Goal: Answer question/provide support: Share knowledge or assist other users

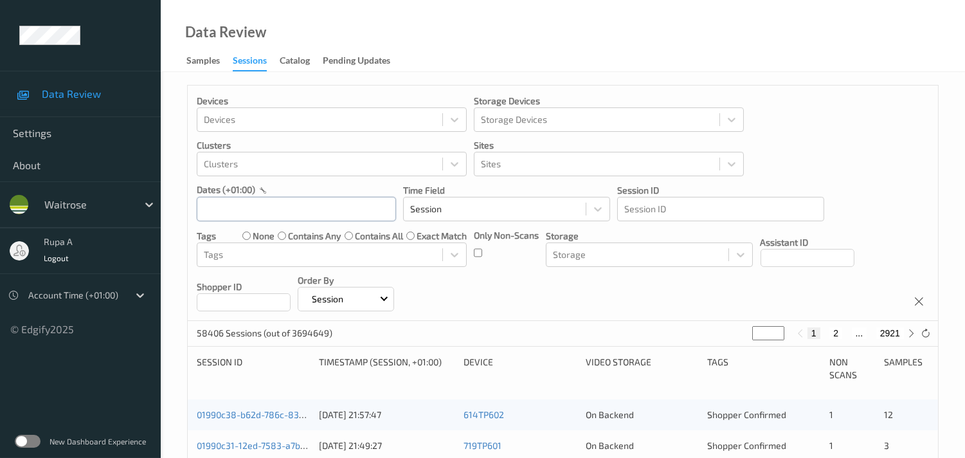
click at [358, 211] on input "text" at bounding box center [296, 209] width 199 height 24
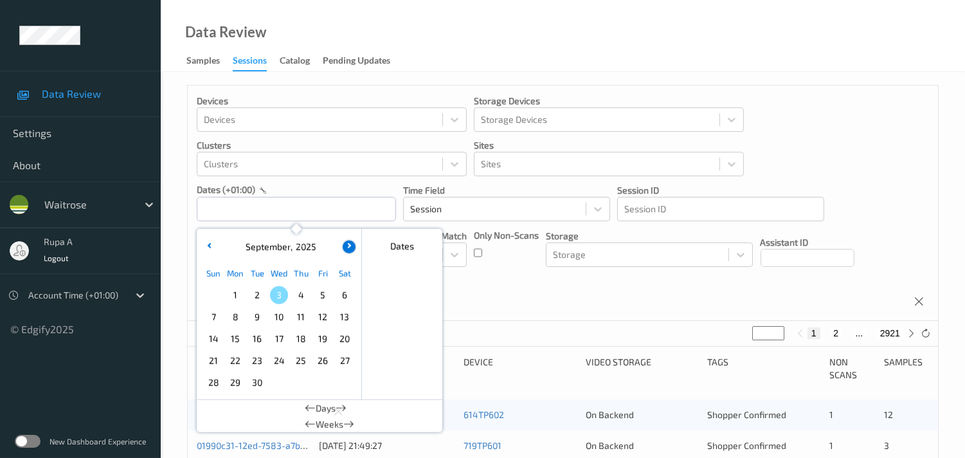
click at [350, 243] on button "button" at bounding box center [349, 246] width 13 height 13
click at [206, 244] on button "button" at bounding box center [209, 246] width 13 height 13
click at [258, 294] on span "2" at bounding box center [257, 295] width 18 height 18
type input "02/09/2025 00:00 -> 02/09/2025 23:59"
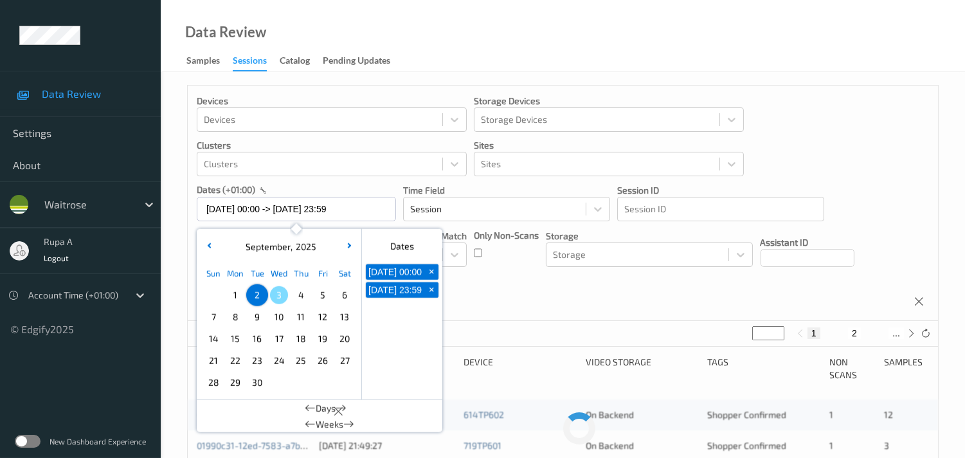
click at [528, 280] on div "Devices Devices Storage Devices Storage Devices Clusters Clusters Sites Sites d…" at bounding box center [563, 203] width 750 height 235
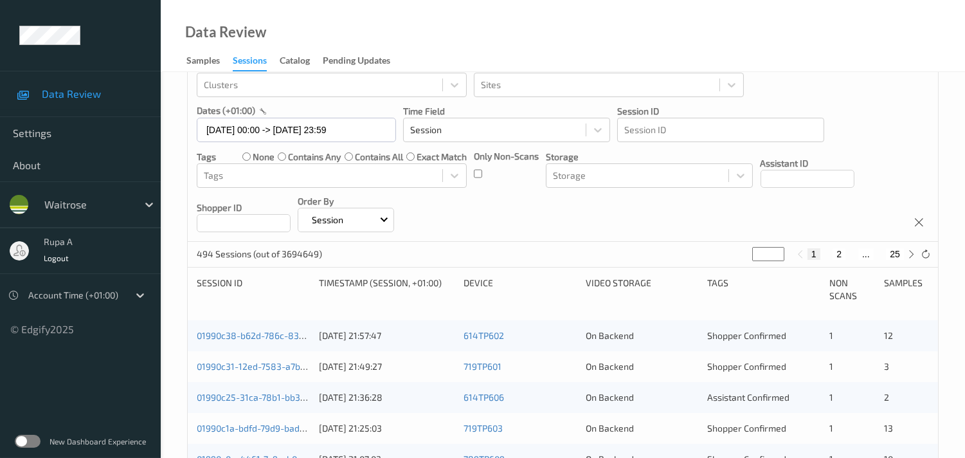
scroll to position [143, 0]
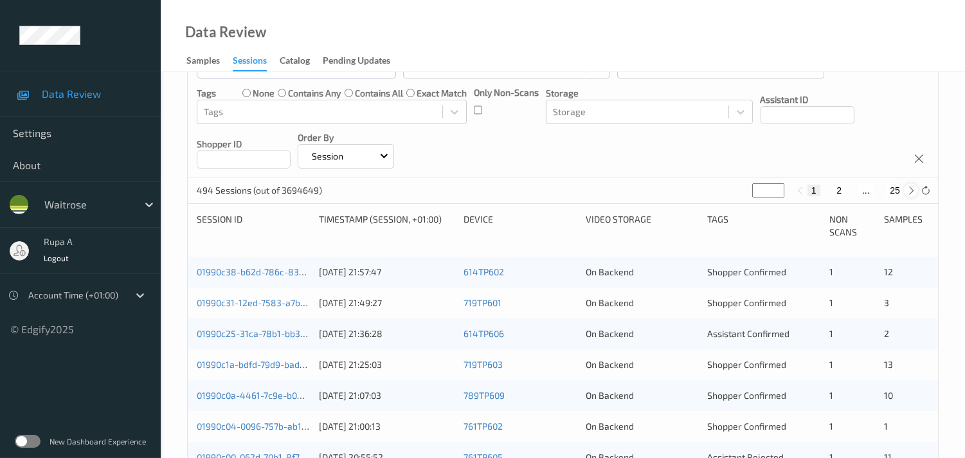
click at [911, 190] on icon at bounding box center [912, 191] width 10 height 10
type input "*"
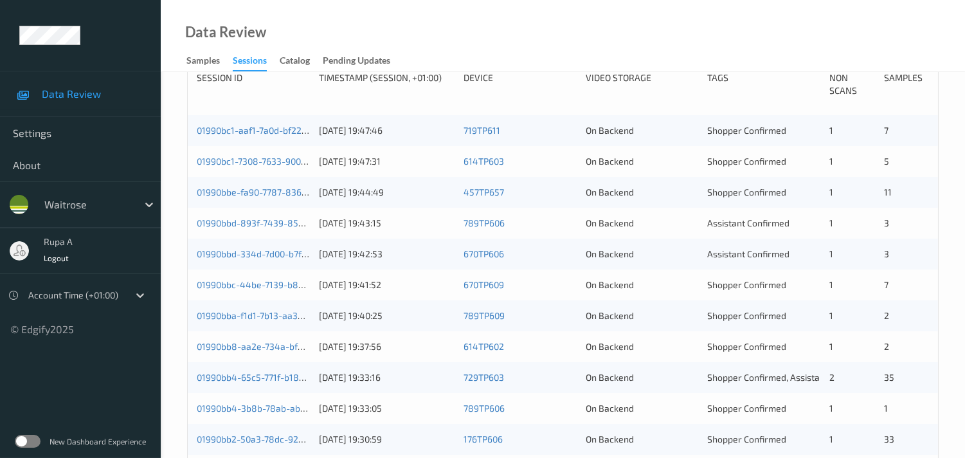
scroll to position [254, 0]
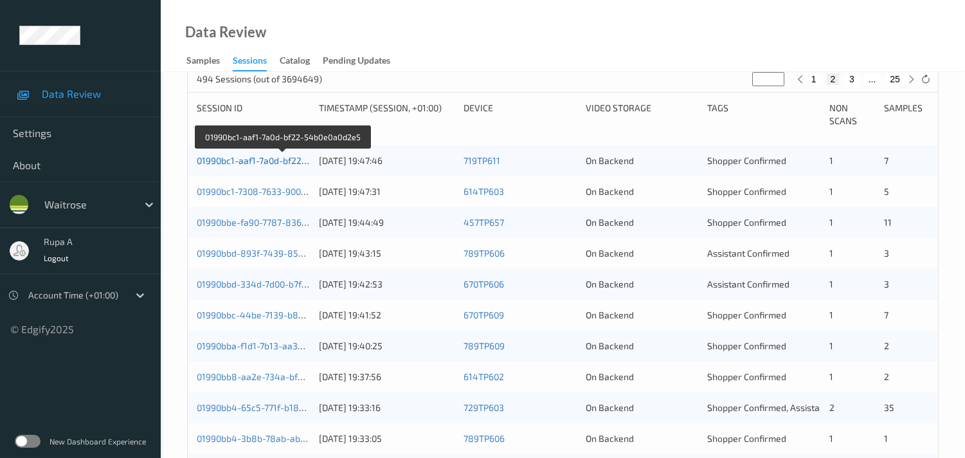
click at [278, 161] on link "01990bc1-aaf1-7a0d-bf22-54b0e0a0d2e5" at bounding box center [282, 160] width 171 height 11
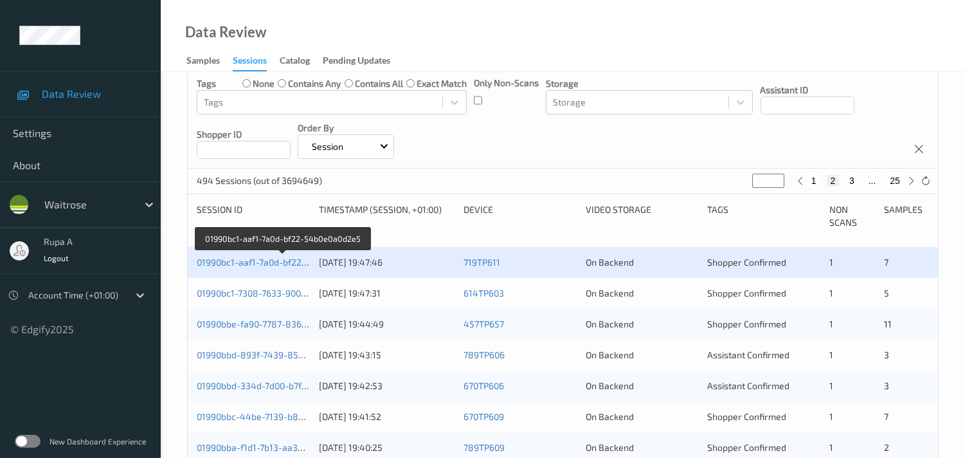
scroll to position [183, 0]
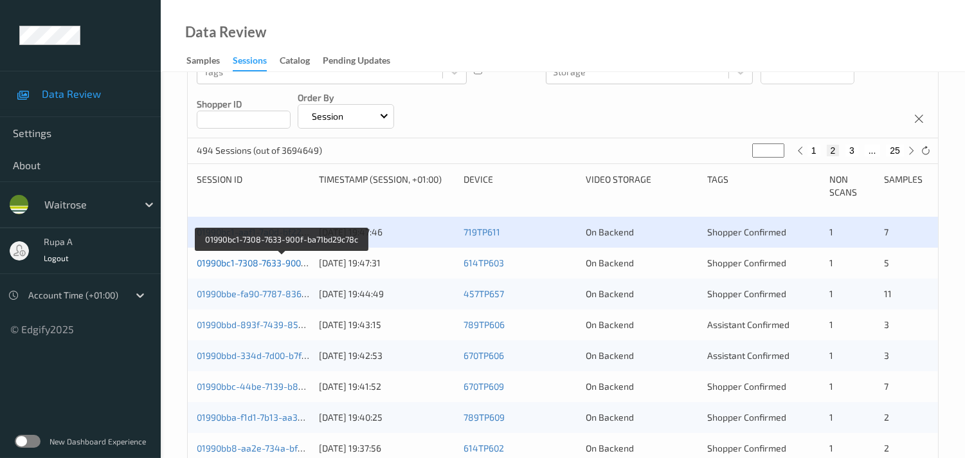
click at [230, 264] on link "01990bc1-7308-7633-900f-ba71bd29c78c" at bounding box center [282, 262] width 170 height 11
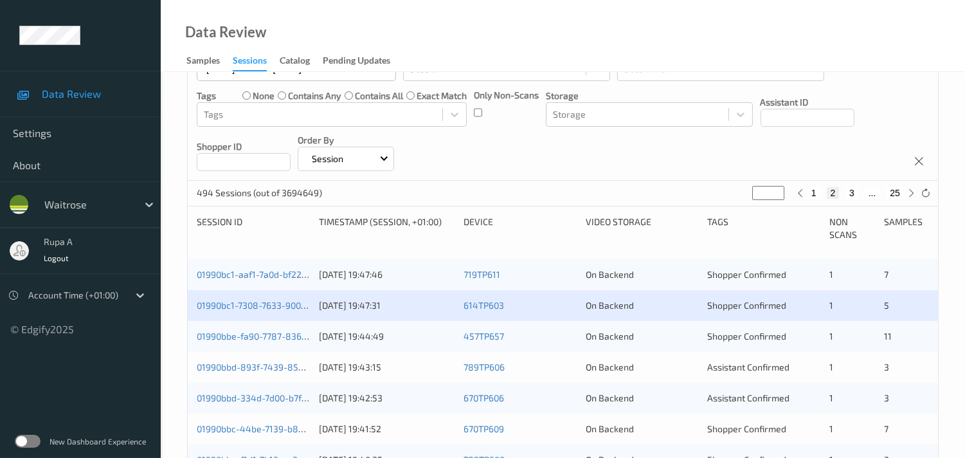
scroll to position [111, 0]
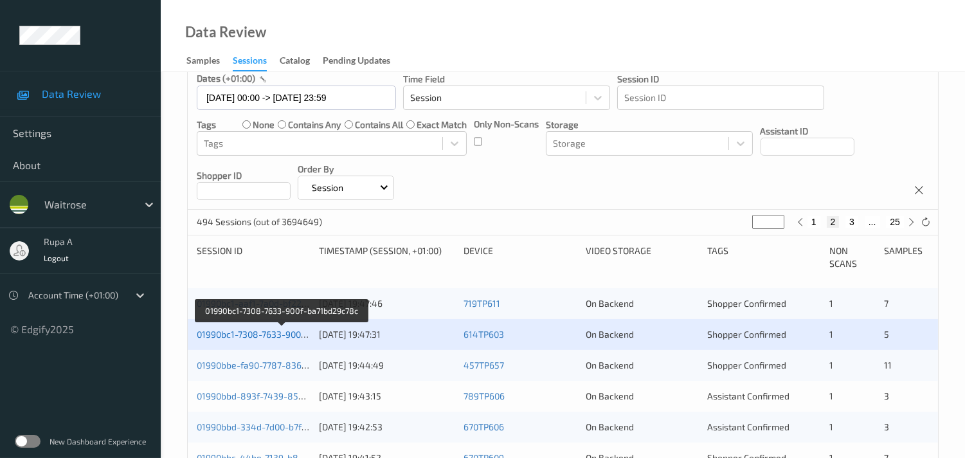
click at [251, 336] on link "01990bc1-7308-7633-900f-ba71bd29c78c" at bounding box center [282, 334] width 170 height 11
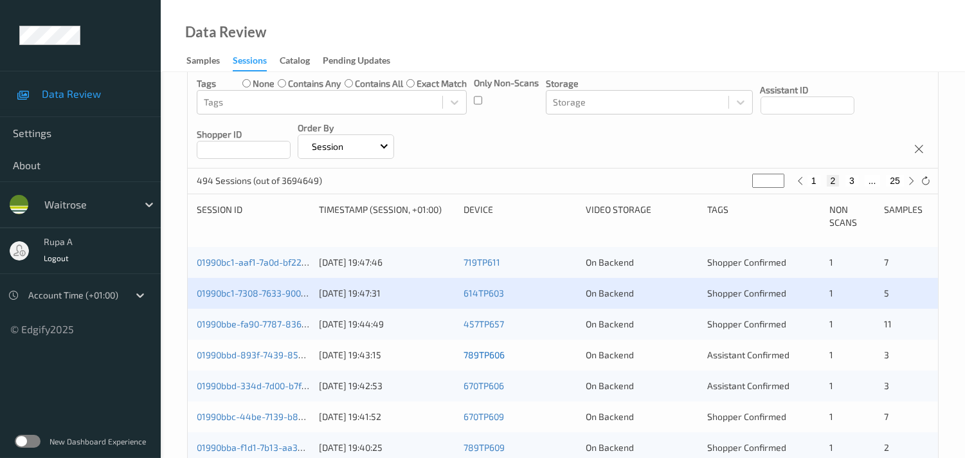
scroll to position [183, 0]
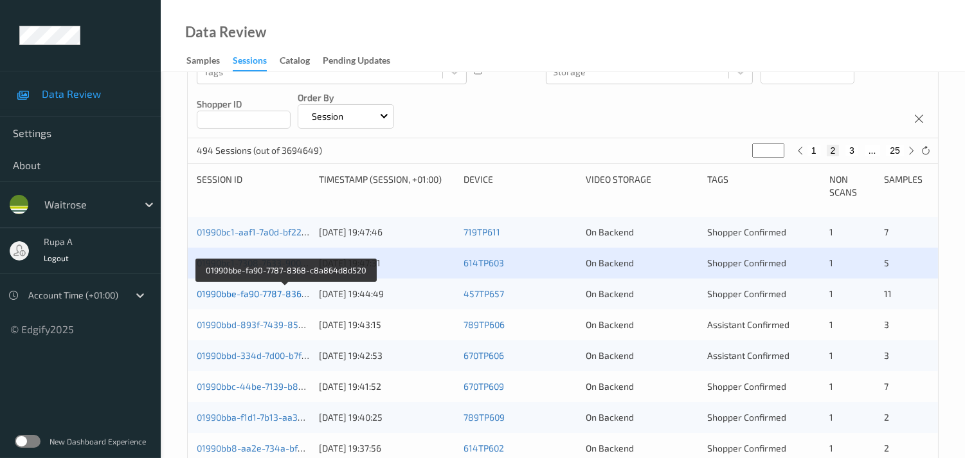
click at [290, 292] on link "01990bbe-fa90-7787-8368-c8a864d8d520" at bounding box center [286, 293] width 178 height 11
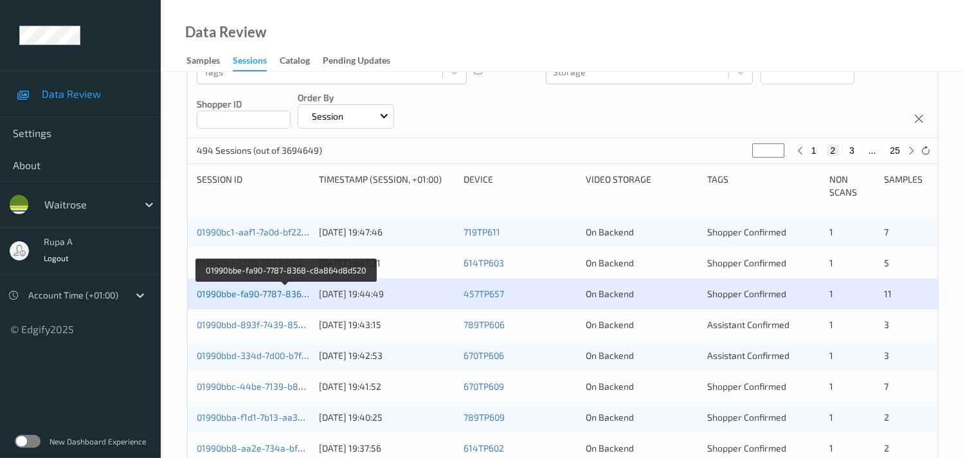
click at [275, 291] on link "01990bbe-fa90-7787-8368-c8a864d8d520" at bounding box center [286, 293] width 178 height 11
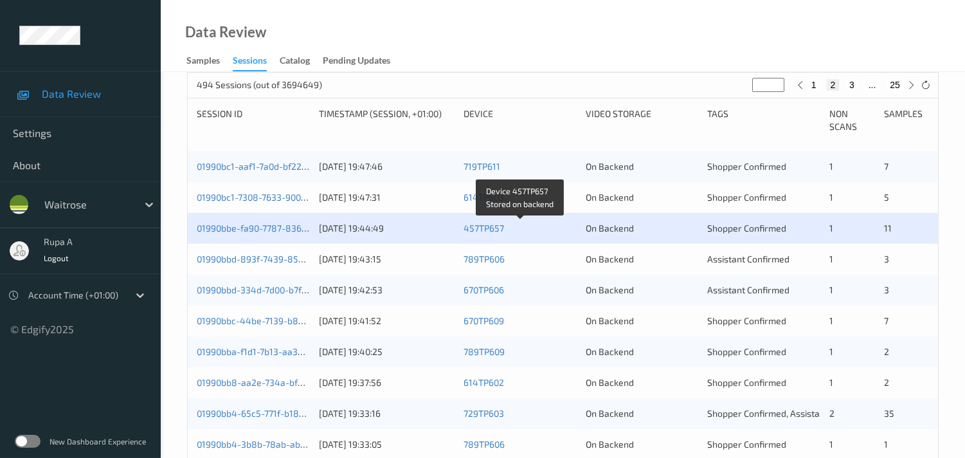
scroll to position [325, 0]
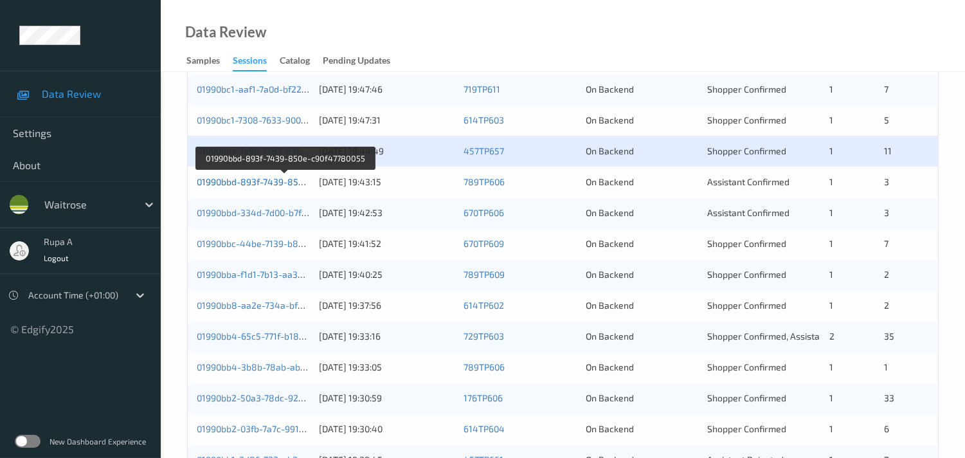
click at [253, 177] on link "01990bbd-893f-7439-850e-c90f47780055" at bounding box center [284, 181] width 175 height 11
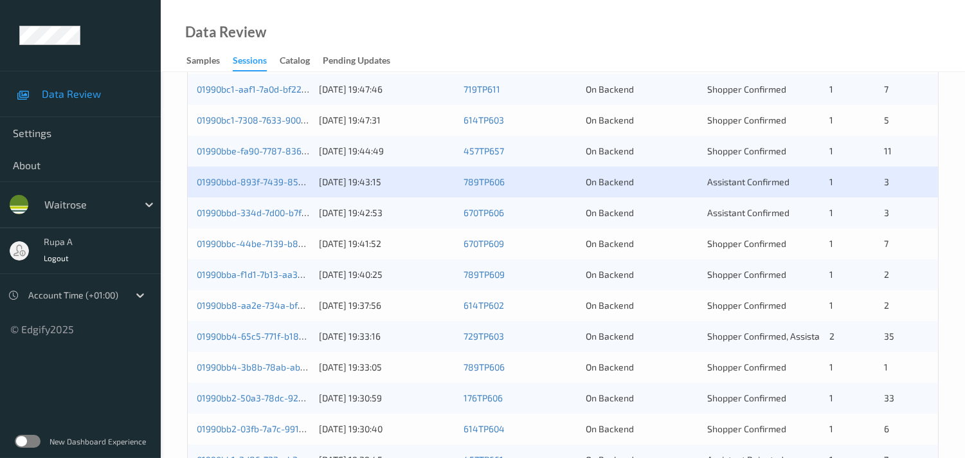
click at [262, 206] on div "01990bbd-334d-7d00-b7fd-436bbf38da42" at bounding box center [253, 212] width 113 height 13
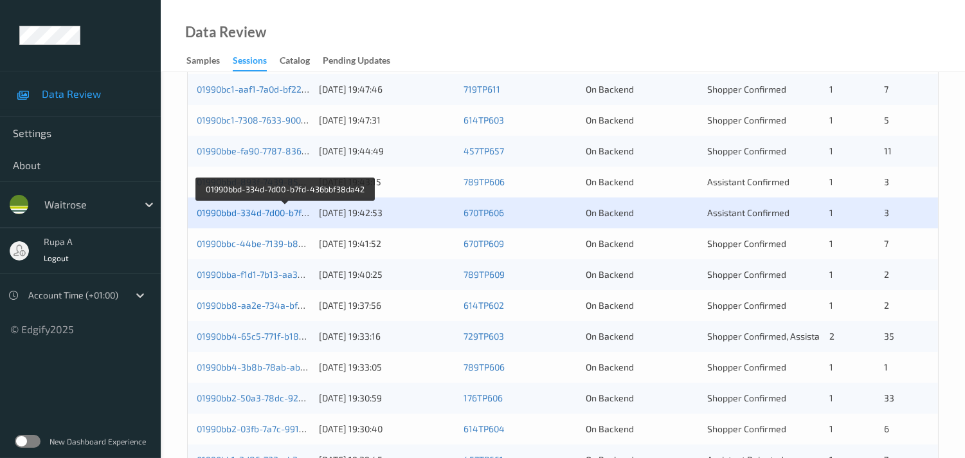
click at [274, 214] on link "01990bbd-334d-7d00-b7fd-436bbf38da42" at bounding box center [285, 212] width 176 height 11
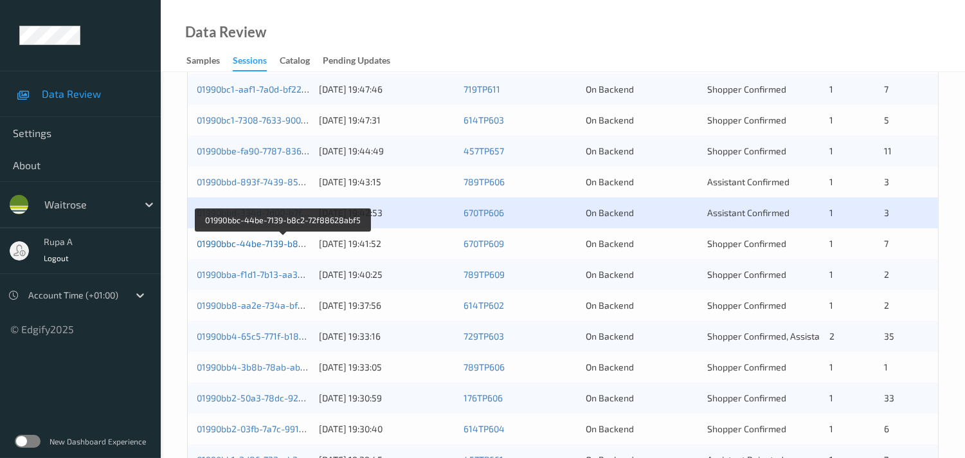
click at [286, 242] on link "01990bbc-44be-7139-b8c2-72f88628abf5" at bounding box center [284, 243] width 174 height 11
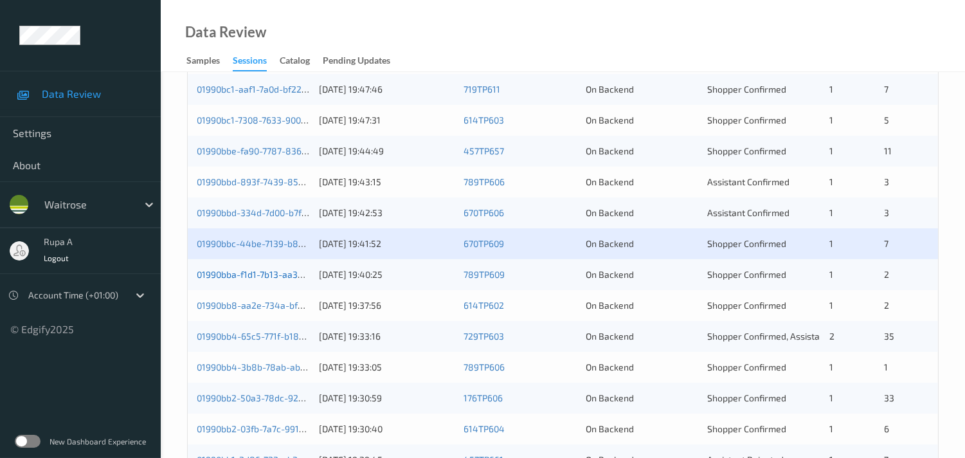
click at [256, 273] on link "01990bba-f1d1-7b13-aa33-745cbb0ca074" at bounding box center [282, 274] width 170 height 11
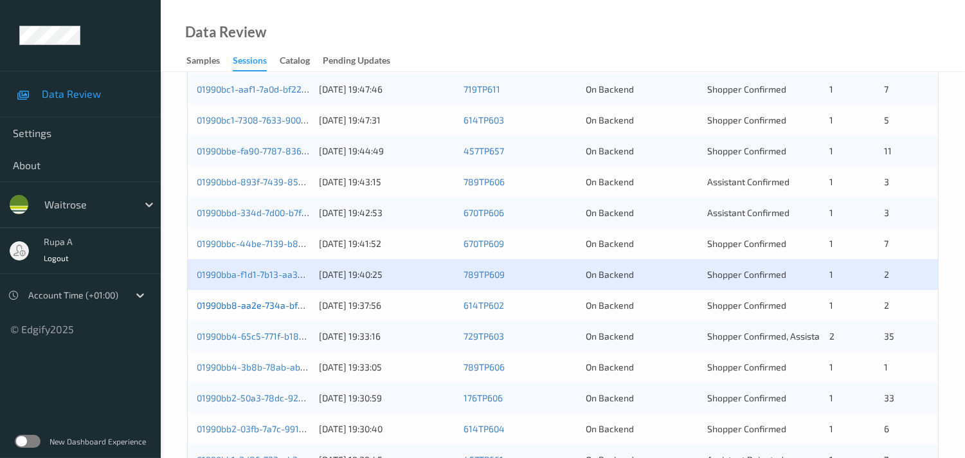
click at [285, 306] on link "01990bb8-aa2e-734a-bf21-40cdfd6a69be" at bounding box center [284, 305] width 174 height 11
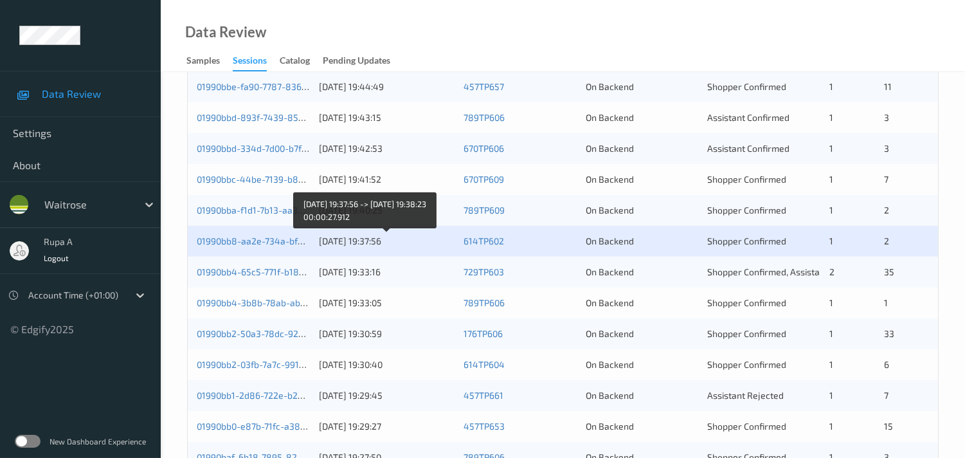
scroll to position [397, 0]
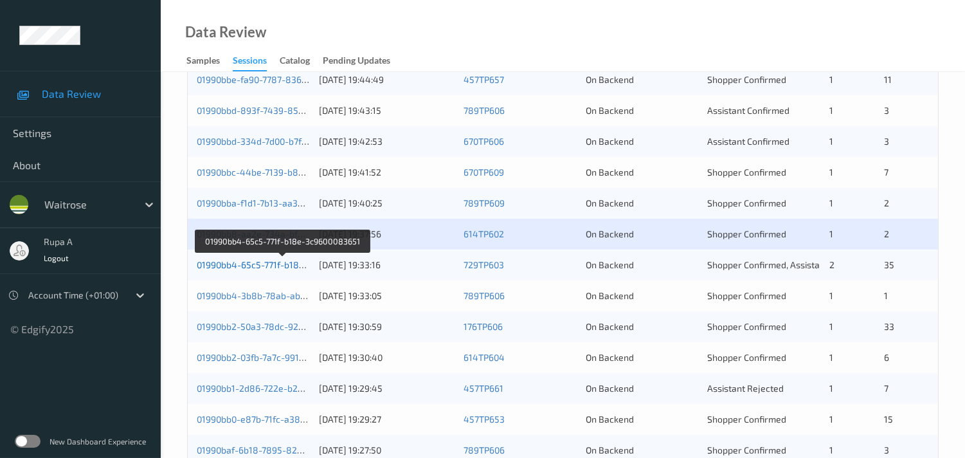
click at [246, 260] on link "01990bb4-65c5-771f-b18e-3c9600083651" at bounding box center [283, 264] width 172 height 11
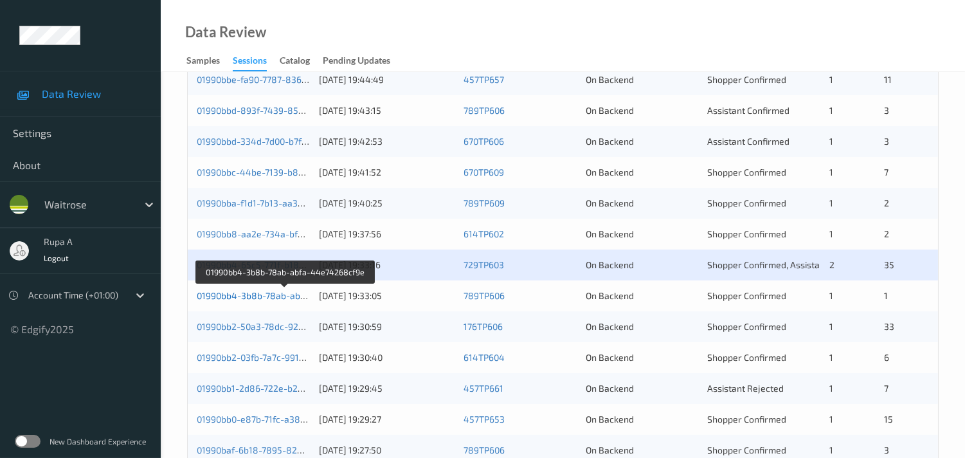
click at [288, 293] on link "01990bb4-3b8b-78ab-abfa-44e74268cf9e" at bounding box center [285, 295] width 177 height 11
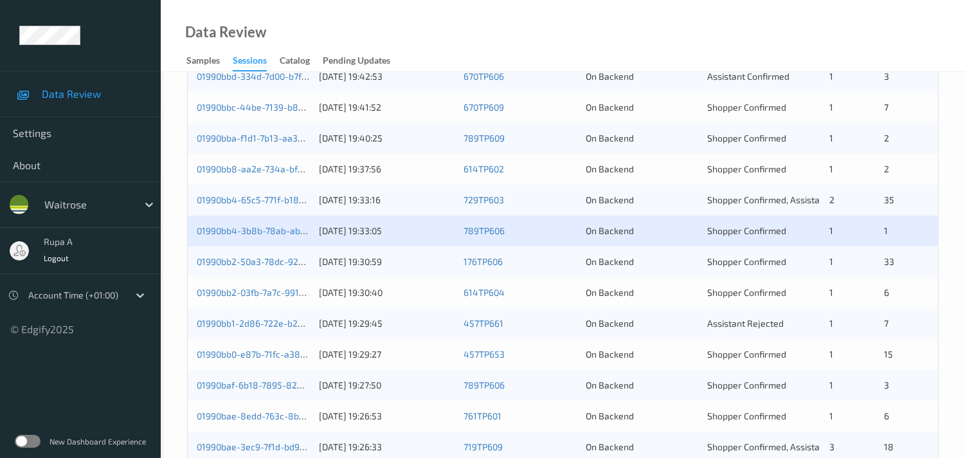
scroll to position [540, 0]
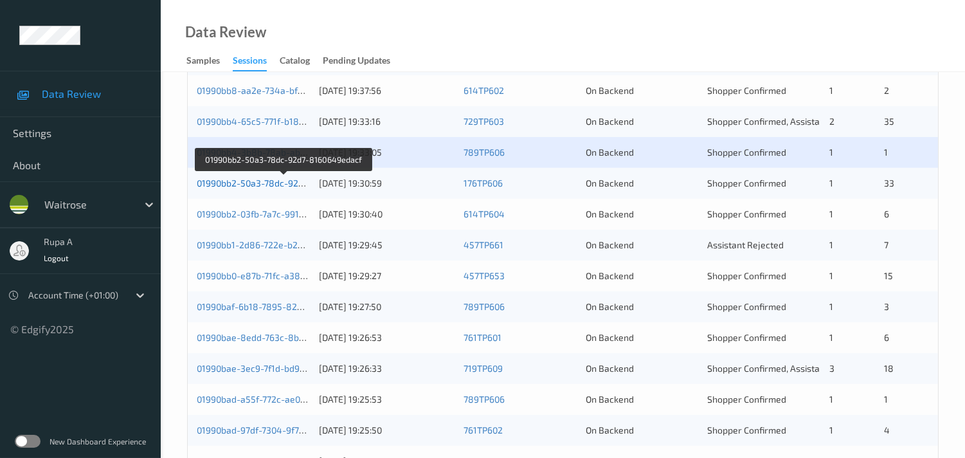
click at [271, 182] on link "01990bb2-50a3-78dc-92d7-8160649edacf" at bounding box center [284, 182] width 174 height 11
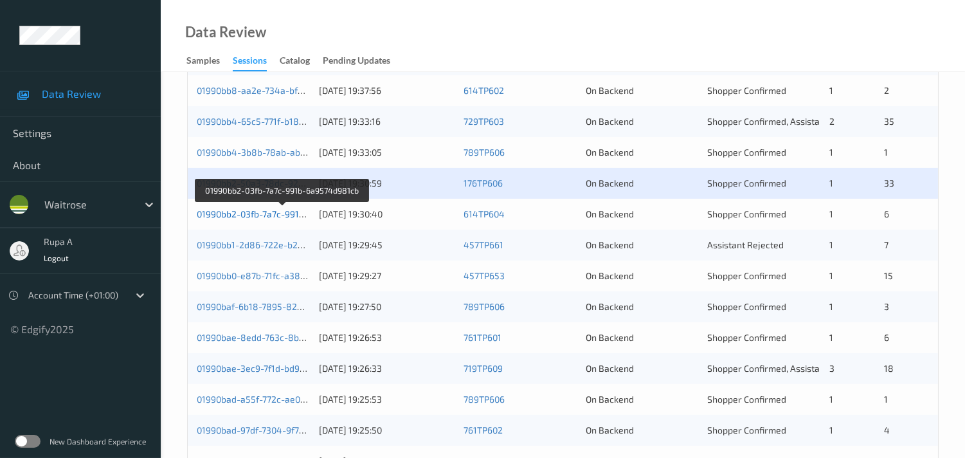
click at [264, 212] on link "01990bb2-03fb-7a7c-991b-6a9574d981cb" at bounding box center [283, 213] width 172 height 11
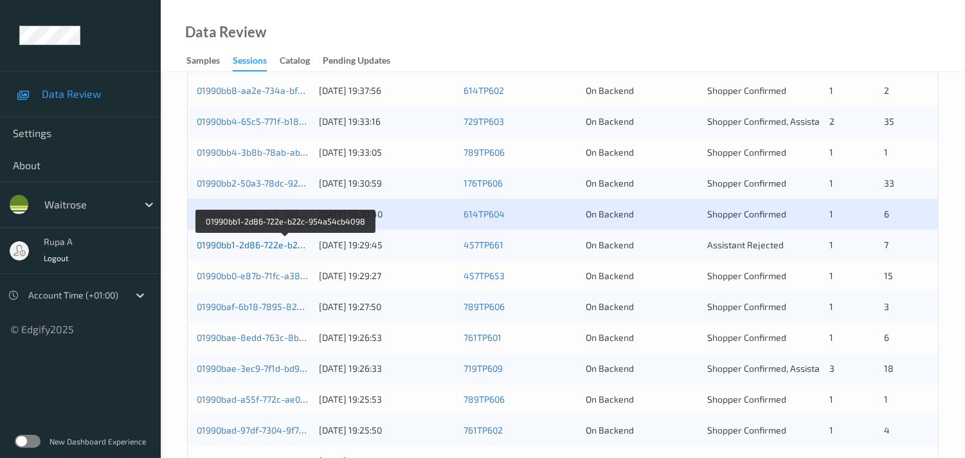
click at [269, 245] on link "01990bb1-2d86-722e-b22c-954a54cb4098" at bounding box center [286, 244] width 178 height 11
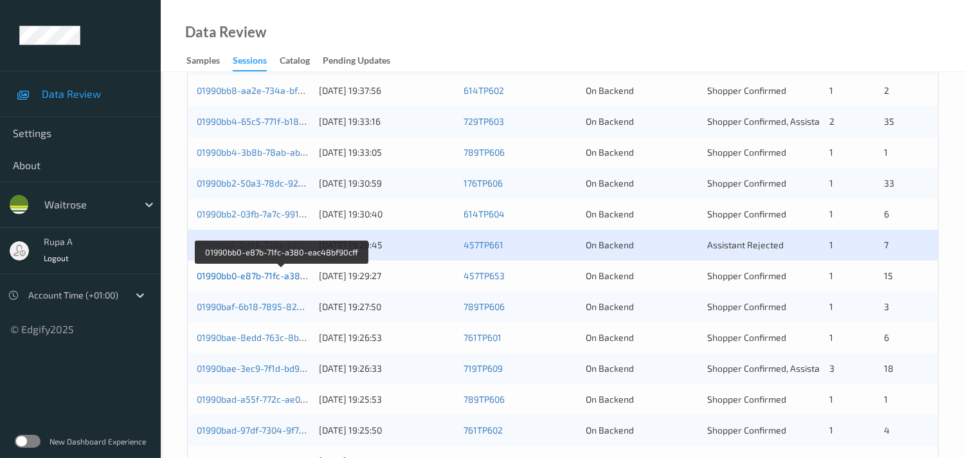
click at [255, 275] on link "01990bb0-e87b-71fc-a380-eac48bf90cff" at bounding box center [281, 275] width 168 height 11
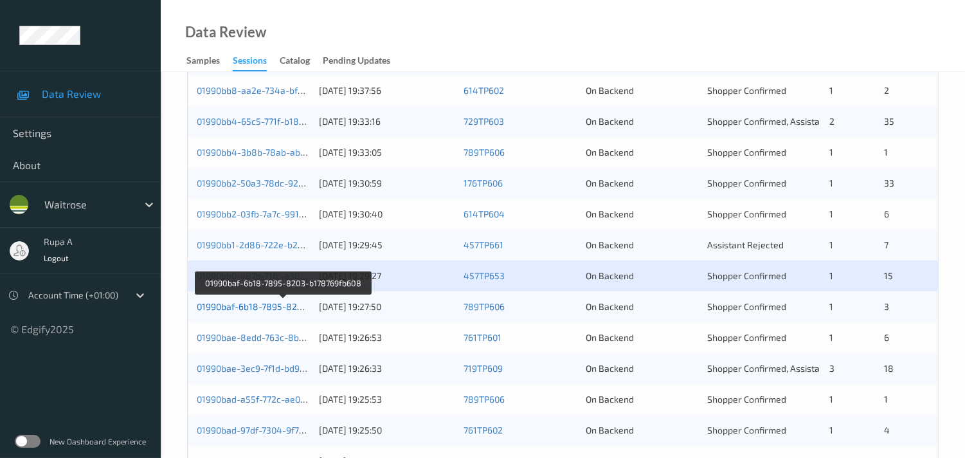
click at [271, 309] on link "01990baf-6b18-7895-8203-b178769fb608" at bounding box center [283, 306] width 173 height 11
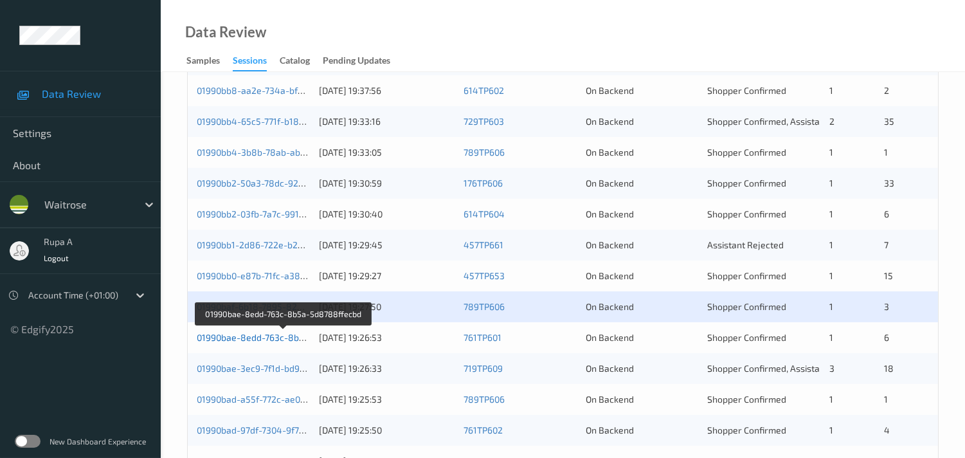
click at [275, 338] on link "01990bae-8edd-763c-8b5a-5d8788ffecbd" at bounding box center [284, 337] width 175 height 11
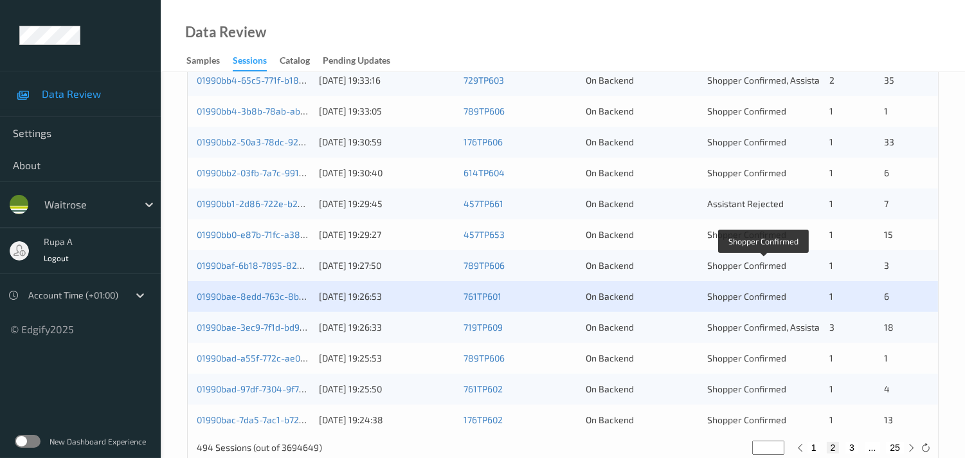
scroll to position [611, 0]
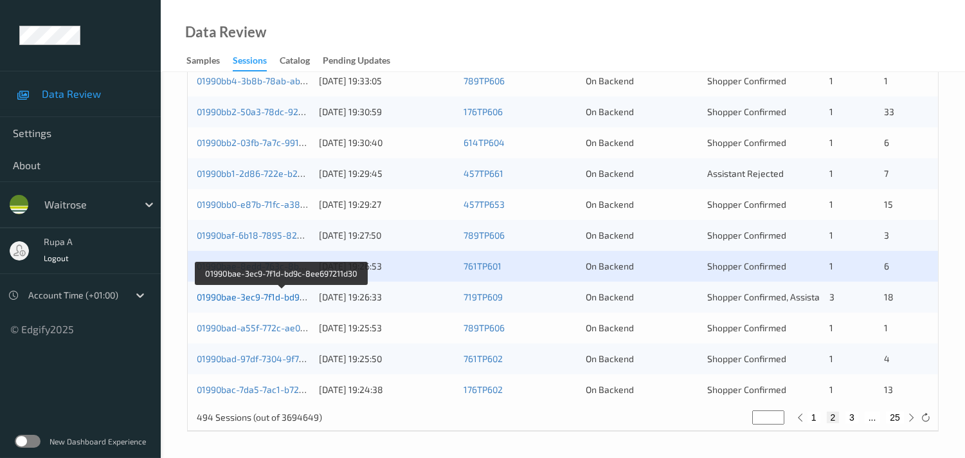
click at [288, 294] on link "01990bae-3ec9-7f1d-bd9c-8ee697211d30" at bounding box center [282, 296] width 170 height 11
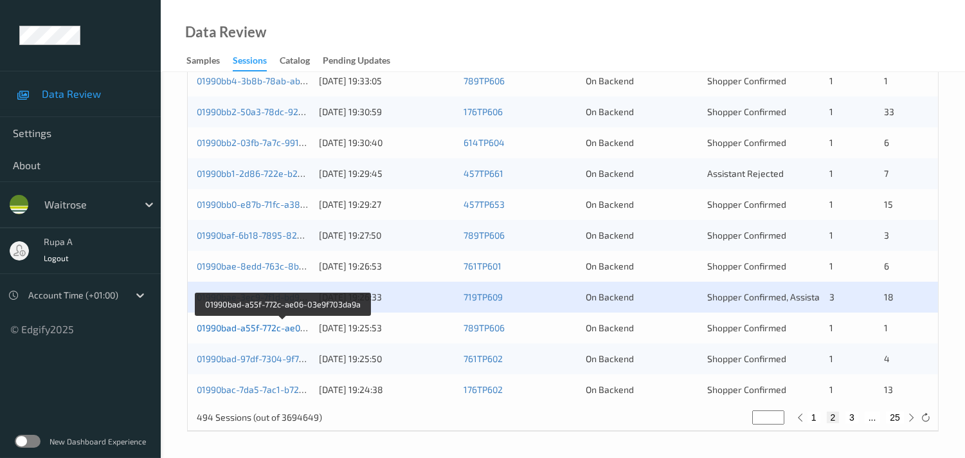
click at [296, 327] on link "01990bad-a55f-772c-ae06-03e9f703da9a" at bounding box center [283, 327] width 172 height 11
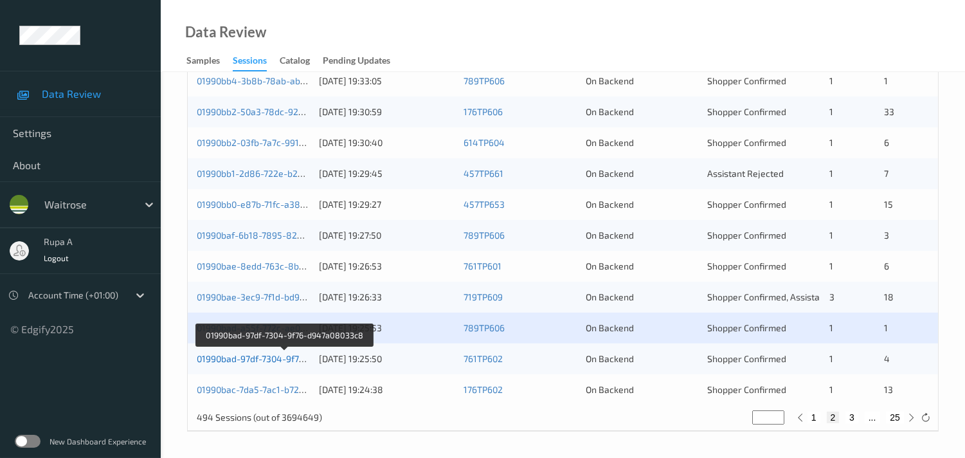
click at [258, 358] on link "01990bad-97df-7304-9f76-d947a08033c8" at bounding box center [284, 358] width 174 height 11
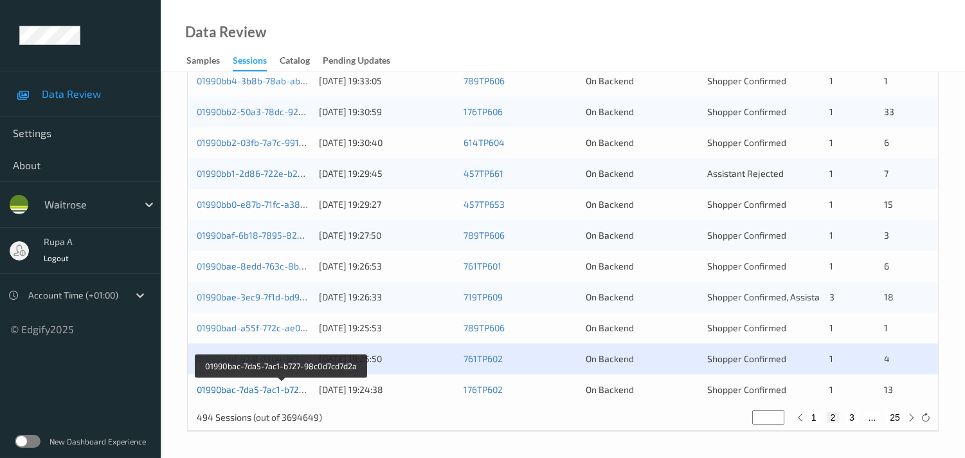
click at [264, 386] on link "01990bac-7da5-7ac1-b727-98c0d7cd7d2a" at bounding box center [282, 389] width 170 height 11
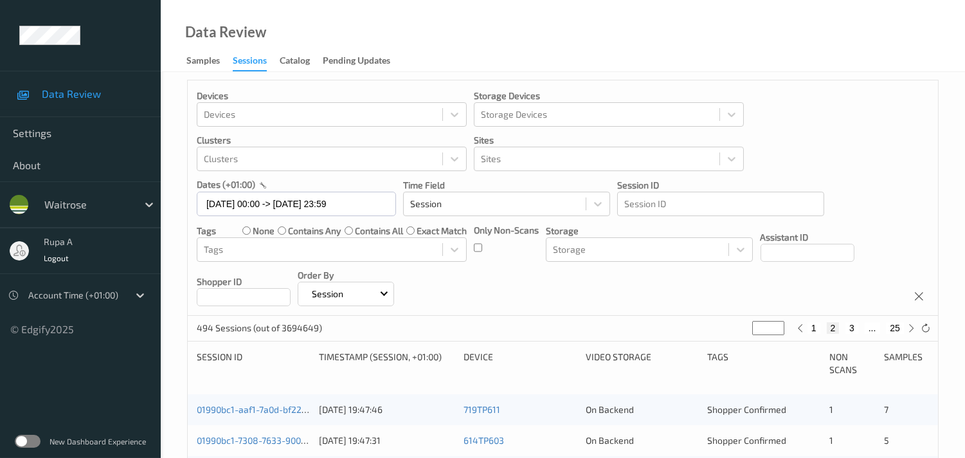
scroll to position [0, 0]
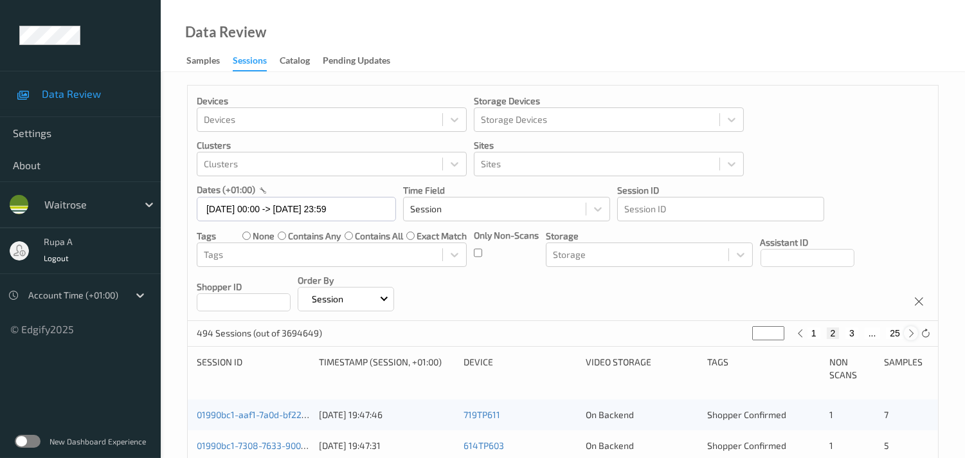
click at [909, 333] on icon at bounding box center [912, 334] width 10 height 10
type input "*"
click at [909, 333] on icon at bounding box center [912, 334] width 10 height 10
type input "*"
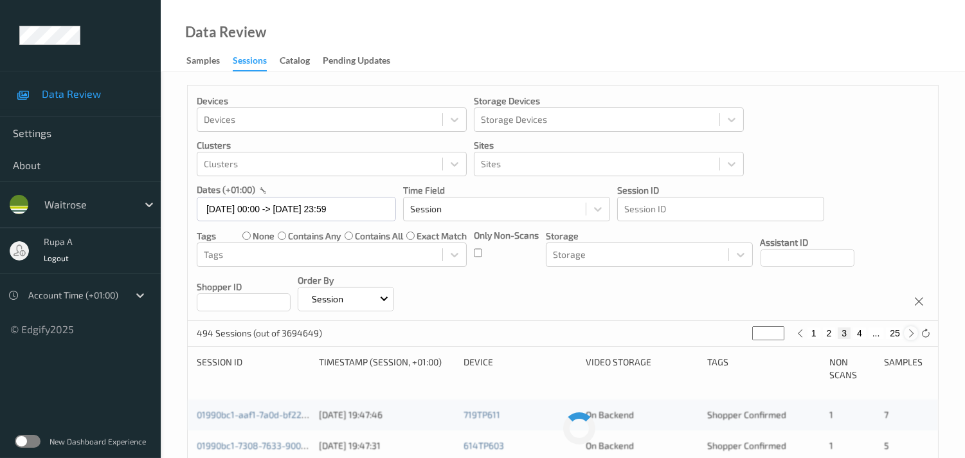
type input "*"
click at [909, 333] on icon at bounding box center [912, 334] width 10 height 10
type input "*"
click at [909, 333] on icon at bounding box center [912, 334] width 10 height 10
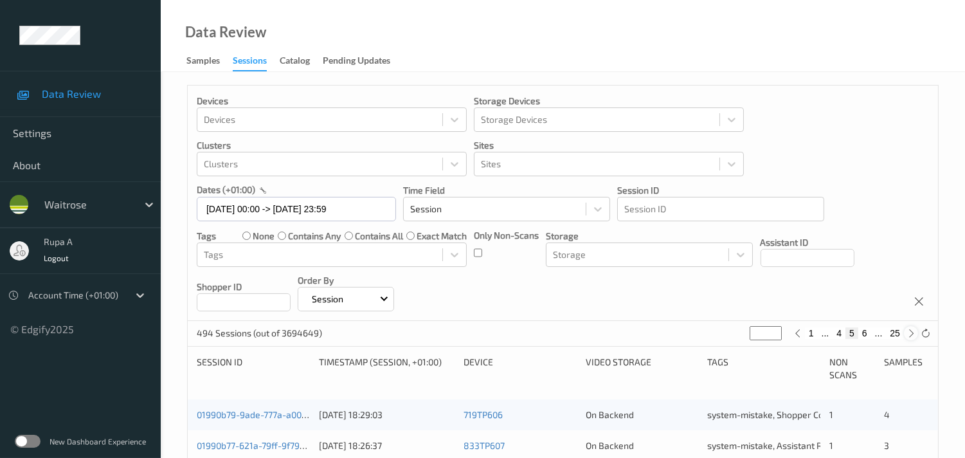
type input "*"
click at [909, 333] on icon at bounding box center [912, 334] width 10 height 10
type input "*"
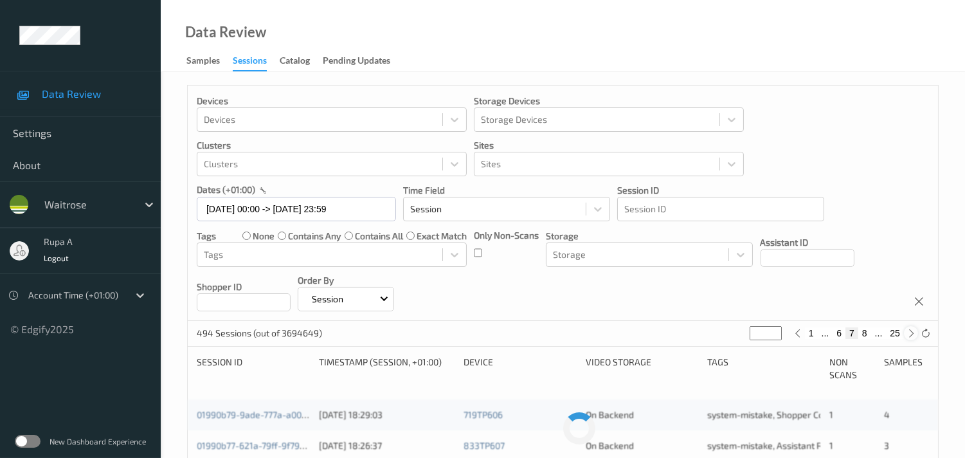
click at [909, 333] on icon at bounding box center [912, 334] width 10 height 10
type input "*"
click at [909, 333] on icon at bounding box center [912, 334] width 10 height 10
type input "*"
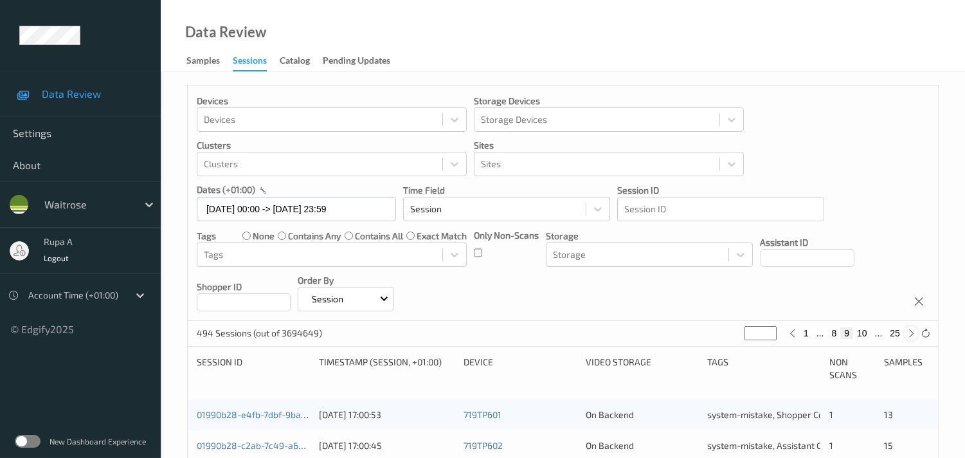
type input "*"
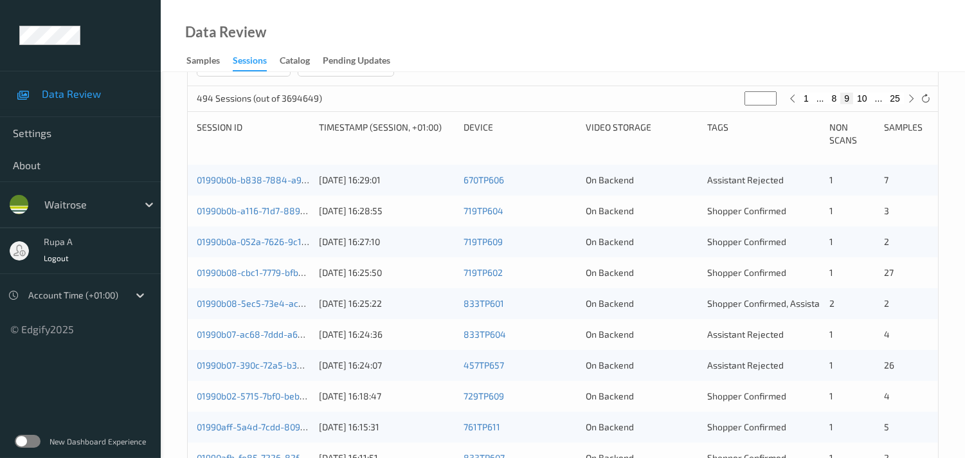
scroll to position [214, 0]
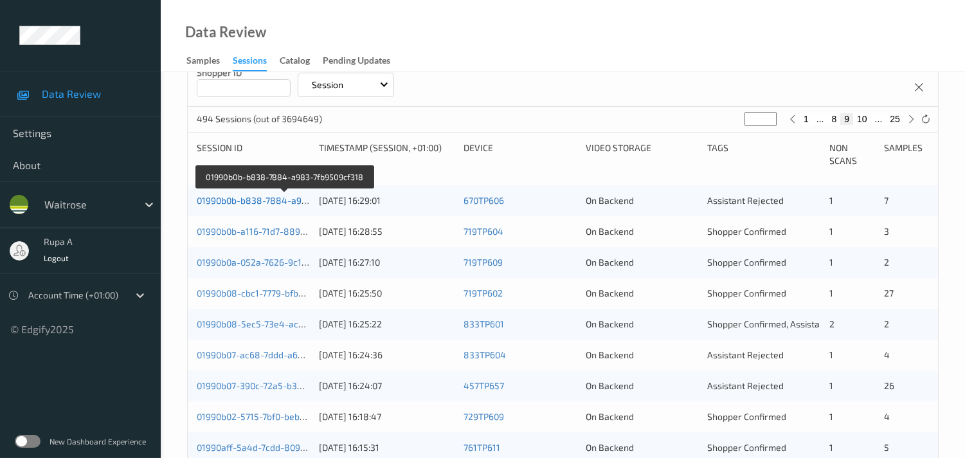
click at [257, 199] on link "01990b0b-b838-7884-a983-7fb9509cf318" at bounding box center [284, 200] width 175 height 11
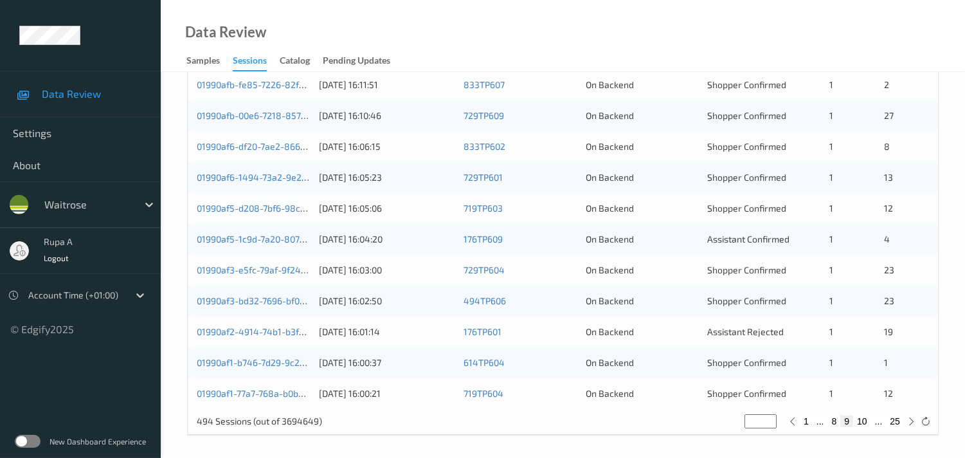
scroll to position [254, 0]
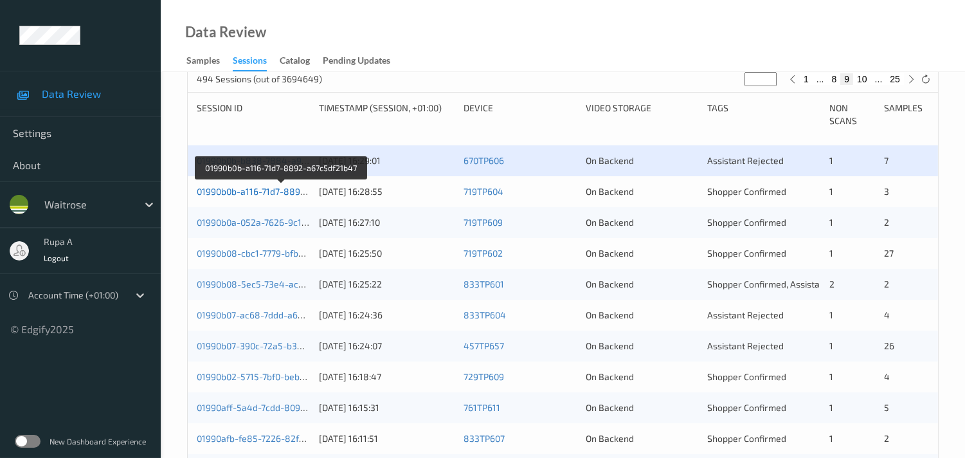
click at [273, 194] on link "01990b0b-a116-71d7-8892-a67c5df21b47" at bounding box center [282, 191] width 170 height 11
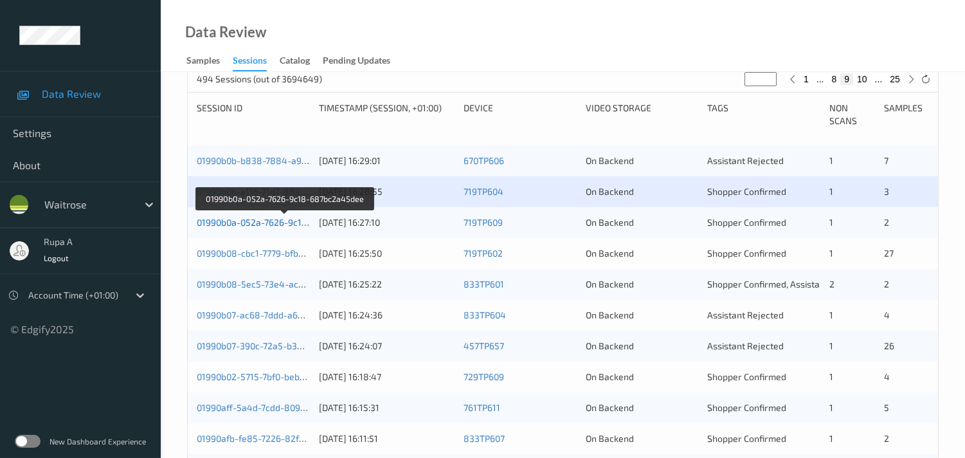
click at [272, 221] on link "01990b0a-052a-7626-9c18-687bc2a45dee" at bounding box center [285, 222] width 176 height 11
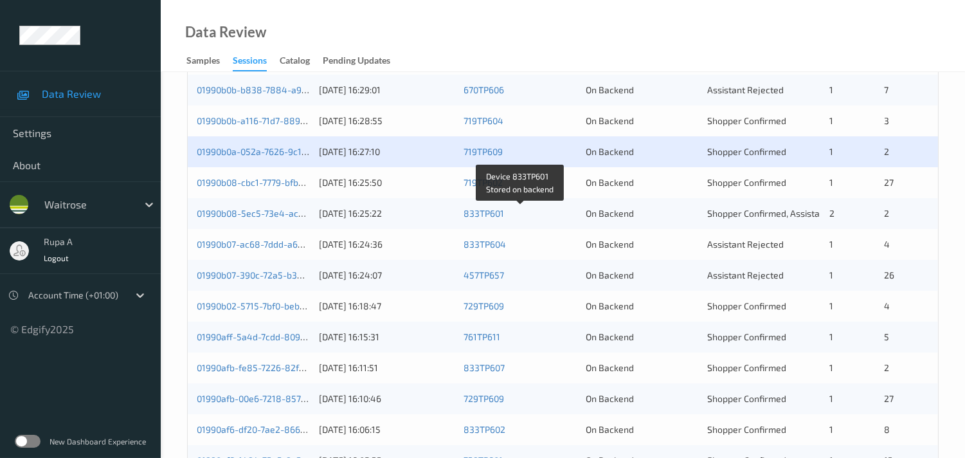
scroll to position [325, 0]
click at [290, 181] on link "01990b08-cbc1-7779-bfb2-13b7796257f3" at bounding box center [280, 181] width 167 height 11
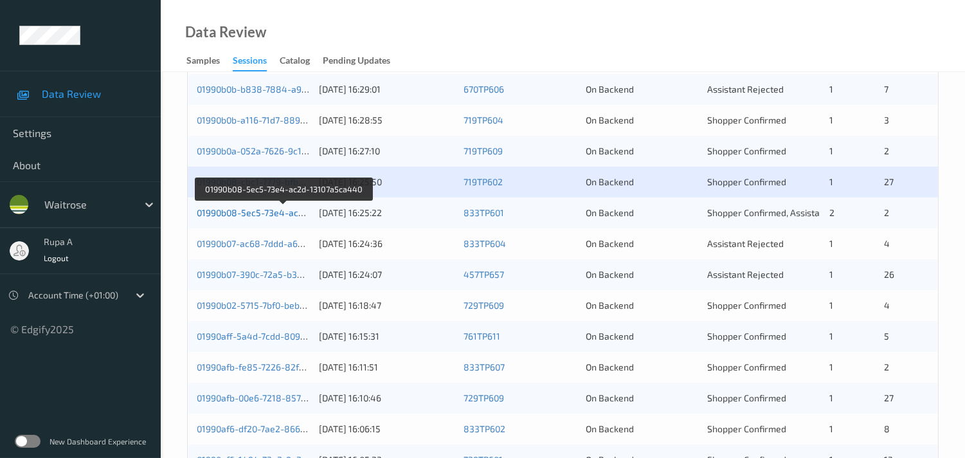
click at [275, 208] on link "01990b08-5ec5-73e4-ac2d-13107a5ca440" at bounding box center [284, 212] width 175 height 11
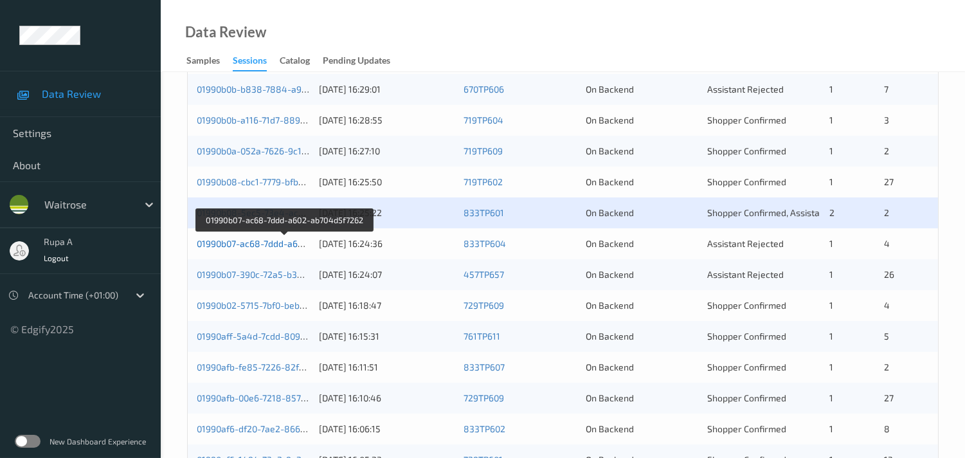
click at [257, 241] on link "01990b07-ac68-7ddd-a602-ab704d5f7262" at bounding box center [284, 243] width 174 height 11
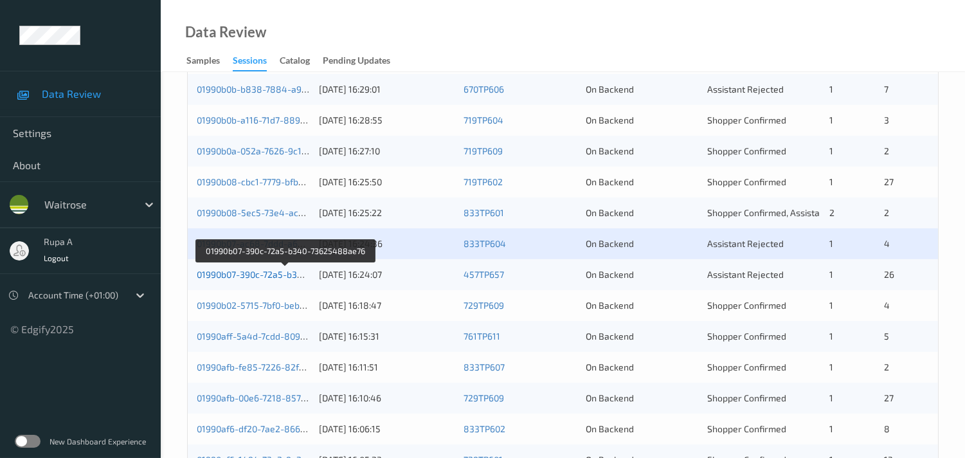
click at [277, 273] on link "01990b07-390c-72a5-b340-73625488ae76" at bounding box center [285, 274] width 177 height 11
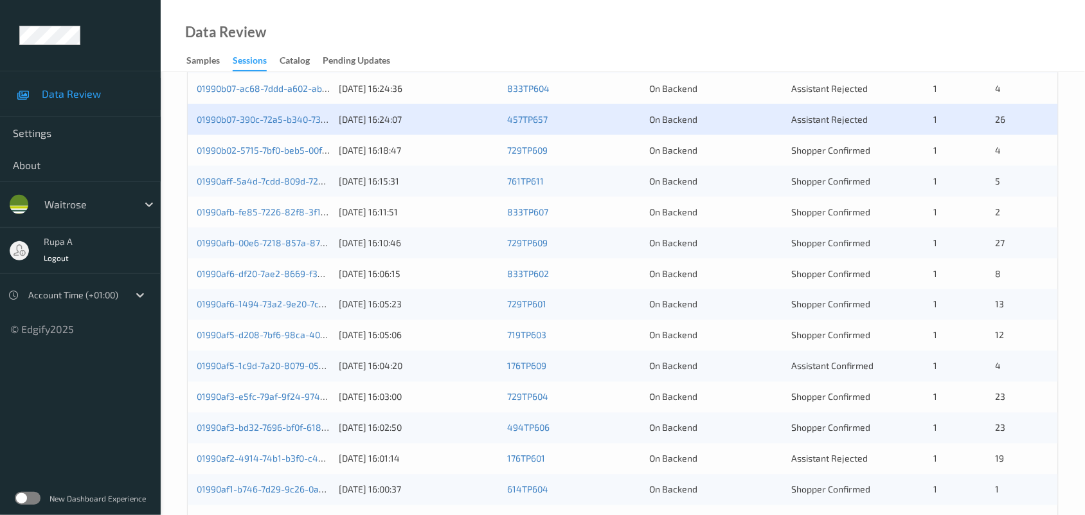
scroll to position [336, 0]
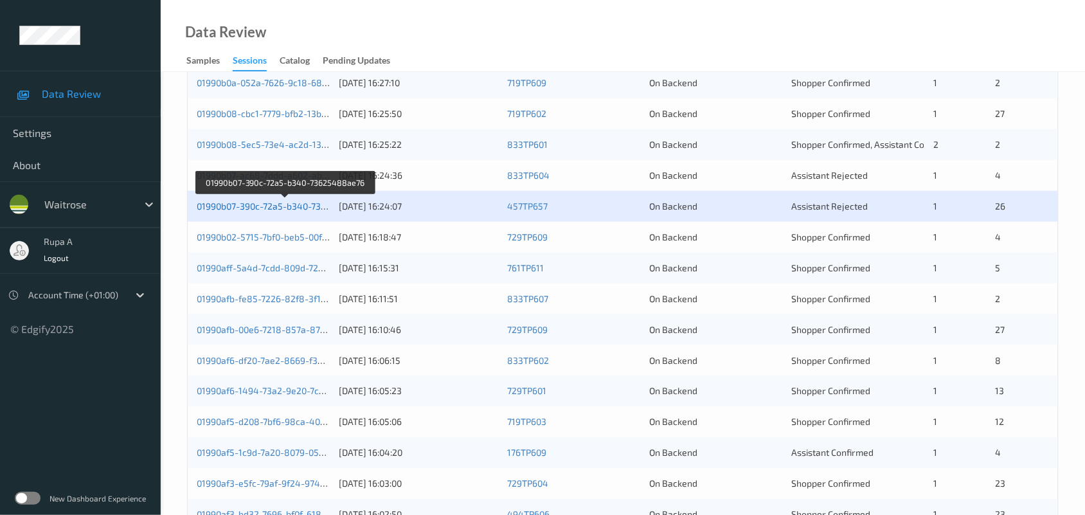
click at [280, 208] on link "01990b07-390c-72a5-b340-73625488ae76" at bounding box center [285, 206] width 177 height 11
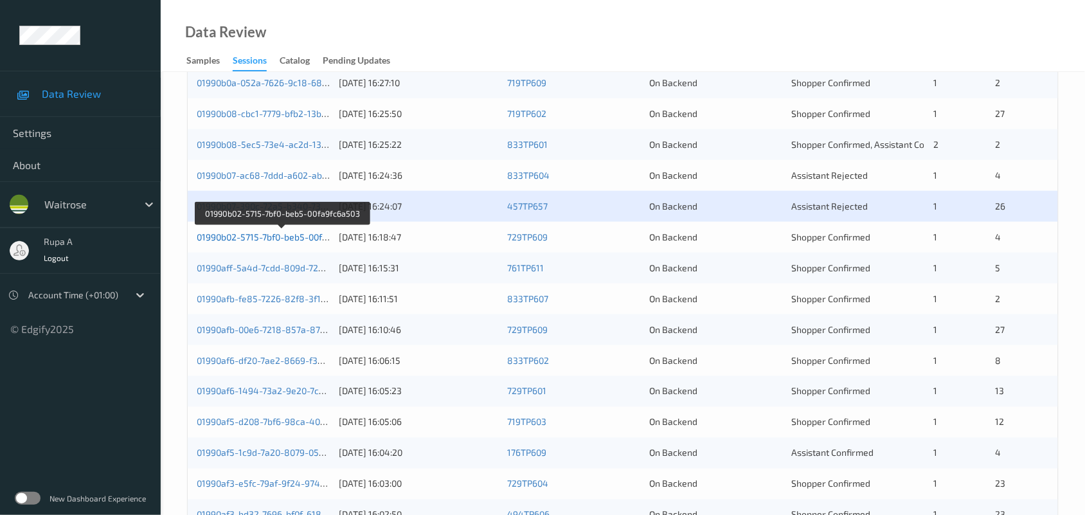
click at [289, 235] on link "01990b02-5715-7bf0-beb5-00fa9fc6a503" at bounding box center [281, 236] width 169 height 11
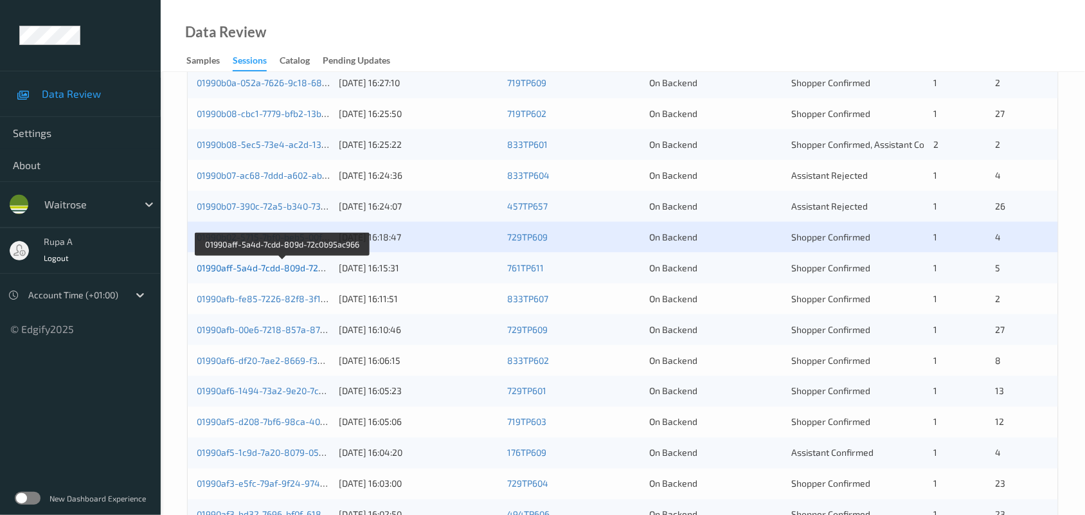
click at [264, 264] on link "01990aff-5a4d-7cdd-809d-72c0b95ac966" at bounding box center [283, 267] width 172 height 11
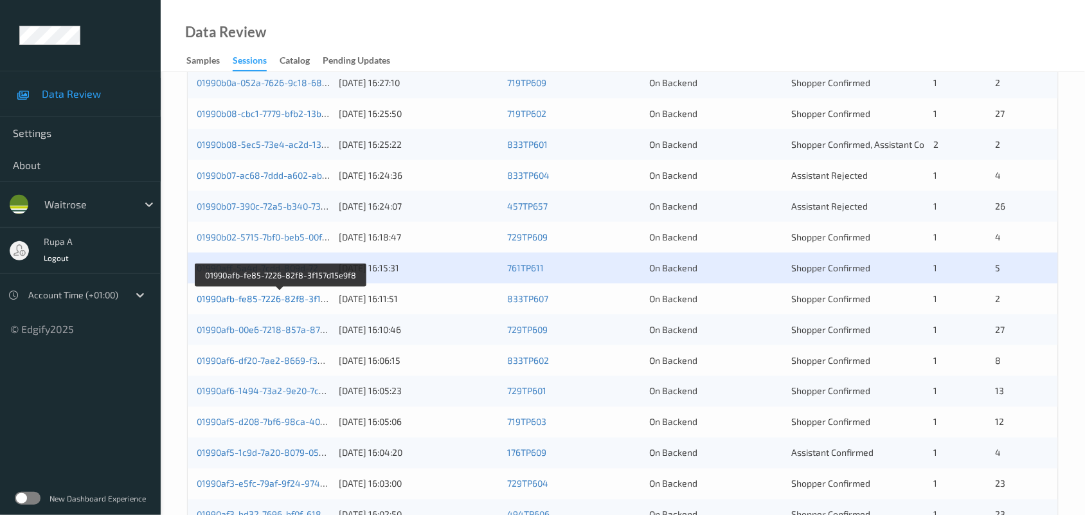
click at [271, 297] on link "01990afb-fe85-7226-82f8-3f157d15e9f8" at bounding box center [280, 298] width 167 height 11
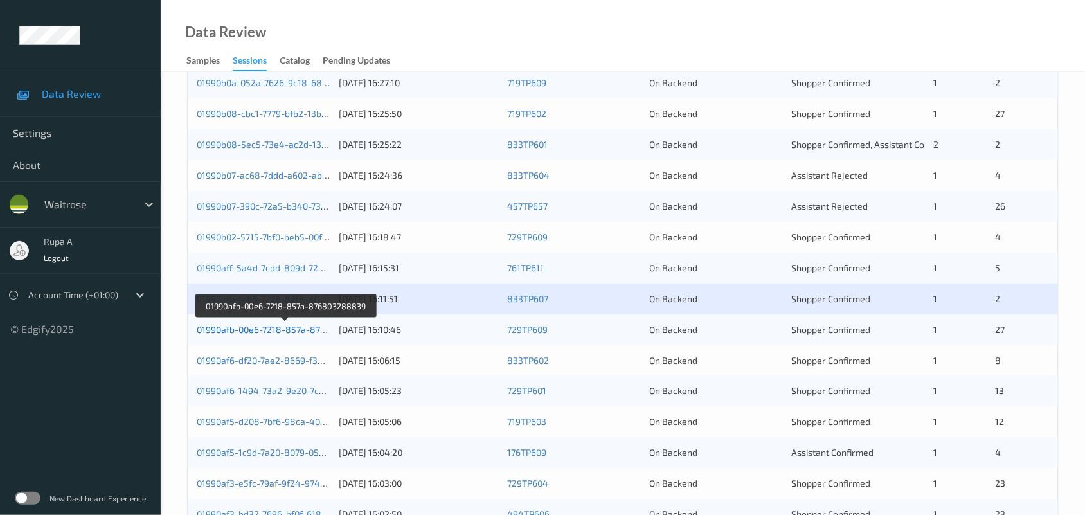
click at [300, 330] on link "01990afb-00e6-7218-857a-876803288839" at bounding box center [285, 329] width 177 height 11
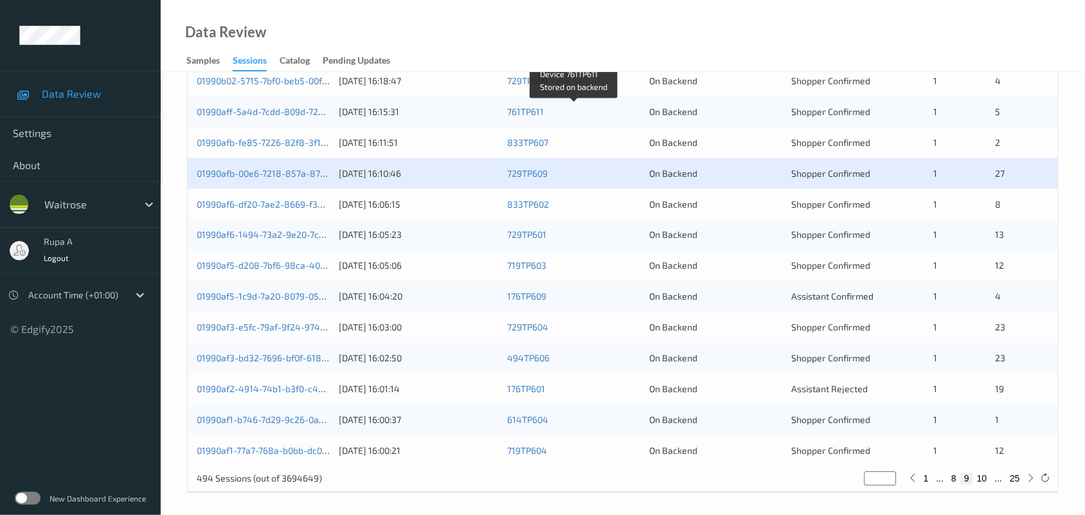
scroll to position [497, 0]
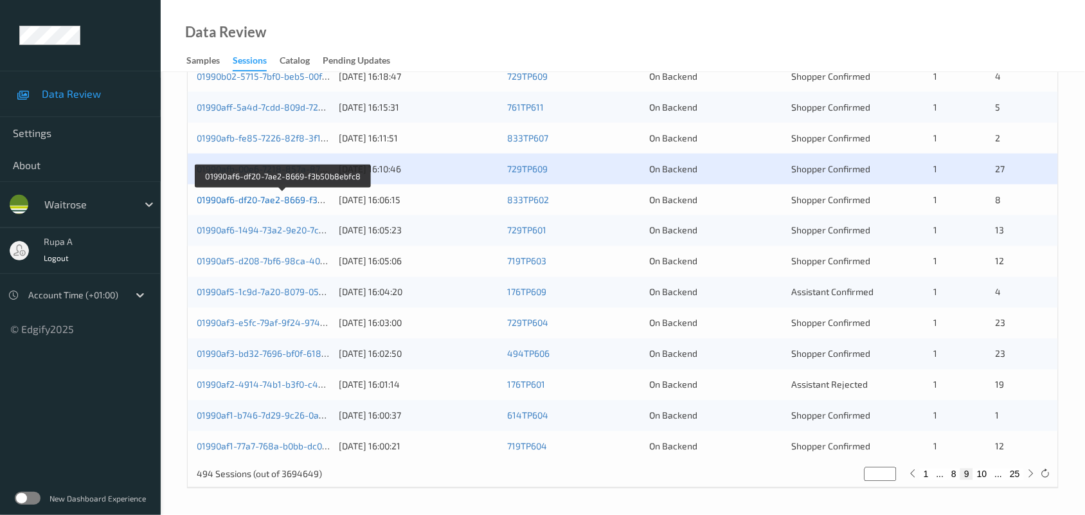
click at [267, 203] on link "01990af6-df20-7ae2-8669-f3b50b8ebfc8" at bounding box center [282, 199] width 171 height 11
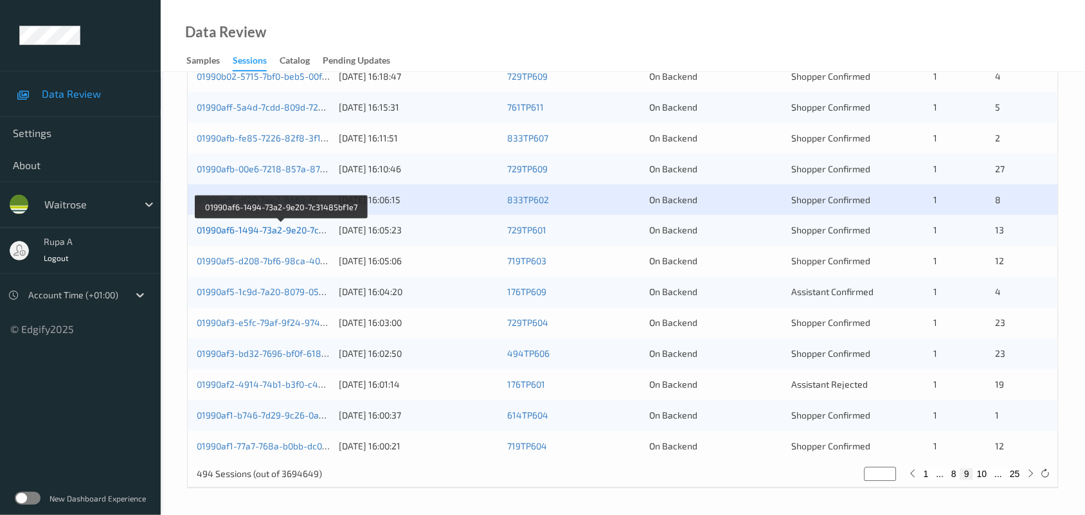
click at [286, 226] on link "01990af6-1494-73a2-9e20-7c31485bf1e7" at bounding box center [282, 230] width 170 height 11
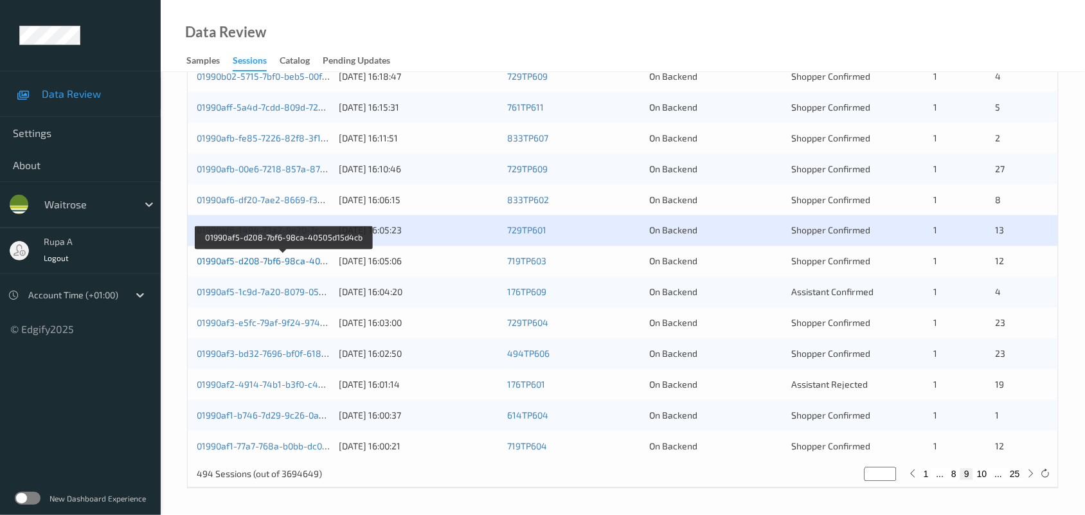
click at [297, 261] on link "01990af5-d208-7bf6-98ca-40505d15d4cb" at bounding box center [284, 261] width 174 height 11
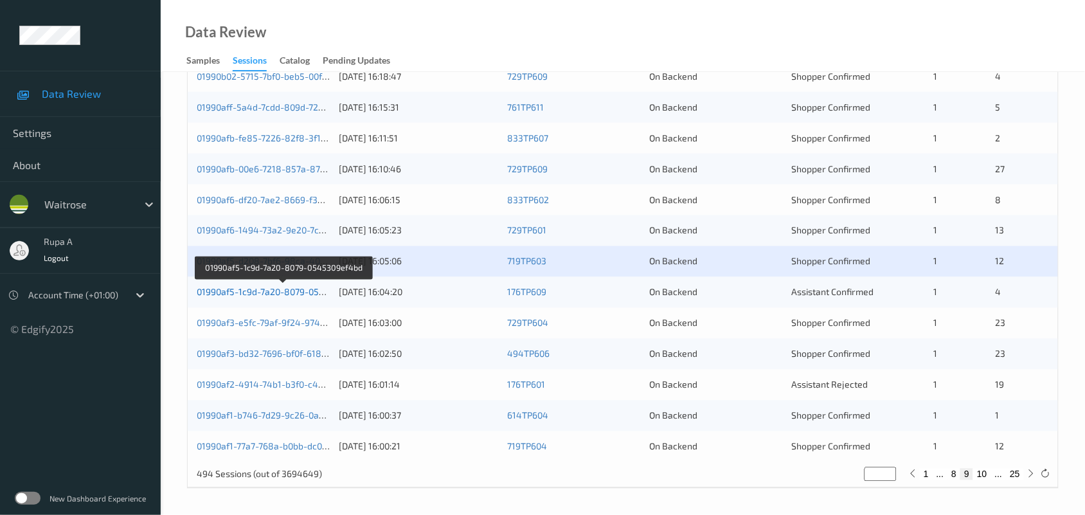
click at [293, 293] on link "01990af5-1c9d-7a20-8079-0545309ef4bd" at bounding box center [283, 292] width 173 height 11
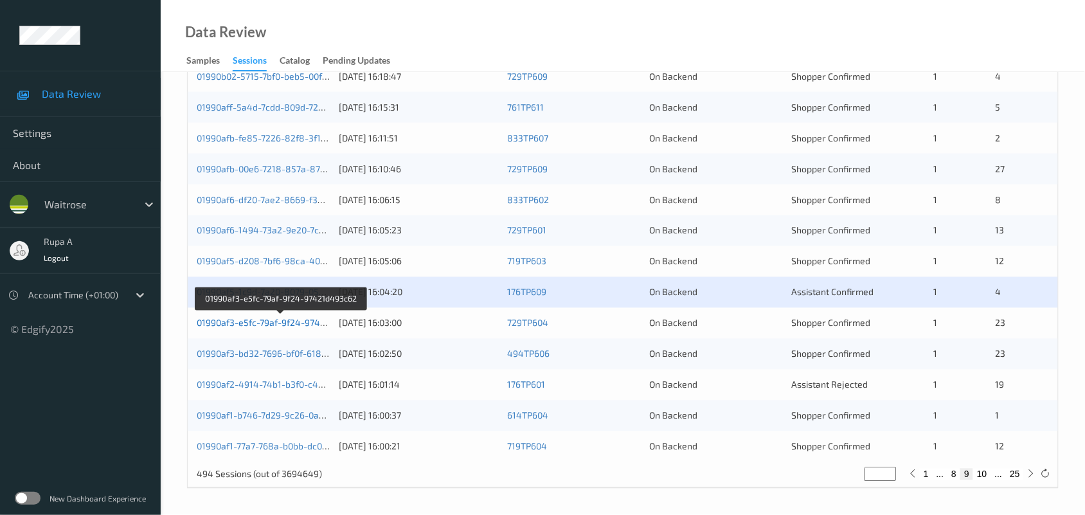
click at [233, 323] on link "01990af3-e5fc-79af-9f24-97421d493c62" at bounding box center [281, 323] width 168 height 11
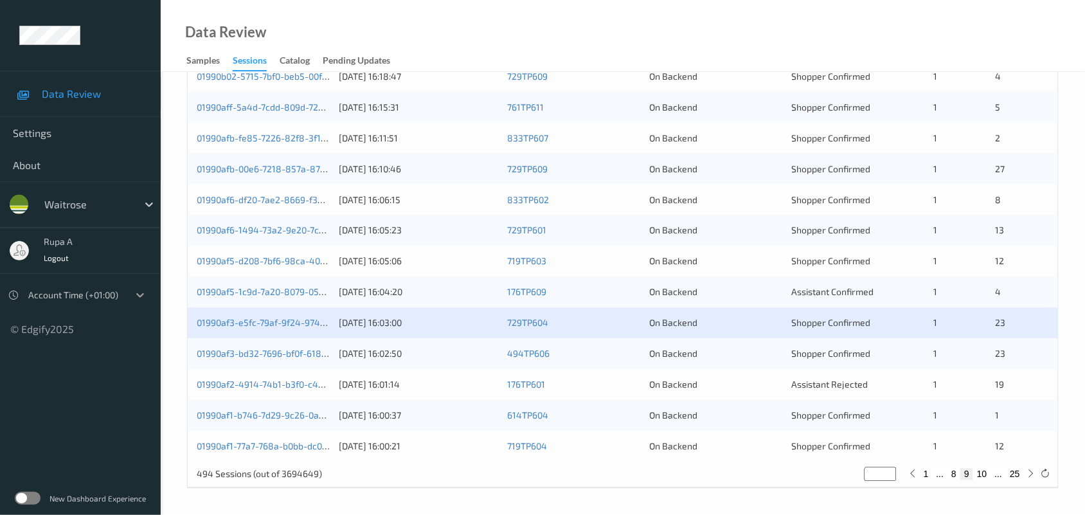
click at [137, 296] on icon at bounding box center [140, 295] width 13 height 13
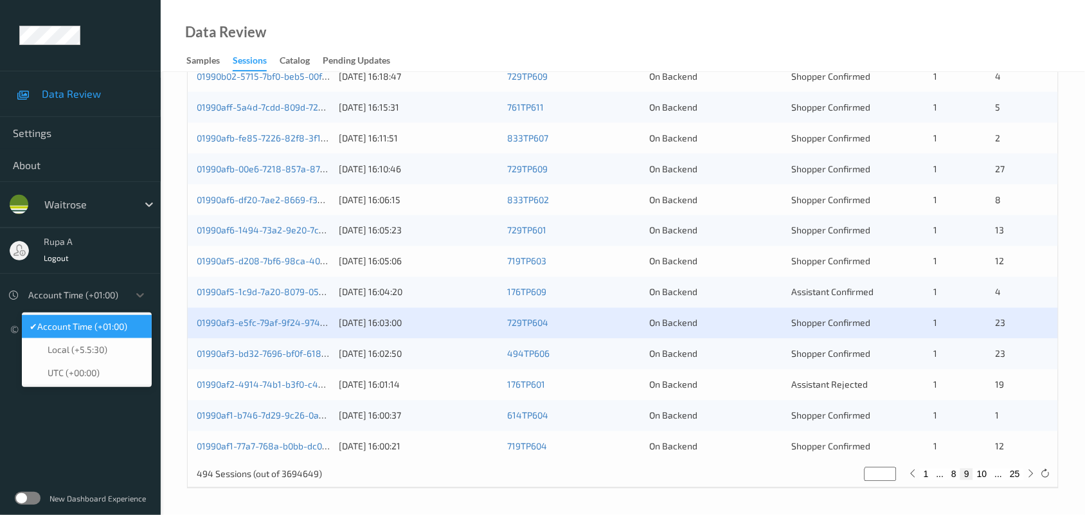
click at [114, 330] on span "Account Time (+01:00)" at bounding box center [82, 326] width 90 height 13
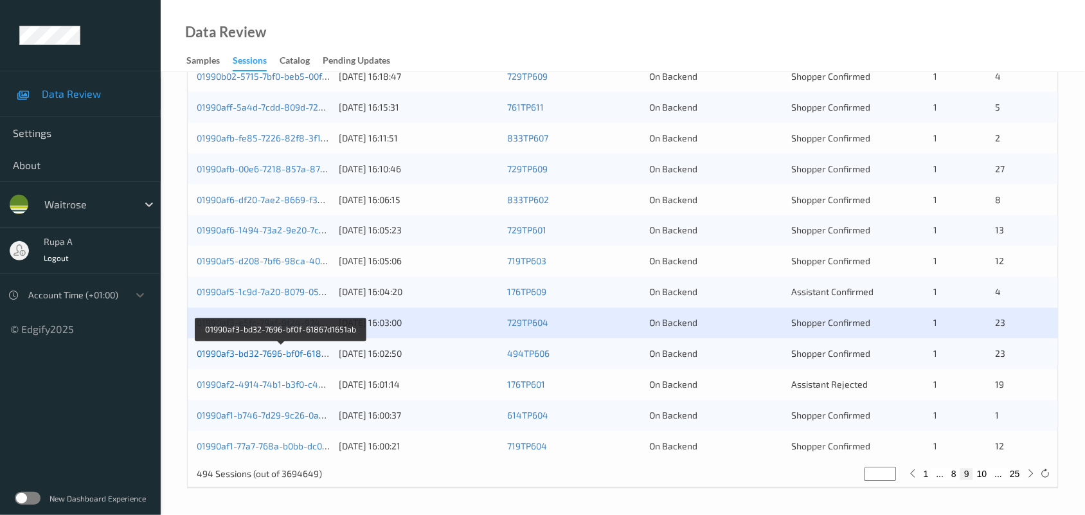
click at [294, 350] on link "01990af3-bd32-7696-bf0f-61867d1651ab" at bounding box center [281, 354] width 168 height 11
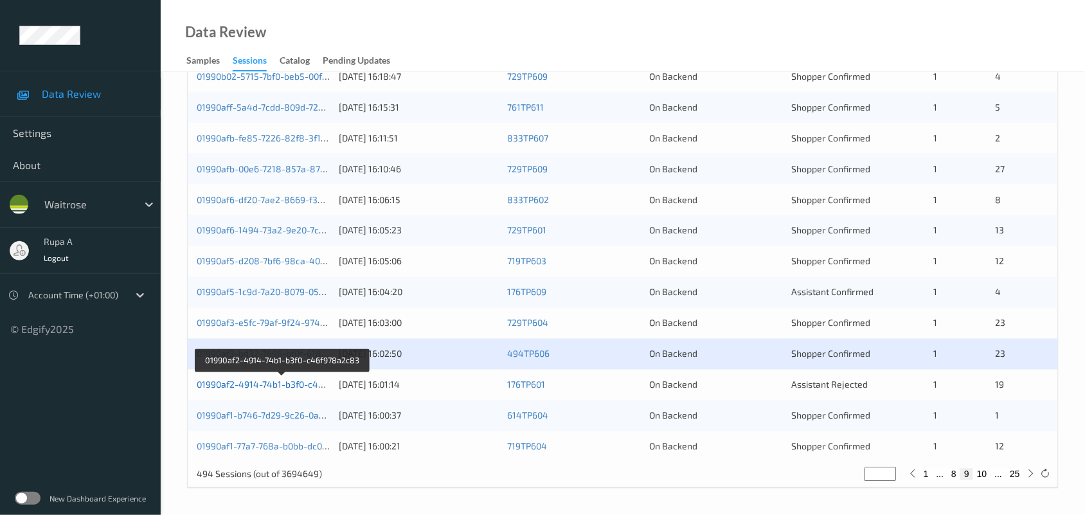
click at [270, 384] on link "01990af2-4914-74b1-b3f0-c46f978a2c83" at bounding box center [282, 384] width 171 height 11
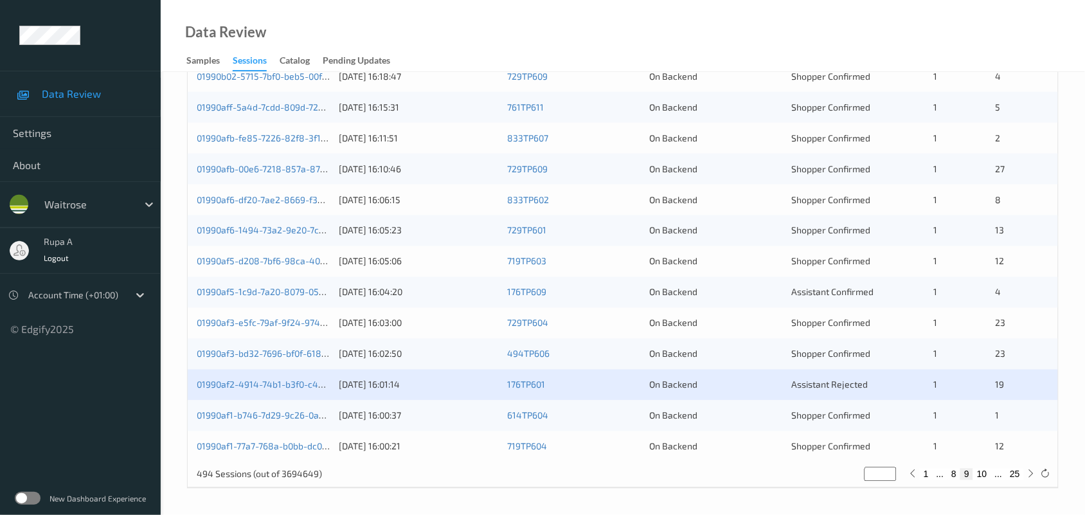
click at [463, 52] on div "Data Review Samples Sessions Catalog Pending Updates" at bounding box center [623, 36] width 925 height 72
click at [306, 413] on link "01990af1-b746-7d29-9c26-0a8a9497642b" at bounding box center [284, 415] width 175 height 11
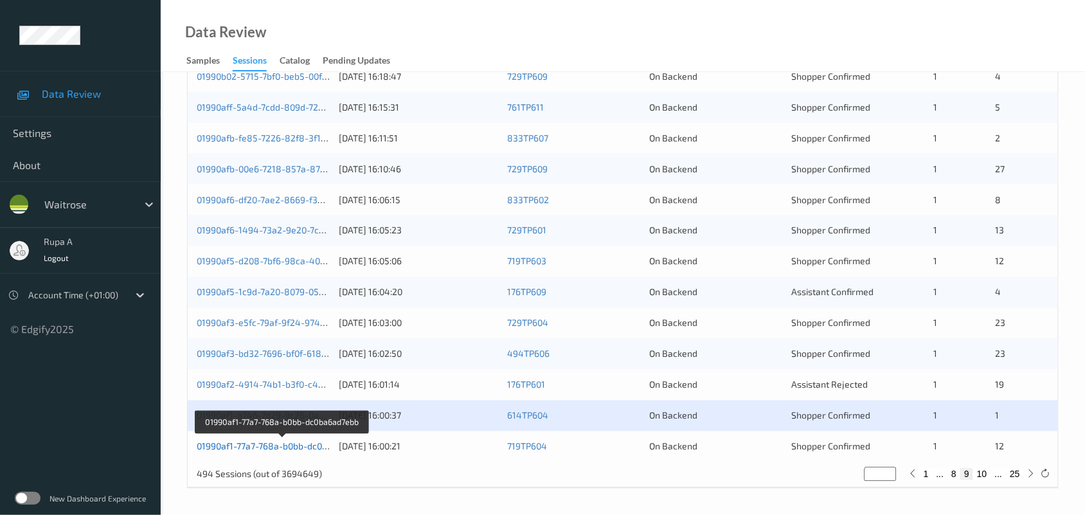
click at [276, 450] on link "01990af1-77a7-768a-b0bb-dc0ba6ad7ebb" at bounding box center [282, 446] width 171 height 11
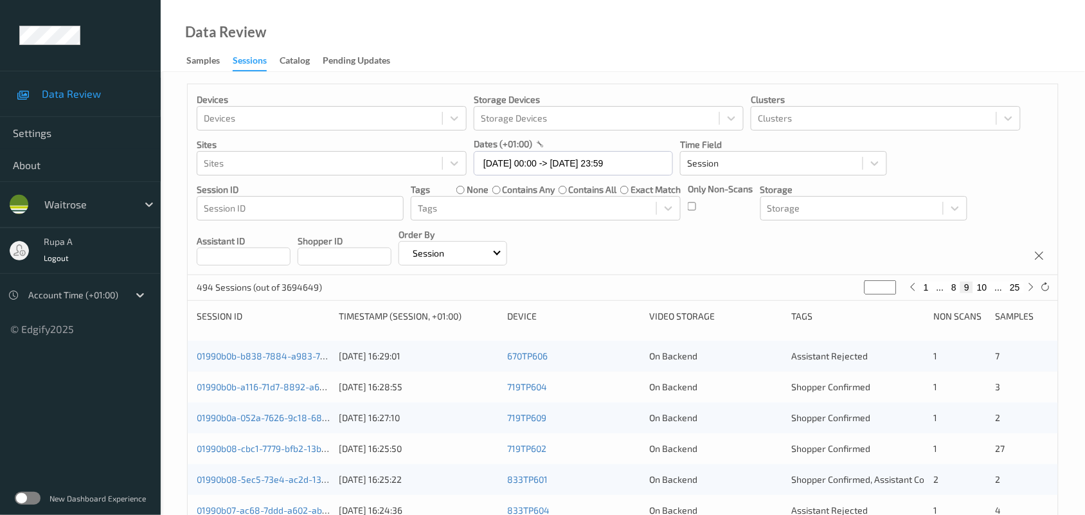
scroll to position [0, 0]
click at [975, 293] on icon at bounding box center [1032, 289] width 10 height 10
type input "**"
click at [975, 293] on icon at bounding box center [1032, 289] width 10 height 10
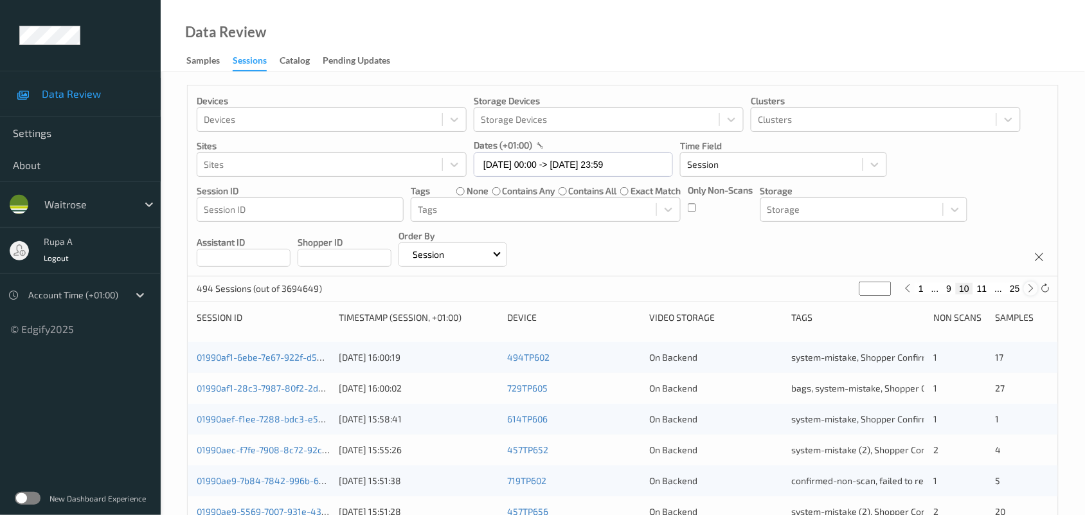
type input "**"
click at [975, 293] on icon at bounding box center [1032, 289] width 10 height 10
type input "**"
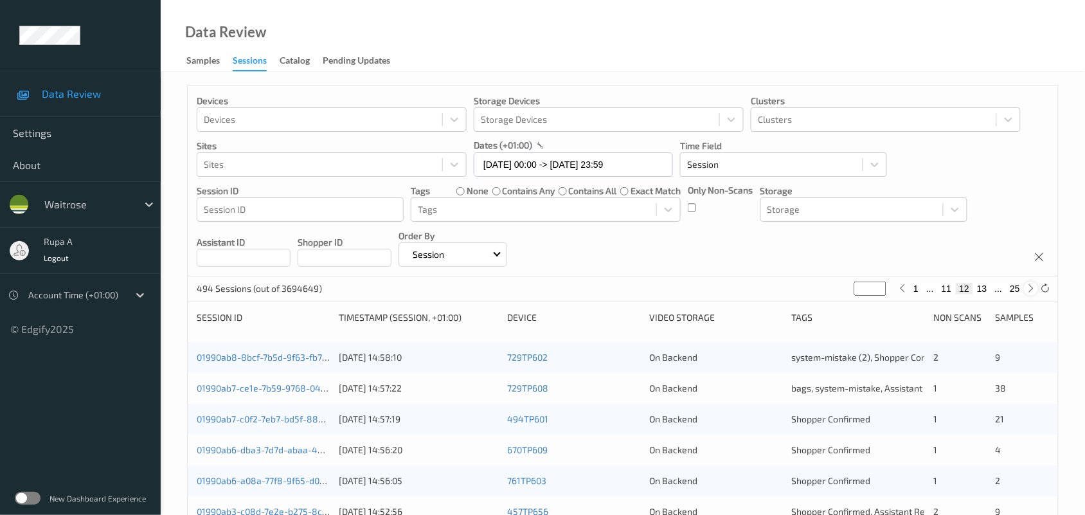
click at [975, 291] on icon at bounding box center [1032, 289] width 10 height 10
type input "**"
click at [975, 290] on icon at bounding box center [1032, 289] width 10 height 10
type input "**"
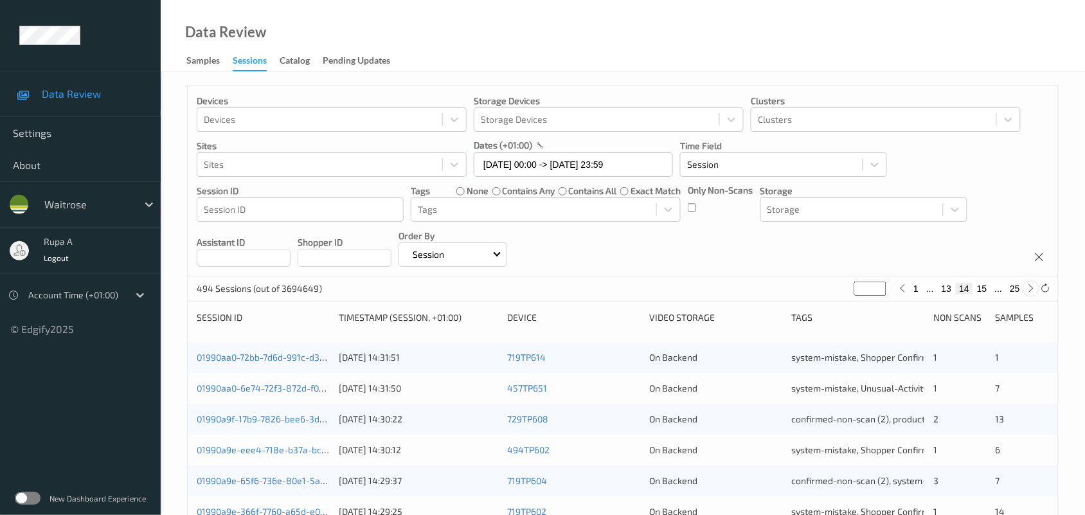
type input "**"
click at [975, 290] on icon at bounding box center [1032, 289] width 10 height 10
type input "**"
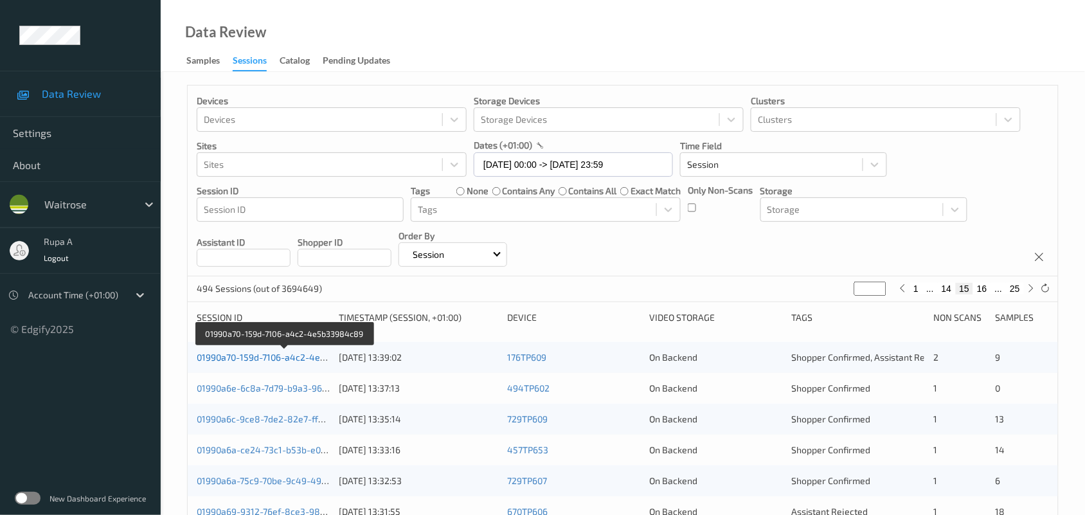
click at [258, 352] on link "01990a70-159d-7106-a4c2-4e5b33984c89" at bounding box center [285, 357] width 176 height 11
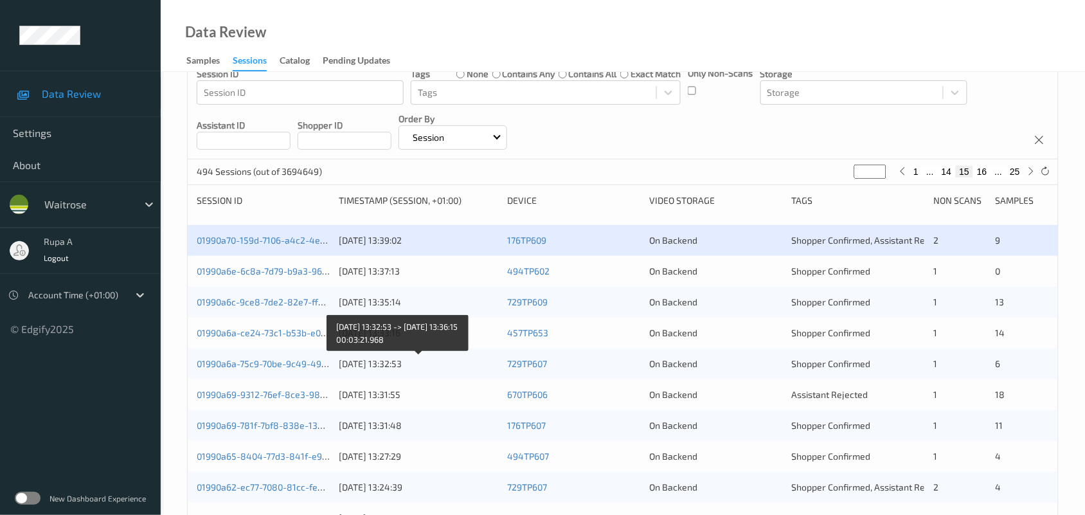
scroll to position [161, 0]
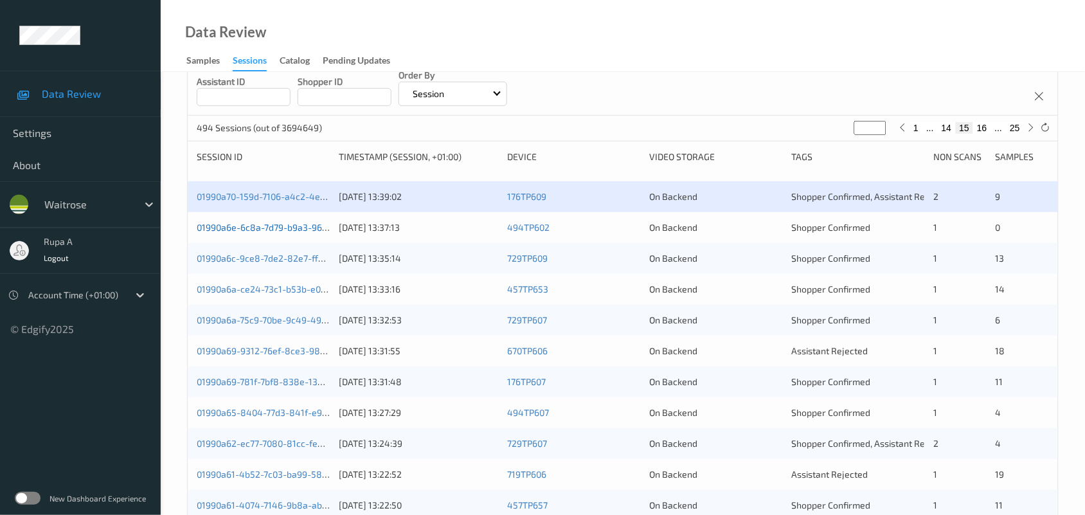
click at [291, 228] on link "01990a6e-6c8a-7d79-b9a3-9622c7305aa7" at bounding box center [284, 227] width 175 height 11
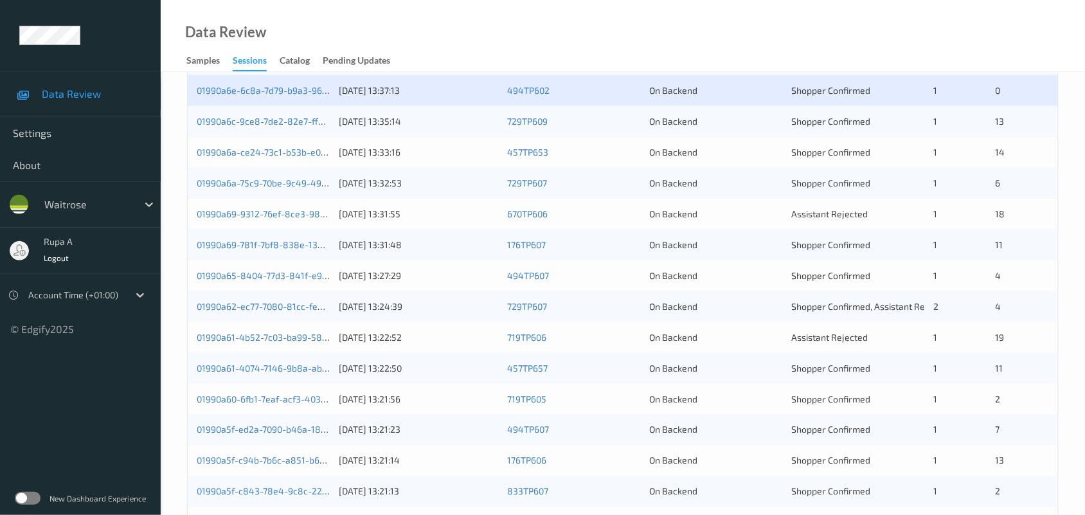
scroll to position [256, 0]
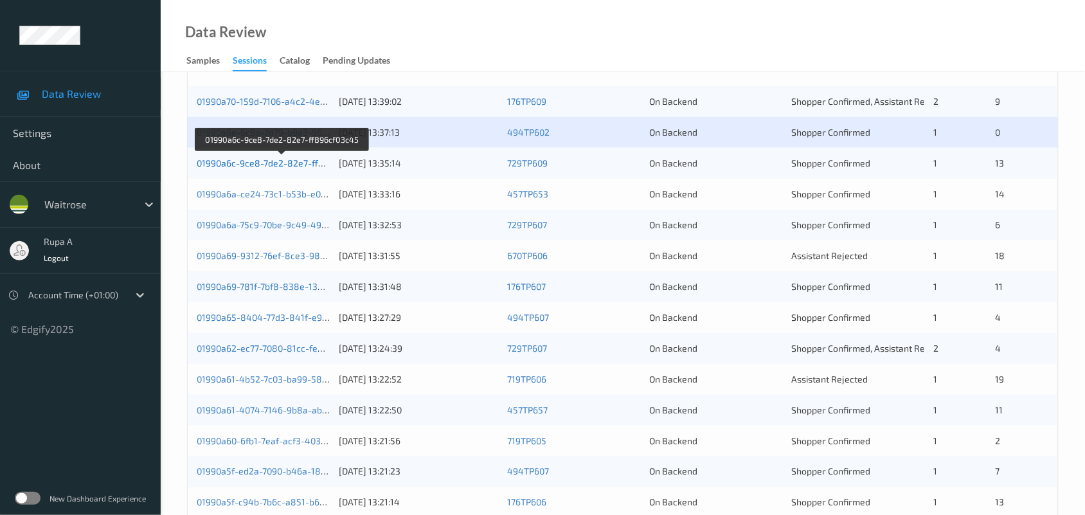
click at [286, 163] on link "01990a6c-9ce8-7de2-82e7-ff896cf03c45" at bounding box center [282, 163] width 171 height 11
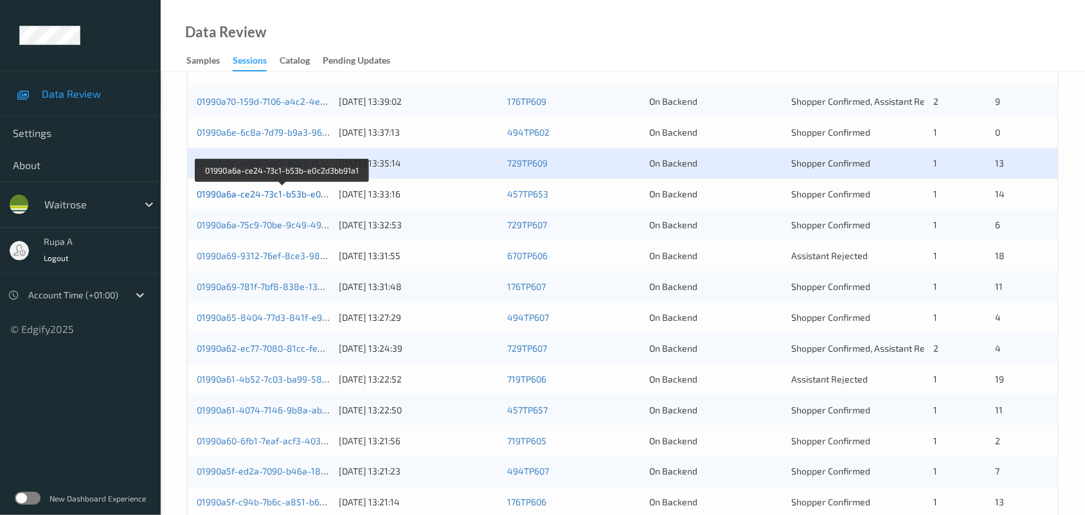
click at [307, 197] on link "01990a6a-ce24-73c1-b53b-e0c2d3bb91a1" at bounding box center [283, 193] width 172 height 11
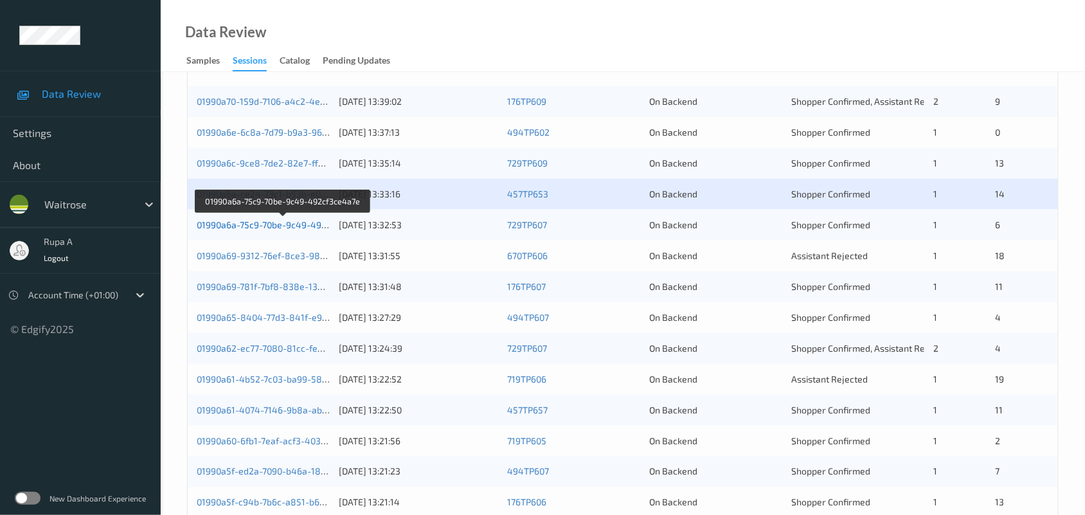
click at [300, 221] on link "01990a6a-75c9-70be-9c49-492cf3ce4a7e" at bounding box center [283, 224] width 173 height 11
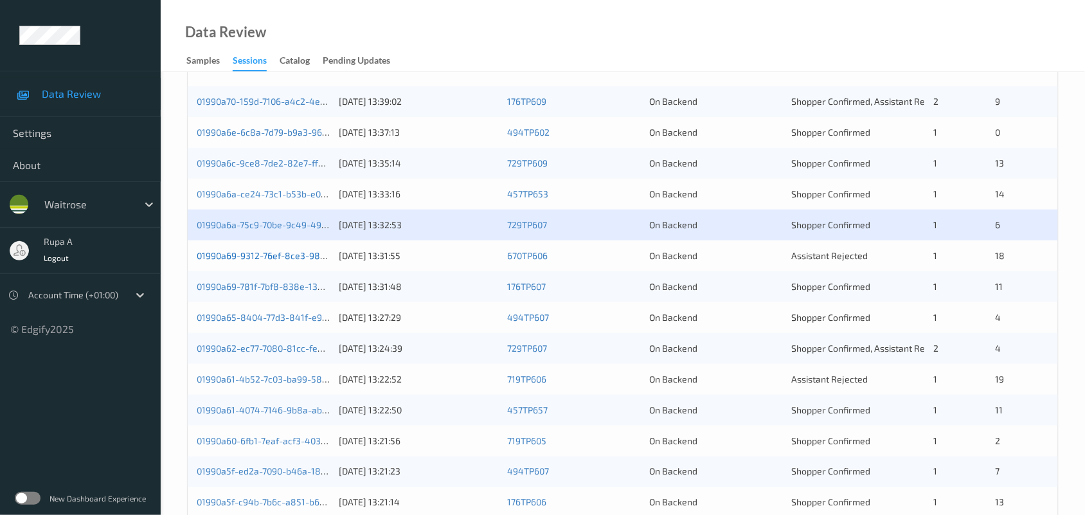
click at [294, 255] on link "01990a69-9312-76ef-8ce3-98be6963b63f" at bounding box center [283, 255] width 173 height 11
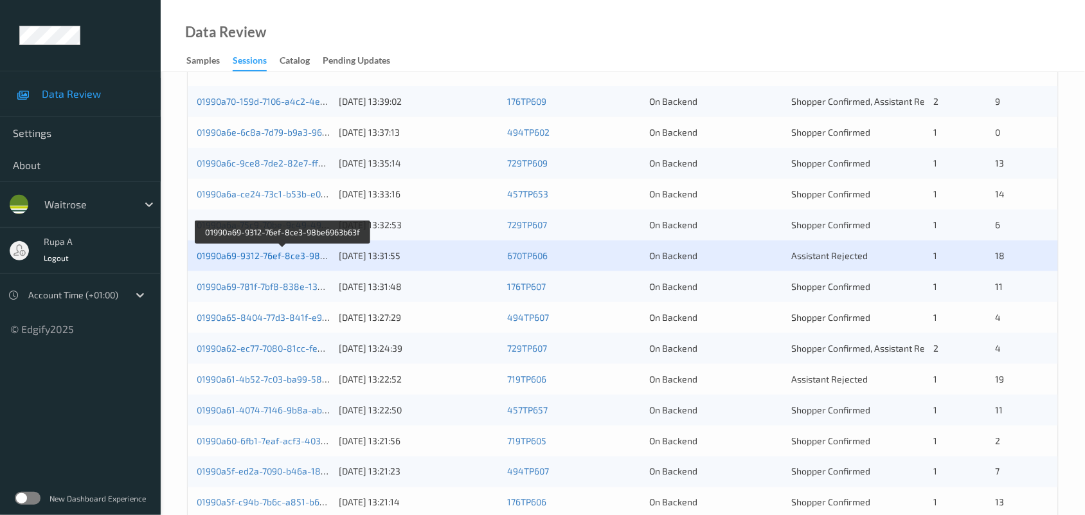
click at [294, 258] on link "01990a69-9312-76ef-8ce3-98be6963b63f" at bounding box center [283, 255] width 173 height 11
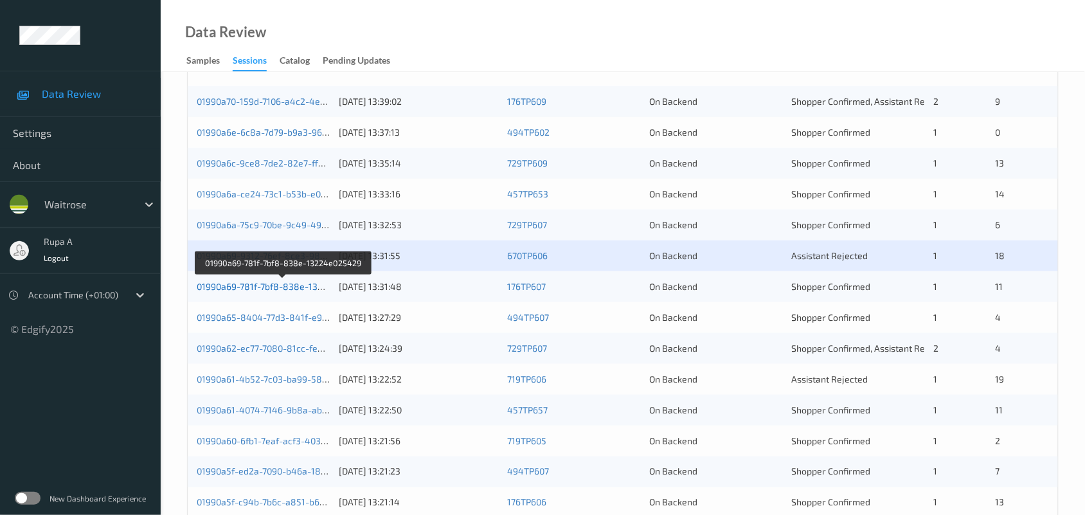
click at [251, 291] on link "01990a69-781f-7bf8-838e-13224e025429" at bounding box center [284, 286] width 174 height 11
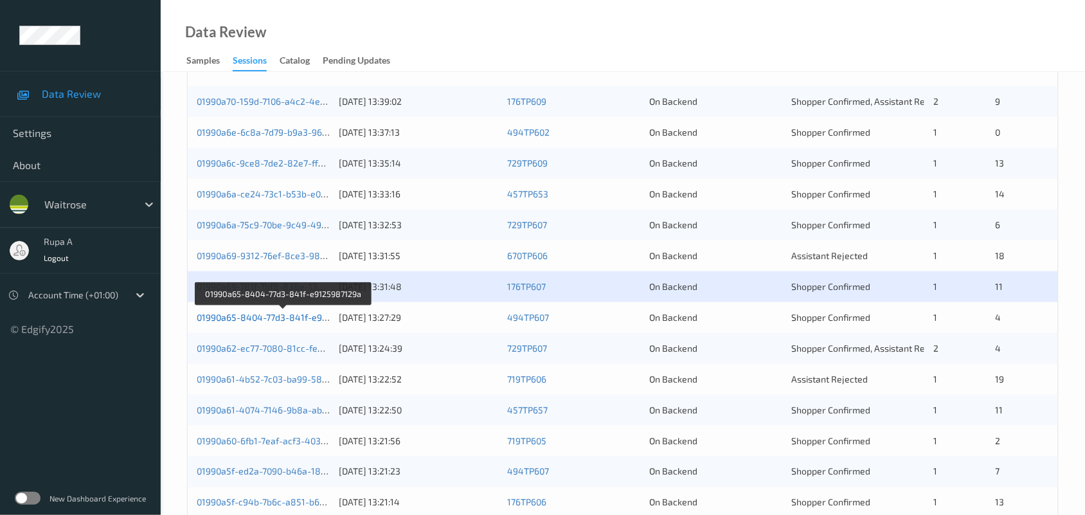
click at [290, 312] on link "01990a65-8404-77d3-841f-e9125987129a" at bounding box center [284, 317] width 174 height 11
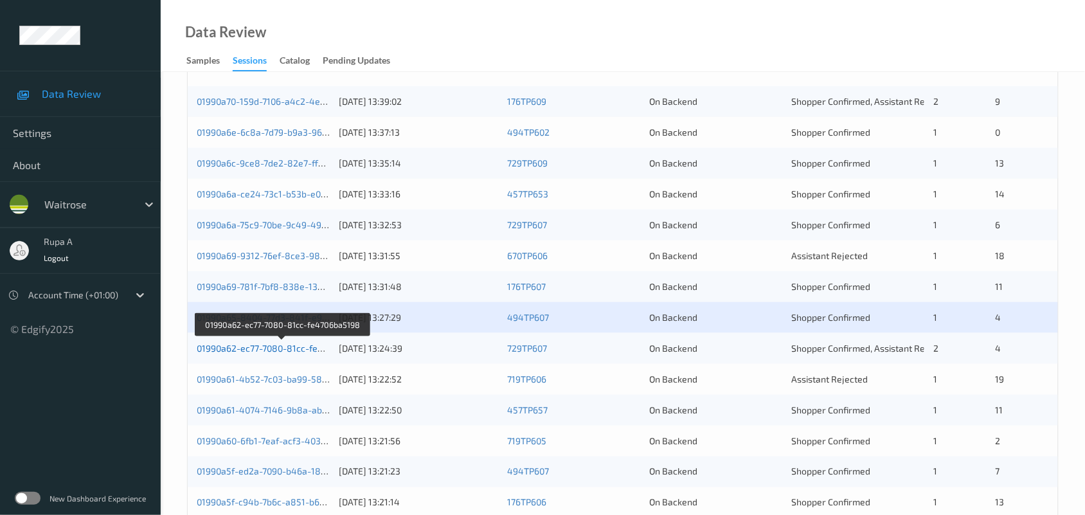
click at [296, 348] on link "01990a62-ec77-7080-81cc-fe4706ba5198" at bounding box center [283, 348] width 172 height 11
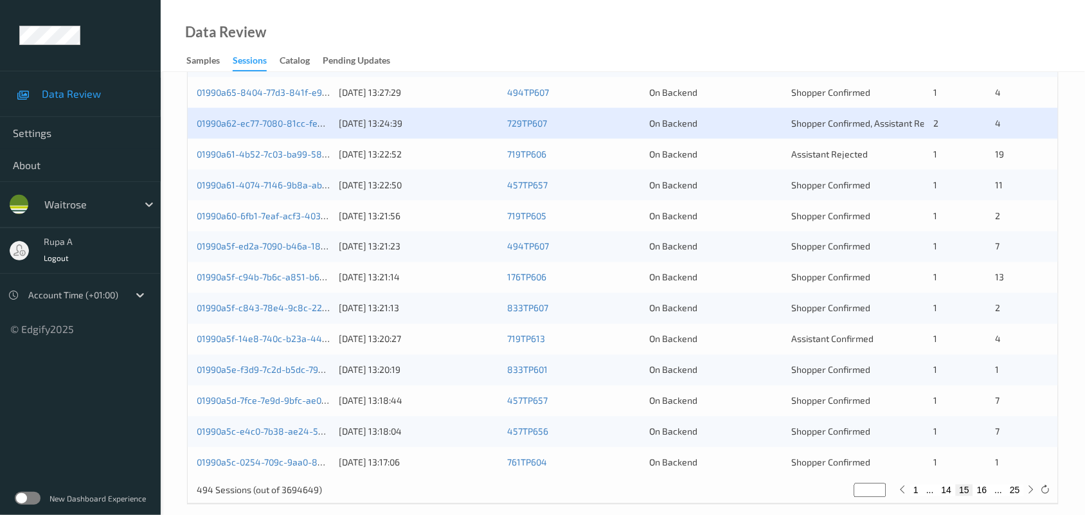
scroll to position [417, 0]
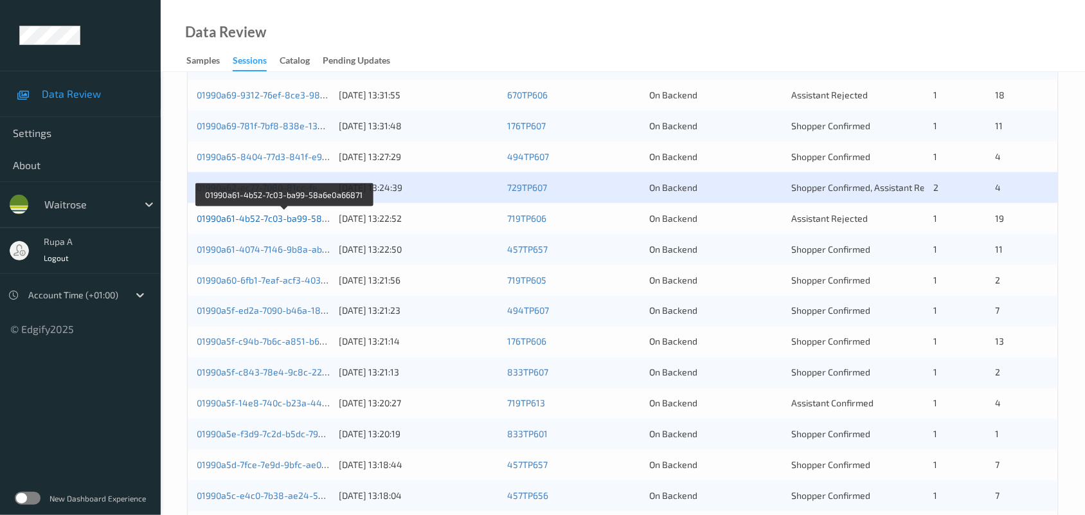
click at [304, 215] on link "01990a61-4b52-7c03-ba99-58a6e0a66871" at bounding box center [285, 218] width 176 height 11
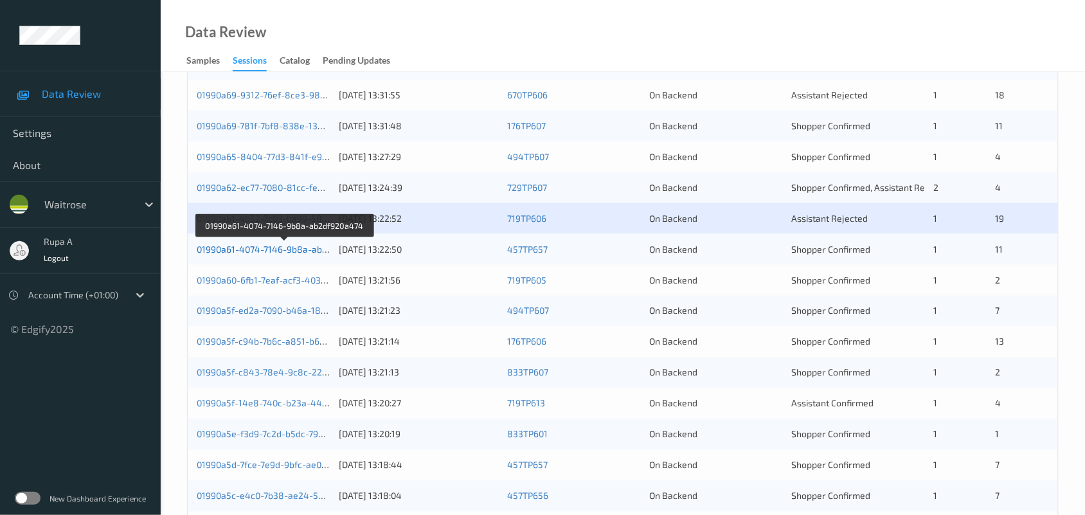
click at [288, 251] on link "01990a61-4074-7146-9b8a-ab2df920a474" at bounding box center [285, 249] width 176 height 11
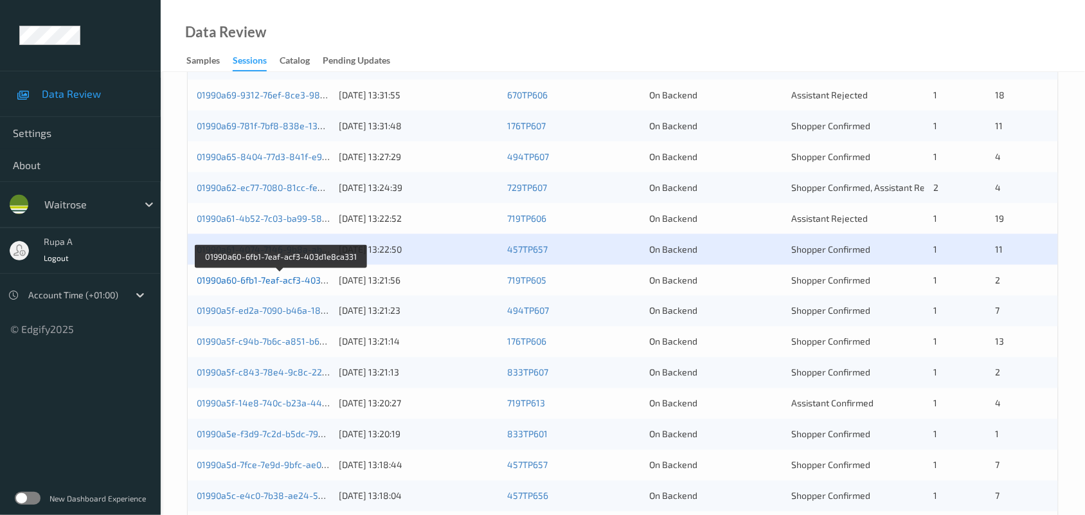
click at [283, 280] on link "01990a60-6fb1-7eaf-acf3-403d1e8ca331" at bounding box center [281, 280] width 168 height 11
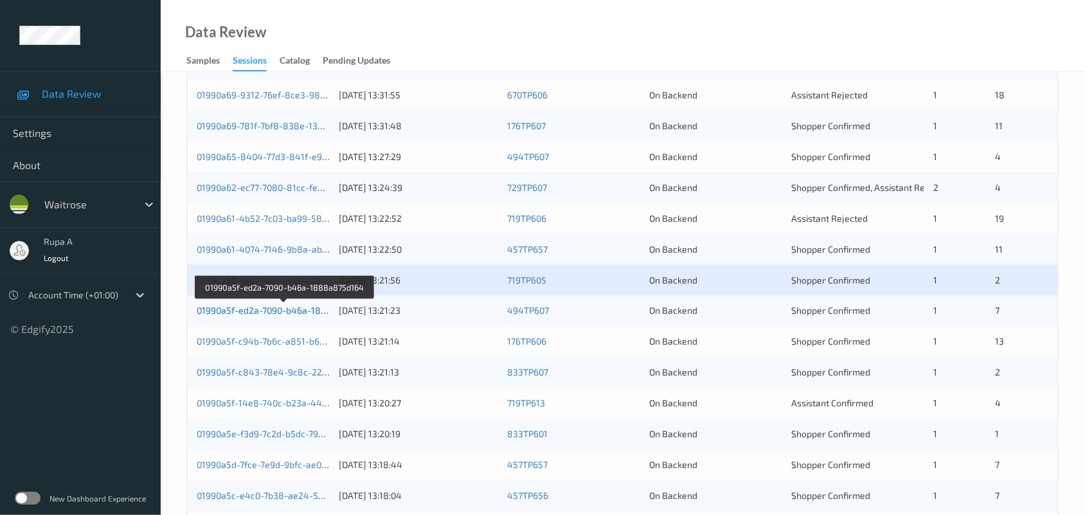
click at [291, 309] on link "01990a5f-ed2a-7090-b46a-1888a875d164" at bounding box center [285, 310] width 176 height 11
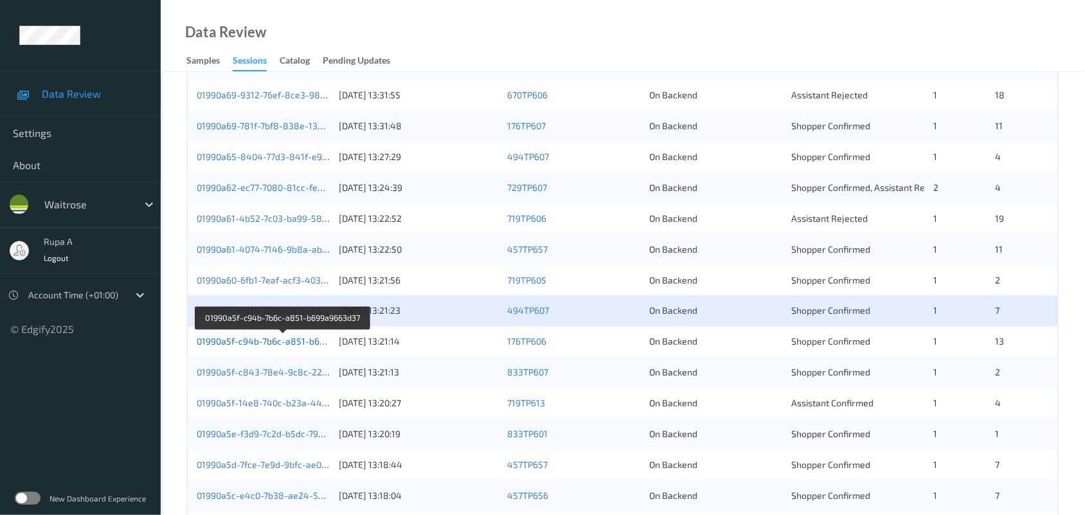
click at [309, 338] on link "01990a5f-c94b-7b6c-a851-b699a9663d37" at bounding box center [284, 341] width 174 height 11
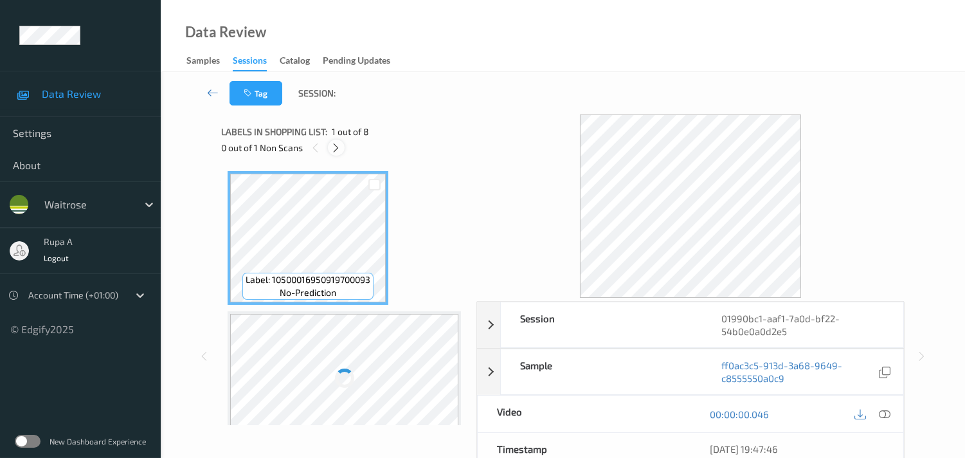
click at [338, 149] on icon at bounding box center [335, 148] width 11 height 12
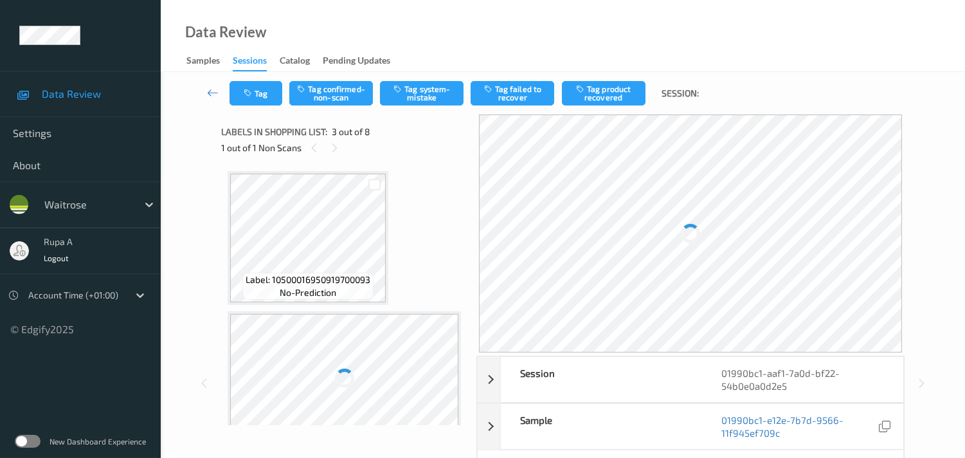
scroll to position [145, 0]
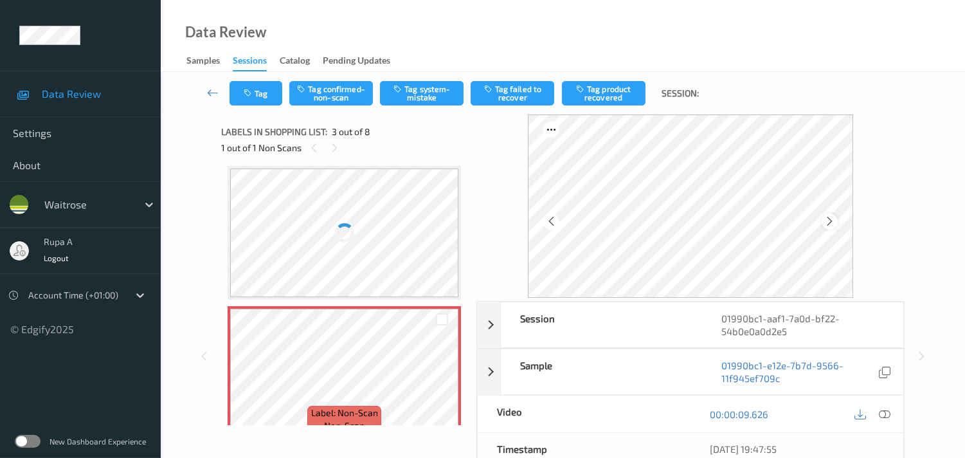
click at [826, 217] on div at bounding box center [830, 221] width 16 height 16
click at [827, 217] on icon at bounding box center [829, 221] width 11 height 12
click at [886, 416] on icon at bounding box center [885, 414] width 12 height 12
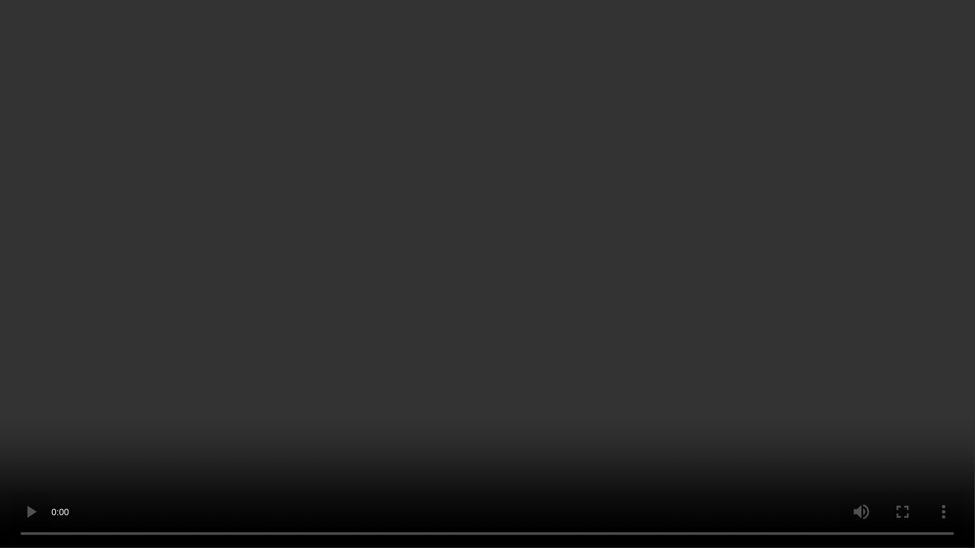
click at [956, 254] on video at bounding box center [487, 274] width 975 height 548
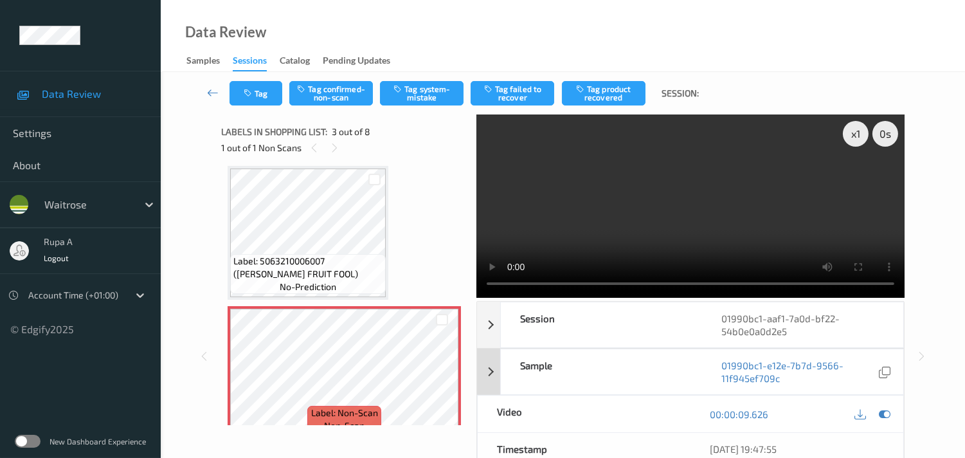
click at [885, 412] on icon at bounding box center [885, 414] width 12 height 12
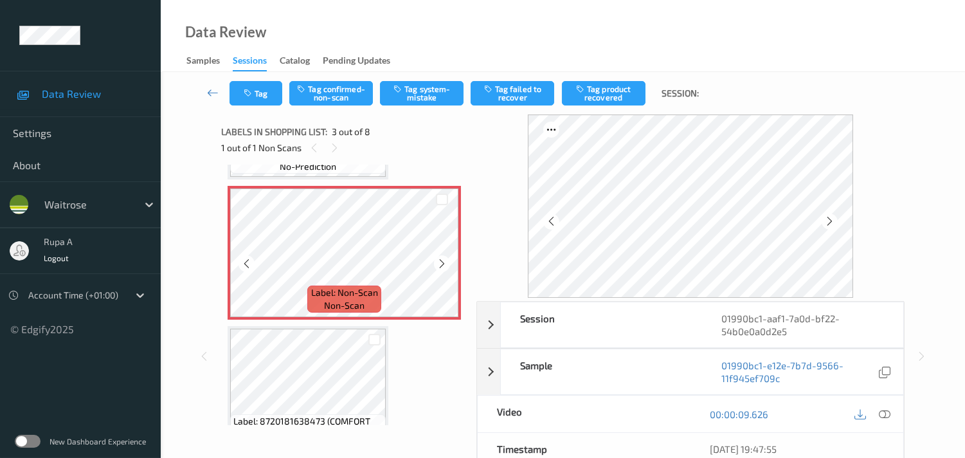
scroll to position [288, 0]
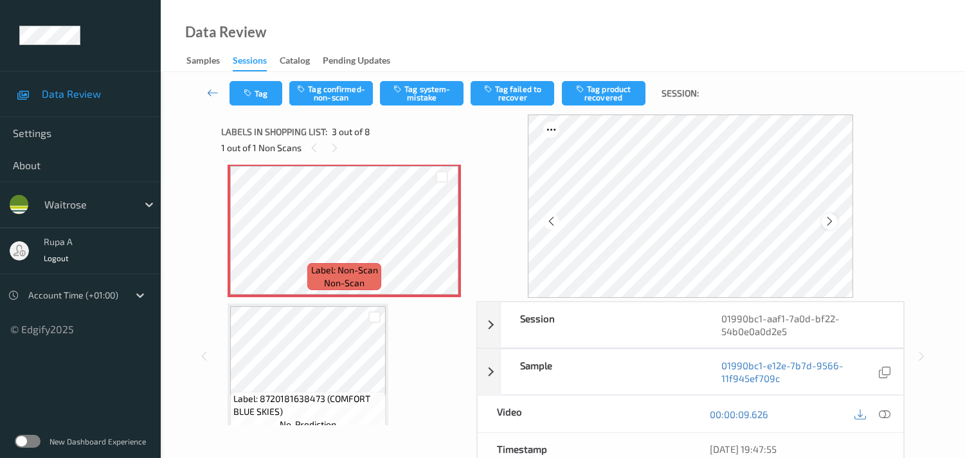
click at [835, 221] on icon at bounding box center [829, 221] width 11 height 12
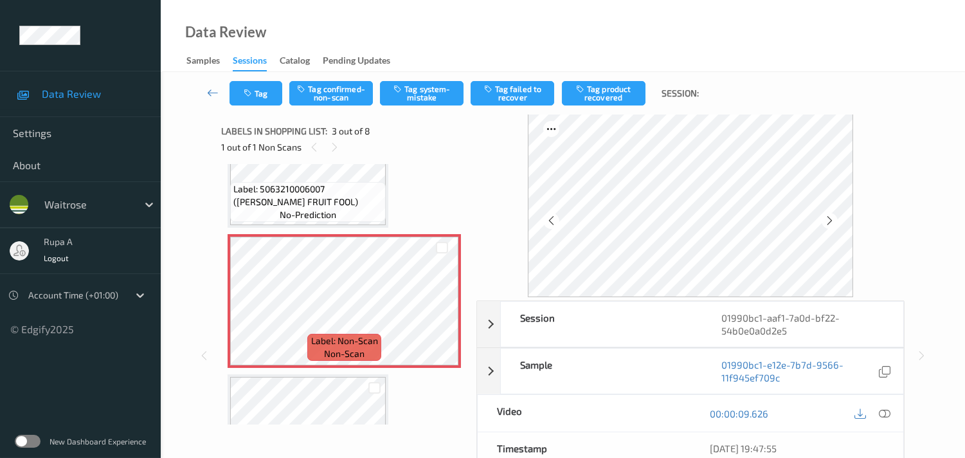
scroll to position [0, 0]
click at [339, 94] on button "Tag confirmed-non-scan" at bounding box center [331, 93] width 84 height 24
click at [605, 98] on button "Tag product recovered" at bounding box center [604, 93] width 84 height 24
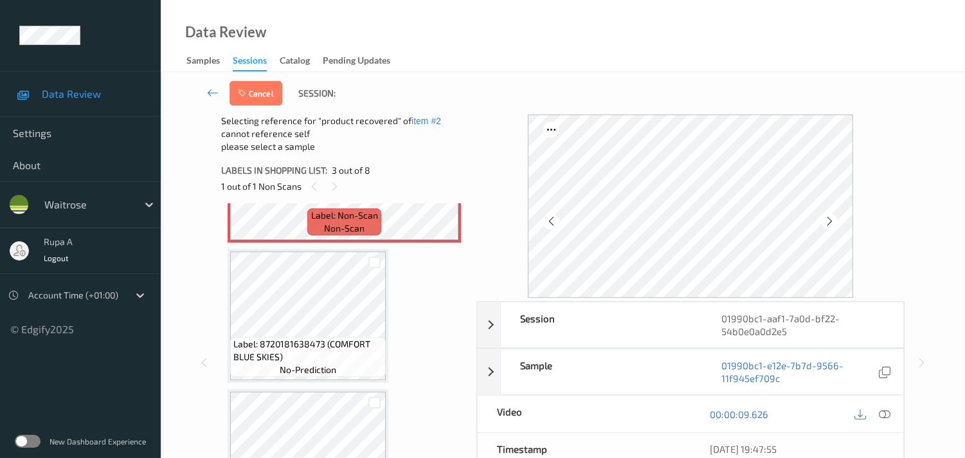
scroll to position [431, 0]
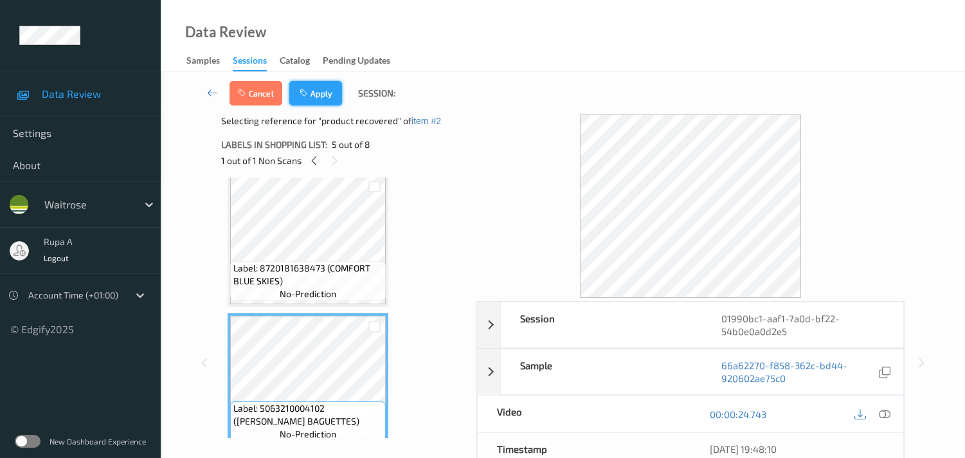
click at [309, 101] on button "Apply" at bounding box center [315, 93] width 53 height 24
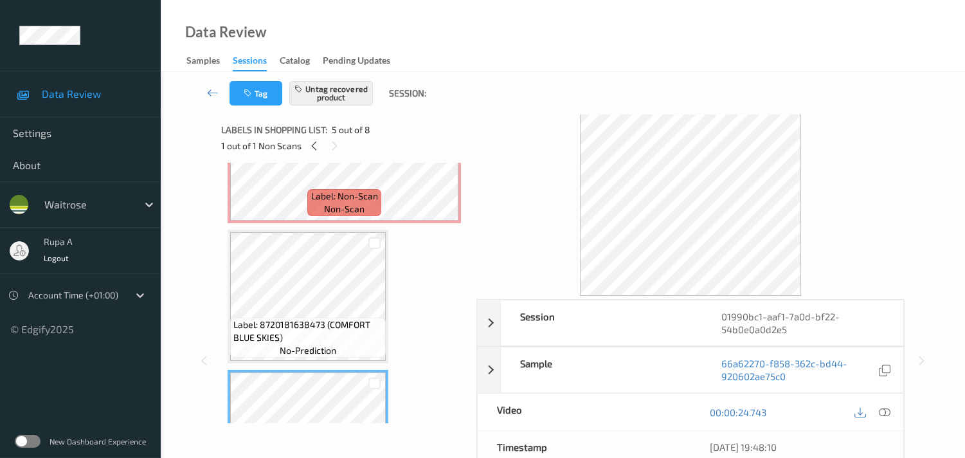
scroll to position [0, 0]
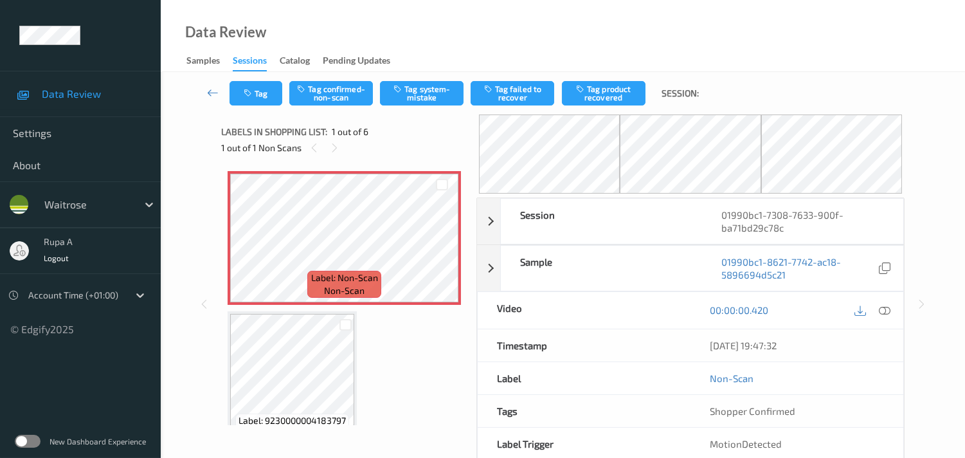
click at [428, 140] on div "1 out of 1 Non Scans" at bounding box center [344, 148] width 246 height 16
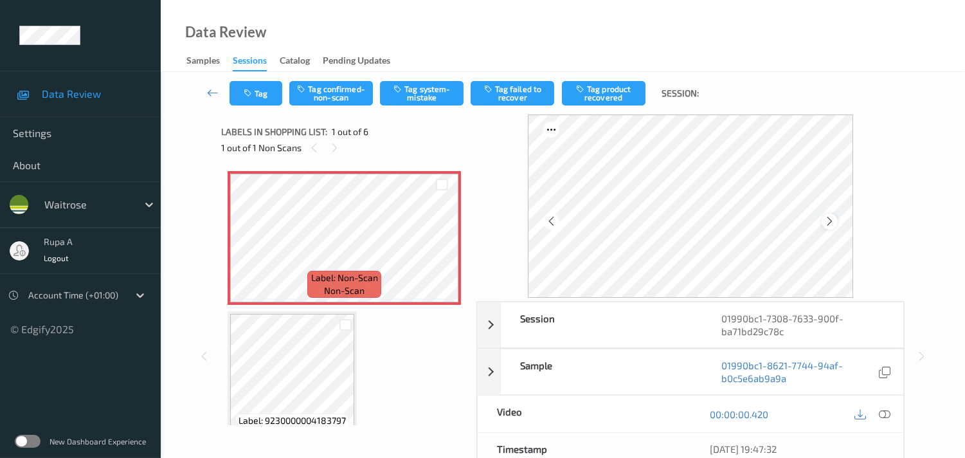
click at [832, 219] on icon at bounding box center [829, 221] width 11 height 12
click at [835, 225] on icon at bounding box center [829, 221] width 11 height 12
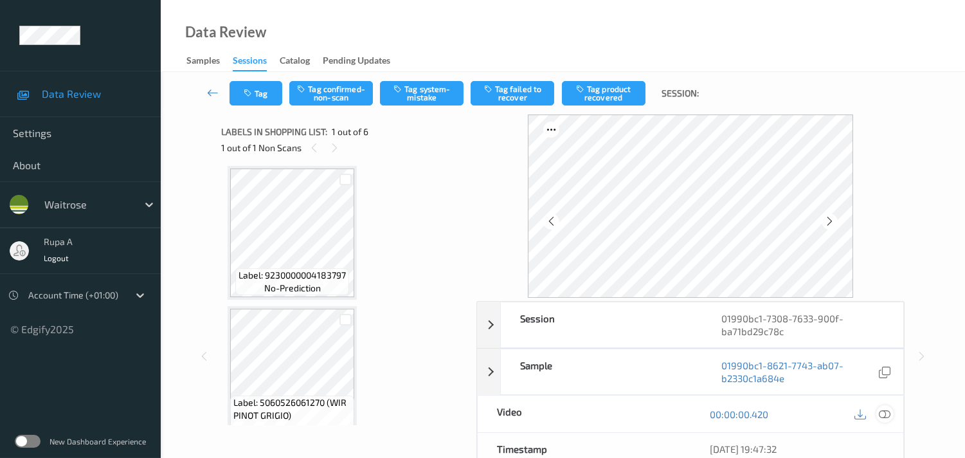
click at [886, 410] on icon at bounding box center [885, 414] width 12 height 12
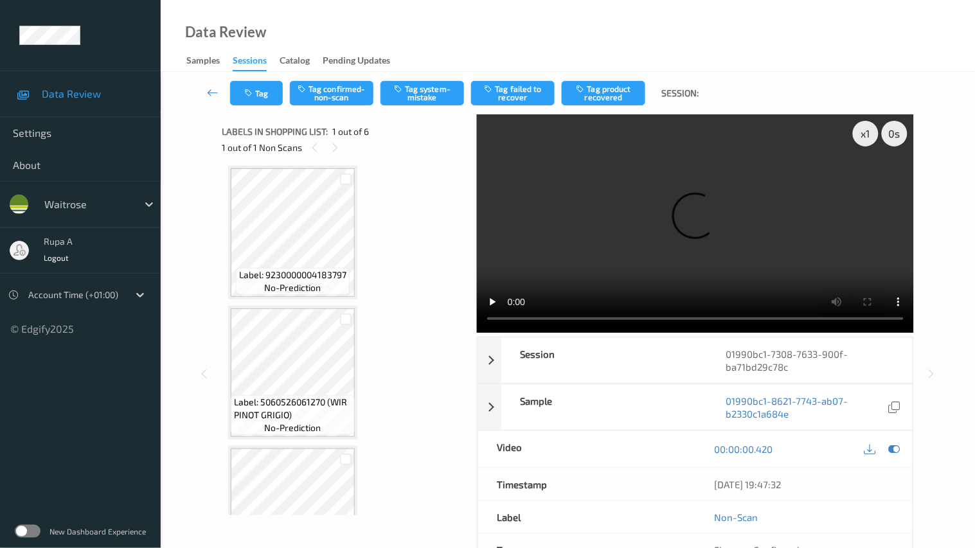
click at [477, 333] on video at bounding box center [695, 223] width 437 height 219
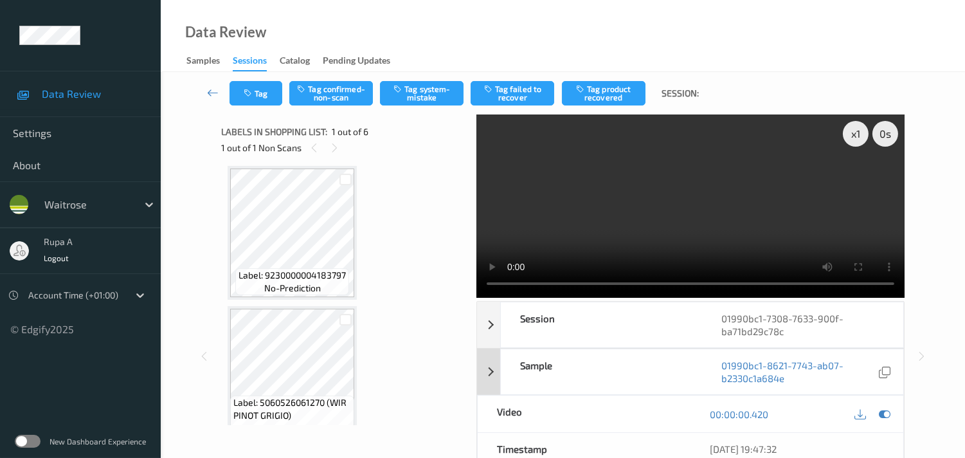
click at [885, 412] on icon at bounding box center [885, 414] width 12 height 12
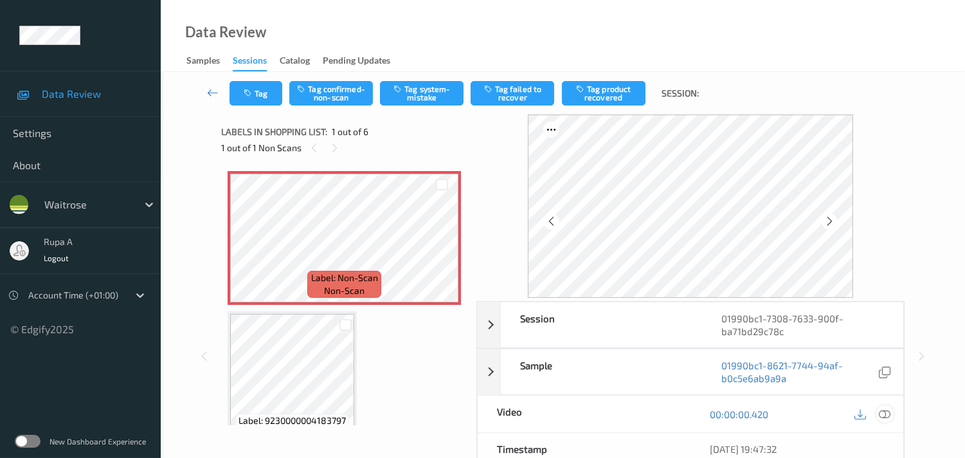
click at [889, 412] on icon at bounding box center [885, 414] width 12 height 12
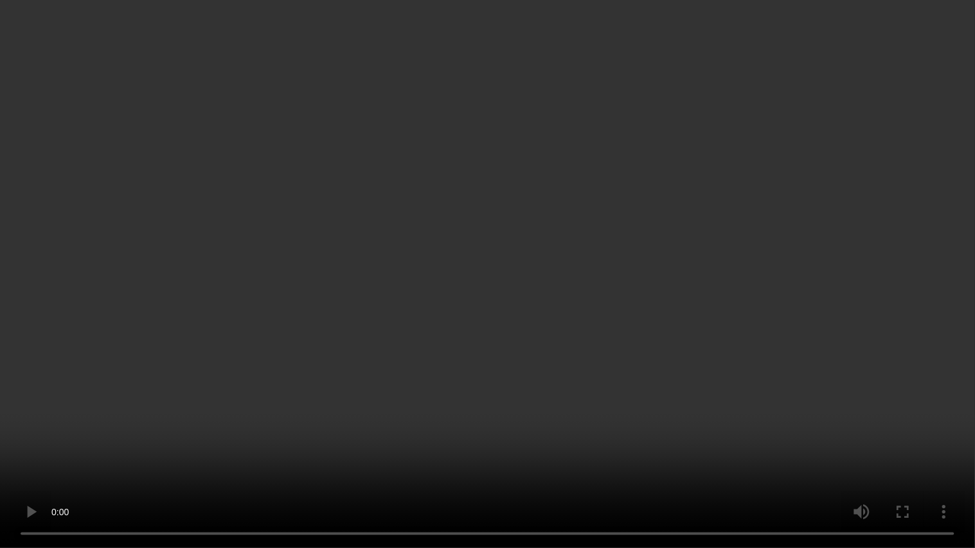
click at [784, 367] on video at bounding box center [487, 274] width 975 height 548
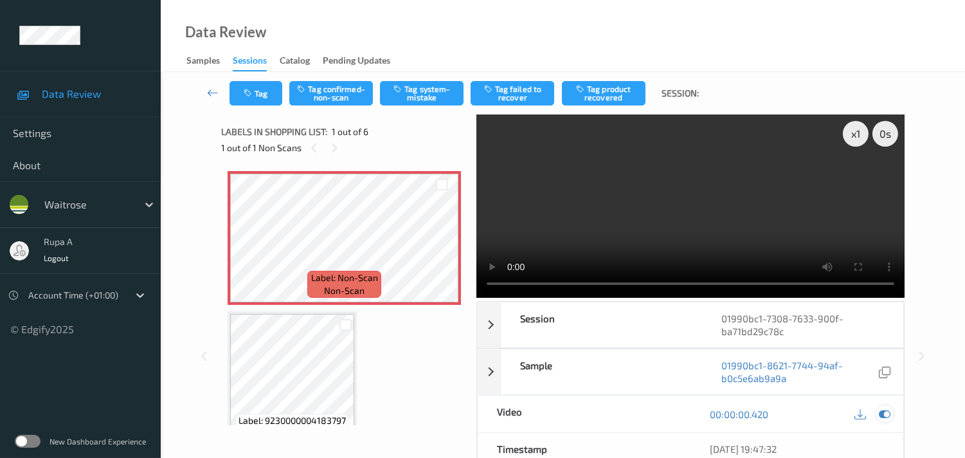
click at [883, 416] on icon at bounding box center [885, 414] width 12 height 12
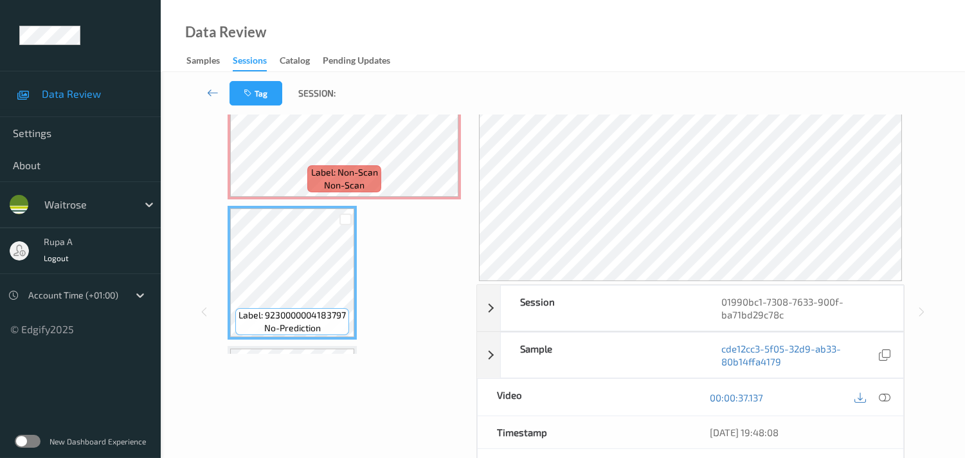
scroll to position [71, 0]
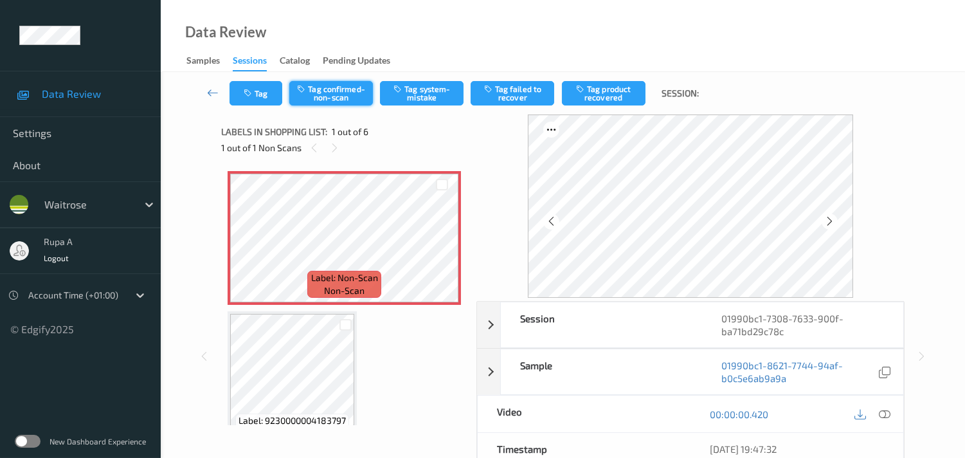
click at [332, 104] on button "Tag confirmed-non-scan" at bounding box center [331, 93] width 84 height 24
click at [593, 92] on button "Tag product recovered" at bounding box center [604, 93] width 84 height 24
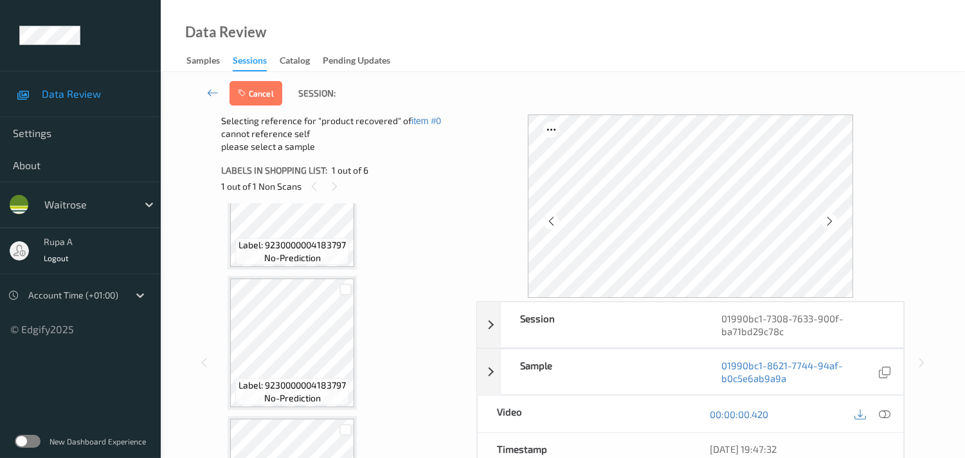
scroll to position [285, 0]
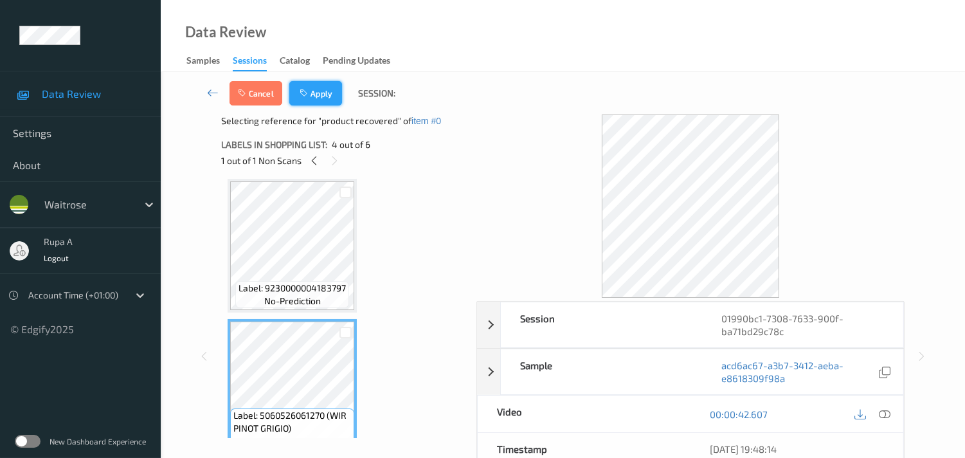
click at [325, 93] on button "Apply" at bounding box center [315, 93] width 53 height 24
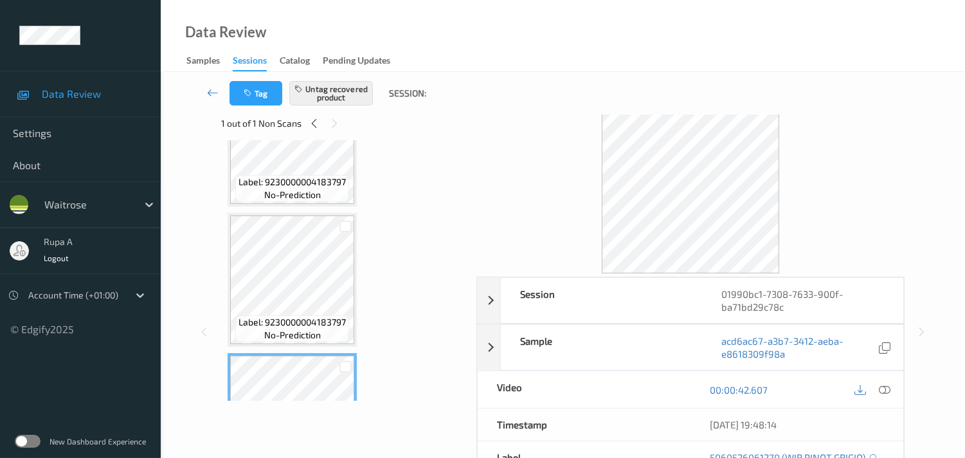
scroll to position [0, 0]
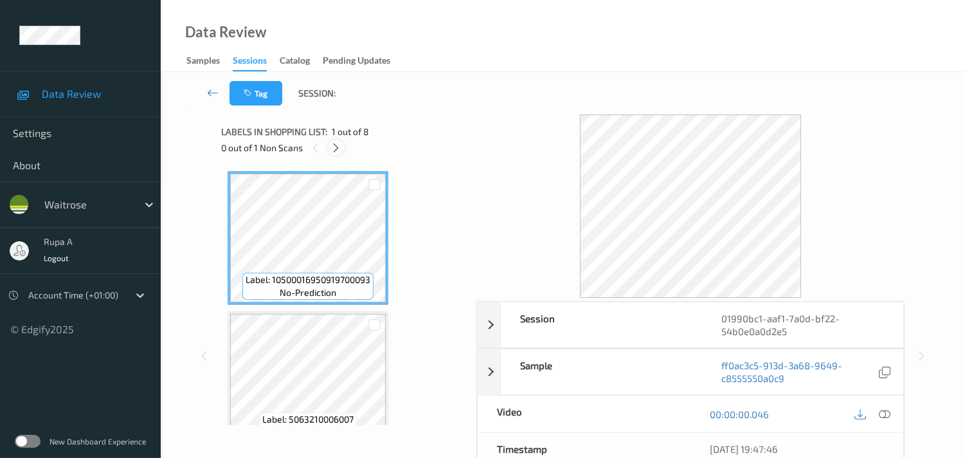
click at [484, 176] on div at bounding box center [690, 205] width 428 height 183
click at [338, 152] on icon at bounding box center [335, 148] width 11 height 12
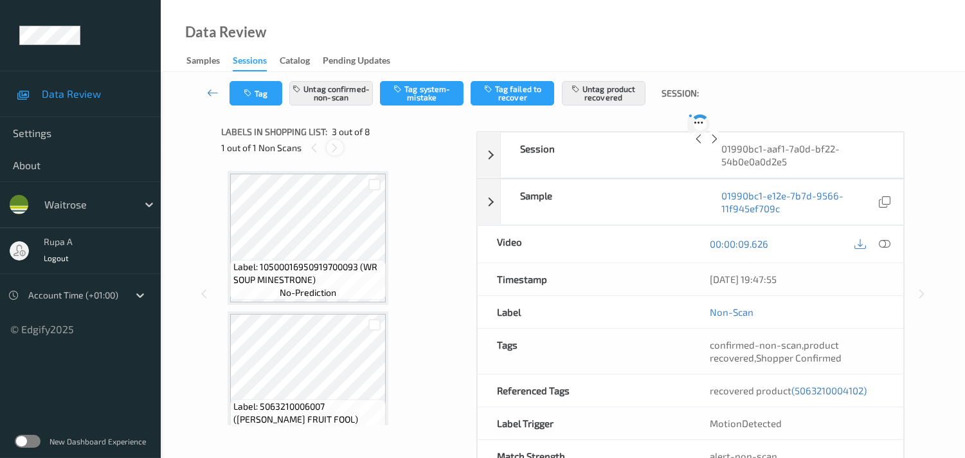
scroll to position [145, 0]
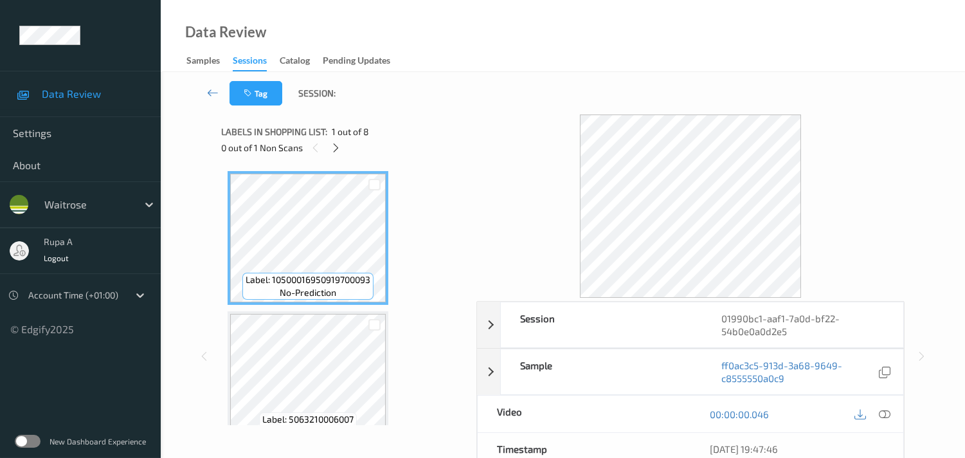
click at [442, 152] on div "0 out of 1 Non Scans" at bounding box center [344, 148] width 246 height 16
click at [336, 145] on icon at bounding box center [335, 148] width 11 height 12
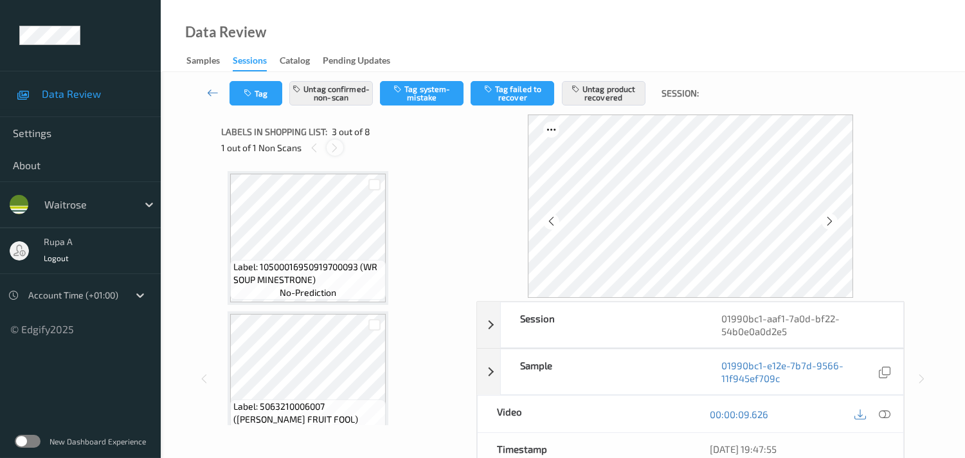
scroll to position [145, 0]
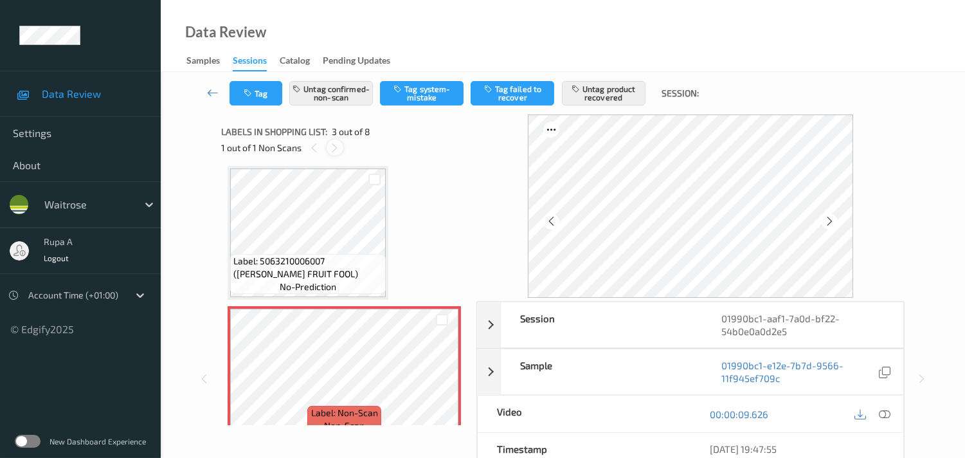
click at [336, 153] on div at bounding box center [335, 148] width 16 height 16
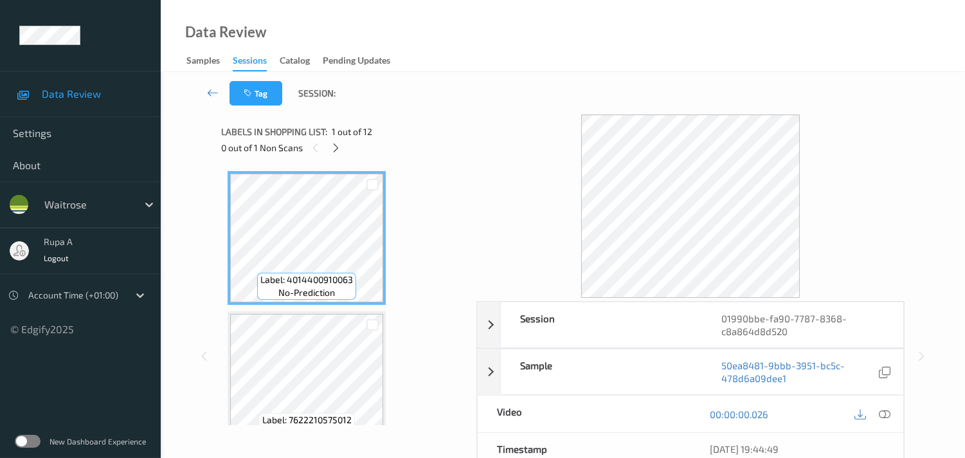
click at [420, 168] on div "Label: 4014400910063 no-prediction Label: 7622210575012 no-prediction Label: 10…" at bounding box center [344, 295] width 246 height 260
click at [338, 153] on div at bounding box center [336, 148] width 16 height 16
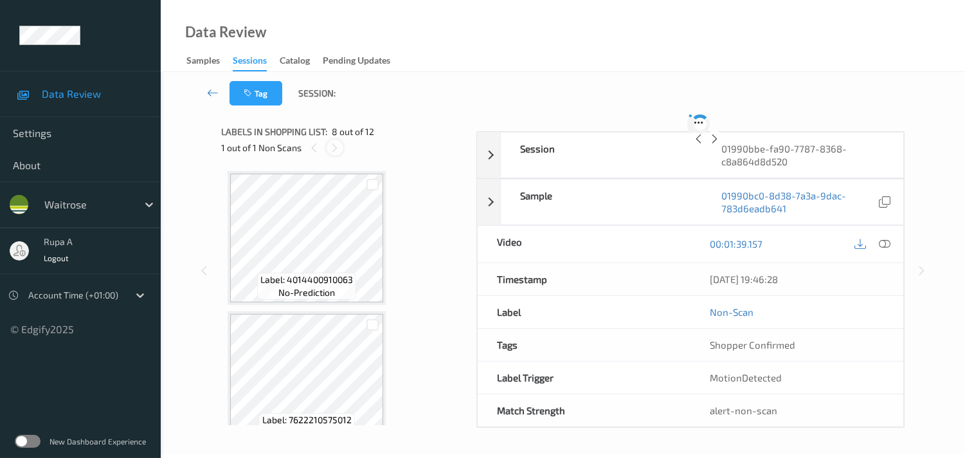
scroll to position [842, 0]
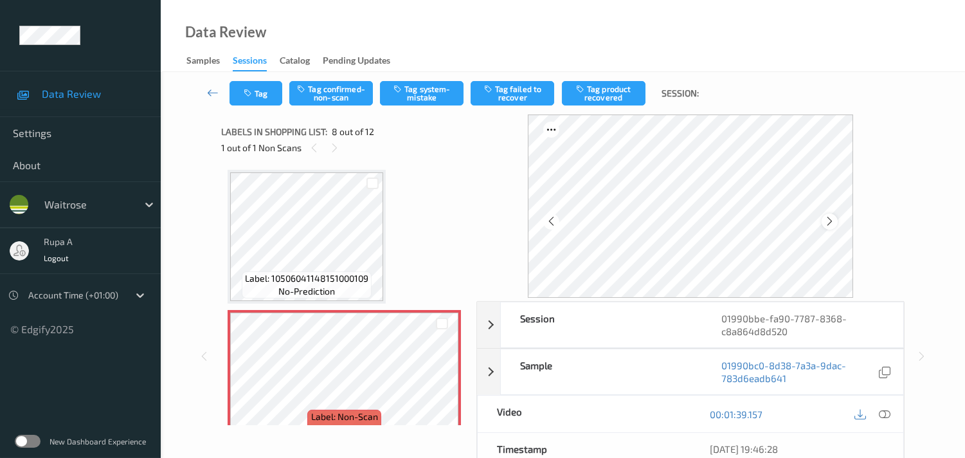
click at [828, 221] on icon at bounding box center [829, 221] width 11 height 12
click at [833, 222] on icon at bounding box center [829, 221] width 11 height 12
click at [828, 226] on icon at bounding box center [829, 221] width 11 height 12
click at [826, 227] on div at bounding box center [830, 221] width 16 height 16
click at [886, 417] on icon at bounding box center [885, 414] width 12 height 12
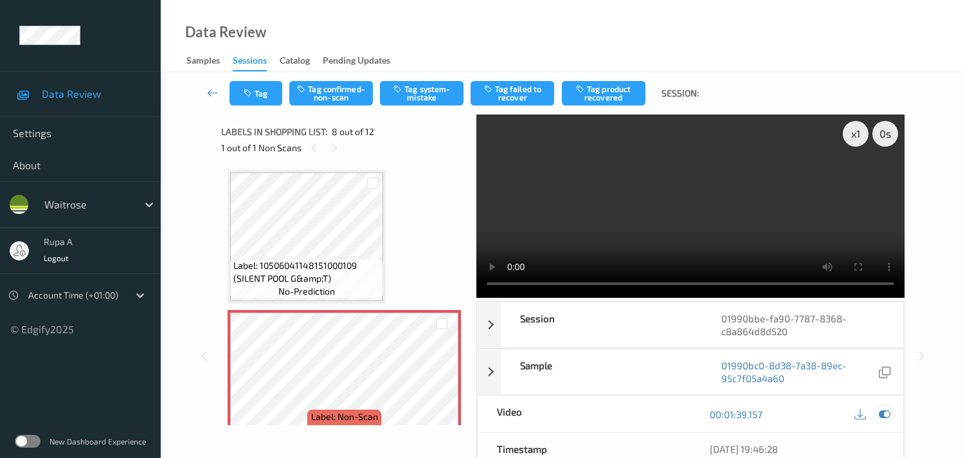
click at [889, 418] on icon at bounding box center [885, 414] width 12 height 12
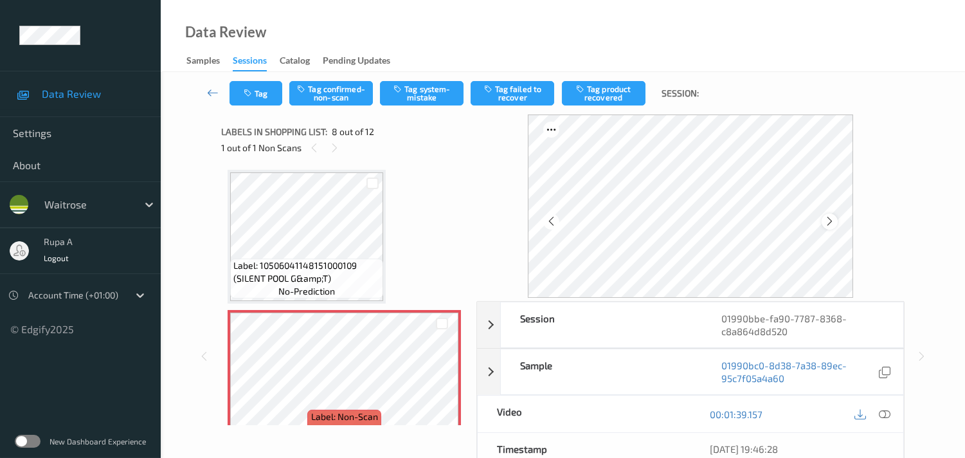
click at [833, 217] on icon at bounding box center [829, 221] width 11 height 12
click at [887, 415] on icon at bounding box center [885, 414] width 12 height 12
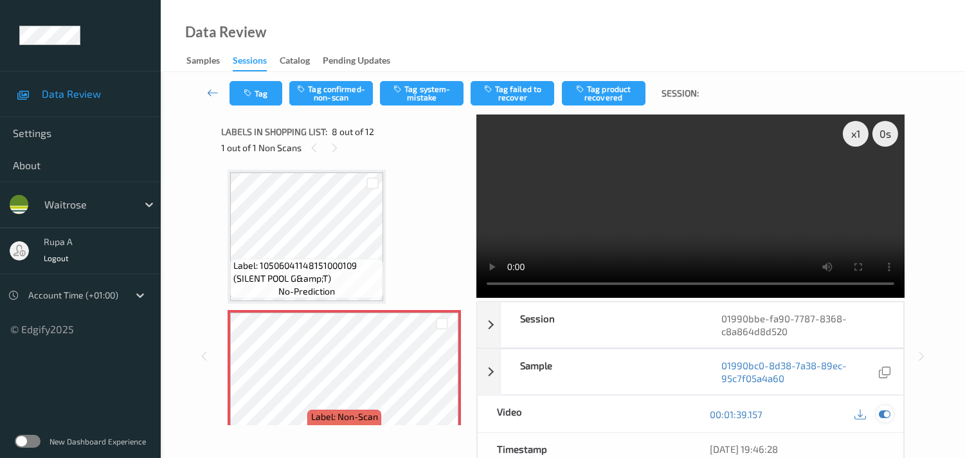
click at [889, 414] on icon at bounding box center [885, 414] width 12 height 12
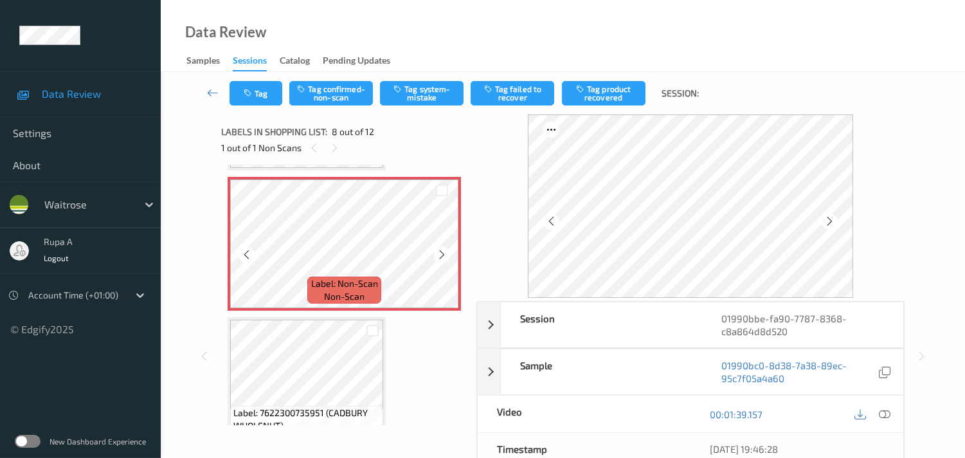
scroll to position [985, 0]
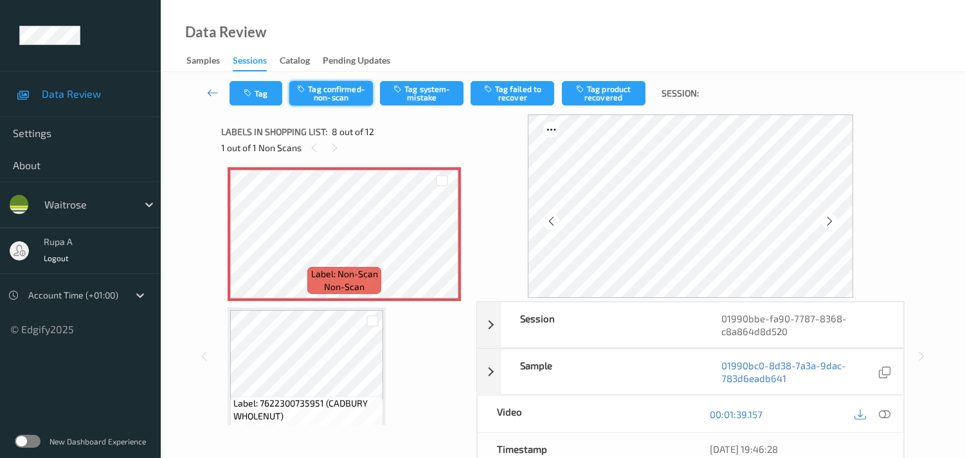
click at [349, 92] on button "Tag confirmed-non-scan" at bounding box center [331, 93] width 84 height 24
click at [545, 98] on button "Tag failed to recover" at bounding box center [513, 93] width 84 height 24
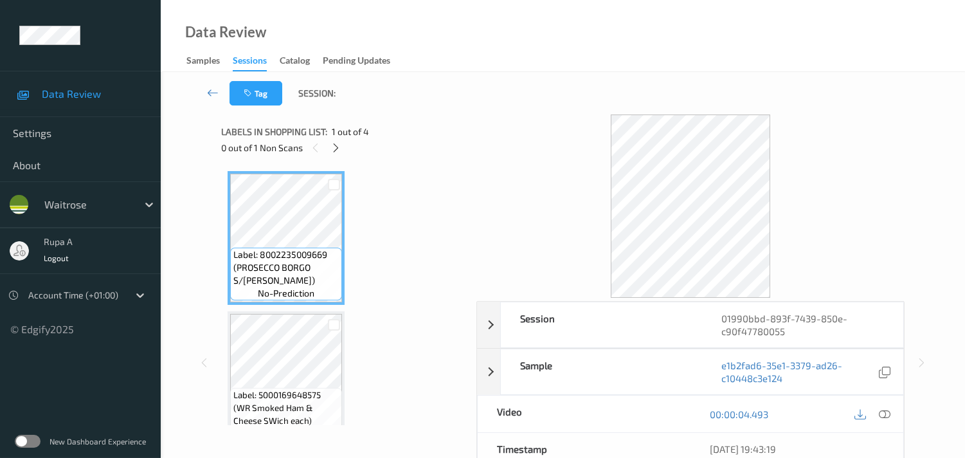
click at [394, 161] on div "Labels in shopping list: 1 out of 4 0 out of 1 Non Scans" at bounding box center [344, 139] width 246 height 50
click at [331, 149] on icon at bounding box center [335, 148] width 11 height 12
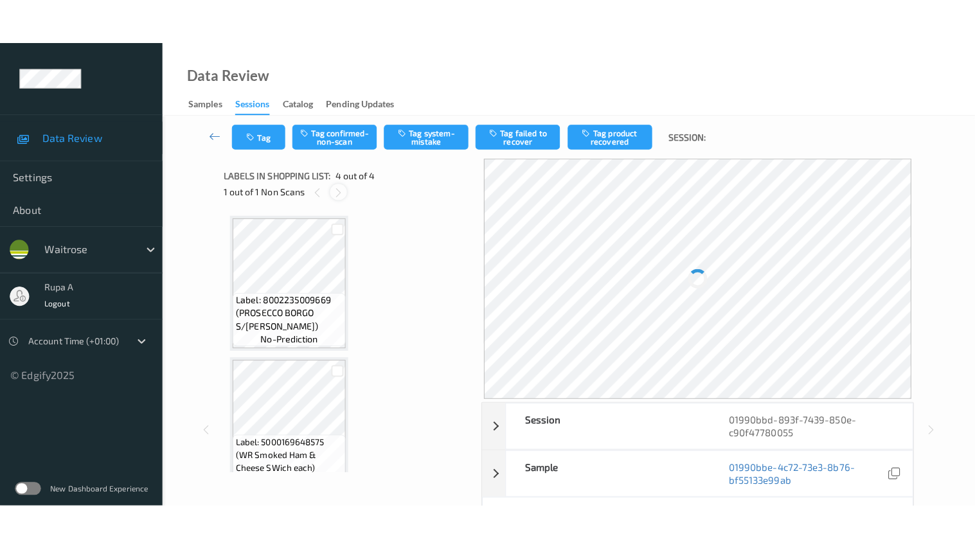
scroll to position [285, 0]
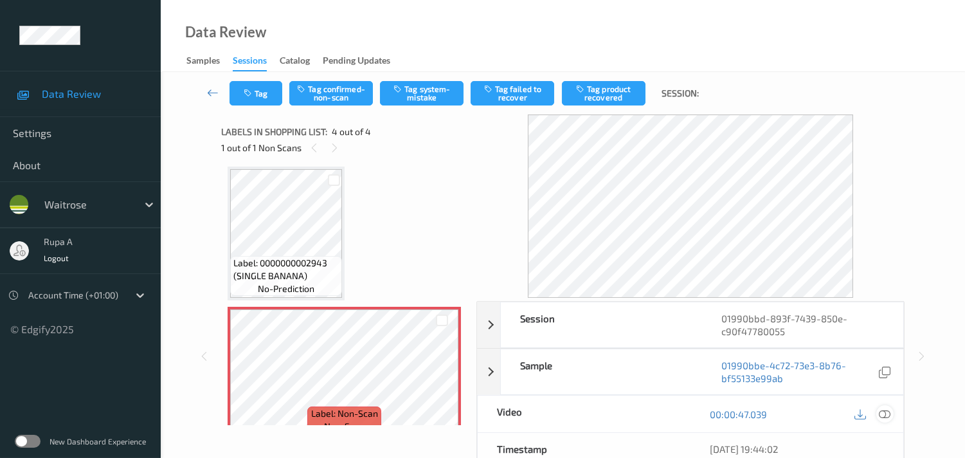
click at [887, 412] on icon at bounding box center [885, 414] width 12 height 12
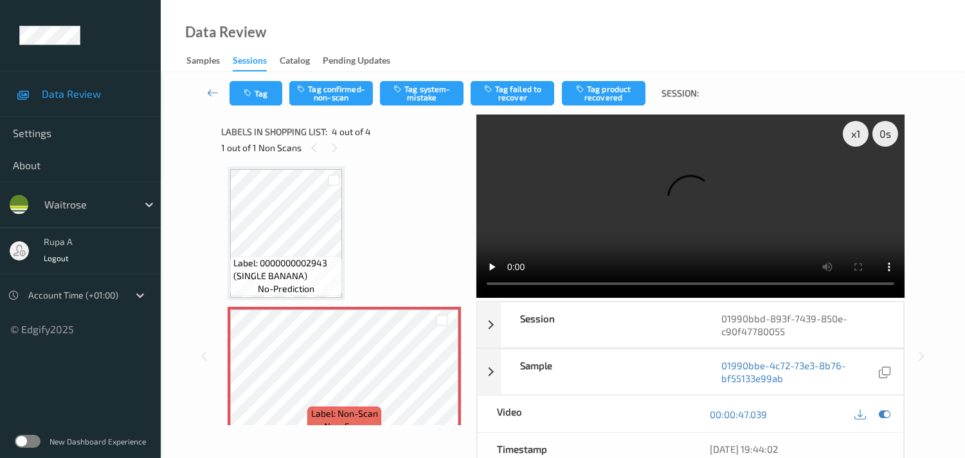
click at [444, 197] on div "Label: 8002235009669 (PROSECCO BORGO S/[PERSON_NAME]) no-prediction Label: 5000…" at bounding box center [344, 163] width 233 height 554
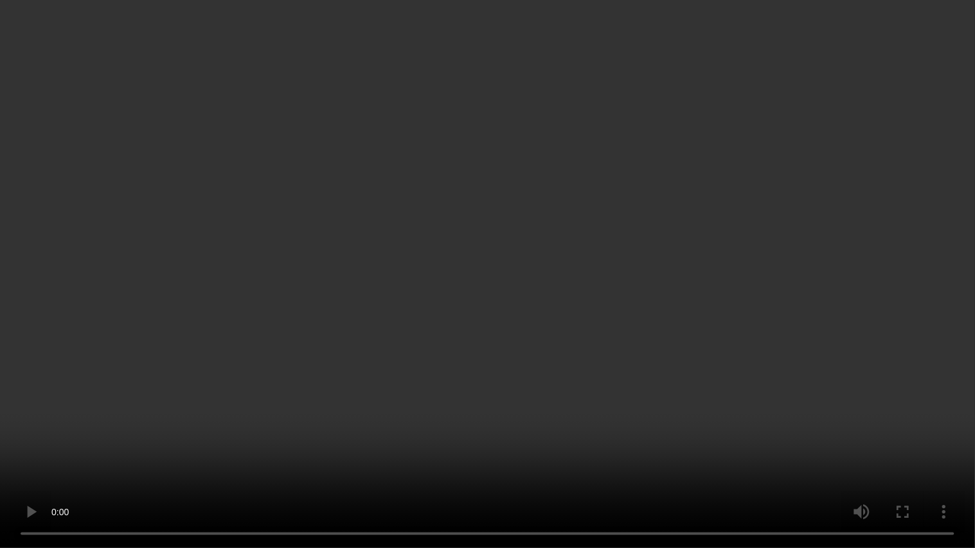
click at [901, 206] on video at bounding box center [487, 274] width 975 height 548
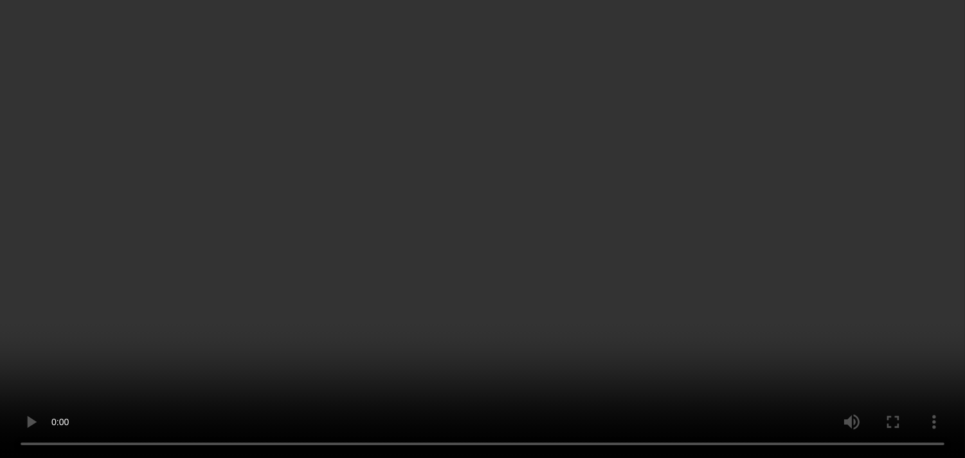
scroll to position [303, 0]
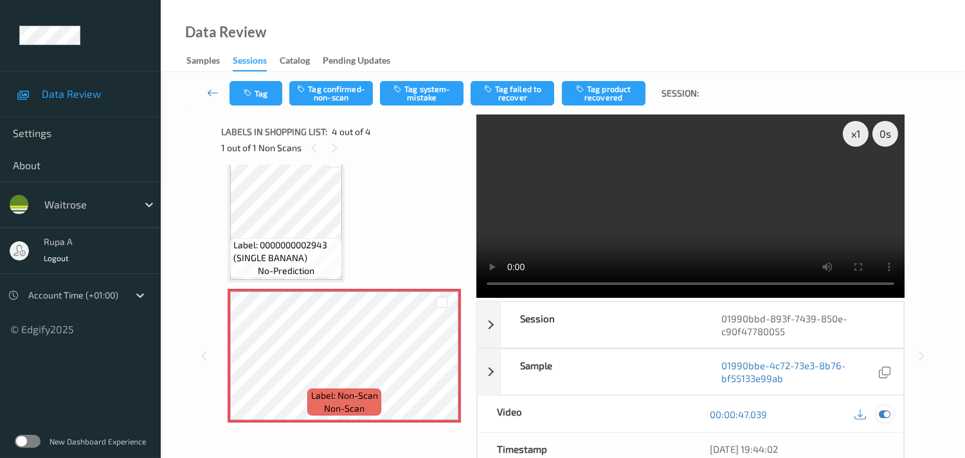
click at [883, 412] on icon at bounding box center [885, 414] width 12 height 12
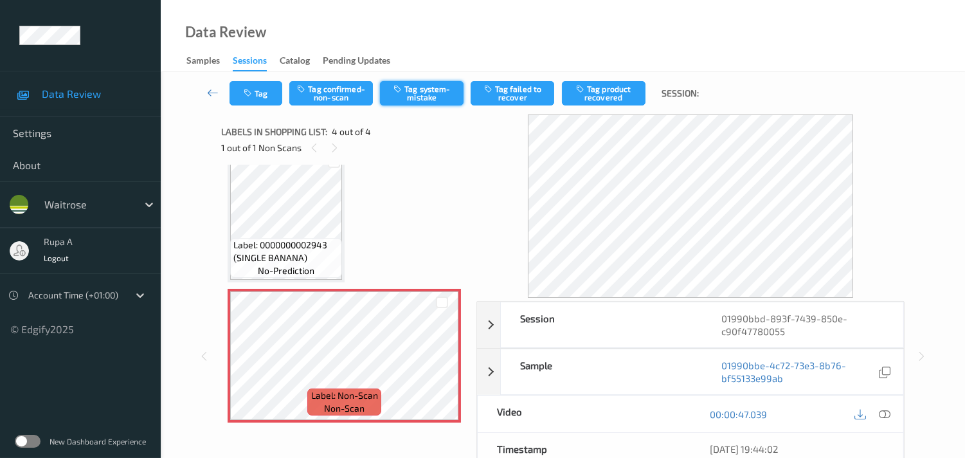
click at [426, 100] on button "Tag system-mistake" at bounding box center [422, 93] width 84 height 24
click at [257, 93] on button "Tag" at bounding box center [256, 93] width 53 height 24
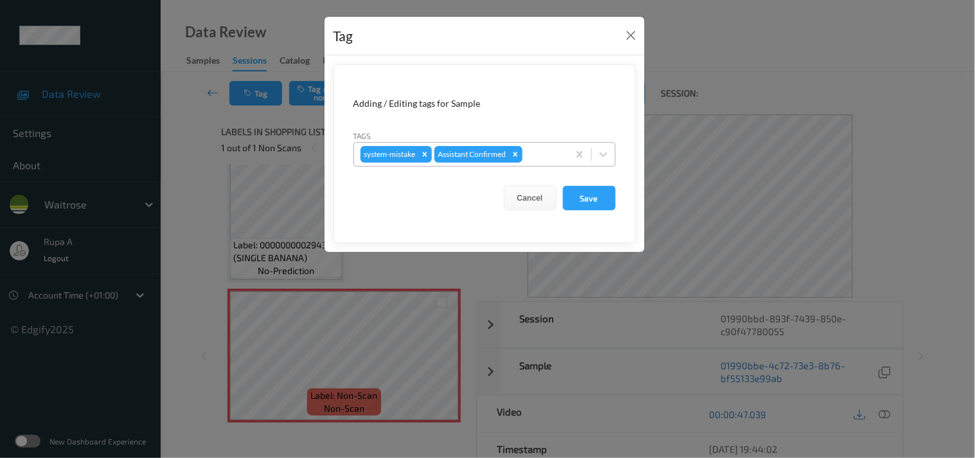
click at [553, 155] on div at bounding box center [543, 154] width 37 height 15
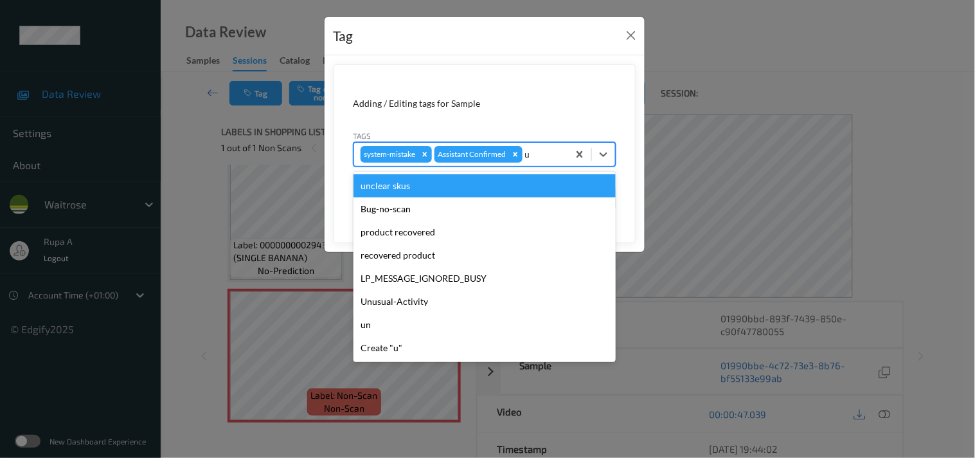
type input "un"
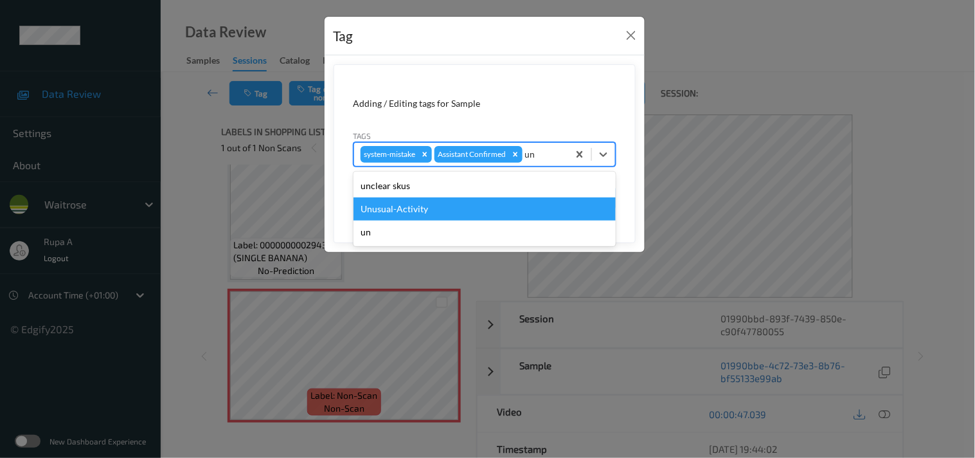
click at [448, 203] on div "Unusual-Activity" at bounding box center [485, 208] width 262 height 23
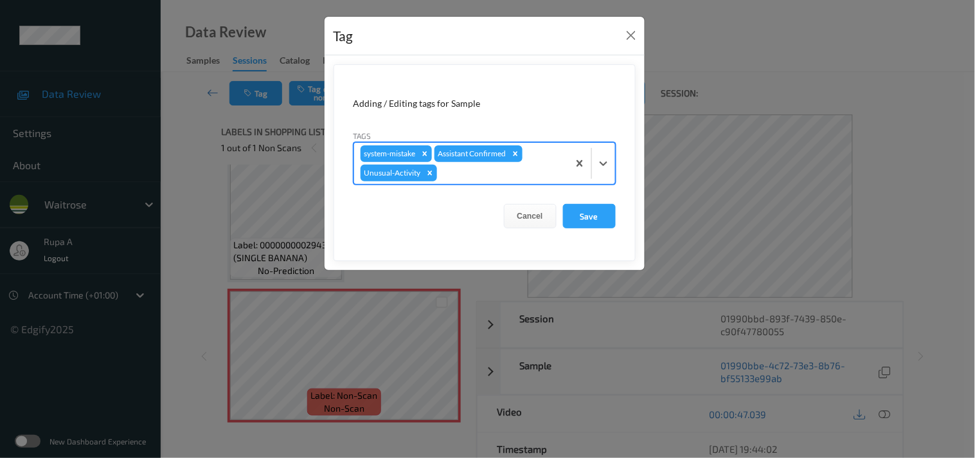
click at [463, 172] on div at bounding box center [501, 172] width 122 height 15
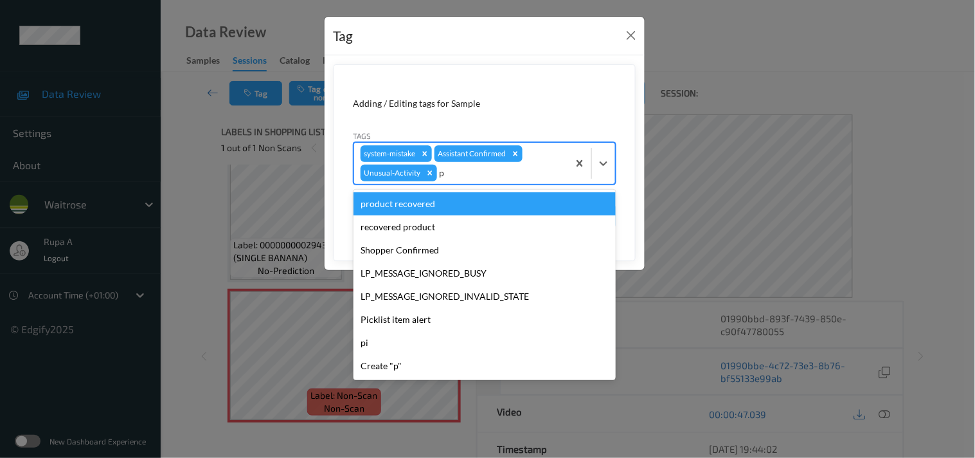
type input "pi"
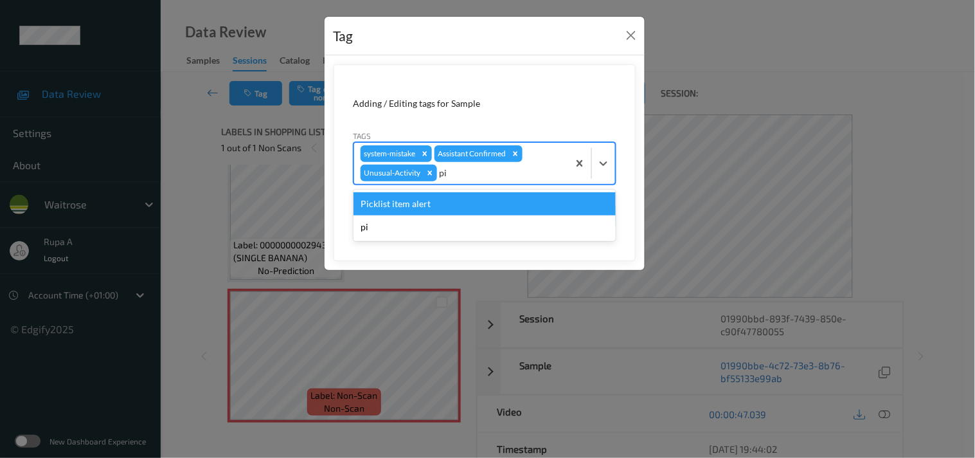
click at [406, 201] on div "Picklist item alert" at bounding box center [485, 203] width 262 height 23
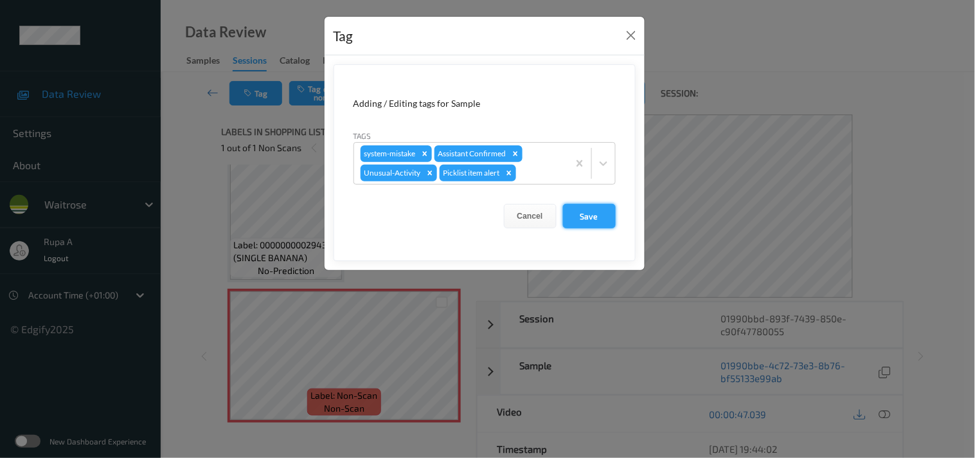
click at [606, 219] on button "Save" at bounding box center [589, 216] width 53 height 24
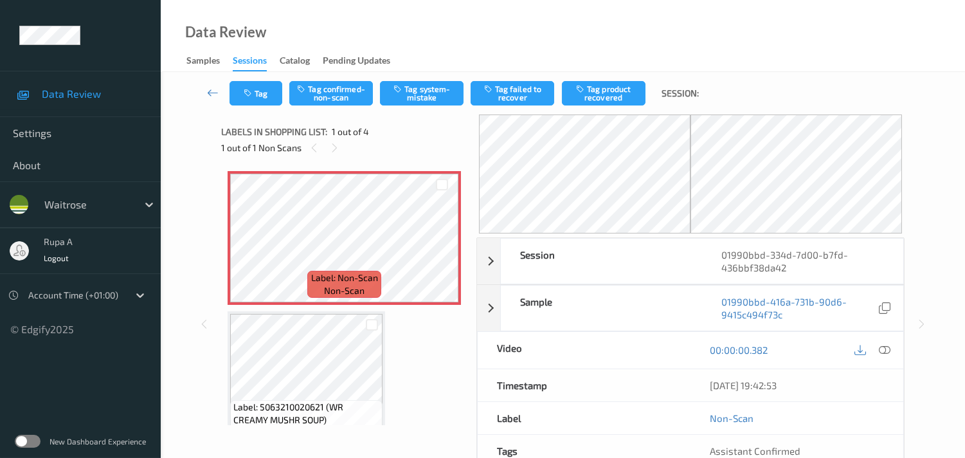
click at [417, 129] on div "Labels in shopping list: 1 out of 4" at bounding box center [344, 131] width 246 height 16
click at [440, 251] on icon at bounding box center [442, 249] width 11 height 12
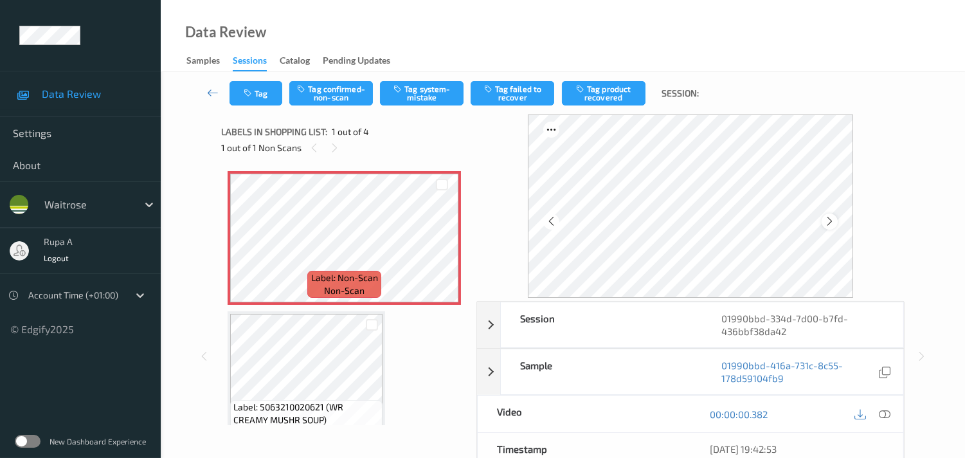
click at [825, 222] on div at bounding box center [830, 221] width 16 height 16
click at [882, 410] on icon at bounding box center [885, 414] width 12 height 12
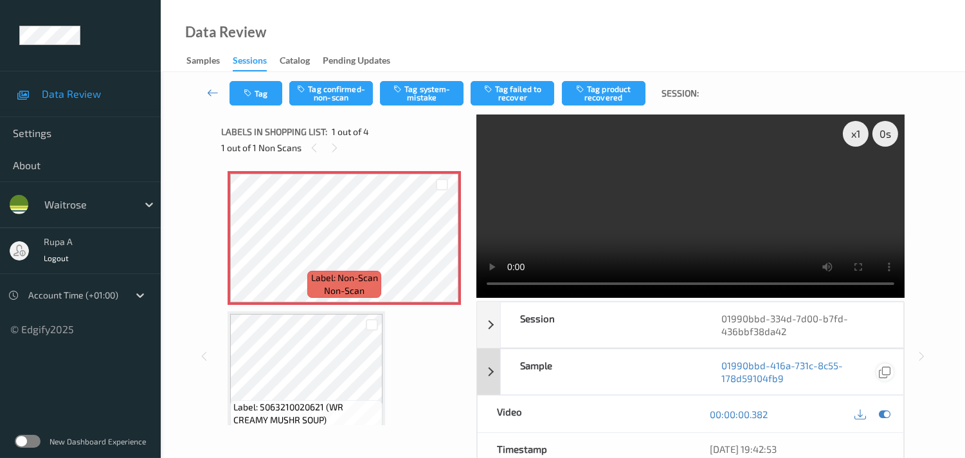
click at [884, 419] on icon at bounding box center [885, 414] width 12 height 12
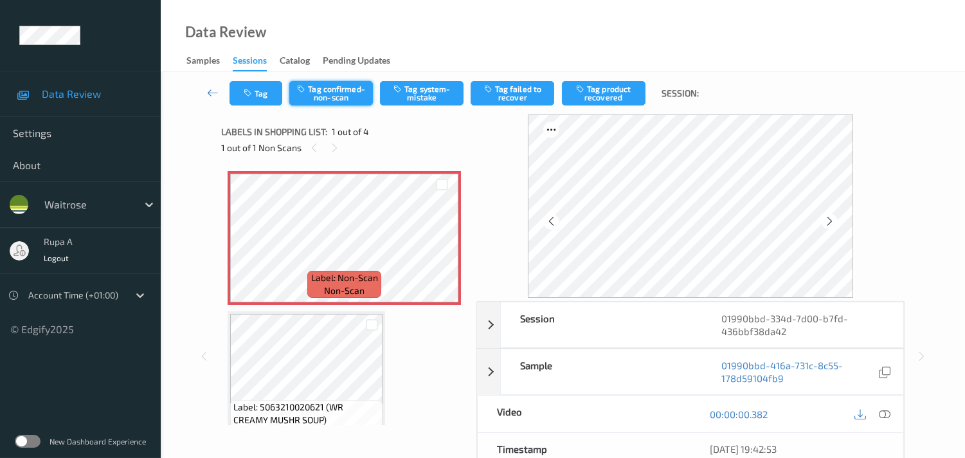
click at [324, 95] on button "Tag confirmed-non-scan" at bounding box center [331, 93] width 84 height 24
click at [590, 95] on button "Tag product recovered" at bounding box center [604, 93] width 84 height 24
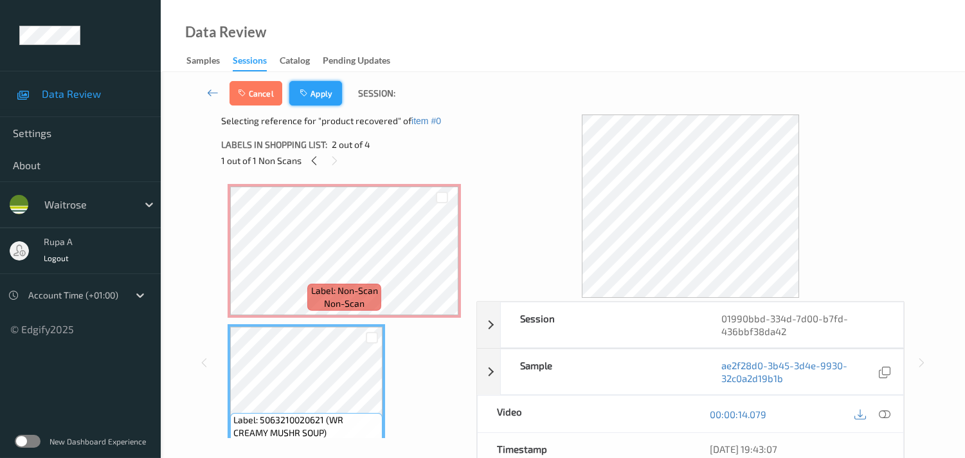
click at [320, 94] on button "Apply" at bounding box center [315, 93] width 53 height 24
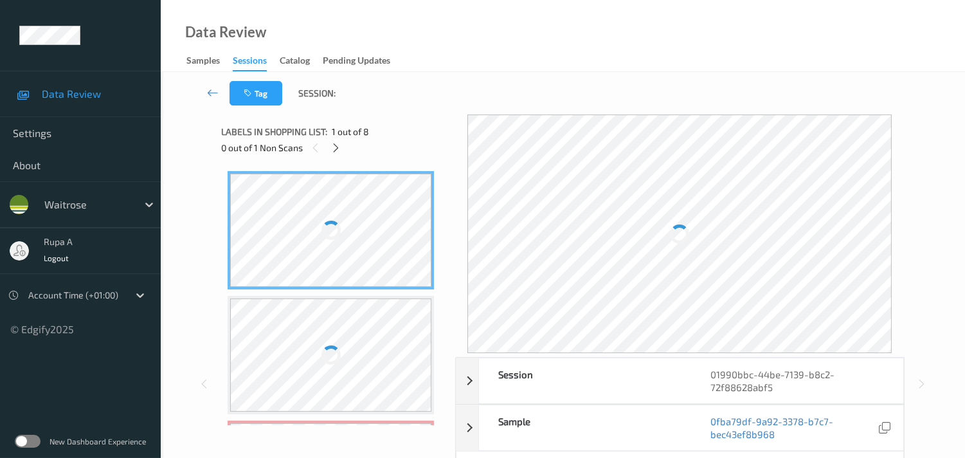
click at [397, 145] on div "0 out of 1 Non Scans" at bounding box center [333, 148] width 225 height 16
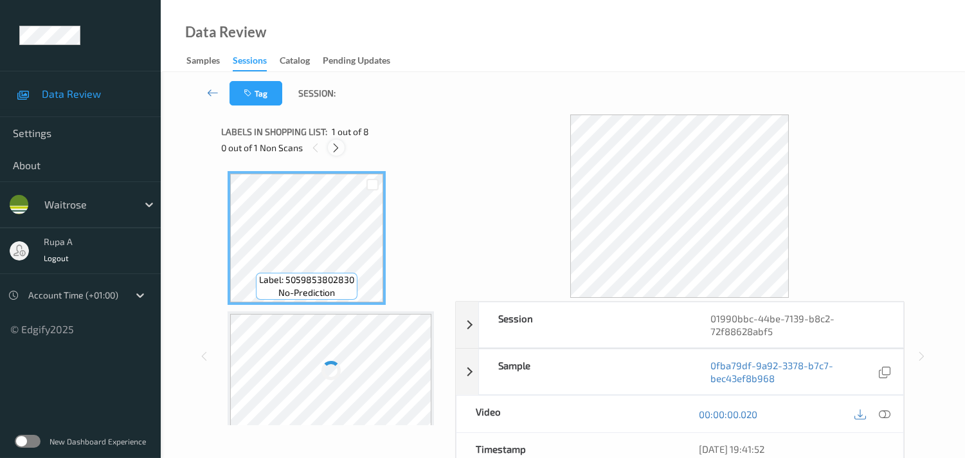
click at [338, 145] on icon at bounding box center [335, 148] width 11 height 12
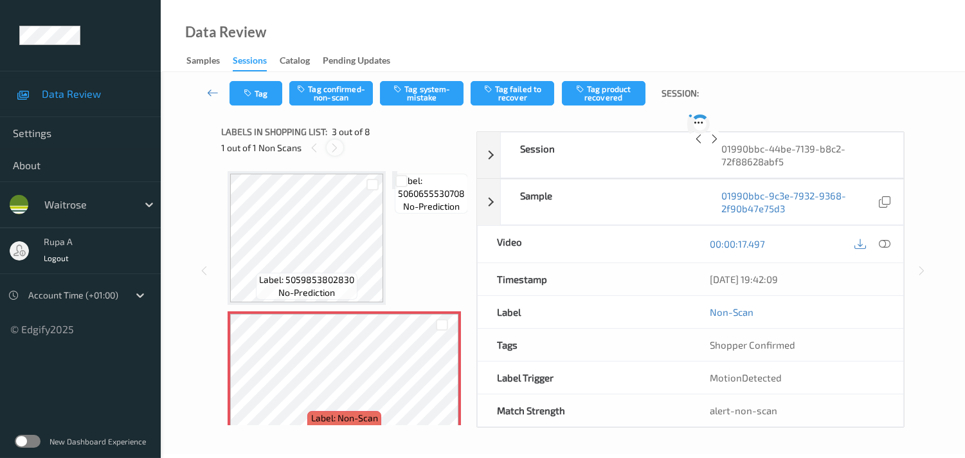
scroll to position [145, 0]
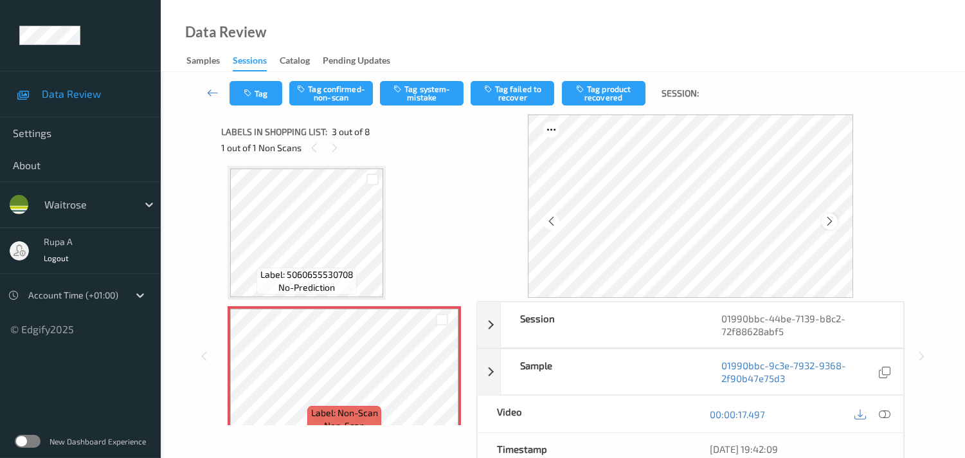
click at [831, 221] on icon at bounding box center [829, 221] width 11 height 12
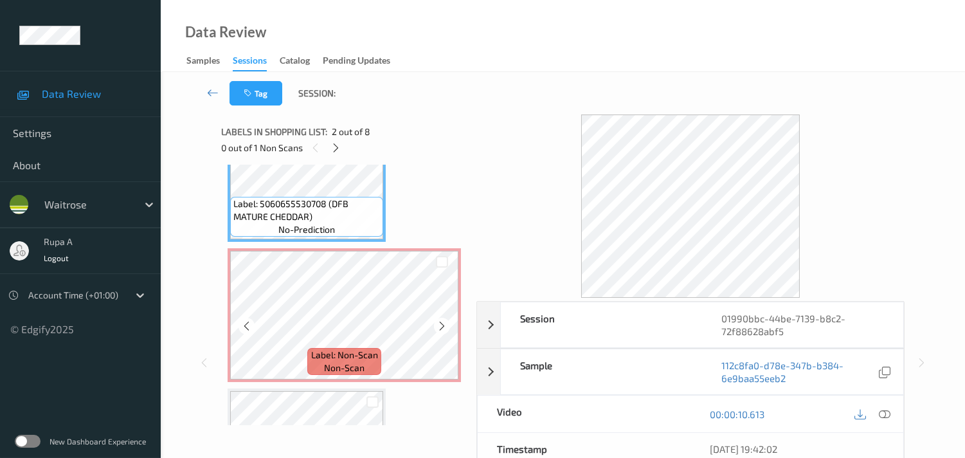
scroll to position [204, 0]
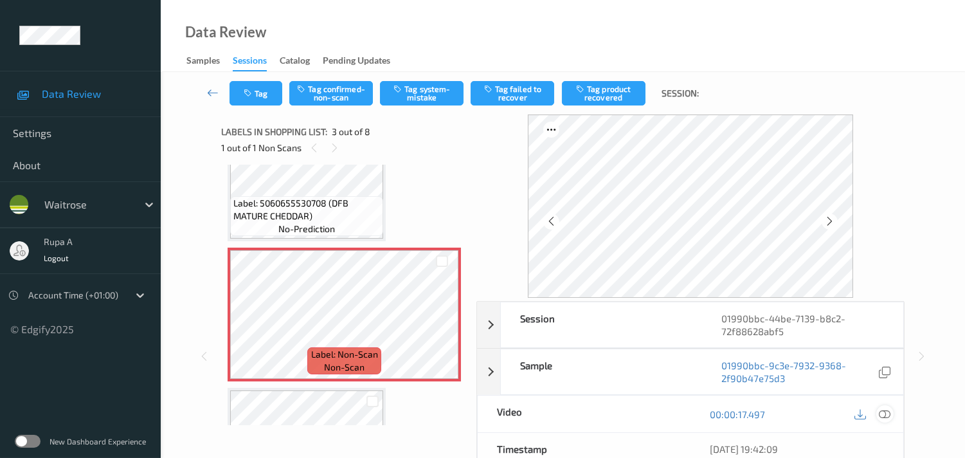
click at [885, 410] on icon at bounding box center [885, 414] width 12 height 12
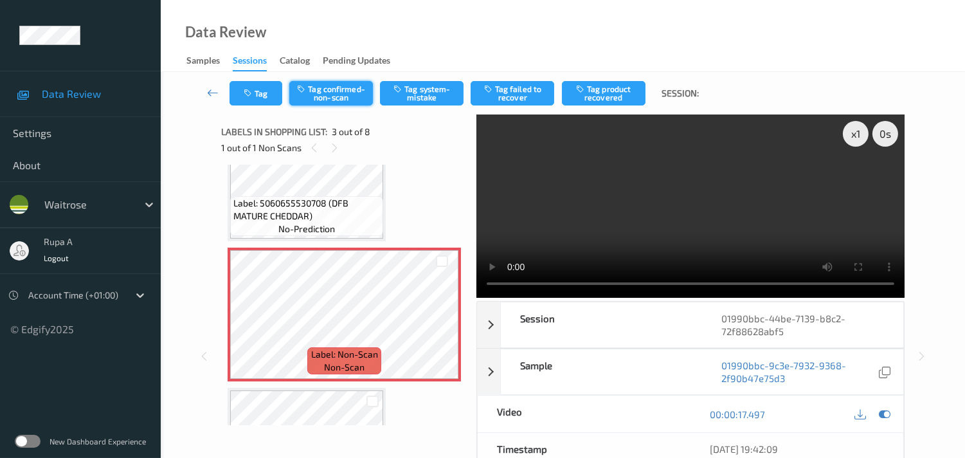
click at [339, 93] on button "Tag confirmed-non-scan" at bounding box center [331, 93] width 84 height 24
click at [512, 95] on button "Tag failed to recover" at bounding box center [513, 93] width 84 height 24
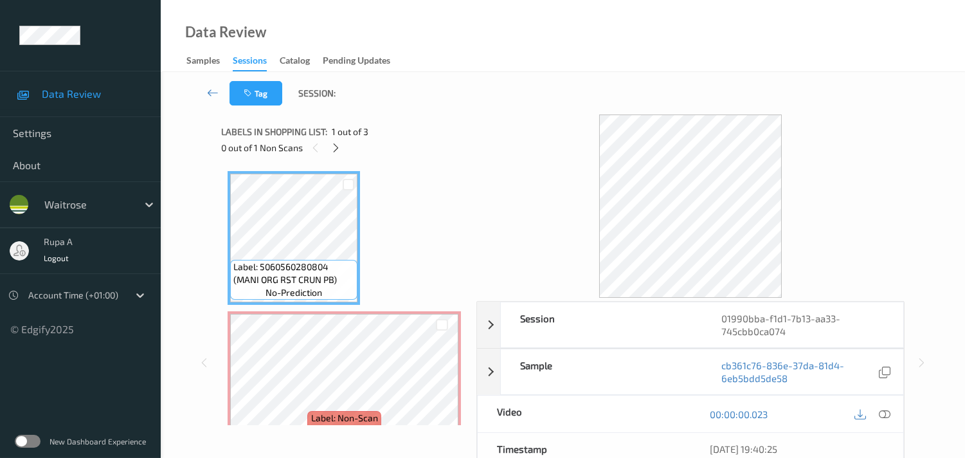
click at [382, 215] on div "Label: 5060560280804 (MANI ORG RST CRUN PB) no-prediction Label: Non-Scan non-s…" at bounding box center [344, 378] width 233 height 414
click at [334, 145] on icon at bounding box center [335, 148] width 11 height 12
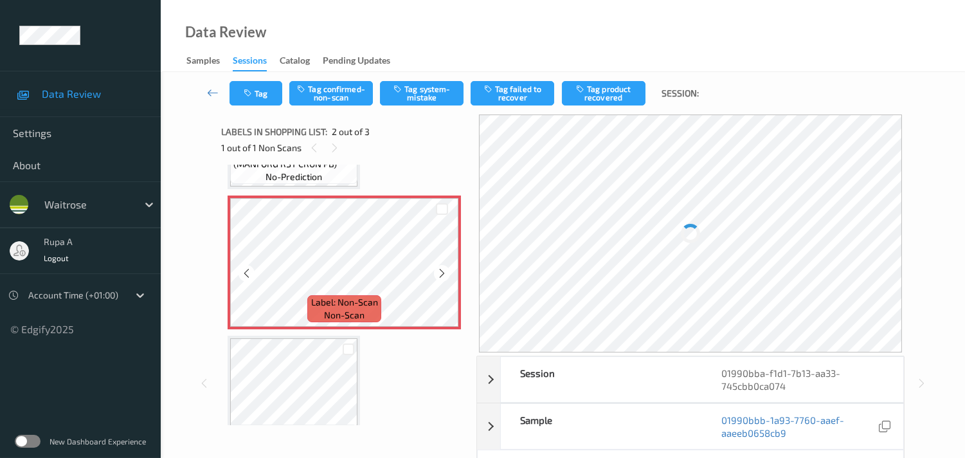
scroll to position [78, 0]
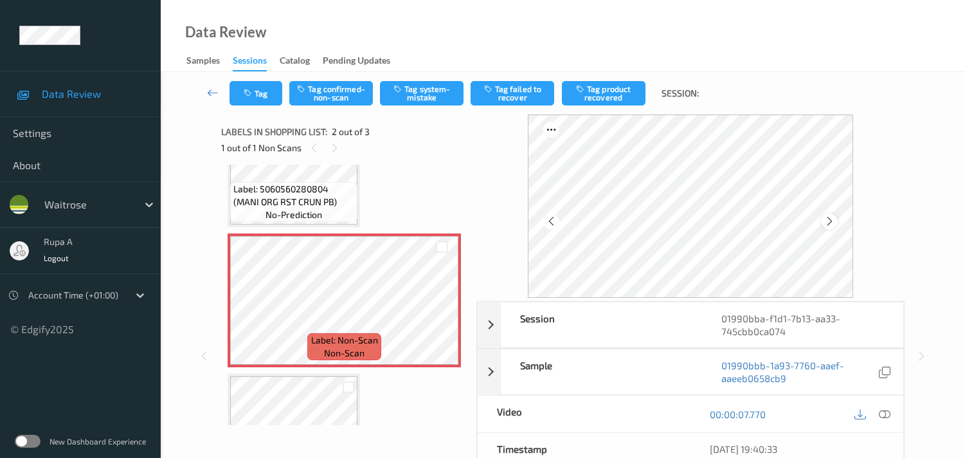
click at [835, 219] on icon at bounding box center [829, 221] width 11 height 12
click at [831, 221] on icon at bounding box center [829, 221] width 11 height 12
click at [885, 413] on icon at bounding box center [885, 414] width 12 height 12
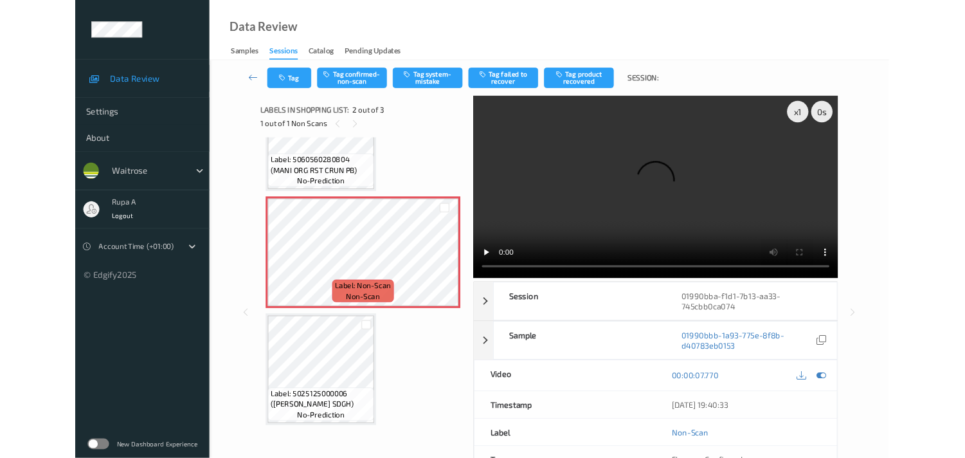
scroll to position [73, 0]
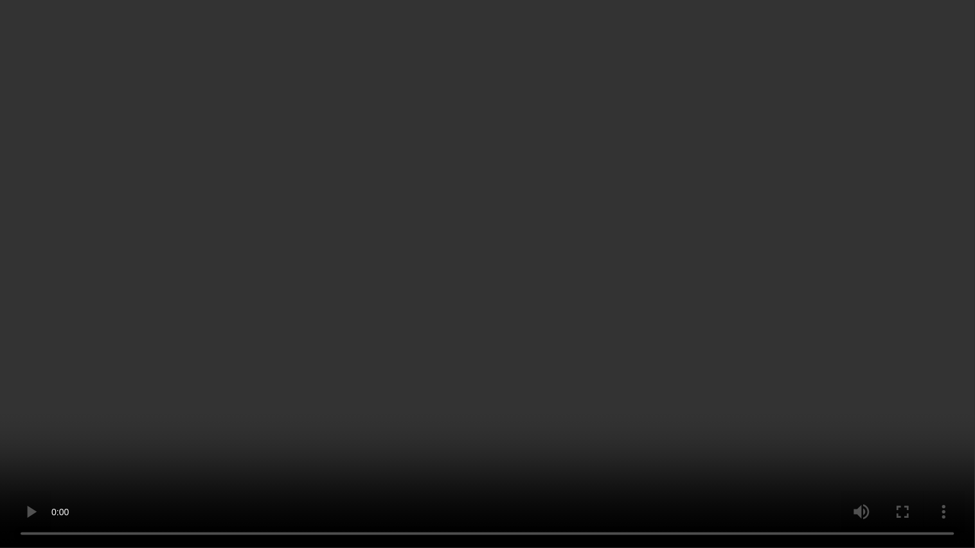
click at [947, 312] on video at bounding box center [487, 274] width 975 height 548
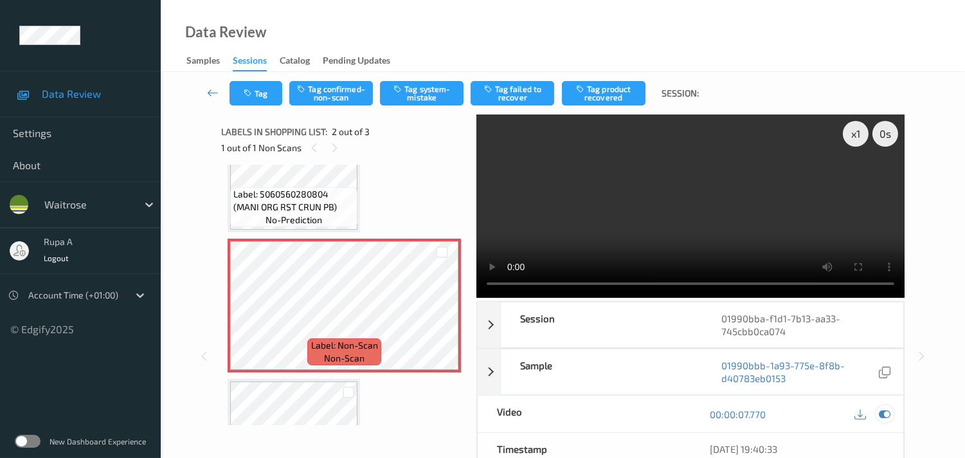
click at [886, 420] on icon at bounding box center [885, 414] width 12 height 12
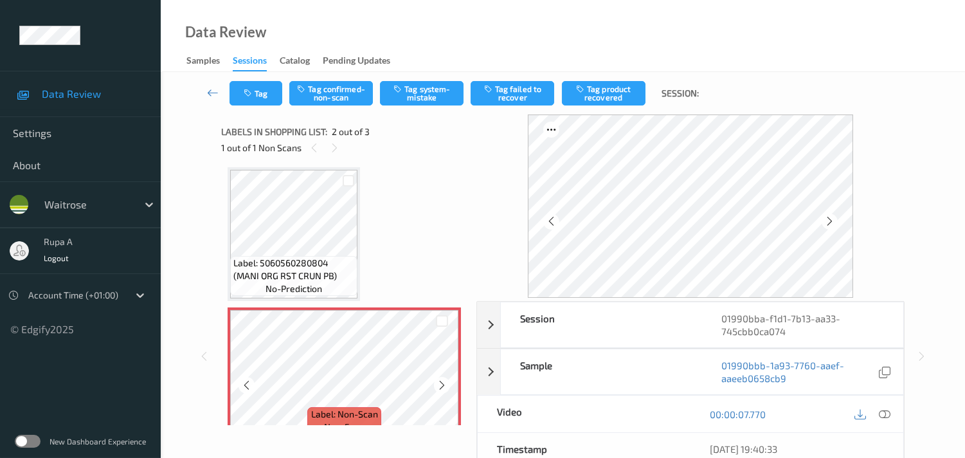
scroll to position [0, 0]
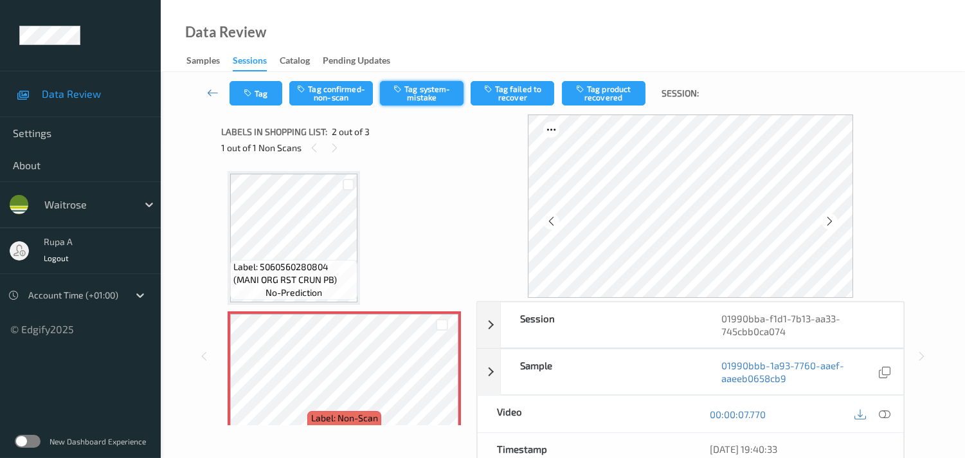
click at [420, 98] on button "Tag system-mistake" at bounding box center [422, 93] width 84 height 24
click at [255, 100] on button "Tag" at bounding box center [256, 93] width 53 height 24
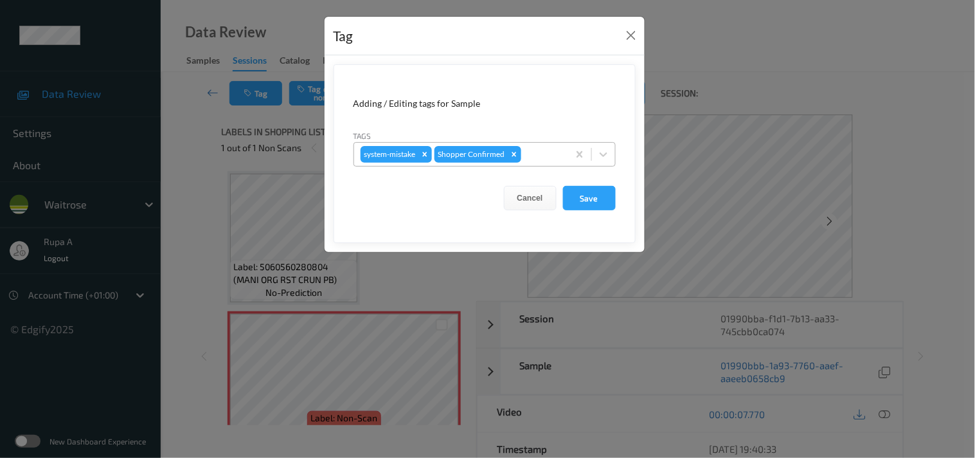
click at [564, 158] on div "system-mistake Shopper Confirmed" at bounding box center [461, 154] width 214 height 22
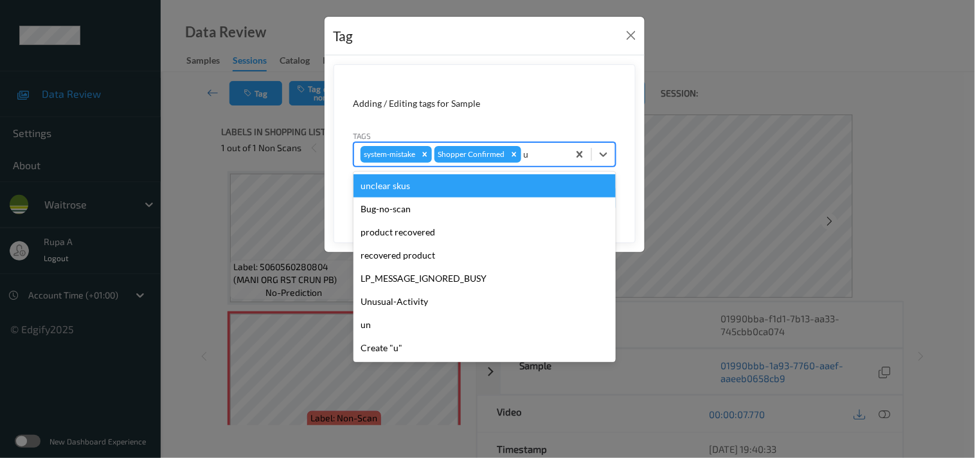
type input "un"
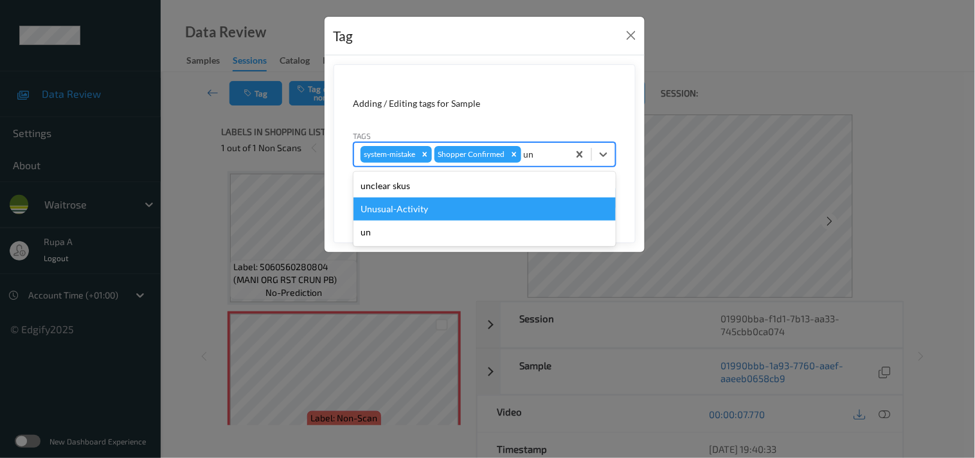
click at [394, 208] on div "Unusual-Activity" at bounding box center [485, 208] width 262 height 23
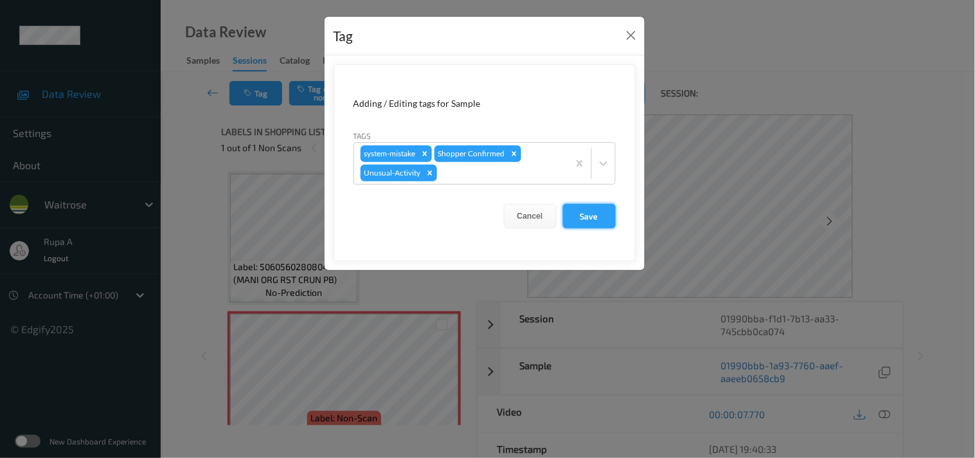
click at [595, 215] on button "Save" at bounding box center [589, 216] width 53 height 24
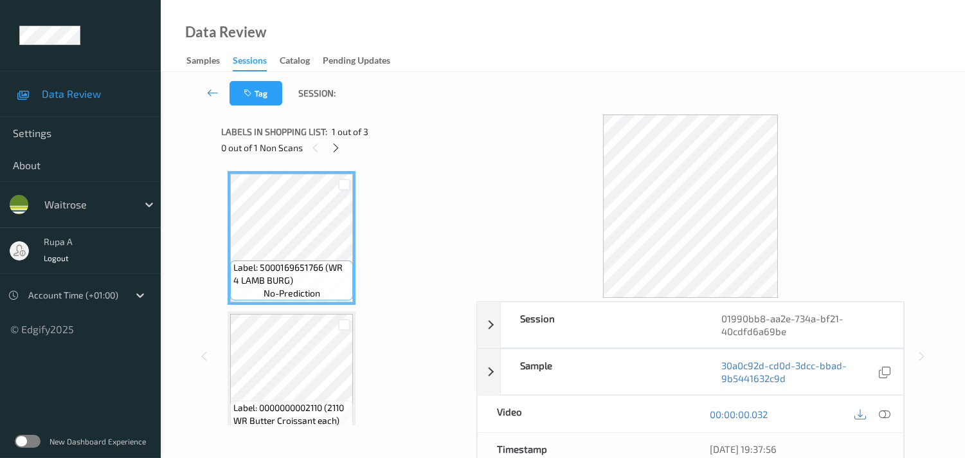
click at [395, 171] on div "Label: 5000169651766 (WR 4 LAMB BURG) no-prediction Label: 0000000002110 (2110 …" at bounding box center [344, 378] width 233 height 414
click at [334, 145] on icon at bounding box center [335, 148] width 11 height 12
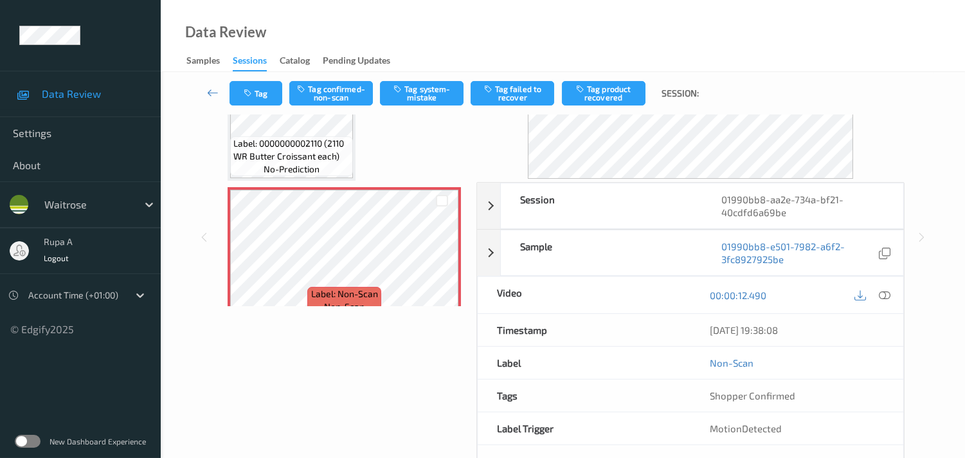
scroll to position [143, 0]
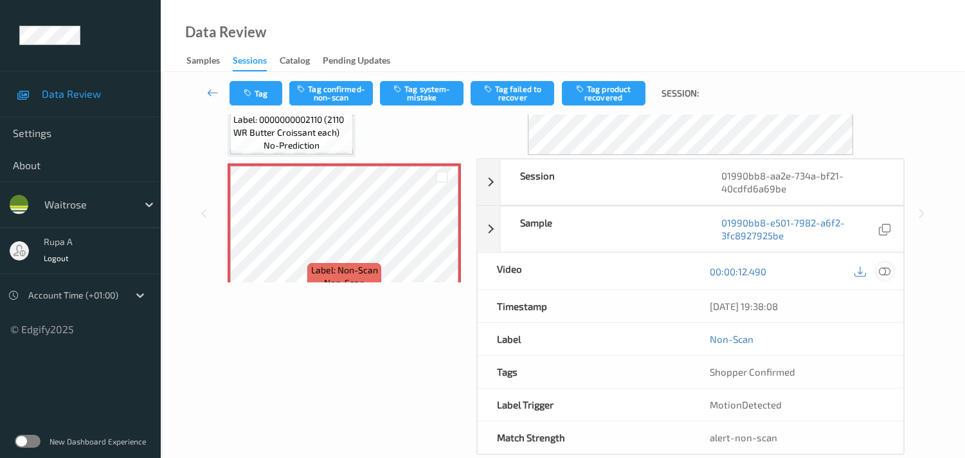
click at [889, 266] on icon at bounding box center [885, 272] width 12 height 12
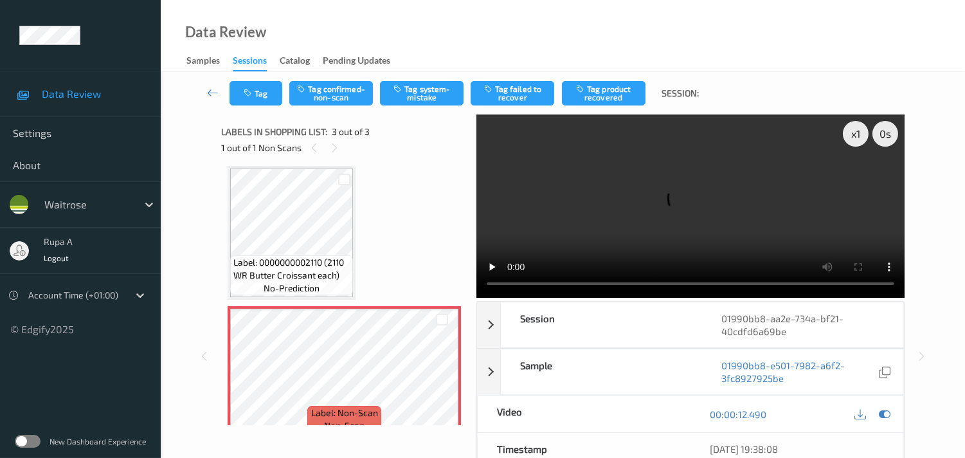
scroll to position [73, 0]
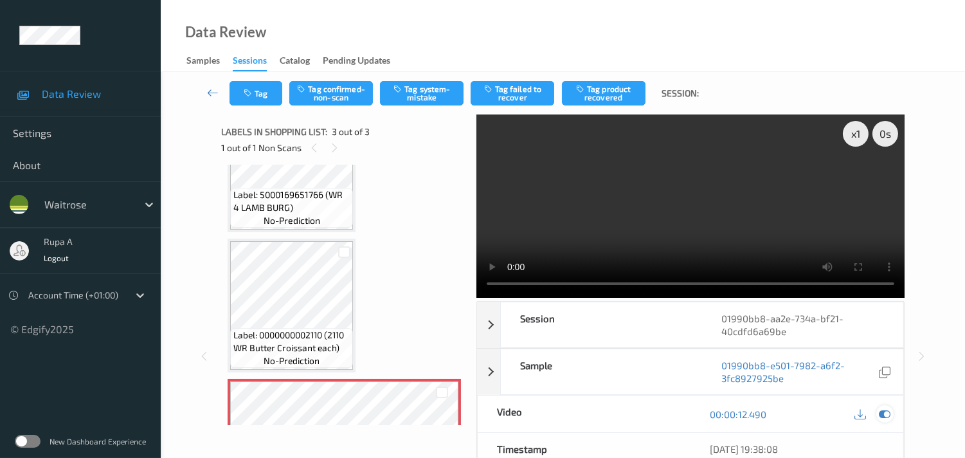
click at [891, 418] on div at bounding box center [884, 413] width 17 height 17
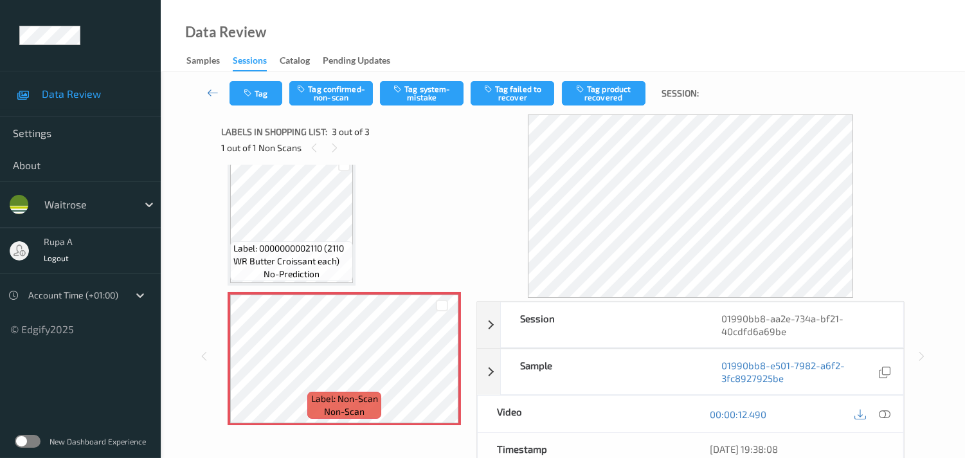
scroll to position [163, 0]
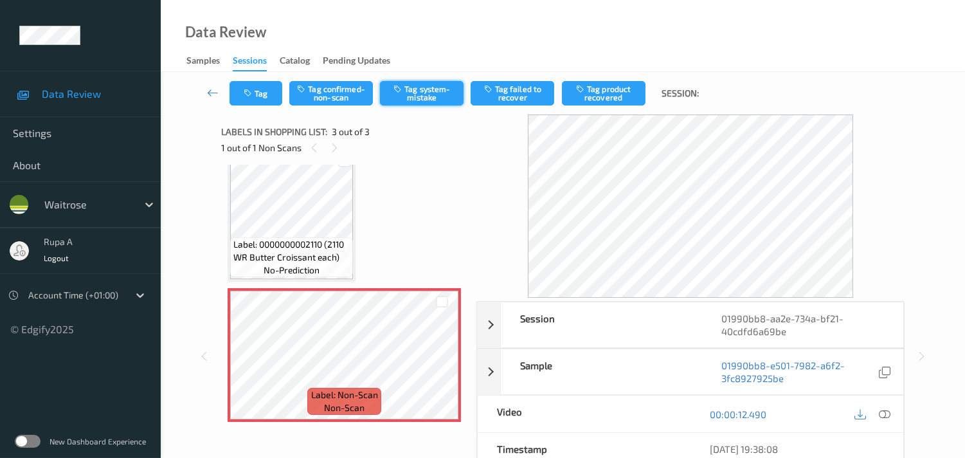
click at [426, 88] on button "Tag system-mistake" at bounding box center [422, 93] width 84 height 24
click at [260, 93] on button "Tag" at bounding box center [256, 93] width 53 height 24
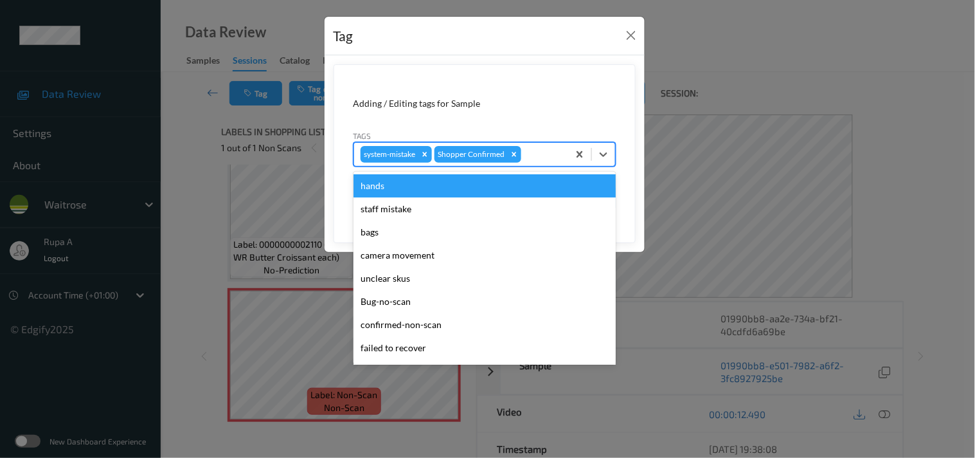
click at [538, 151] on div at bounding box center [543, 154] width 38 height 15
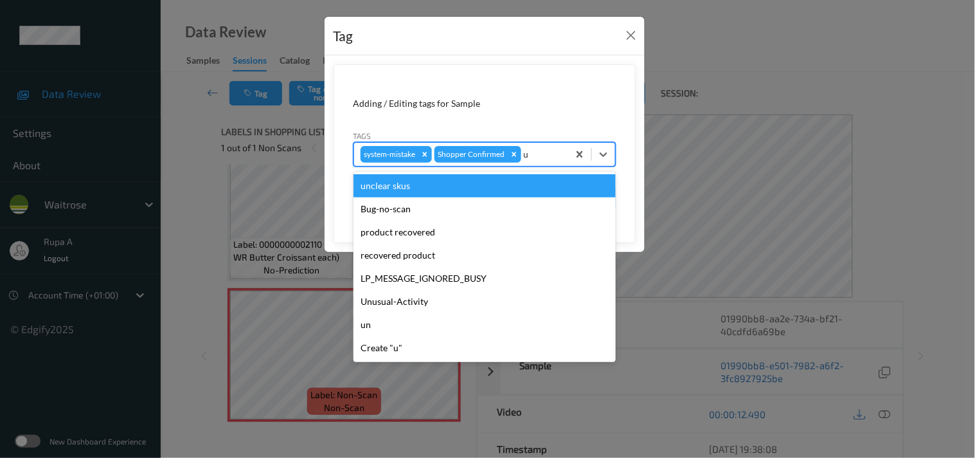
type input "un"
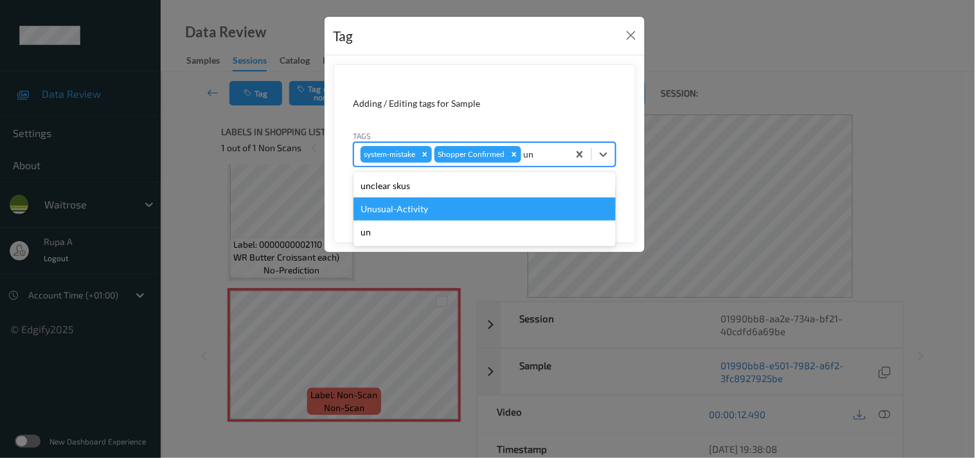
click at [469, 207] on div "Unusual-Activity" at bounding box center [485, 208] width 262 height 23
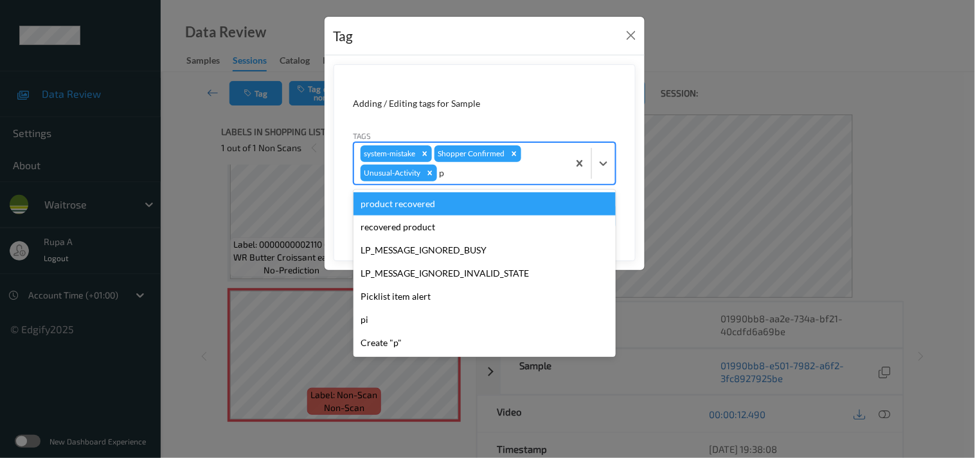
type input "pi"
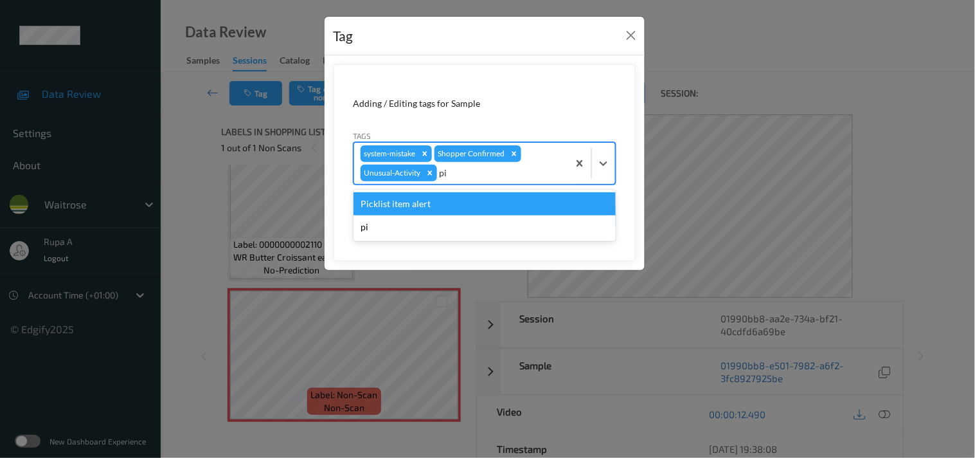
click at [451, 206] on div "Picklist item alert" at bounding box center [485, 203] width 262 height 23
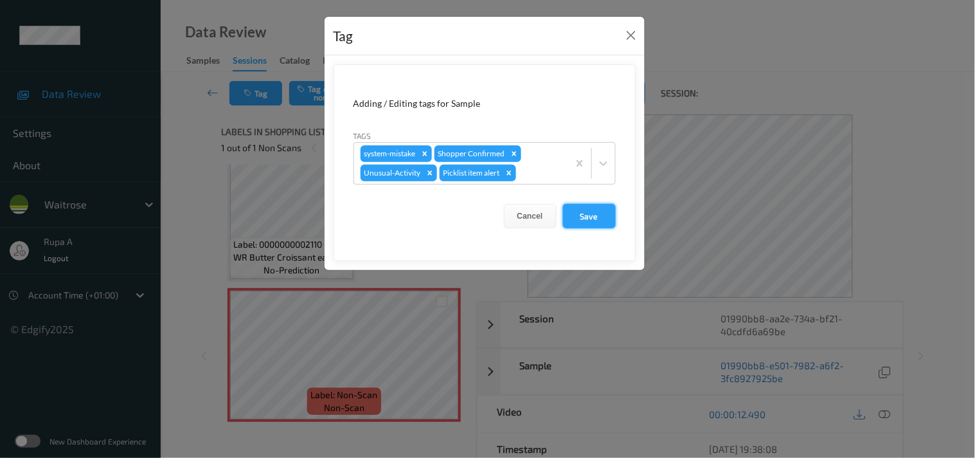
click at [588, 215] on button "Save" at bounding box center [589, 216] width 53 height 24
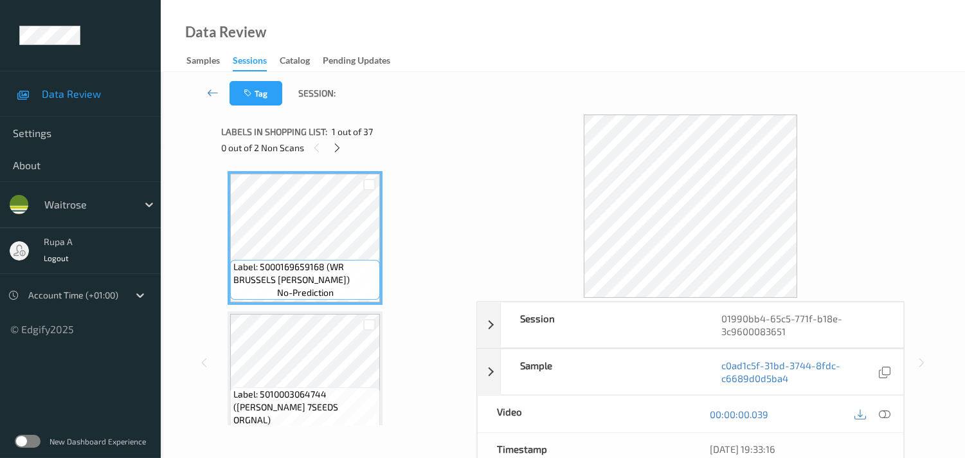
click at [418, 161] on div "Labels in shopping list: 1 out of 37 0 out of 2 Non Scans" at bounding box center [344, 139] width 246 height 50
click at [333, 147] on icon at bounding box center [337, 148] width 11 height 12
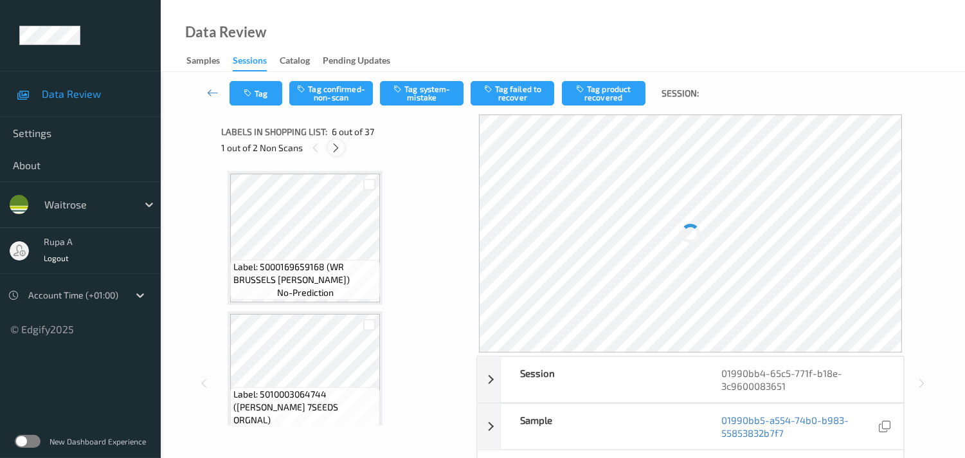
scroll to position [563, 0]
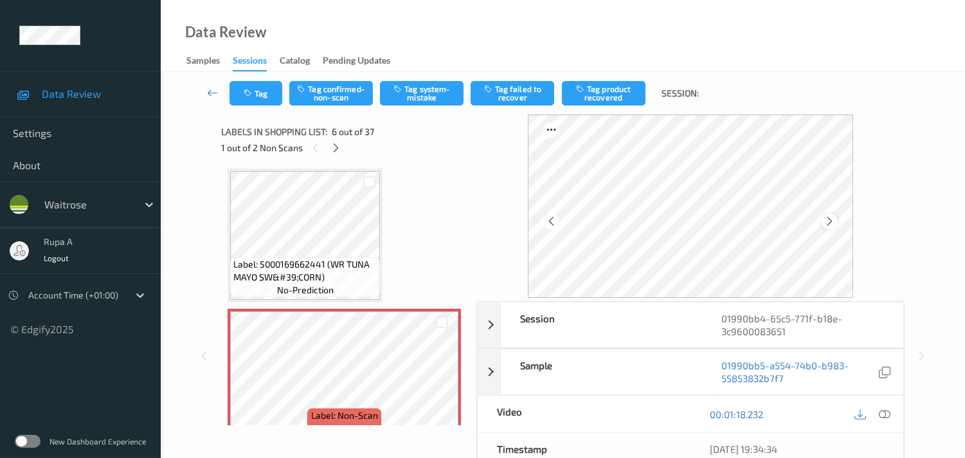
click at [833, 221] on icon at bounding box center [829, 221] width 11 height 12
click at [831, 223] on icon at bounding box center [829, 221] width 11 height 12
click at [336, 150] on icon at bounding box center [335, 148] width 11 height 12
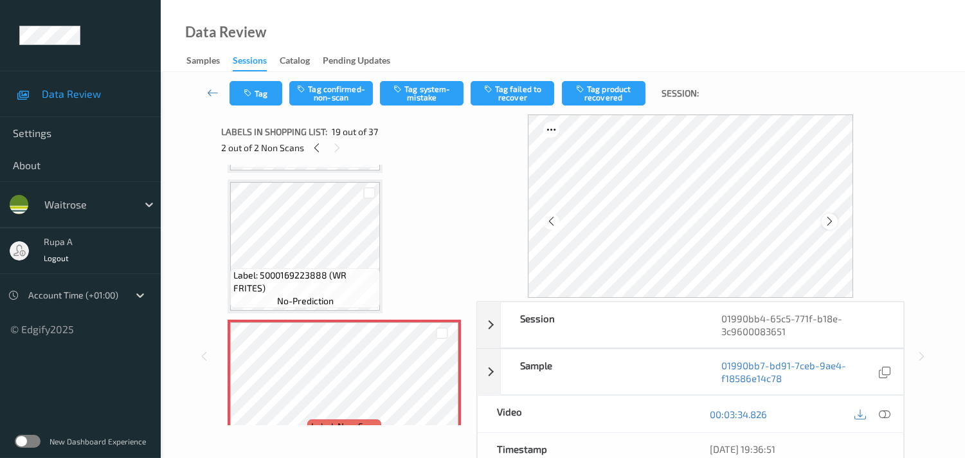
click at [833, 224] on icon at bounding box center [829, 221] width 11 height 12
click at [312, 150] on icon at bounding box center [316, 148] width 11 height 12
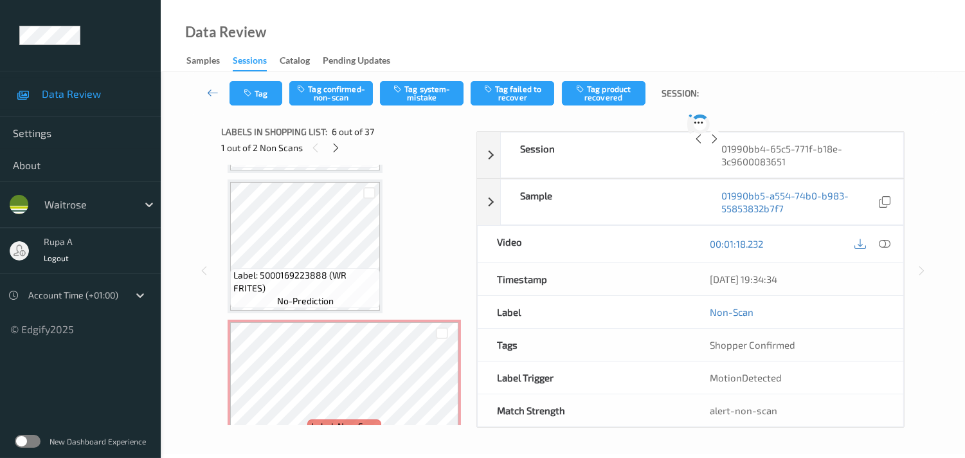
scroll to position [563, 0]
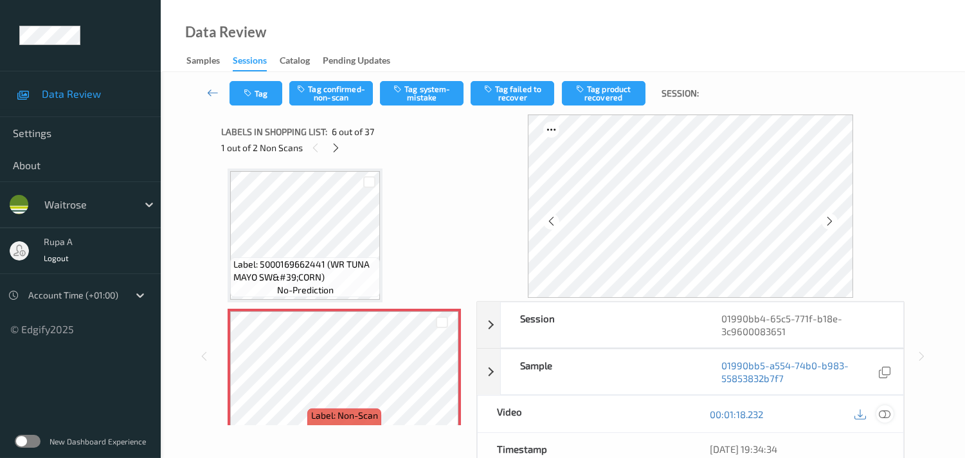
click at [888, 415] on icon at bounding box center [885, 414] width 12 height 12
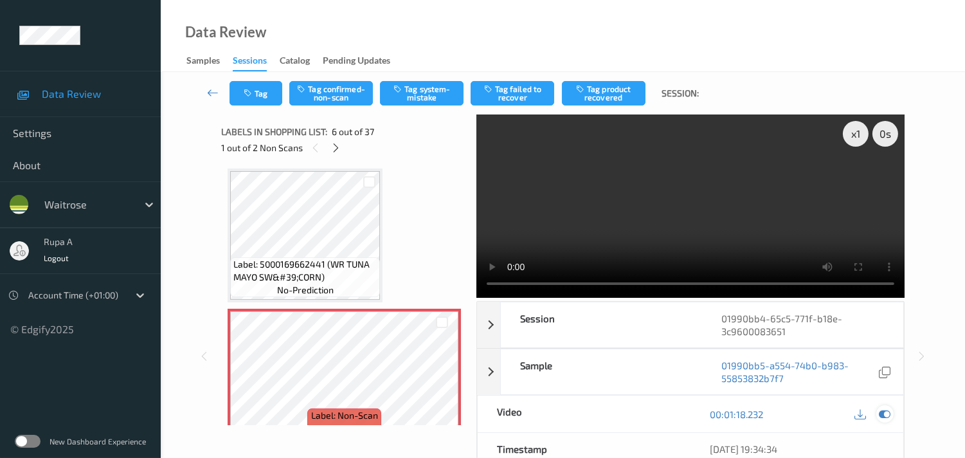
click at [891, 410] on div at bounding box center [884, 413] width 17 height 17
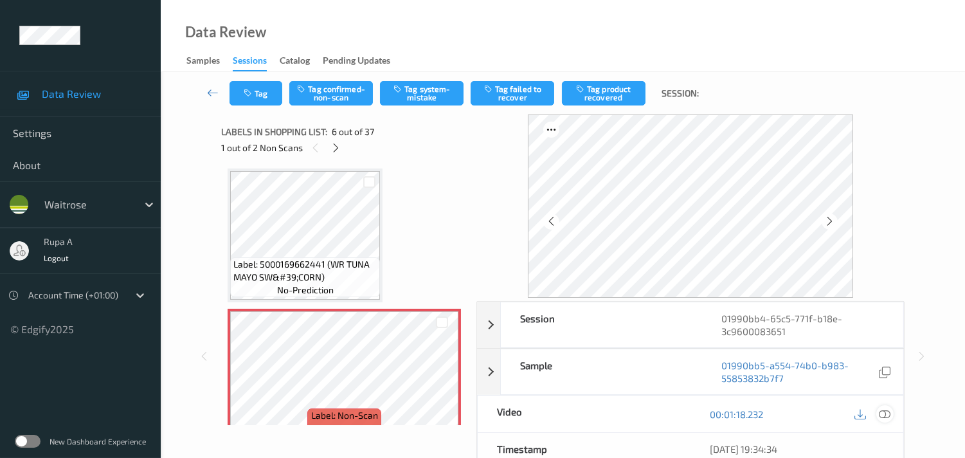
click at [888, 415] on icon at bounding box center [885, 414] width 12 height 12
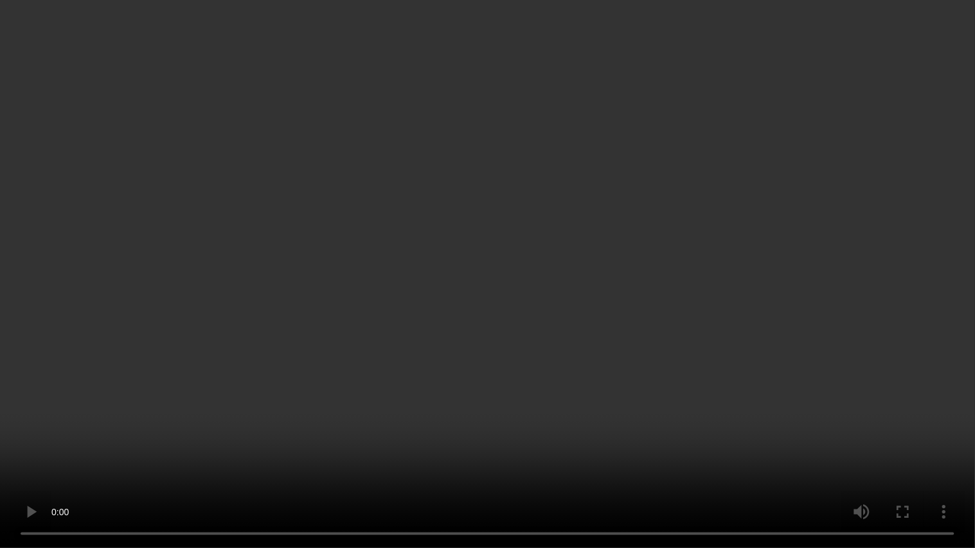
click at [915, 257] on video at bounding box center [487, 274] width 975 height 548
click at [975, 318] on video at bounding box center [487, 274] width 975 height 548
click at [907, 448] on video at bounding box center [487, 274] width 975 height 548
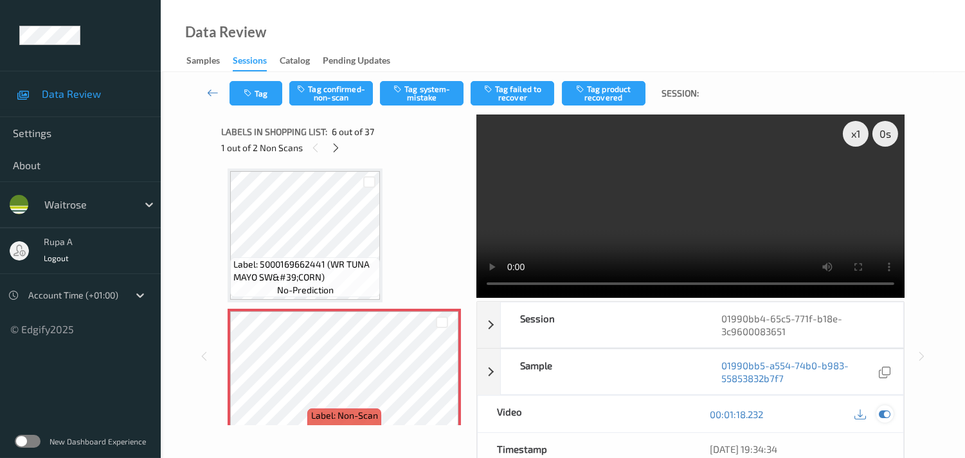
click at [883, 415] on icon at bounding box center [885, 414] width 12 height 12
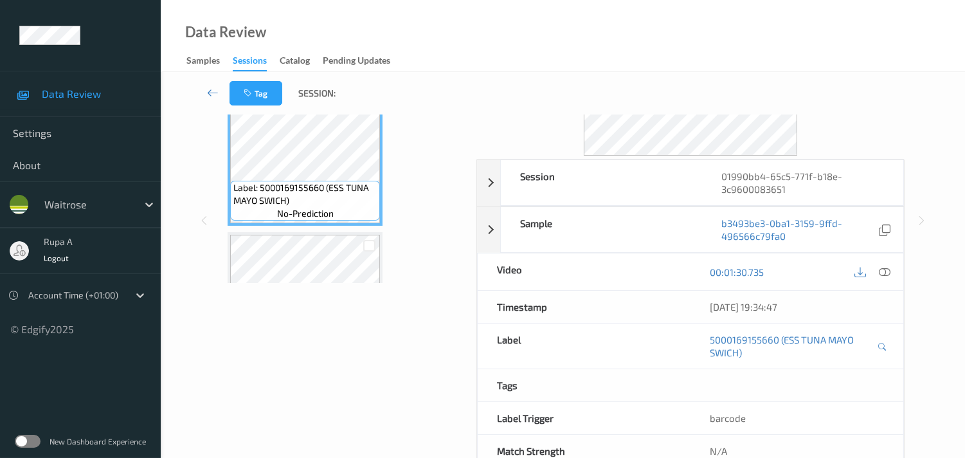
scroll to position [0, 0]
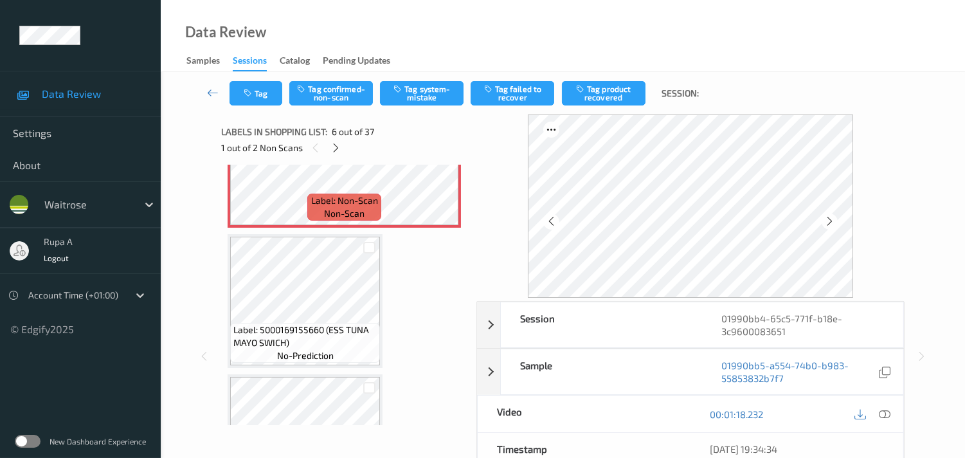
click at [298, 323] on span "Label: 5000169155660 (ESS TUNA MAYO SWICH)" at bounding box center [304, 336] width 143 height 26
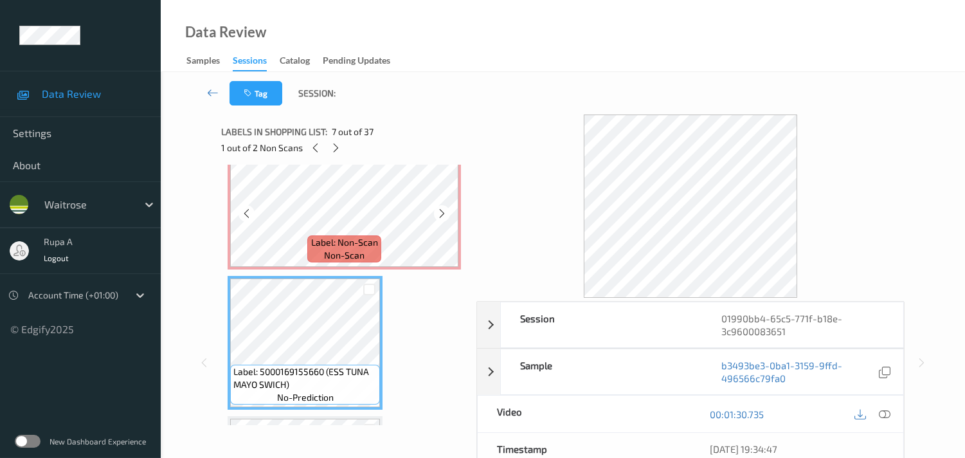
scroll to position [706, 0]
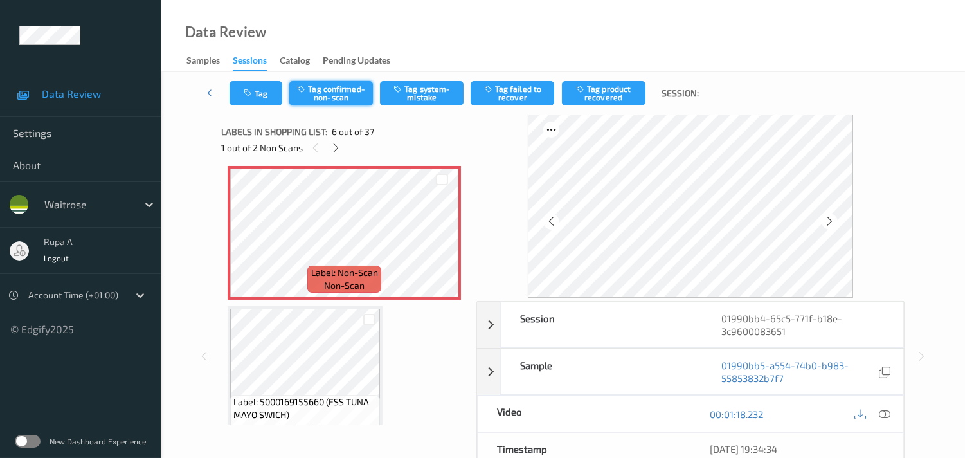
click at [337, 93] on button "Tag confirmed-non-scan" at bounding box center [331, 93] width 84 height 24
click at [322, 98] on button "Tag confirmed-non-scan" at bounding box center [331, 93] width 84 height 24
click at [614, 104] on button "Tag product recovered" at bounding box center [604, 93] width 84 height 24
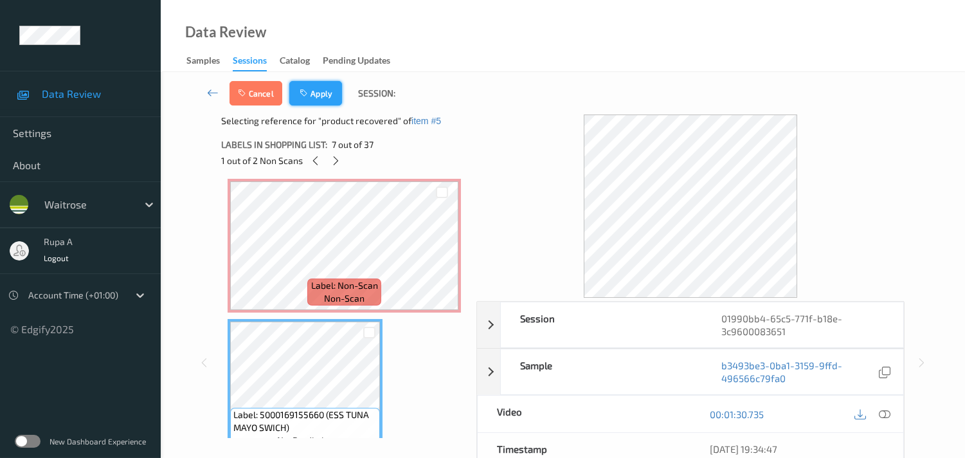
click at [311, 84] on button "Apply" at bounding box center [315, 93] width 53 height 24
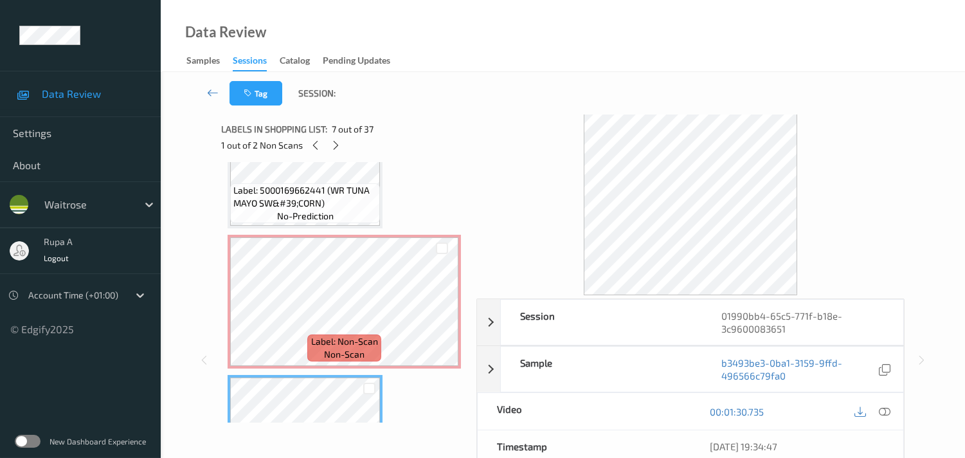
scroll to position [0, 0]
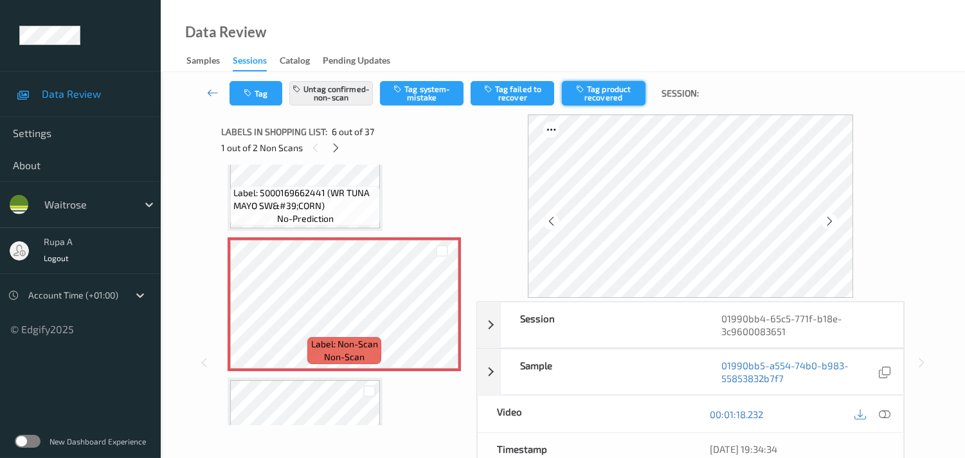
click at [586, 95] on button "Tag product recovered" at bounding box center [604, 93] width 84 height 24
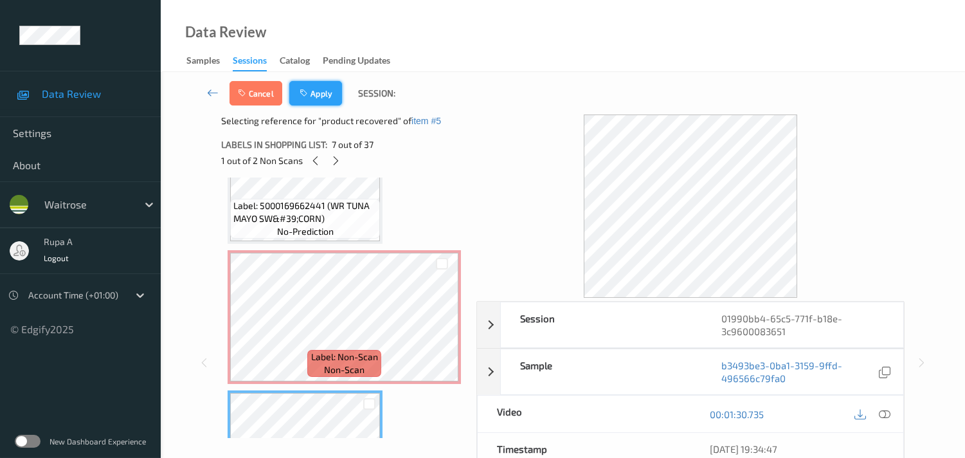
click at [305, 91] on icon "button" at bounding box center [305, 93] width 11 height 9
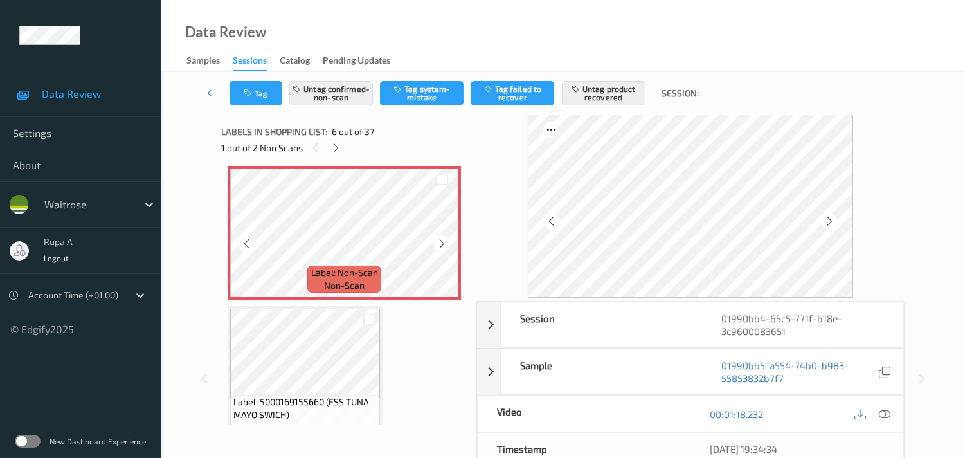
click at [313, 272] on span "Label: Non-Scan" at bounding box center [344, 272] width 67 height 13
click at [330, 148] on icon at bounding box center [335, 148] width 11 height 12
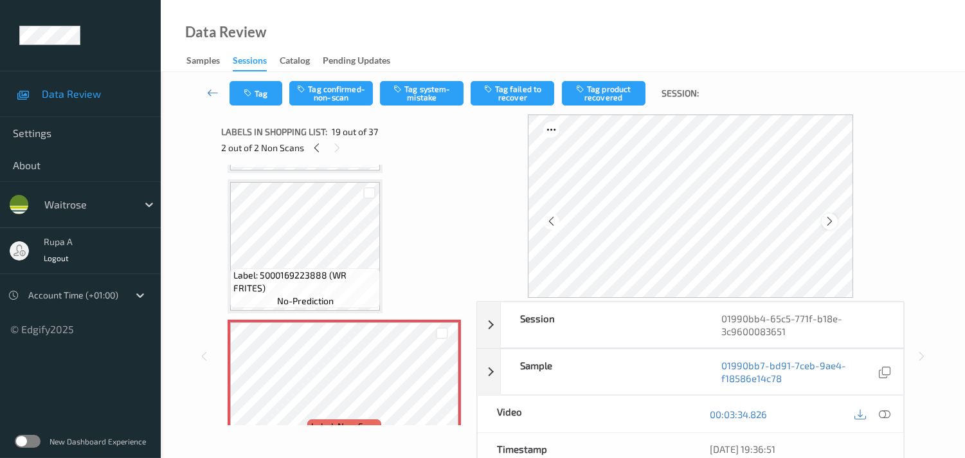
click at [835, 221] on icon at bounding box center [829, 221] width 11 height 12
click at [827, 219] on icon at bounding box center [829, 221] width 11 height 12
click at [883, 410] on icon at bounding box center [885, 414] width 12 height 12
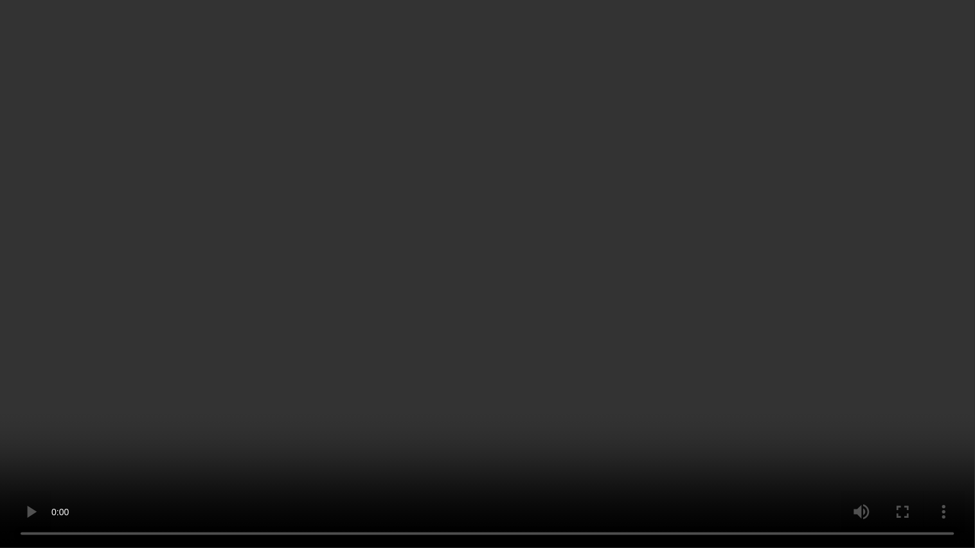
click at [974, 401] on video at bounding box center [487, 274] width 975 height 548
click at [975, 402] on video at bounding box center [487, 274] width 975 height 548
click at [662, 293] on video at bounding box center [487, 274] width 975 height 548
click at [523, 209] on video at bounding box center [487, 274] width 975 height 548
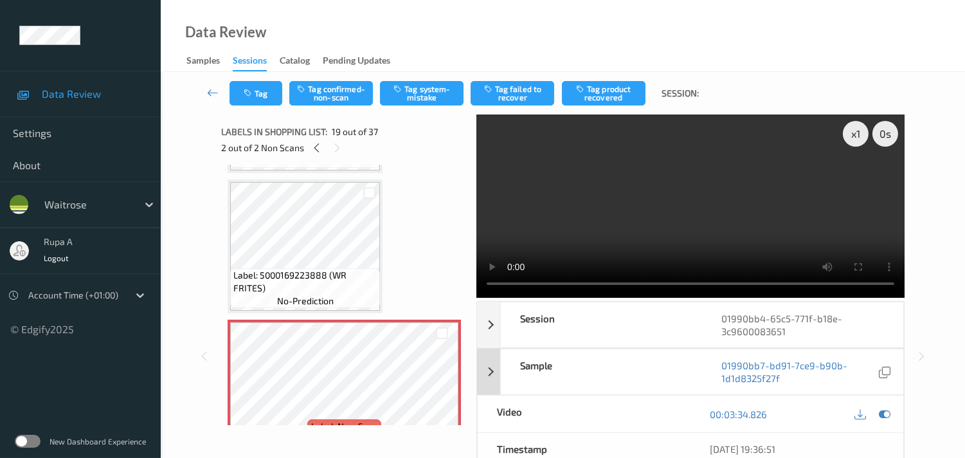
click at [889, 413] on icon at bounding box center [885, 414] width 12 height 12
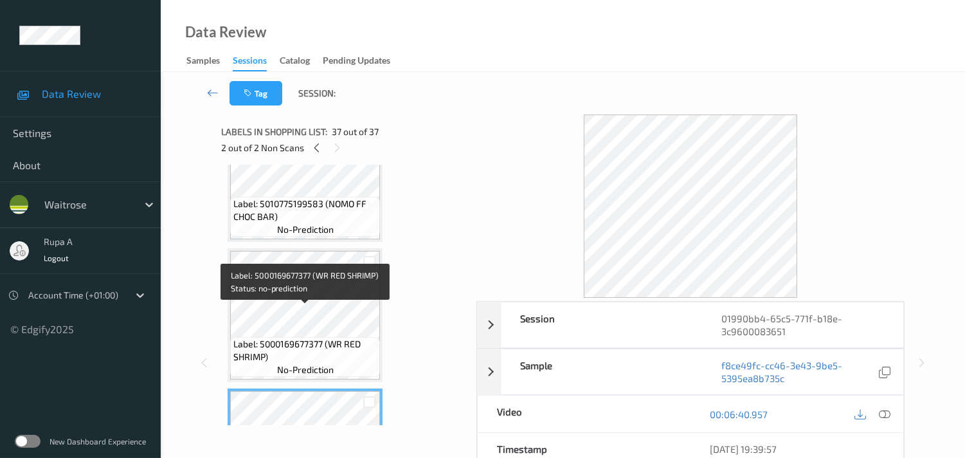
scroll to position [4900, 0]
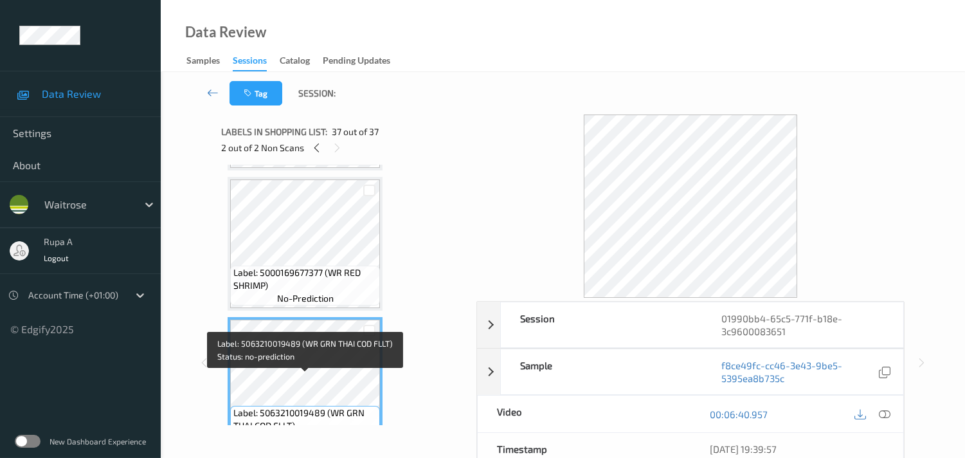
click at [249, 406] on span "Label: 5063210019489 (WR GRN THAI COD FLLT)" at bounding box center [304, 419] width 143 height 26
copy span "Label: 5063210019489 (WR GRN THAI COD FLLT)"
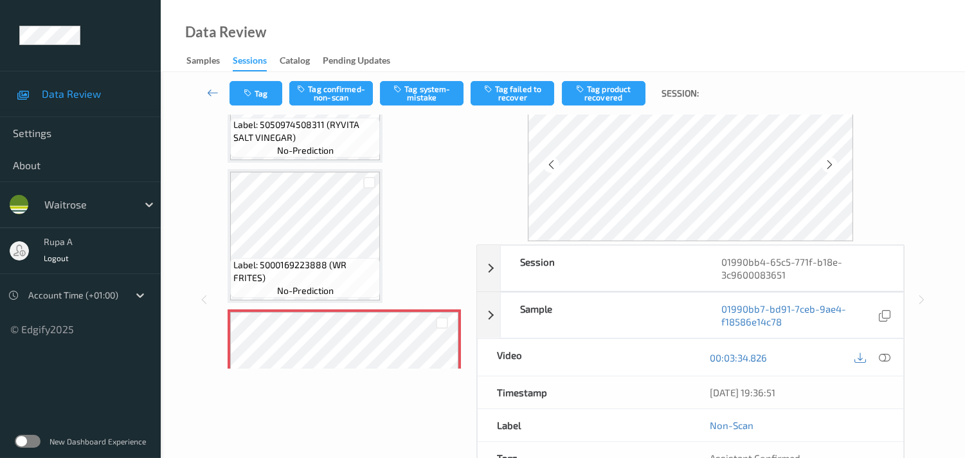
scroll to position [0, 0]
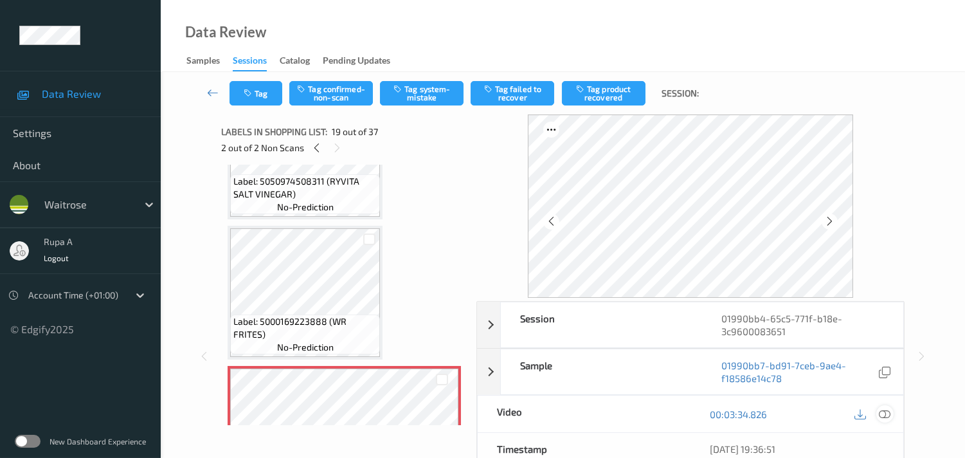
click at [882, 413] on icon at bounding box center [885, 414] width 12 height 12
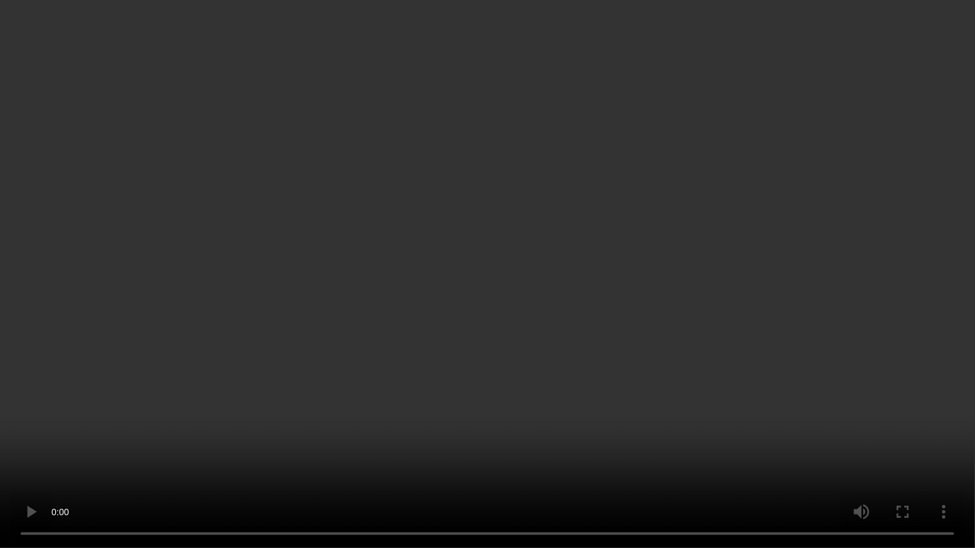
click at [927, 360] on video at bounding box center [487, 274] width 975 height 548
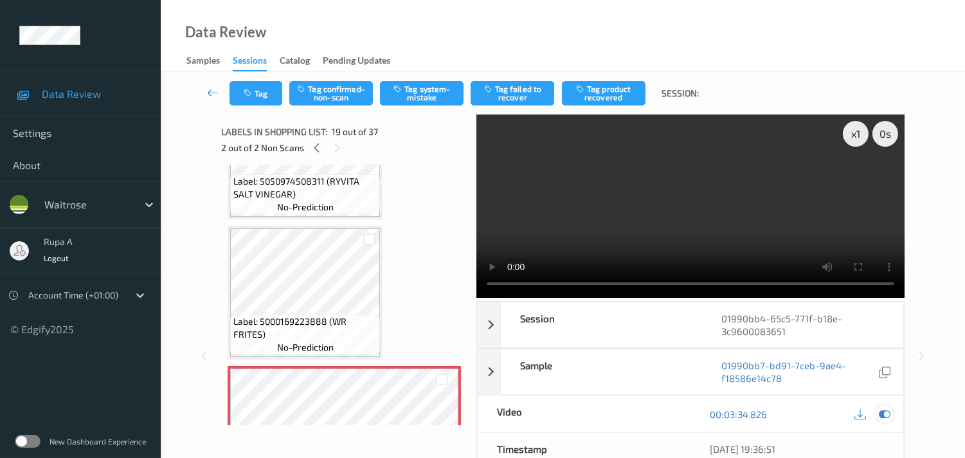
click at [888, 415] on icon at bounding box center [885, 414] width 12 height 12
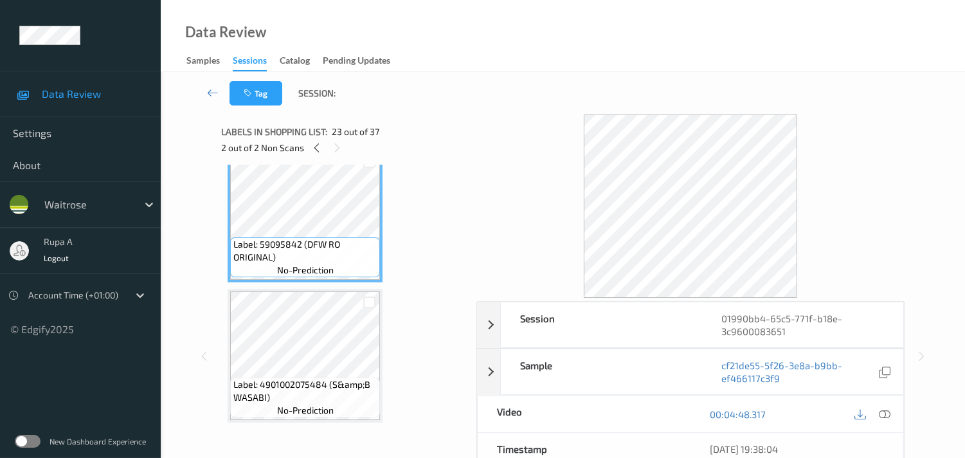
scroll to position [3114, 0]
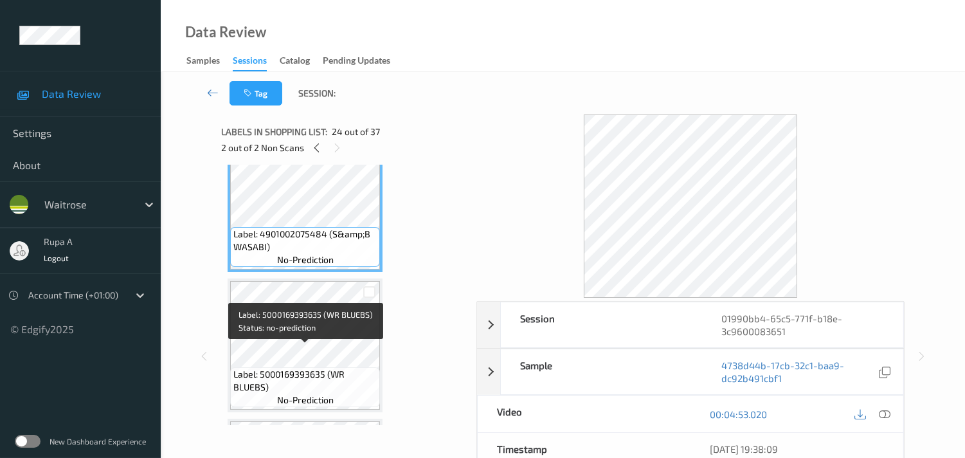
click at [326, 368] on span "Label: 5000169393635 (WR BLUEBS)" at bounding box center [304, 381] width 143 height 26
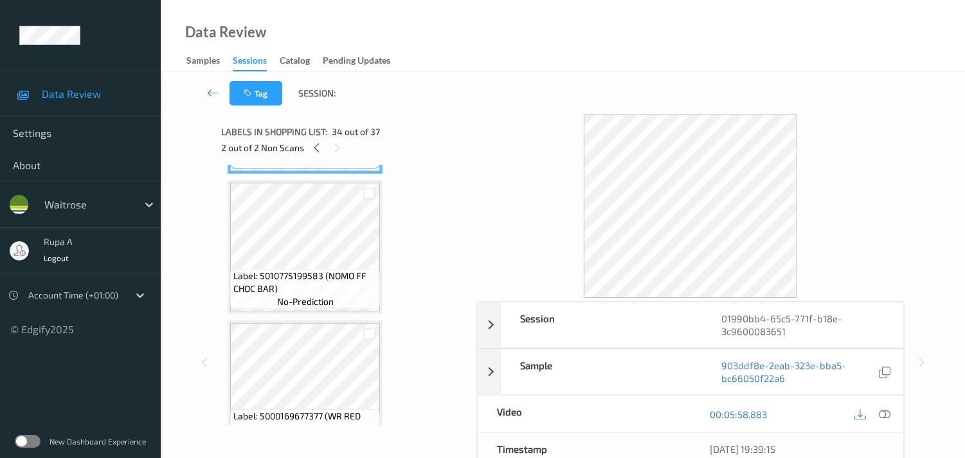
scroll to position [4614, 0]
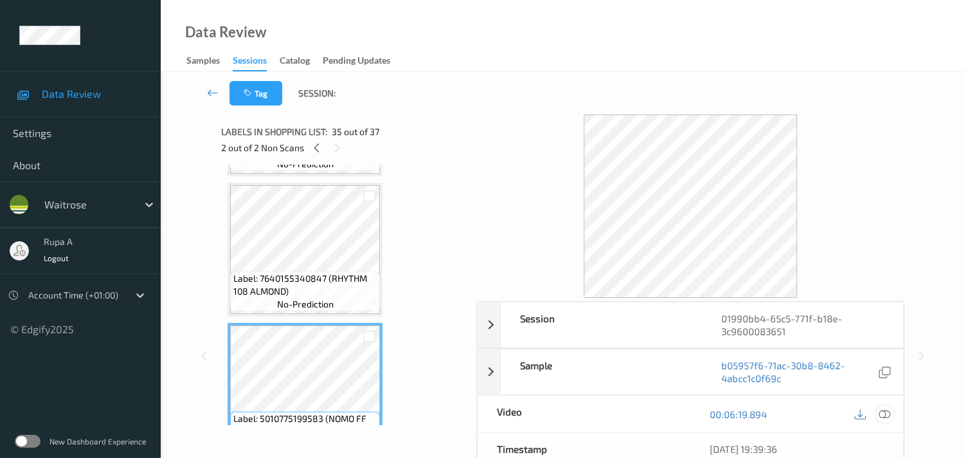
click at [888, 413] on icon at bounding box center [885, 414] width 12 height 12
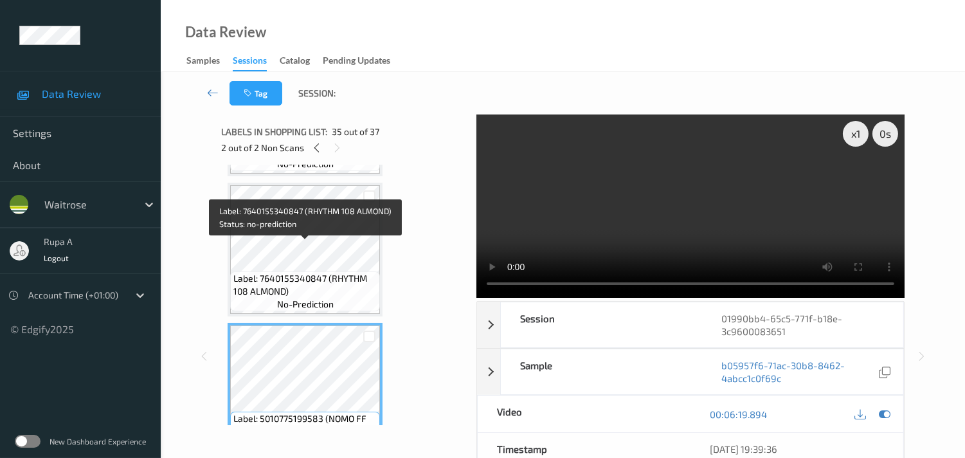
click at [310, 272] on span "Label: 7640155340847 (RHYTHM 108 ALMOND)" at bounding box center [304, 285] width 143 height 26
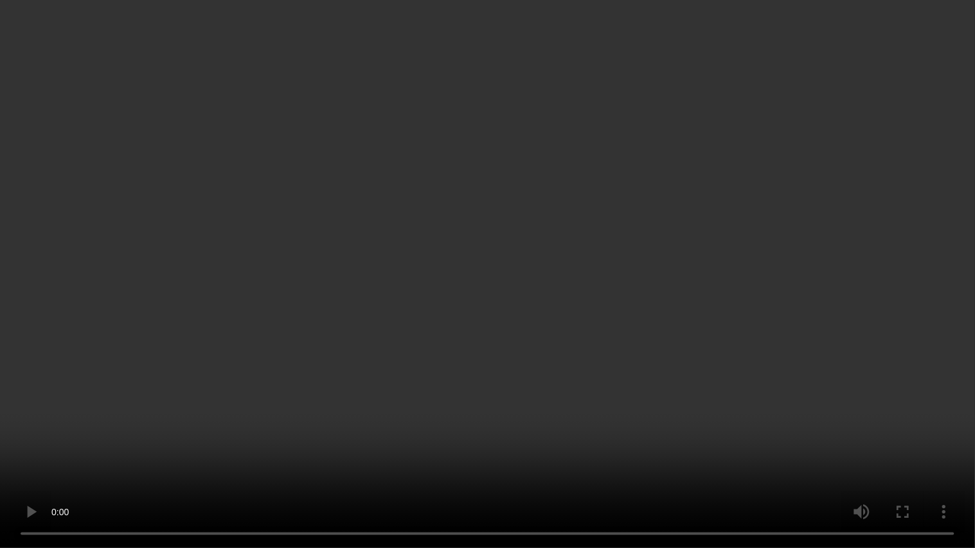
click at [619, 283] on video at bounding box center [487, 274] width 975 height 548
click at [618, 382] on video at bounding box center [487, 274] width 975 height 548
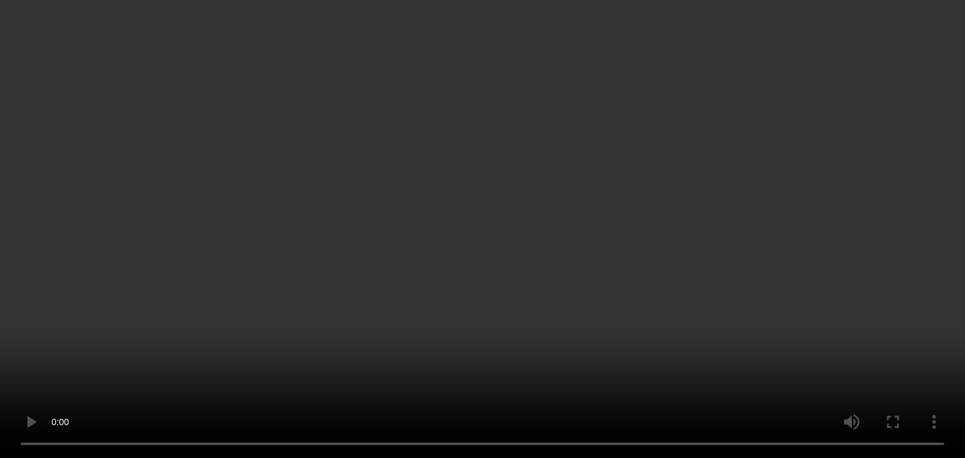
scroll to position [4757, 0]
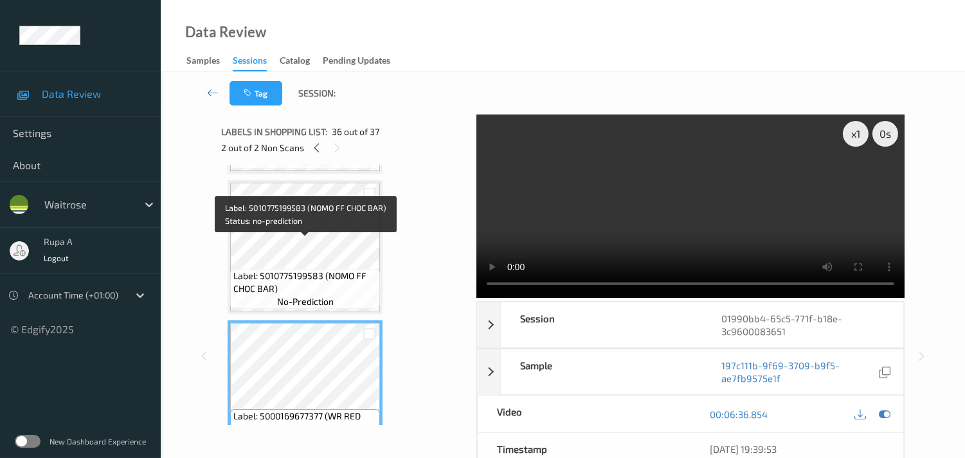
click at [315, 269] on span "Label: 5010775199583 (NOMO FF CHOC BAR)" at bounding box center [304, 282] width 143 height 26
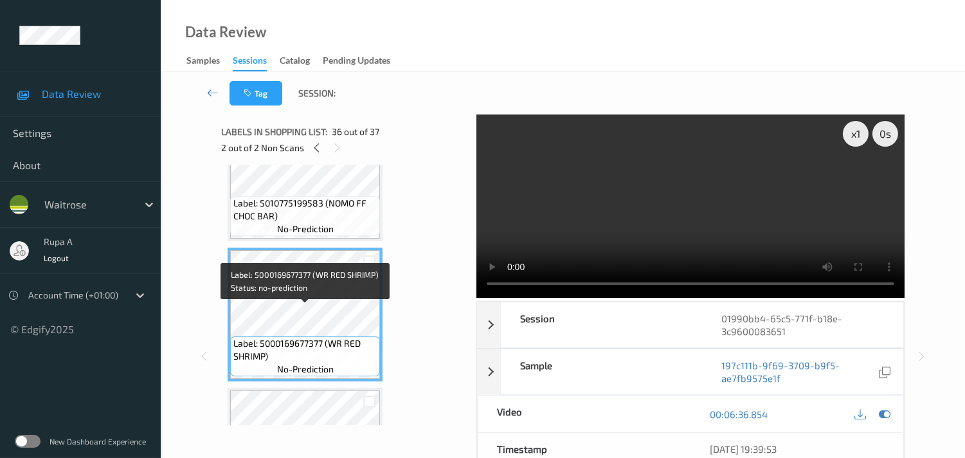
scroll to position [4686, 0]
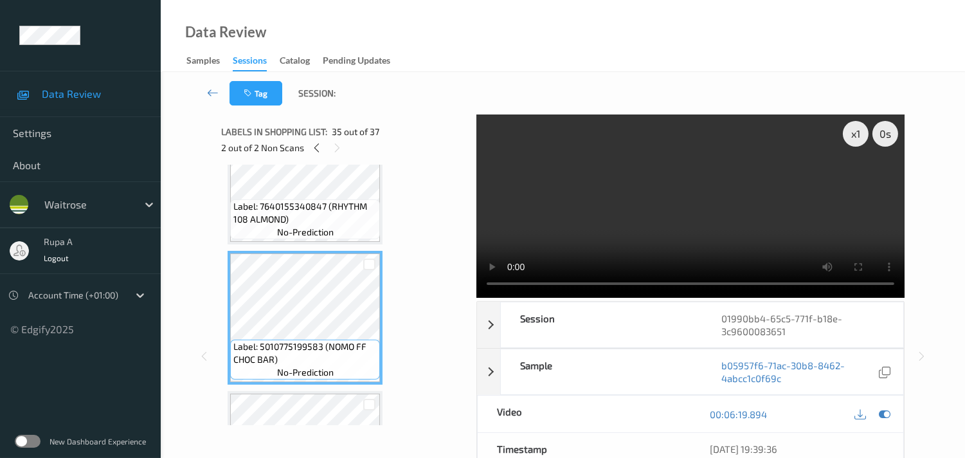
click at [612, 230] on video at bounding box center [690, 205] width 428 height 183
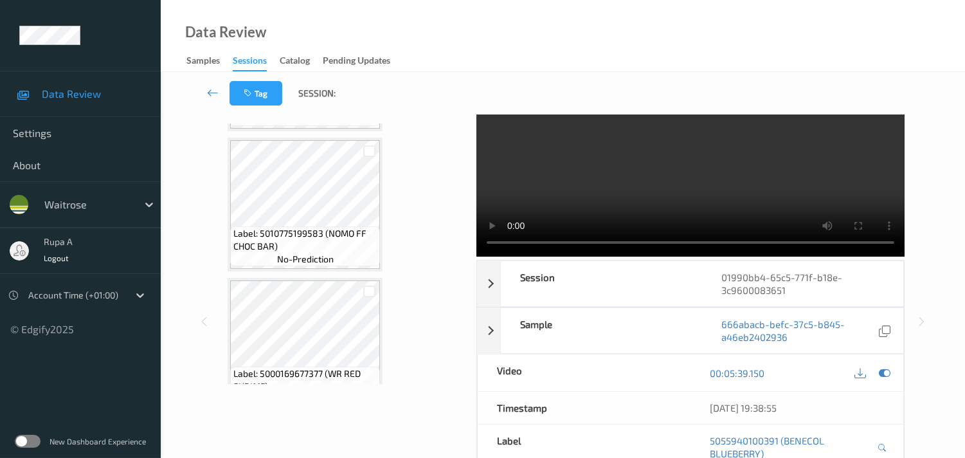
scroll to position [71, 0]
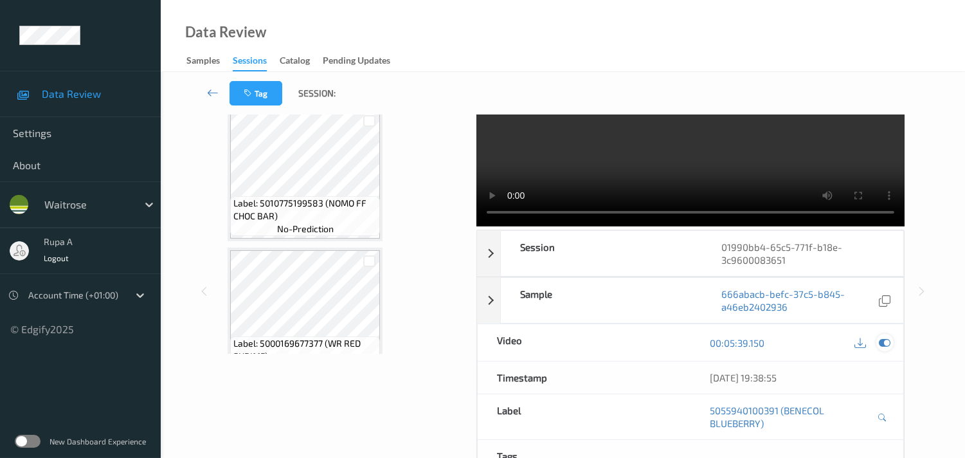
click at [885, 341] on icon at bounding box center [885, 343] width 12 height 12
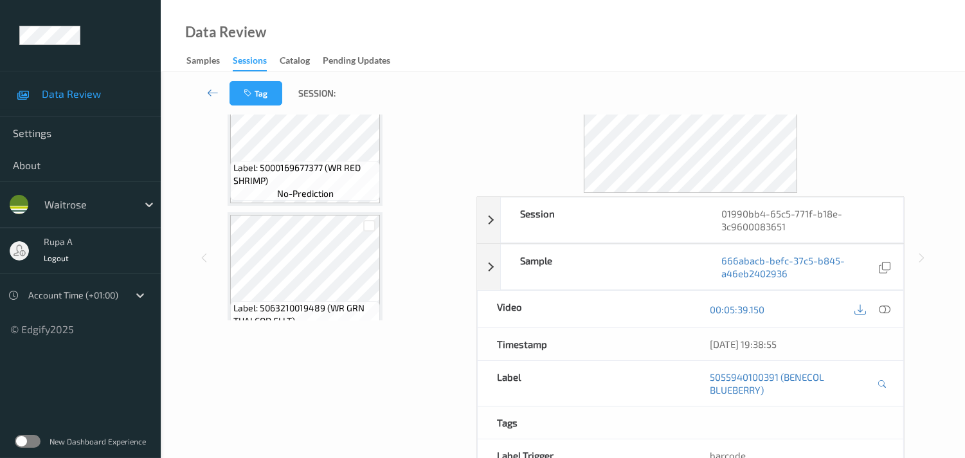
scroll to position [0, 0]
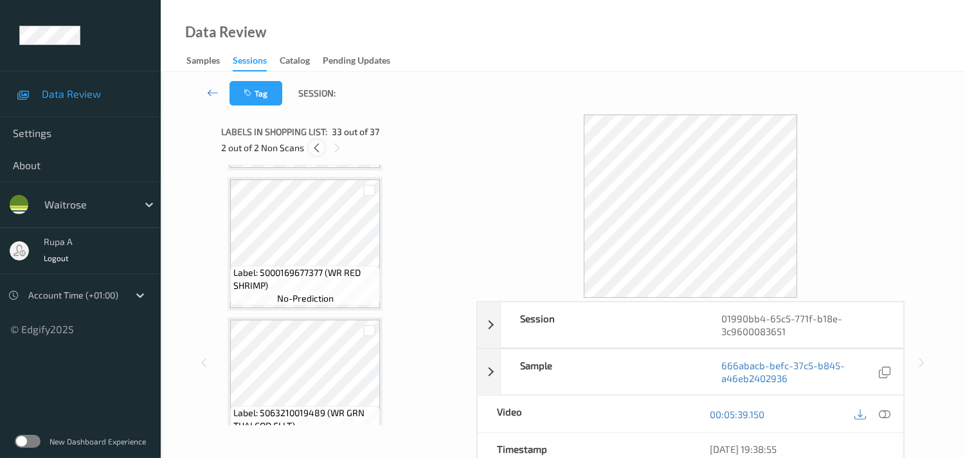
click at [320, 152] on icon at bounding box center [316, 148] width 11 height 12
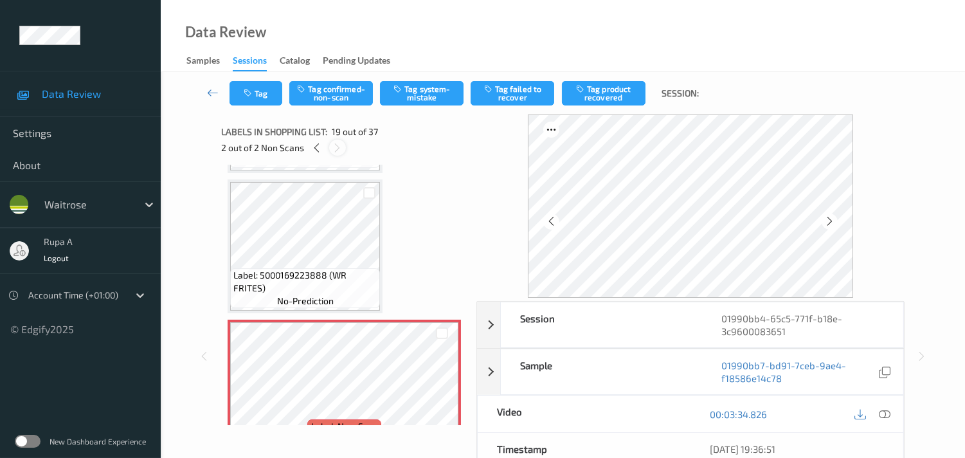
click at [336, 150] on icon at bounding box center [337, 148] width 11 height 12
click at [833, 217] on icon at bounding box center [829, 221] width 11 height 12
click at [833, 219] on icon at bounding box center [829, 221] width 11 height 12
click at [833, 217] on icon at bounding box center [829, 221] width 11 height 12
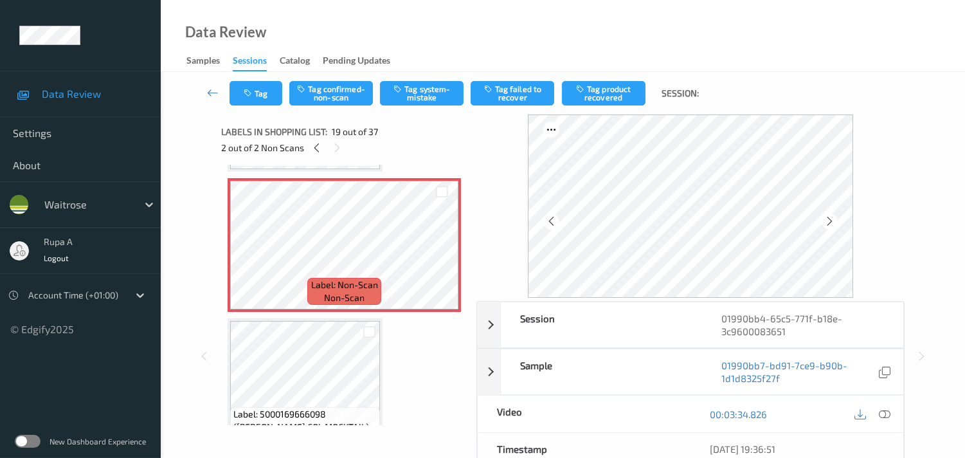
scroll to position [2517, 0]
click at [833, 219] on icon at bounding box center [829, 221] width 11 height 12
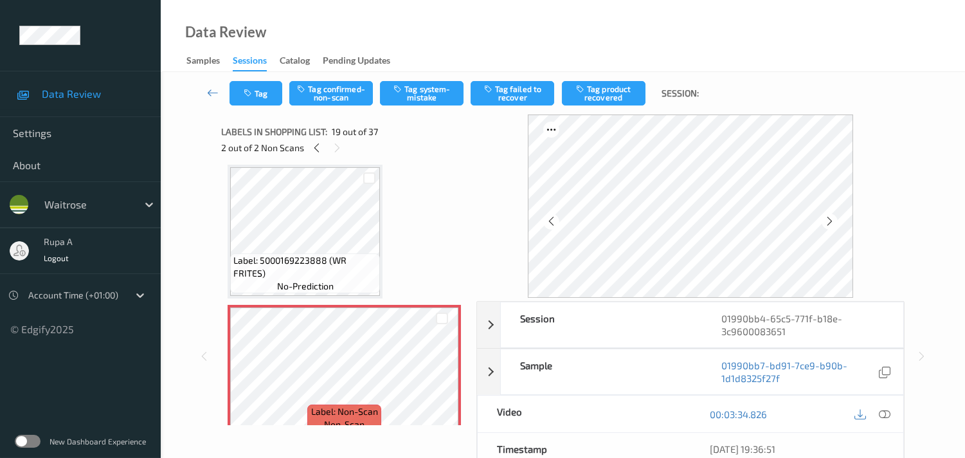
scroll to position [2303, 0]
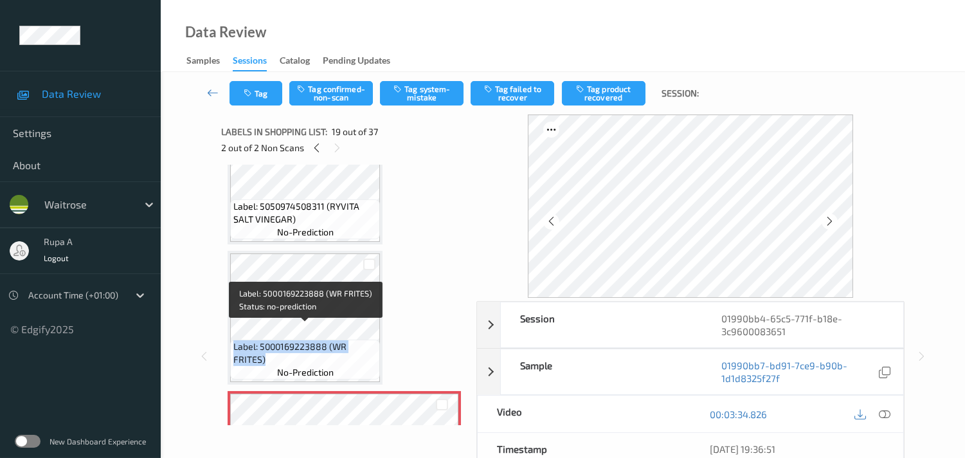
drag, startPoint x: 273, startPoint y: 341, endPoint x: 231, endPoint y: 332, distance: 42.3
click at [231, 339] on div "Label: 5000169223888 (WR FRITES) no-prediction" at bounding box center [305, 359] width 150 height 40
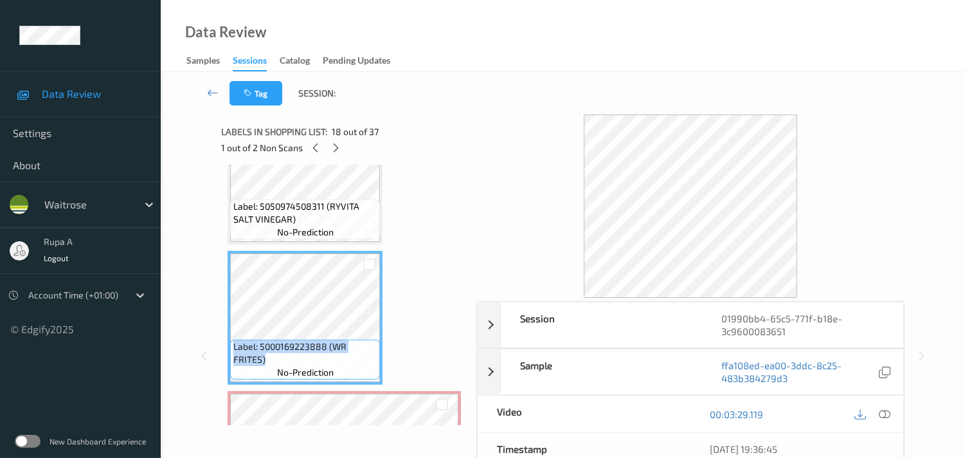
copy span "Label: 5000169223888 (WR FRITES)"
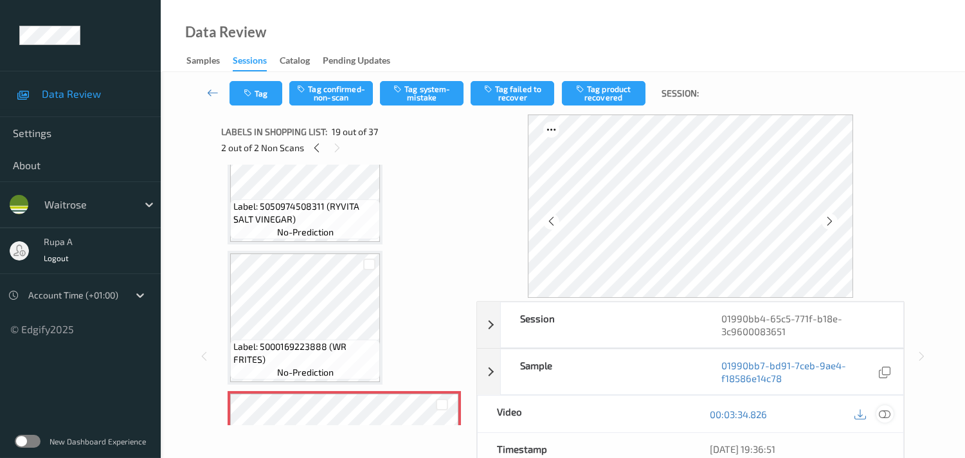
click at [883, 414] on icon at bounding box center [885, 414] width 12 height 12
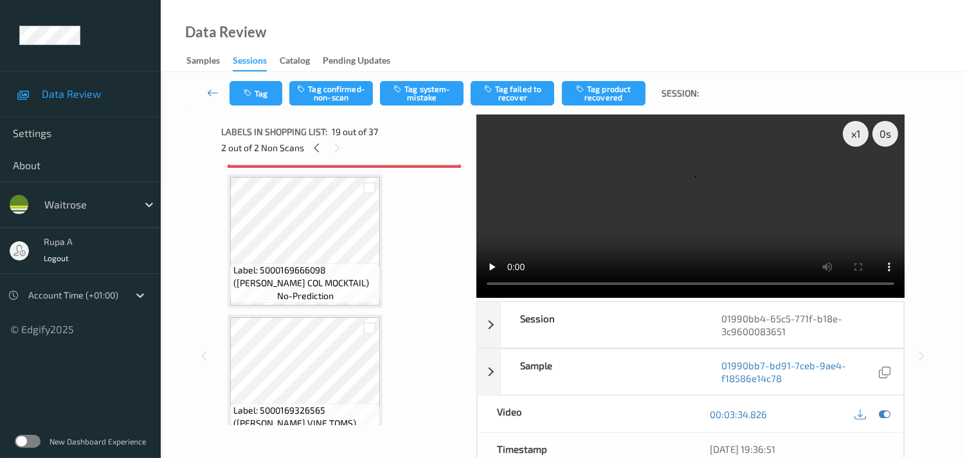
scroll to position [2589, 0]
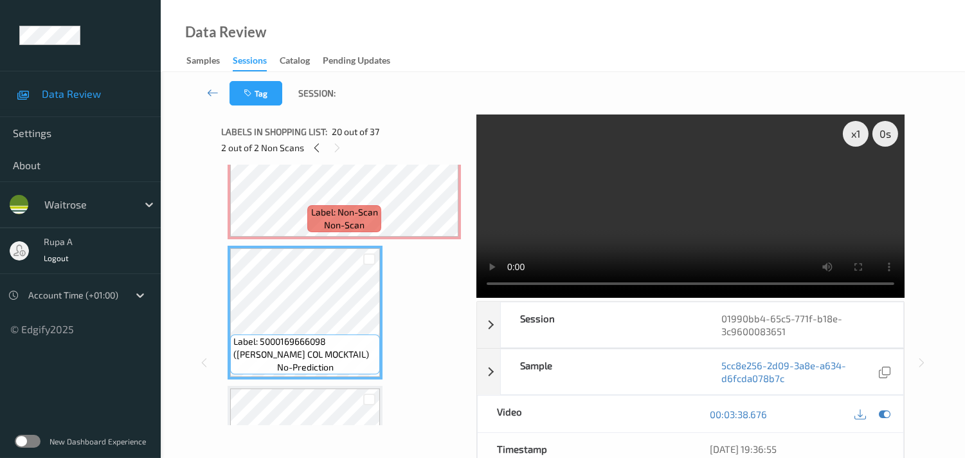
click at [765, 217] on video at bounding box center [690, 205] width 428 height 183
click at [729, 222] on video at bounding box center [690, 205] width 428 height 183
click at [891, 414] on icon at bounding box center [885, 414] width 12 height 12
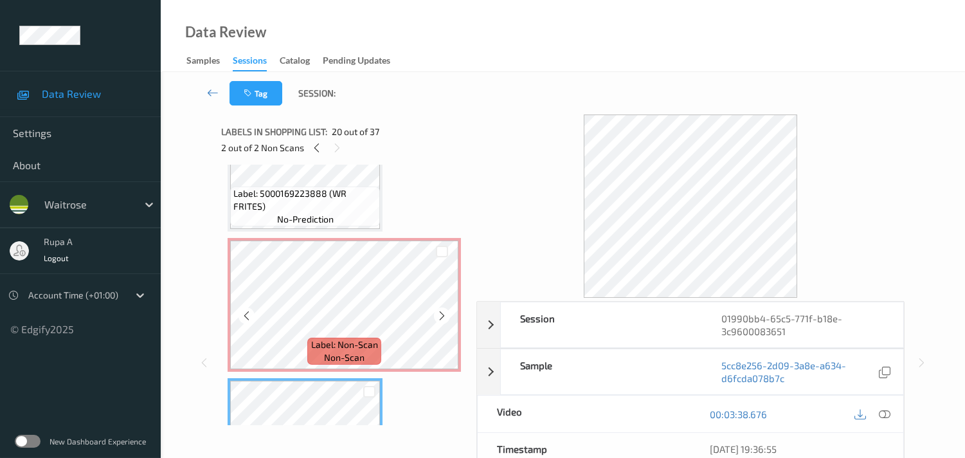
scroll to position [2446, 0]
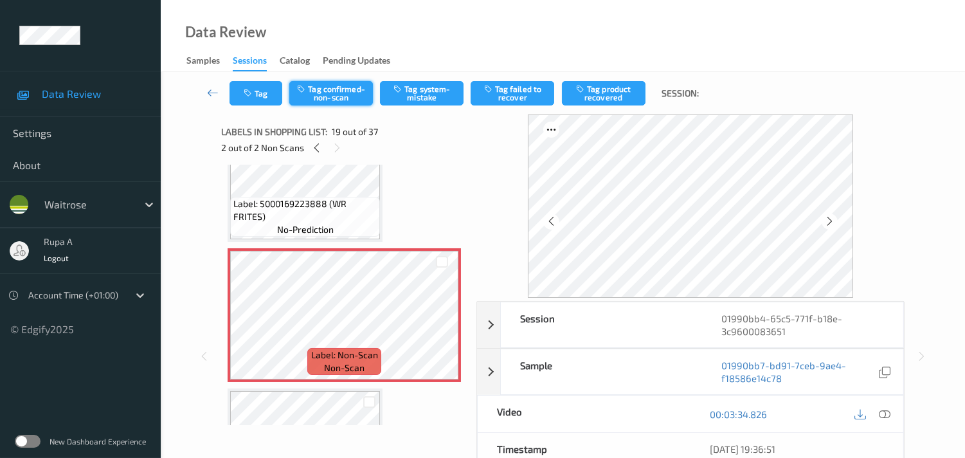
click at [357, 95] on button "Tag confirmed-non-scan" at bounding box center [331, 93] width 84 height 24
click at [534, 91] on button "Tag failed to recover" at bounding box center [513, 93] width 84 height 24
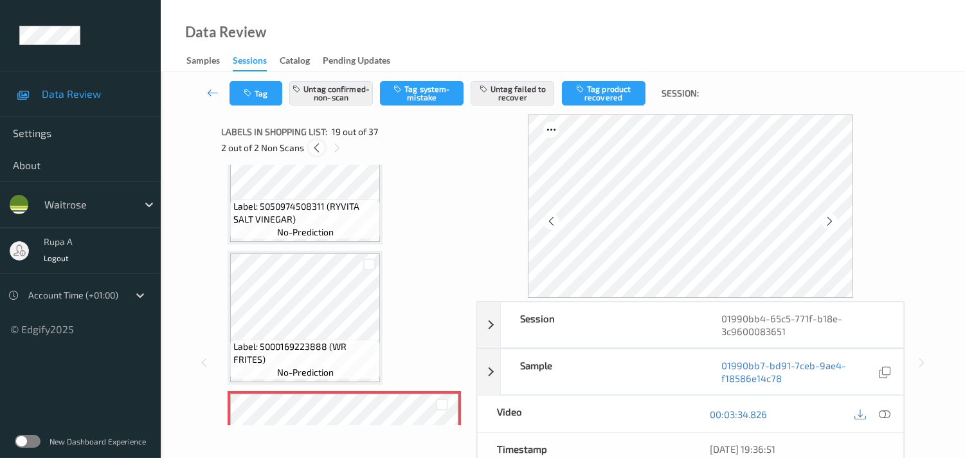
click at [316, 146] on icon at bounding box center [316, 148] width 11 height 12
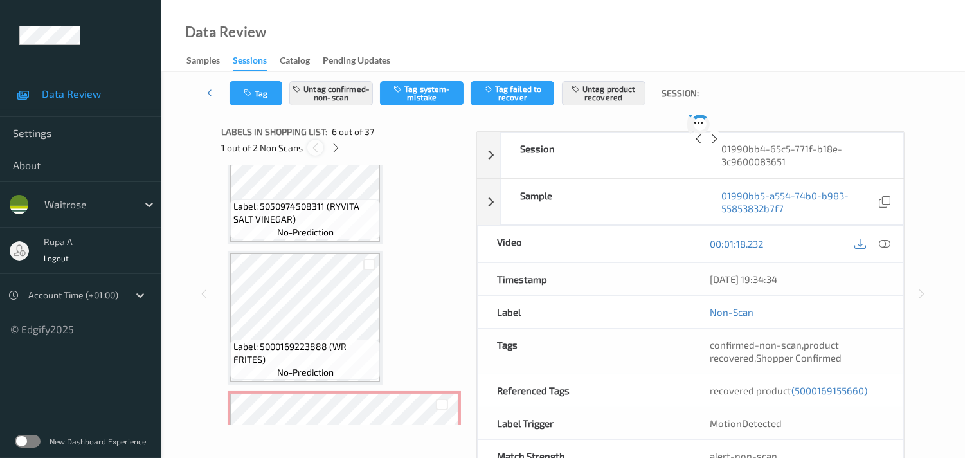
scroll to position [563, 0]
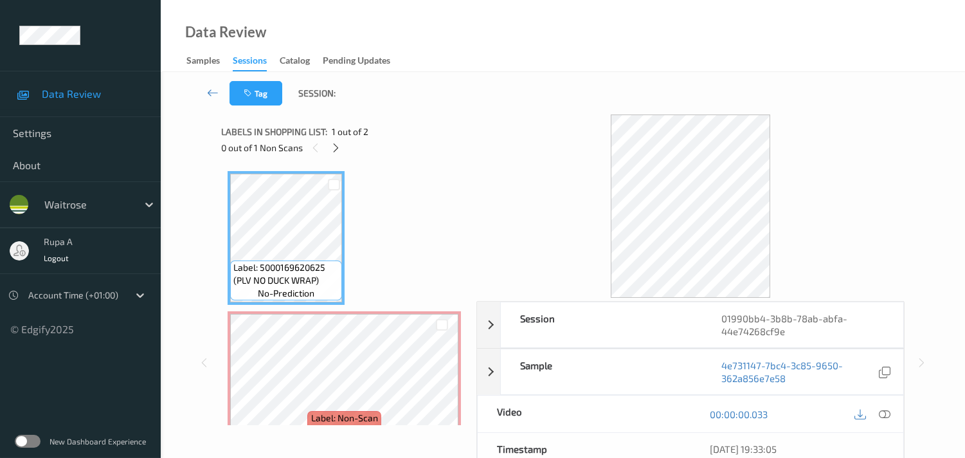
click at [464, 215] on div "Label: 5000169620625 (PLV NO DUCK WRAP) no-prediction Label: Non-Scan non-scan" at bounding box center [344, 295] width 246 height 260
click at [338, 149] on icon at bounding box center [335, 148] width 11 height 12
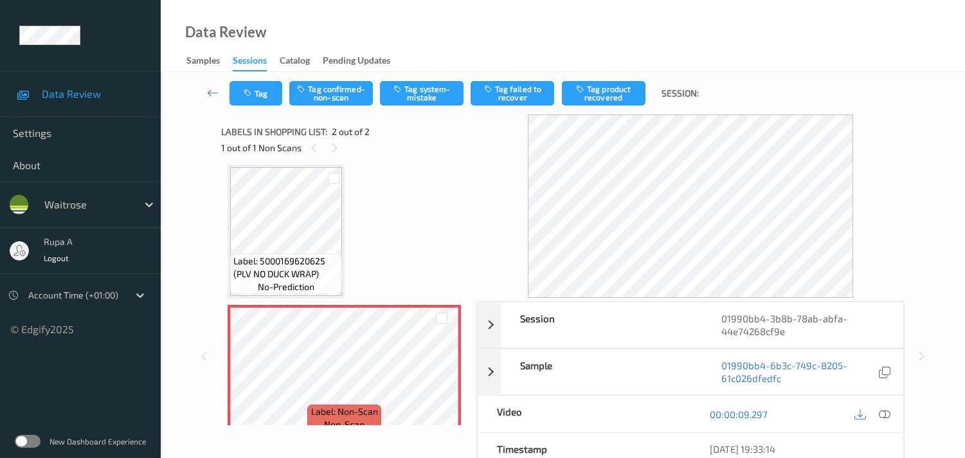
click at [885, 413] on icon at bounding box center [885, 414] width 12 height 12
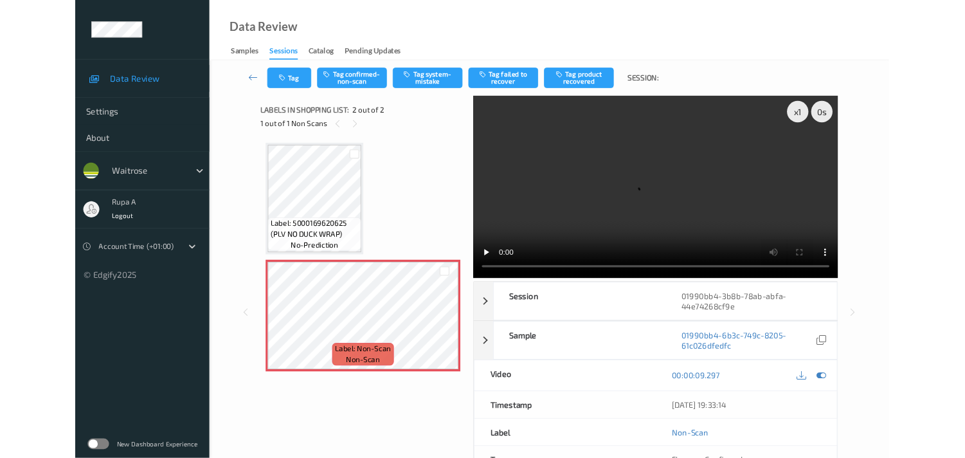
scroll to position [0, 0]
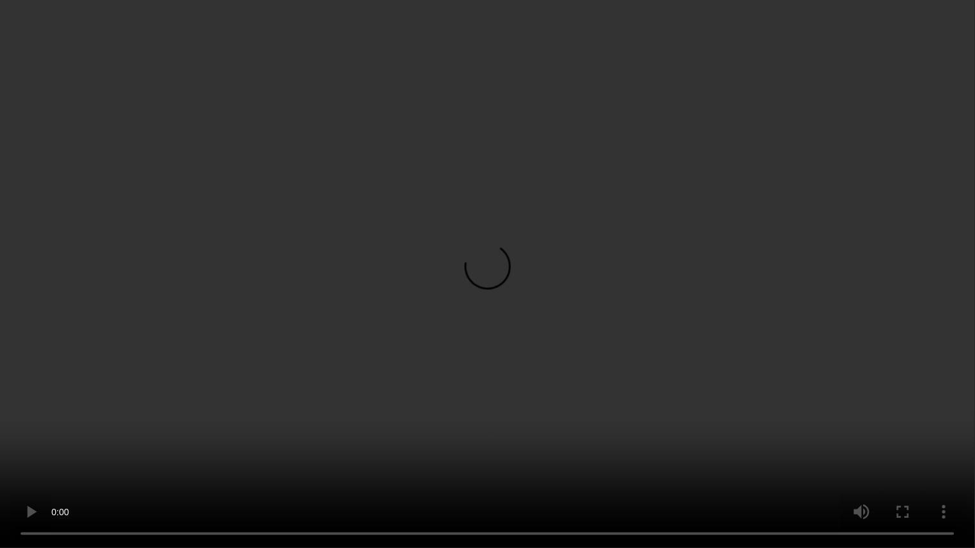
click at [0, 457] on video at bounding box center [487, 274] width 975 height 548
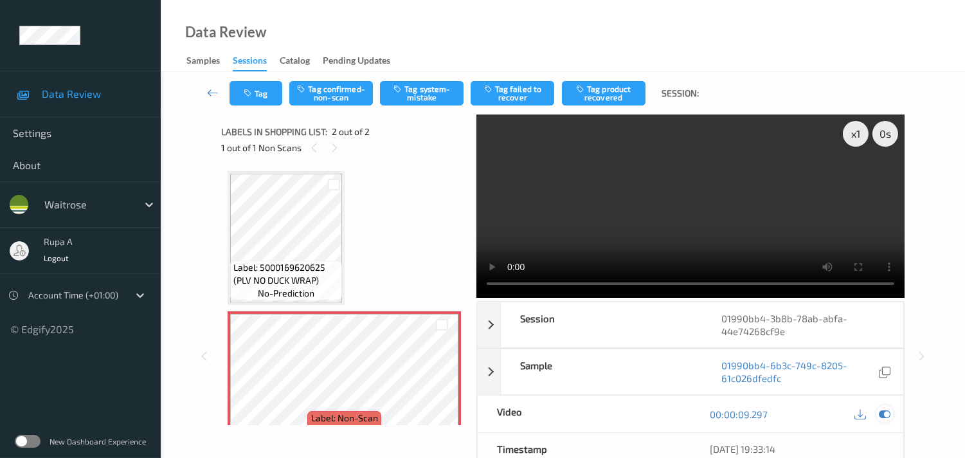
click at [882, 412] on icon at bounding box center [885, 414] width 12 height 12
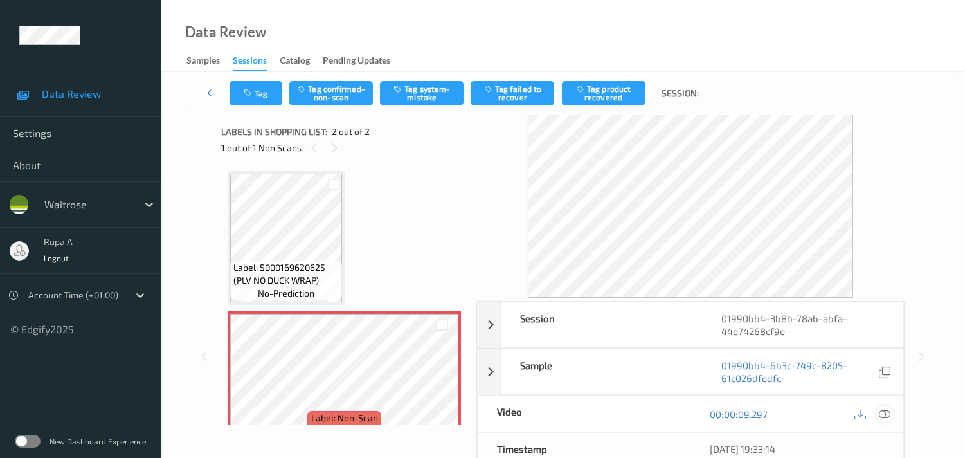
click at [882, 412] on icon at bounding box center [885, 414] width 12 height 12
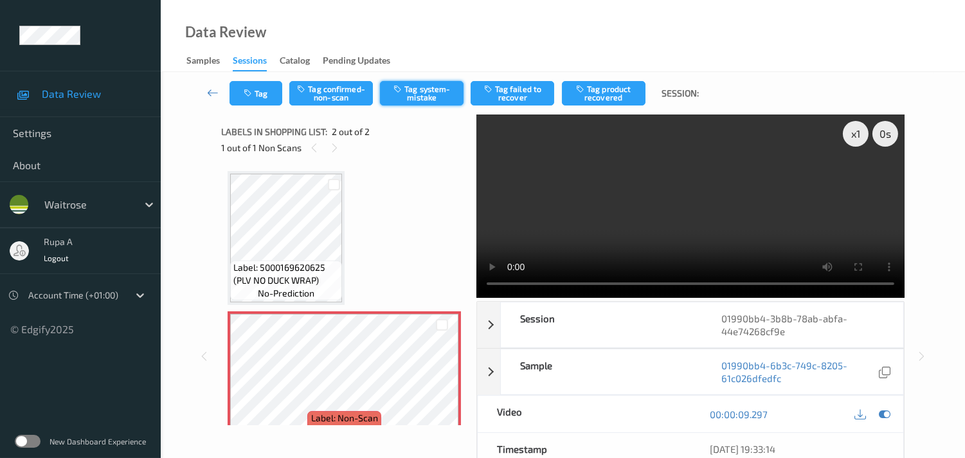
click at [419, 96] on button "Tag system-mistake" at bounding box center [422, 93] width 84 height 24
click at [246, 98] on button "Tag" at bounding box center [256, 93] width 53 height 24
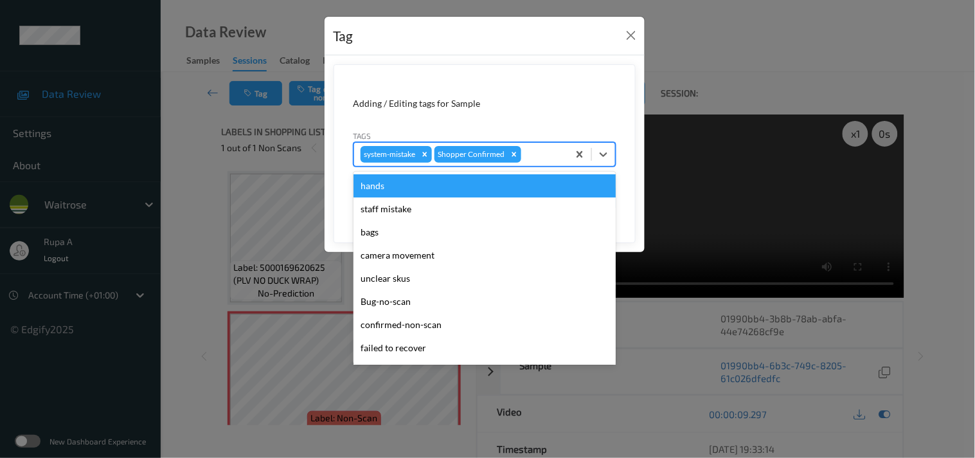
click at [543, 155] on div at bounding box center [543, 154] width 38 height 15
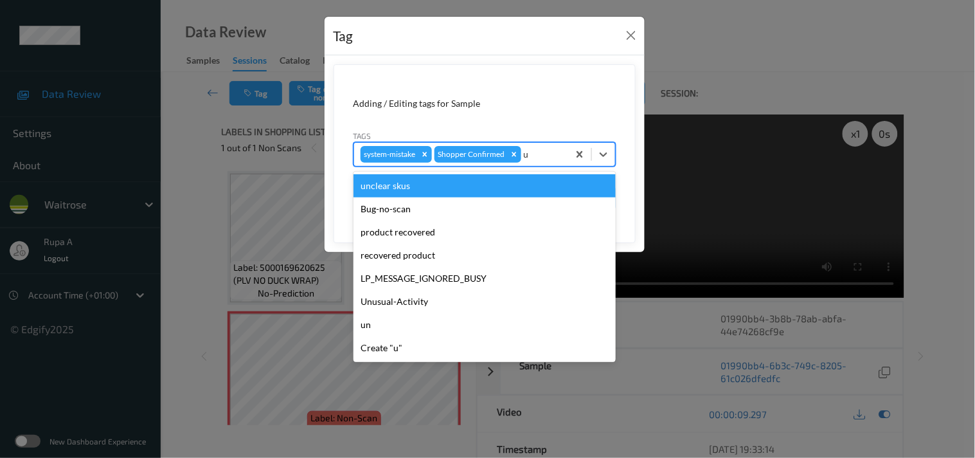
type input "un"
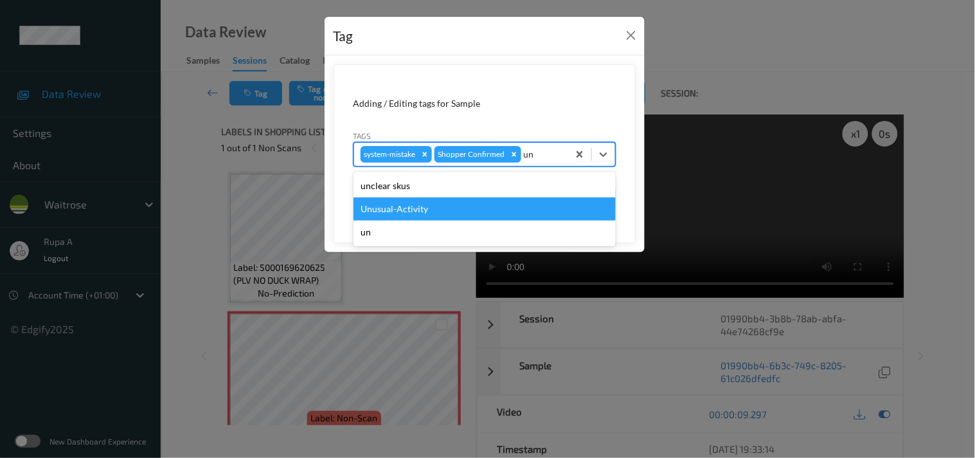
click at [433, 211] on div "Unusual-Activity" at bounding box center [485, 208] width 262 height 23
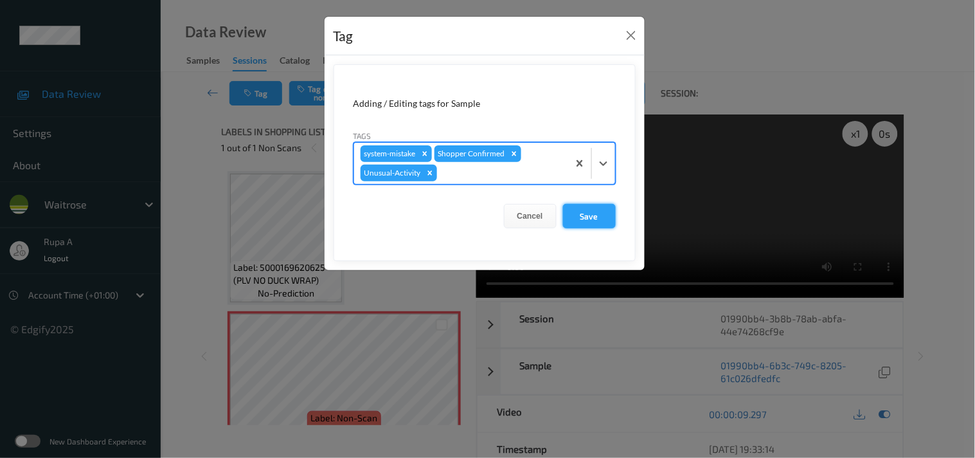
click at [590, 222] on button "Save" at bounding box center [589, 216] width 53 height 24
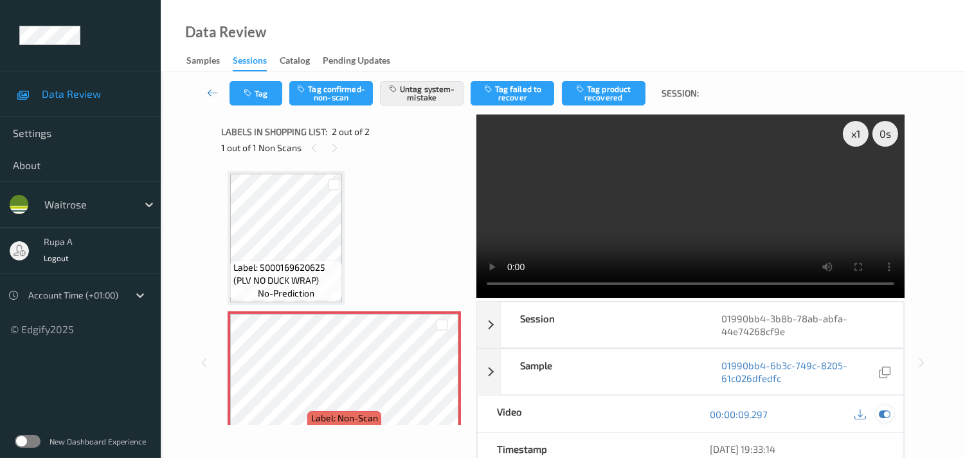
click at [886, 416] on icon at bounding box center [885, 414] width 12 height 12
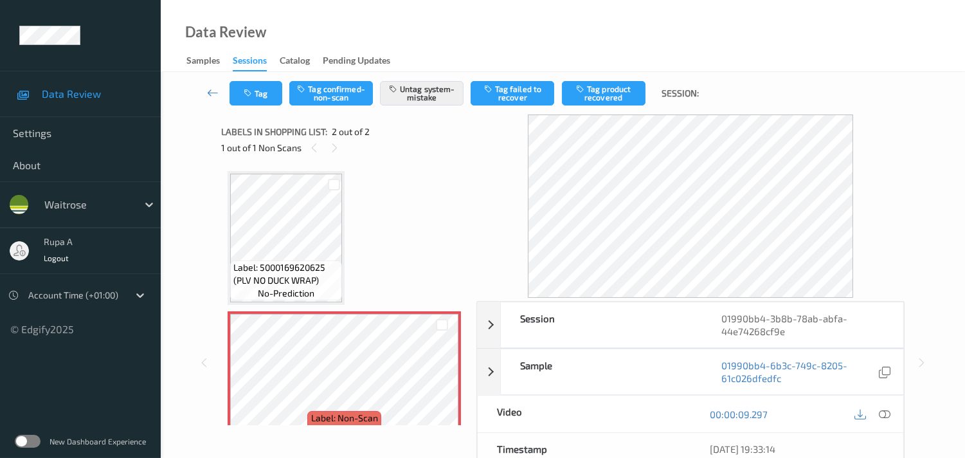
scroll to position [24, 0]
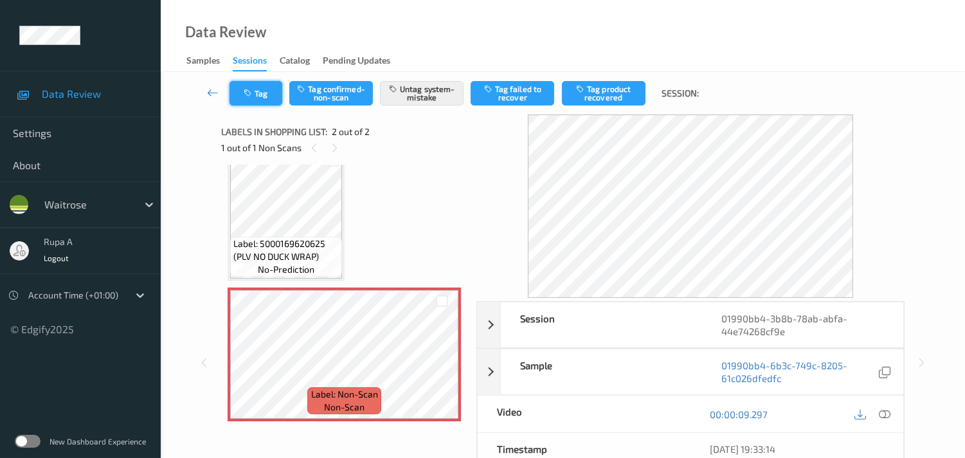
click at [232, 87] on button "Tag" at bounding box center [256, 93] width 53 height 24
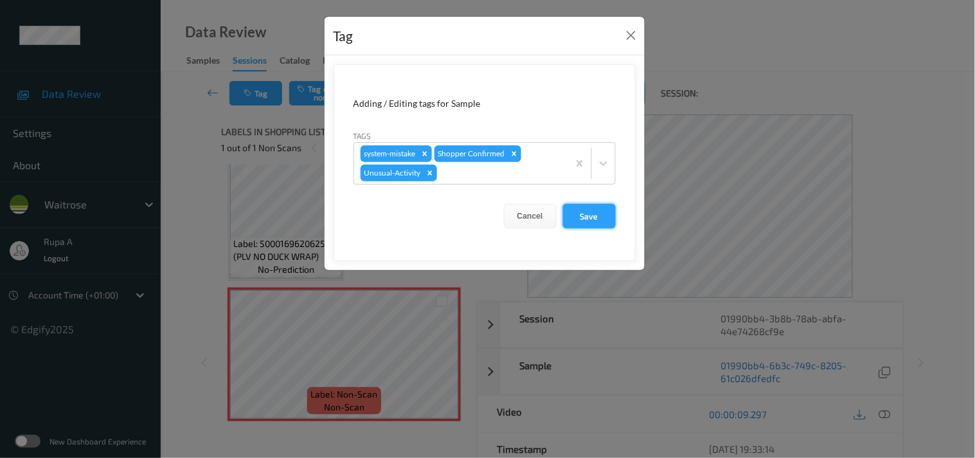
click at [584, 210] on button "Save" at bounding box center [589, 216] width 53 height 24
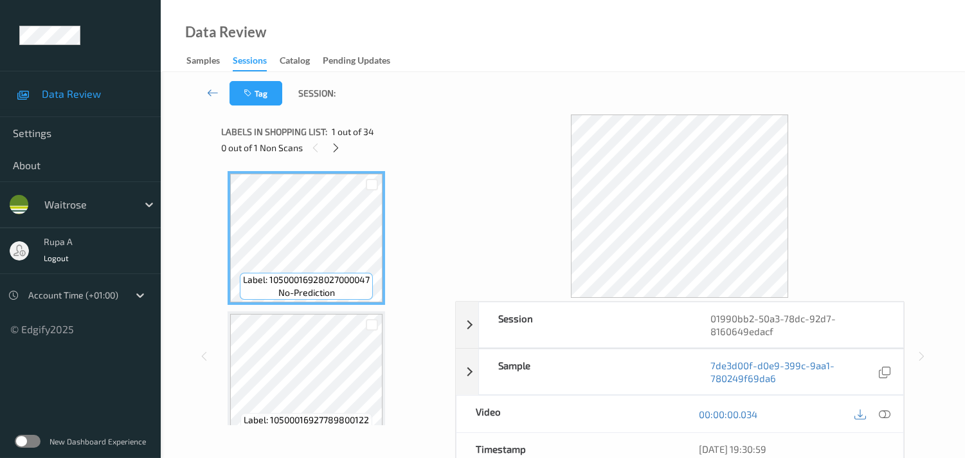
click at [334, 150] on icon at bounding box center [335, 148] width 11 height 12
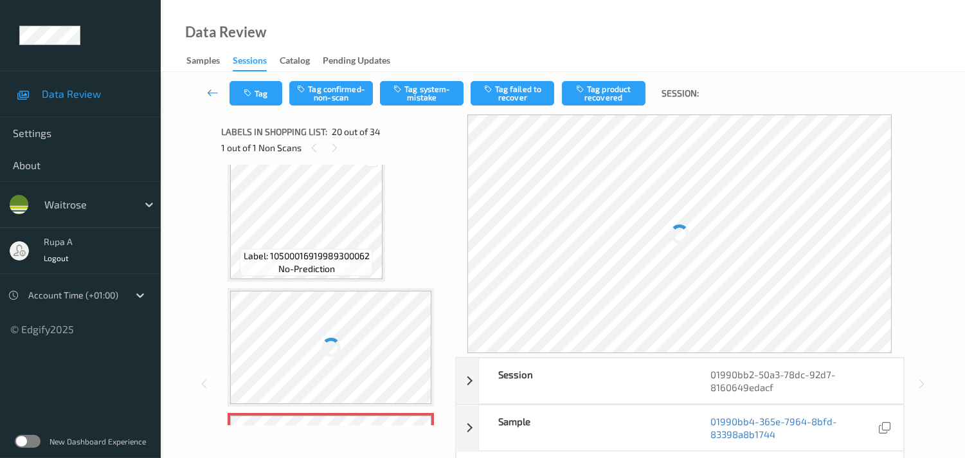
scroll to position [2406, 0]
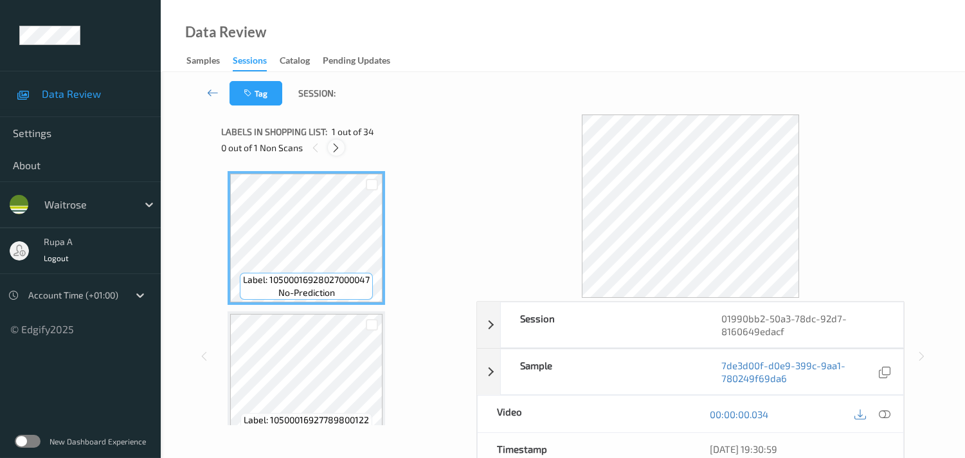
click at [337, 149] on icon at bounding box center [335, 148] width 11 height 12
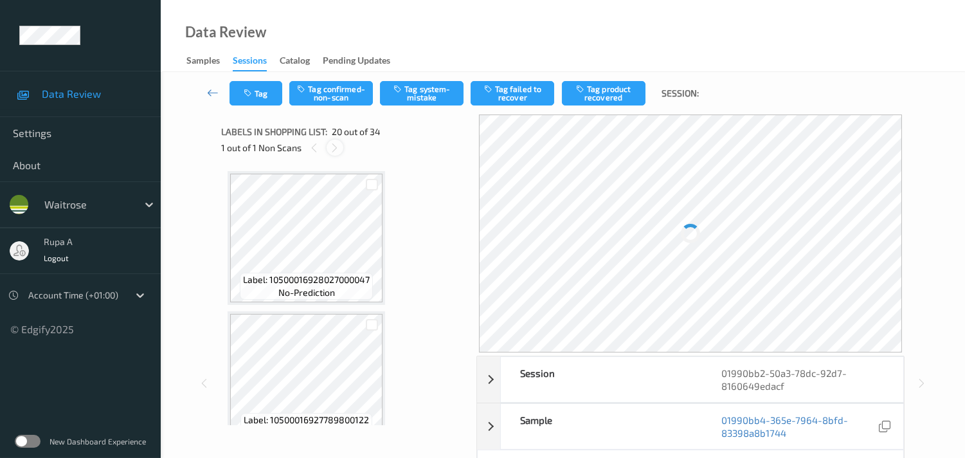
scroll to position [2514, 0]
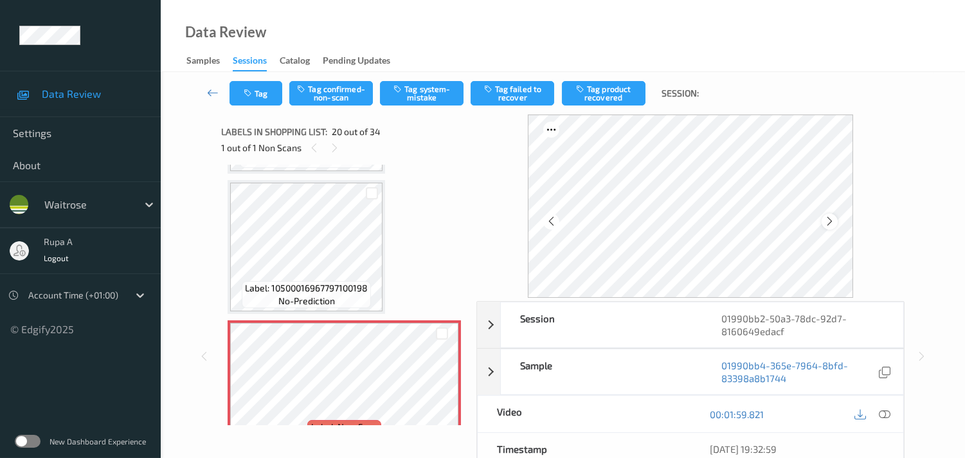
click at [830, 222] on icon at bounding box center [829, 221] width 11 height 12
click at [830, 221] on icon at bounding box center [829, 221] width 11 height 12
click at [833, 216] on icon at bounding box center [829, 221] width 11 height 12
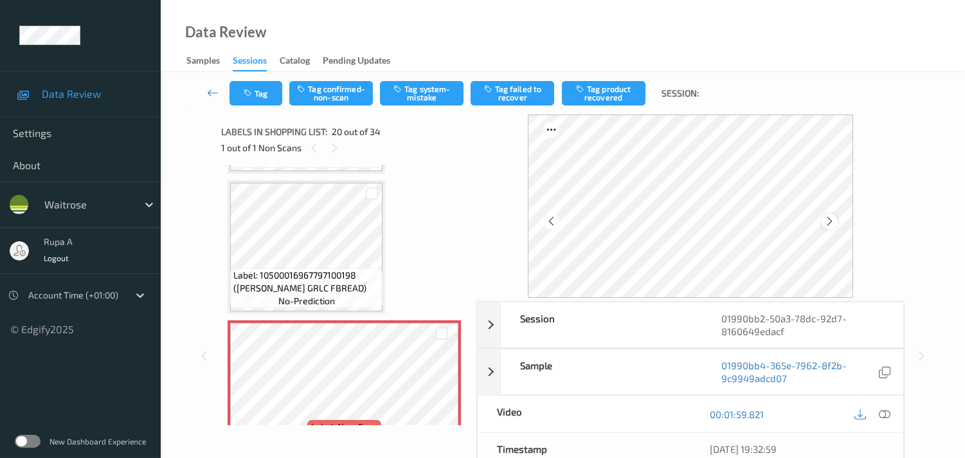
click at [838, 217] on div at bounding box center [830, 221] width 16 height 16
click at [833, 217] on icon at bounding box center [829, 221] width 11 height 12
click at [835, 217] on icon at bounding box center [829, 221] width 11 height 12
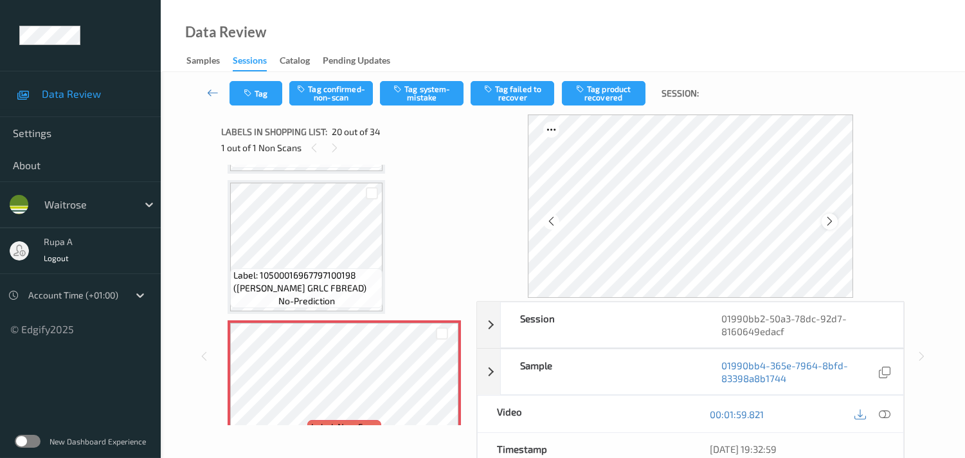
click at [835, 217] on icon at bounding box center [829, 221] width 11 height 12
click at [408, 97] on button "Tag system-mistake" at bounding box center [422, 93] width 84 height 24
click at [249, 100] on button "Tag" at bounding box center [256, 93] width 53 height 24
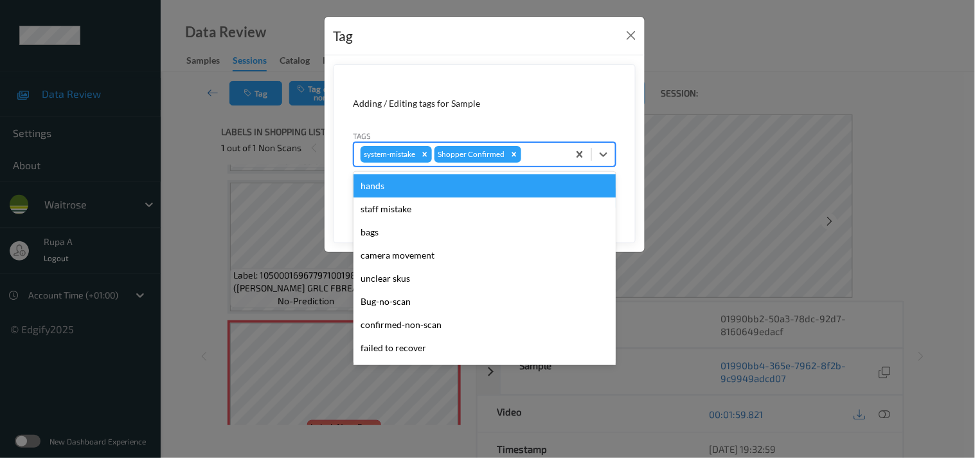
click at [542, 159] on div at bounding box center [543, 154] width 38 height 15
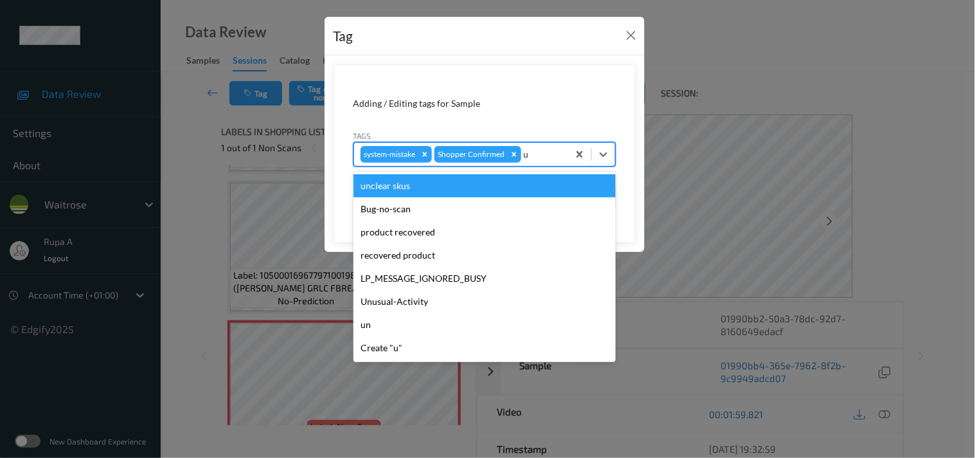
type input "un"
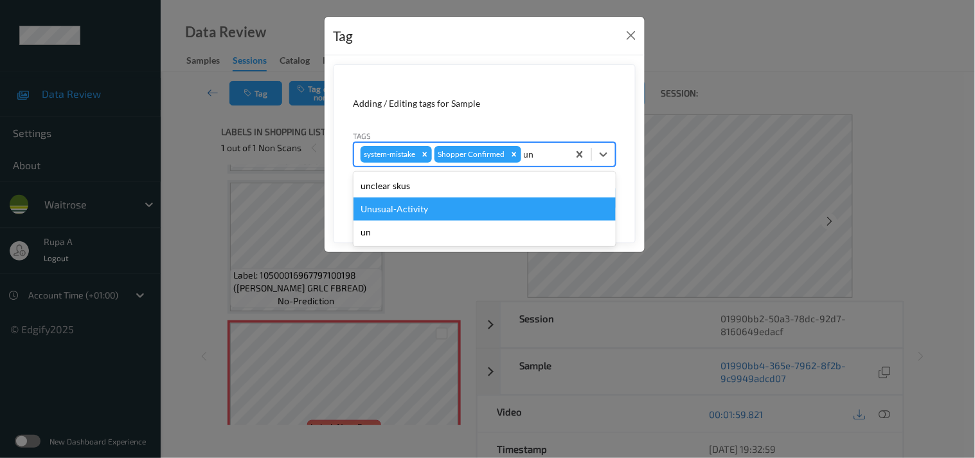
click at [435, 203] on div "Unusual-Activity" at bounding box center [485, 208] width 262 height 23
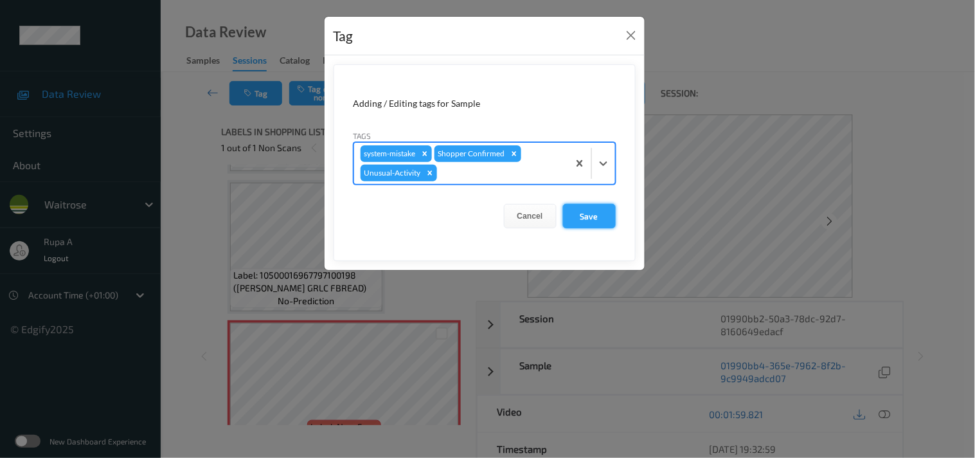
click at [602, 221] on button "Save" at bounding box center [589, 216] width 53 height 24
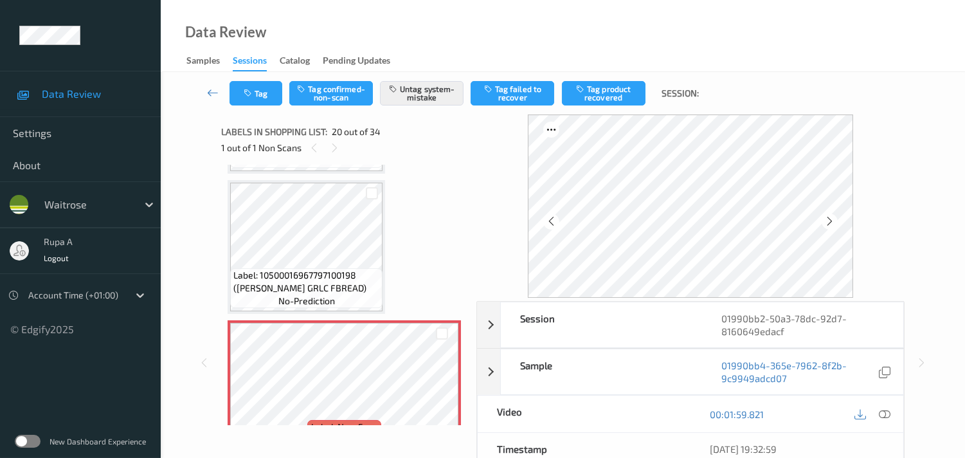
click at [445, 172] on div "Label: 10500016928027000047 (WR SWEET COS) no-prediction Label: 105000169277898…" at bounding box center [344, 36] width 233 height 4759
click at [260, 100] on button "Tag" at bounding box center [256, 93] width 53 height 24
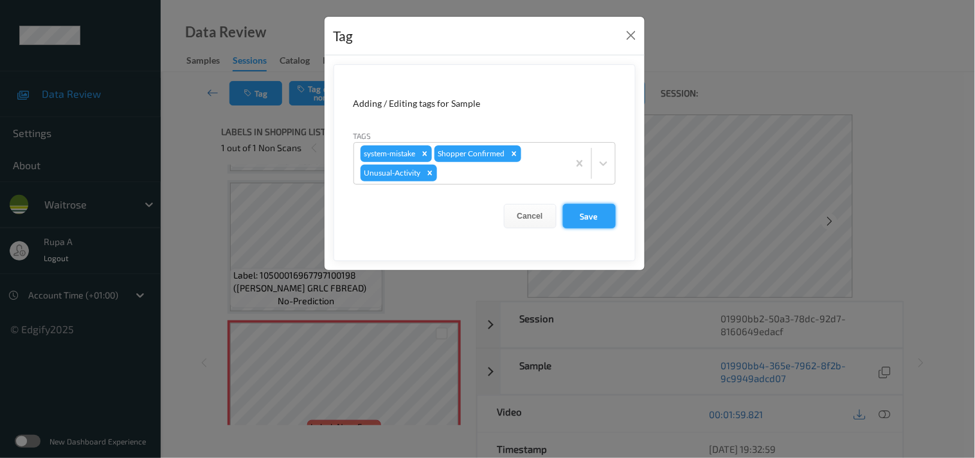
click at [579, 204] on button "Save" at bounding box center [589, 216] width 53 height 24
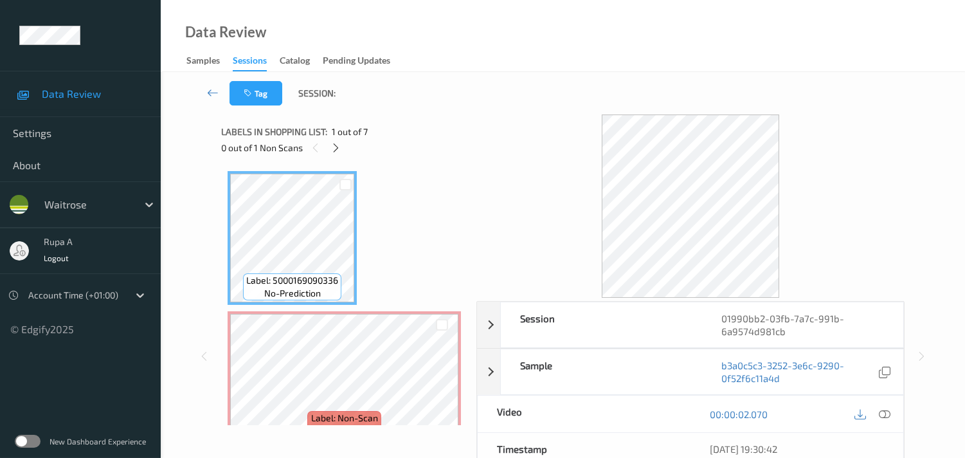
click at [419, 124] on div "Labels in shopping list: 1 out of 7" at bounding box center [344, 131] width 246 height 16
click at [334, 150] on icon at bounding box center [335, 148] width 11 height 12
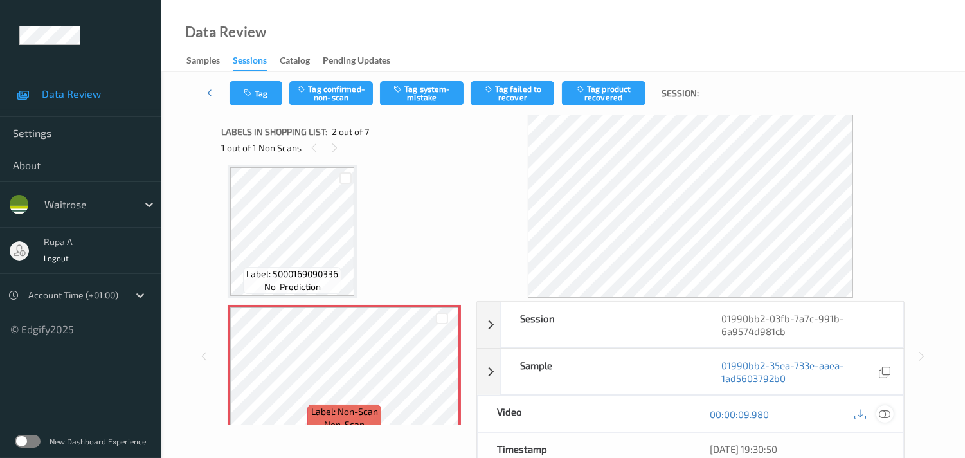
click at [882, 418] on icon at bounding box center [885, 414] width 12 height 12
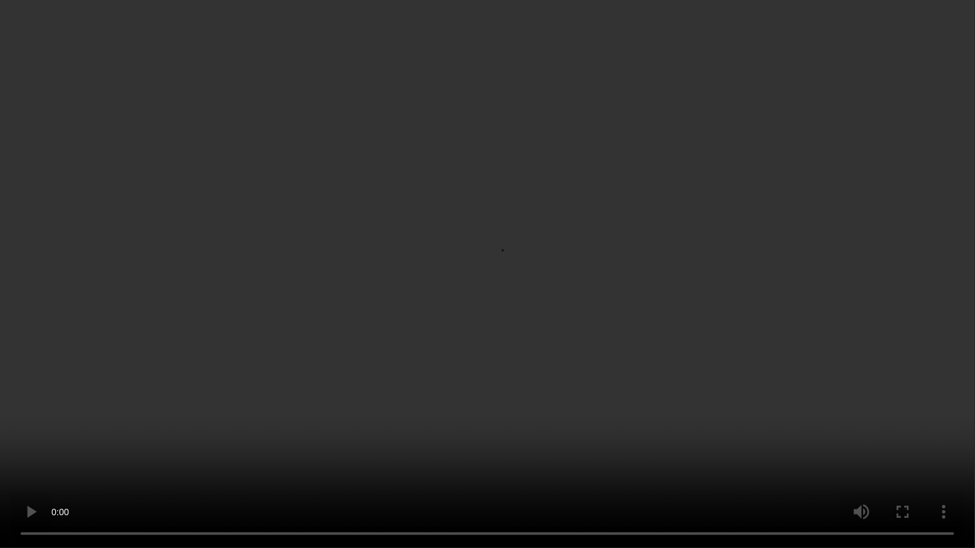
click at [876, 208] on video at bounding box center [487, 274] width 975 height 548
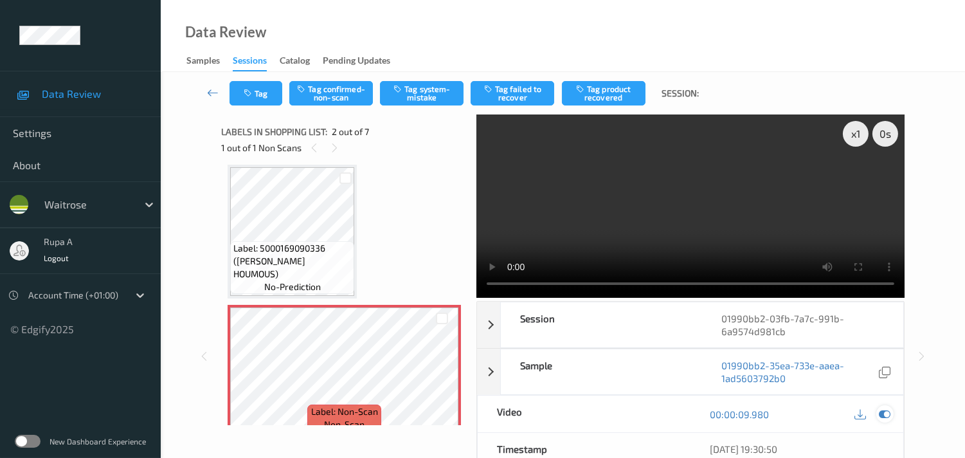
click at [887, 416] on icon at bounding box center [885, 414] width 12 height 12
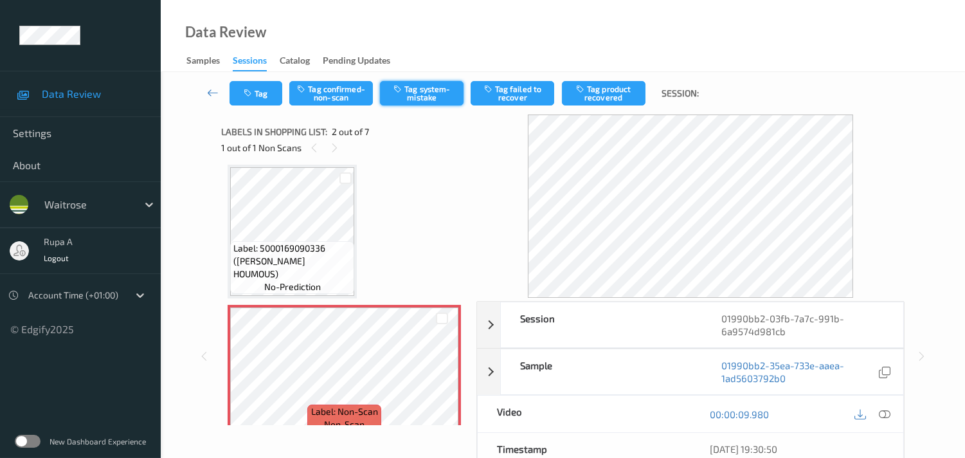
click at [424, 94] on button "Tag system-mistake" at bounding box center [422, 93] width 84 height 24
click at [272, 98] on button "Tag" at bounding box center [256, 93] width 53 height 24
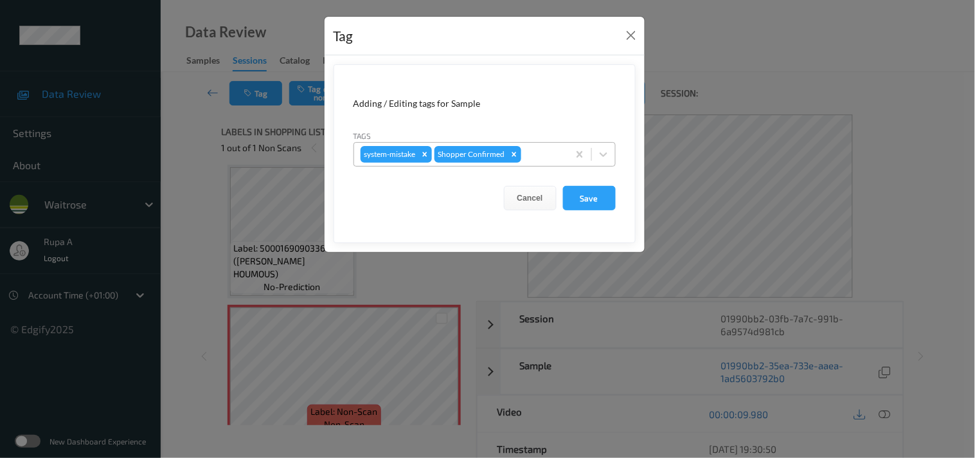
click at [550, 152] on div at bounding box center [543, 154] width 38 height 15
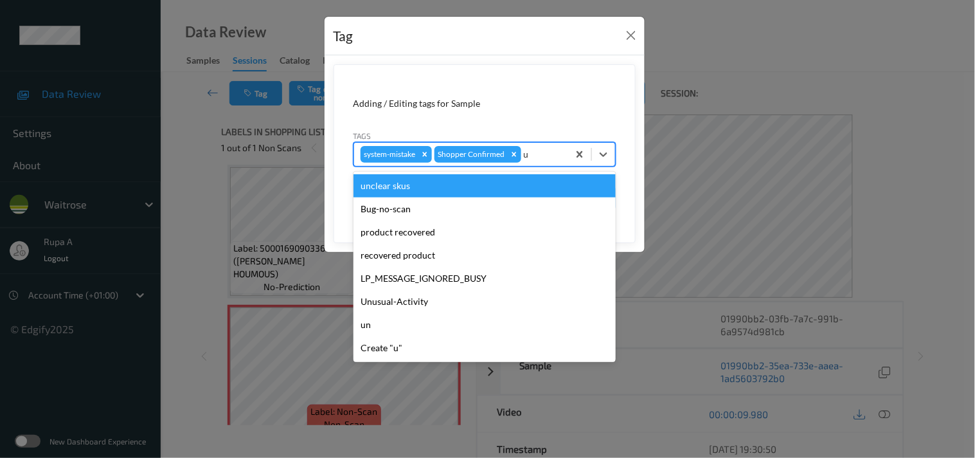
type input "un"
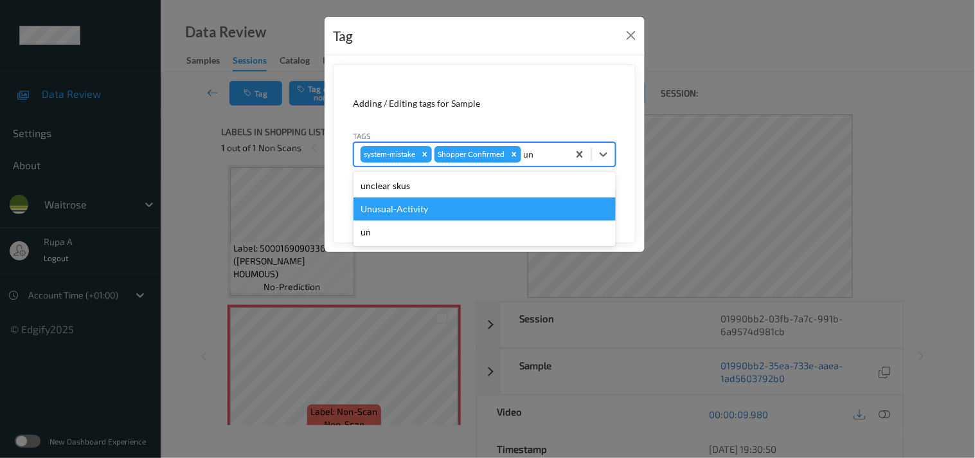
click at [422, 206] on div "Unusual-Activity" at bounding box center [485, 208] width 262 height 23
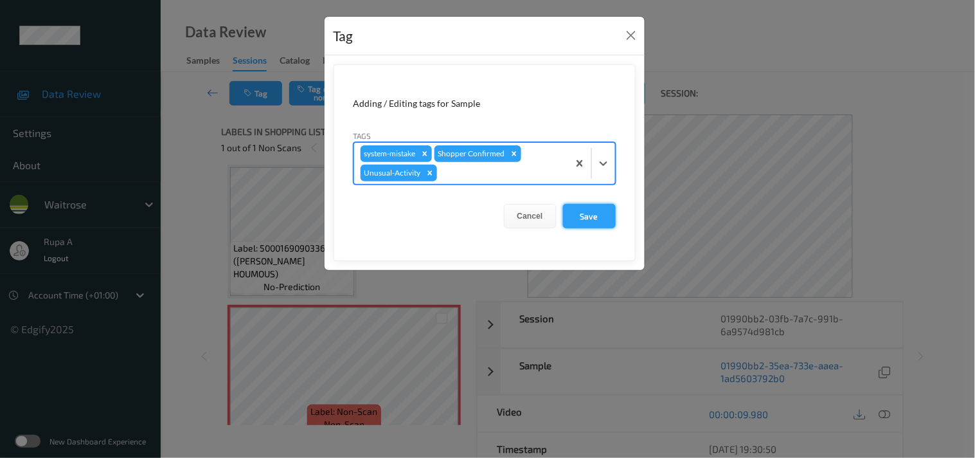
click at [579, 214] on button "Save" at bounding box center [589, 216] width 53 height 24
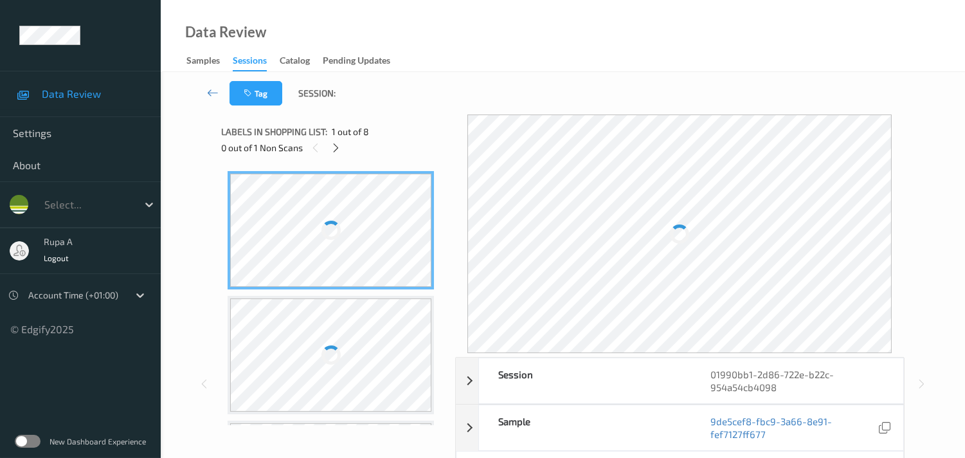
click at [323, 183] on div at bounding box center [330, 230] width 201 height 113
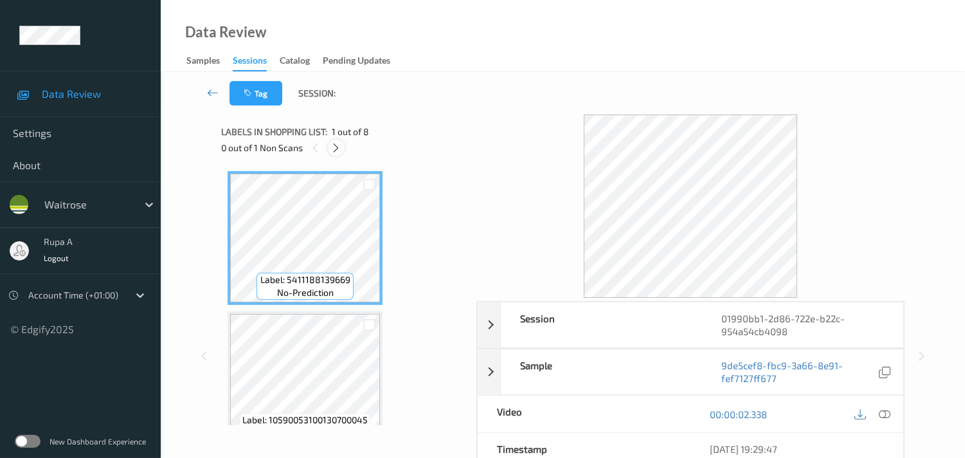
click at [336, 145] on icon at bounding box center [335, 148] width 11 height 12
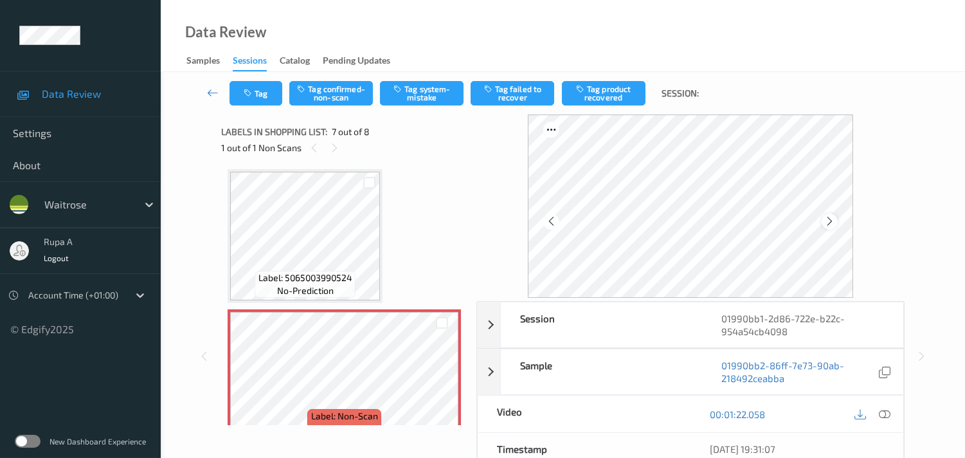
click at [835, 217] on icon at bounding box center [829, 221] width 11 height 12
click at [886, 414] on icon at bounding box center [885, 414] width 12 height 12
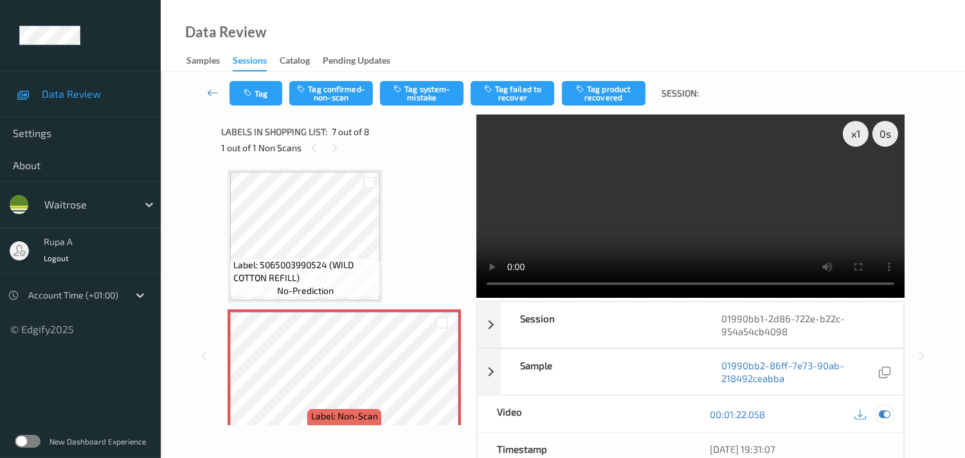
click at [885, 415] on icon at bounding box center [885, 414] width 12 height 12
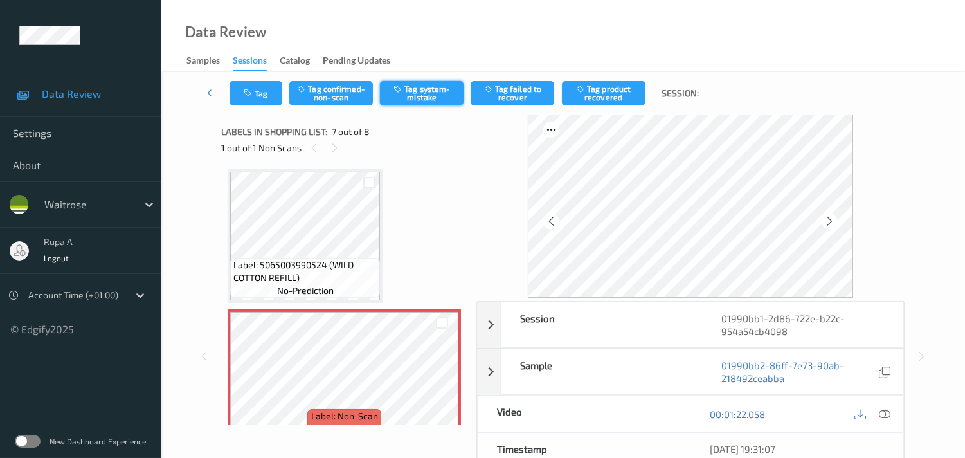
click at [425, 95] on button "Tag system-mistake" at bounding box center [422, 93] width 84 height 24
click at [239, 103] on button "Tag" at bounding box center [256, 93] width 53 height 24
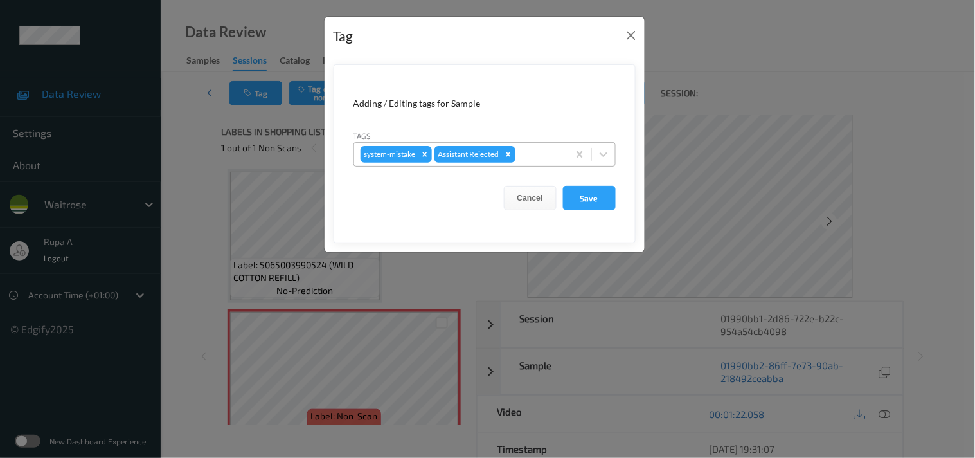
click at [539, 155] on div at bounding box center [540, 154] width 44 height 15
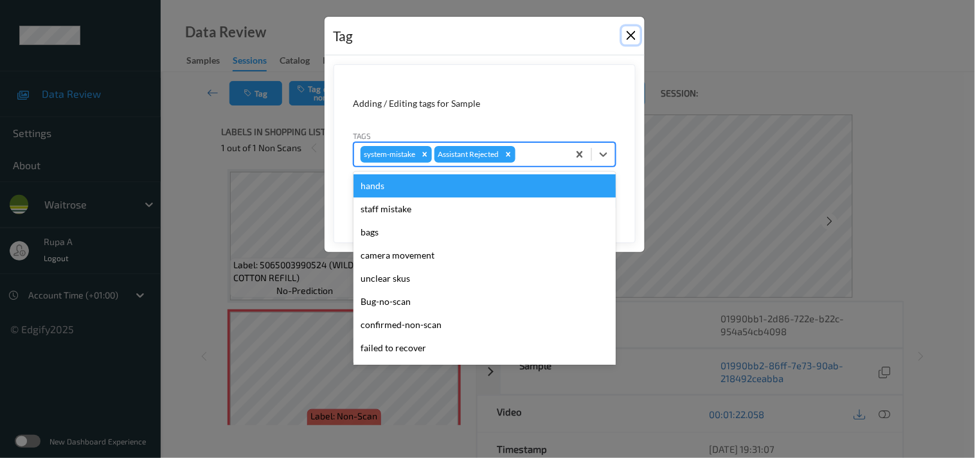
click at [635, 28] on button "Close" at bounding box center [631, 35] width 18 height 18
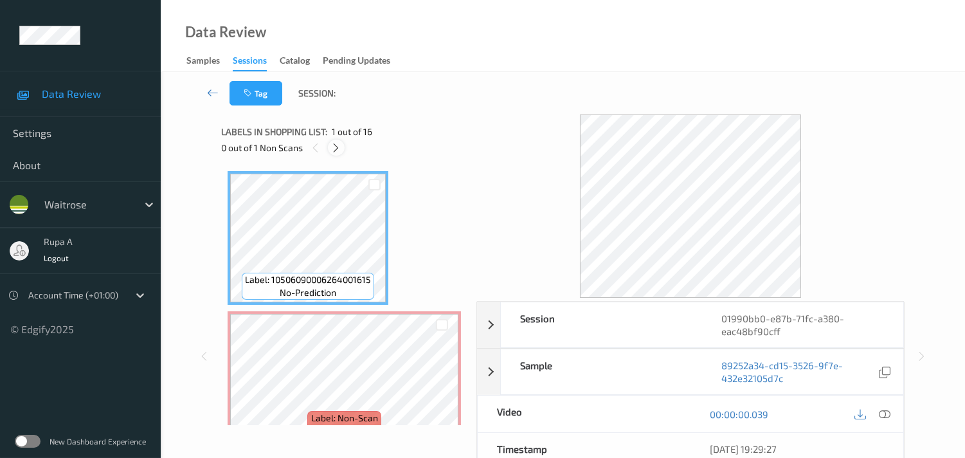
click at [337, 146] on icon at bounding box center [335, 148] width 11 height 12
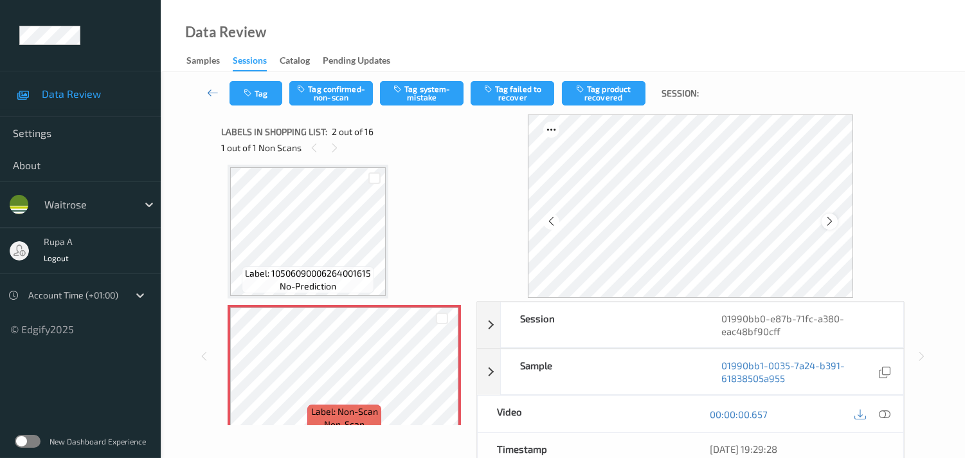
click at [833, 221] on icon at bounding box center [829, 221] width 11 height 12
click at [889, 412] on icon at bounding box center [885, 414] width 12 height 12
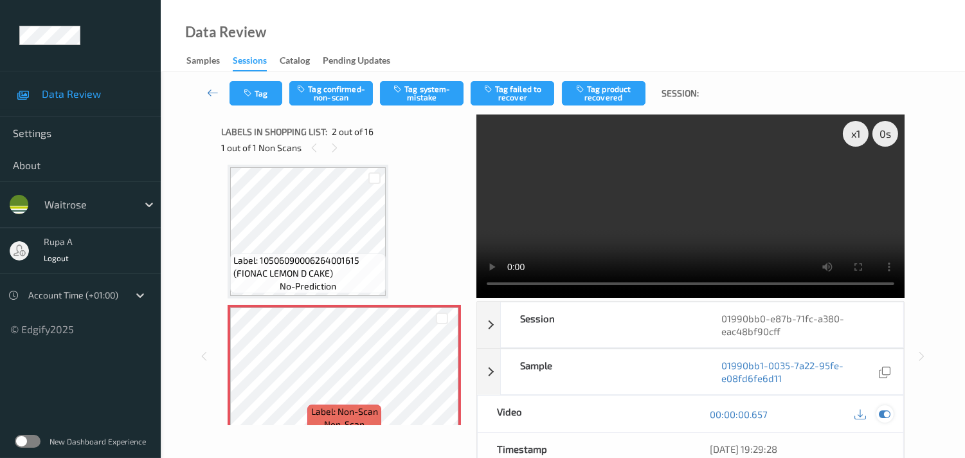
click at [887, 417] on icon at bounding box center [885, 414] width 12 height 12
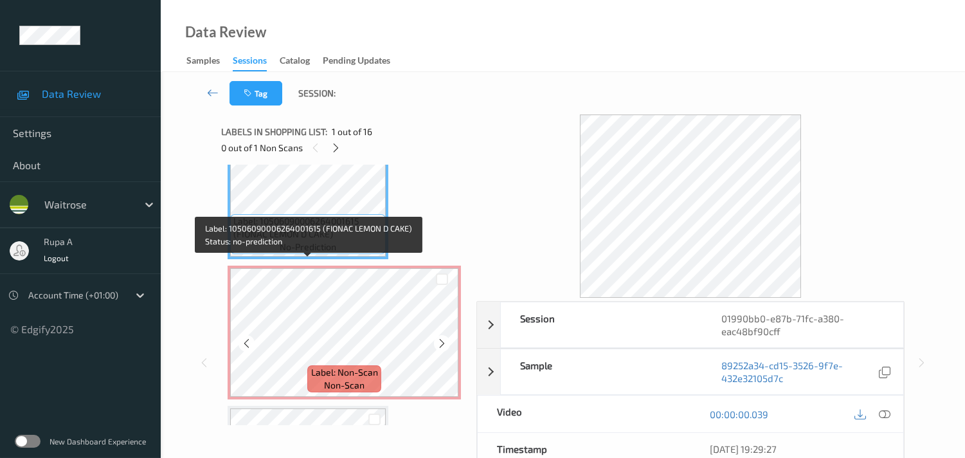
scroll to position [71, 0]
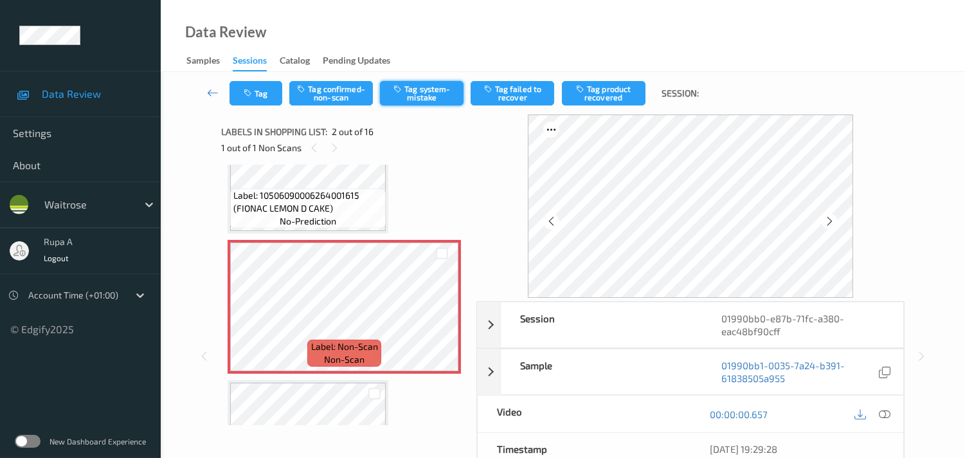
click at [425, 91] on button "Tag system-mistake" at bounding box center [422, 93] width 84 height 24
click at [249, 100] on button "Tag" at bounding box center [256, 93] width 53 height 24
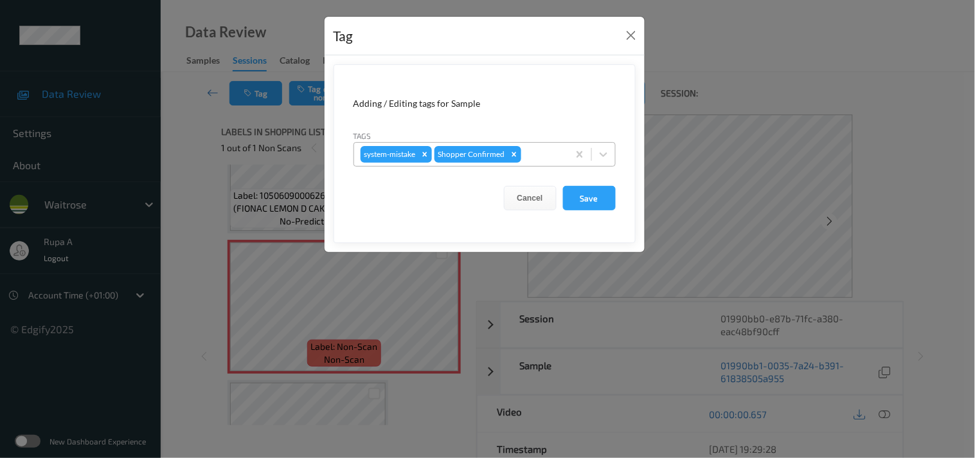
click at [535, 157] on div at bounding box center [543, 154] width 38 height 15
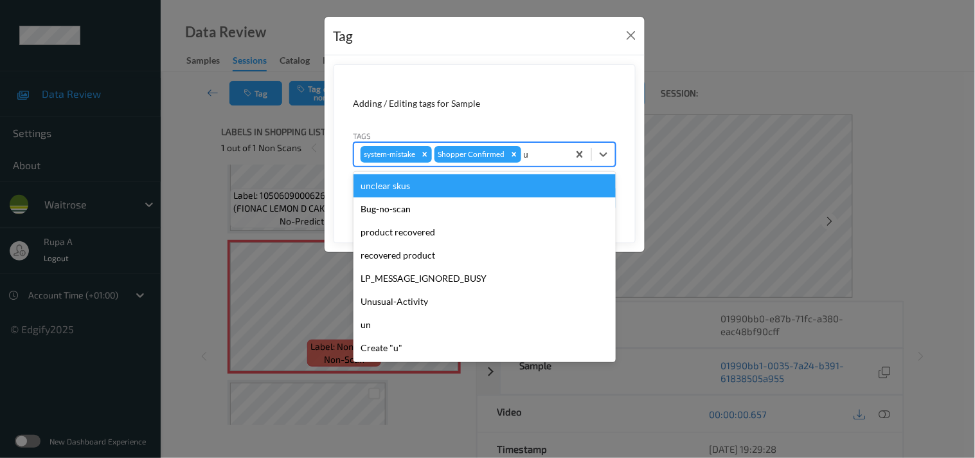
type input "un"
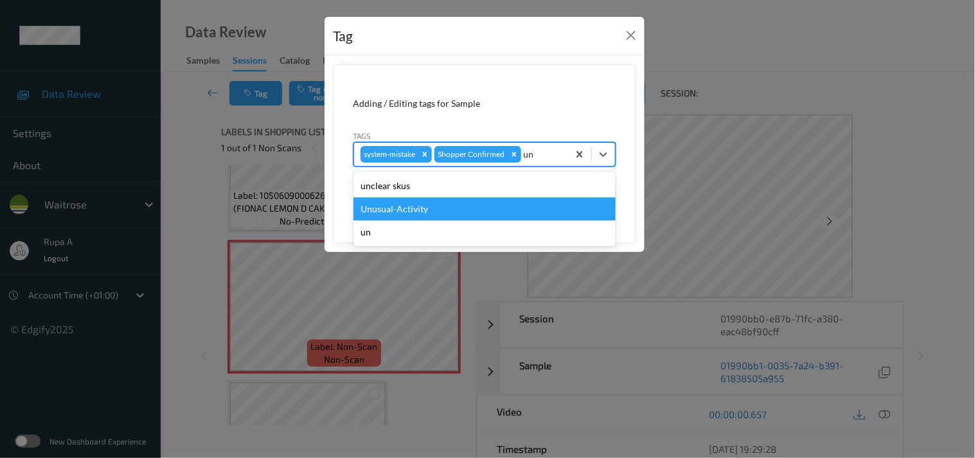
click at [371, 210] on div "Unusual-Activity" at bounding box center [485, 208] width 262 height 23
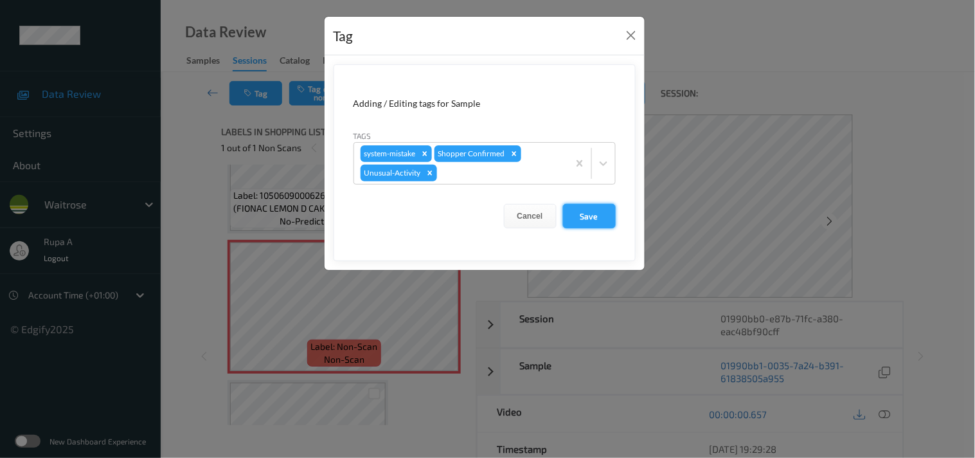
click at [607, 217] on button "Save" at bounding box center [589, 216] width 53 height 24
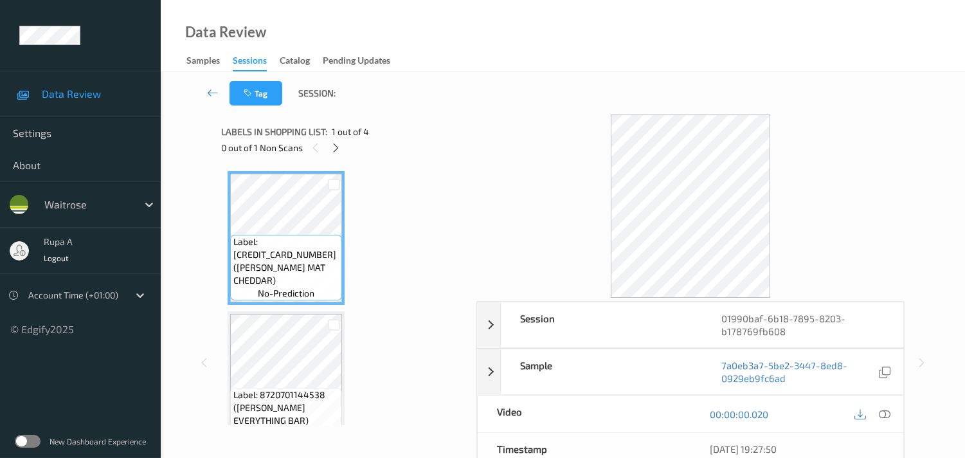
click at [388, 143] on div "0 out of 1 Non Scans" at bounding box center [344, 148] width 246 height 16
click at [338, 148] on icon at bounding box center [335, 148] width 11 height 12
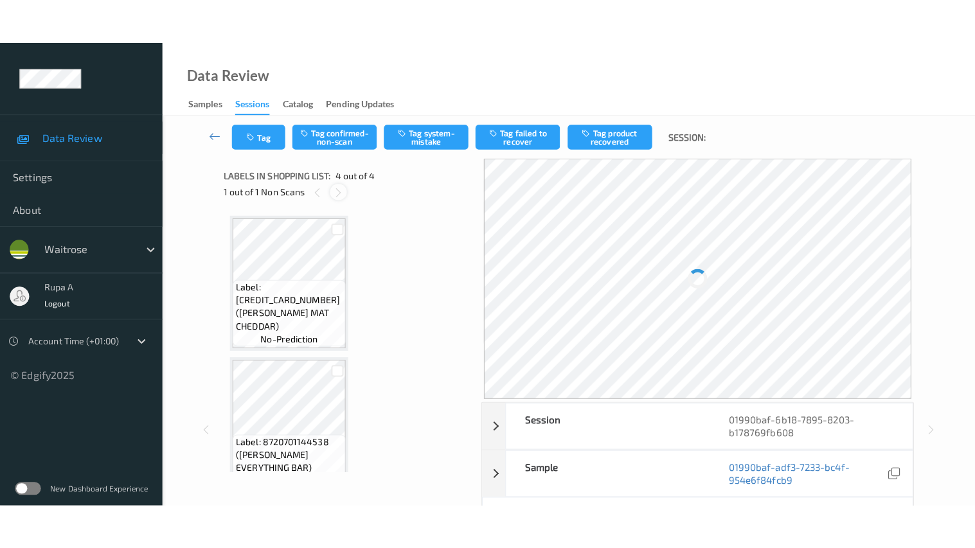
scroll to position [285, 0]
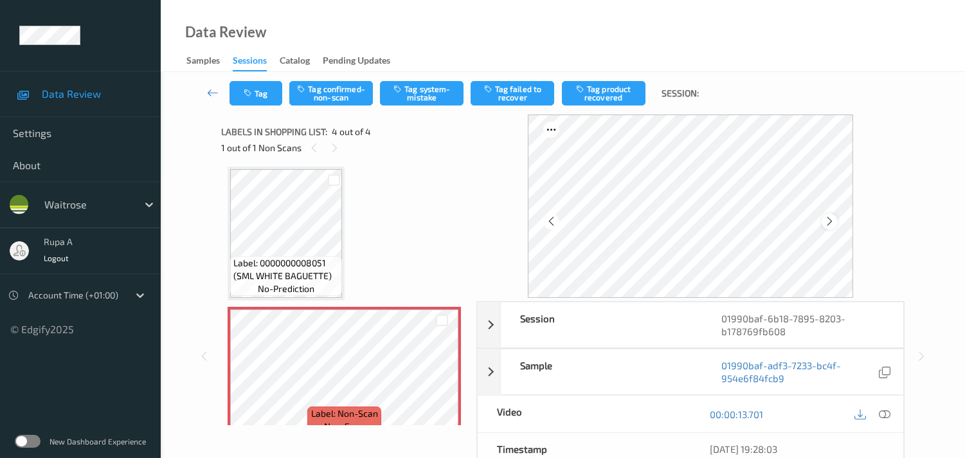
click at [831, 223] on icon at bounding box center [829, 221] width 11 height 12
click at [883, 416] on icon at bounding box center [885, 414] width 12 height 12
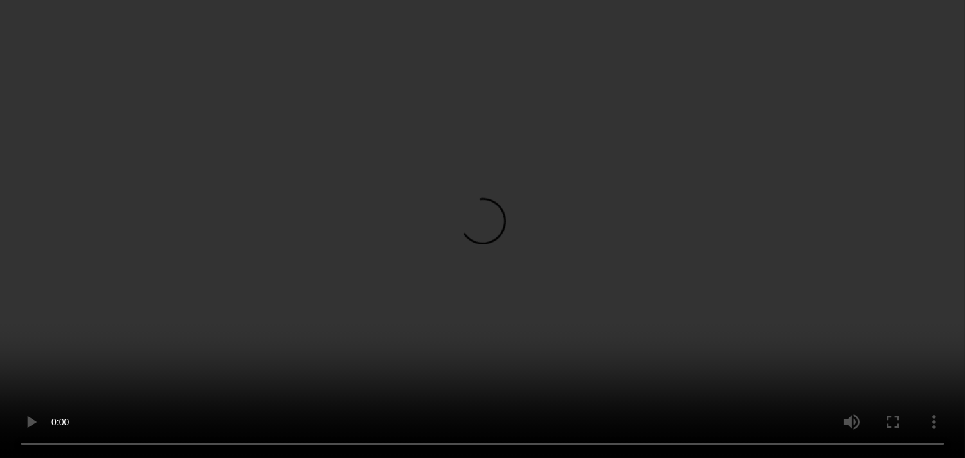
scroll to position [284, 0]
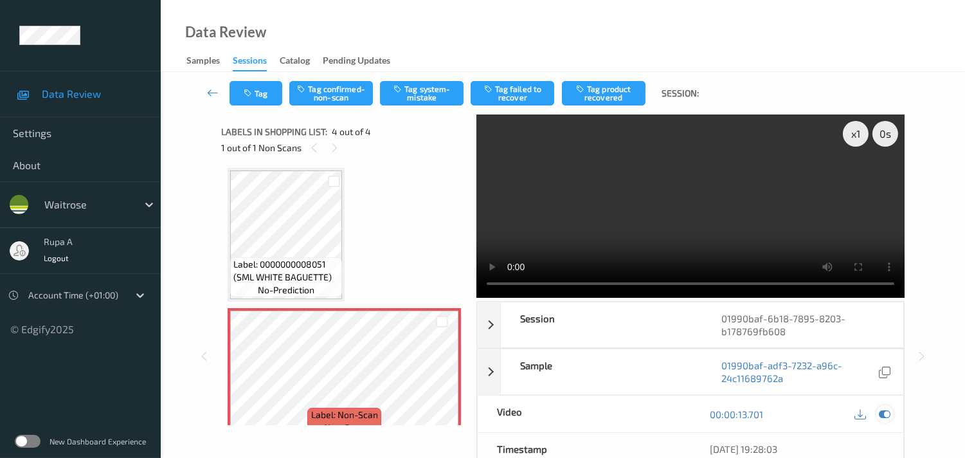
click at [887, 413] on icon at bounding box center [885, 414] width 12 height 12
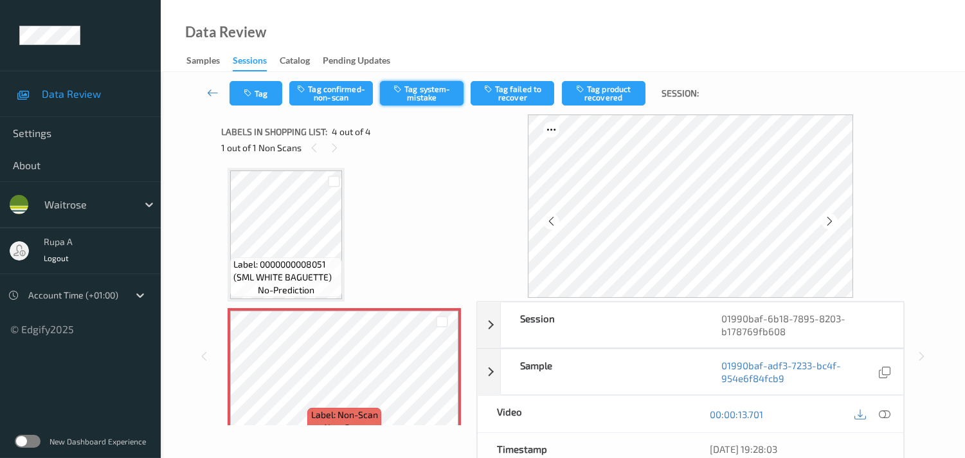
click at [431, 93] on button "Tag system-mistake" at bounding box center [422, 93] width 84 height 24
click at [255, 105] on div "Tag Tag confirmed-non-scan Untag system-mistake Tag failed to recover Tag produ…" at bounding box center [563, 93] width 752 height 42
click at [255, 97] on button "Tag" at bounding box center [256, 93] width 53 height 24
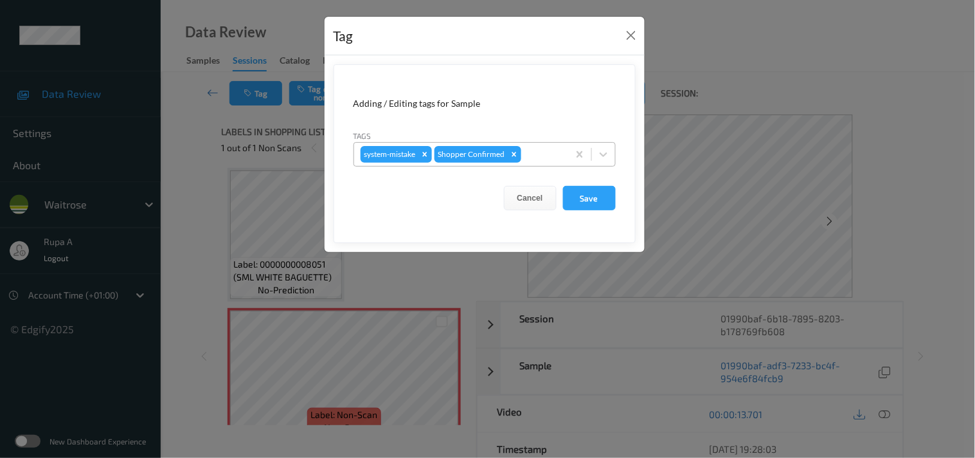
click at [563, 159] on div "system-mistake Shopper Confirmed" at bounding box center [461, 154] width 214 height 22
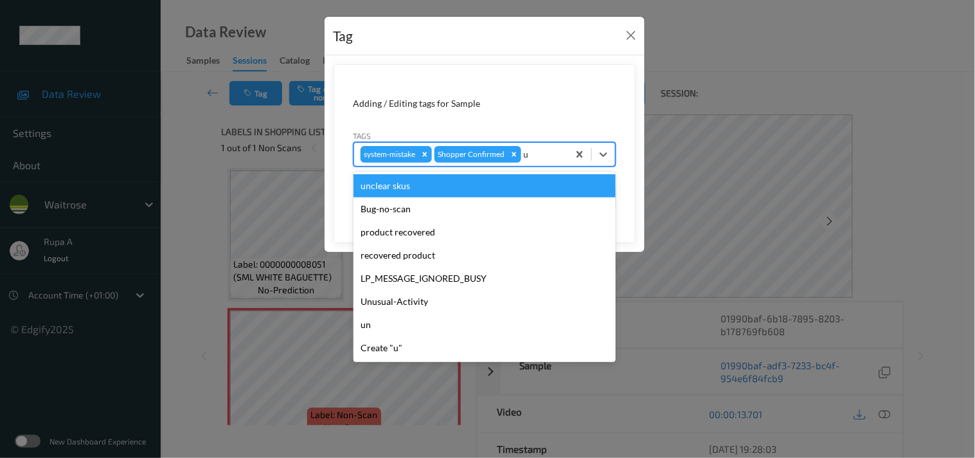
type input "un"
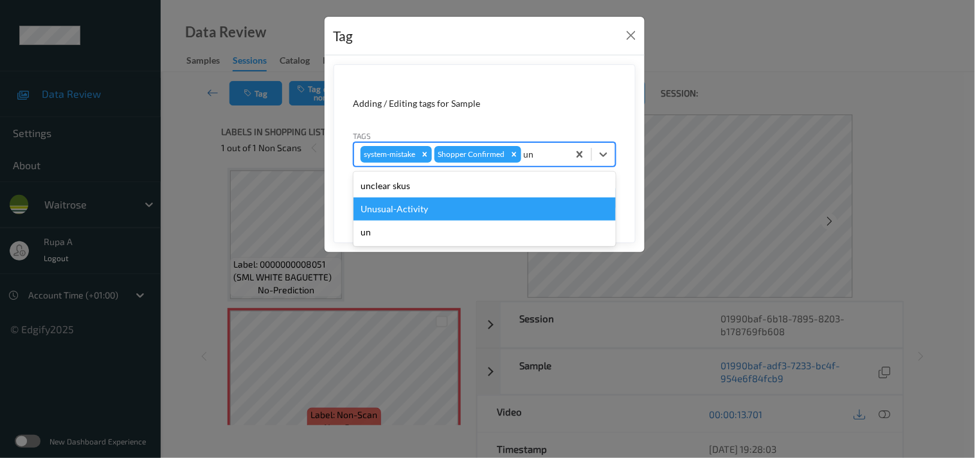
click at [401, 207] on div "Unusual-Activity" at bounding box center [485, 208] width 262 height 23
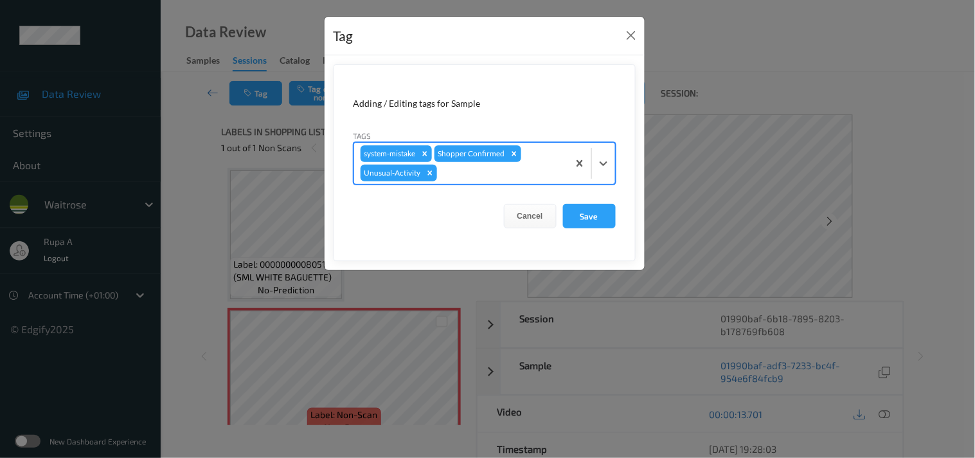
click at [470, 177] on div at bounding box center [501, 172] width 122 height 15
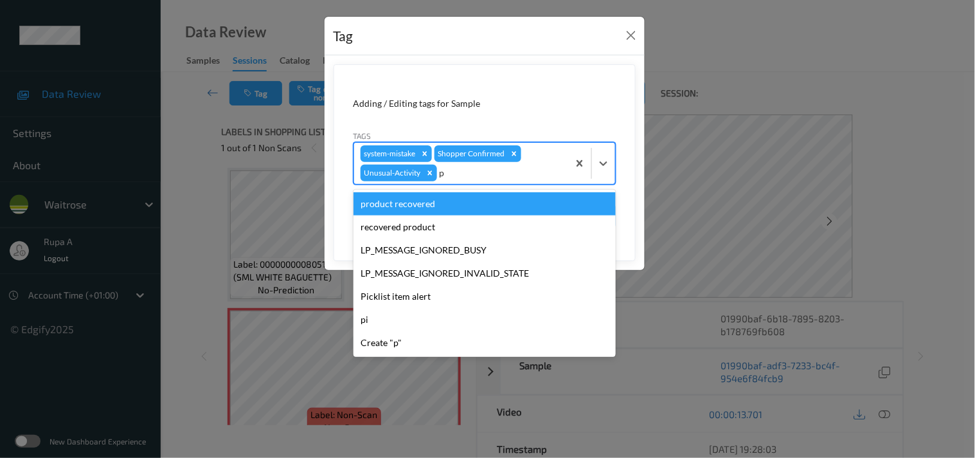
type input "pi"
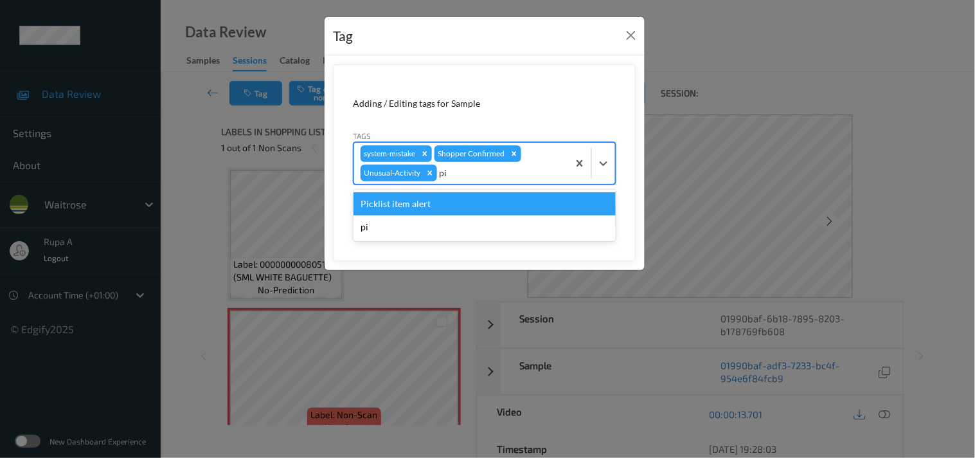
click at [428, 204] on div "Picklist item alert" at bounding box center [485, 203] width 262 height 23
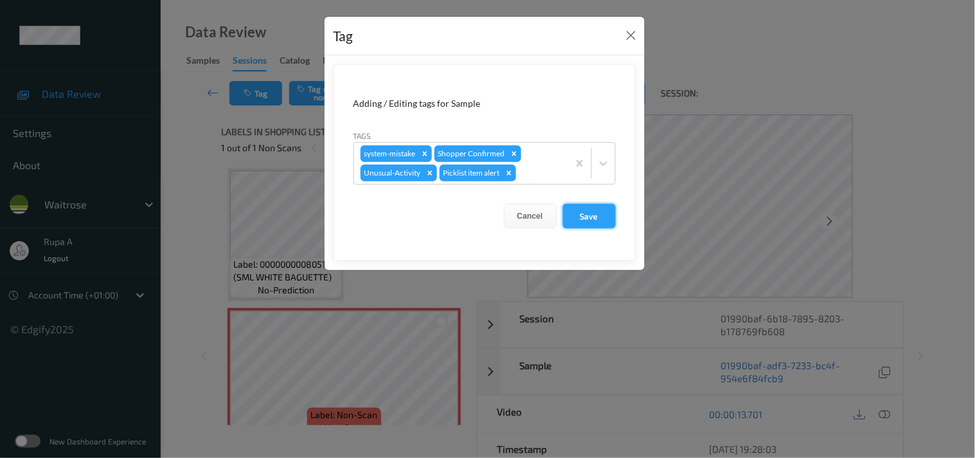
click at [599, 217] on button "Save" at bounding box center [589, 216] width 53 height 24
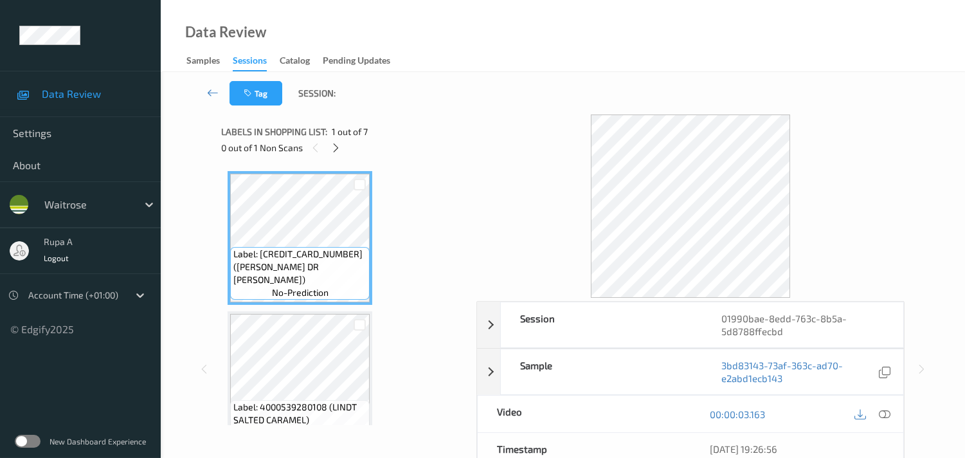
click at [422, 140] on div "0 out of 1 Non Scans" at bounding box center [344, 148] width 246 height 16
click at [337, 150] on icon at bounding box center [335, 148] width 11 height 12
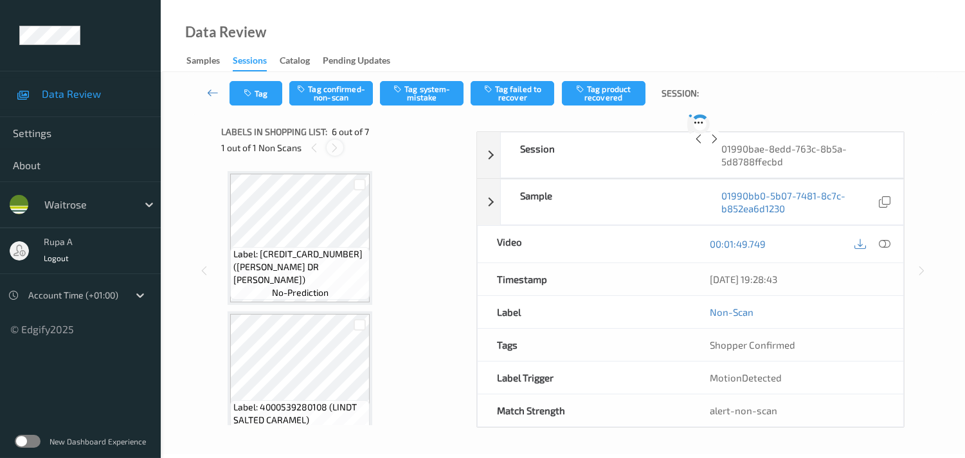
scroll to position [563, 0]
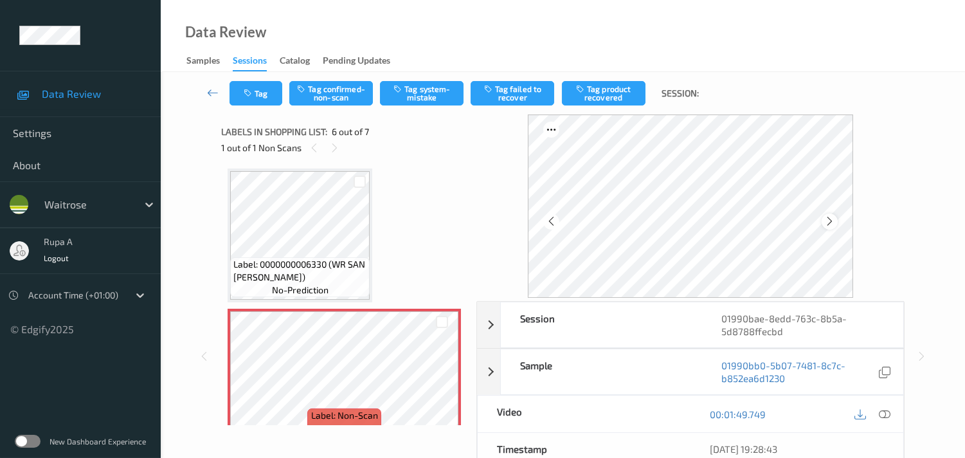
click at [833, 221] on icon at bounding box center [829, 221] width 11 height 12
click at [886, 410] on icon at bounding box center [885, 414] width 12 height 12
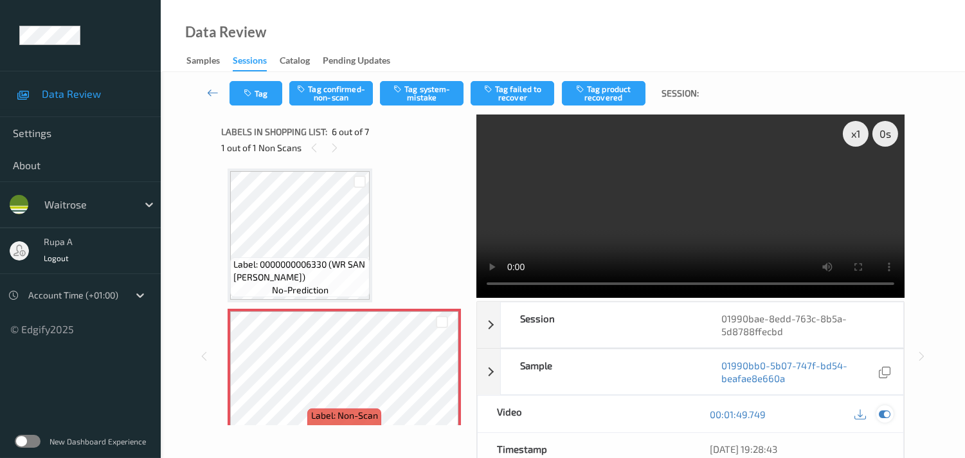
click at [884, 419] on icon at bounding box center [885, 414] width 12 height 12
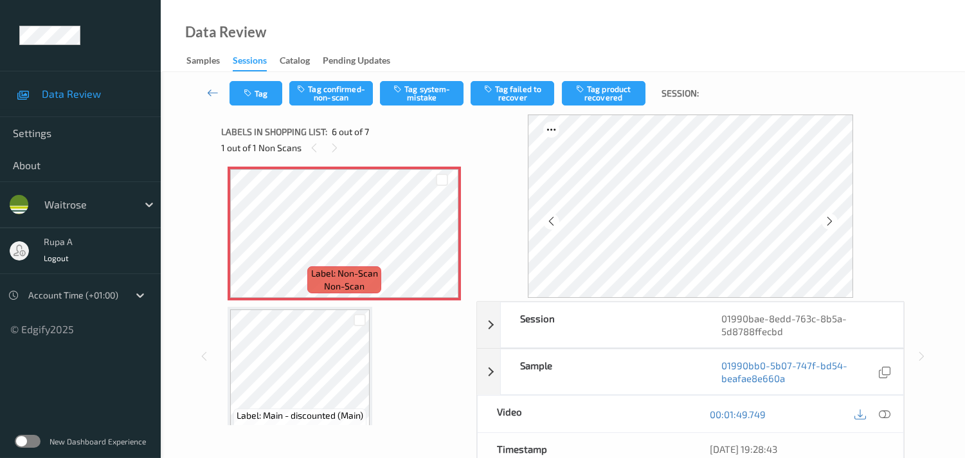
scroll to position [706, 0]
click at [431, 95] on button "Tag system-mistake" at bounding box center [422, 93] width 84 height 24
click at [245, 86] on button "Tag" at bounding box center [256, 93] width 53 height 24
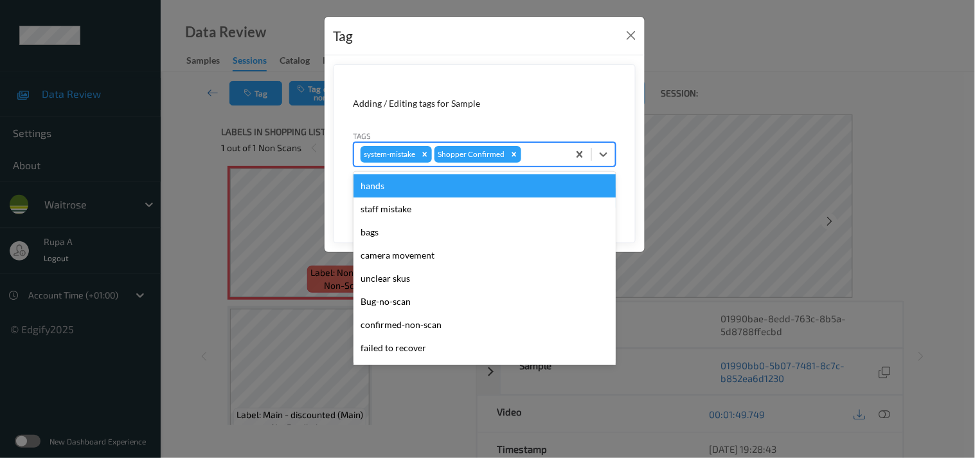
click at [547, 156] on div at bounding box center [543, 154] width 38 height 15
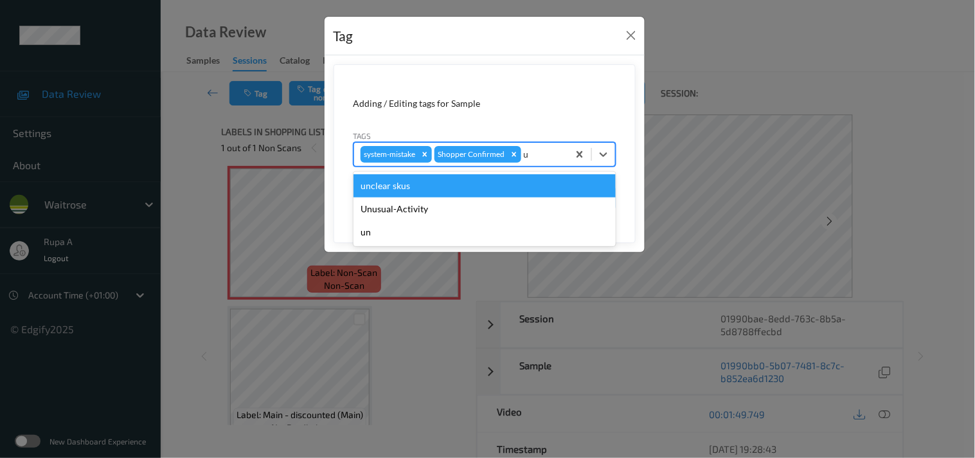
type input "un"
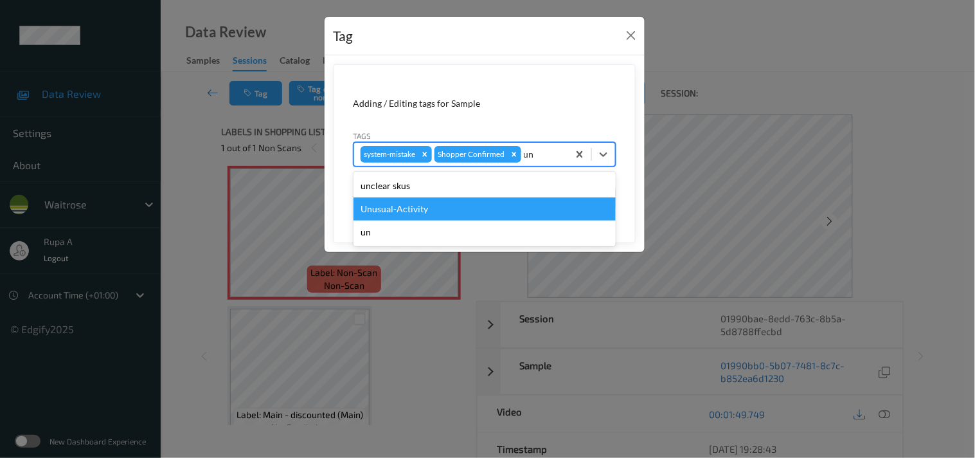
click at [439, 210] on div "Unusual-Activity" at bounding box center [485, 208] width 262 height 23
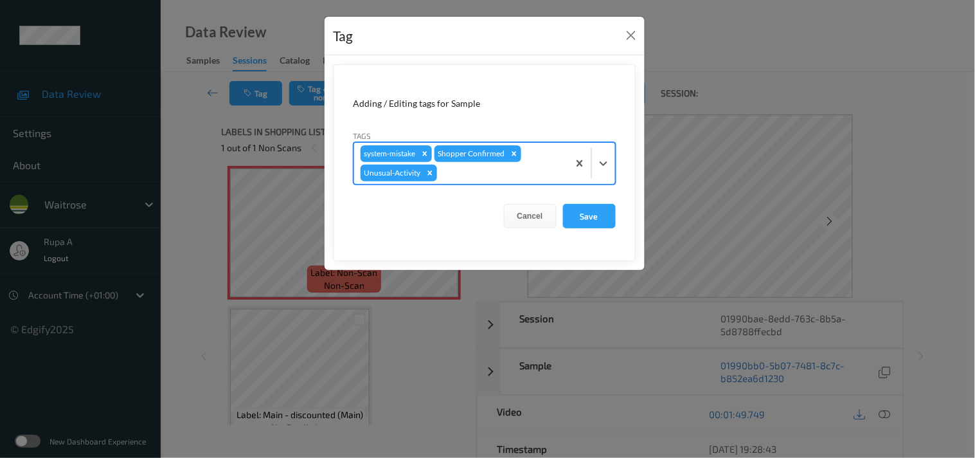
click at [478, 181] on div "system-mistake Shopper Confirmed Unusual-Activity" at bounding box center [461, 163] width 214 height 41
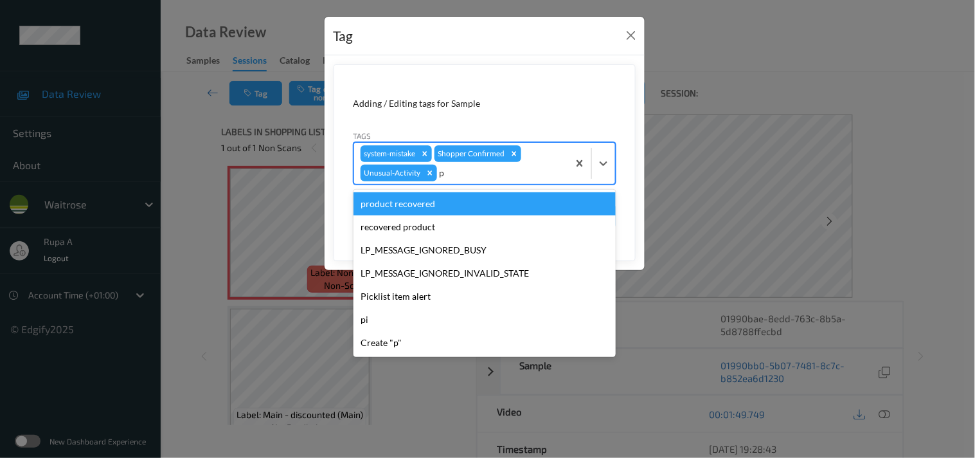
type input "pi"
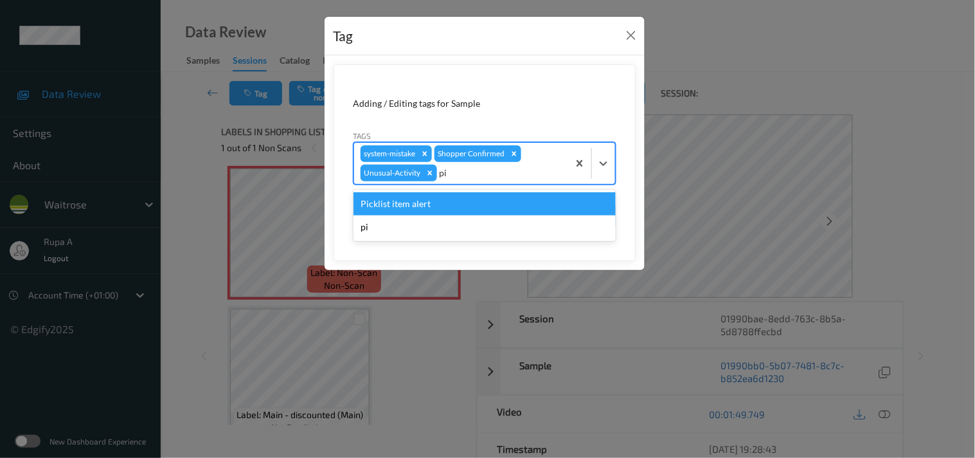
click at [446, 201] on div "Picklist item alert" at bounding box center [485, 203] width 262 height 23
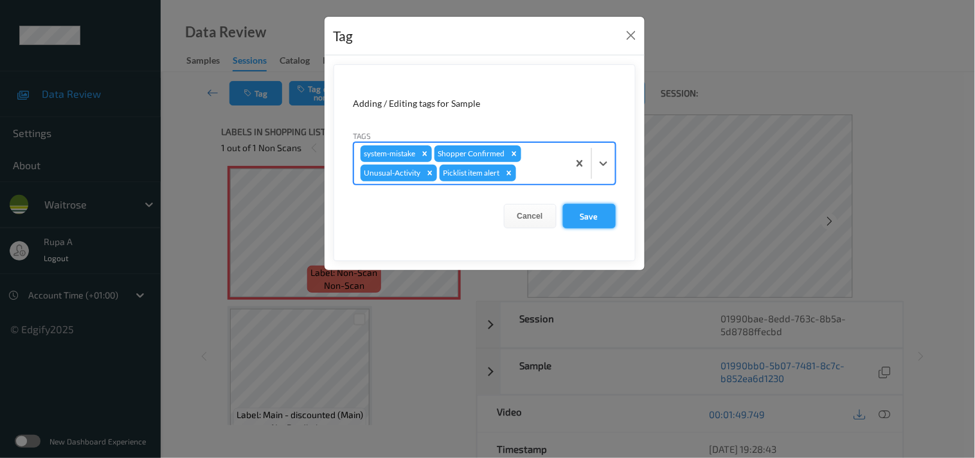
click at [589, 219] on button "Save" at bounding box center [589, 216] width 53 height 24
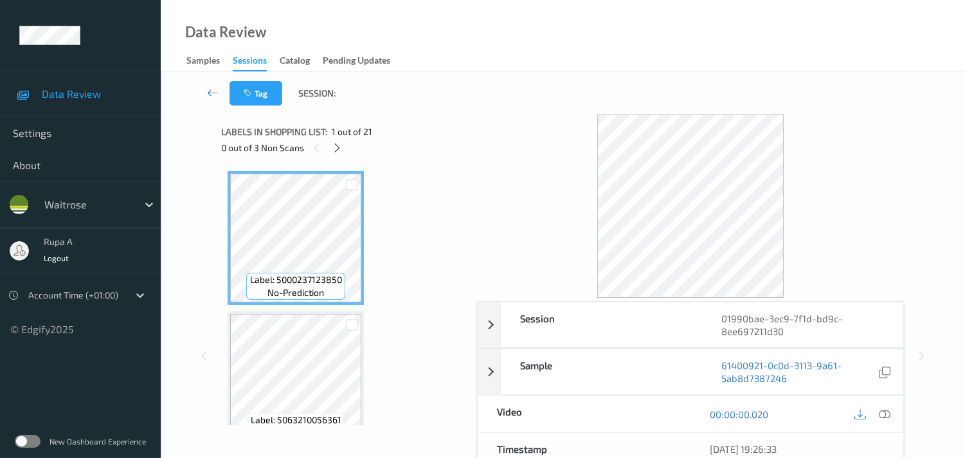
drag, startPoint x: 430, startPoint y: 148, endPoint x: 403, endPoint y: 145, distance: 27.1
click at [429, 148] on div "0 out of 3 Non Scans" at bounding box center [344, 148] width 246 height 16
click at [334, 171] on div "Label: 5000237123850 no-prediction" at bounding box center [296, 238] width 136 height 134
click at [338, 140] on div at bounding box center [337, 148] width 16 height 16
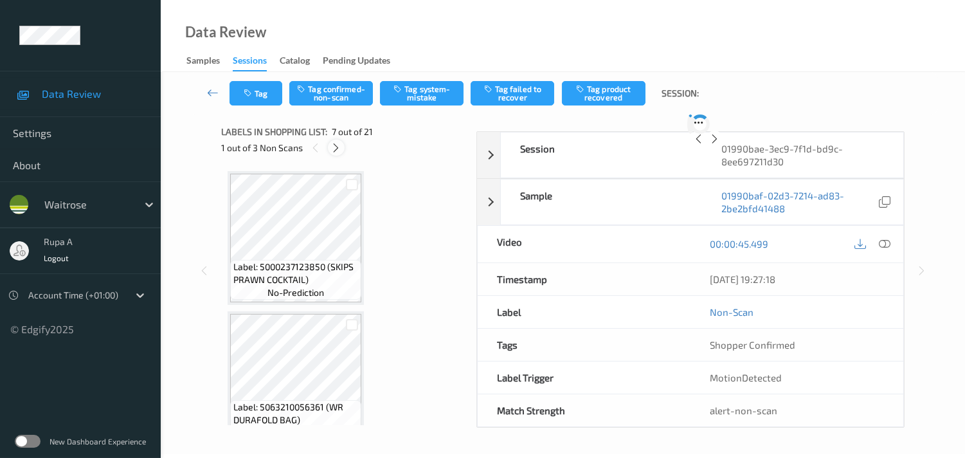
click at [334, 147] on icon at bounding box center [335, 148] width 11 height 12
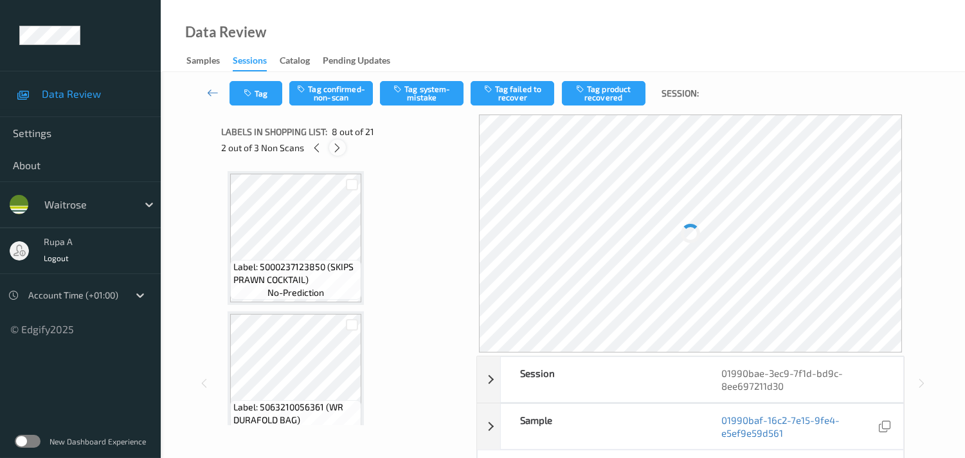
scroll to position [842, 0]
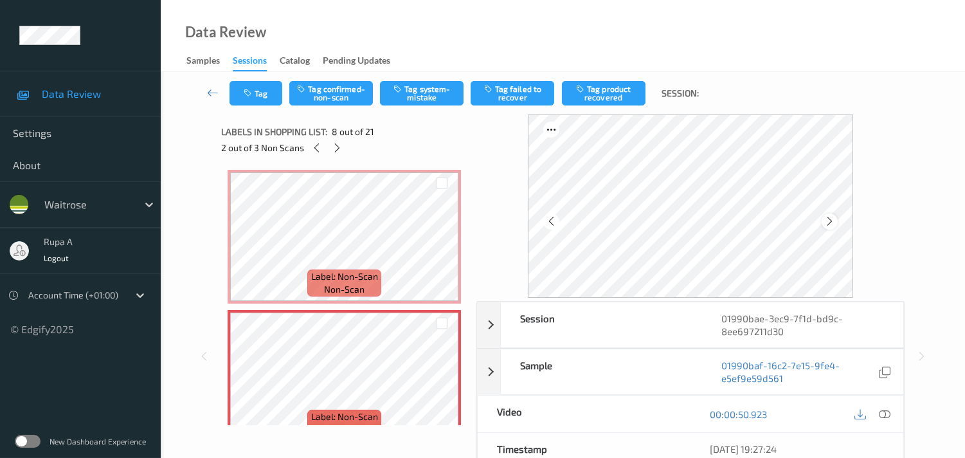
click at [829, 216] on icon at bounding box center [829, 221] width 11 height 12
click at [338, 153] on div at bounding box center [337, 148] width 16 height 16
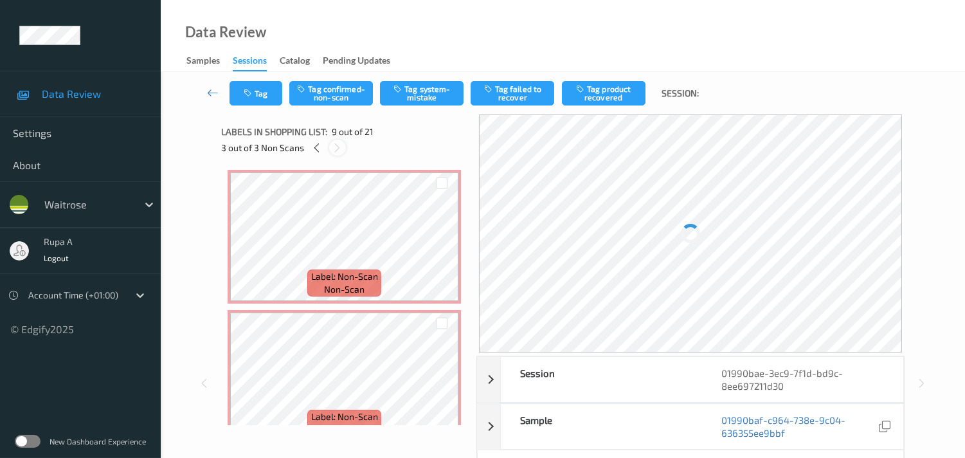
scroll to position [981, 0]
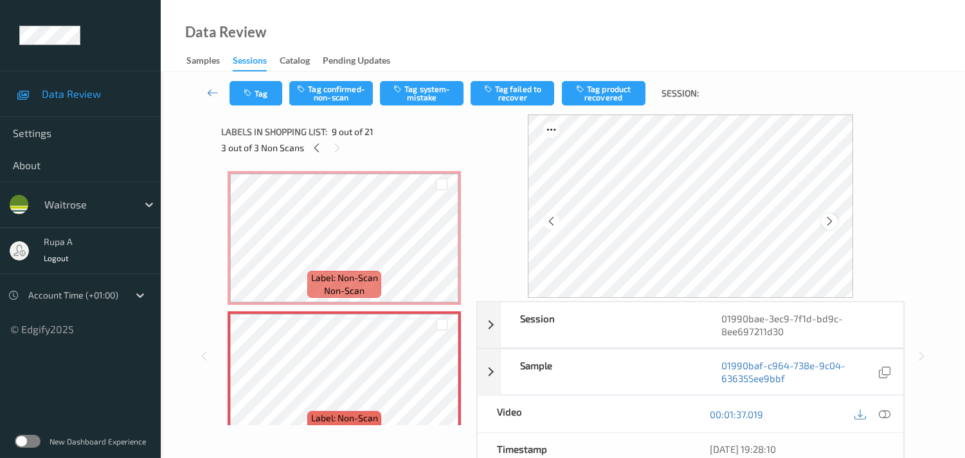
click at [835, 223] on icon at bounding box center [829, 221] width 11 height 12
click at [320, 154] on div at bounding box center [317, 148] width 16 height 16
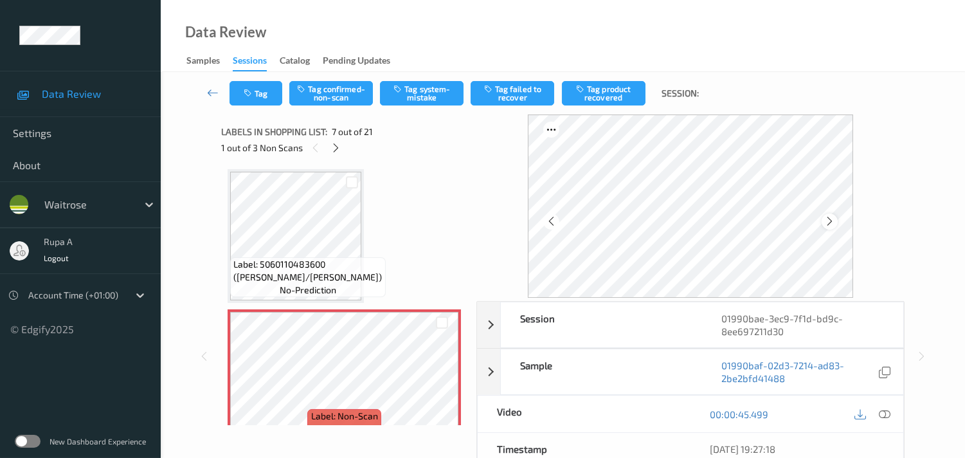
click at [833, 220] on icon at bounding box center [829, 221] width 11 height 12
click at [832, 221] on icon at bounding box center [829, 221] width 11 height 12
click at [833, 222] on icon at bounding box center [829, 221] width 11 height 12
click at [341, 149] on icon at bounding box center [335, 148] width 11 height 12
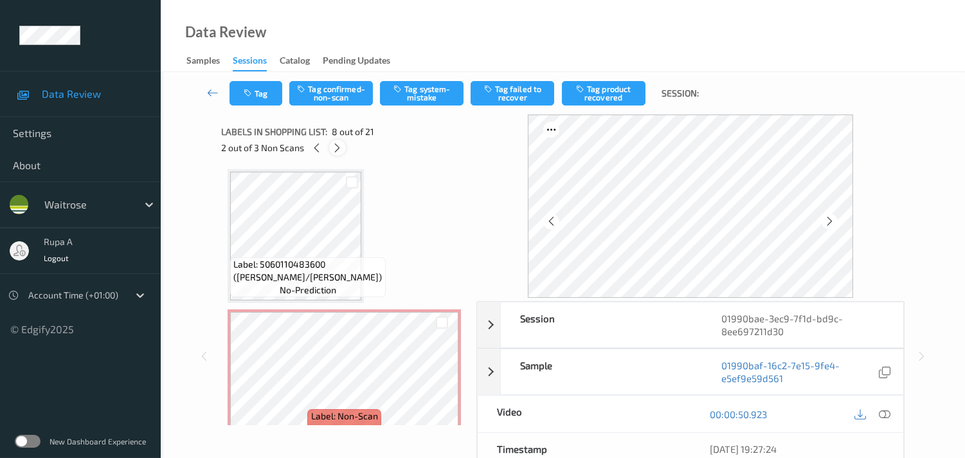
scroll to position [842, 0]
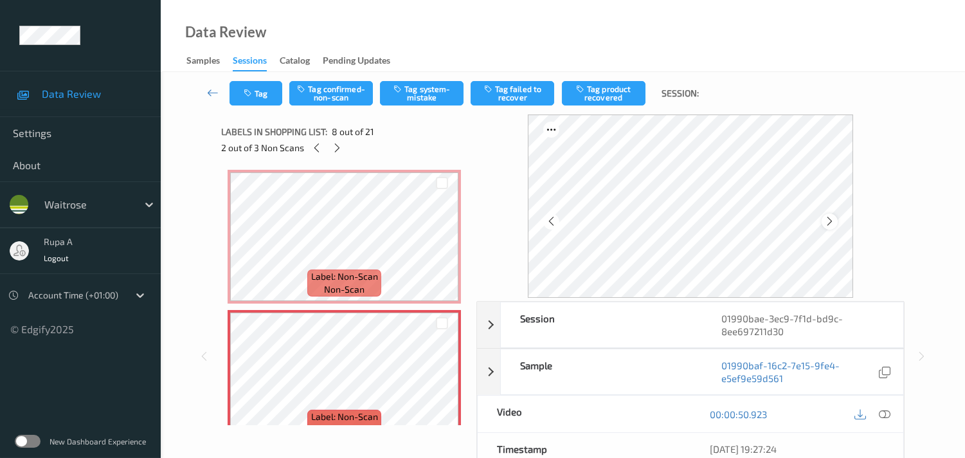
click at [831, 217] on icon at bounding box center [829, 221] width 11 height 12
click at [335, 146] on icon at bounding box center [337, 148] width 11 height 12
click at [830, 219] on icon at bounding box center [829, 221] width 11 height 12
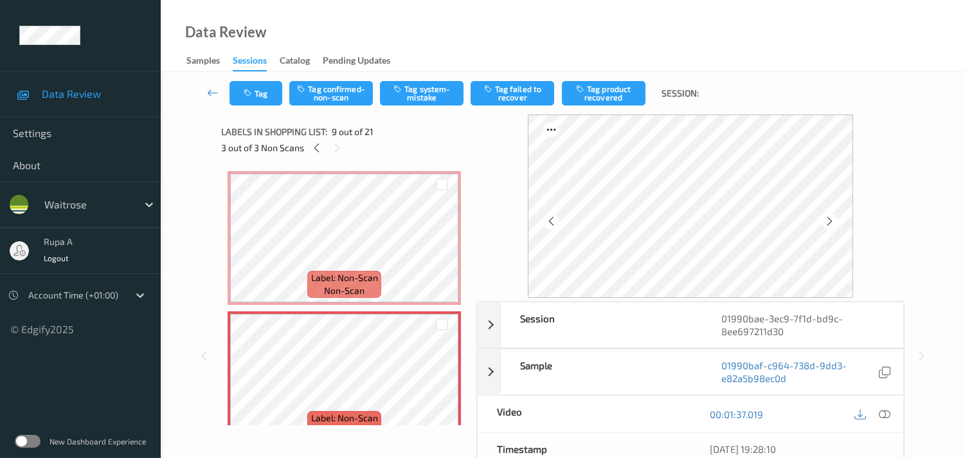
click at [831, 217] on icon at bounding box center [829, 221] width 11 height 12
click at [314, 149] on icon at bounding box center [316, 148] width 11 height 12
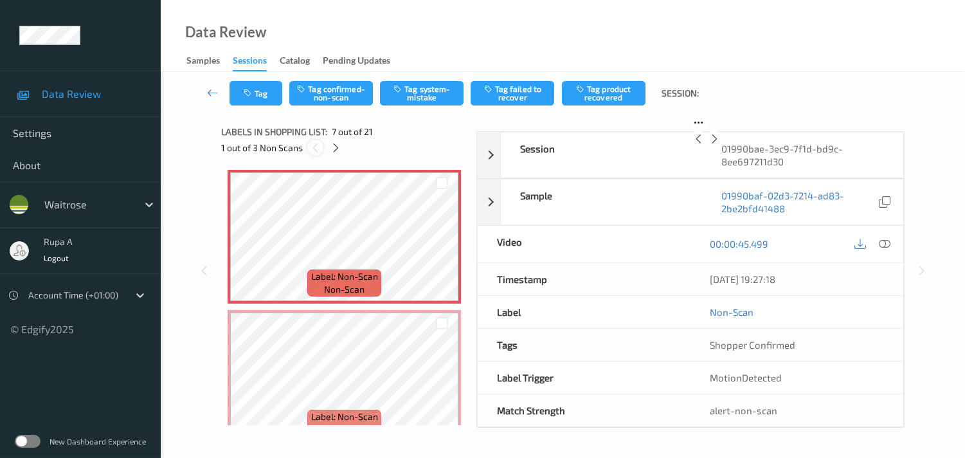
scroll to position [703, 0]
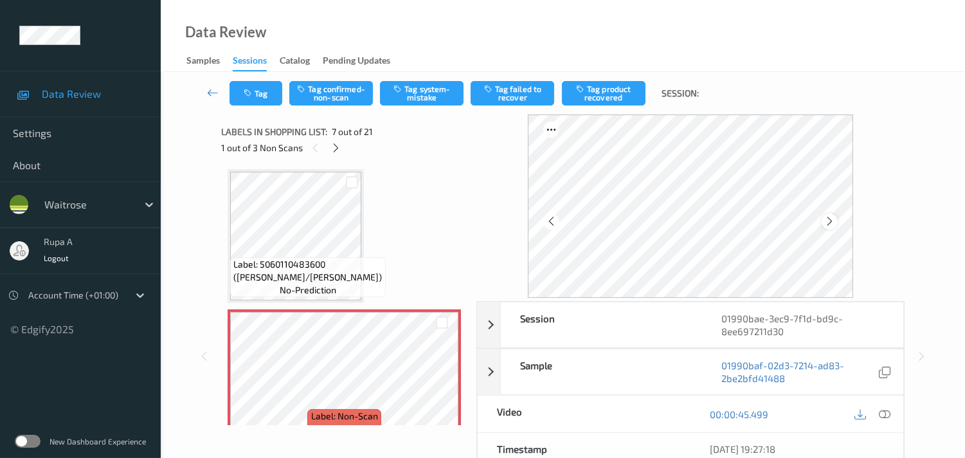
click at [835, 220] on icon at bounding box center [829, 221] width 11 height 12
click at [885, 412] on icon at bounding box center [885, 414] width 12 height 12
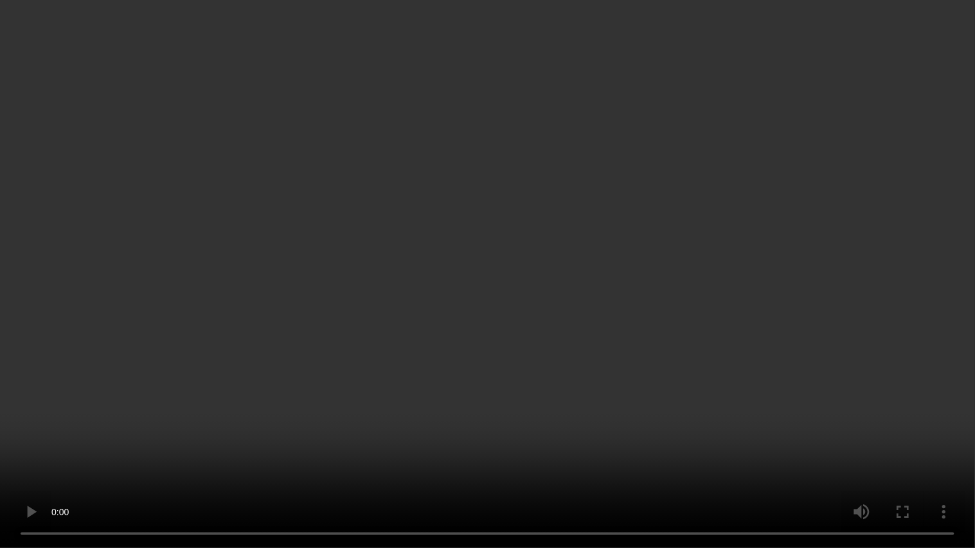
click at [919, 357] on video at bounding box center [487, 274] width 975 height 548
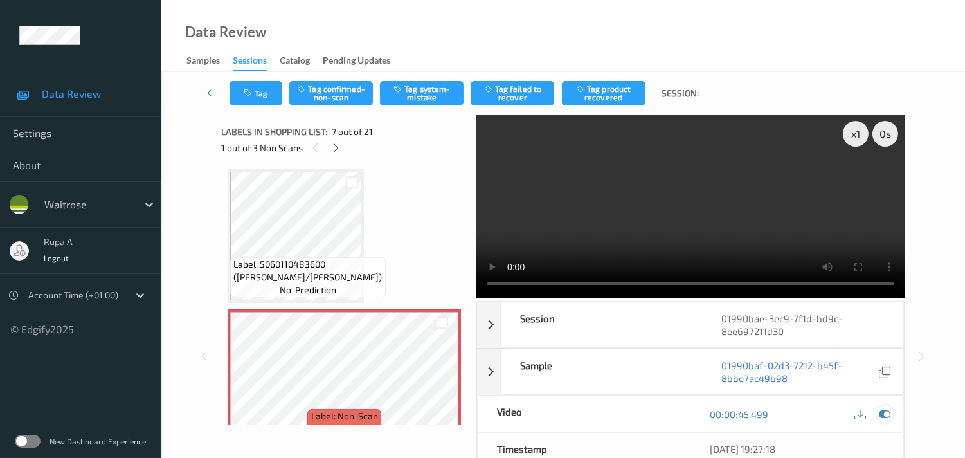
click at [886, 412] on icon at bounding box center [885, 414] width 12 height 12
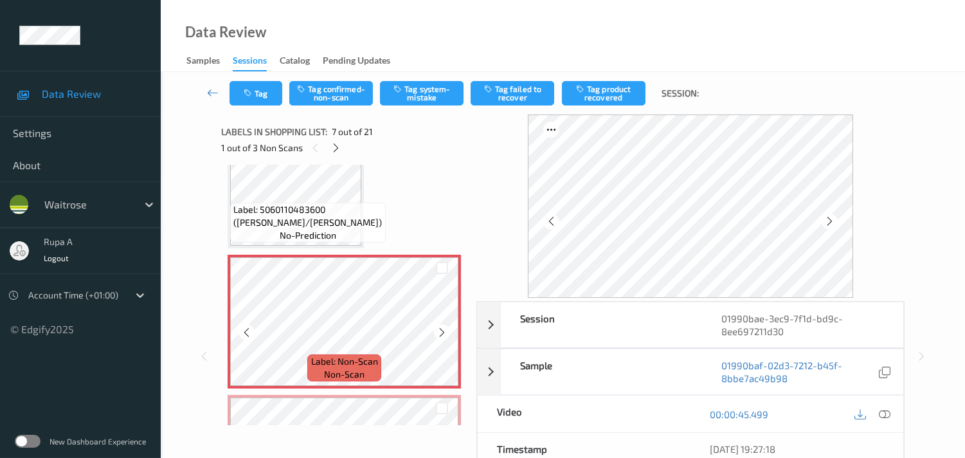
scroll to position [774, 0]
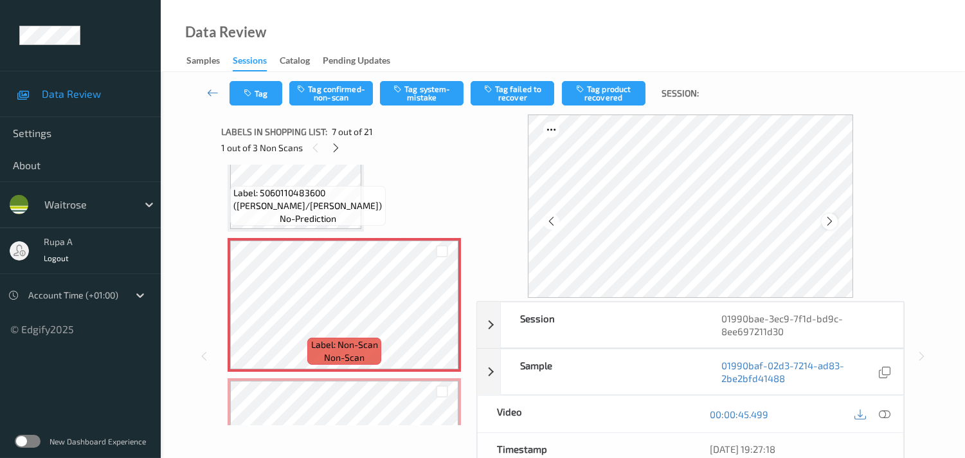
click at [835, 219] on icon at bounding box center [829, 221] width 11 height 12
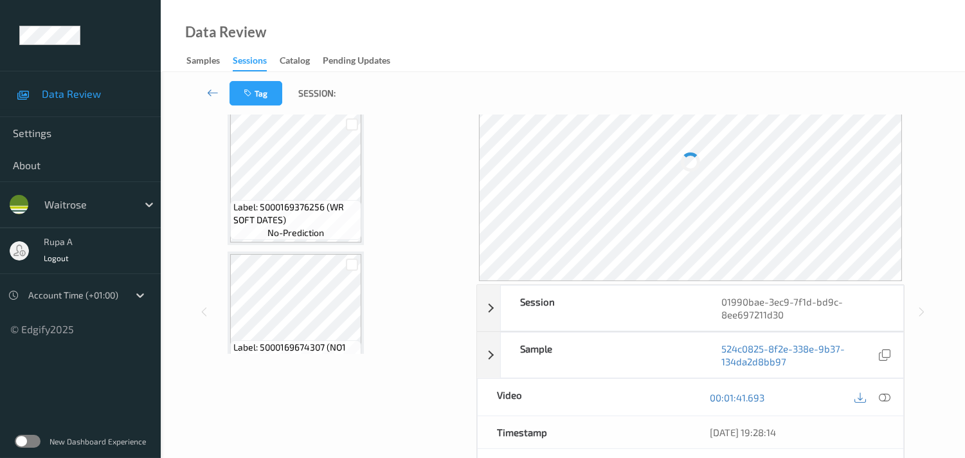
scroll to position [1560, 0]
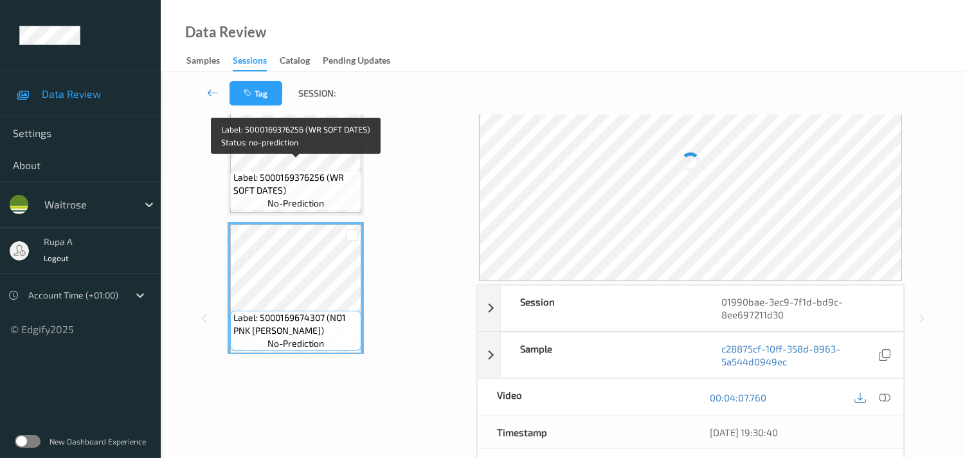
click at [310, 171] on span "Label: 5000169376256 (WR SOFT DATES)" at bounding box center [295, 184] width 125 height 26
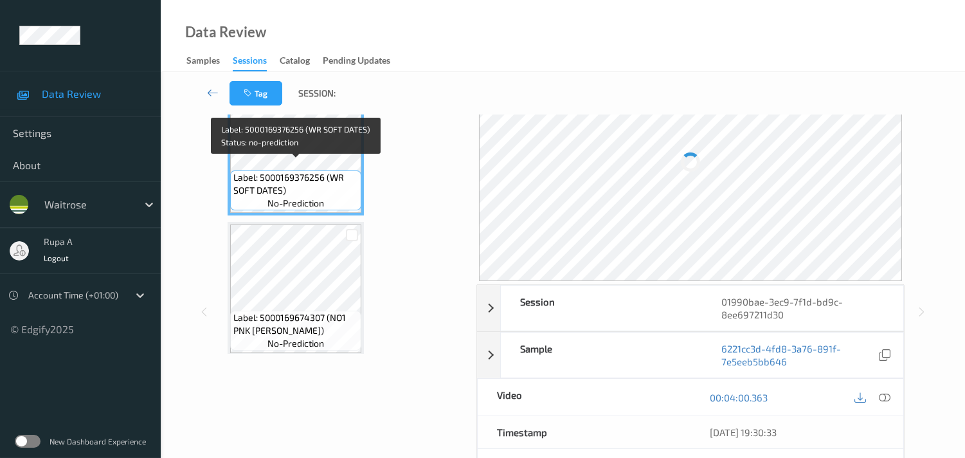
click at [260, 184] on span "Label: 5000169376256 (WR SOFT DATES)" at bounding box center [295, 184] width 125 height 26
copy span "Label: 5000169376256 (WR SOFT DATES)"
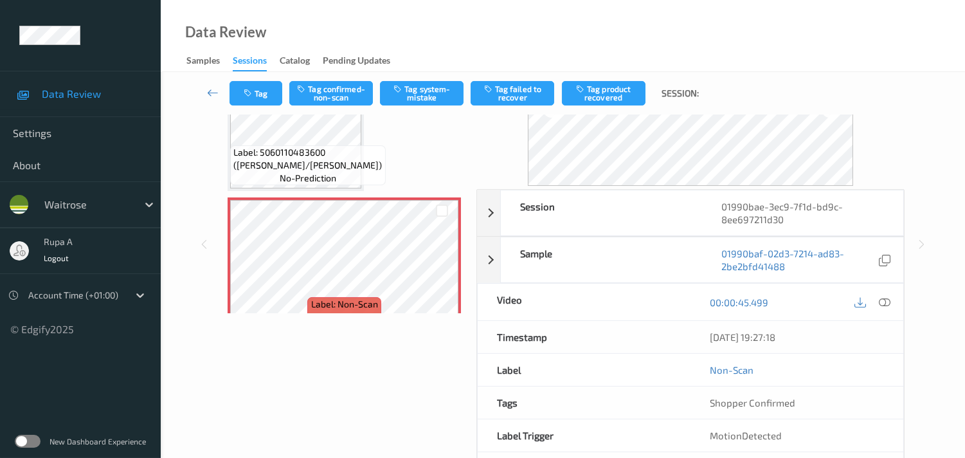
scroll to position [0, 0]
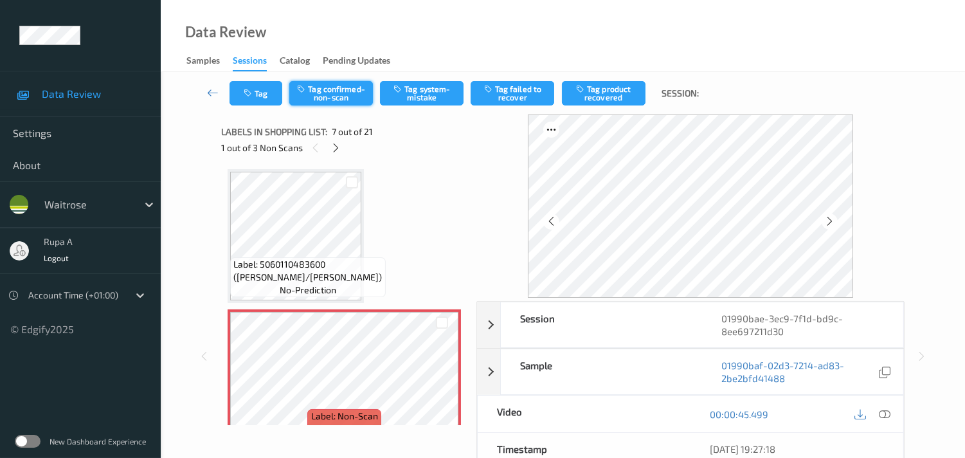
click at [343, 95] on button "Tag confirmed-non-scan" at bounding box center [331, 93] width 84 height 24
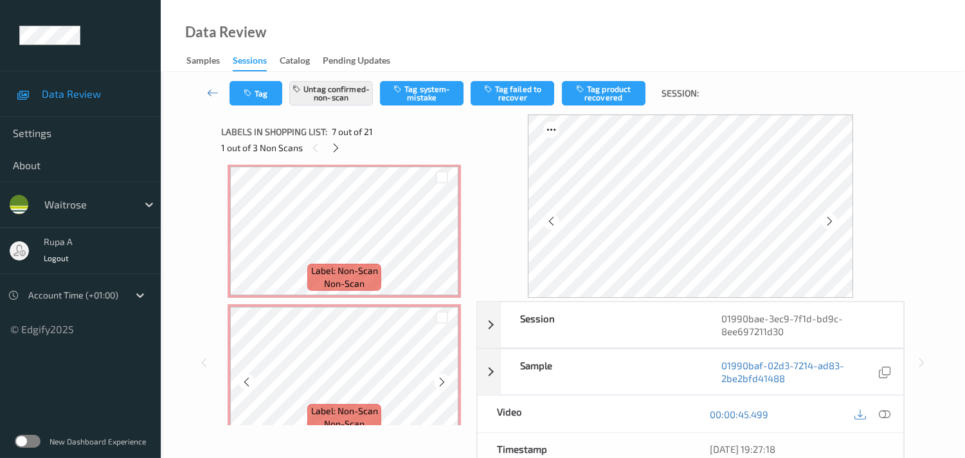
scroll to position [846, 0]
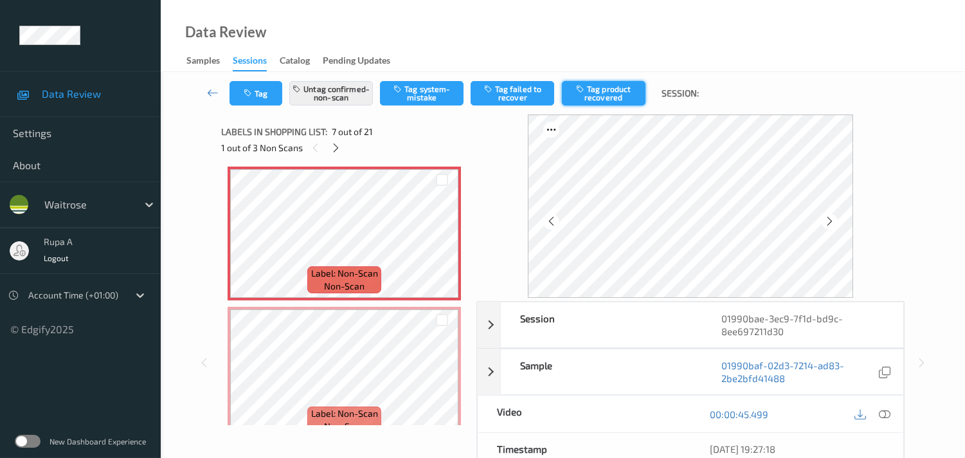
click at [605, 101] on button "Tag product recovered" at bounding box center [604, 93] width 84 height 24
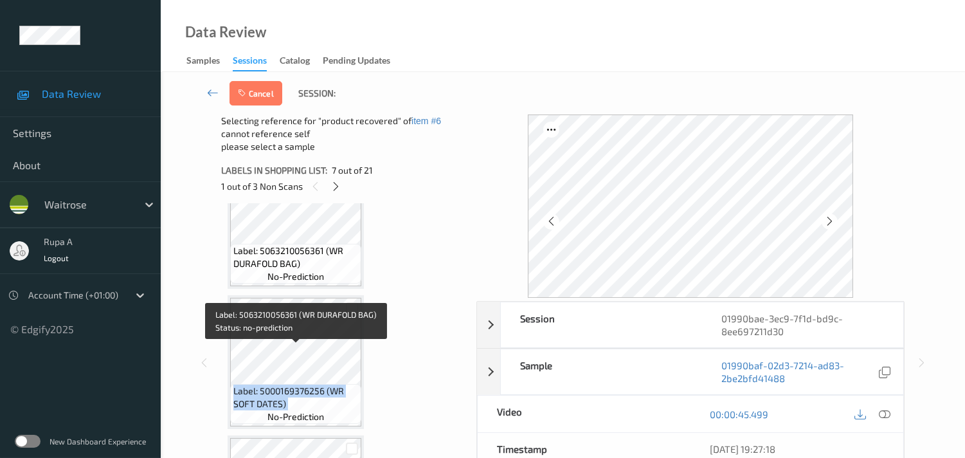
scroll to position [1489, 0]
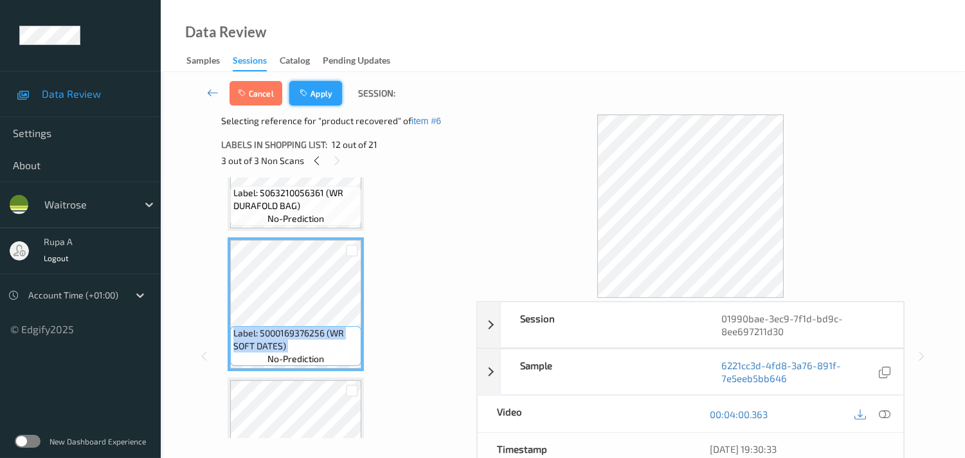
click at [304, 94] on icon "button" at bounding box center [305, 93] width 11 height 9
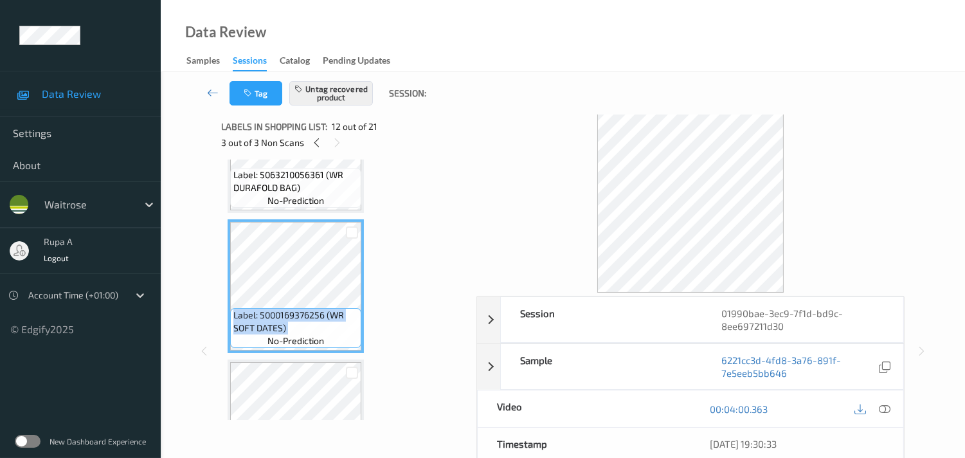
scroll to position [0, 0]
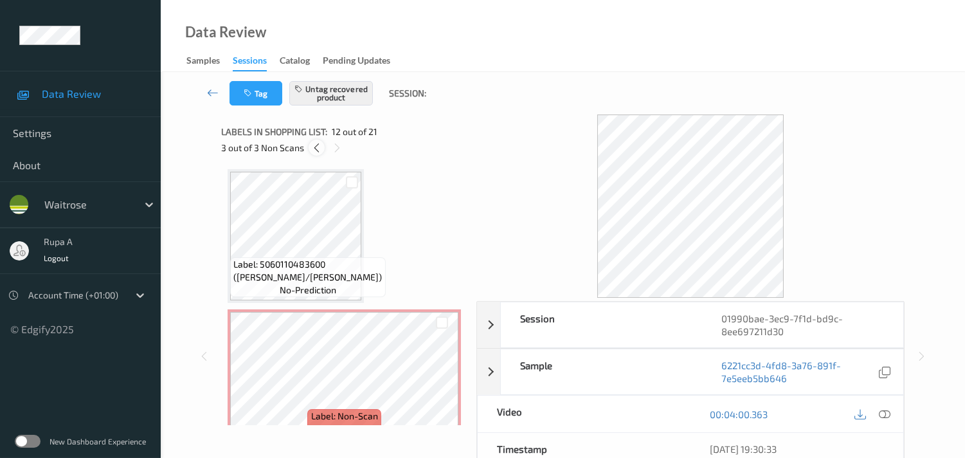
click at [311, 150] on icon at bounding box center [316, 148] width 11 height 12
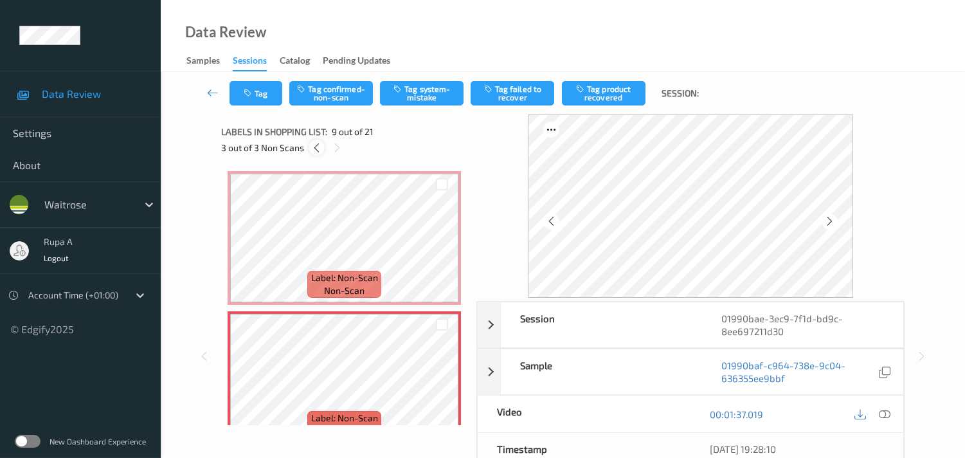
click at [311, 150] on icon at bounding box center [316, 148] width 11 height 12
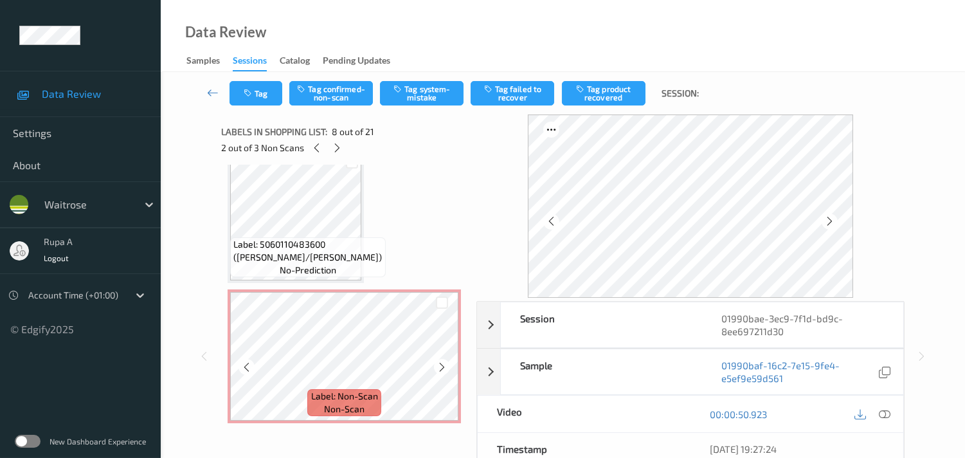
scroll to position [699, 0]
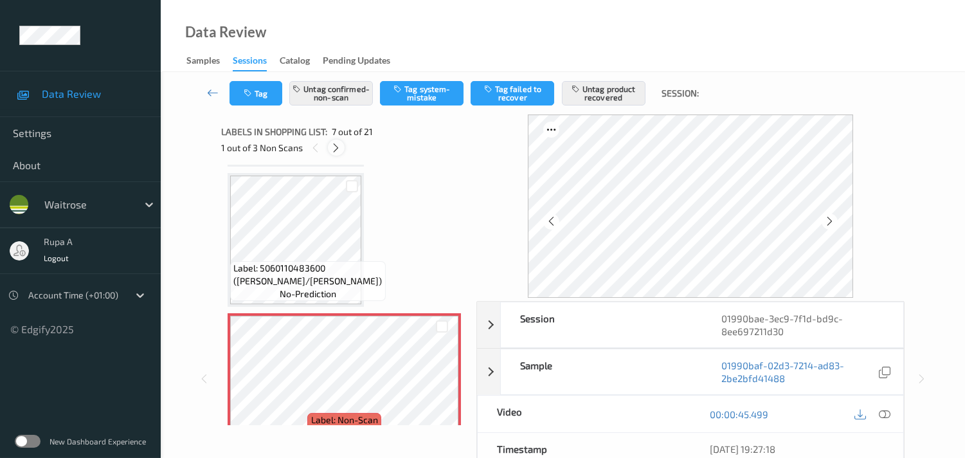
click at [335, 149] on icon at bounding box center [335, 148] width 11 height 12
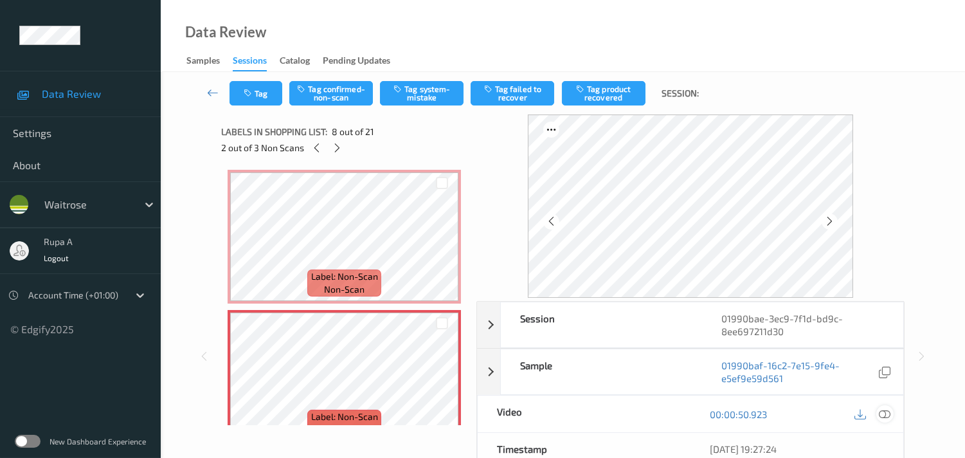
click at [888, 412] on icon at bounding box center [885, 414] width 12 height 12
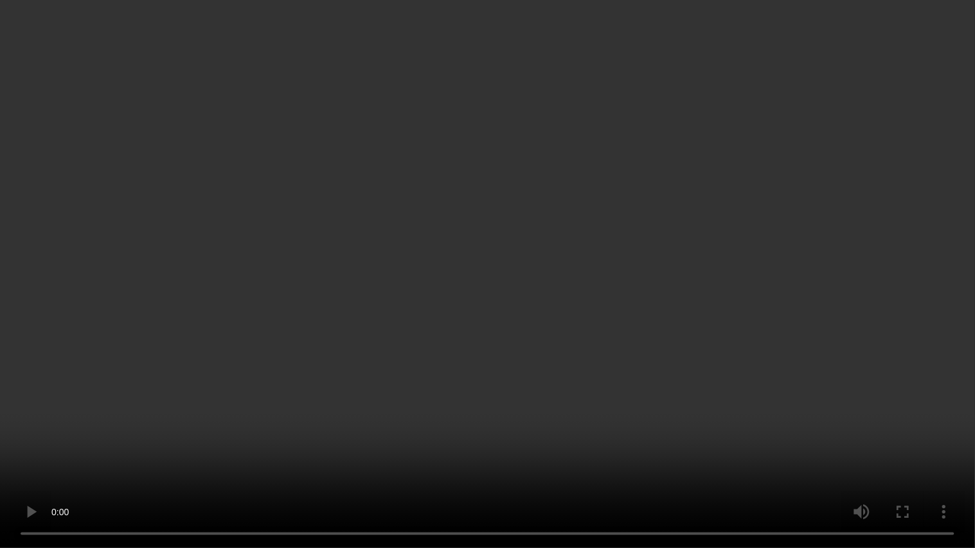
click at [691, 222] on video at bounding box center [487, 274] width 975 height 548
click at [698, 231] on video at bounding box center [487, 274] width 975 height 548
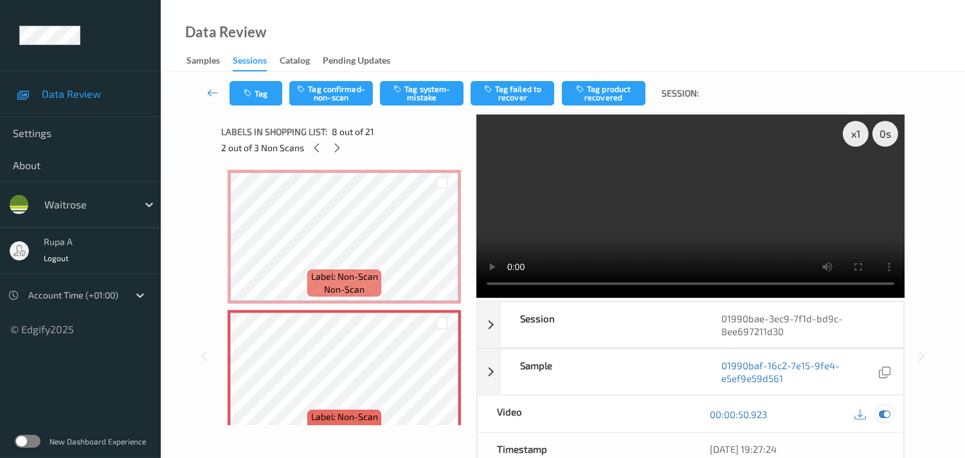
click at [881, 414] on icon at bounding box center [885, 414] width 12 height 12
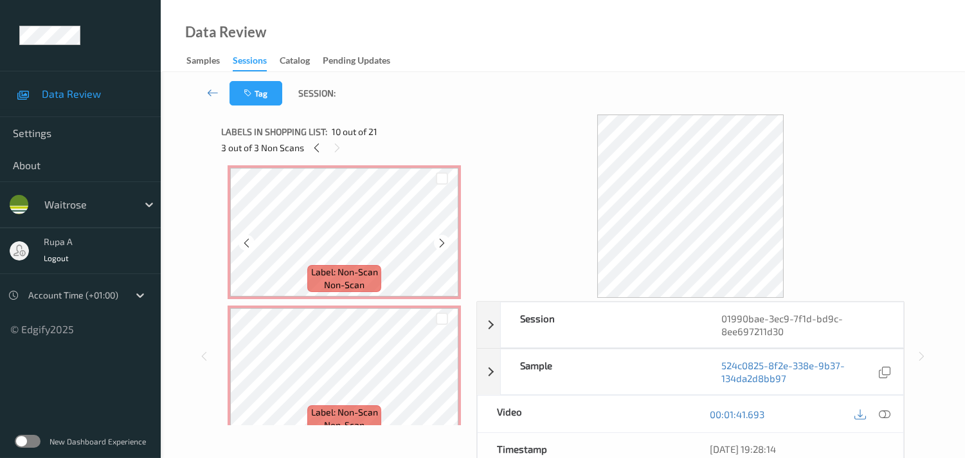
scroll to position [985, 0]
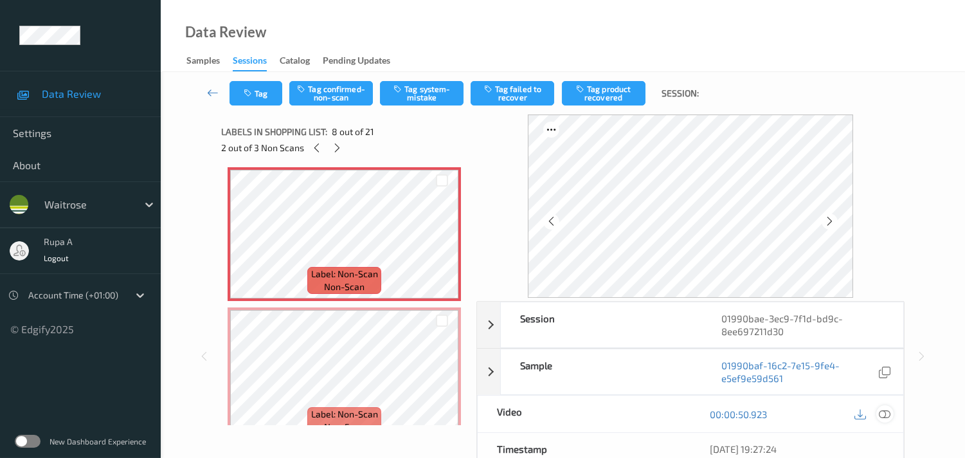
click at [882, 408] on icon at bounding box center [885, 414] width 12 height 12
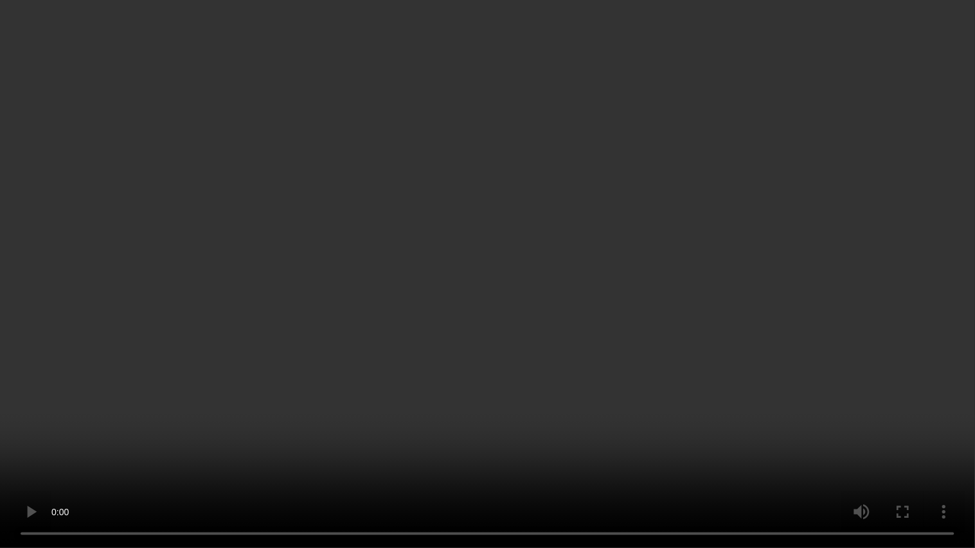
click at [972, 231] on video at bounding box center [487, 274] width 975 height 548
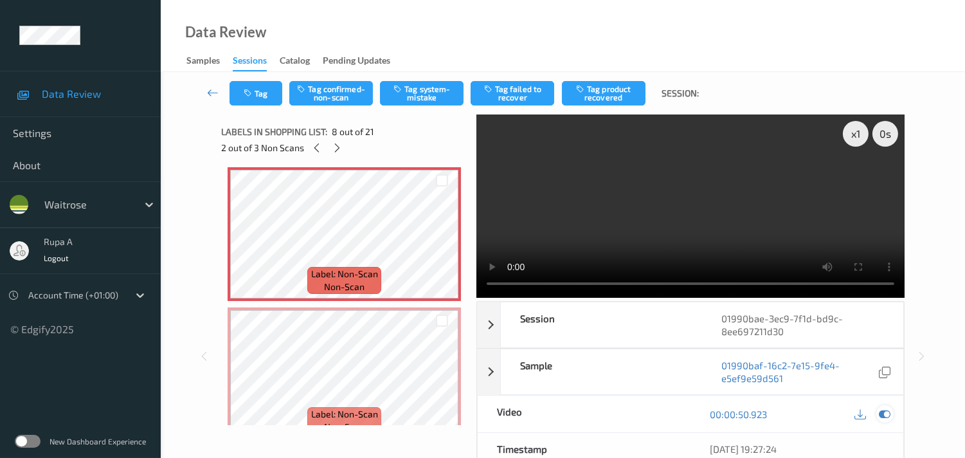
click at [885, 413] on icon at bounding box center [885, 414] width 12 height 12
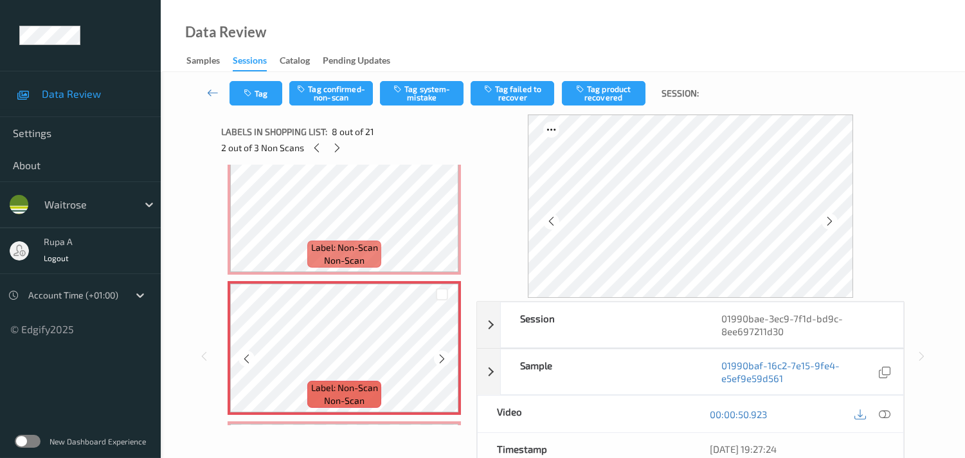
scroll to position [842, 0]
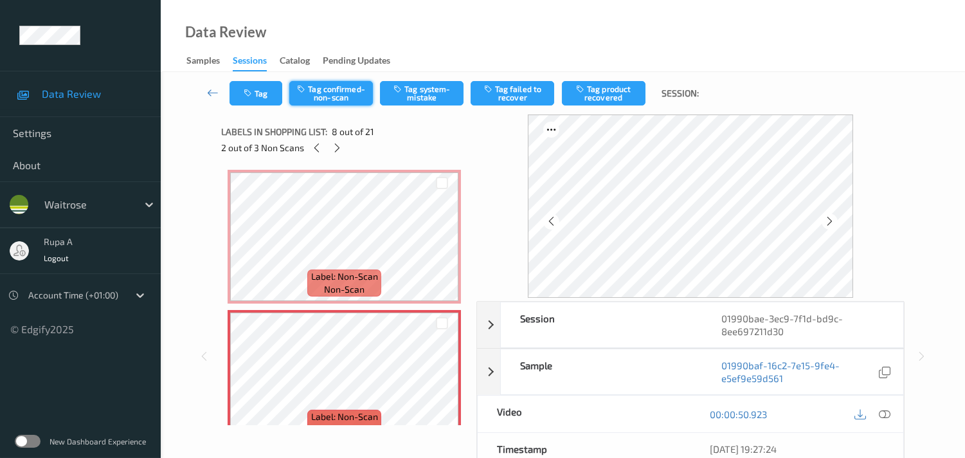
click at [330, 100] on button "Tag confirmed-non-scan" at bounding box center [331, 93] width 84 height 24
click at [593, 95] on button "Tag product recovered" at bounding box center [604, 93] width 84 height 24
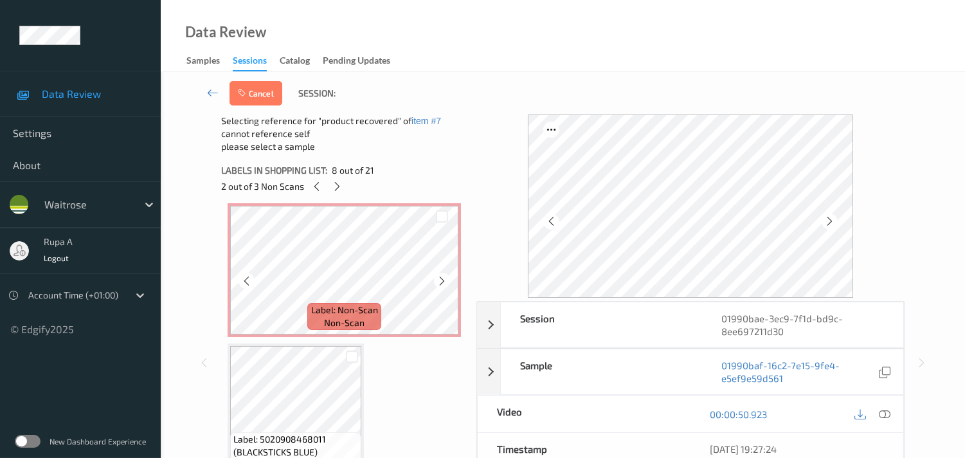
scroll to position [1199, 0]
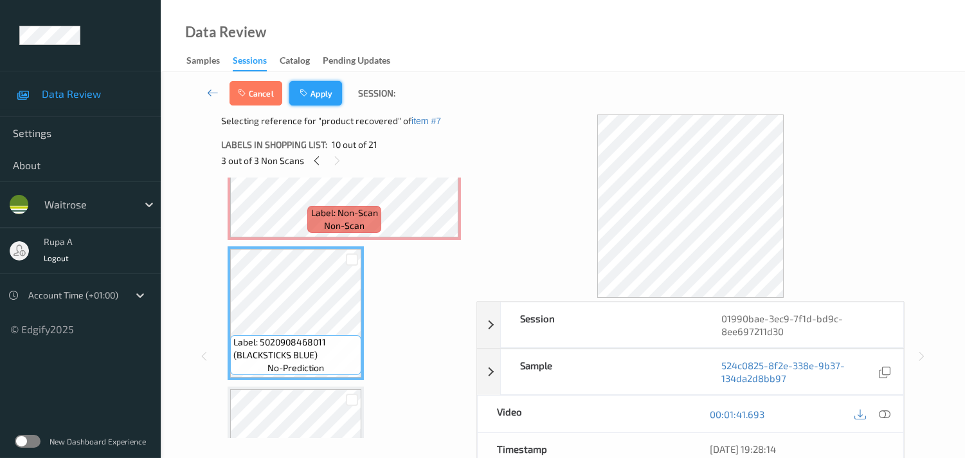
click at [307, 95] on icon "button" at bounding box center [305, 93] width 11 height 9
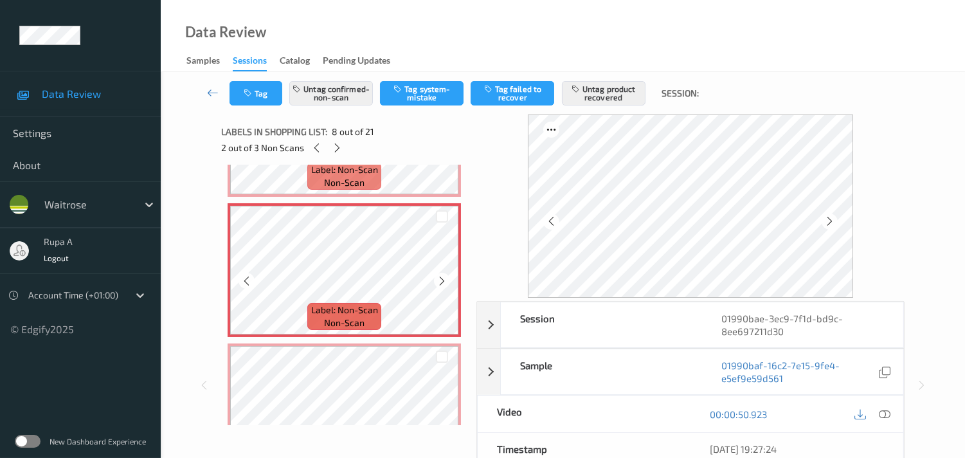
scroll to position [985, 0]
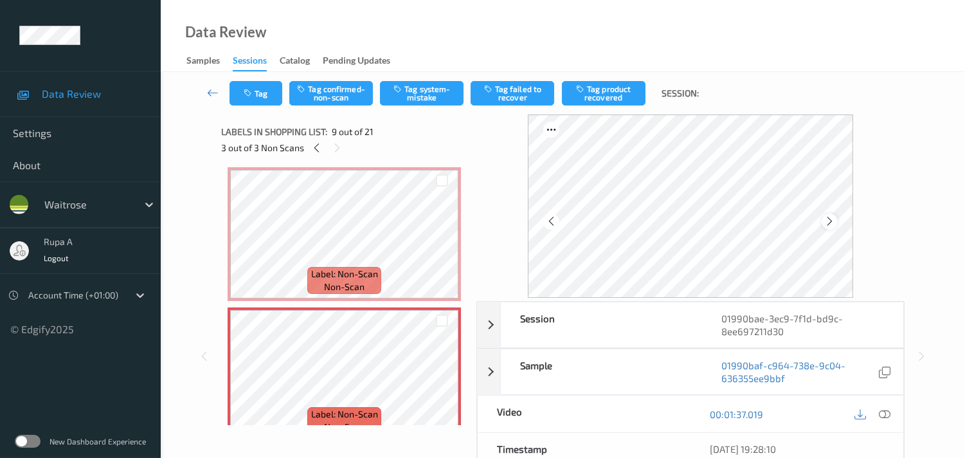
click at [835, 217] on icon at bounding box center [829, 221] width 11 height 12
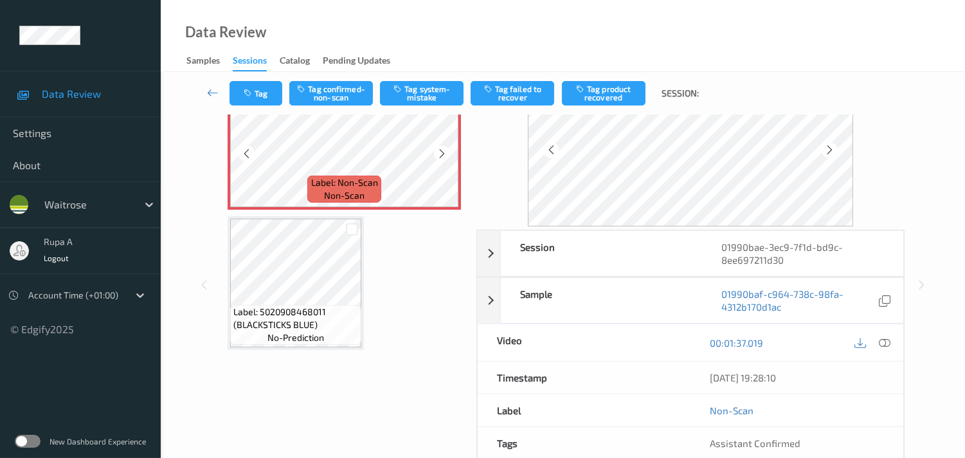
scroll to position [1199, 0]
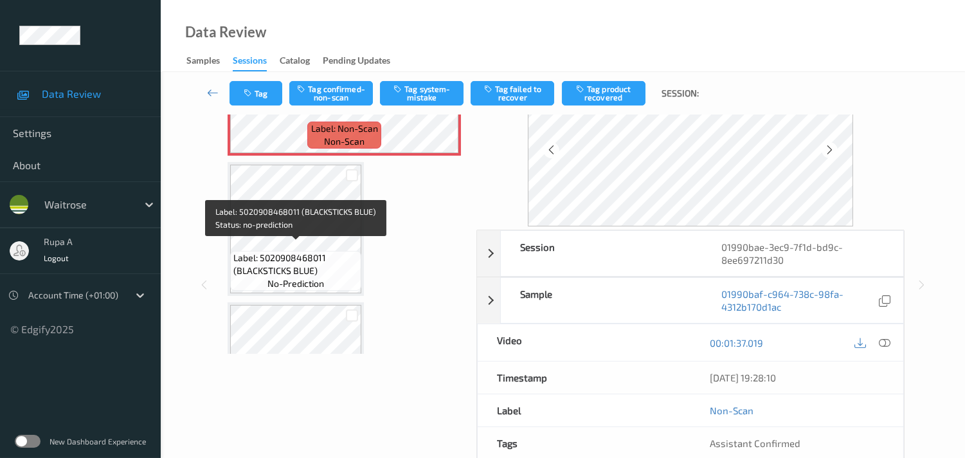
click at [318, 251] on span "Label: 5020908468011 (BLACKSTICKS BLUE)" at bounding box center [295, 264] width 125 height 26
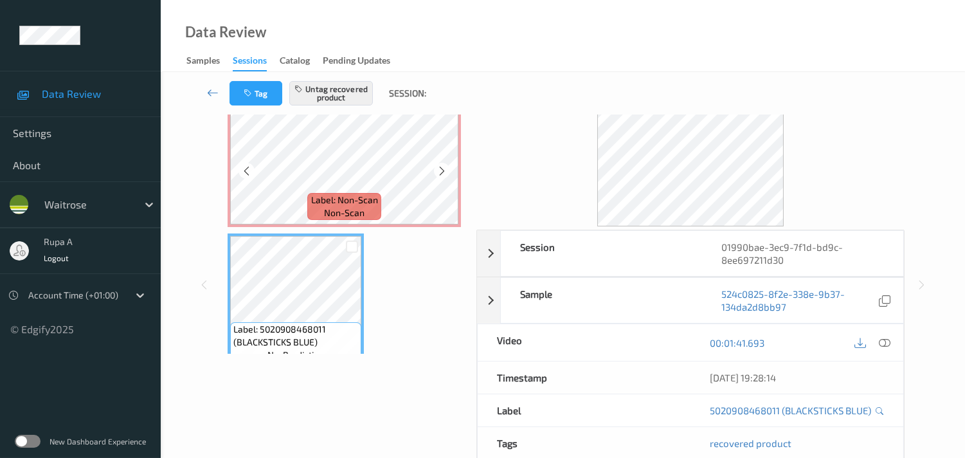
scroll to position [1056, 0]
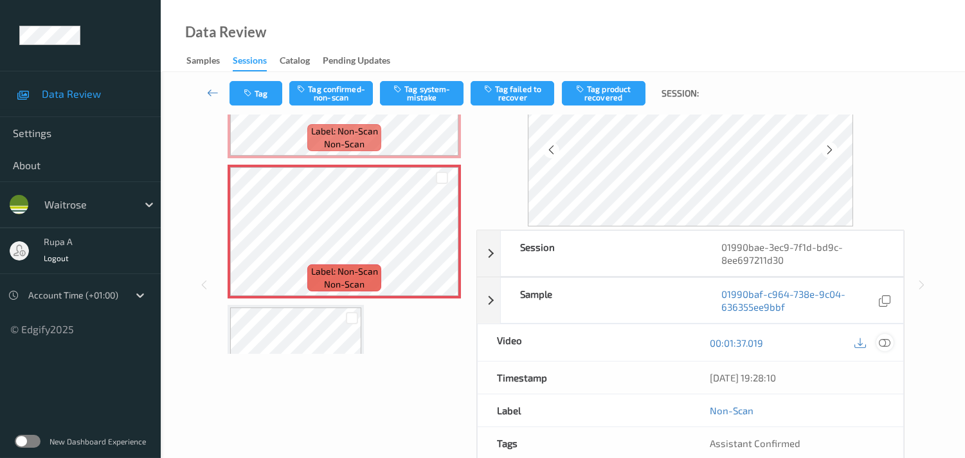
click at [889, 345] on icon at bounding box center [885, 343] width 12 height 12
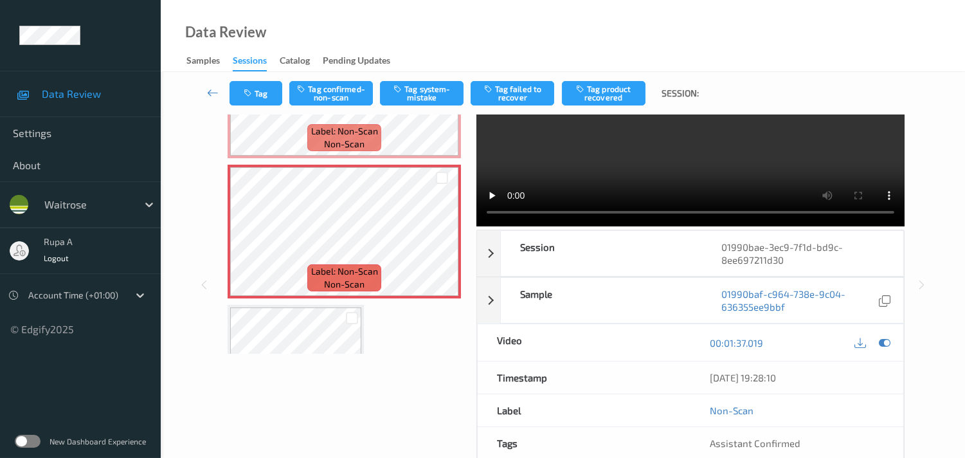
scroll to position [0, 0]
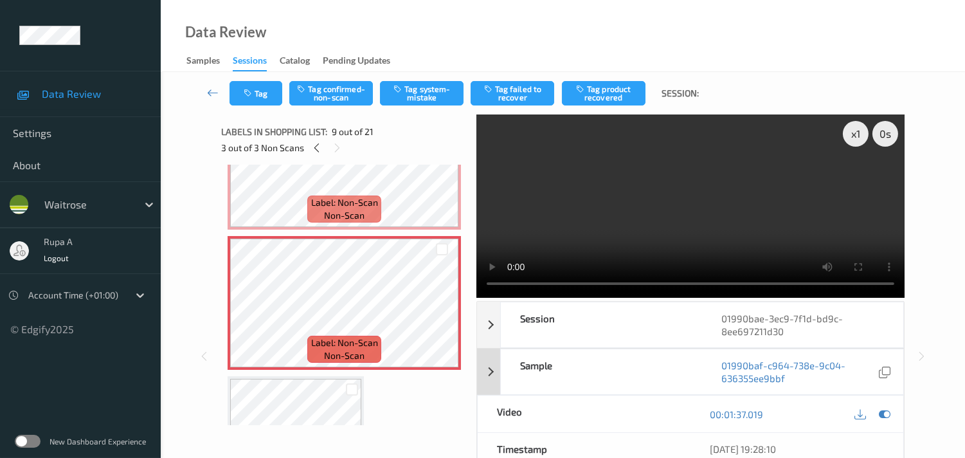
click at [887, 414] on icon at bounding box center [885, 414] width 12 height 12
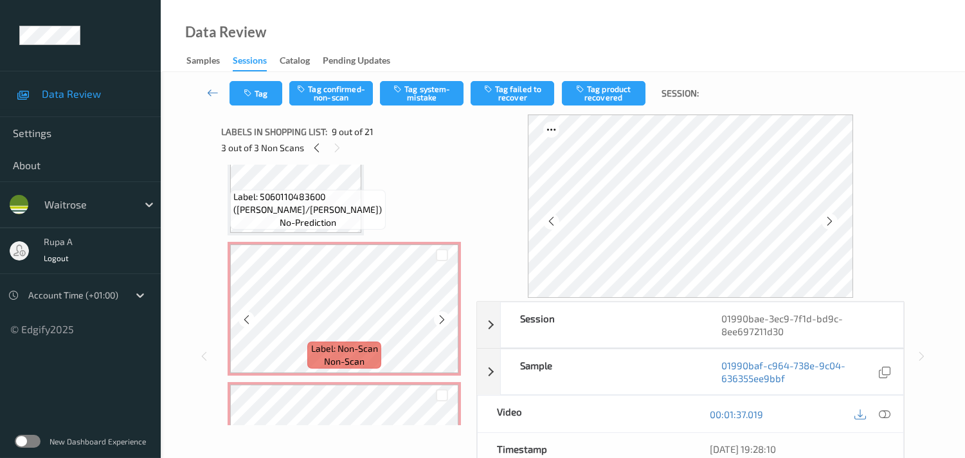
scroll to position [699, 0]
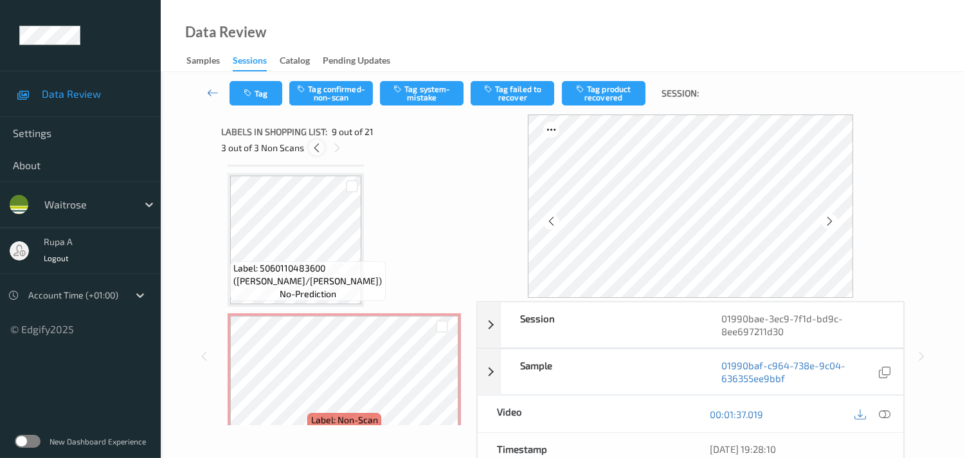
click at [315, 153] on div at bounding box center [317, 148] width 16 height 16
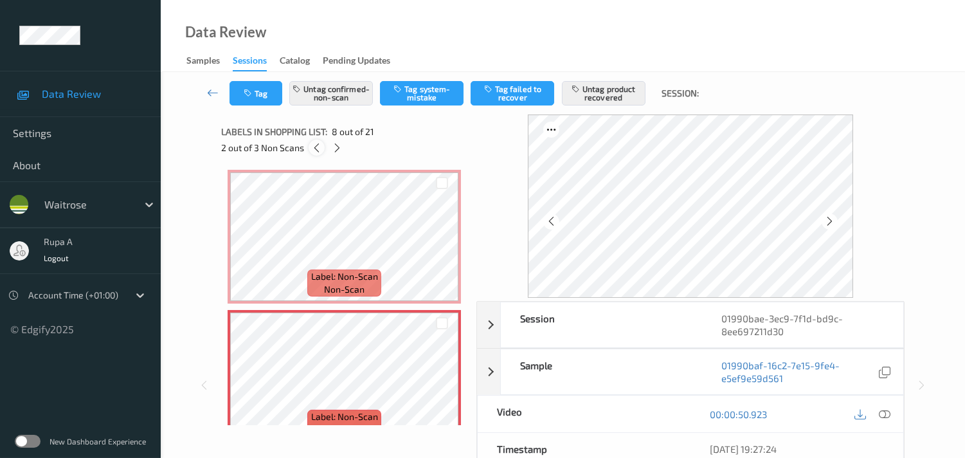
click at [315, 153] on div at bounding box center [317, 148] width 16 height 16
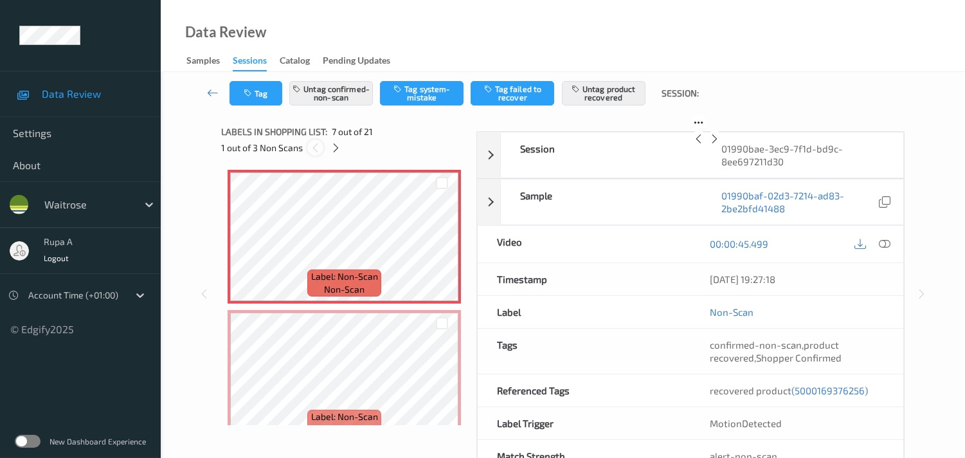
scroll to position [703, 0]
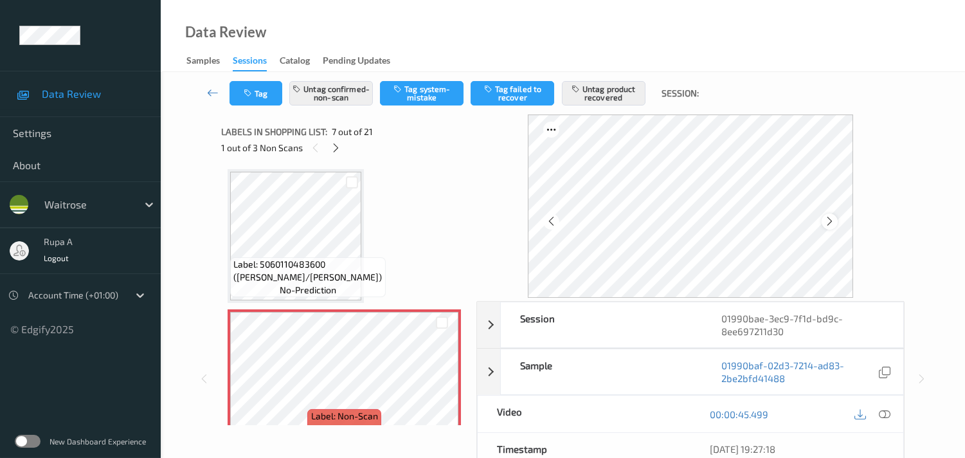
click at [831, 221] on icon at bounding box center [829, 221] width 11 height 12
click at [830, 221] on icon at bounding box center [829, 221] width 11 height 12
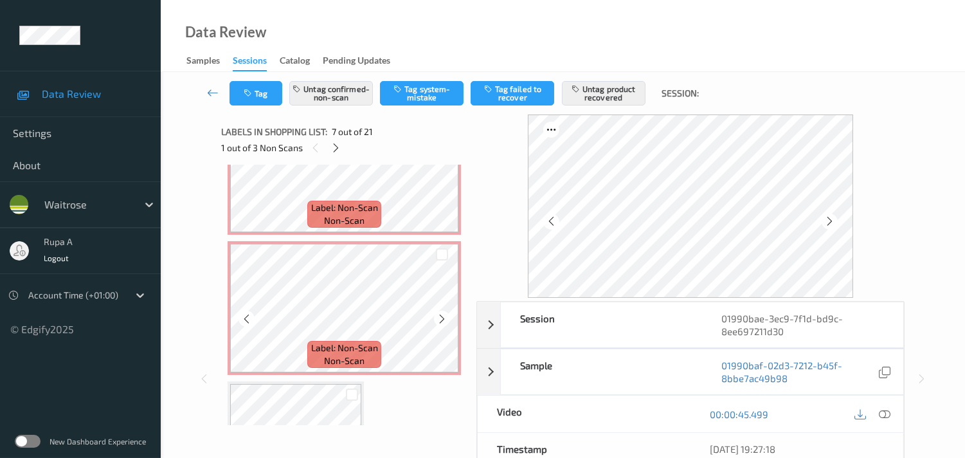
scroll to position [1132, 0]
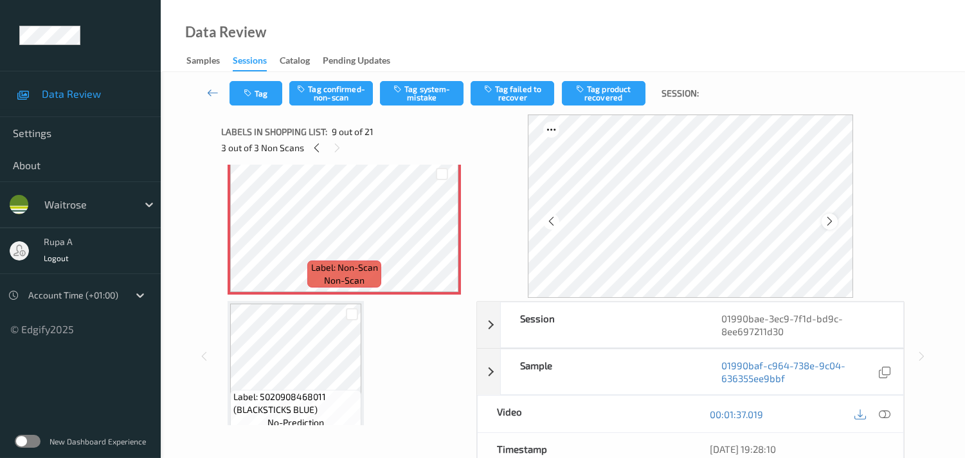
click at [833, 215] on icon at bounding box center [829, 221] width 11 height 12
click at [889, 415] on icon at bounding box center [885, 414] width 12 height 12
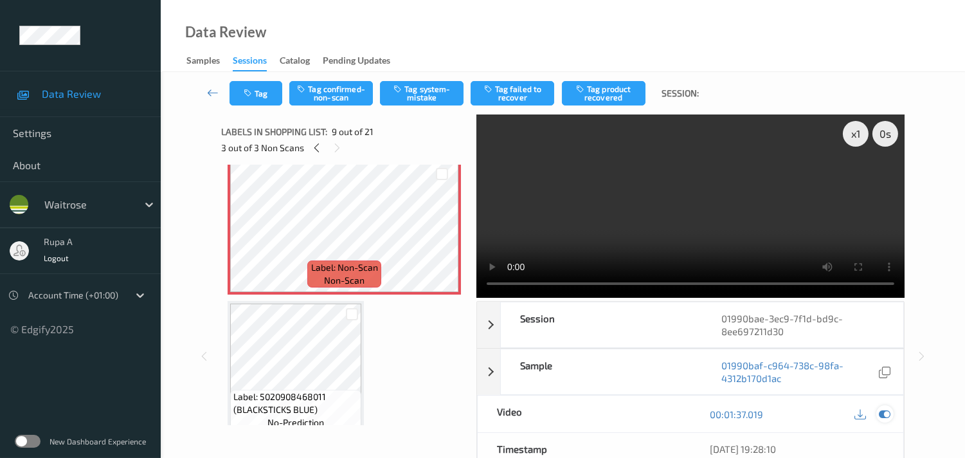
click at [883, 414] on icon at bounding box center [885, 414] width 12 height 12
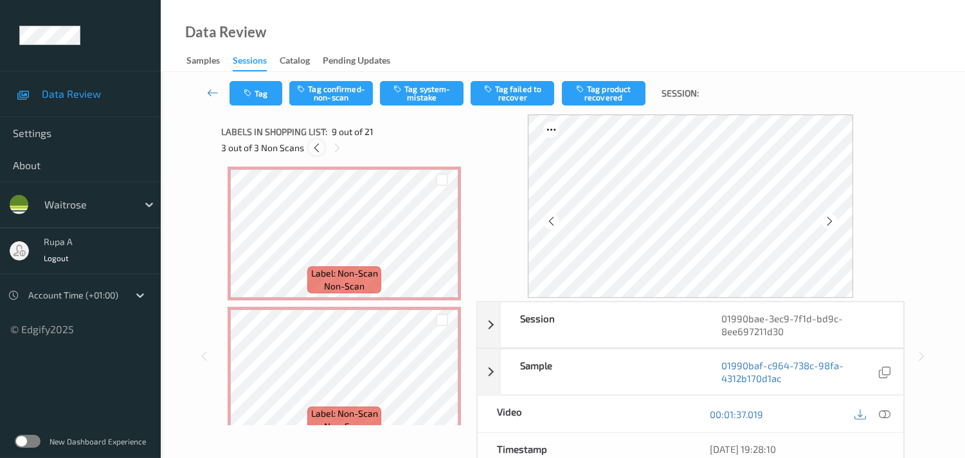
click at [318, 143] on icon at bounding box center [316, 148] width 11 height 12
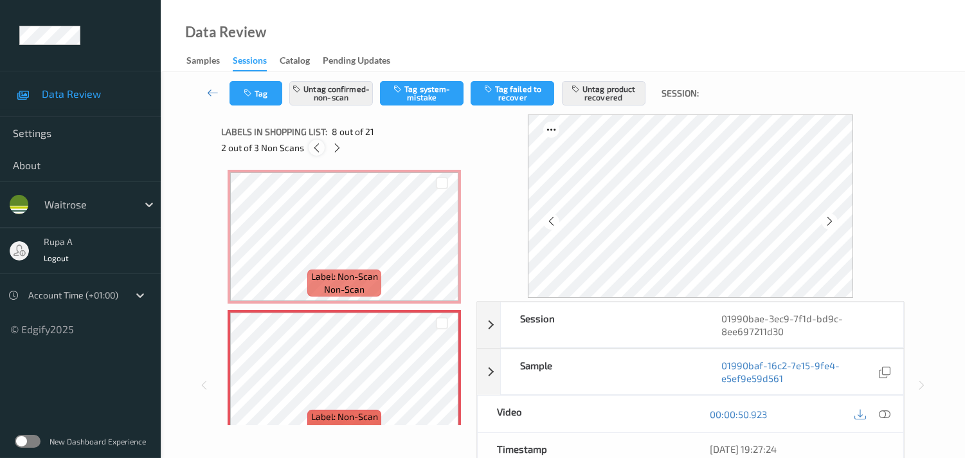
click at [318, 143] on icon at bounding box center [316, 148] width 11 height 12
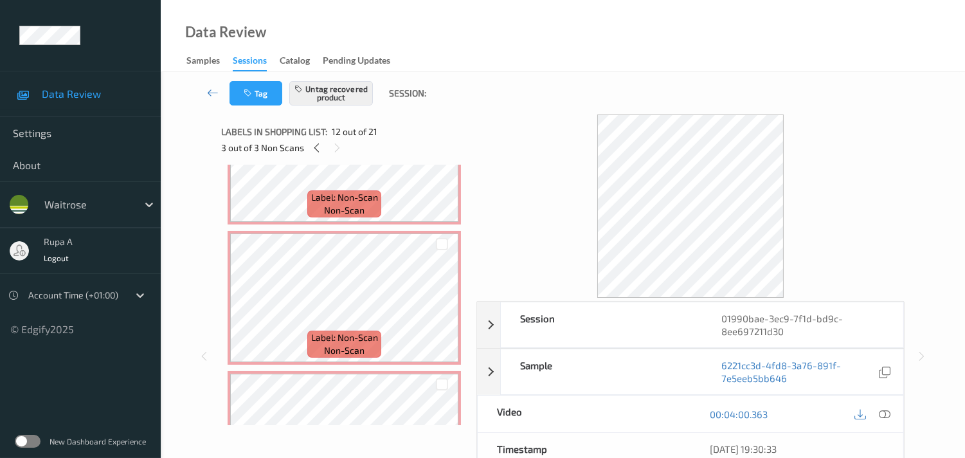
scroll to position [917, 0]
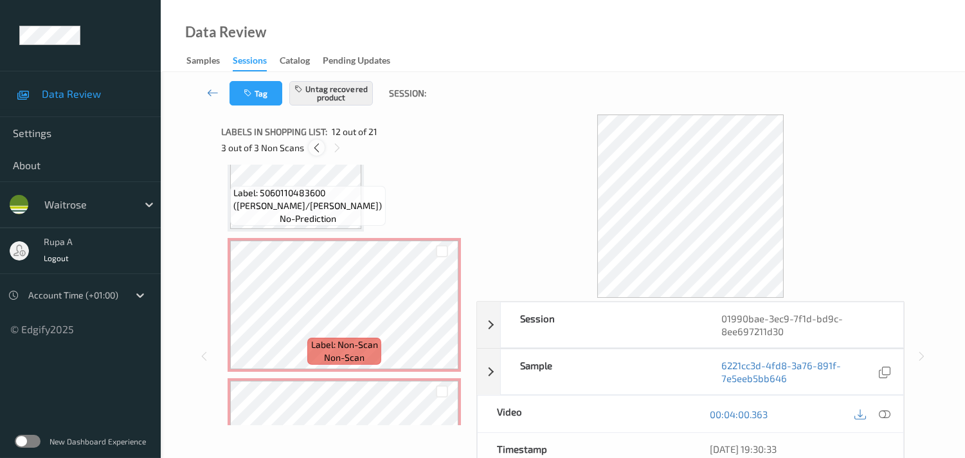
click at [317, 145] on icon at bounding box center [316, 148] width 11 height 12
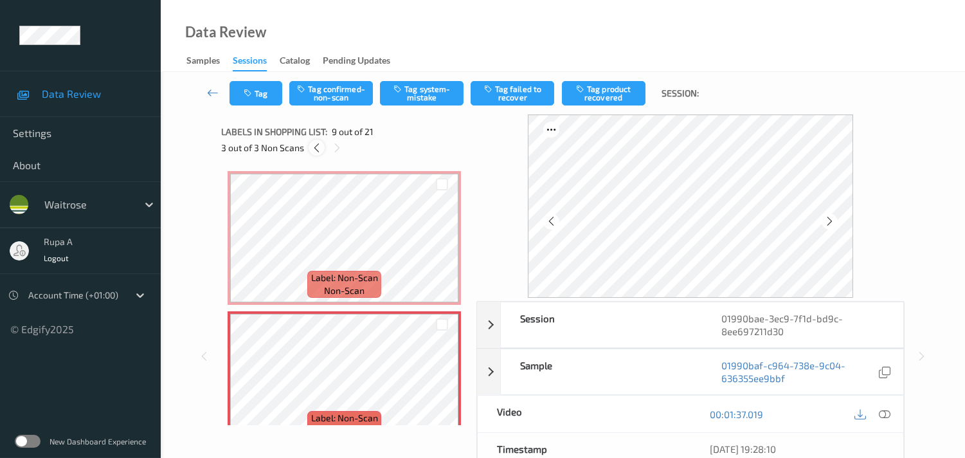
click at [317, 145] on icon at bounding box center [316, 148] width 11 height 12
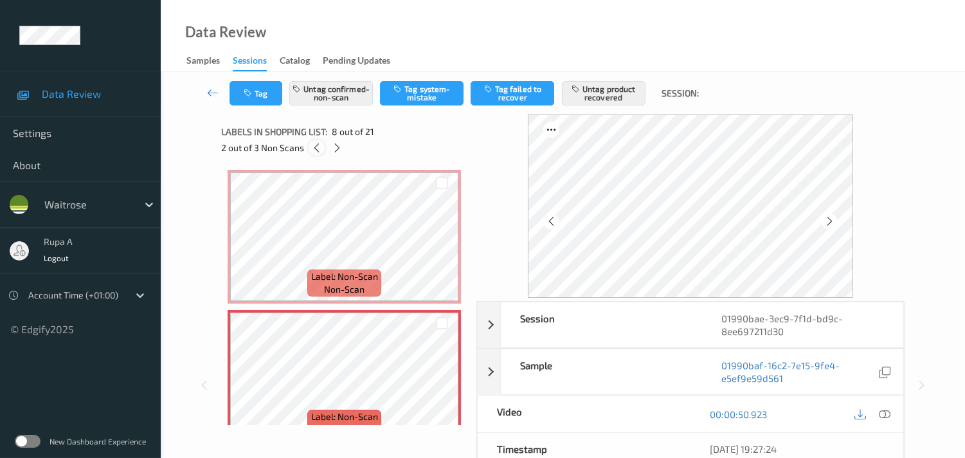
click at [317, 145] on icon at bounding box center [316, 148] width 11 height 12
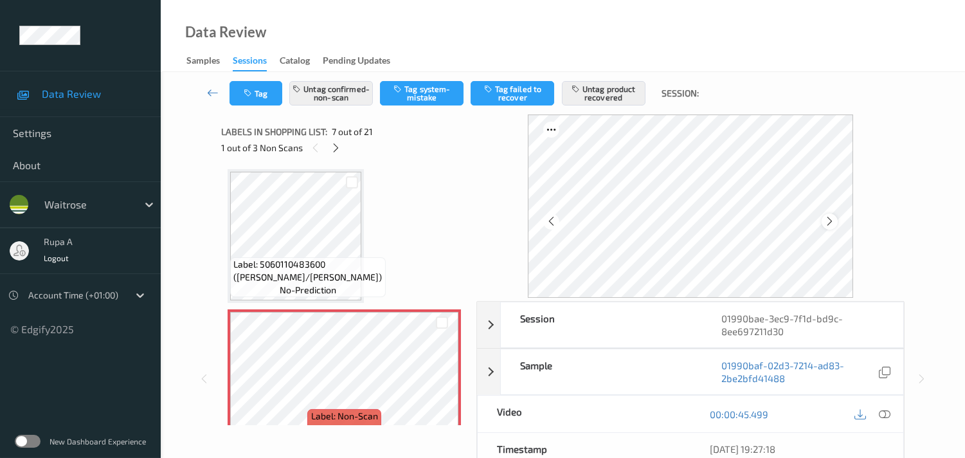
click at [829, 215] on icon at bounding box center [829, 221] width 11 height 12
click at [887, 408] on div at bounding box center [884, 413] width 17 height 17
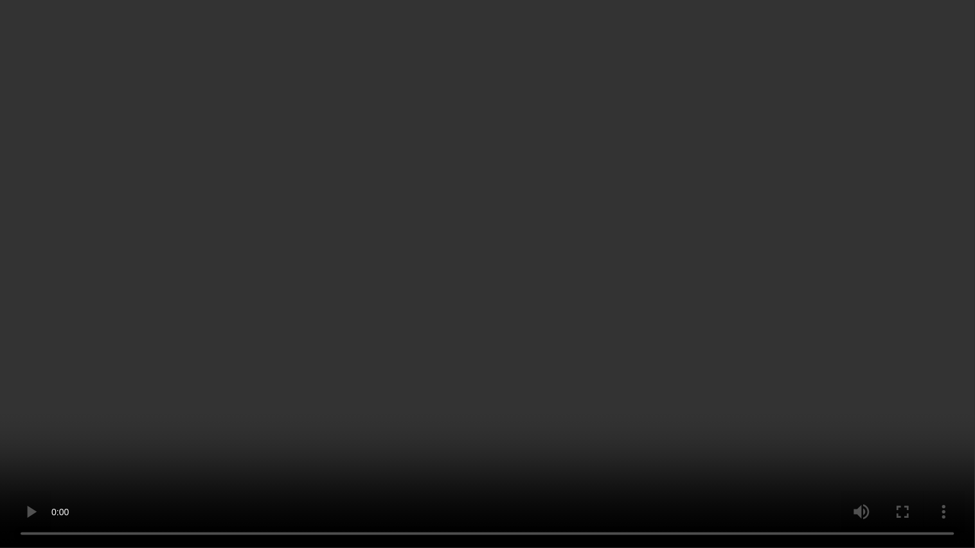
click at [914, 30] on video at bounding box center [487, 274] width 975 height 548
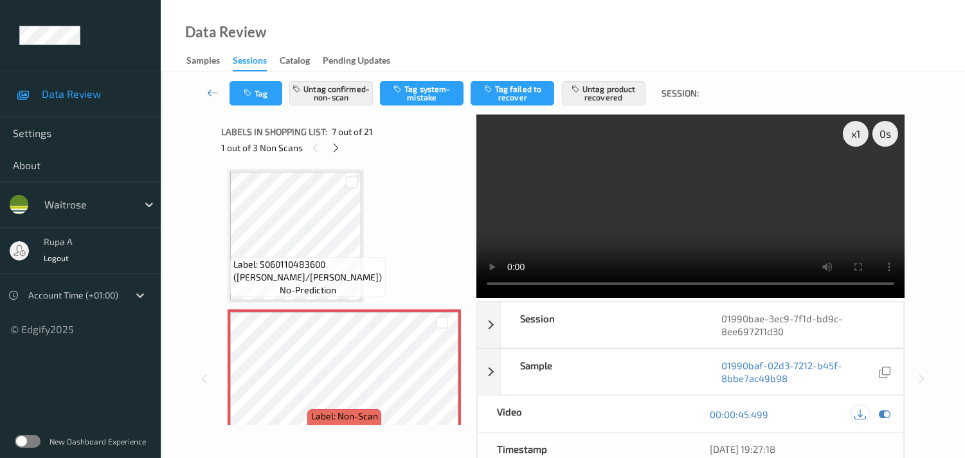
drag, startPoint x: 888, startPoint y: 414, endPoint x: 859, endPoint y: 412, distance: 29.0
click at [890, 415] on icon at bounding box center [885, 414] width 12 height 12
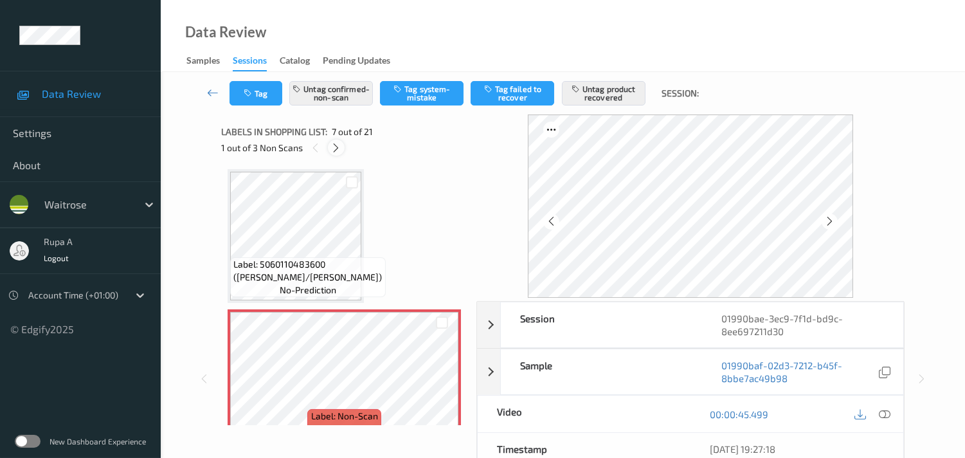
click at [338, 147] on icon at bounding box center [335, 148] width 11 height 12
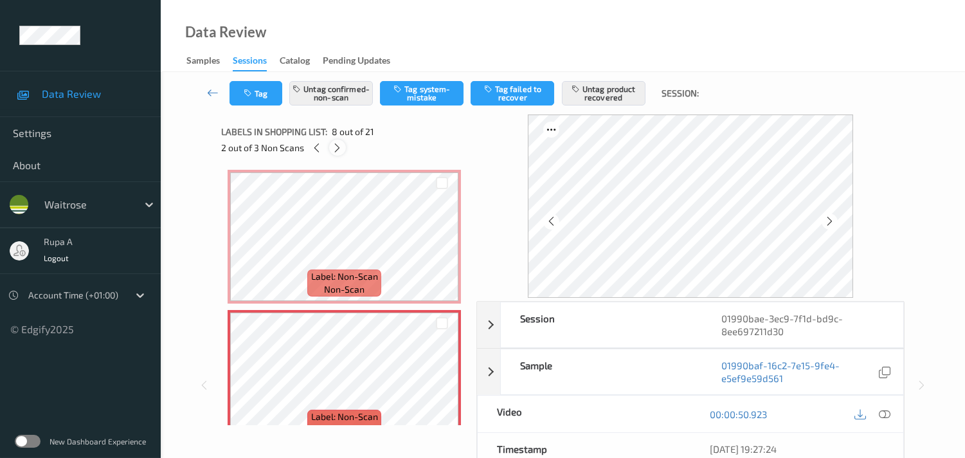
click at [338, 147] on icon at bounding box center [337, 148] width 11 height 12
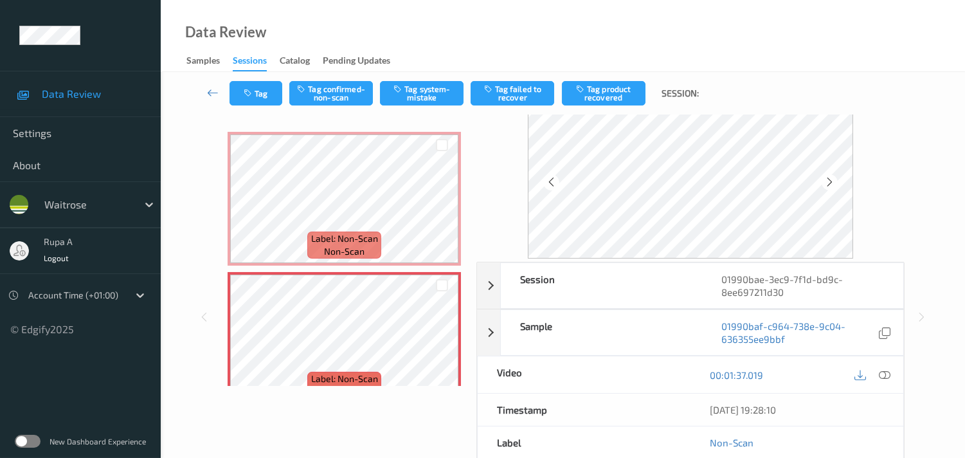
scroll to position [0, 0]
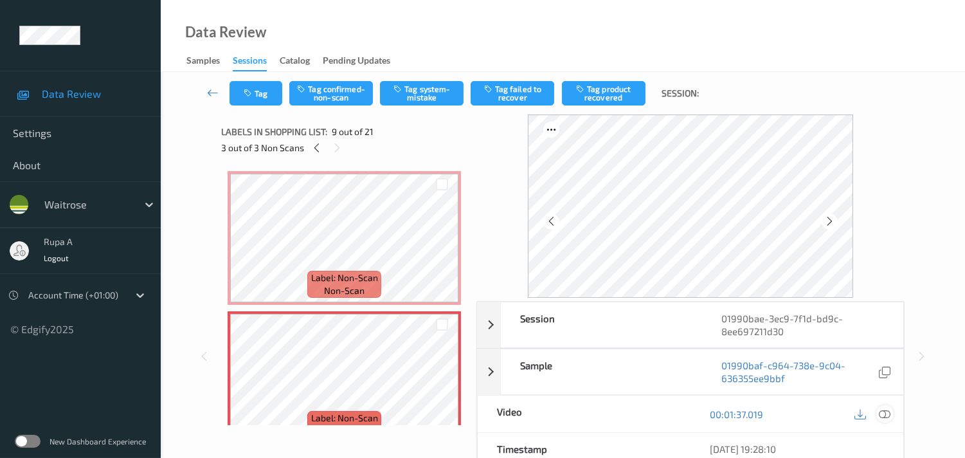
click at [885, 413] on icon at bounding box center [885, 414] width 12 height 12
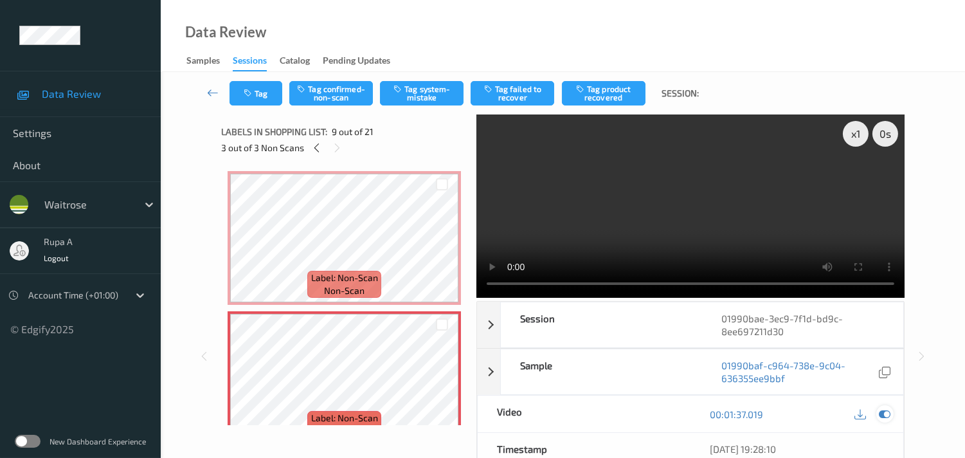
click at [885, 415] on icon at bounding box center [885, 414] width 12 height 12
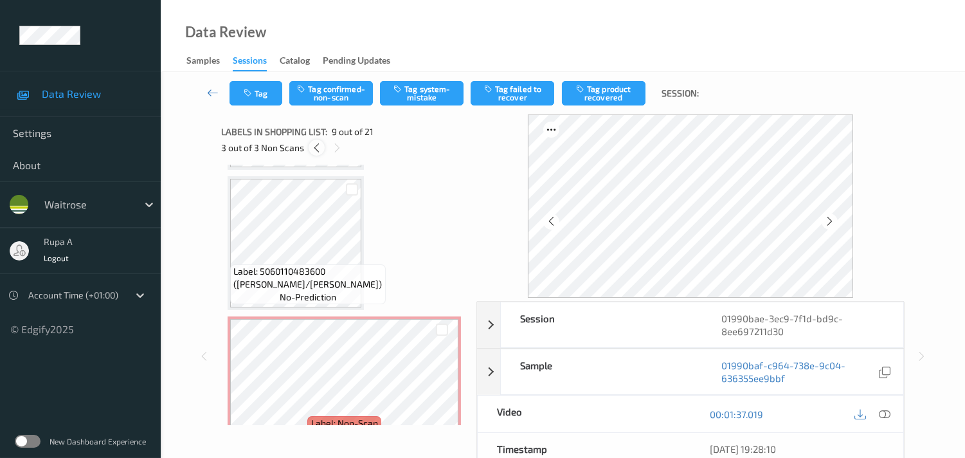
click at [316, 150] on icon at bounding box center [316, 148] width 11 height 12
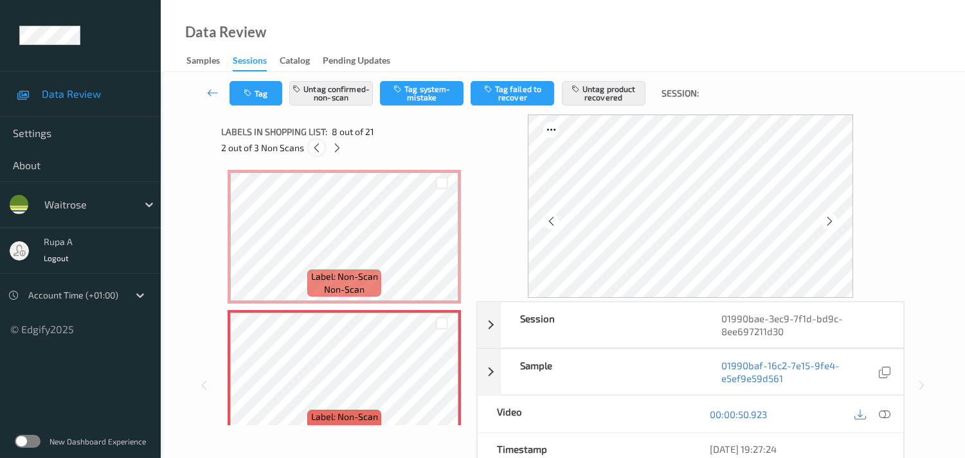
click at [316, 150] on icon at bounding box center [316, 148] width 11 height 12
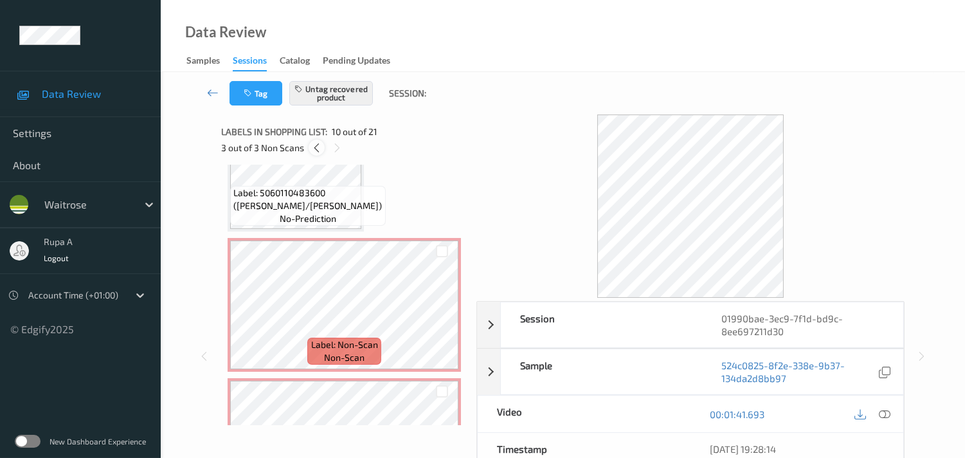
click at [318, 147] on icon at bounding box center [316, 148] width 11 height 12
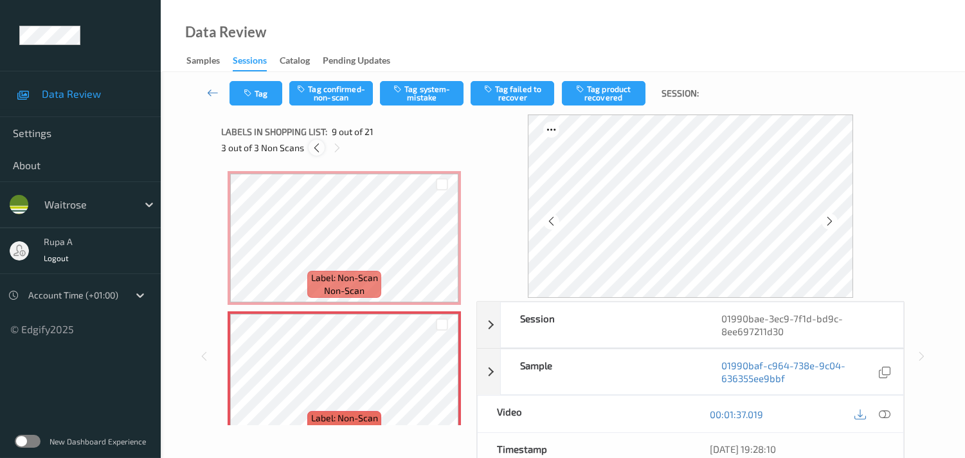
click at [320, 146] on icon at bounding box center [316, 148] width 11 height 12
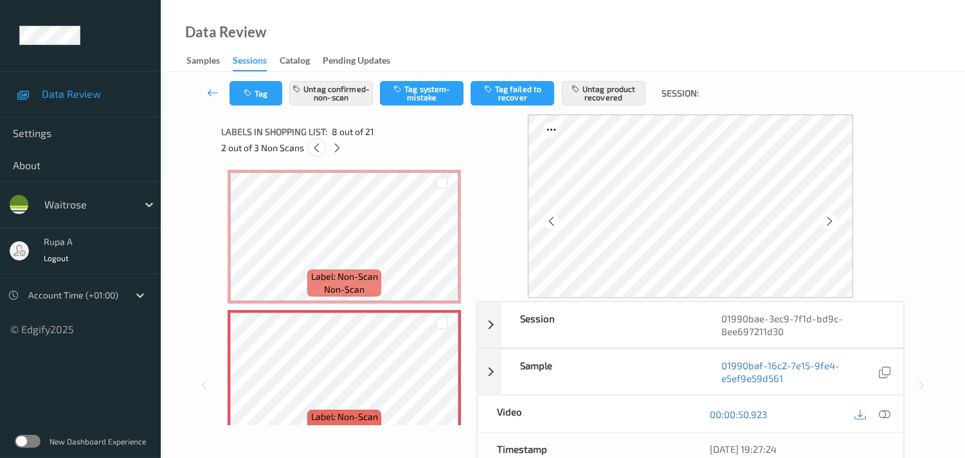
click at [321, 145] on icon at bounding box center [316, 148] width 11 height 12
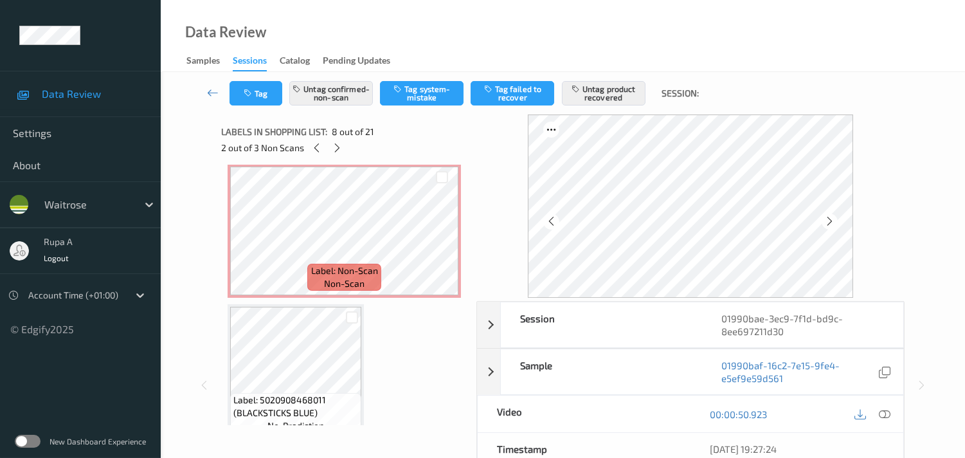
scroll to position [1132, 0]
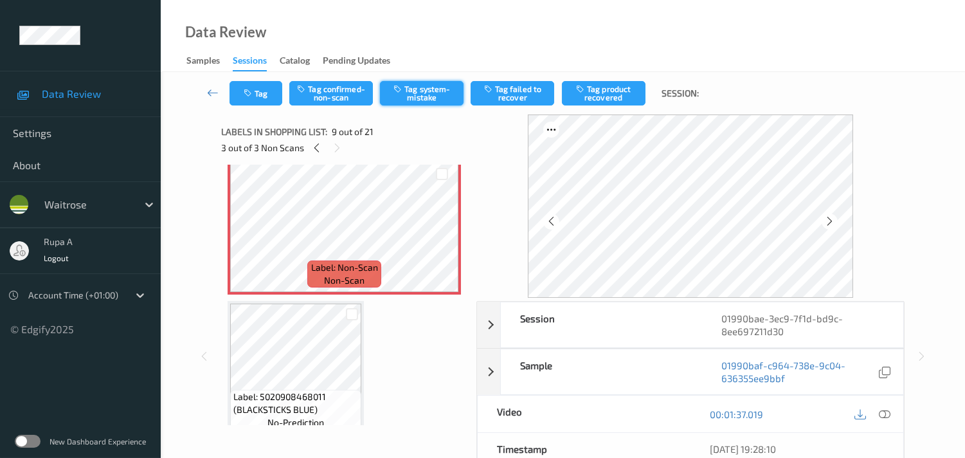
click at [421, 101] on button "Tag system-mistake" at bounding box center [422, 93] width 84 height 24
click at [242, 100] on button "Tag" at bounding box center [256, 93] width 53 height 24
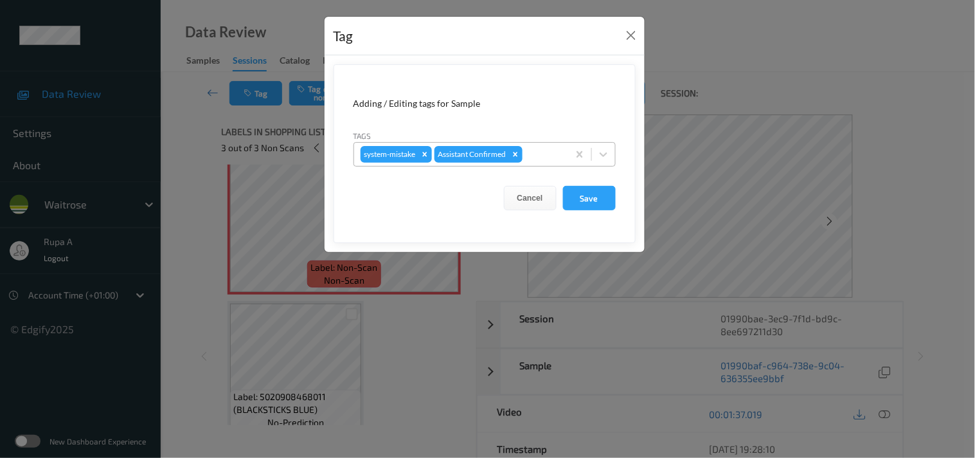
click at [531, 152] on div at bounding box center [543, 154] width 37 height 15
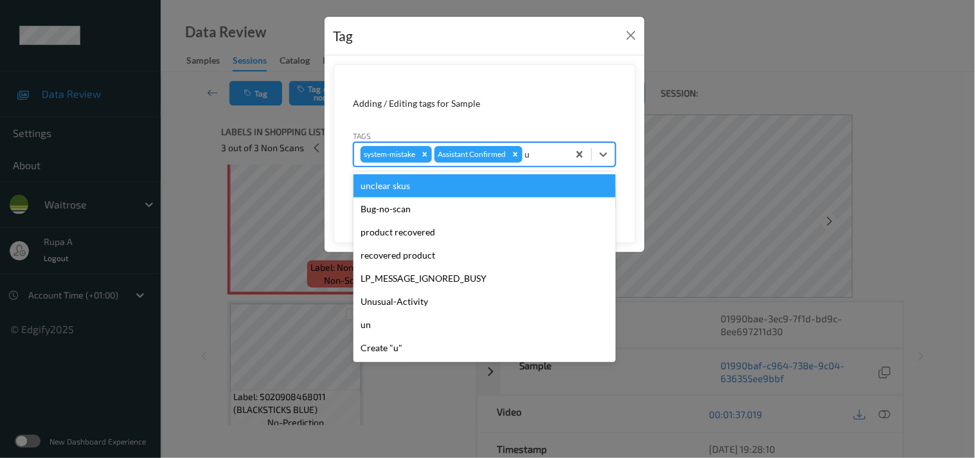
type input "un"
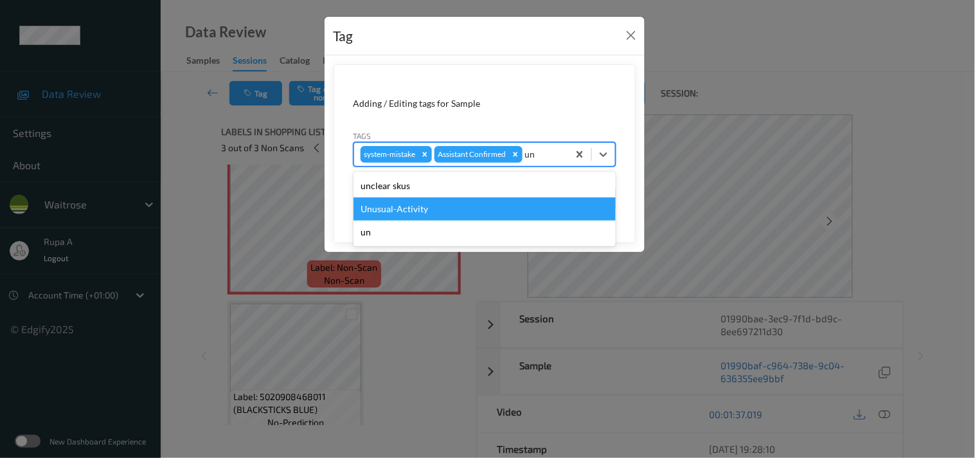
click at [460, 207] on div "Unusual-Activity" at bounding box center [485, 208] width 262 height 23
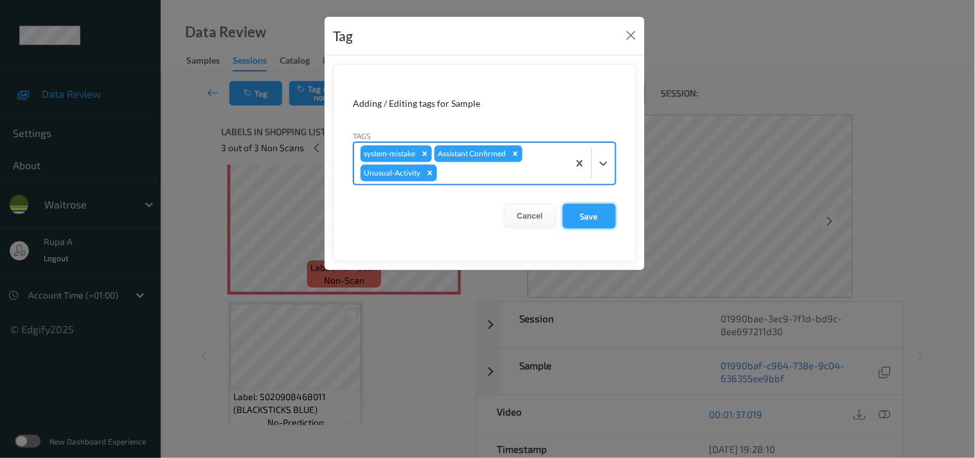
click at [596, 220] on button "Save" at bounding box center [589, 216] width 53 height 24
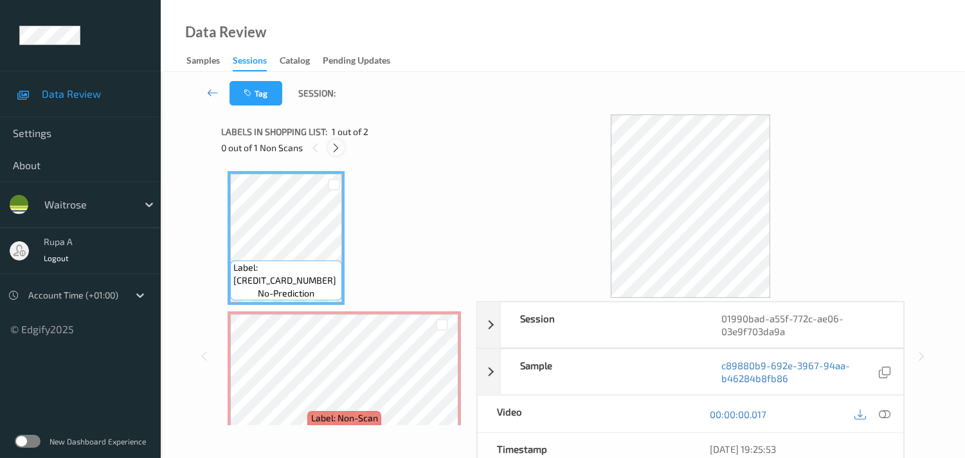
click at [339, 152] on icon at bounding box center [335, 148] width 11 height 12
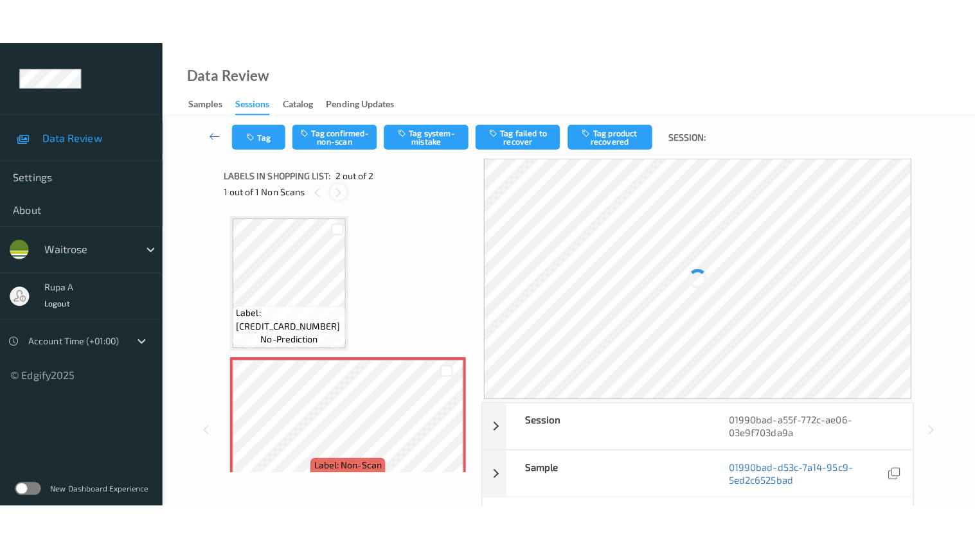
scroll to position [6, 0]
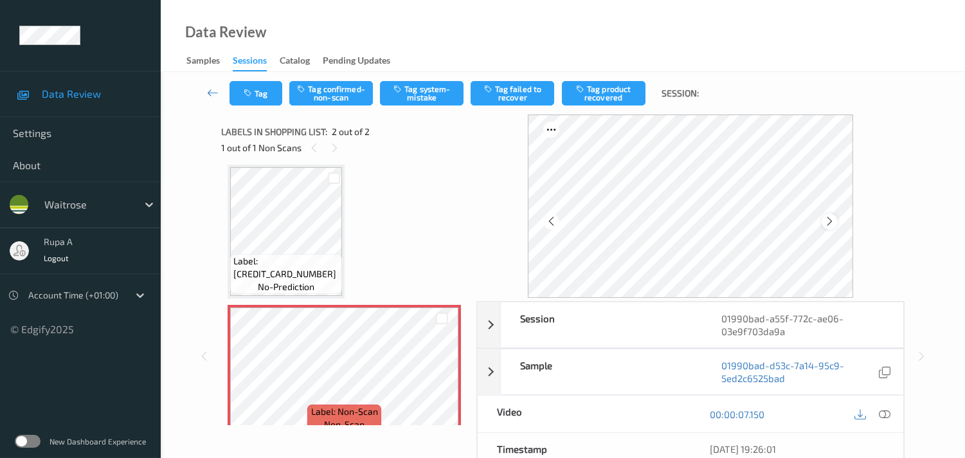
click at [832, 215] on icon at bounding box center [829, 221] width 11 height 12
click at [883, 413] on icon at bounding box center [885, 414] width 12 height 12
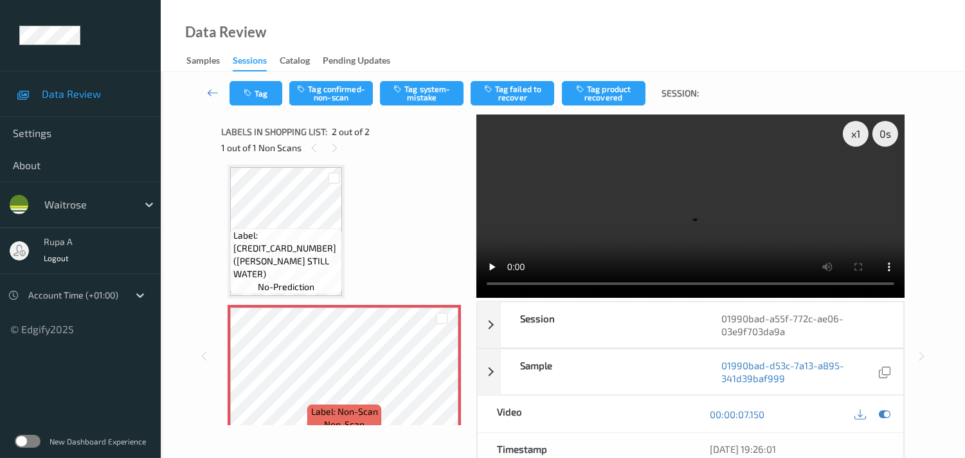
scroll to position [0, 0]
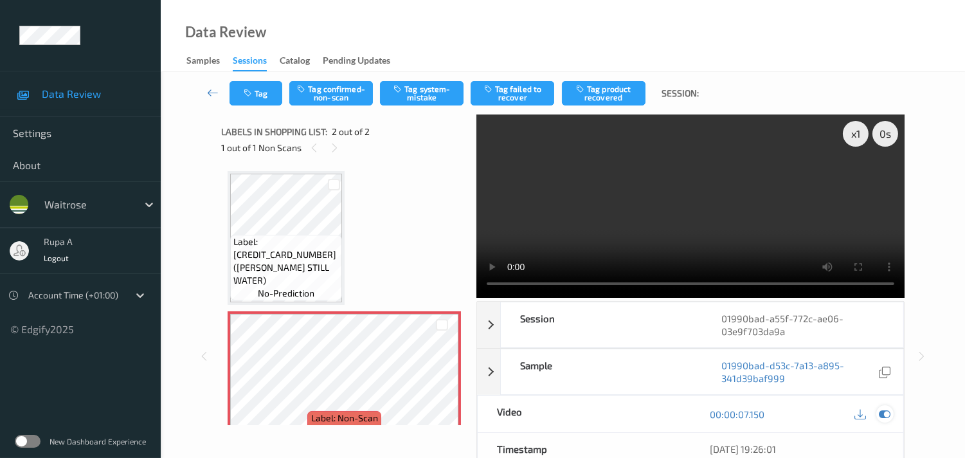
click at [885, 415] on icon at bounding box center [885, 414] width 12 height 12
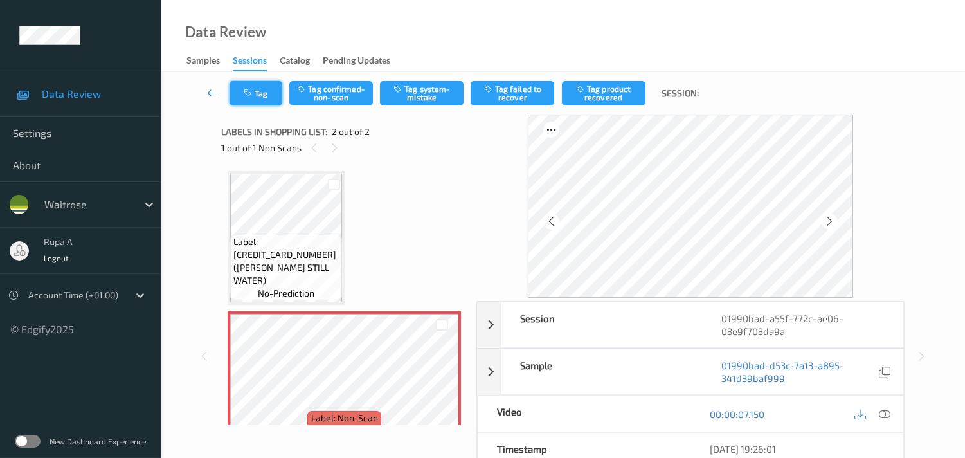
click at [259, 100] on button "Tag" at bounding box center [256, 93] width 53 height 24
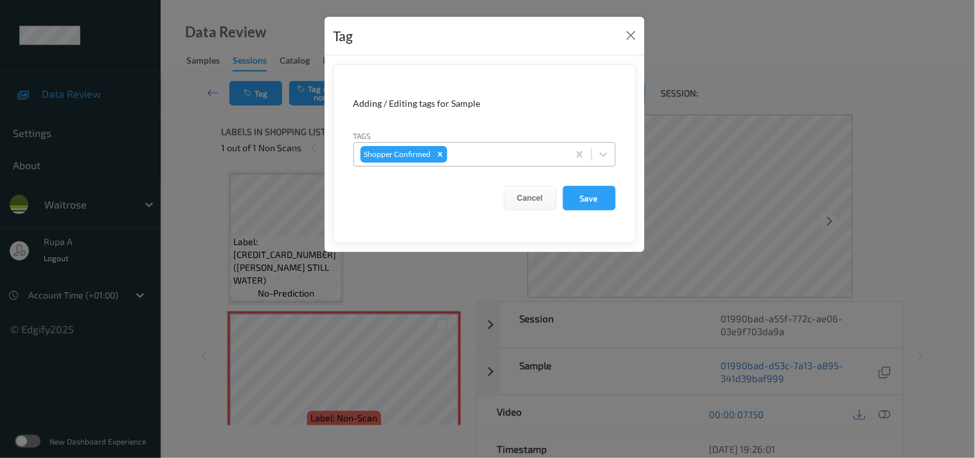
click at [482, 155] on div at bounding box center [506, 154] width 112 height 15
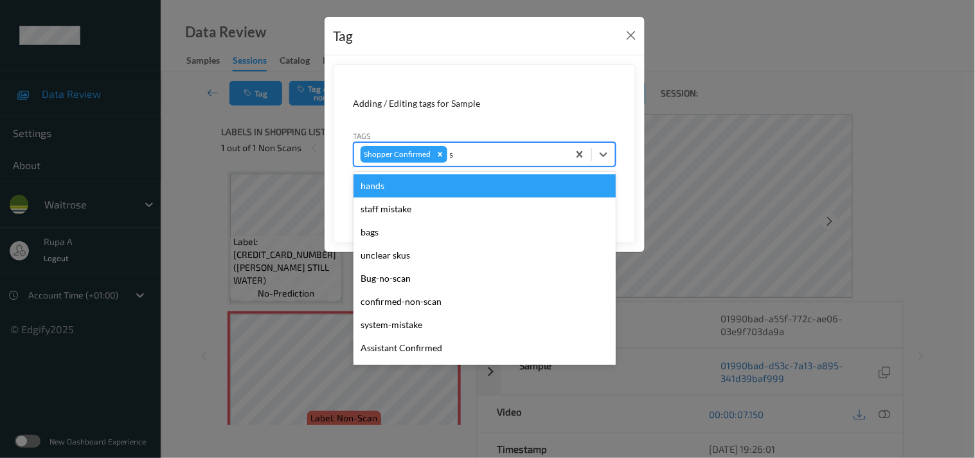
type input "sy"
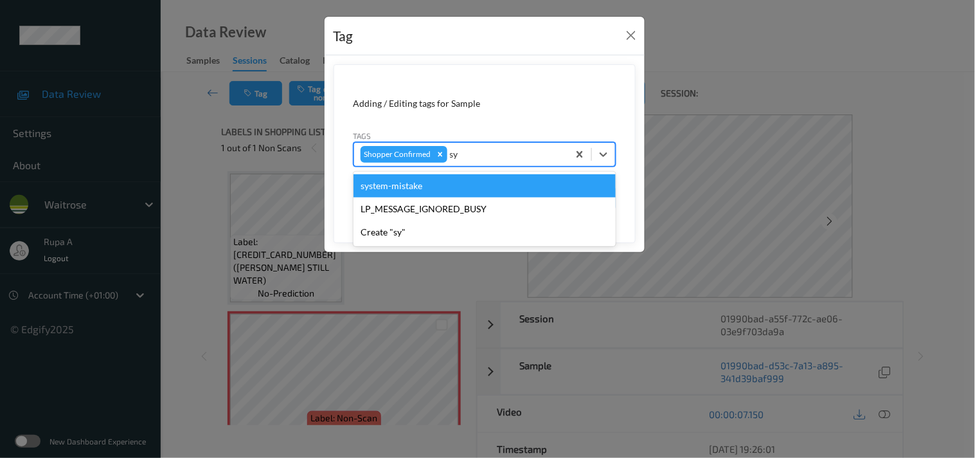
click at [419, 186] on div "system-mistake" at bounding box center [485, 185] width 262 height 23
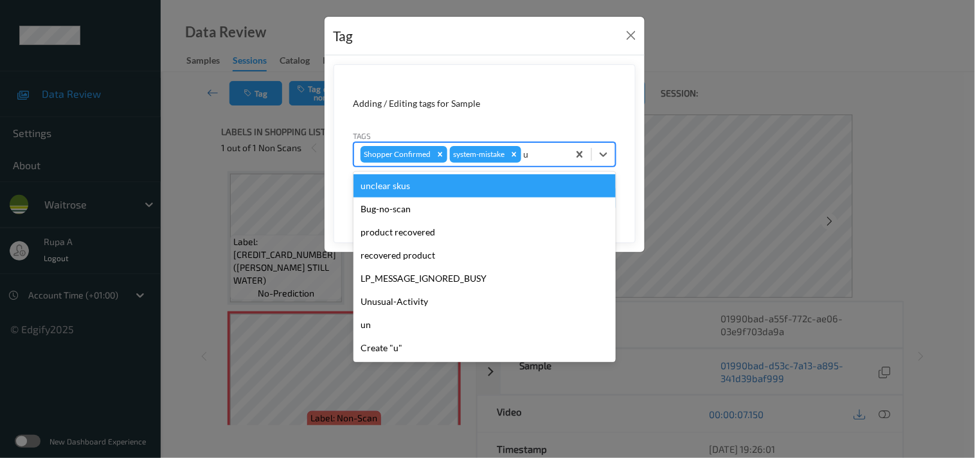
type input "un"
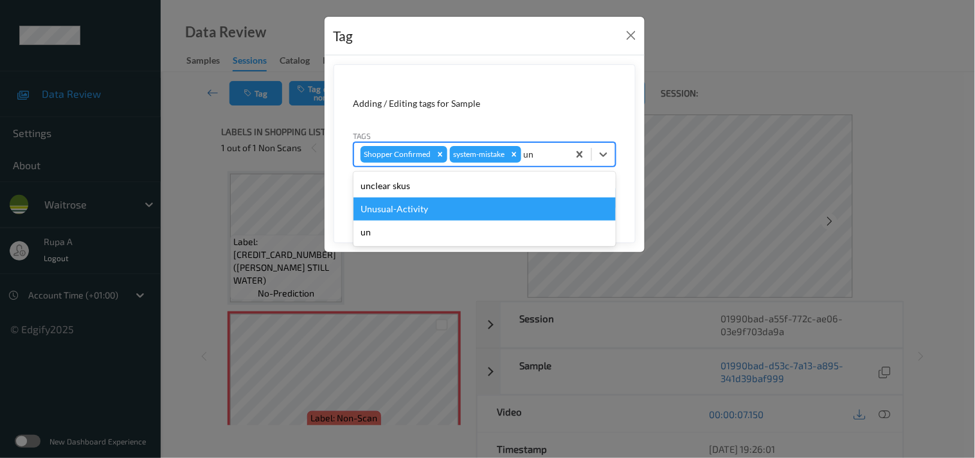
click at [397, 202] on div "Unusual-Activity" at bounding box center [485, 208] width 262 height 23
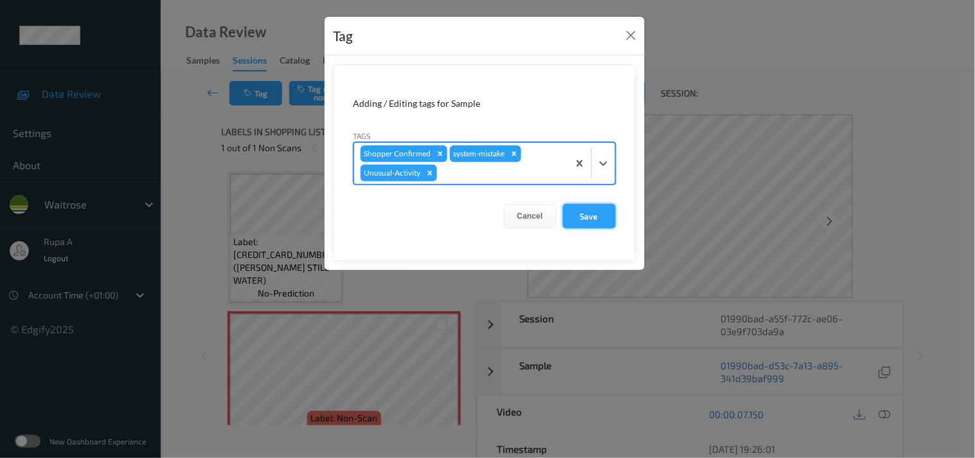
click at [590, 216] on button "Save" at bounding box center [589, 216] width 53 height 24
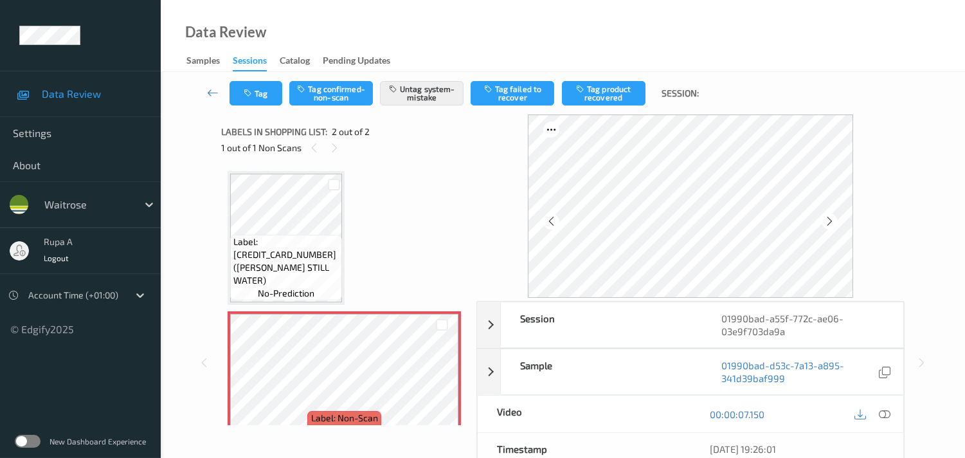
click at [377, 186] on div "Label: [CREDIT_CARD_NUMBER] ([PERSON_NAME] STILL WATER) no-prediction Label: No…" at bounding box center [344, 308] width 233 height 274
click at [256, 97] on button "Tag" at bounding box center [256, 93] width 53 height 24
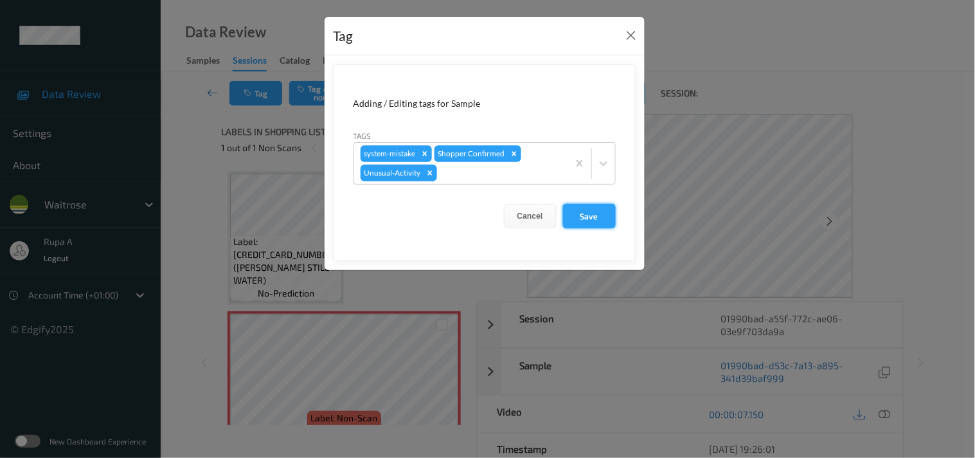
click at [586, 206] on button "Save" at bounding box center [589, 216] width 53 height 24
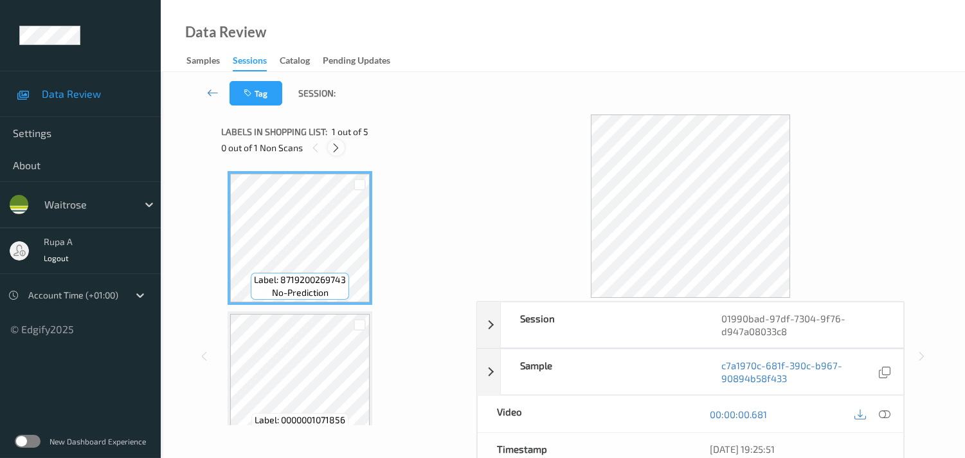
click at [339, 145] on icon at bounding box center [335, 148] width 11 height 12
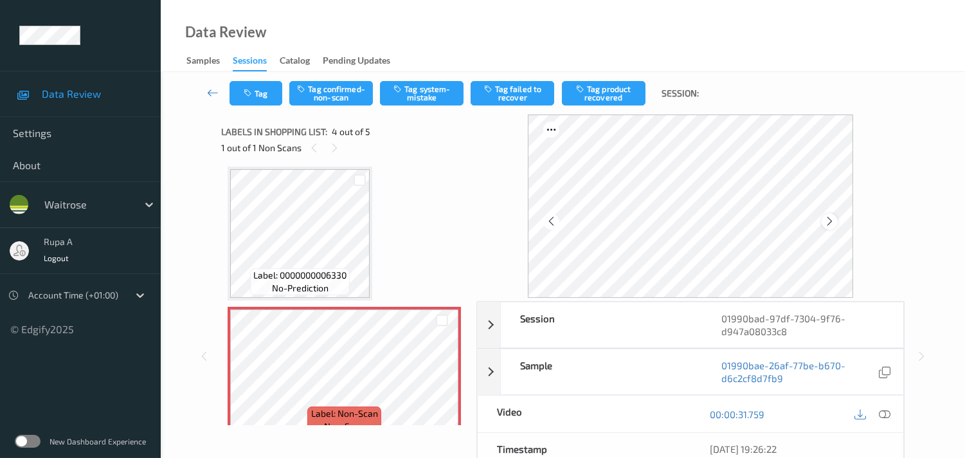
click at [833, 215] on icon at bounding box center [829, 221] width 11 height 12
click at [881, 420] on icon at bounding box center [885, 414] width 12 height 12
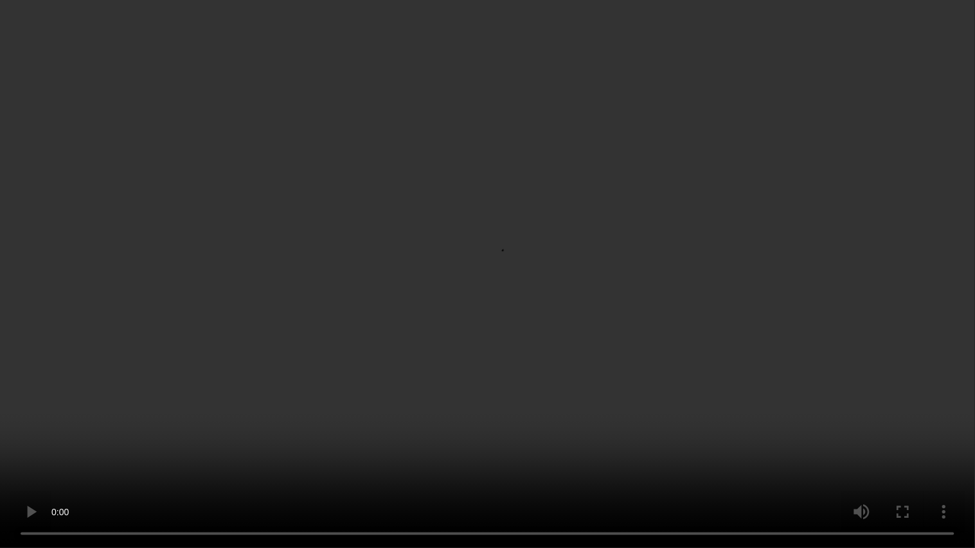
click at [880, 349] on video at bounding box center [487, 274] width 975 height 548
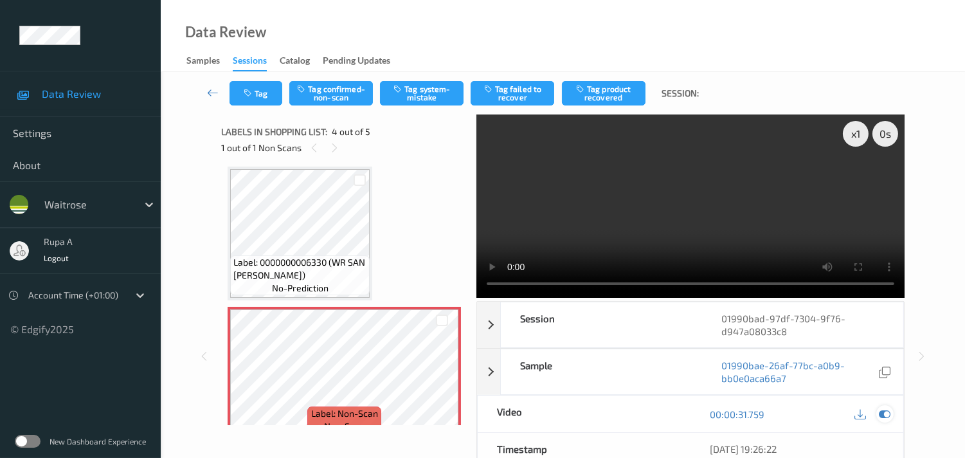
click at [878, 415] on div at bounding box center [884, 413] width 17 height 17
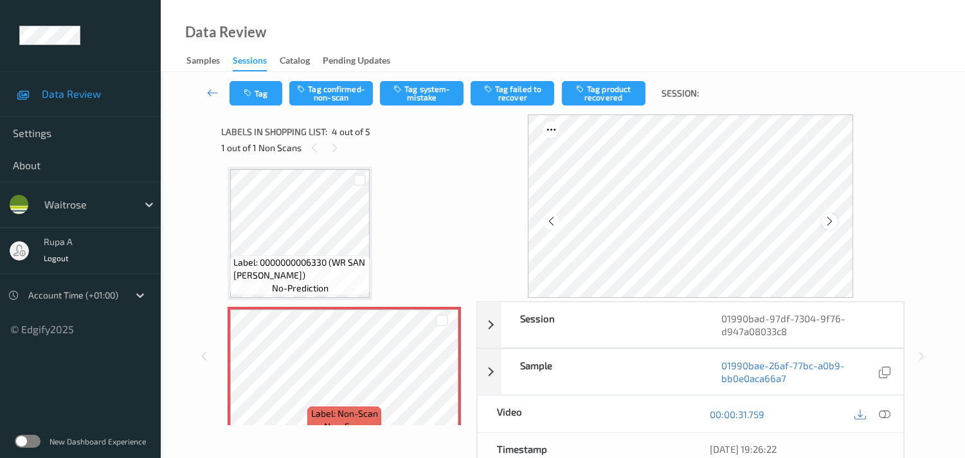
click at [835, 222] on icon at bounding box center [829, 221] width 11 height 12
click at [885, 413] on icon at bounding box center [885, 414] width 12 height 12
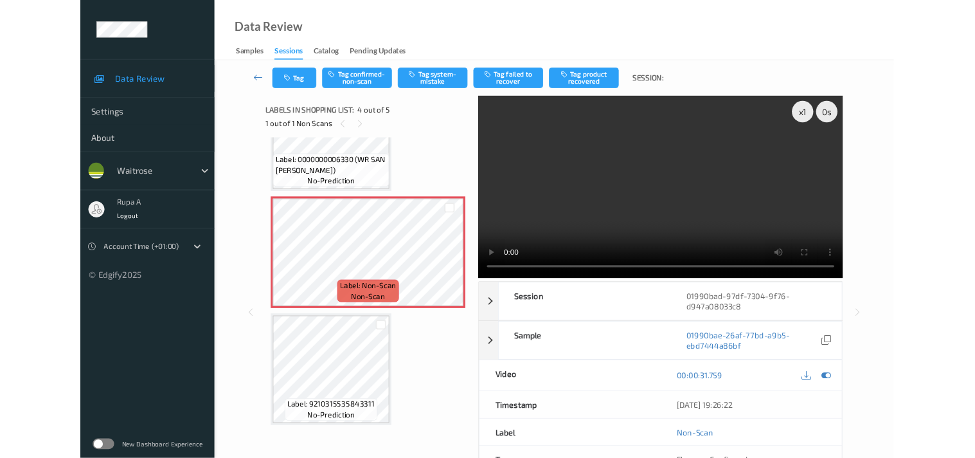
scroll to position [351, 0]
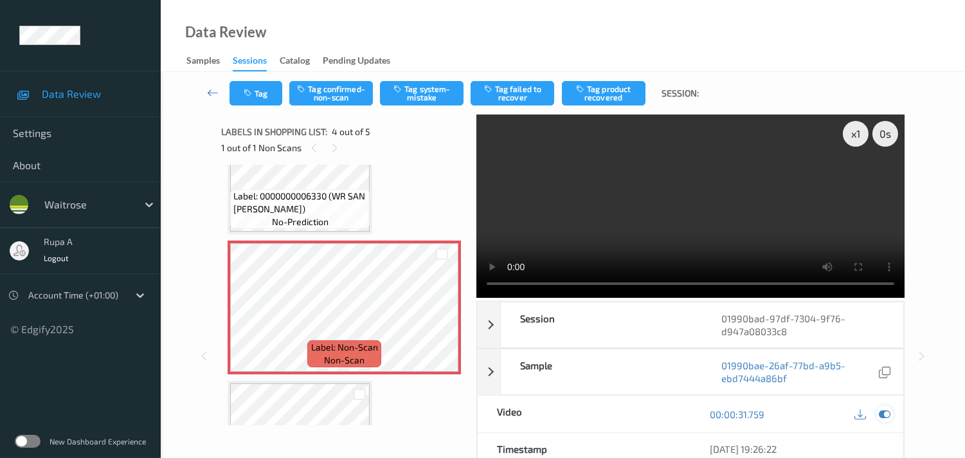
click at [882, 410] on icon at bounding box center [885, 414] width 12 height 12
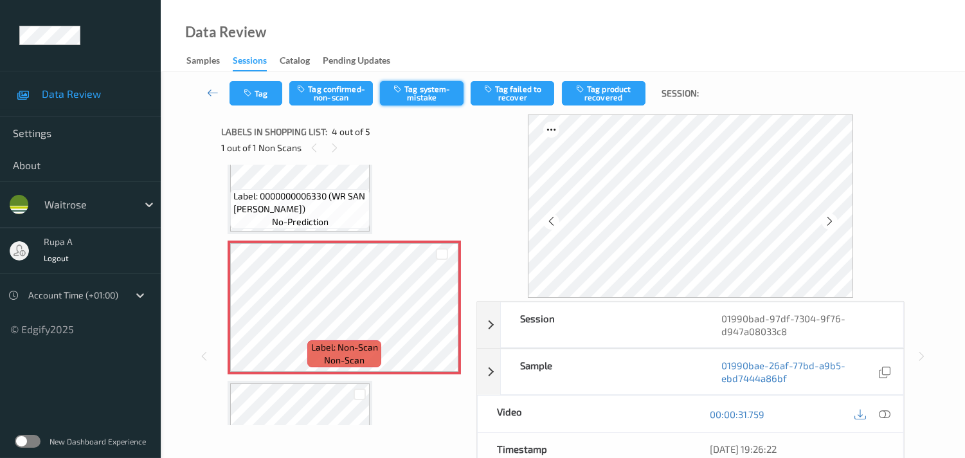
click at [444, 95] on button "Tag system-mistake" at bounding box center [422, 93] width 84 height 24
click at [251, 113] on div "Tag Tag confirmed-non-scan Untag system-mistake Tag failed to recover Tag produ…" at bounding box center [563, 93] width 752 height 42
click at [272, 100] on button "Tag" at bounding box center [256, 93] width 53 height 24
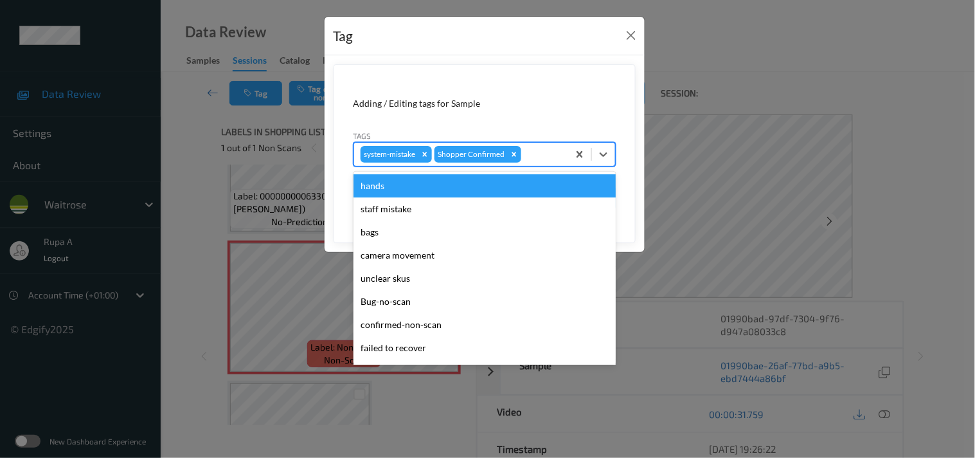
click at [561, 159] on div at bounding box center [543, 154] width 38 height 15
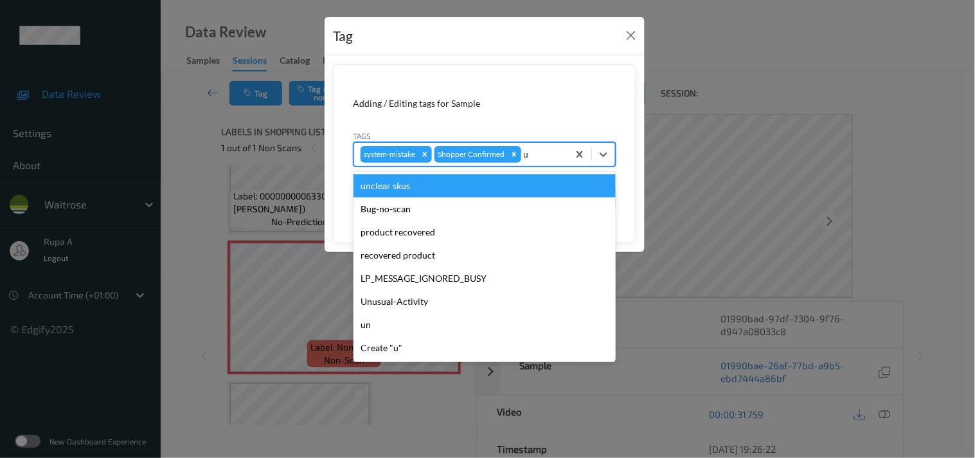
type input "un"
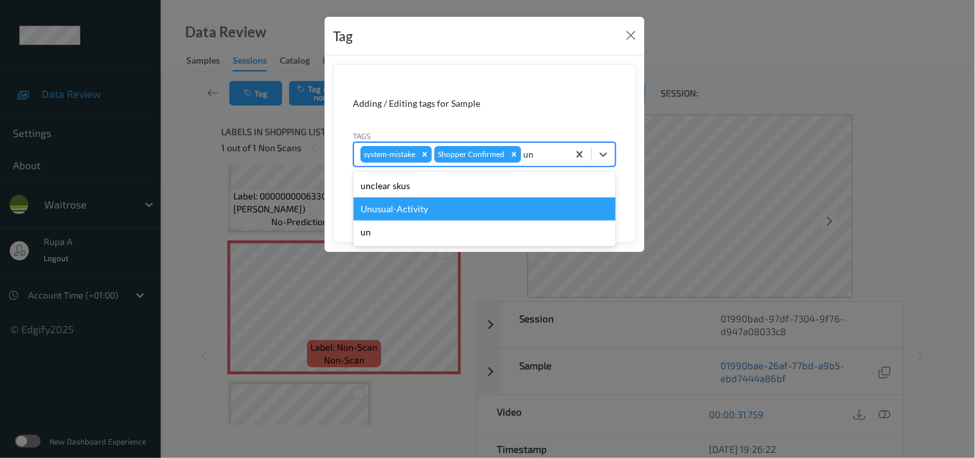
click at [496, 211] on div "Unusual-Activity" at bounding box center [485, 208] width 262 height 23
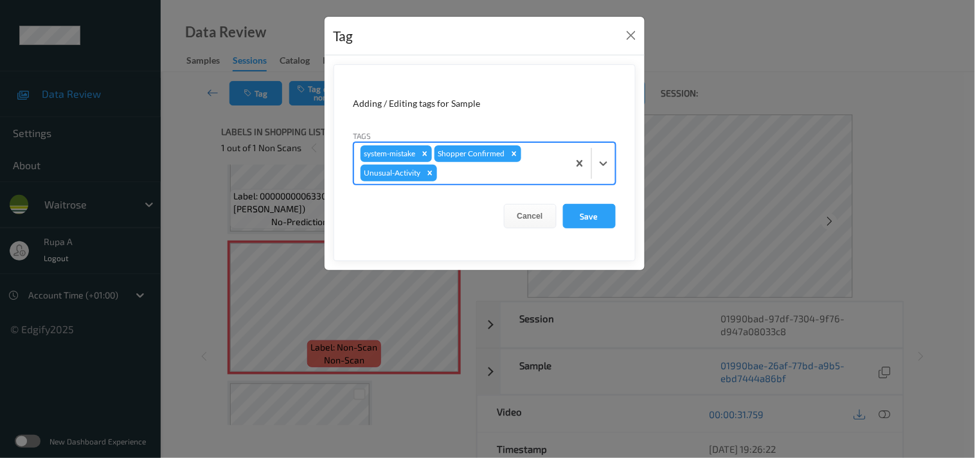
click at [496, 176] on div at bounding box center [501, 172] width 122 height 15
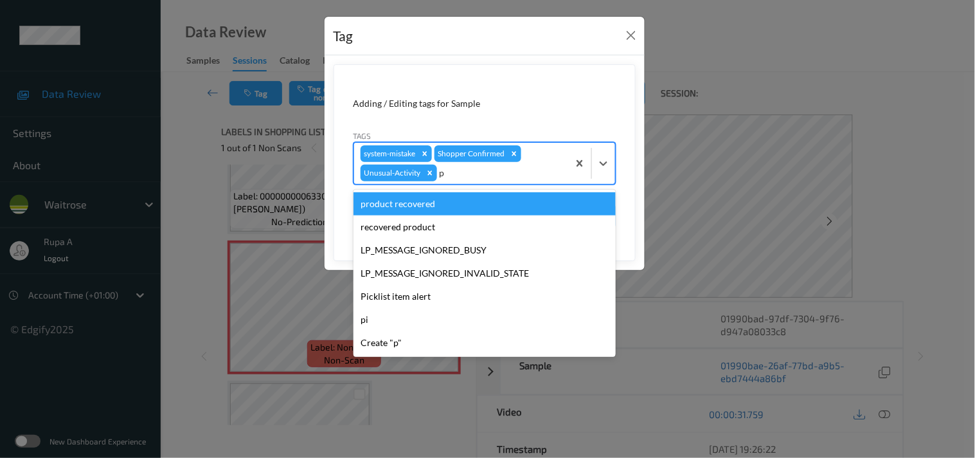
type input "pi"
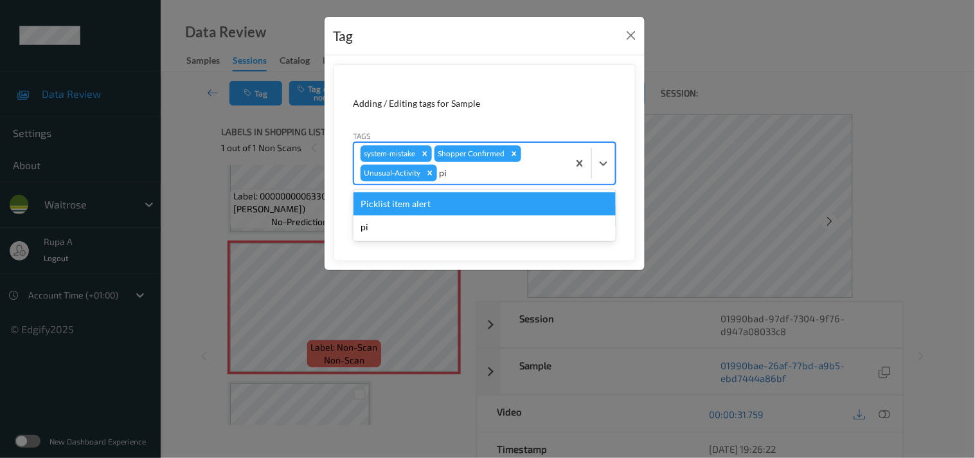
click at [478, 208] on div "Picklist item alert" at bounding box center [485, 203] width 262 height 23
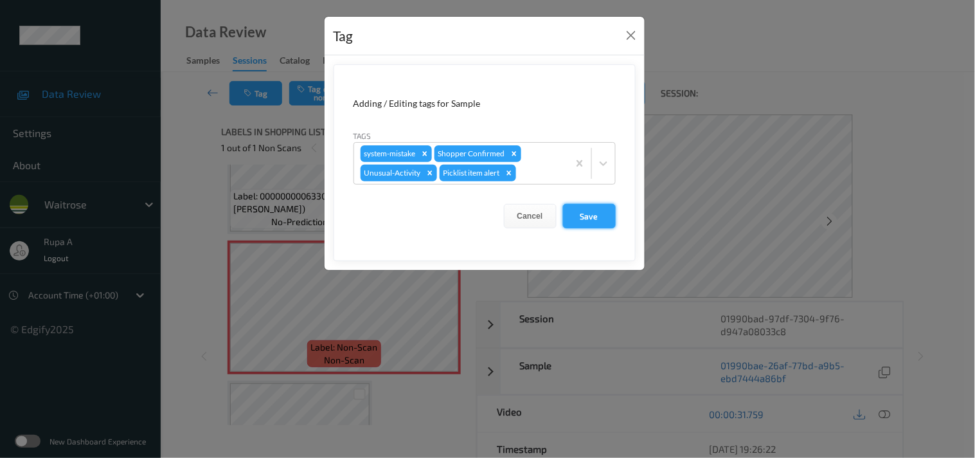
click at [582, 221] on button "Save" at bounding box center [589, 216] width 53 height 24
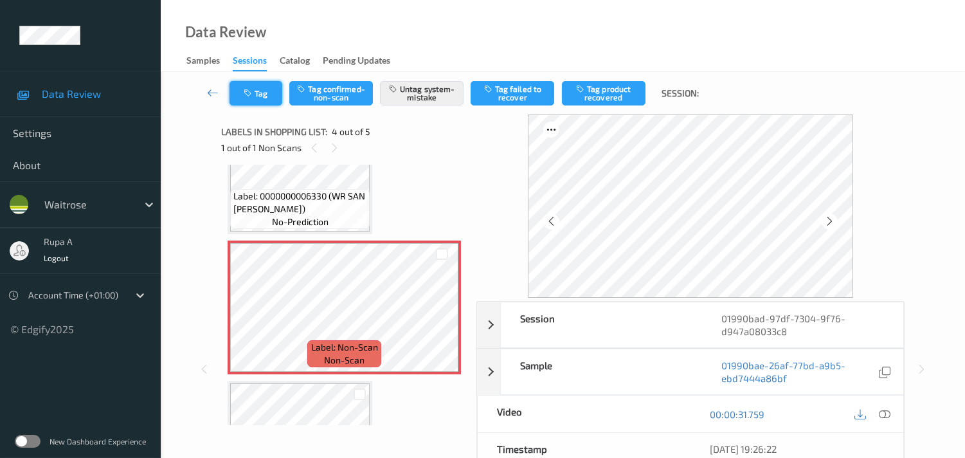
click at [269, 99] on button "Tag" at bounding box center [256, 93] width 53 height 24
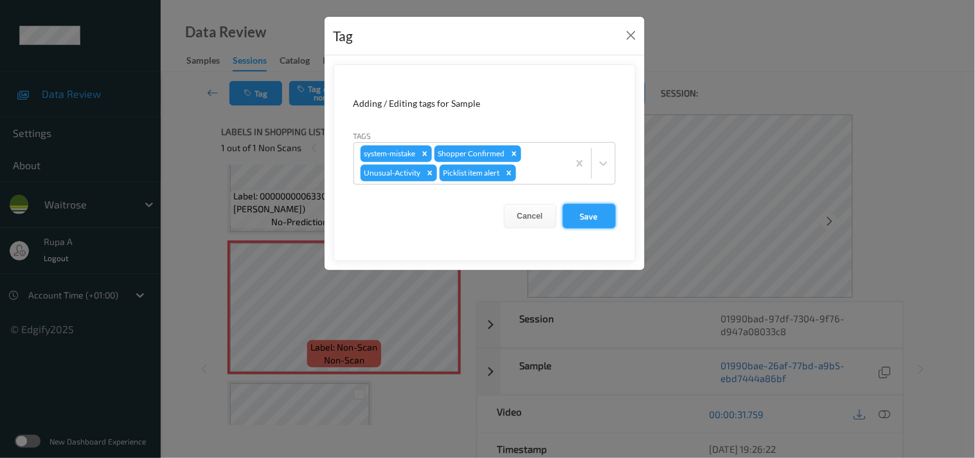
click at [565, 217] on button "Save" at bounding box center [589, 216] width 53 height 24
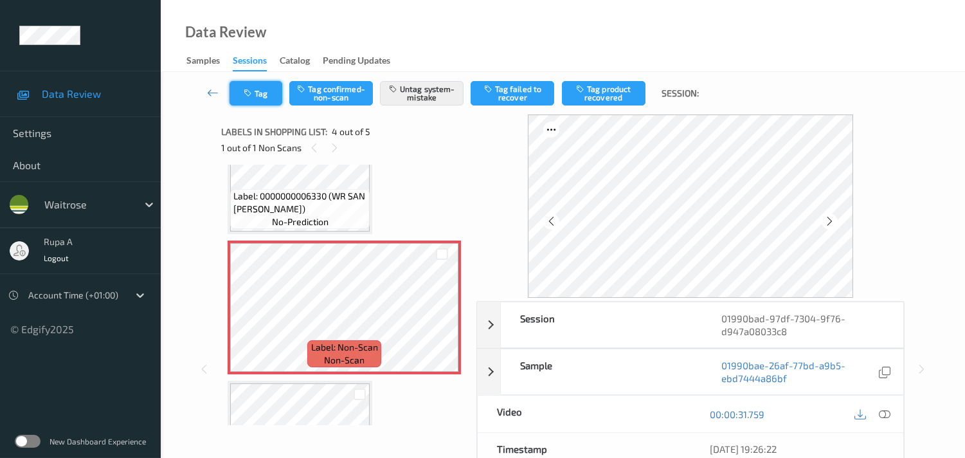
click at [264, 104] on button "Tag" at bounding box center [256, 93] width 53 height 24
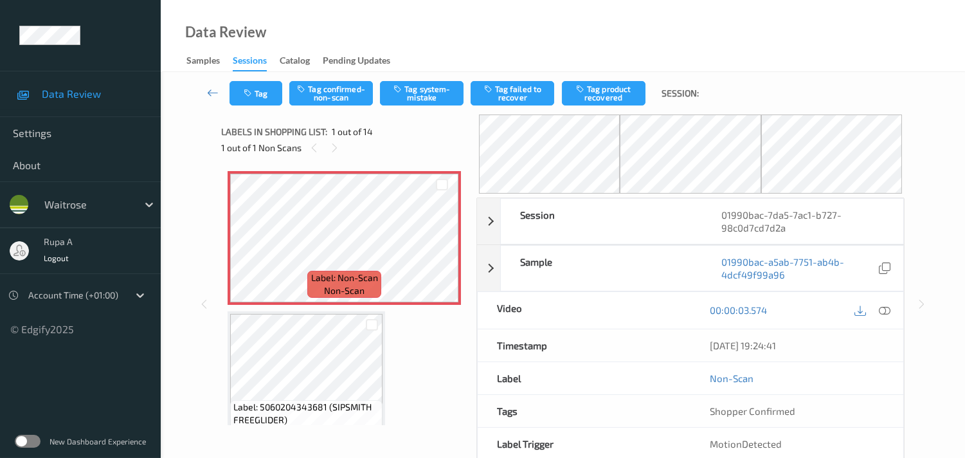
click at [410, 40] on div "Data Review Samples Sessions Catalog Pending Updates" at bounding box center [563, 36] width 804 height 72
click at [444, 252] on icon at bounding box center [442, 249] width 11 height 12
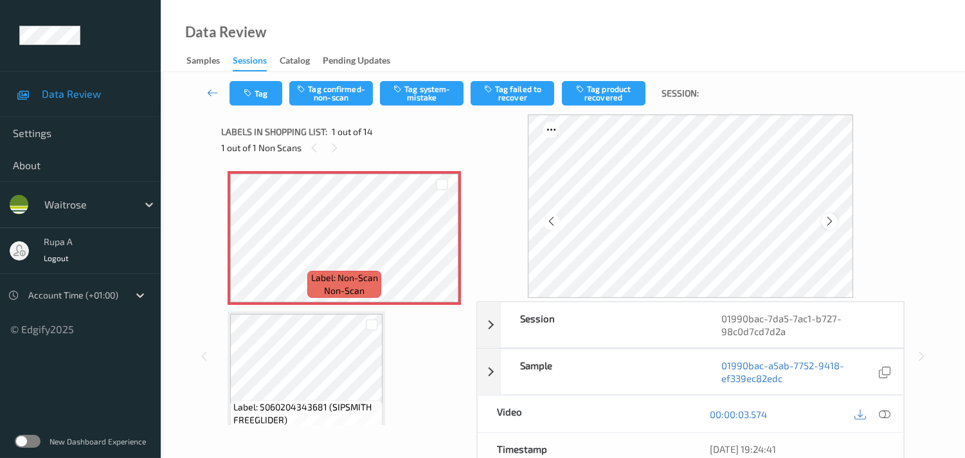
click at [828, 219] on icon at bounding box center [829, 221] width 11 height 12
click at [404, 97] on button "Tag system-mistake" at bounding box center [422, 93] width 84 height 24
click at [267, 99] on button "Tag" at bounding box center [256, 93] width 53 height 24
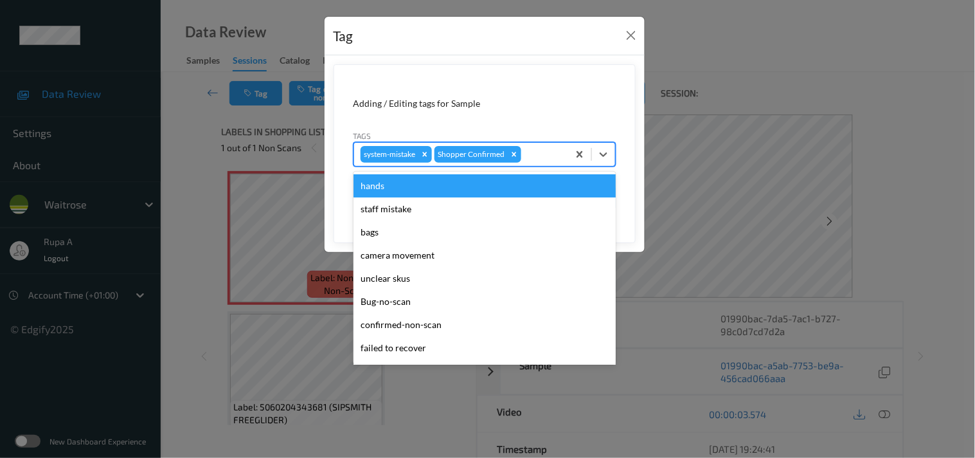
click at [538, 156] on div at bounding box center [543, 154] width 38 height 15
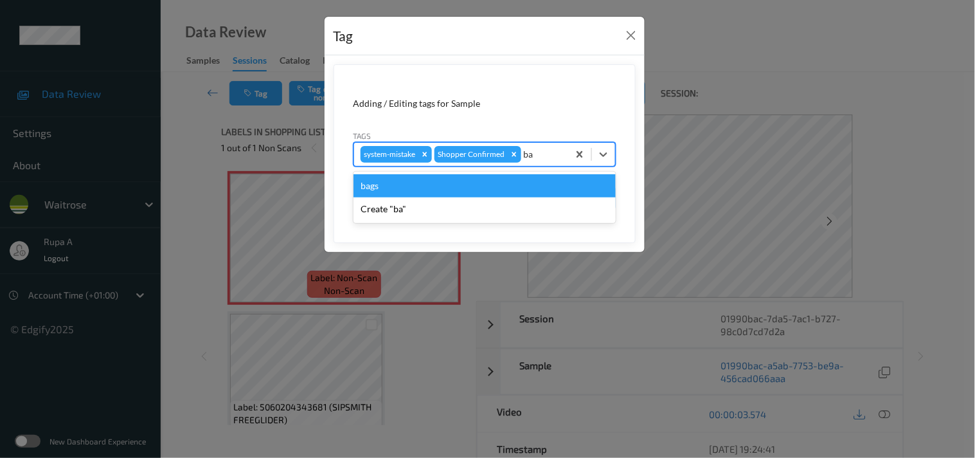
type input "bag"
click at [471, 190] on div "bags" at bounding box center [485, 185] width 262 height 23
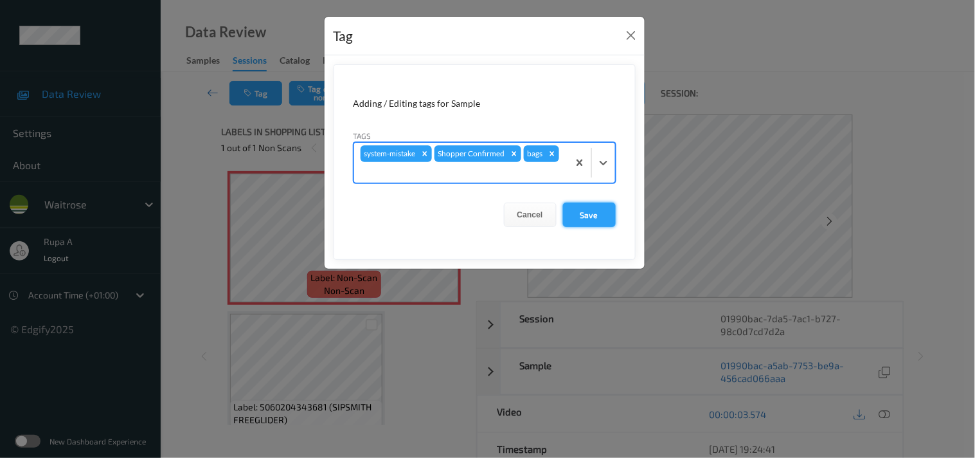
click at [586, 216] on button "Save" at bounding box center [589, 215] width 53 height 24
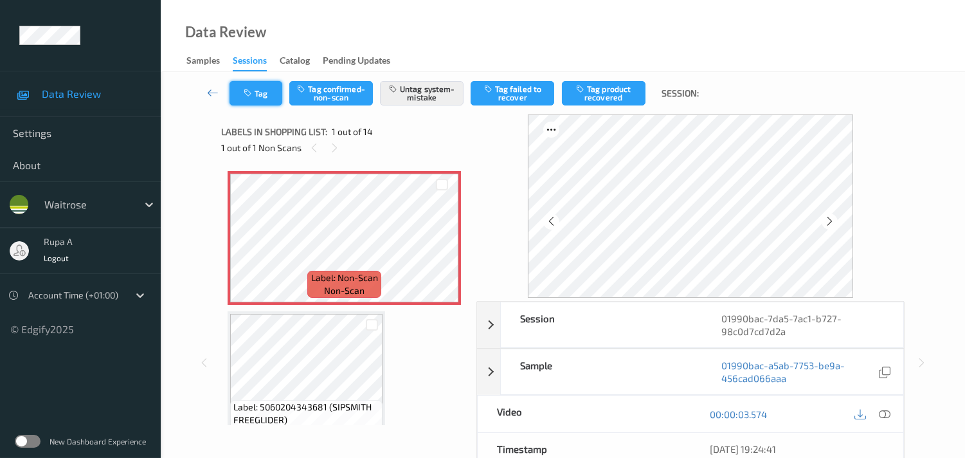
click at [258, 94] on button "Tag" at bounding box center [256, 93] width 53 height 24
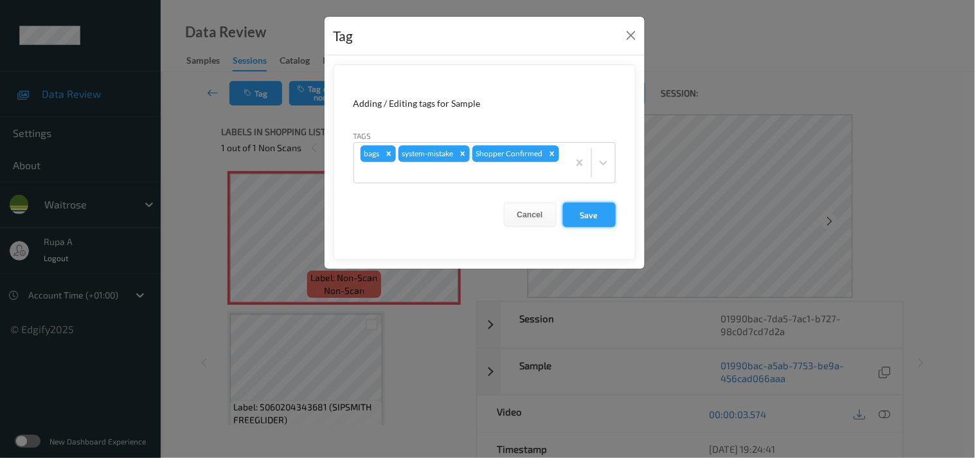
click at [585, 221] on button "Save" at bounding box center [589, 215] width 53 height 24
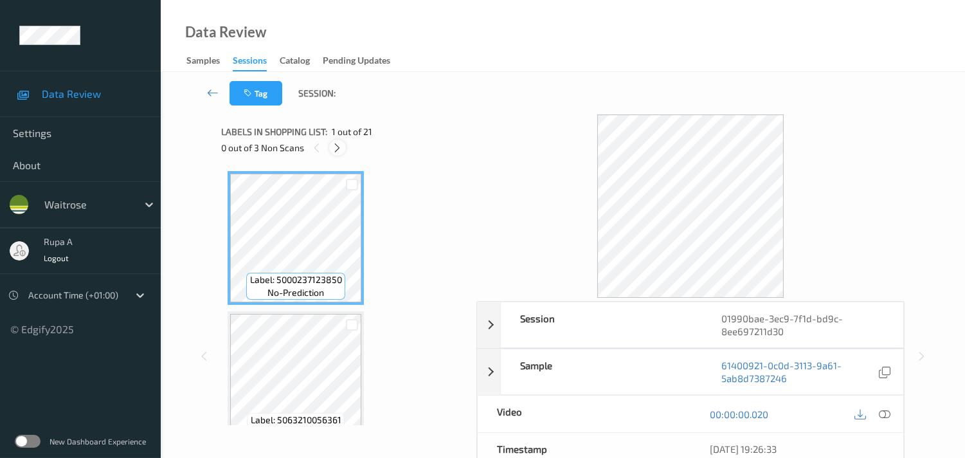
click at [333, 145] on icon at bounding box center [337, 148] width 11 height 12
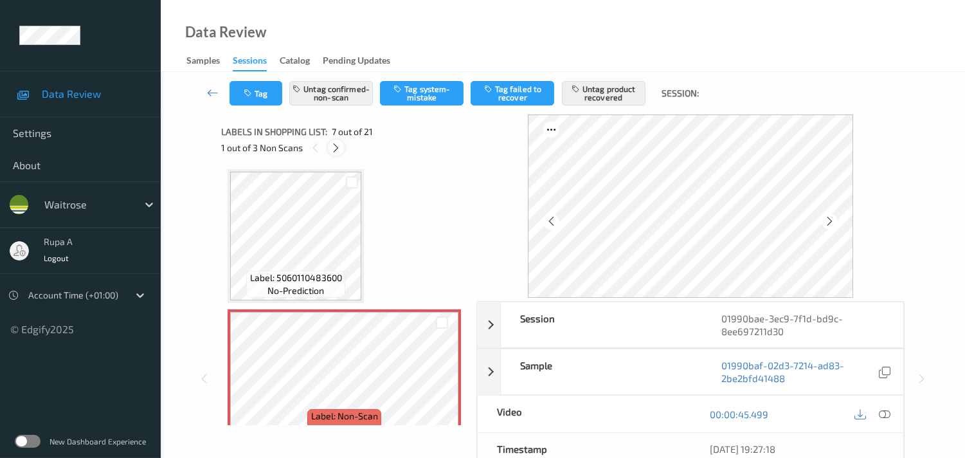
click at [336, 150] on icon at bounding box center [335, 148] width 11 height 12
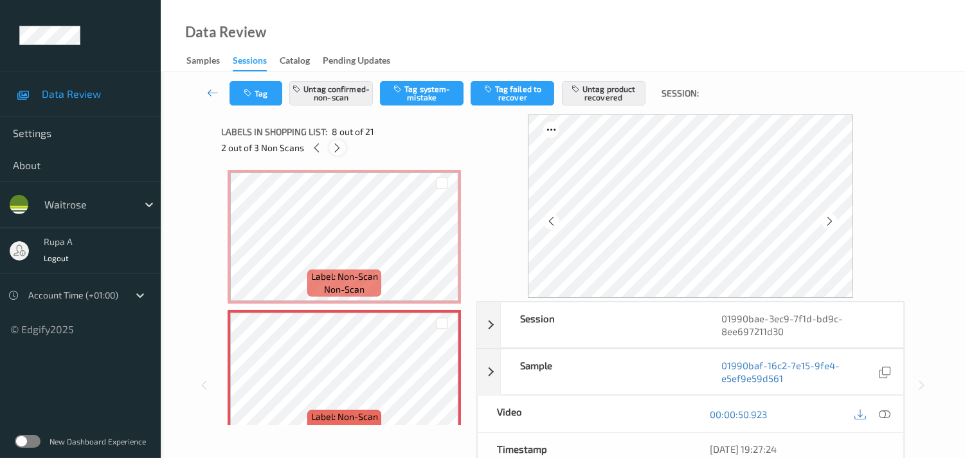
click at [336, 149] on icon at bounding box center [337, 148] width 11 height 12
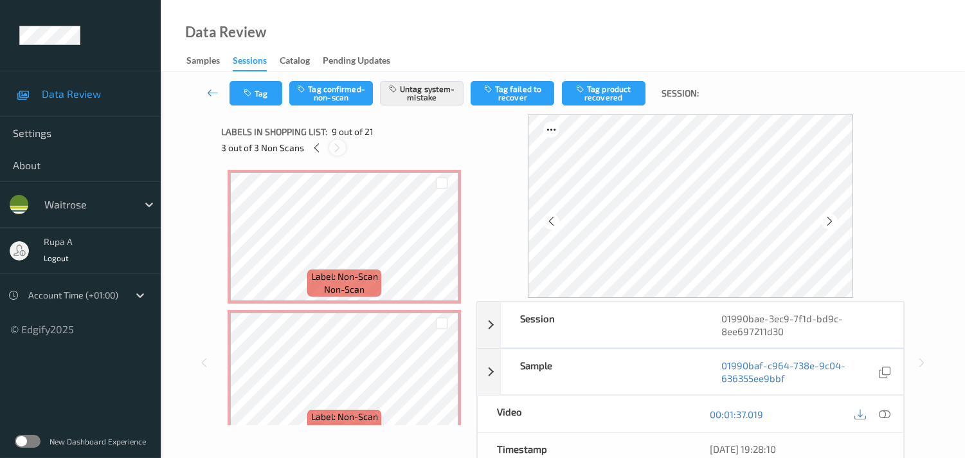
scroll to position [981, 0]
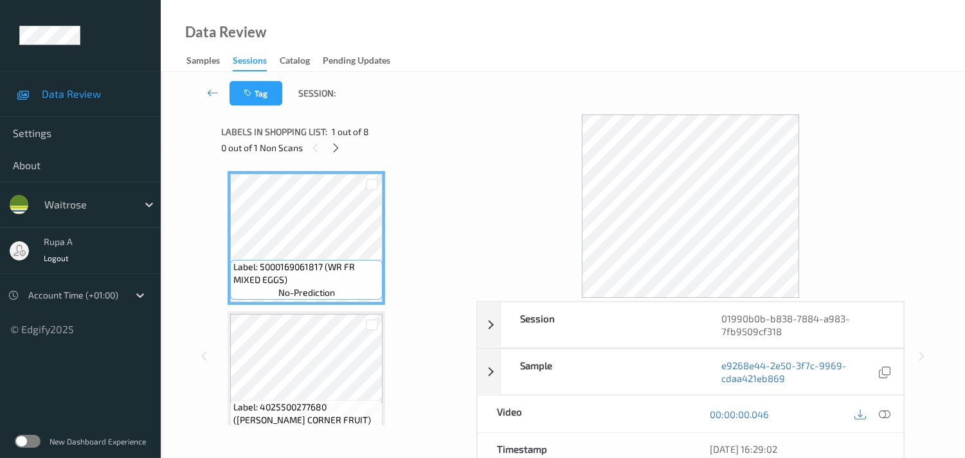
drag, startPoint x: 401, startPoint y: 140, endPoint x: 382, endPoint y: 143, distance: 18.9
click at [400, 140] on div "0 out of 1 Non Scans" at bounding box center [344, 148] width 246 height 16
click at [336, 151] on icon at bounding box center [335, 148] width 11 height 12
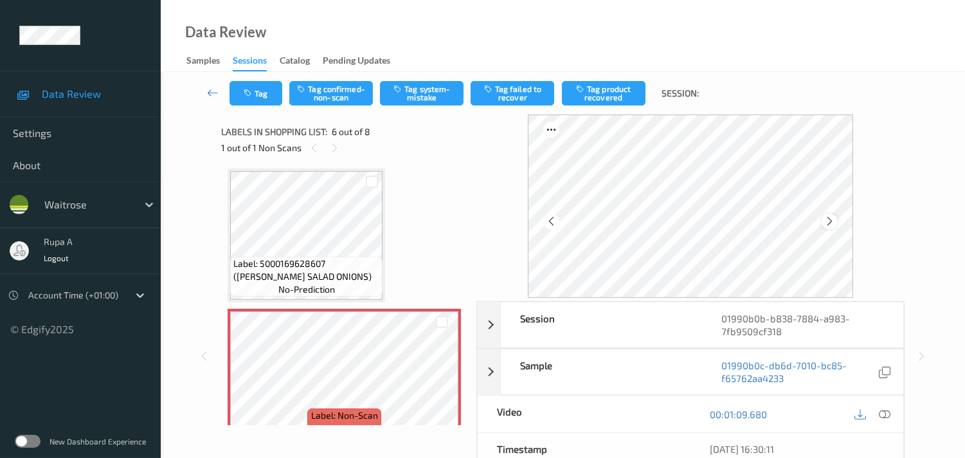
click at [833, 222] on icon at bounding box center [829, 221] width 11 height 12
click at [882, 413] on icon at bounding box center [885, 414] width 12 height 12
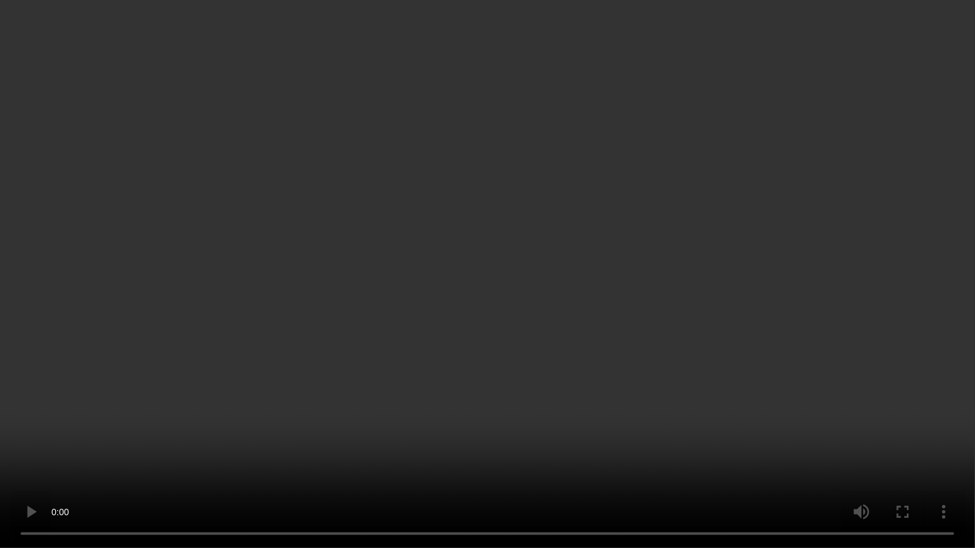
click at [910, 275] on video at bounding box center [487, 274] width 975 height 548
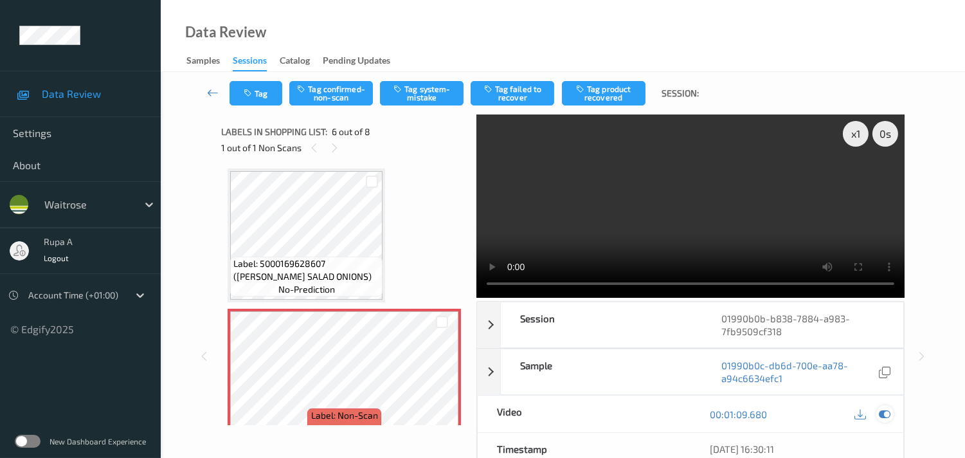
click at [885, 415] on icon at bounding box center [885, 414] width 12 height 12
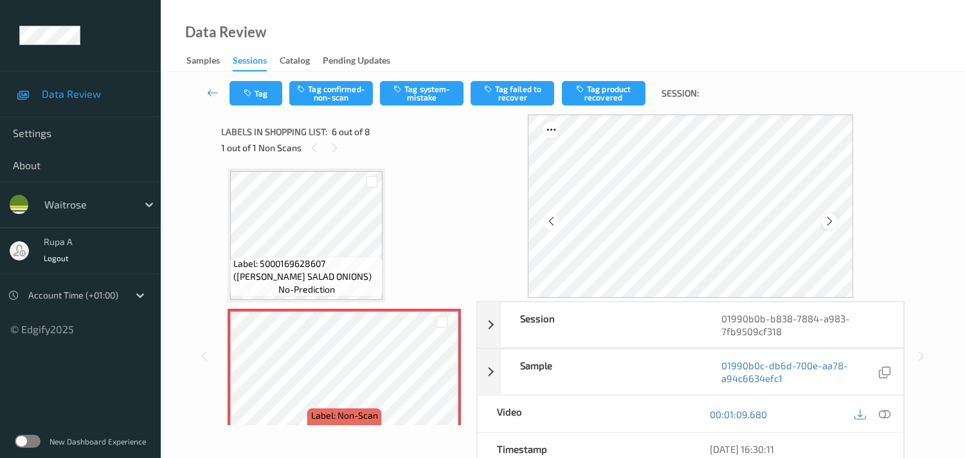
click at [835, 216] on icon at bounding box center [829, 221] width 11 height 12
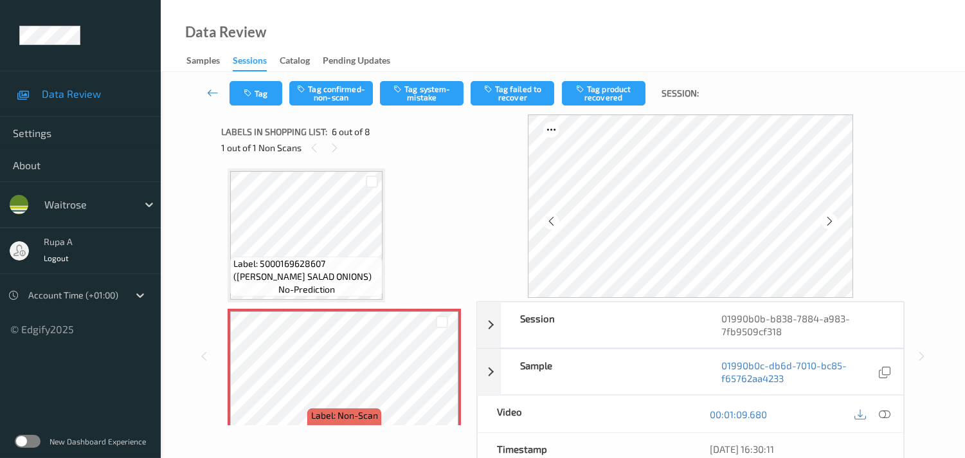
click at [835, 216] on icon at bounding box center [829, 221] width 11 height 12
click at [835, 219] on icon at bounding box center [829, 221] width 11 height 12
click at [431, 100] on button "Tag system-mistake" at bounding box center [422, 93] width 84 height 24
click at [248, 98] on button "Tag" at bounding box center [256, 93] width 53 height 24
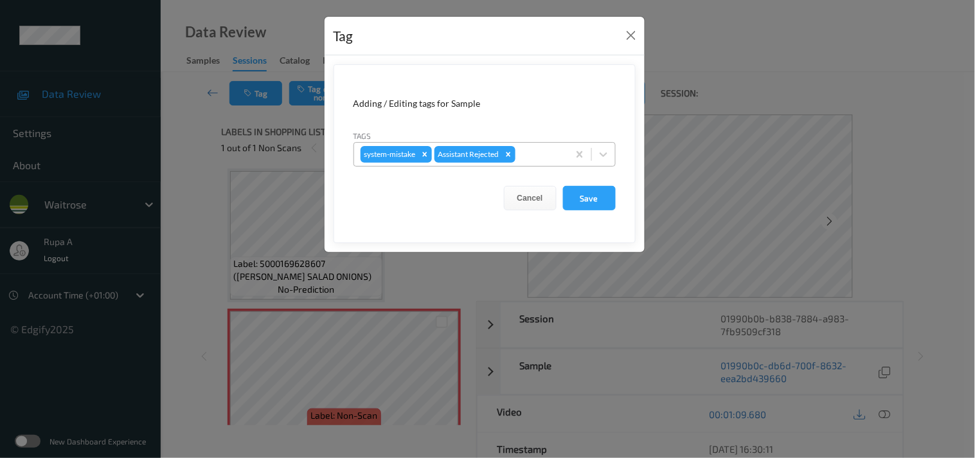
click at [532, 154] on div at bounding box center [540, 154] width 44 height 15
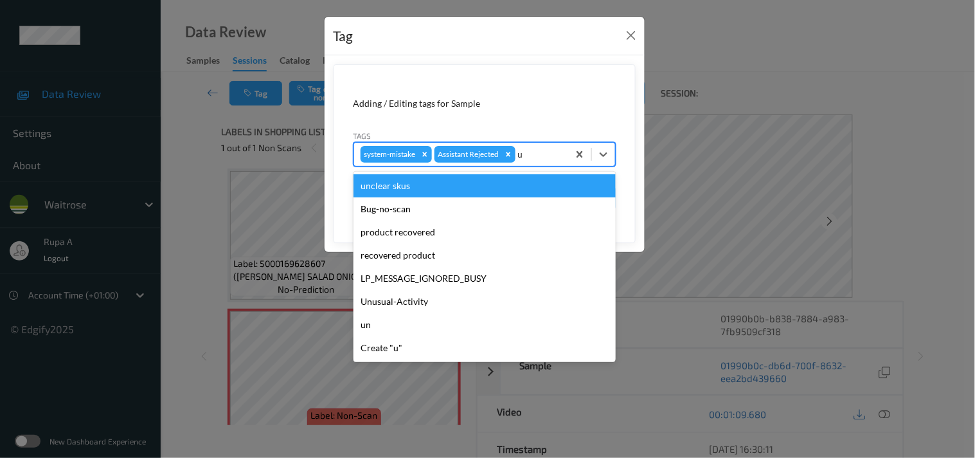
type input "un"
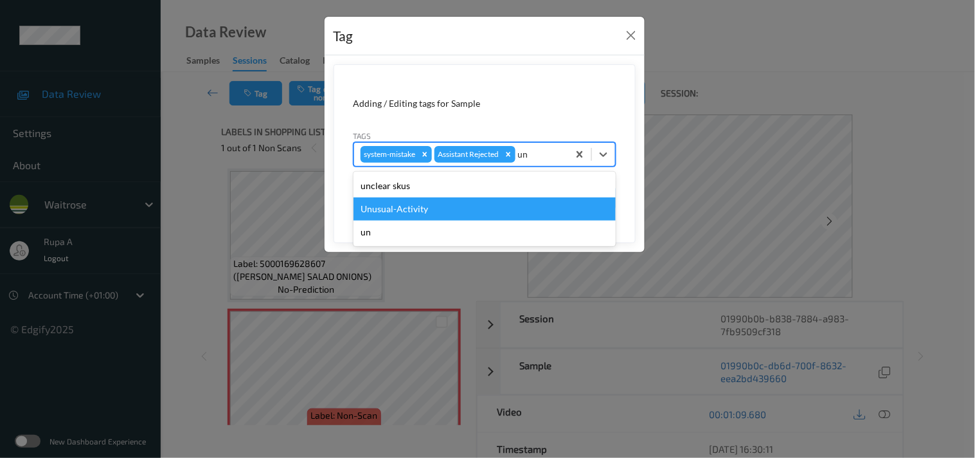
click at [375, 209] on div "Unusual-Activity" at bounding box center [485, 208] width 262 height 23
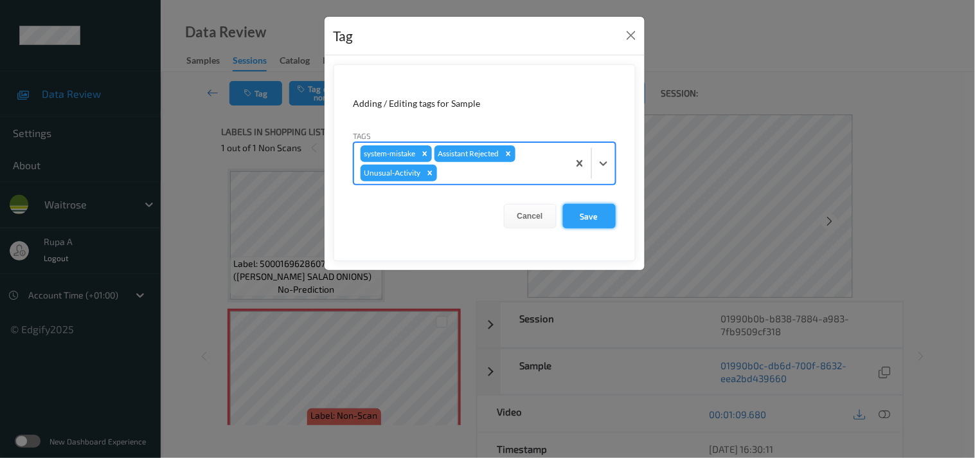
click at [608, 216] on button "Save" at bounding box center [589, 216] width 53 height 24
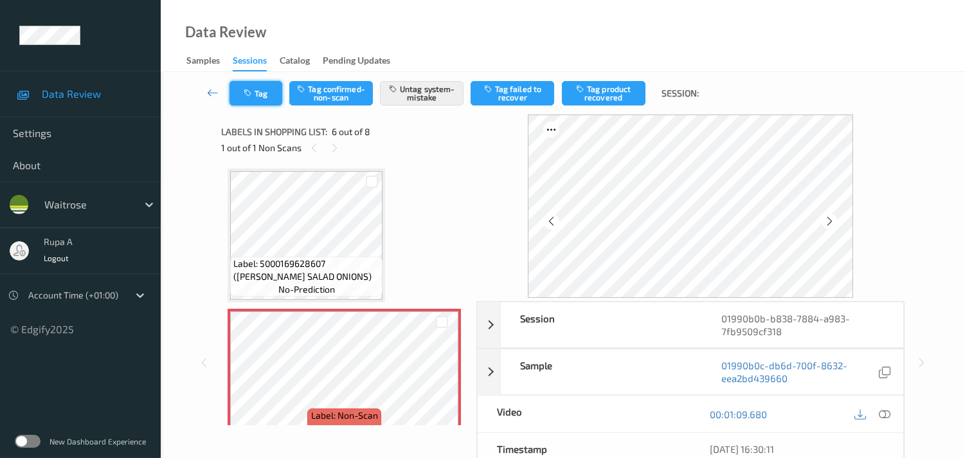
click at [252, 96] on icon "button" at bounding box center [249, 93] width 11 height 9
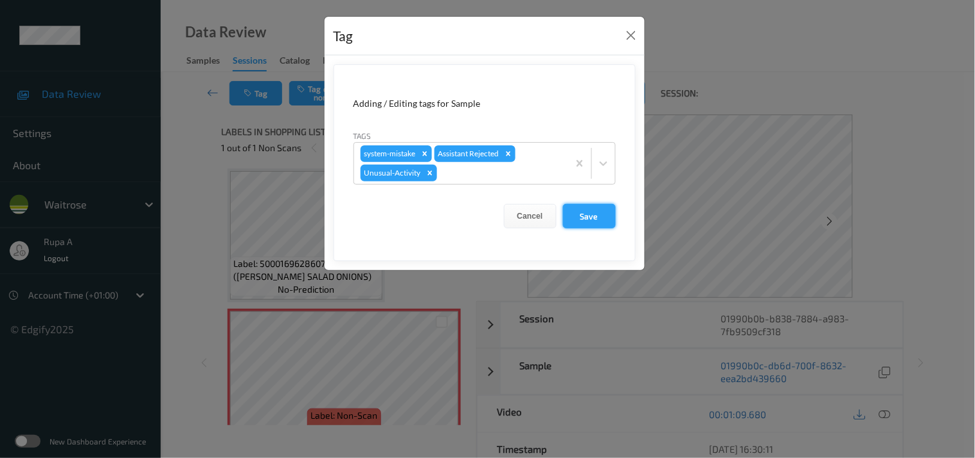
click at [586, 223] on button "Save" at bounding box center [589, 216] width 53 height 24
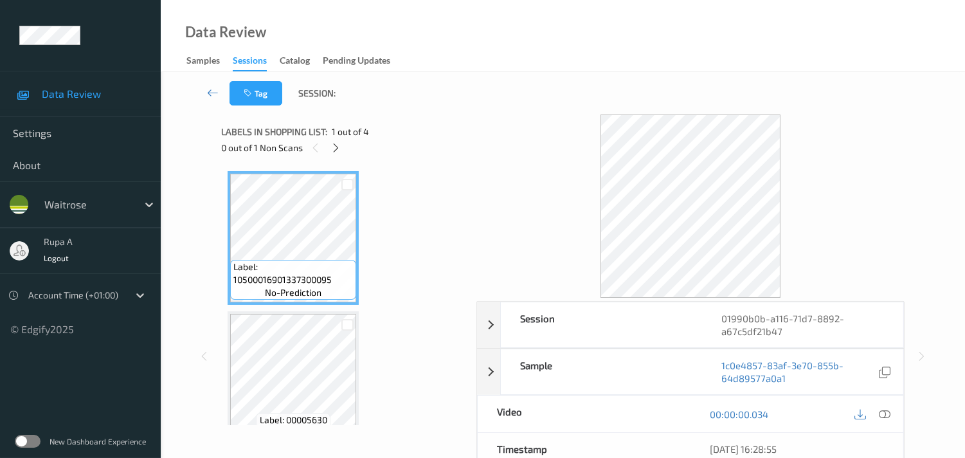
click at [435, 179] on div "Label: 10500016901337300095 no-prediction Label: 00005630 no-prediction Label: …" at bounding box center [344, 448] width 233 height 554
click at [330, 145] on div at bounding box center [336, 148] width 16 height 16
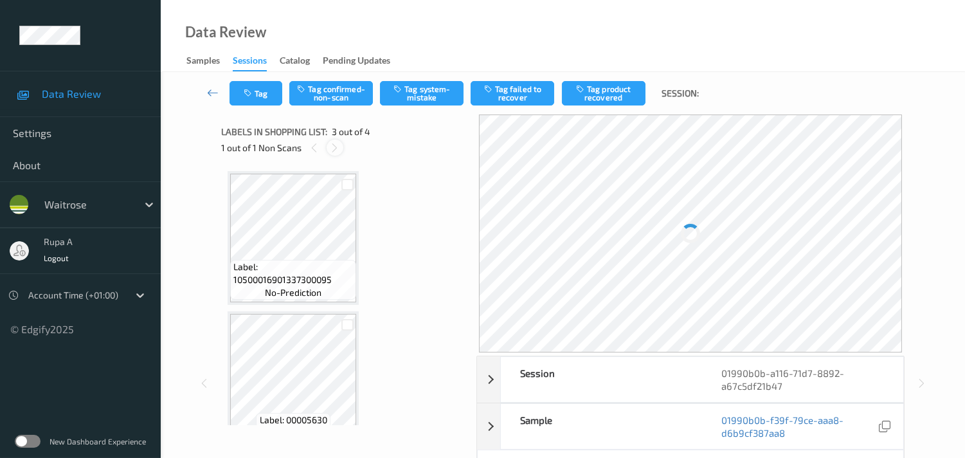
scroll to position [145, 0]
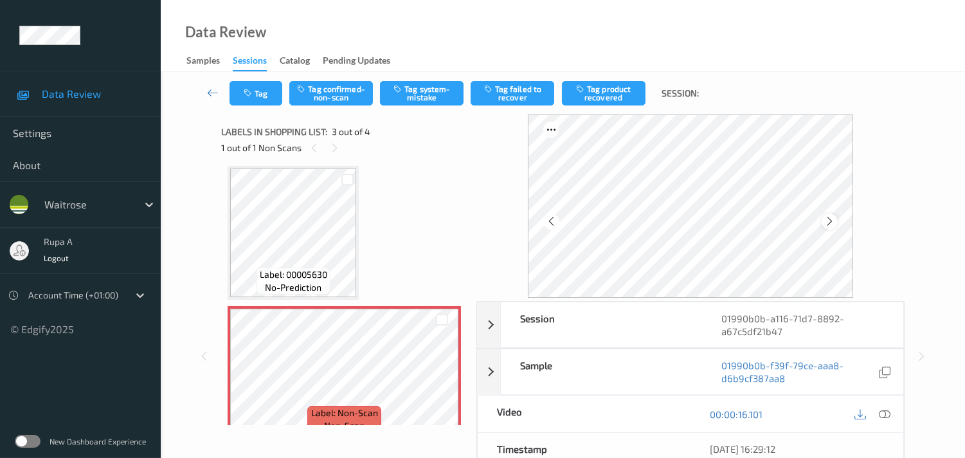
click at [827, 221] on icon at bounding box center [829, 221] width 11 height 12
click at [882, 419] on icon at bounding box center [885, 414] width 12 height 12
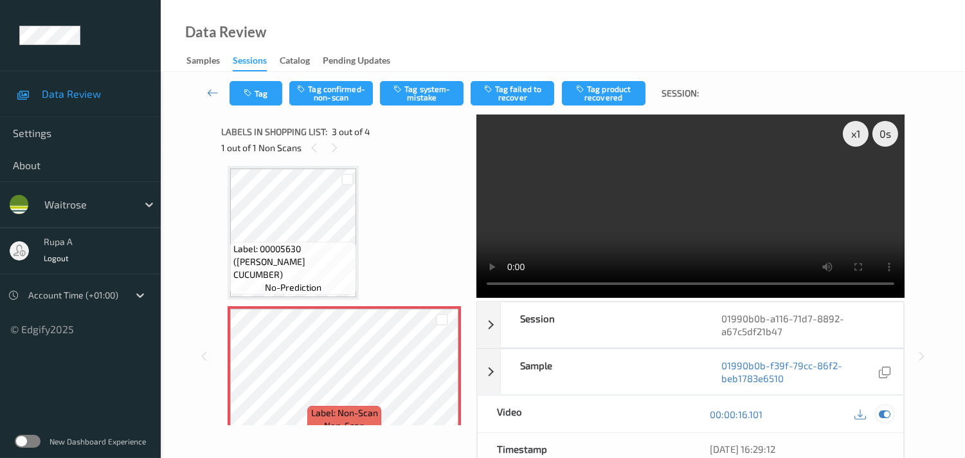
click at [891, 410] on div at bounding box center [884, 413] width 17 height 17
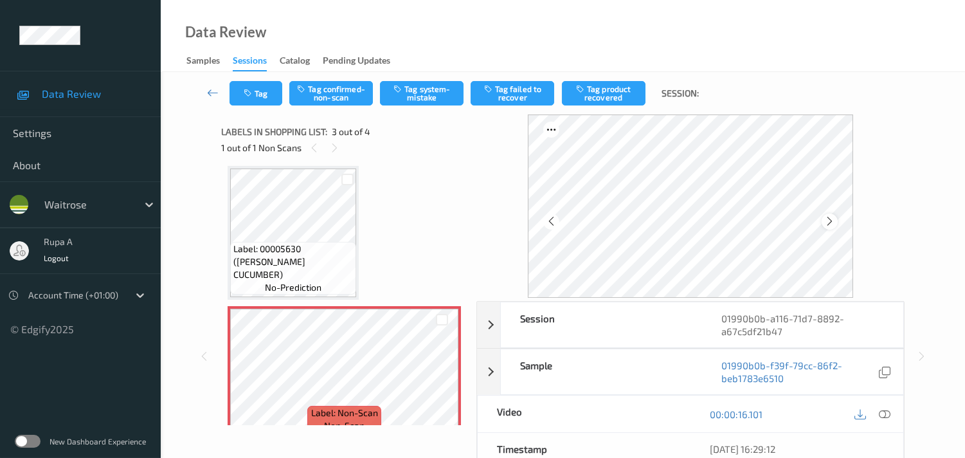
click at [835, 223] on icon at bounding box center [829, 221] width 11 height 12
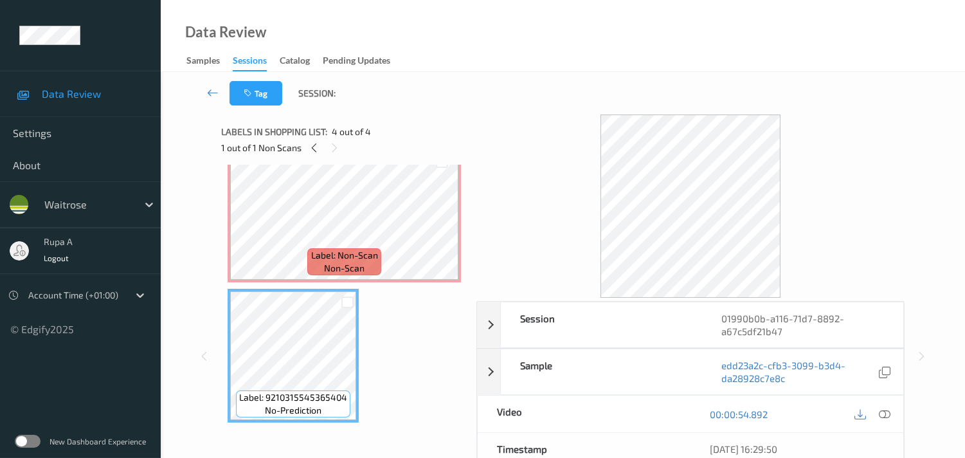
scroll to position [161, 0]
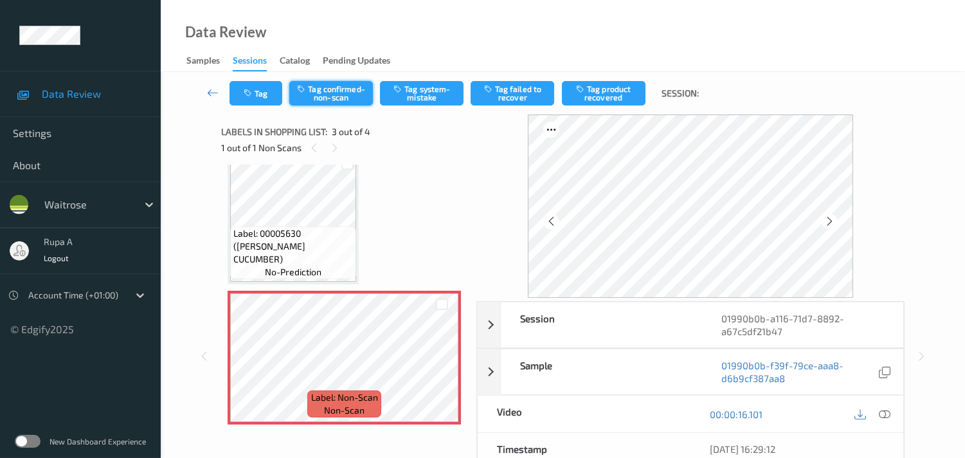
click at [336, 95] on button "Tag confirmed-non-scan" at bounding box center [331, 93] width 84 height 24
click at [536, 98] on button "Tag failed to recover" at bounding box center [513, 93] width 84 height 24
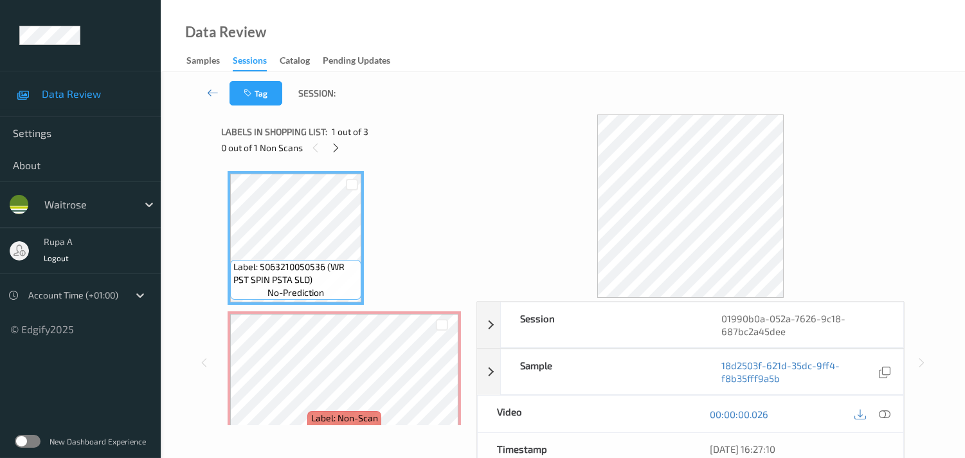
click at [406, 171] on div "Label: 5063210050536 (WR PST SPIN PSTA SLD) no-prediction Label: Non-Scan non-s…" at bounding box center [344, 378] width 233 height 414
click at [329, 145] on div at bounding box center [336, 148] width 16 height 16
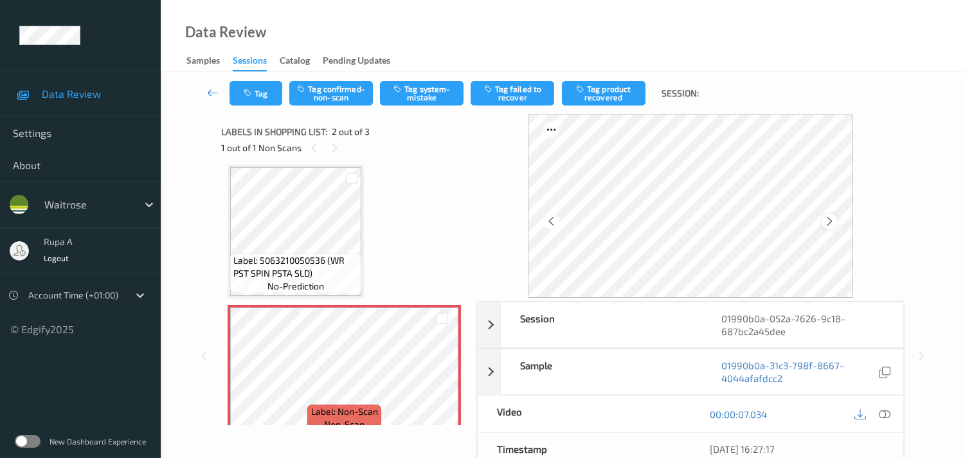
click at [829, 217] on icon at bounding box center [829, 221] width 11 height 12
click at [883, 413] on icon at bounding box center [885, 414] width 12 height 12
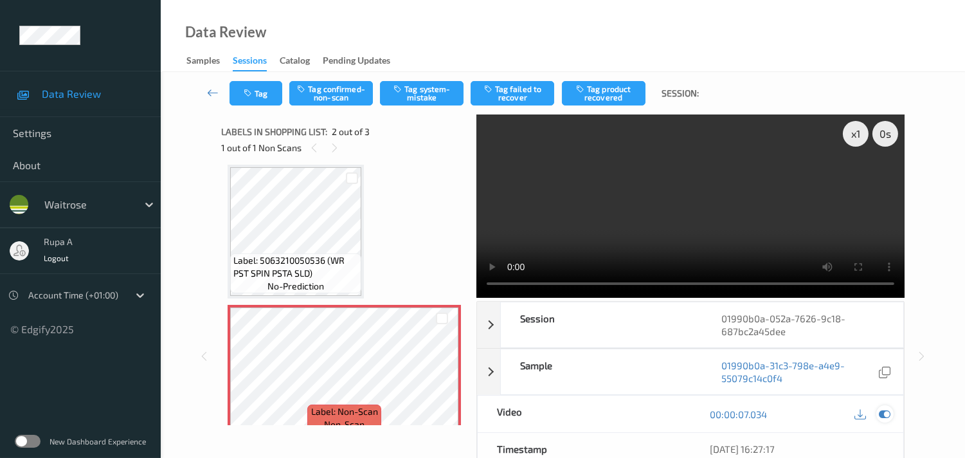
click at [880, 412] on icon at bounding box center [885, 414] width 12 height 12
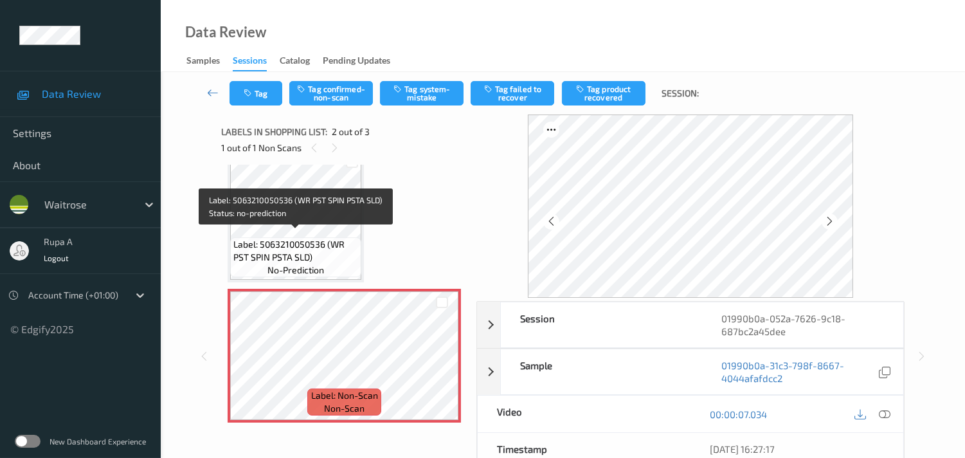
scroll to position [21, 0]
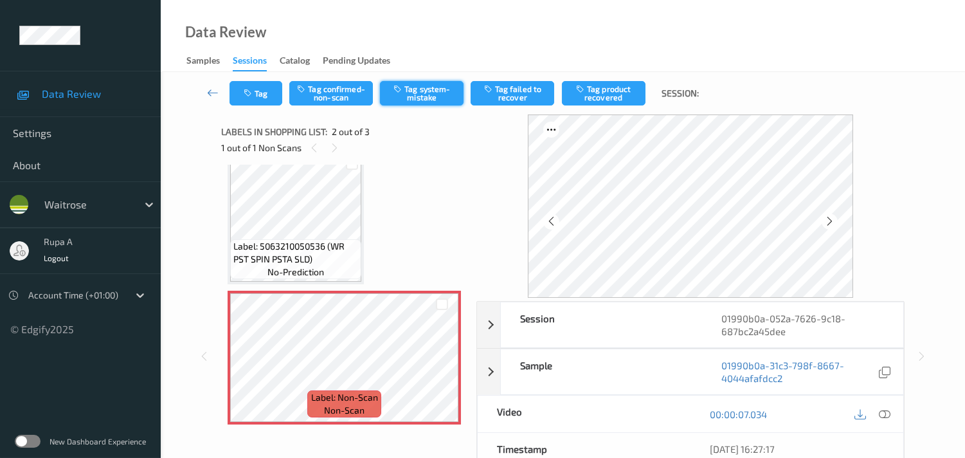
click at [441, 98] on button "Tag system-mistake" at bounding box center [422, 93] width 84 height 24
click at [257, 95] on button "Tag" at bounding box center [256, 93] width 53 height 24
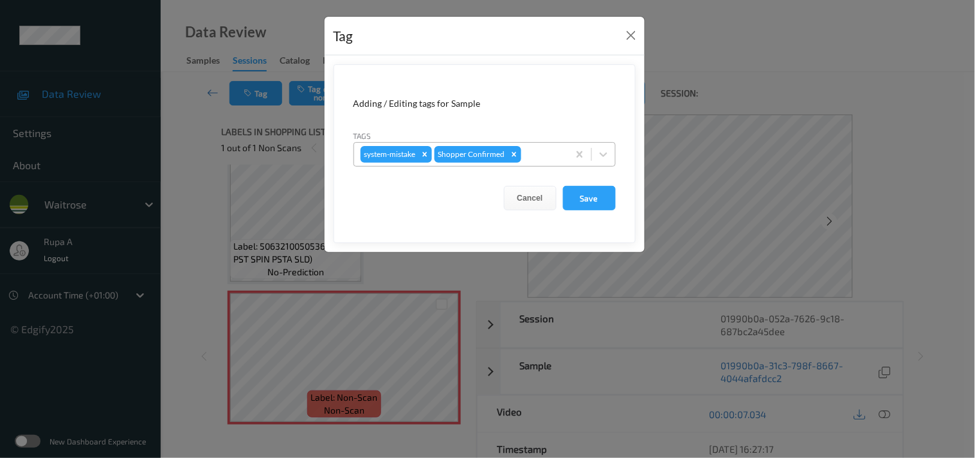
click at [550, 152] on div at bounding box center [543, 154] width 38 height 15
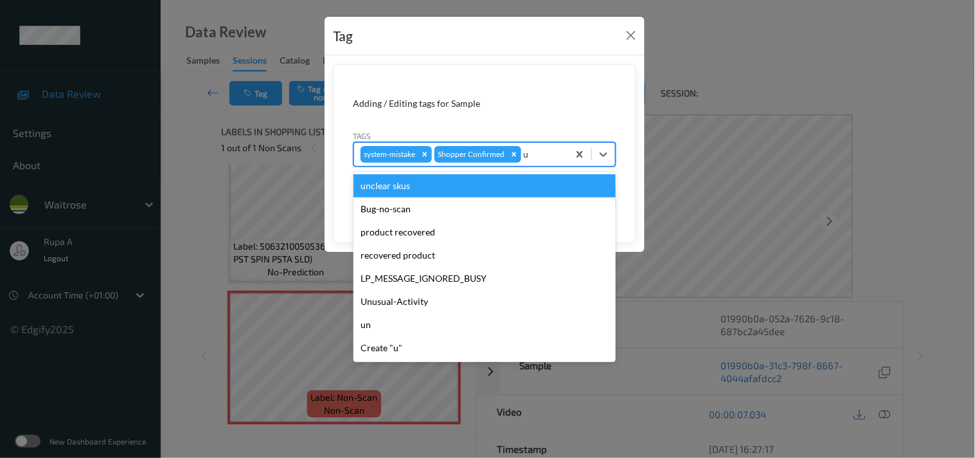
type input "un"
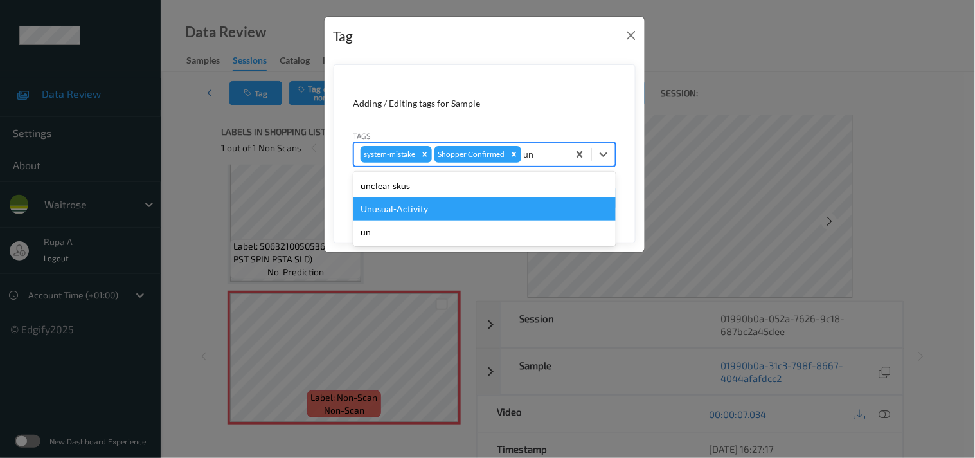
click at [454, 204] on div "Unusual-Activity" at bounding box center [485, 208] width 262 height 23
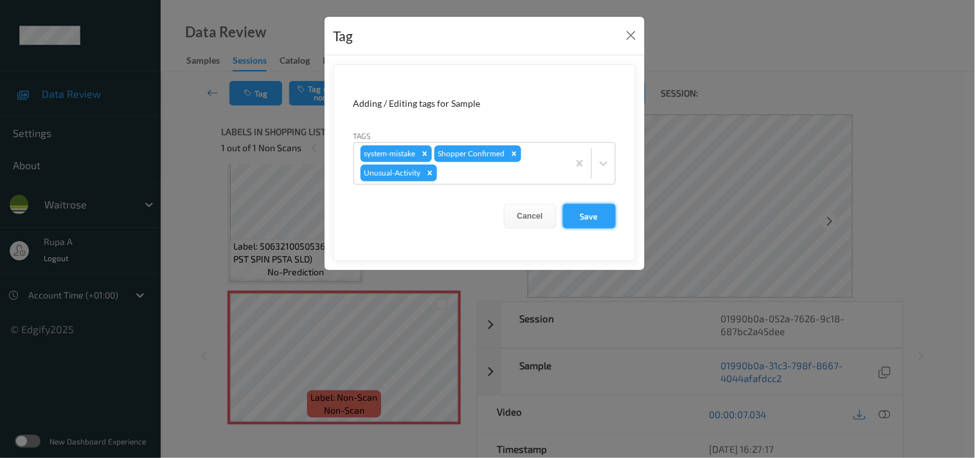
click at [587, 215] on button "Save" at bounding box center [589, 216] width 53 height 24
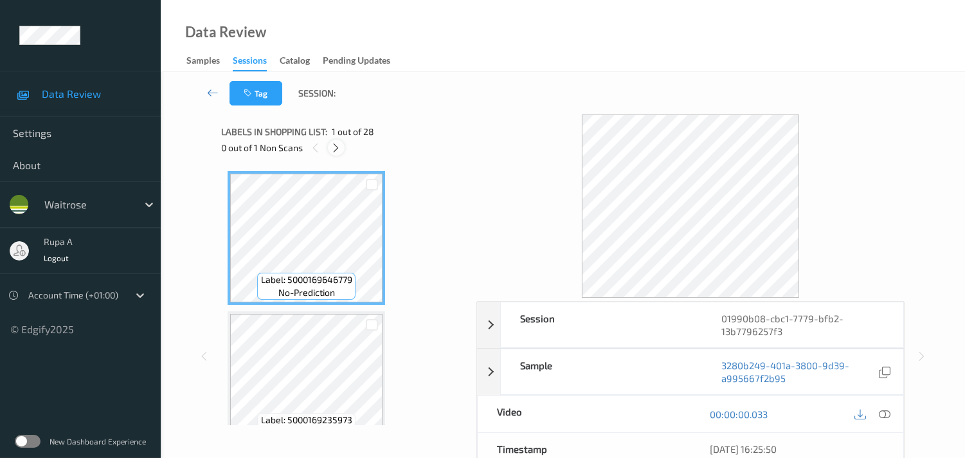
click at [343, 147] on div at bounding box center [336, 148] width 16 height 16
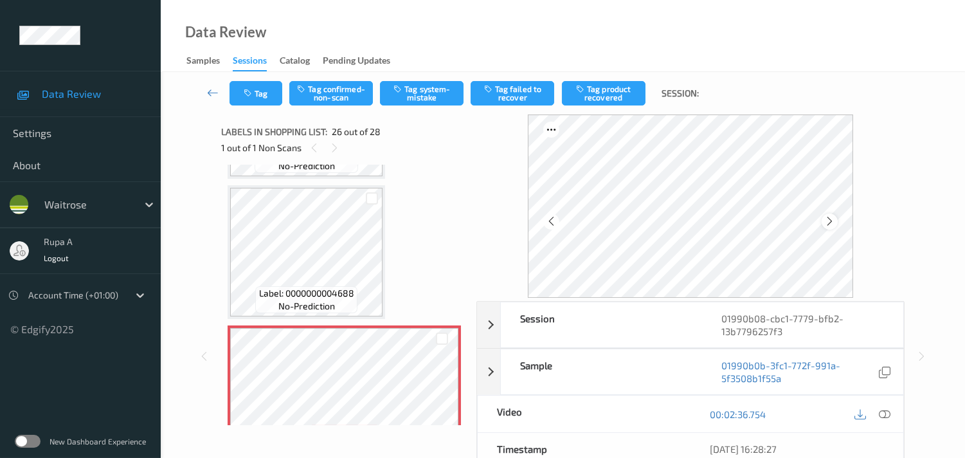
click at [831, 216] on icon at bounding box center [829, 221] width 11 height 12
click at [830, 216] on icon at bounding box center [829, 221] width 11 height 12
click at [883, 417] on icon at bounding box center [885, 414] width 12 height 12
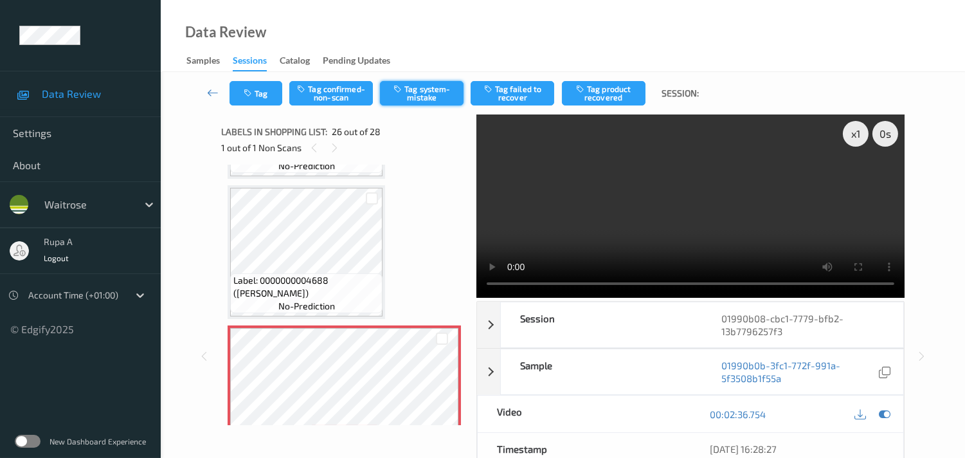
click at [432, 100] on button "Tag system-mistake" at bounding box center [422, 93] width 84 height 24
click at [882, 416] on icon at bounding box center [885, 414] width 12 height 12
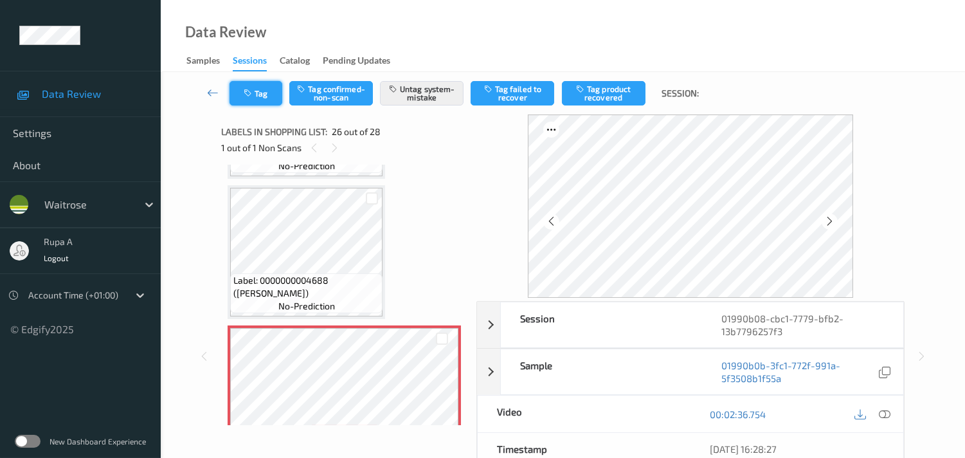
click at [258, 98] on button "Tag" at bounding box center [256, 93] width 53 height 24
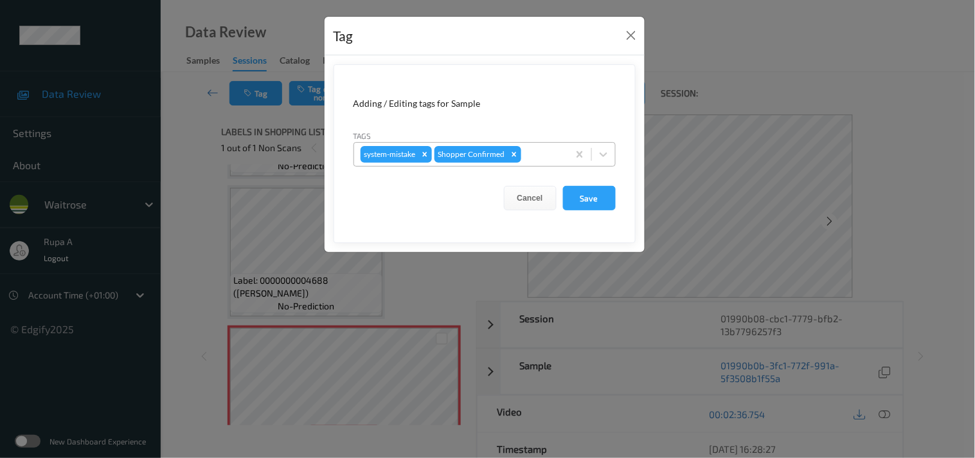
click at [521, 166] on div "system-mistake Shopper Confirmed" at bounding box center [485, 154] width 262 height 24
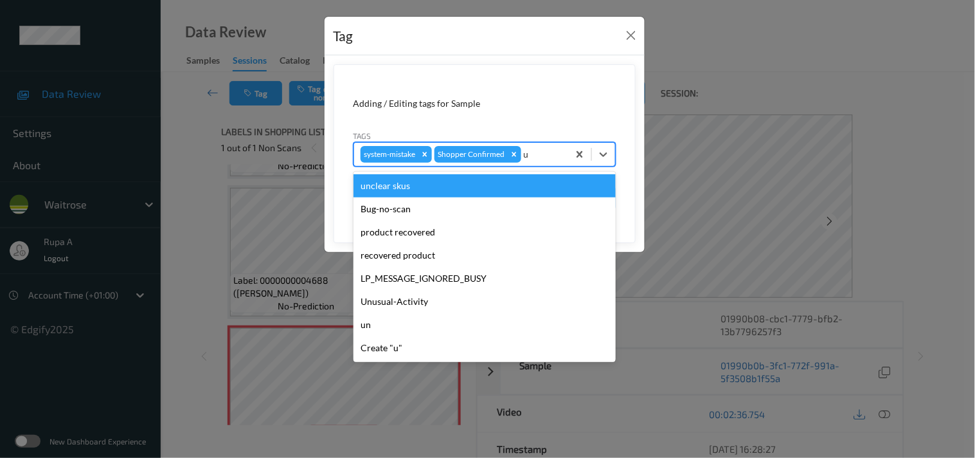
type input "un"
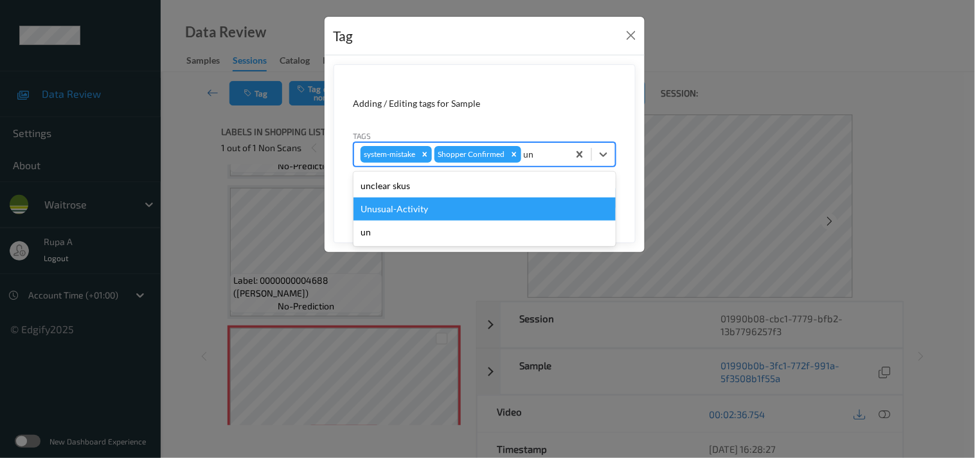
click at [485, 202] on div "Unusual-Activity" at bounding box center [485, 208] width 262 height 23
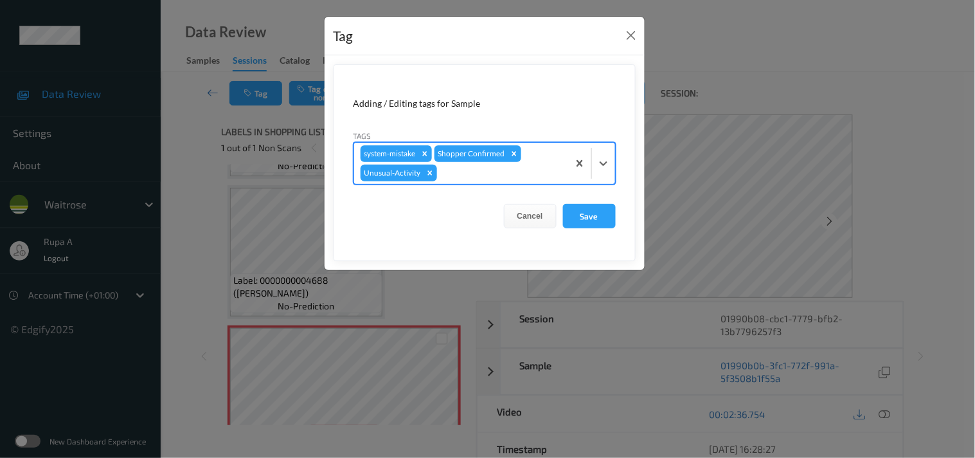
click at [494, 171] on div at bounding box center [501, 172] width 122 height 15
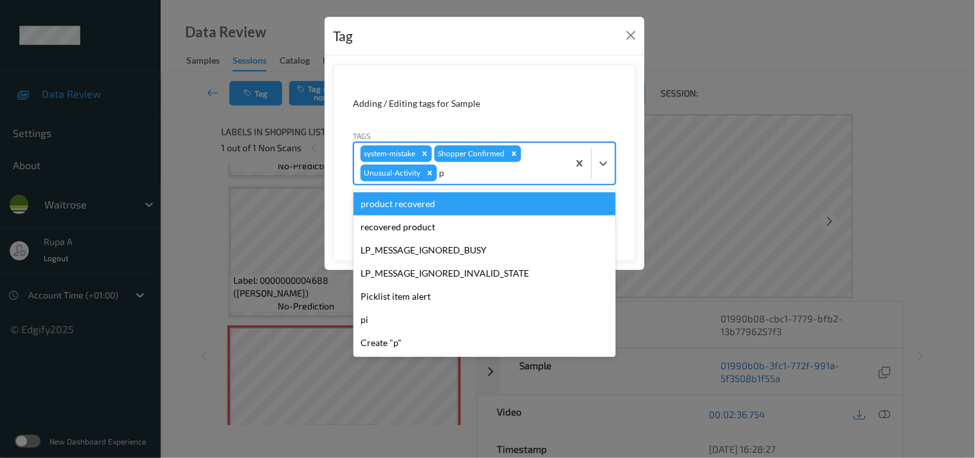
type input "pi"
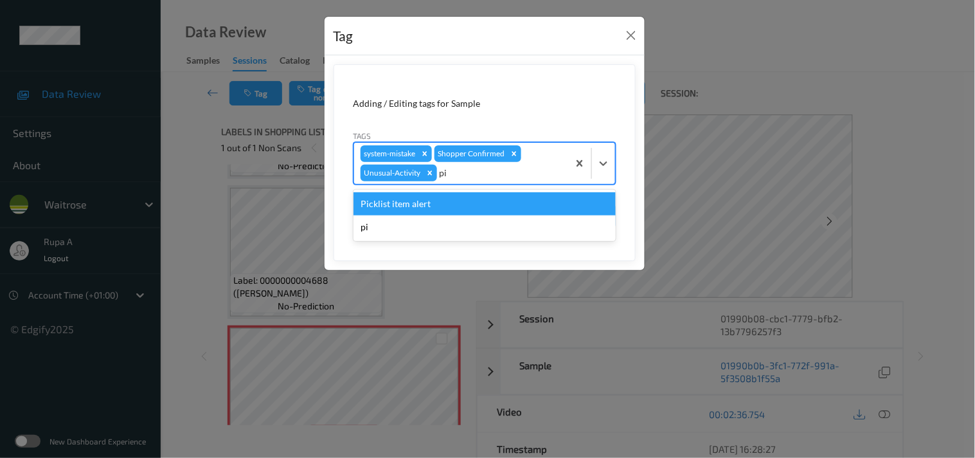
click at [419, 206] on div "Picklist item alert" at bounding box center [485, 203] width 262 height 23
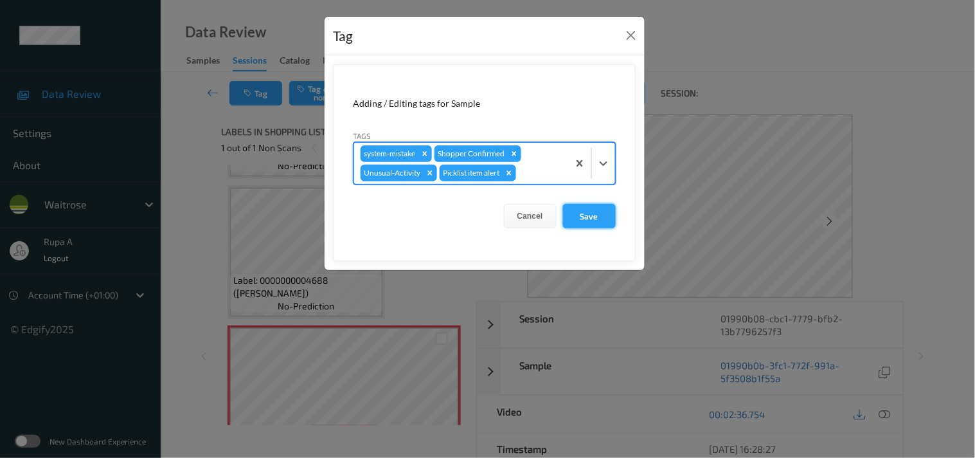
click at [601, 226] on button "Save" at bounding box center [589, 216] width 53 height 24
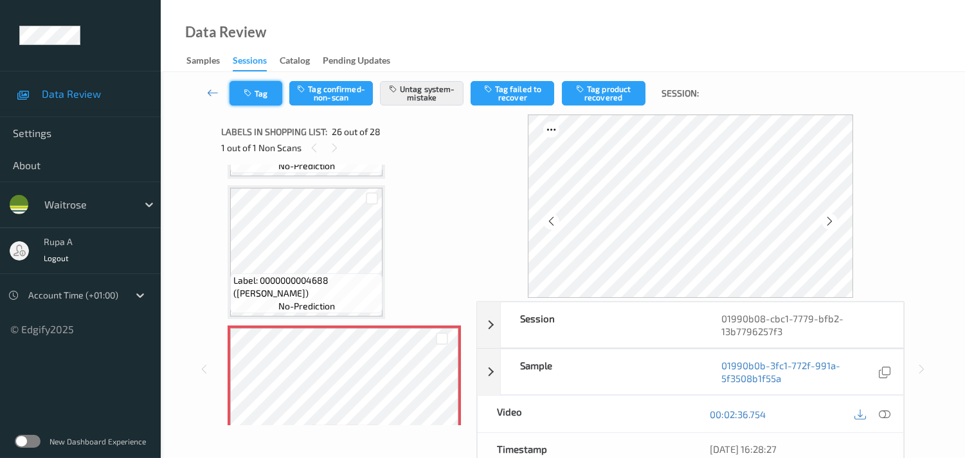
click at [258, 95] on button "Tag" at bounding box center [256, 93] width 53 height 24
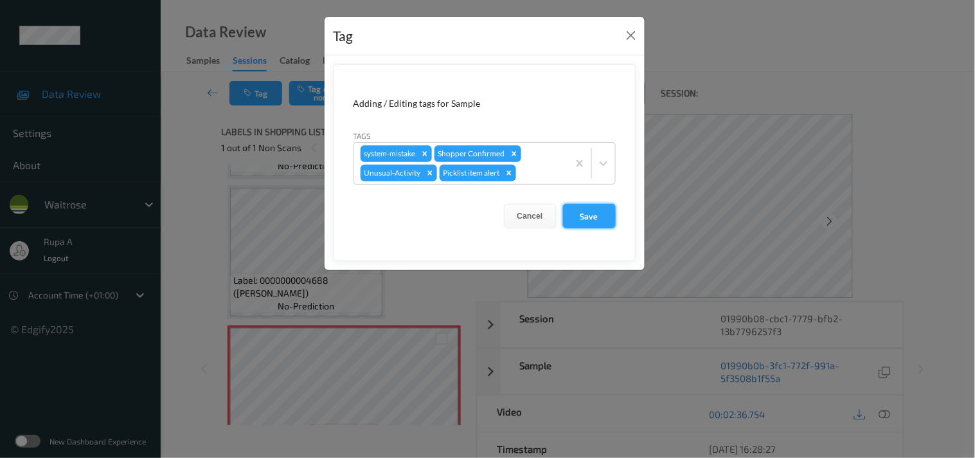
click at [584, 219] on button "Save" at bounding box center [589, 216] width 53 height 24
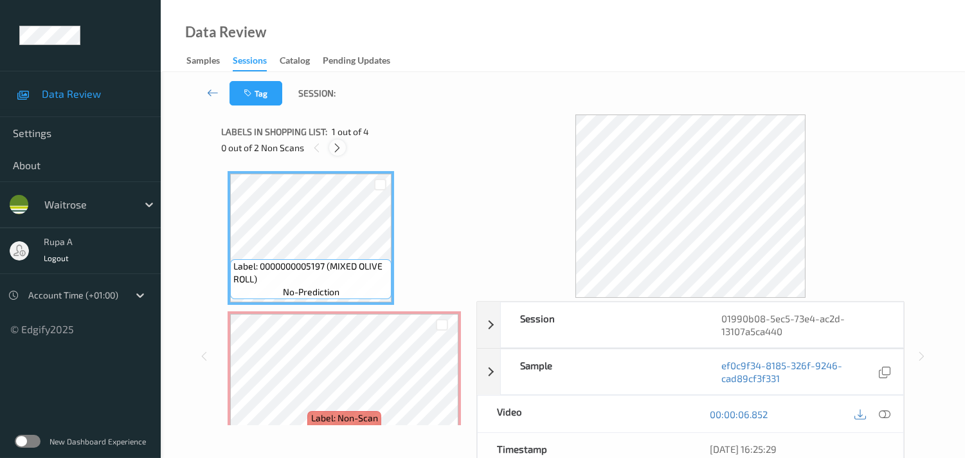
click at [338, 151] on icon at bounding box center [337, 148] width 11 height 12
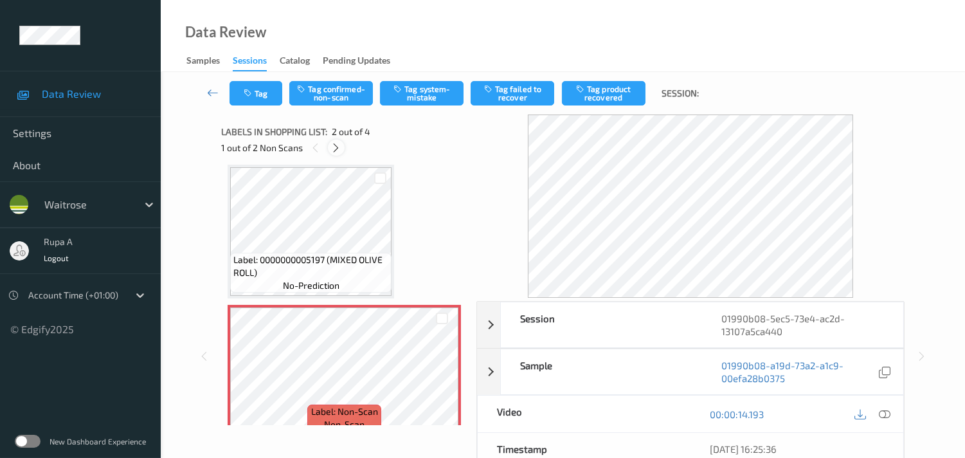
click at [337, 150] on icon at bounding box center [335, 148] width 11 height 12
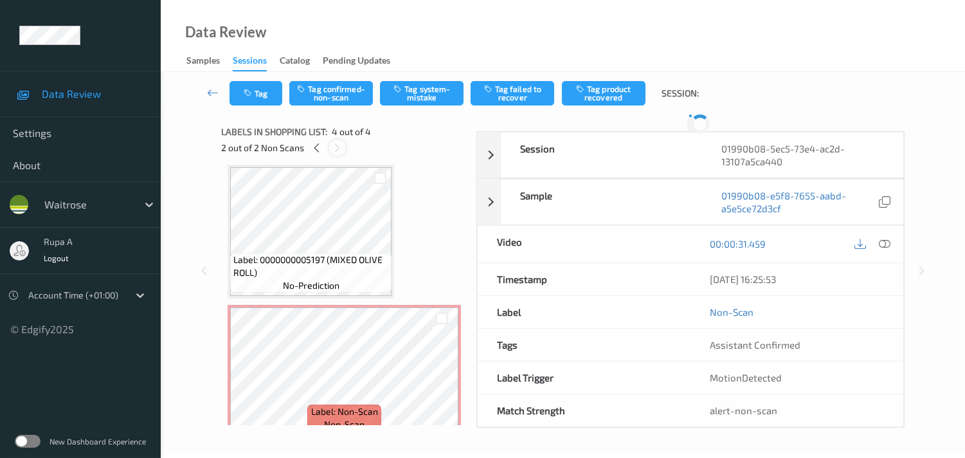
scroll to position [285, 0]
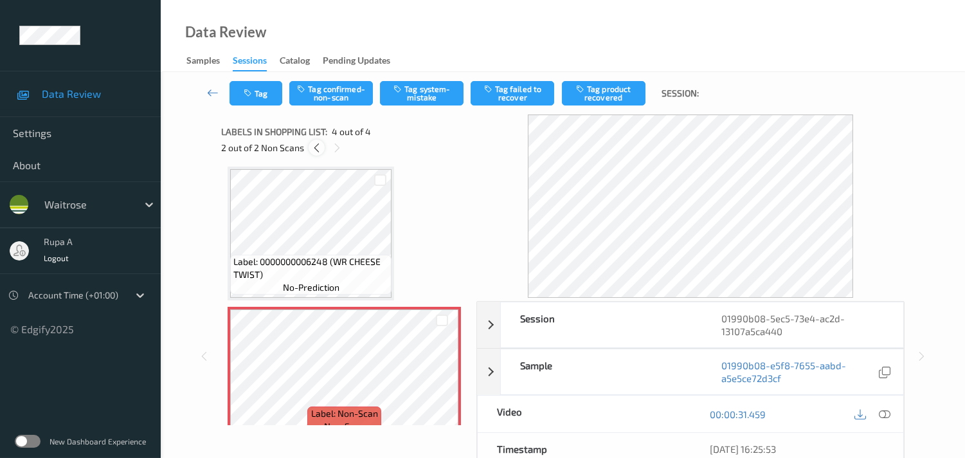
click at [312, 152] on icon at bounding box center [316, 148] width 11 height 12
click at [883, 418] on icon at bounding box center [885, 414] width 12 height 12
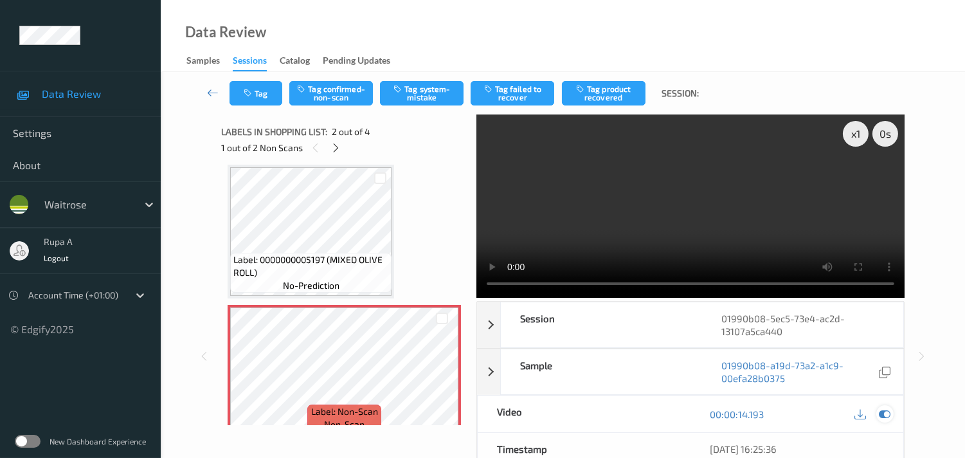
click at [882, 419] on icon at bounding box center [885, 414] width 12 height 12
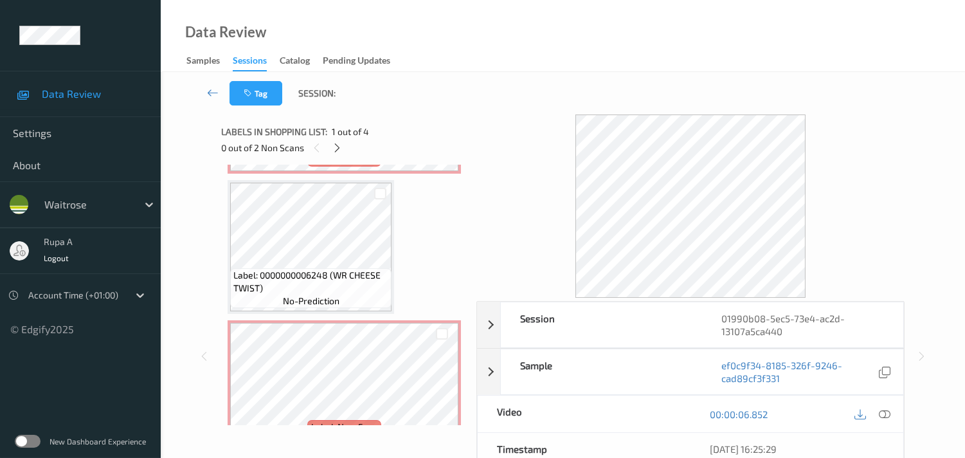
scroll to position [292, 0]
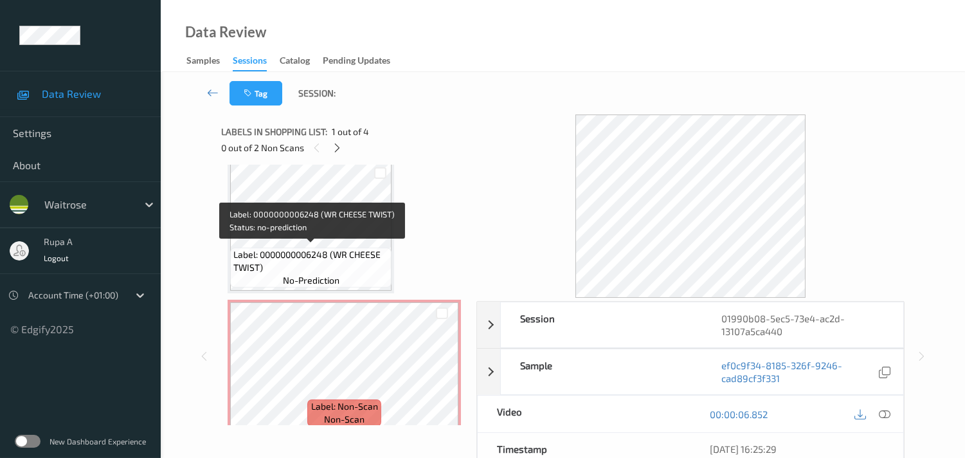
click at [325, 248] on span "Label: 0000000006248 (WR CHEESE TWIST)" at bounding box center [310, 261] width 155 height 26
click at [249, 264] on span "Label: 0000000006248 (WR CHEESE TWIST)" at bounding box center [310, 261] width 155 height 26
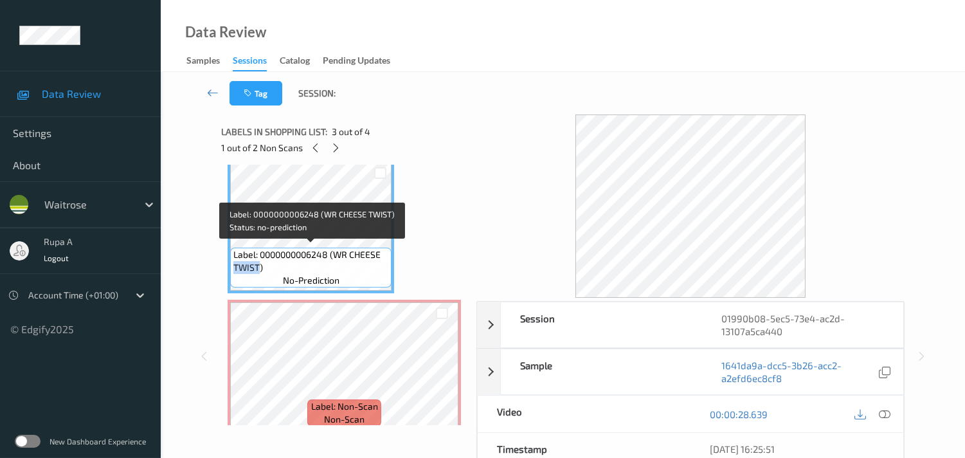
click at [249, 264] on span "Label: 0000000006248 (WR CHEESE TWIST)" at bounding box center [310, 261] width 155 height 26
copy span "Label: 0000000006248 (WR CHEESE TWIST)"
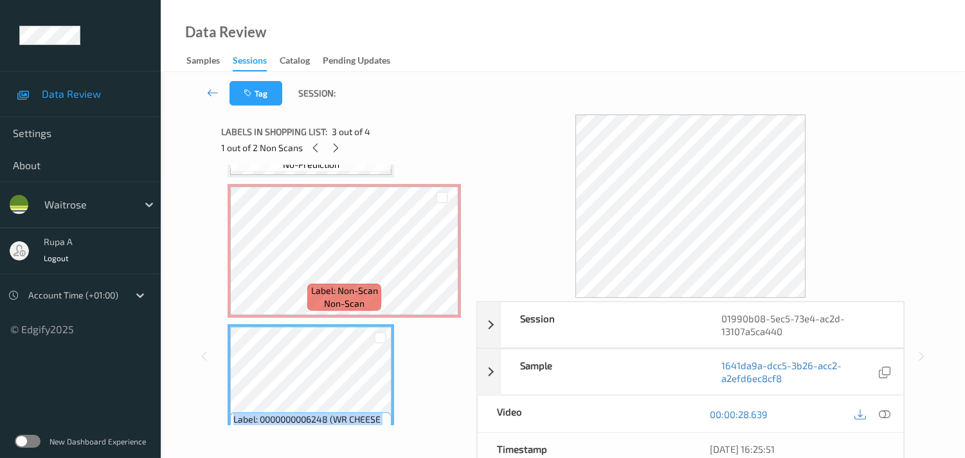
scroll to position [88, 0]
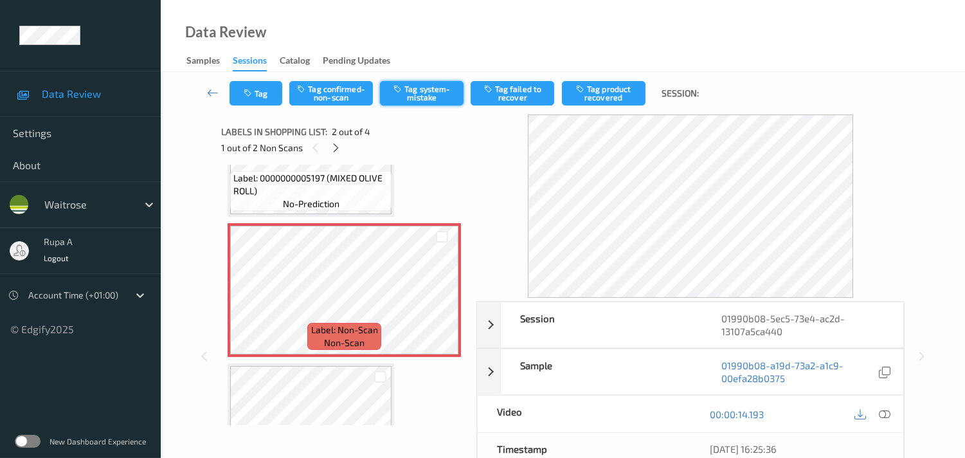
click at [397, 96] on button "Tag system-mistake" at bounding box center [422, 93] width 84 height 24
click at [257, 93] on button "Tag" at bounding box center [256, 93] width 53 height 24
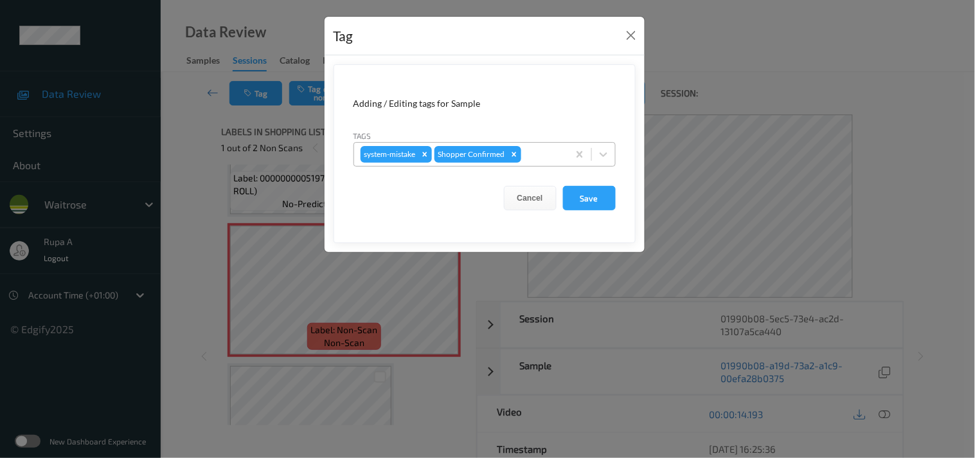
click at [527, 156] on div at bounding box center [543, 154] width 38 height 15
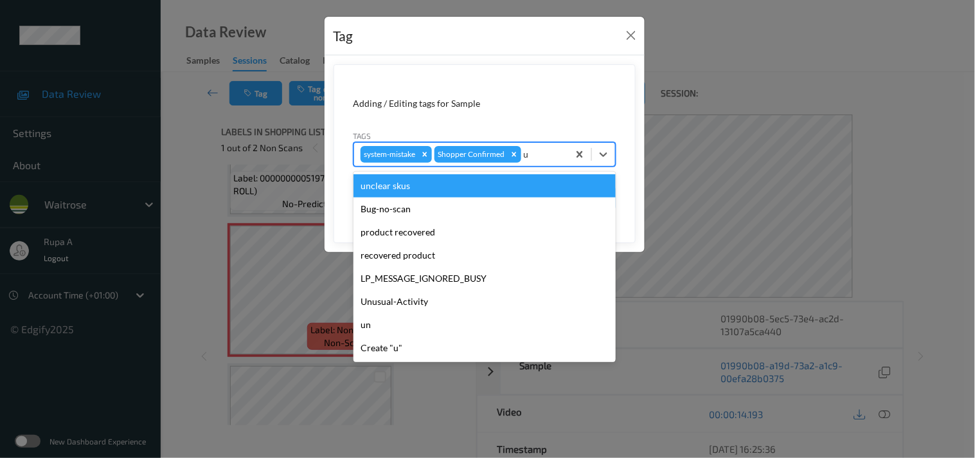
type input "un"
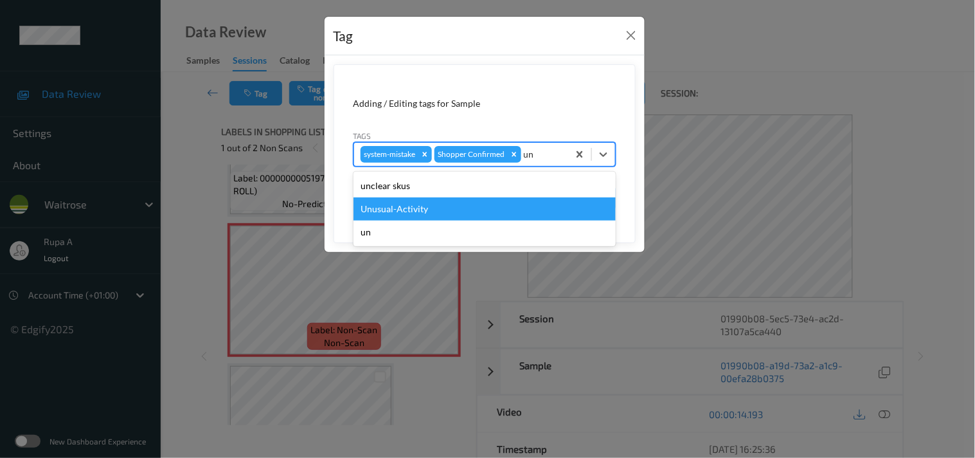
click at [459, 207] on div "Unusual-Activity" at bounding box center [485, 208] width 262 height 23
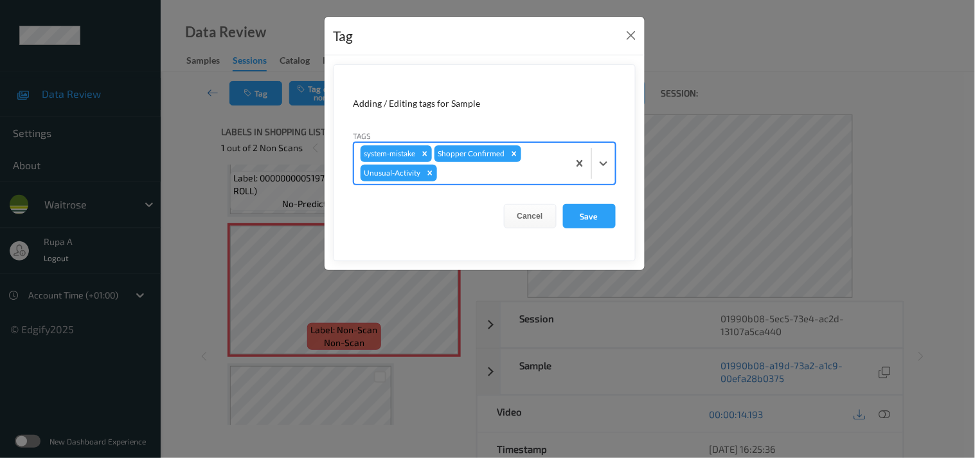
click at [485, 174] on div at bounding box center [501, 172] width 122 height 15
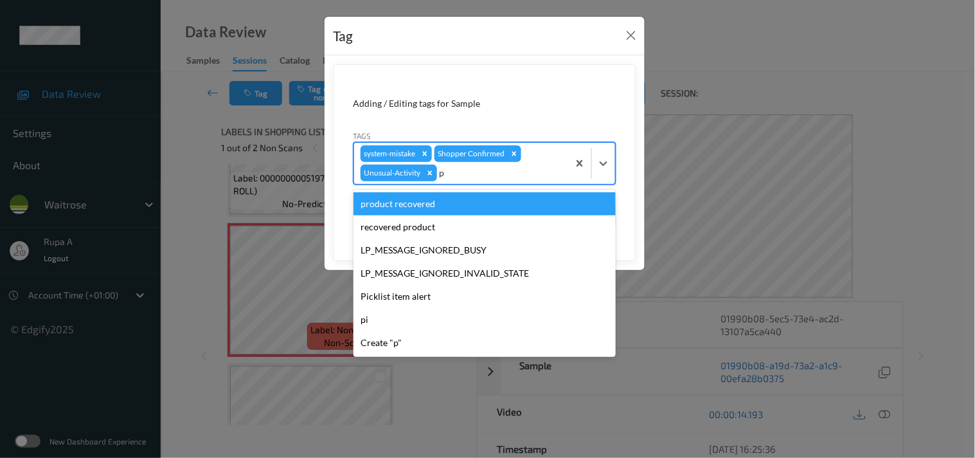
type input "pi"
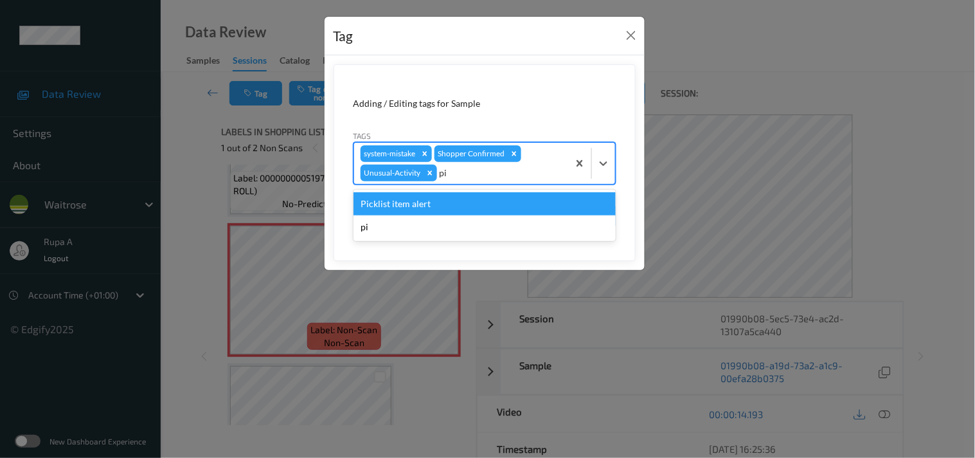
click at [423, 201] on div "Picklist item alert" at bounding box center [485, 203] width 262 height 23
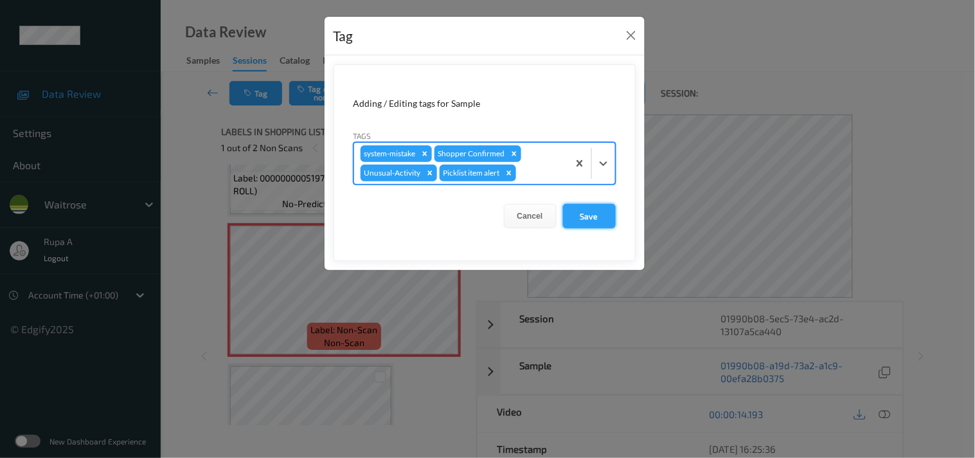
click at [606, 217] on button "Save" at bounding box center [589, 216] width 53 height 24
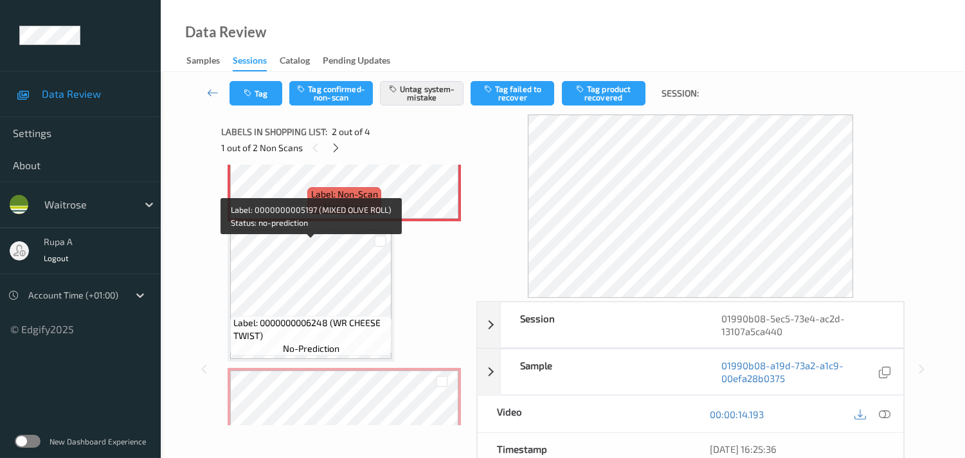
scroll to position [231, 0]
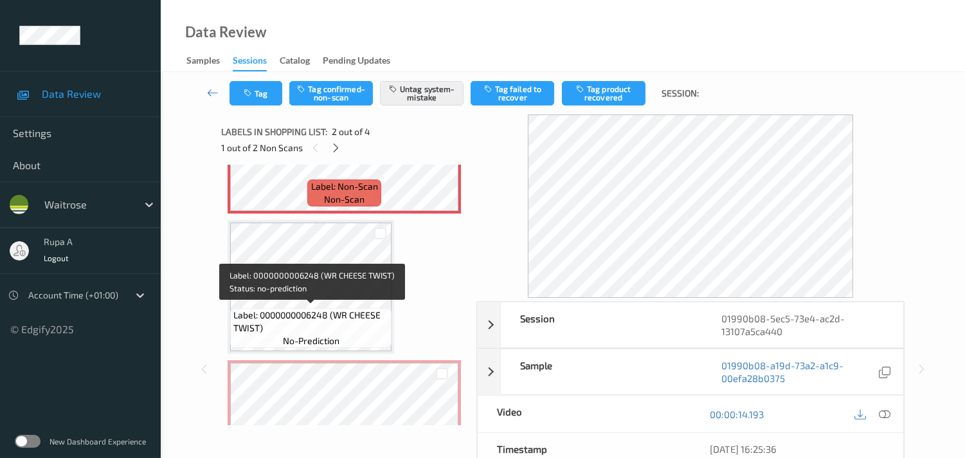
click at [271, 312] on span "Label: 0000000006248 (WR CHEESE TWIST)" at bounding box center [310, 322] width 155 height 26
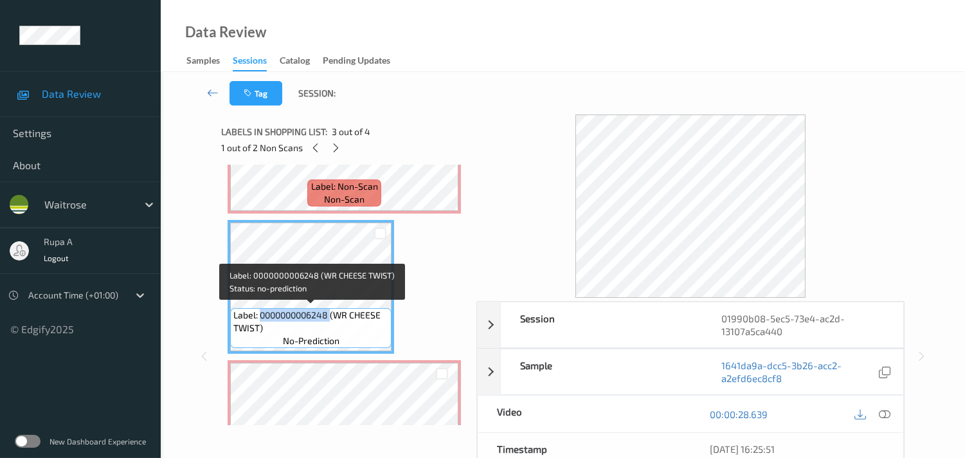
click at [271, 312] on span "Label: 0000000006248 (WR CHEESE TWIST)" at bounding box center [310, 322] width 155 height 26
copy span "Label: 0000000006248 (WR CHEESE TWIST)"
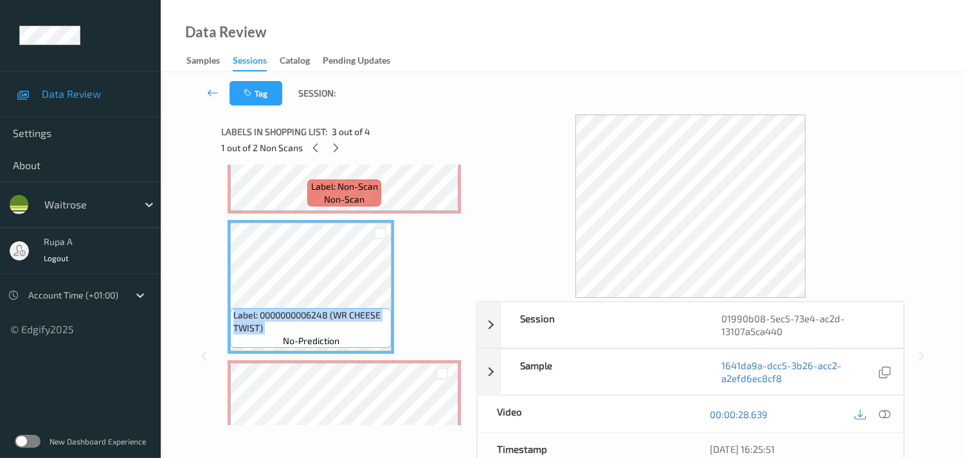
scroll to position [88, 0]
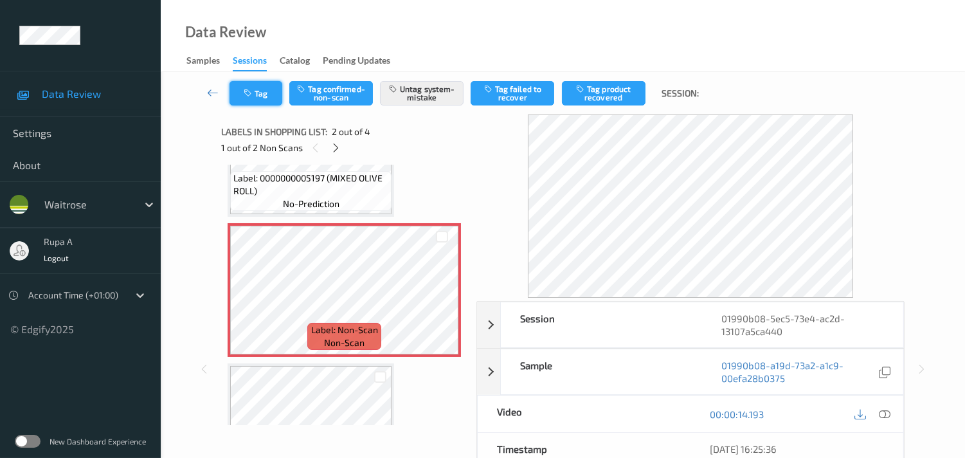
click at [266, 88] on button "Tag" at bounding box center [256, 93] width 53 height 24
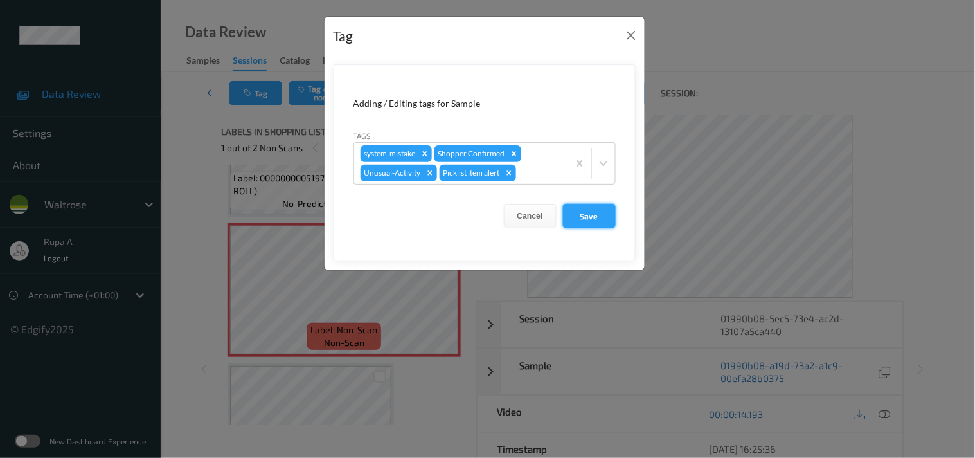
click at [583, 217] on button "Save" at bounding box center [589, 216] width 53 height 24
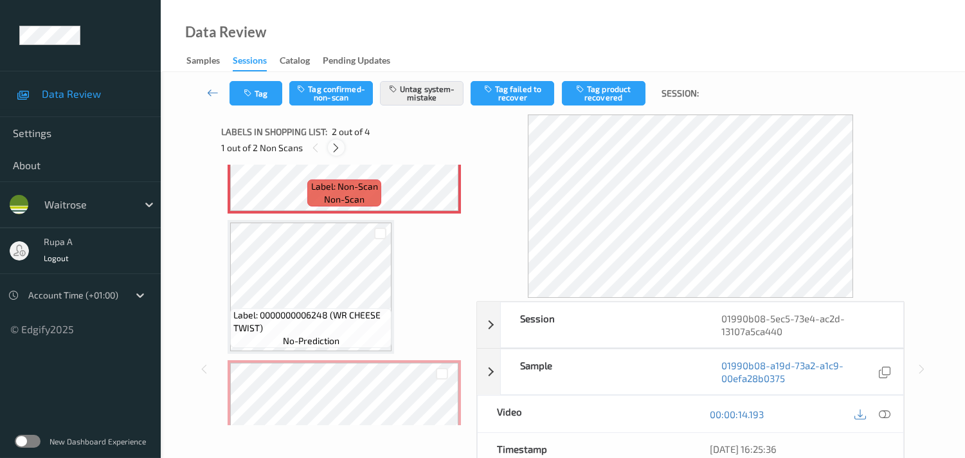
click at [336, 149] on icon at bounding box center [335, 148] width 11 height 12
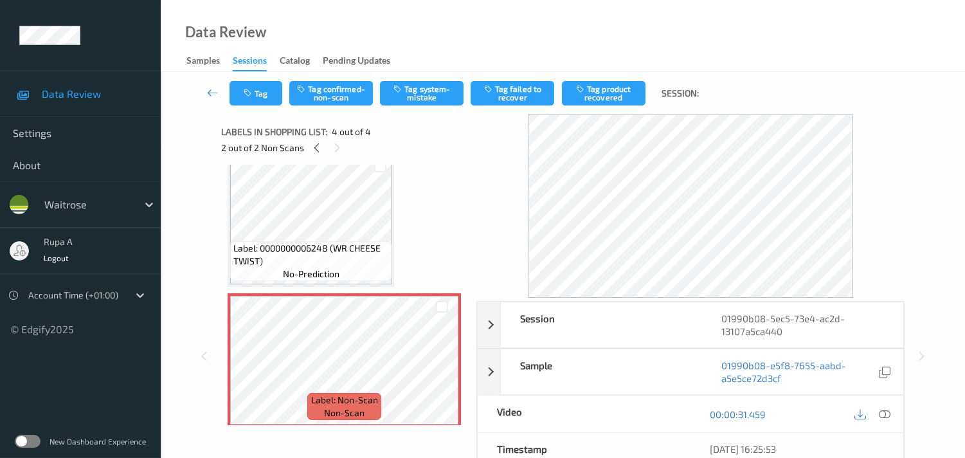
scroll to position [303, 0]
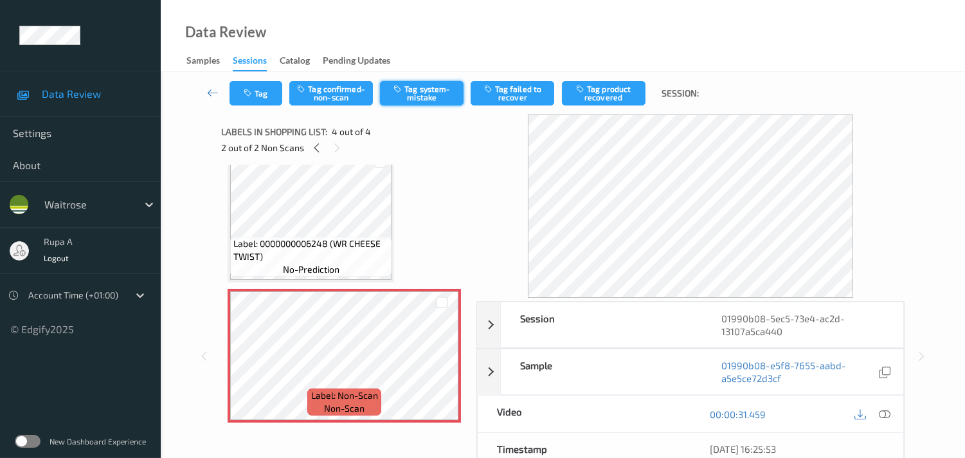
click at [419, 90] on button "Tag system-mistake" at bounding box center [422, 93] width 84 height 24
click at [246, 97] on icon "button" at bounding box center [249, 93] width 11 height 9
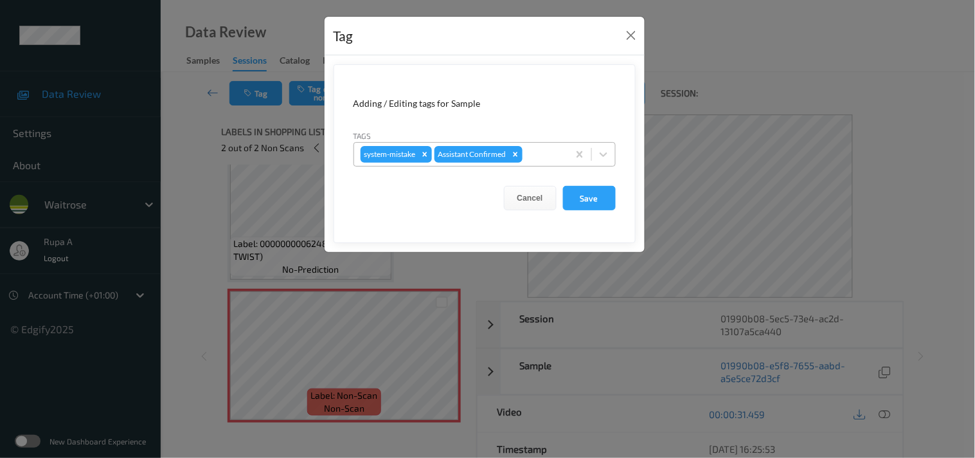
click at [538, 155] on div at bounding box center [543, 154] width 37 height 15
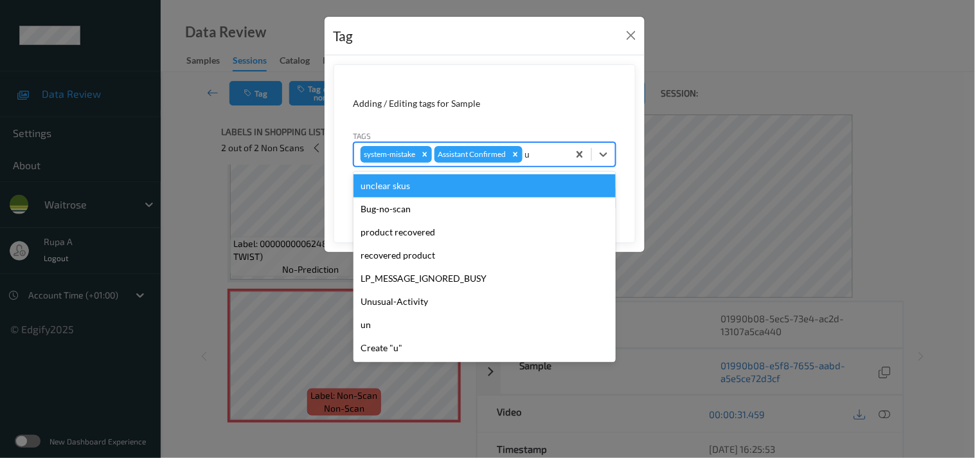
type input "un"
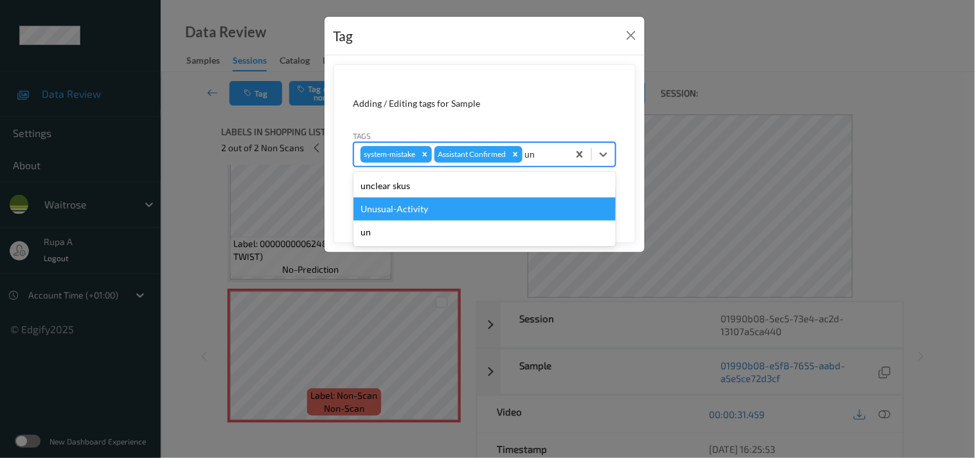
click at [457, 211] on div "Unusual-Activity" at bounding box center [485, 208] width 262 height 23
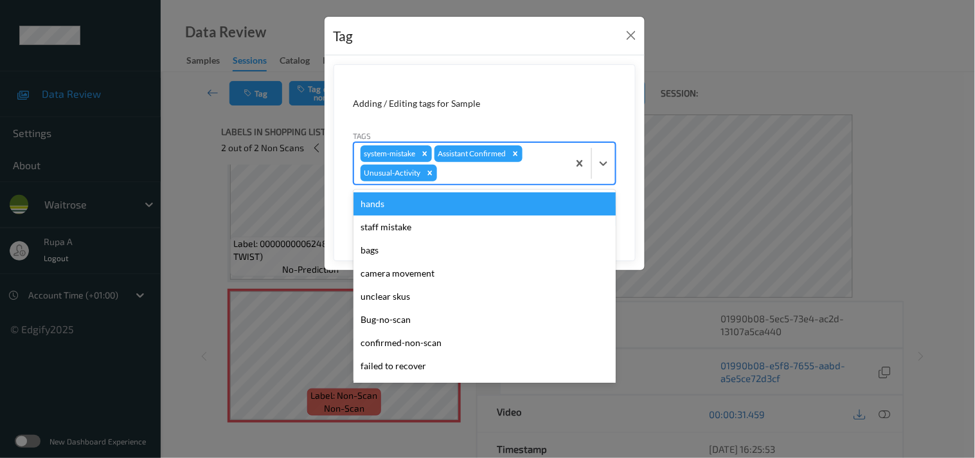
click at [473, 174] on div at bounding box center [501, 172] width 122 height 15
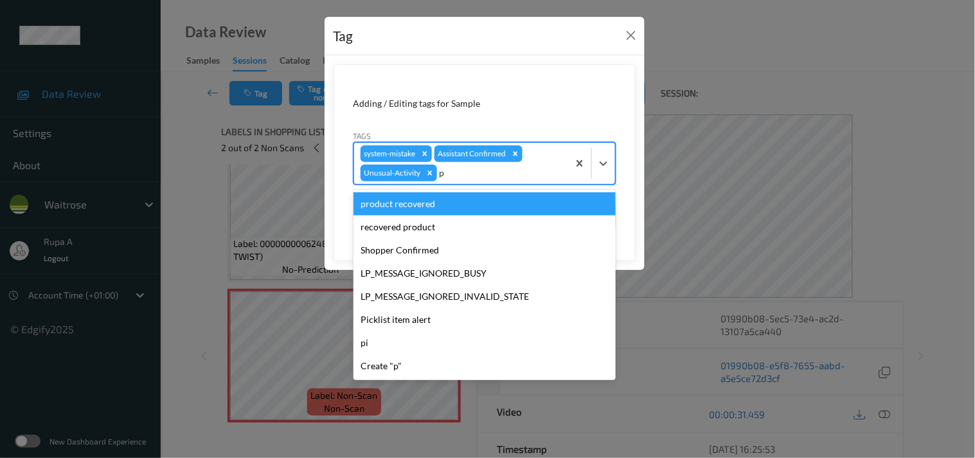
type input "pi"
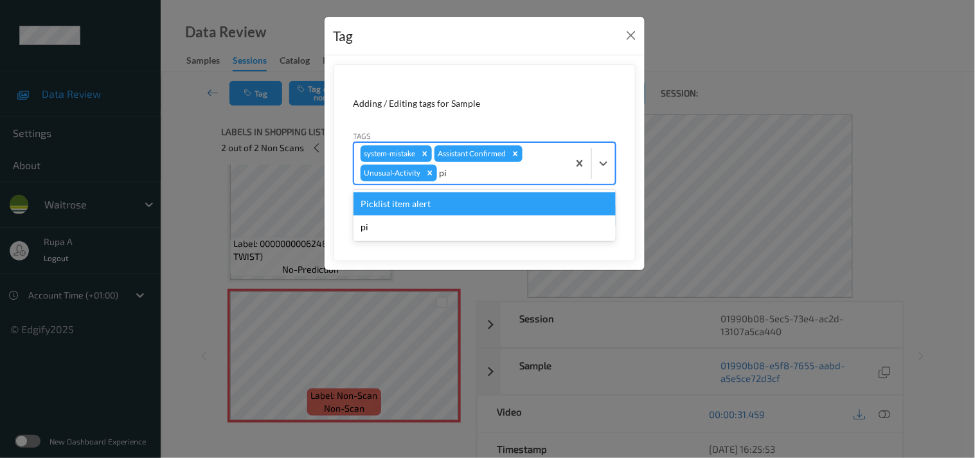
click at [406, 198] on div "Picklist item alert" at bounding box center [485, 203] width 262 height 23
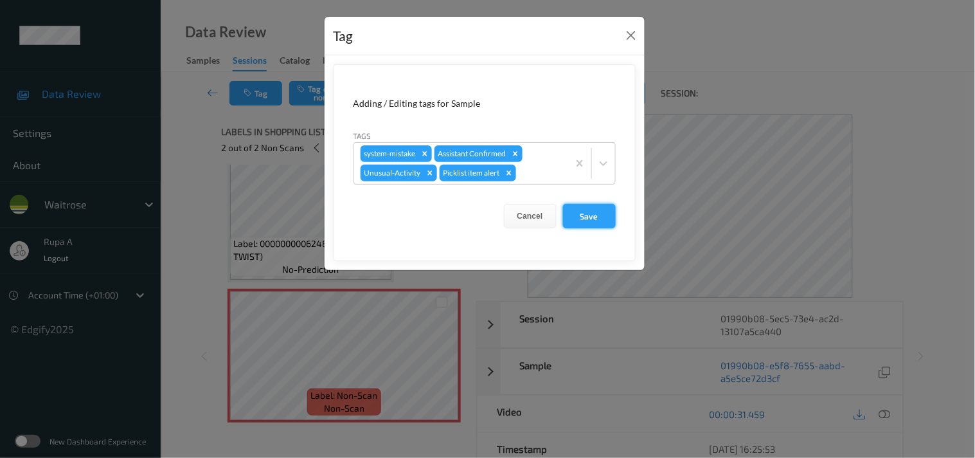
click at [588, 210] on button "Save" at bounding box center [589, 216] width 53 height 24
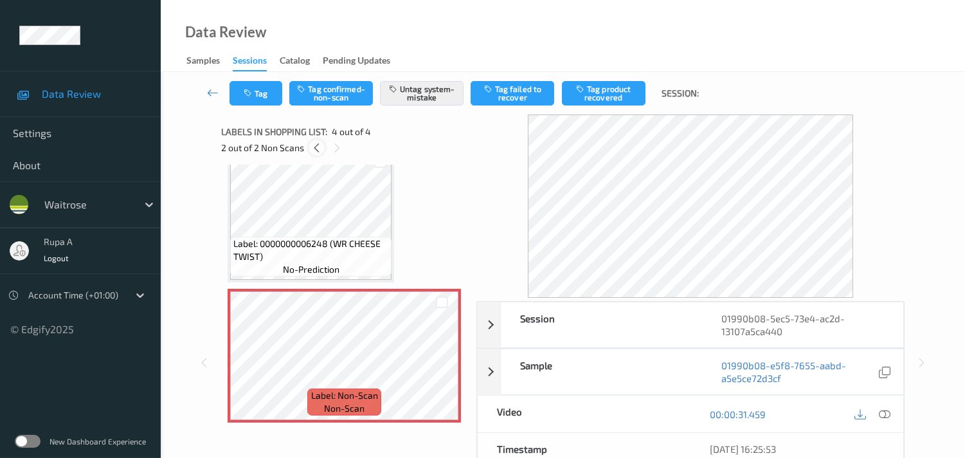
click at [312, 144] on icon at bounding box center [316, 148] width 11 height 12
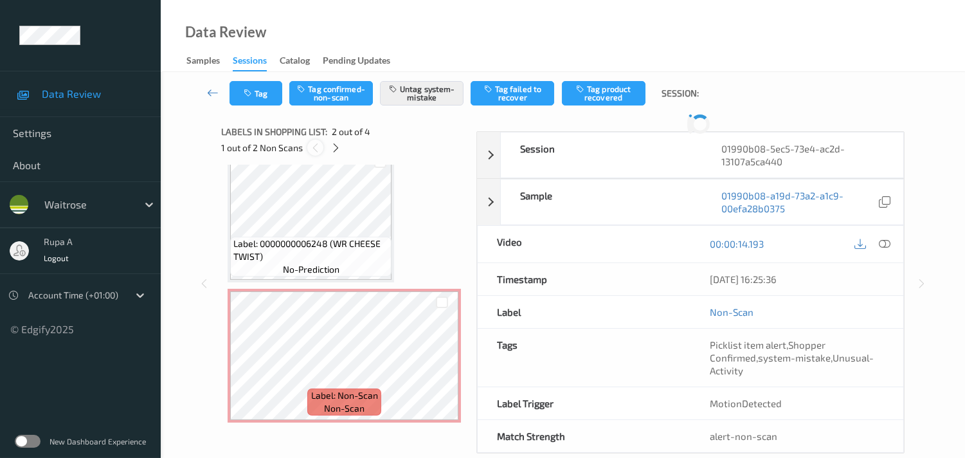
scroll to position [6, 0]
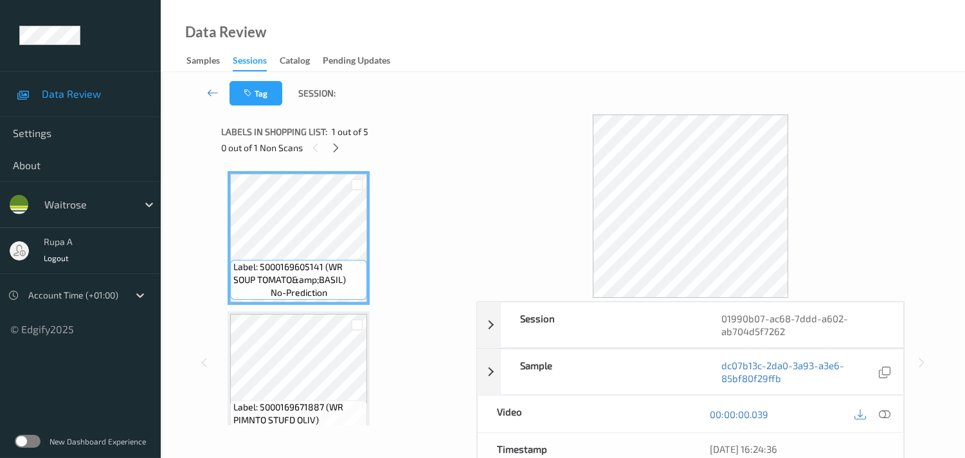
click at [345, 156] on div "Labels in shopping list: 1 out of 5 0 out of 1 Non Scans" at bounding box center [344, 139] width 246 height 50
click at [336, 149] on icon at bounding box center [335, 148] width 11 height 12
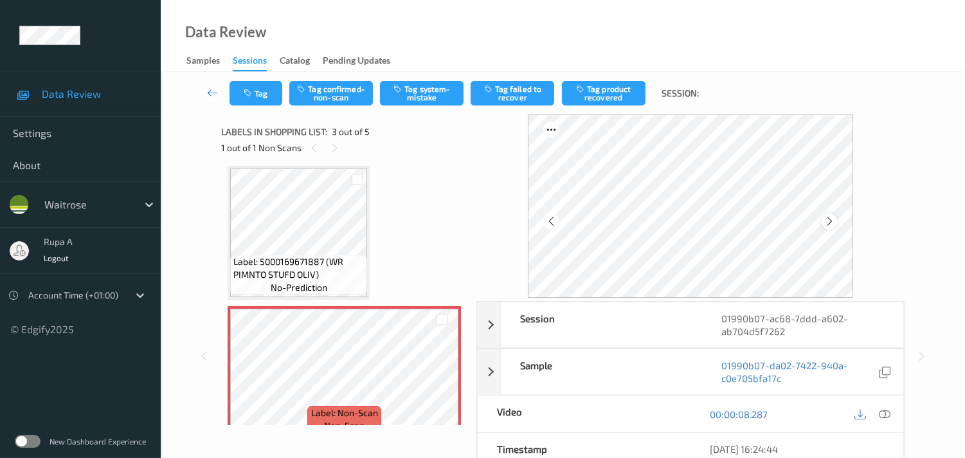
click at [835, 221] on icon at bounding box center [829, 221] width 11 height 12
click at [838, 219] on div at bounding box center [830, 221] width 16 height 16
click at [889, 418] on icon at bounding box center [885, 414] width 12 height 12
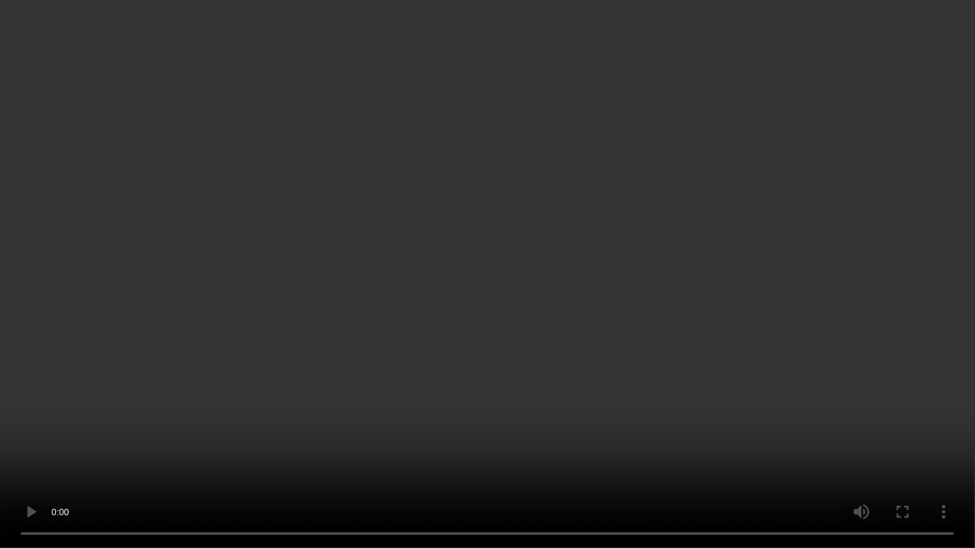
click at [975, 256] on video at bounding box center [487, 274] width 975 height 548
click at [975, 254] on video at bounding box center [487, 274] width 975 height 548
click at [975, 252] on video at bounding box center [487, 274] width 975 height 548
click at [974, 247] on video at bounding box center [487, 274] width 975 height 548
click at [962, 232] on video at bounding box center [487, 274] width 975 height 548
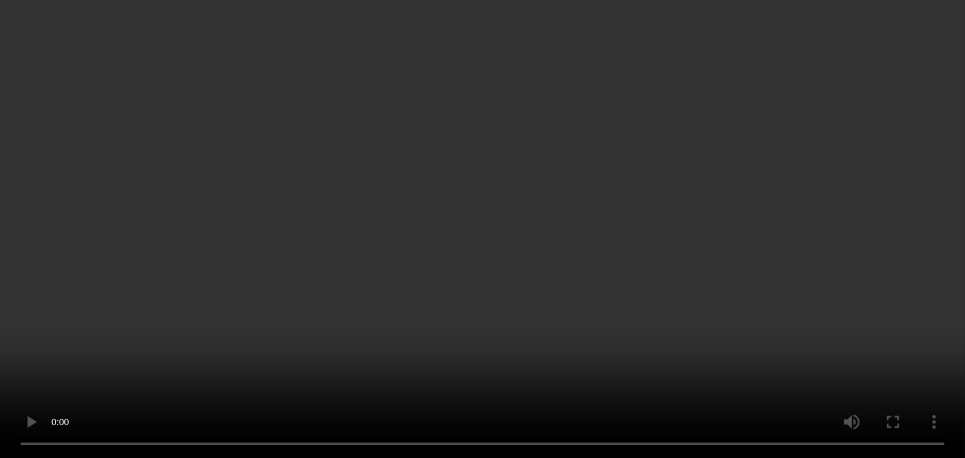
scroll to position [228, 0]
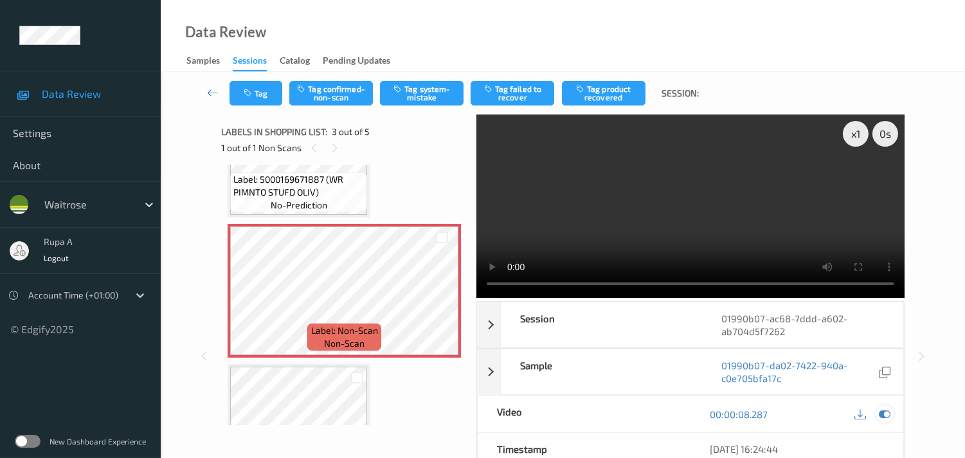
click at [884, 413] on icon at bounding box center [885, 414] width 12 height 12
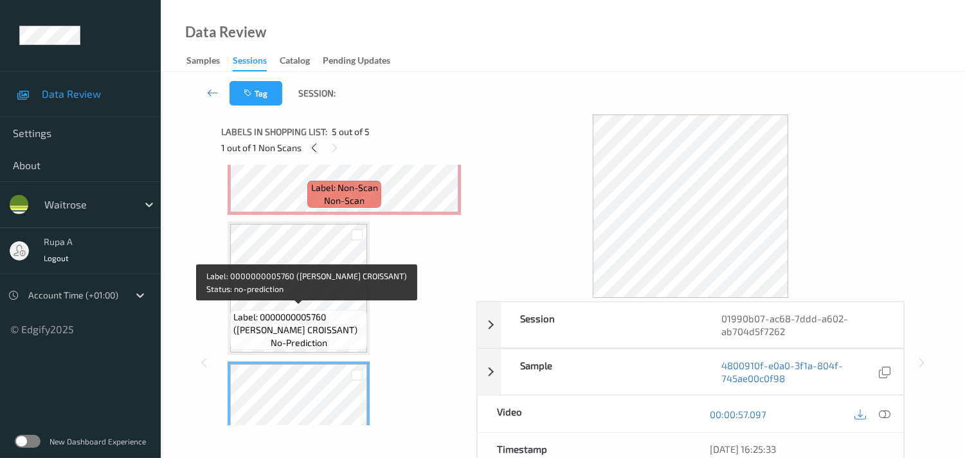
scroll to position [299, 0]
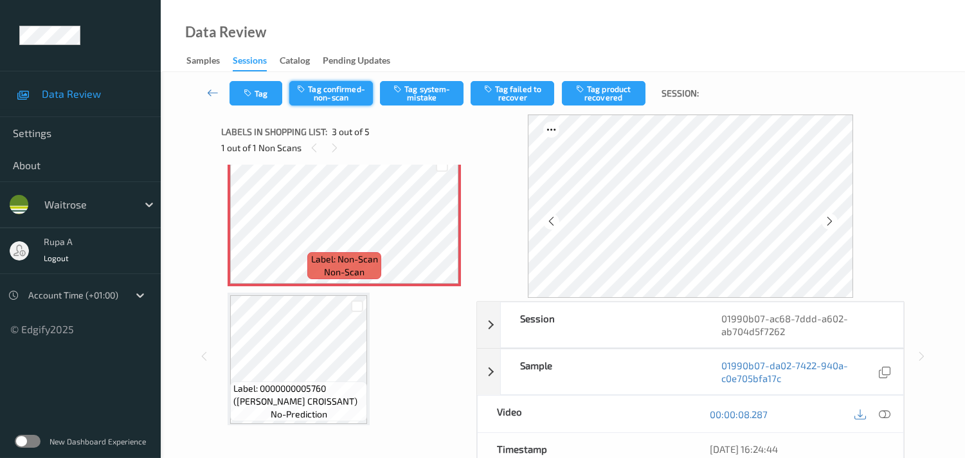
click at [334, 104] on button "Tag confirmed-non-scan" at bounding box center [331, 93] width 84 height 24
click at [589, 90] on button "Tag product recovered" at bounding box center [604, 93] width 84 height 24
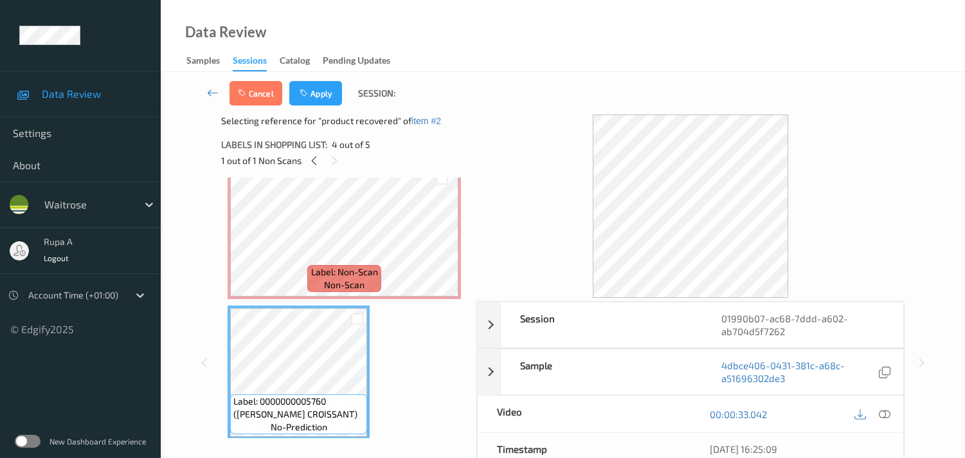
click at [318, 106] on div "Cancel Apply Session:" at bounding box center [563, 93] width 752 height 42
click at [318, 100] on button "Apply" at bounding box center [315, 93] width 53 height 24
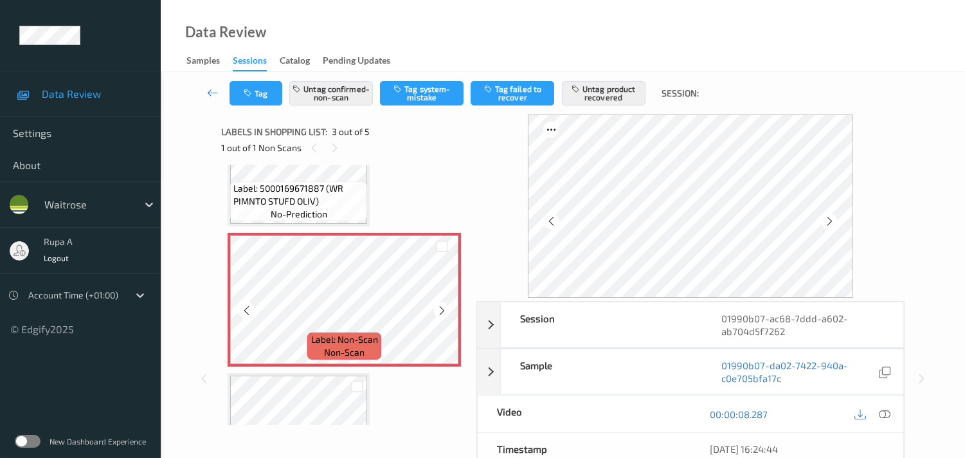
scroll to position [217, 0]
click at [268, 102] on button "Tag" at bounding box center [256, 93] width 53 height 24
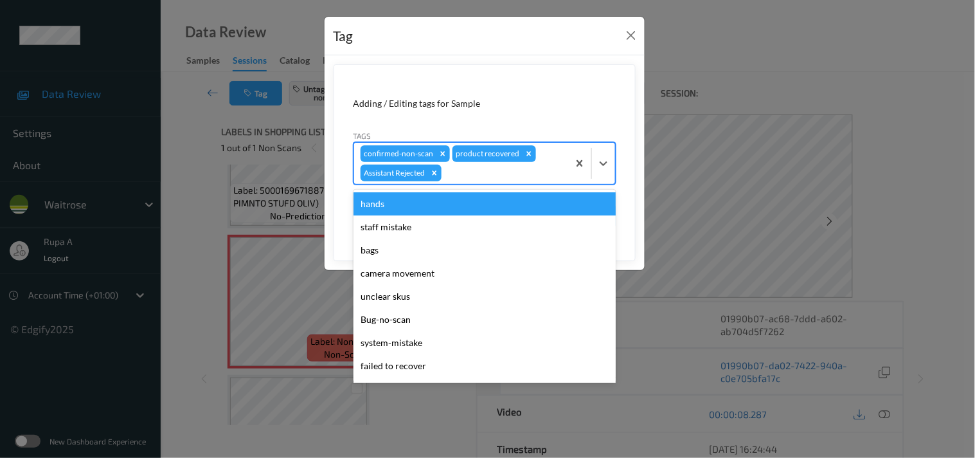
click at [512, 176] on div at bounding box center [503, 172] width 118 height 15
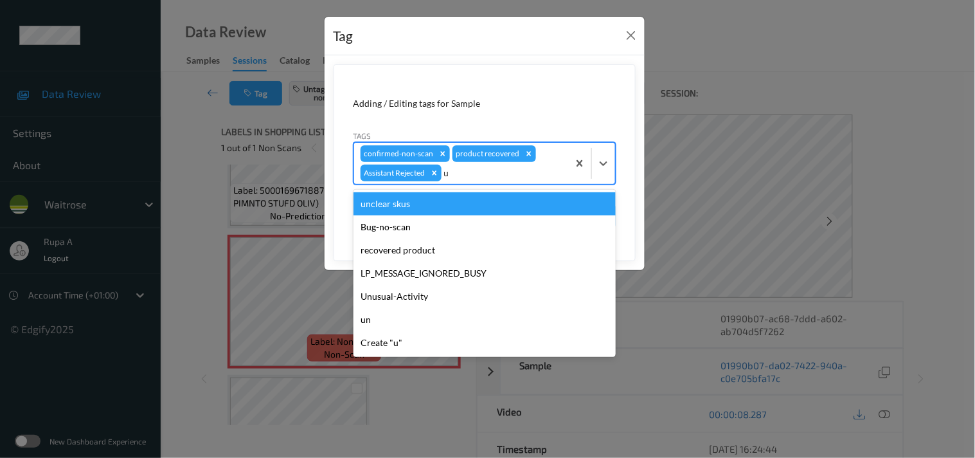
type input "un"
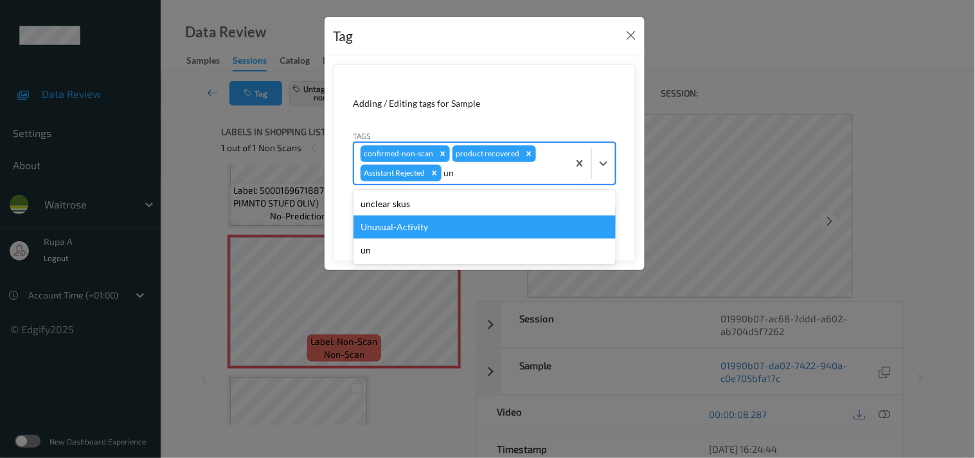
click at [439, 223] on div "Unusual-Activity" at bounding box center [485, 226] width 262 height 23
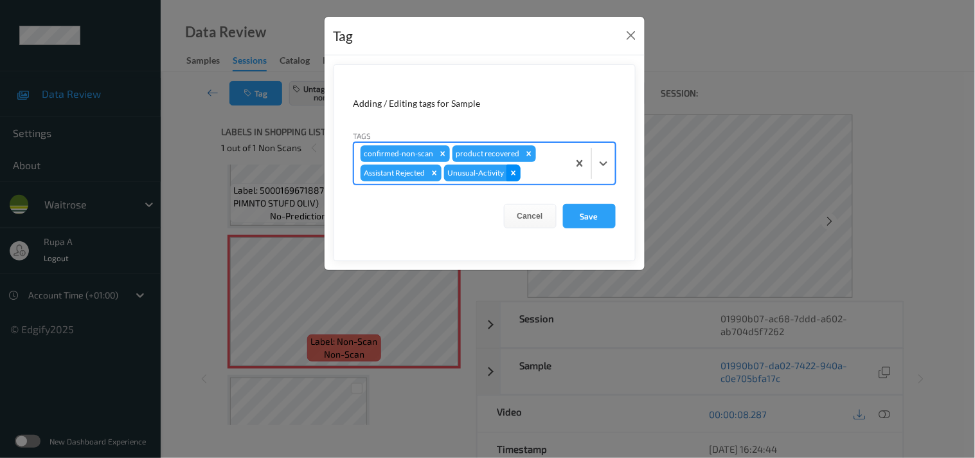
click at [518, 174] on icon "Remove Unusual-Activity" at bounding box center [513, 172] width 9 height 9
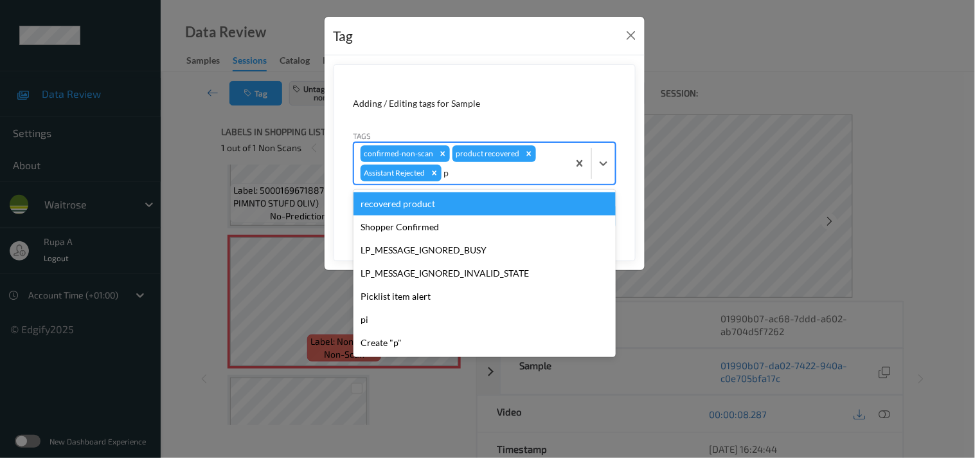
type input "pi"
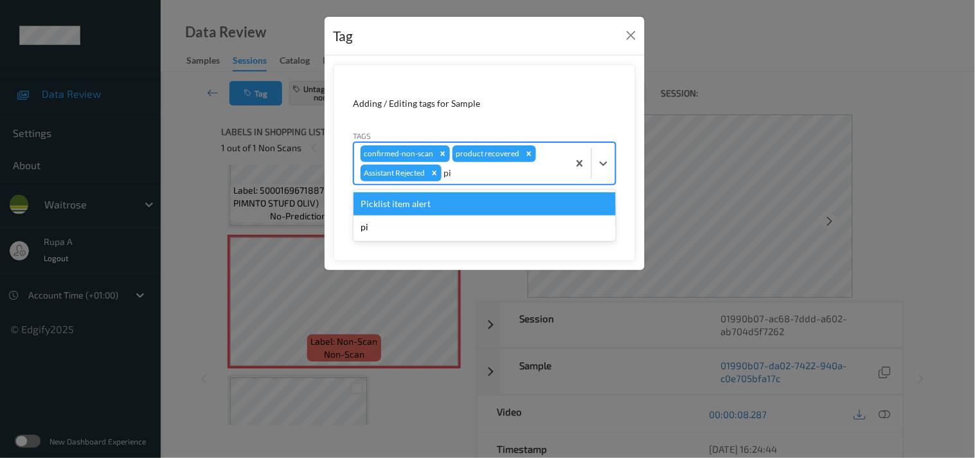
click at [474, 208] on div "Picklist item alert" at bounding box center [485, 203] width 262 height 23
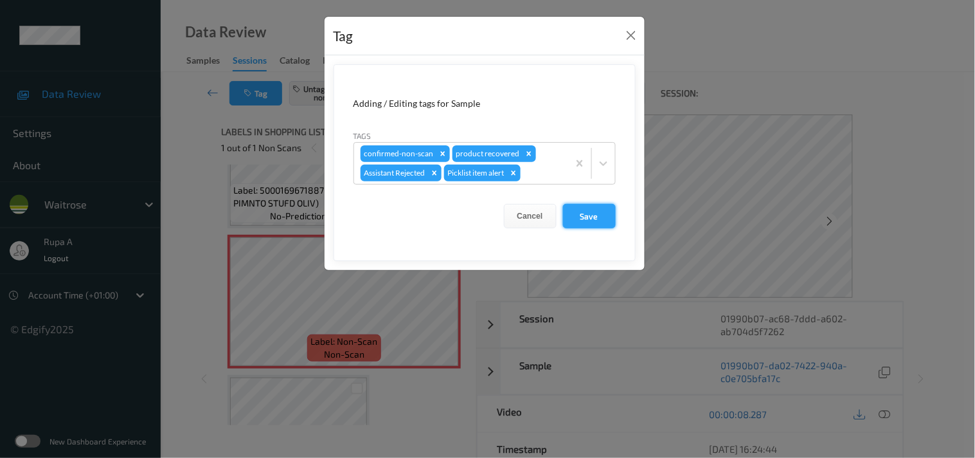
click at [593, 217] on button "Save" at bounding box center [589, 216] width 53 height 24
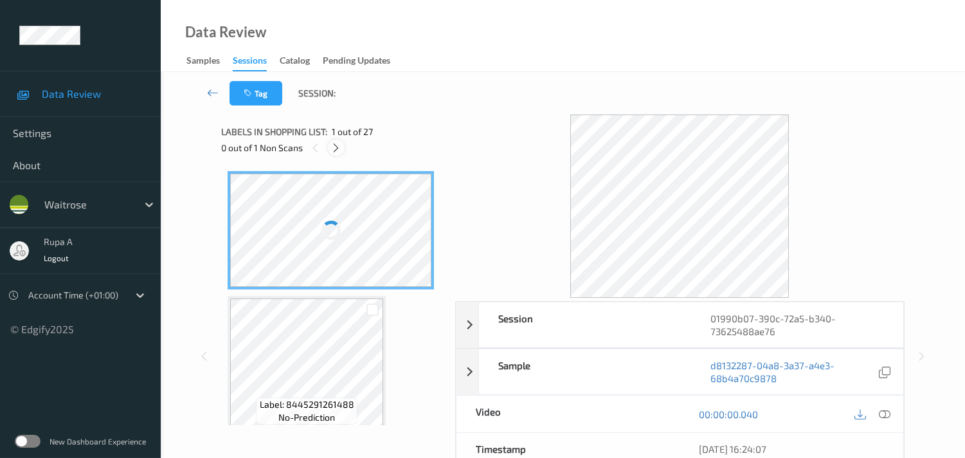
click at [338, 150] on icon at bounding box center [335, 148] width 11 height 12
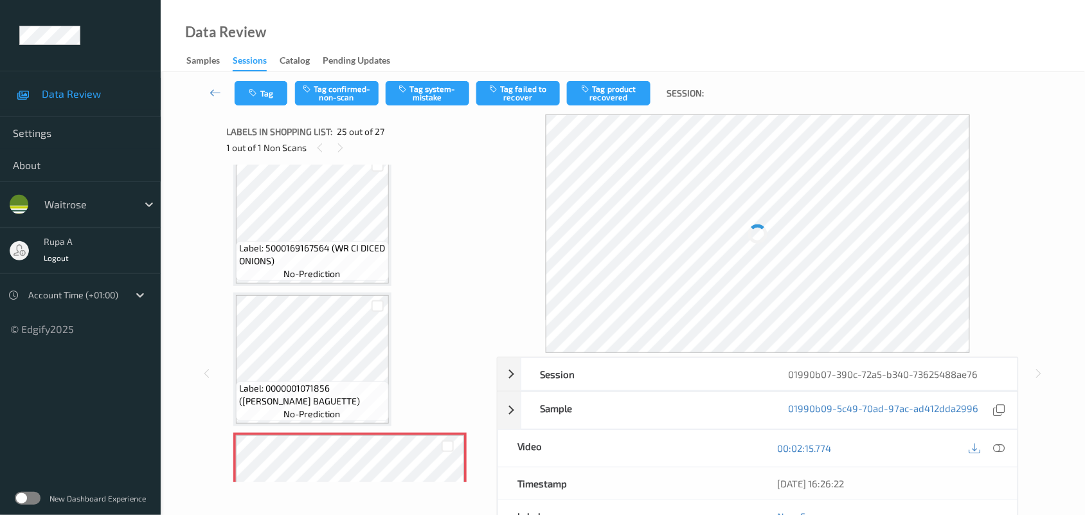
scroll to position [3102, 0]
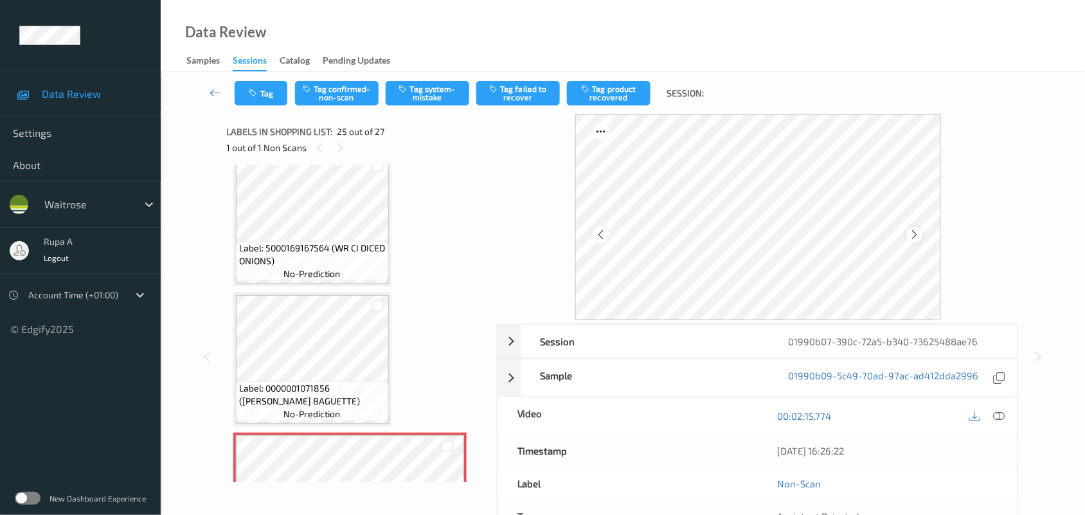
click at [912, 233] on icon at bounding box center [914, 235] width 11 height 12
click at [909, 230] on icon at bounding box center [914, 235] width 11 height 12
click at [975, 412] on icon at bounding box center [1000, 416] width 12 height 12
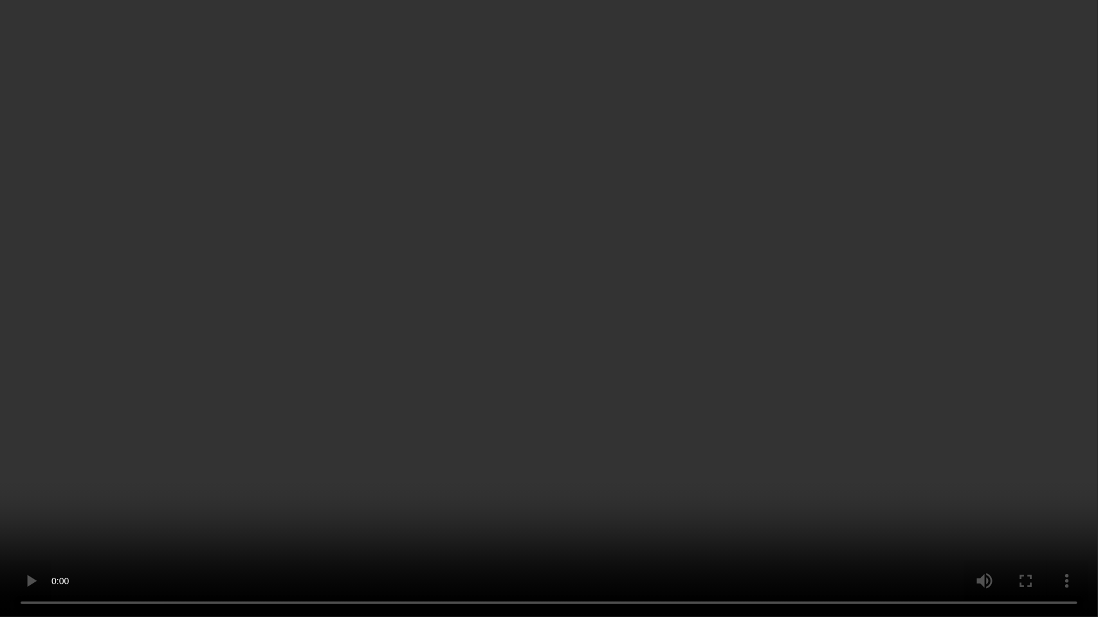
click at [975, 232] on video at bounding box center [549, 308] width 1098 height 617
drag, startPoint x: 1055, startPoint y: 231, endPoint x: 1065, endPoint y: 235, distance: 10.2
click at [975, 235] on video at bounding box center [549, 308] width 1098 height 617
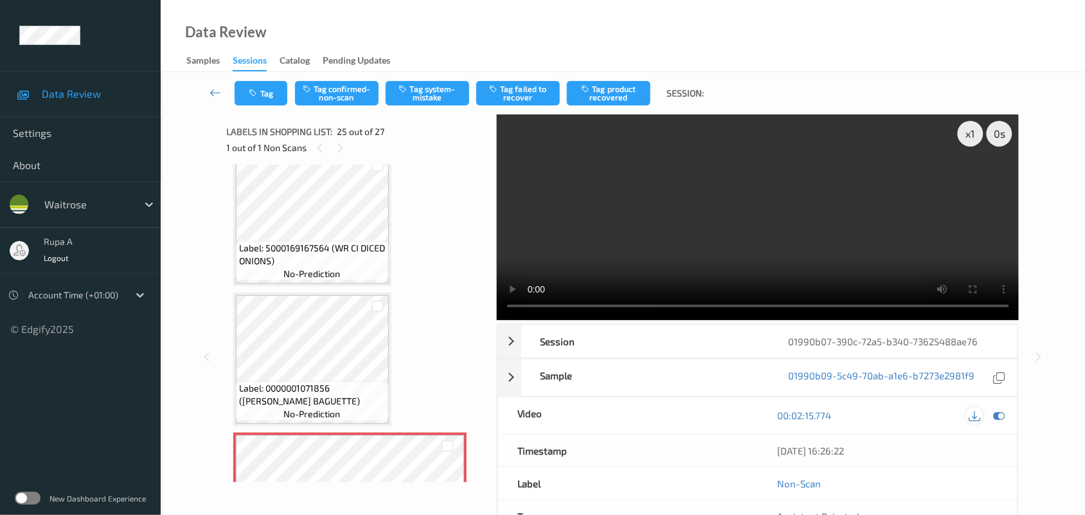
drag, startPoint x: 997, startPoint y: 416, endPoint x: 973, endPoint y: 415, distance: 23.8
click at [975, 415] on icon at bounding box center [1000, 416] width 12 height 12
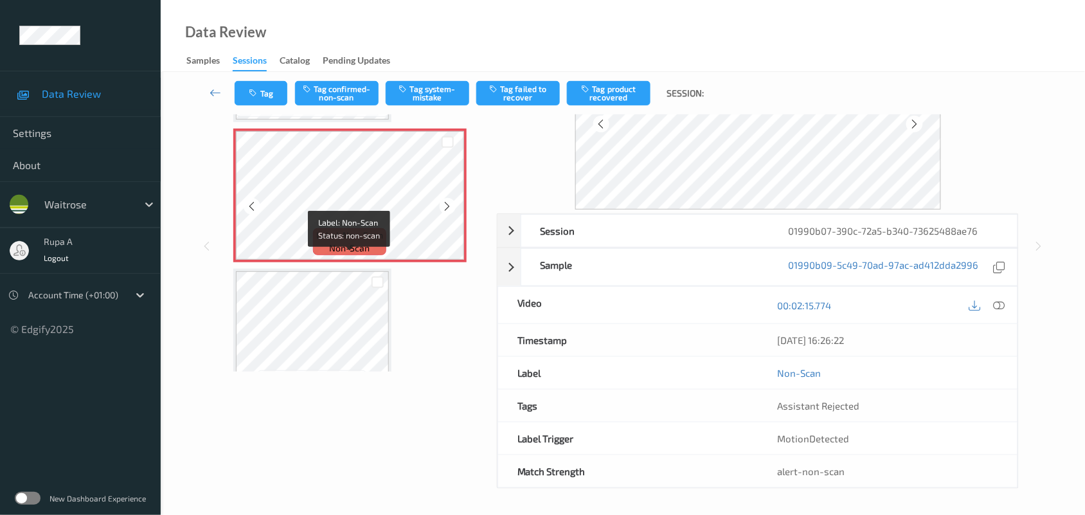
scroll to position [3263, 0]
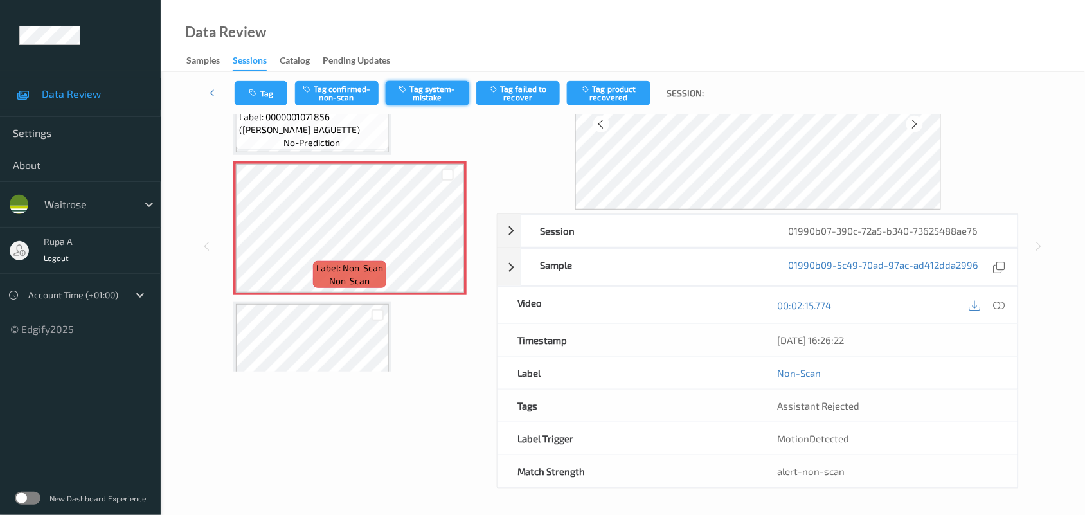
click at [442, 95] on button "Tag system-mistake" at bounding box center [428, 93] width 84 height 24
click at [266, 85] on button "Tag" at bounding box center [261, 93] width 53 height 24
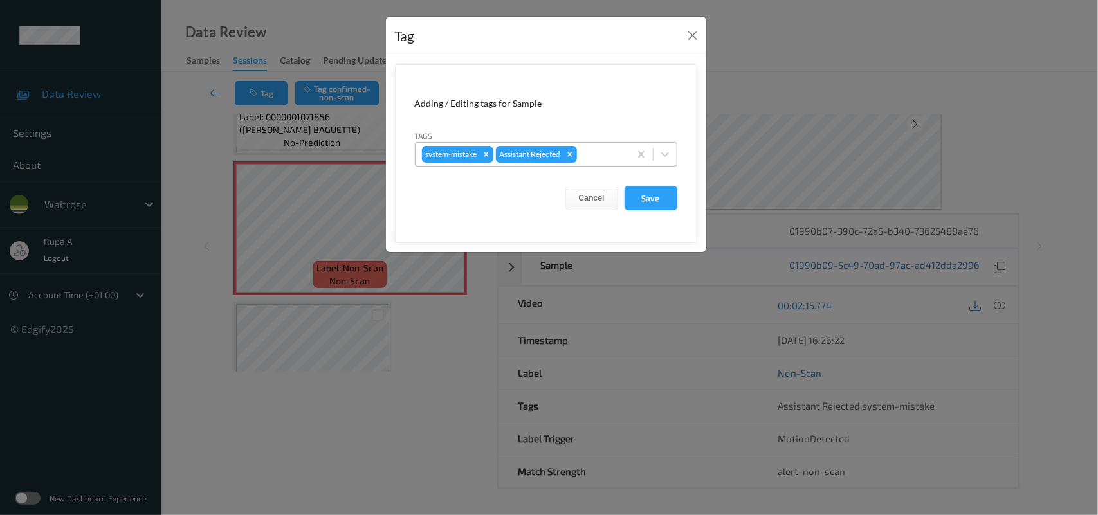
click at [602, 153] on div at bounding box center [601, 154] width 44 height 15
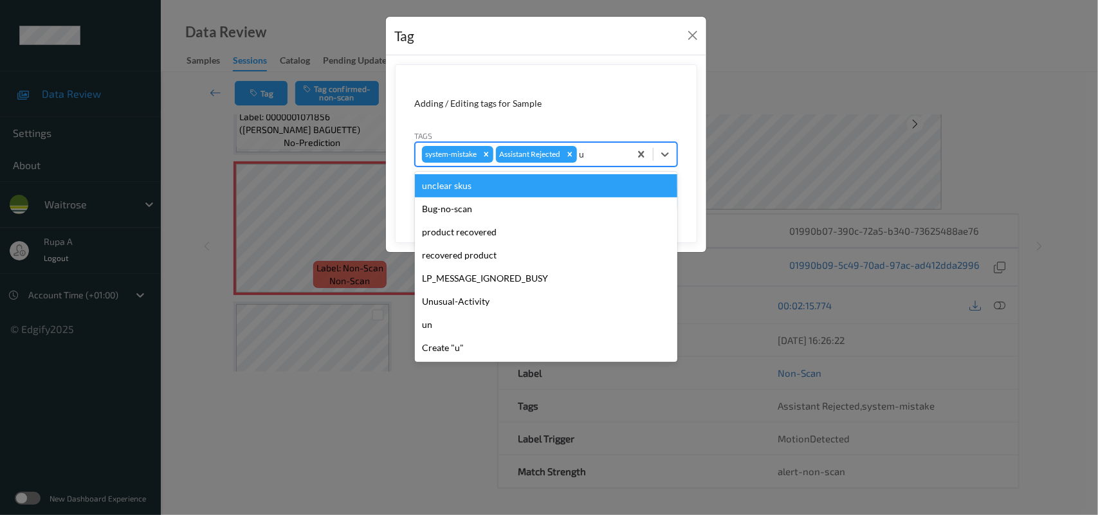
type input "un"
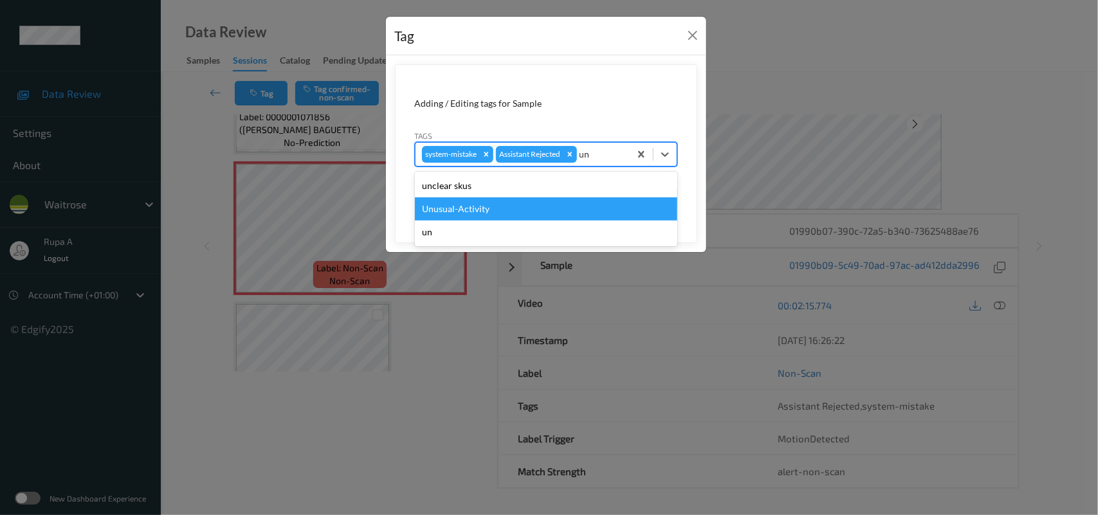
click at [492, 206] on div "Unusual-Activity" at bounding box center [546, 208] width 262 height 23
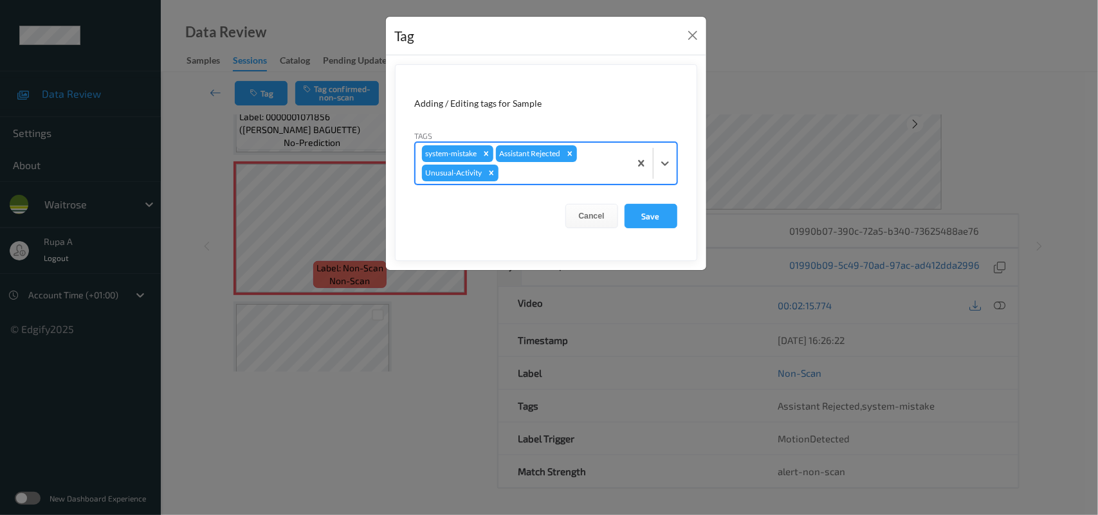
click at [514, 174] on div at bounding box center [562, 172] width 122 height 15
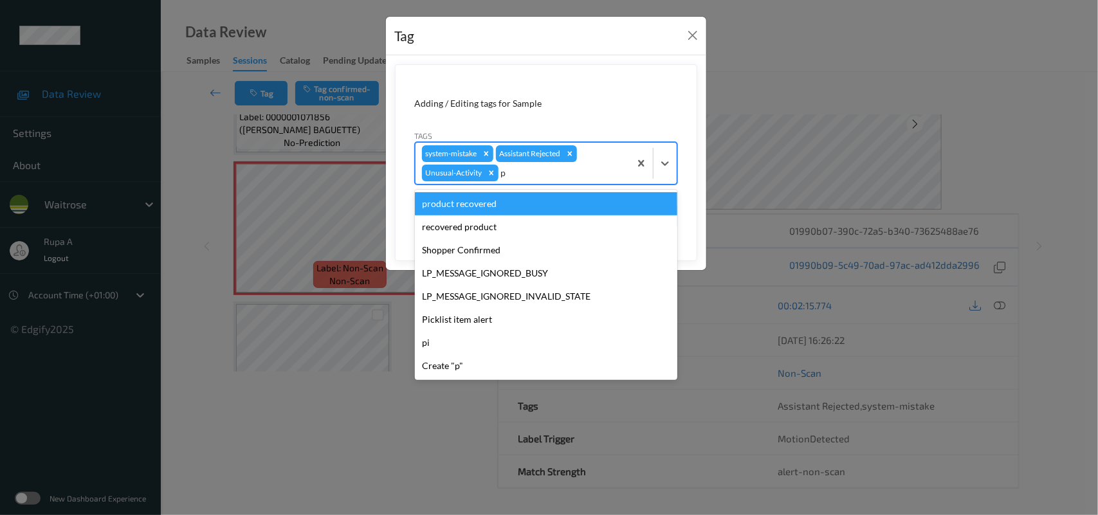
type input "pi"
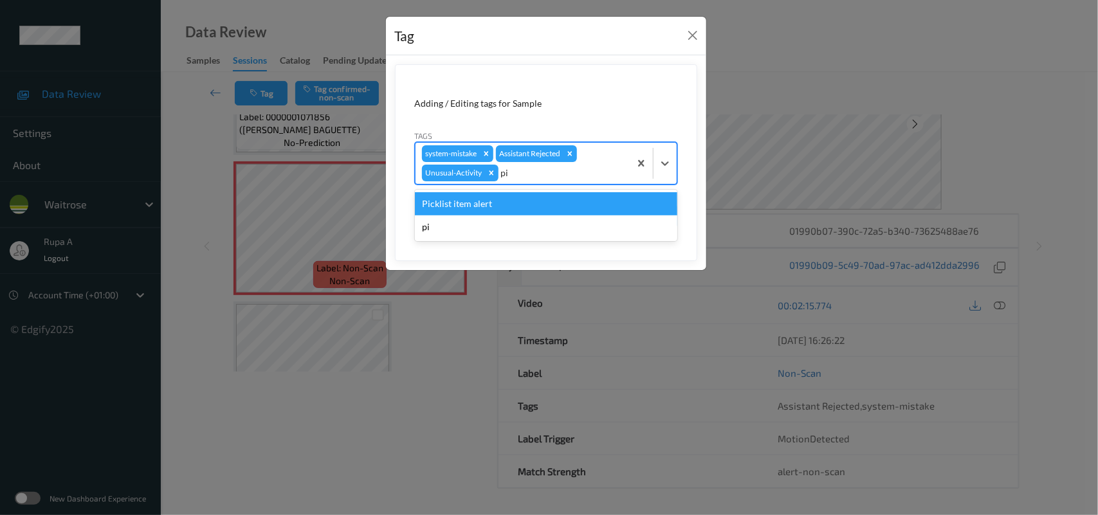
click at [508, 207] on div "Picklist item alert" at bounding box center [546, 203] width 262 height 23
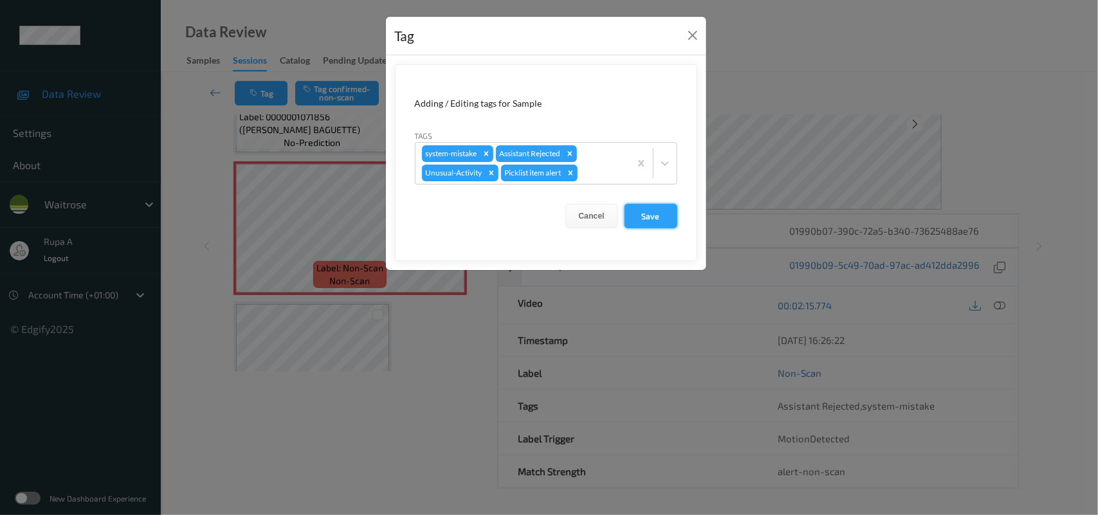
click at [667, 214] on button "Save" at bounding box center [650, 216] width 53 height 24
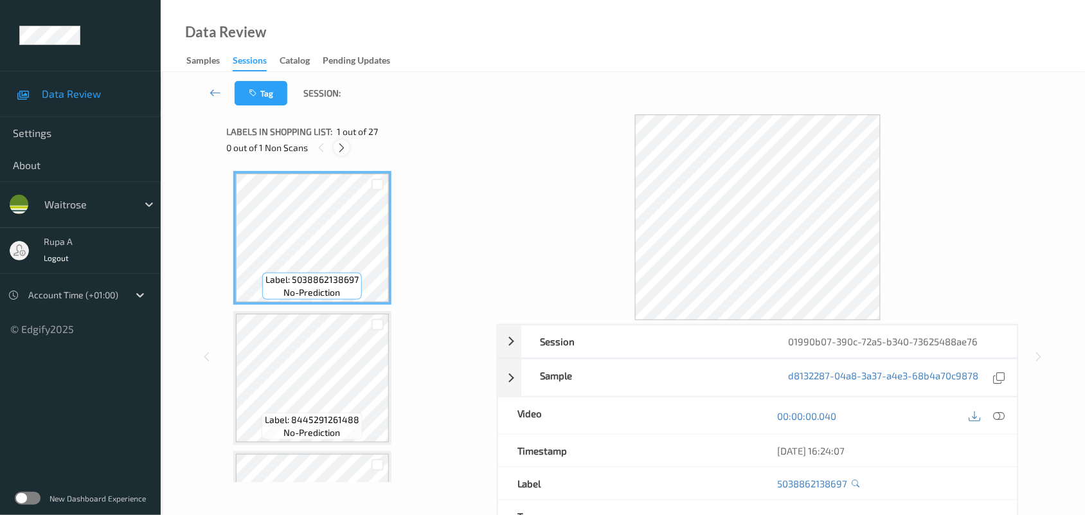
click at [341, 145] on icon at bounding box center [341, 148] width 11 height 12
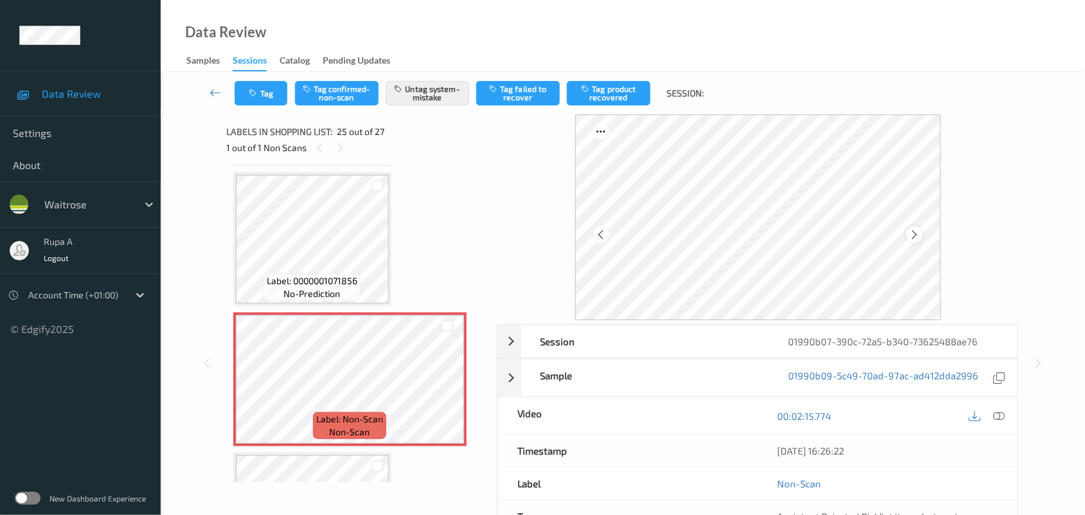
click at [909, 235] on icon at bounding box center [914, 235] width 11 height 12
click at [913, 233] on icon at bounding box center [914, 235] width 11 height 12
click at [276, 95] on button "Tag" at bounding box center [261, 93] width 53 height 24
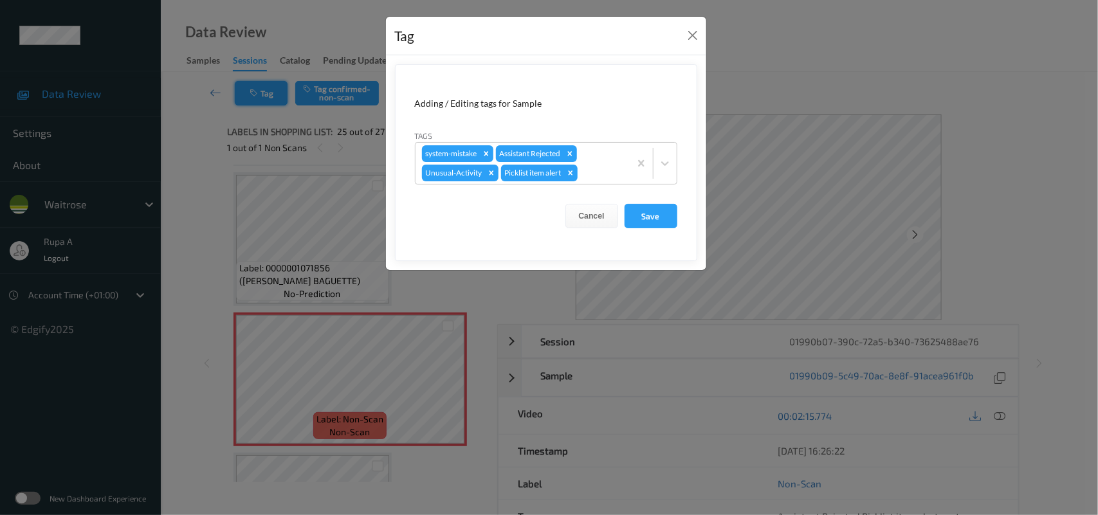
click at [264, 94] on div "Tag Adding / Editing tags for Sample Tags system-mistake Assistant Rejected Unu…" at bounding box center [549, 257] width 1098 height 515
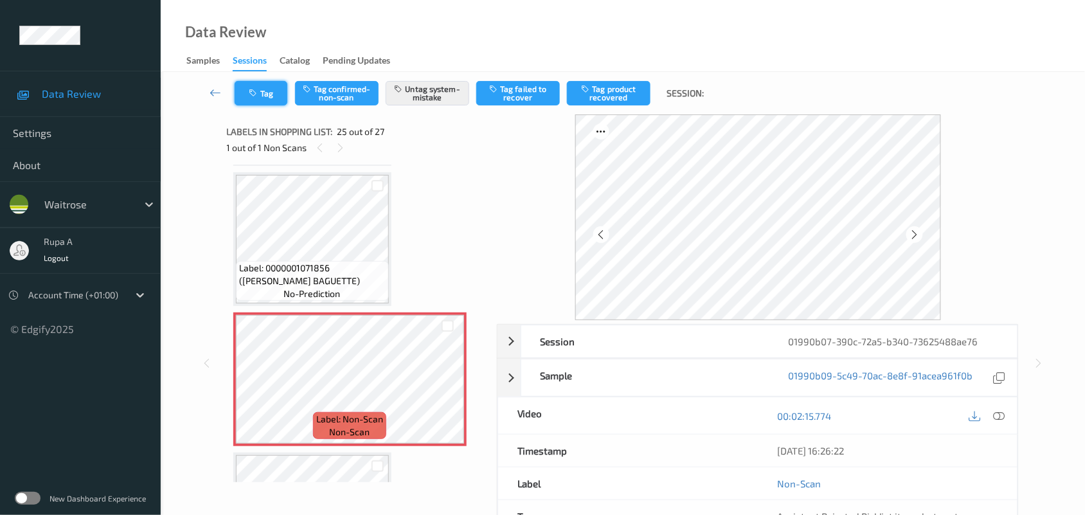
click at [255, 100] on button "Tag" at bounding box center [261, 93] width 53 height 24
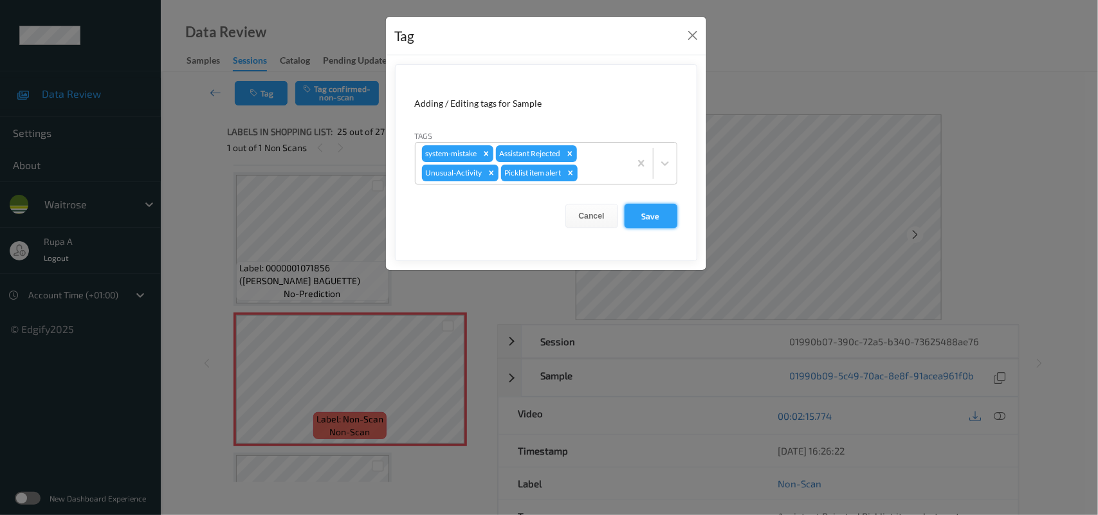
click at [630, 213] on button "Save" at bounding box center [650, 216] width 53 height 24
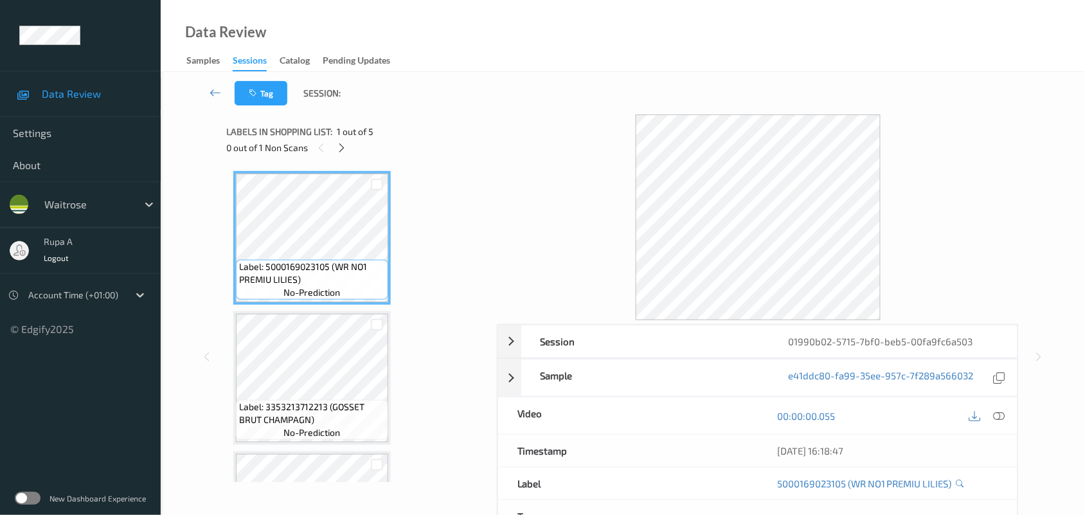
click at [433, 210] on div "Label: 5000169023105 (WR NO1 PREMIU LILIES) no-prediction Label: 3353213712213 …" at bounding box center [357, 518] width 248 height 694
click at [341, 142] on icon at bounding box center [341, 148] width 11 height 12
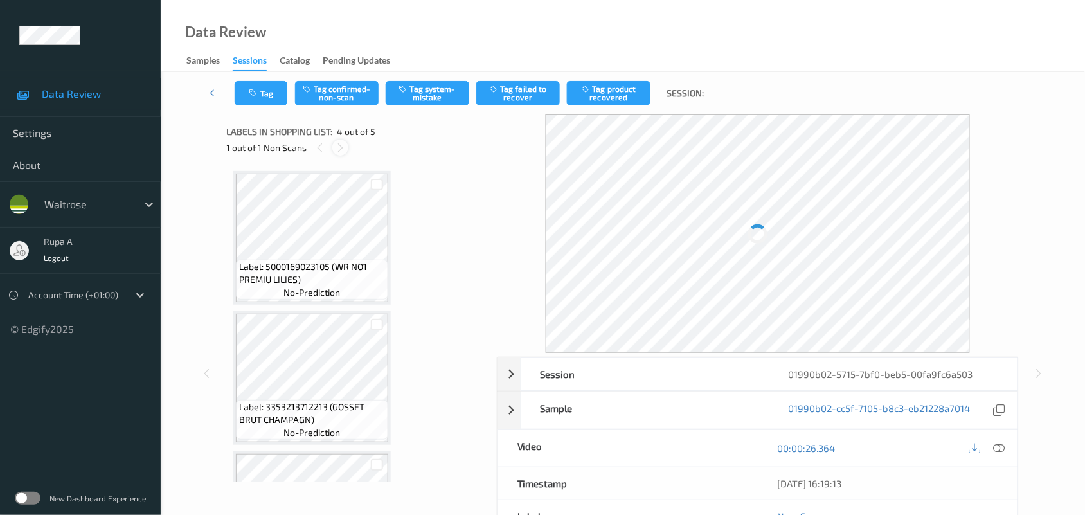
scroll to position [286, 0]
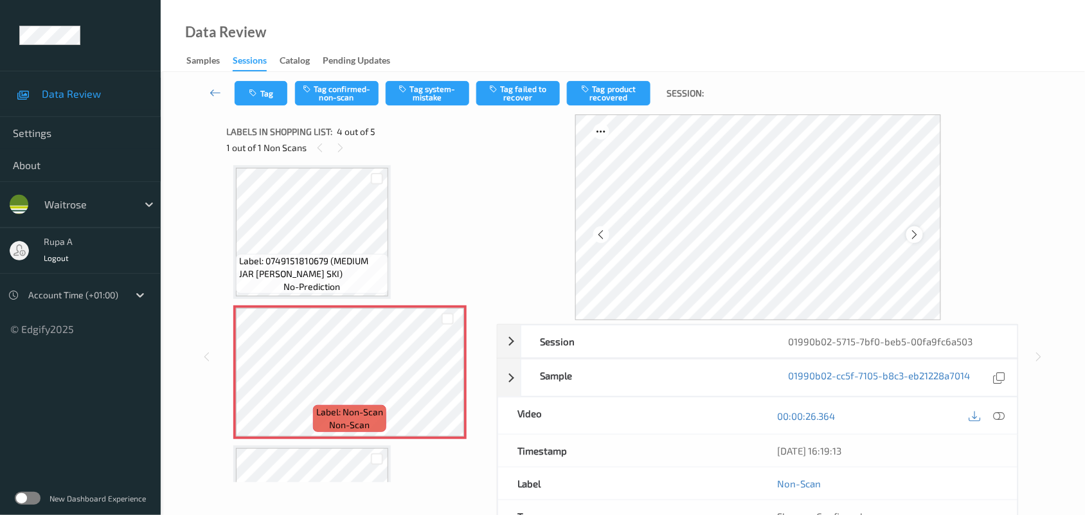
click at [916, 237] on icon at bounding box center [914, 235] width 11 height 12
click at [998, 416] on icon at bounding box center [1000, 416] width 12 height 12
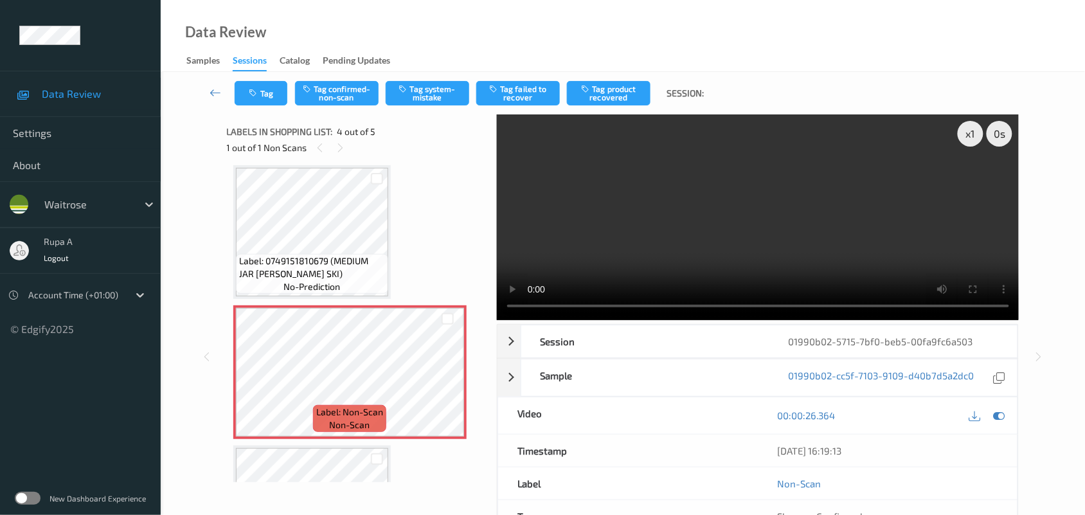
click at [993, 405] on div "00:00:26.364" at bounding box center [888, 415] width 260 height 37
click at [997, 413] on icon at bounding box center [1000, 416] width 12 height 12
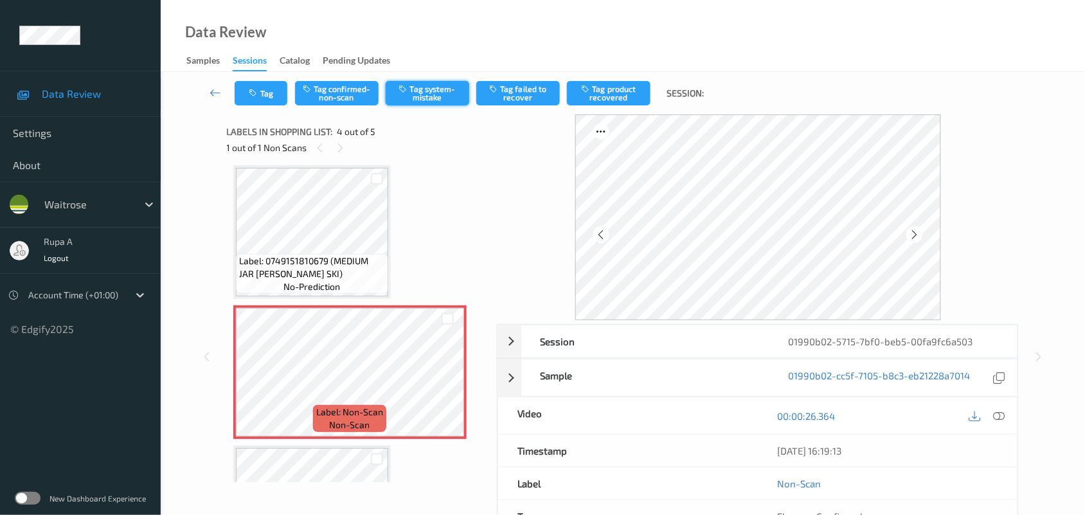
click at [410, 95] on button "Tag system-mistake" at bounding box center [428, 93] width 84 height 24
click at [264, 104] on button "Tag" at bounding box center [261, 93] width 53 height 24
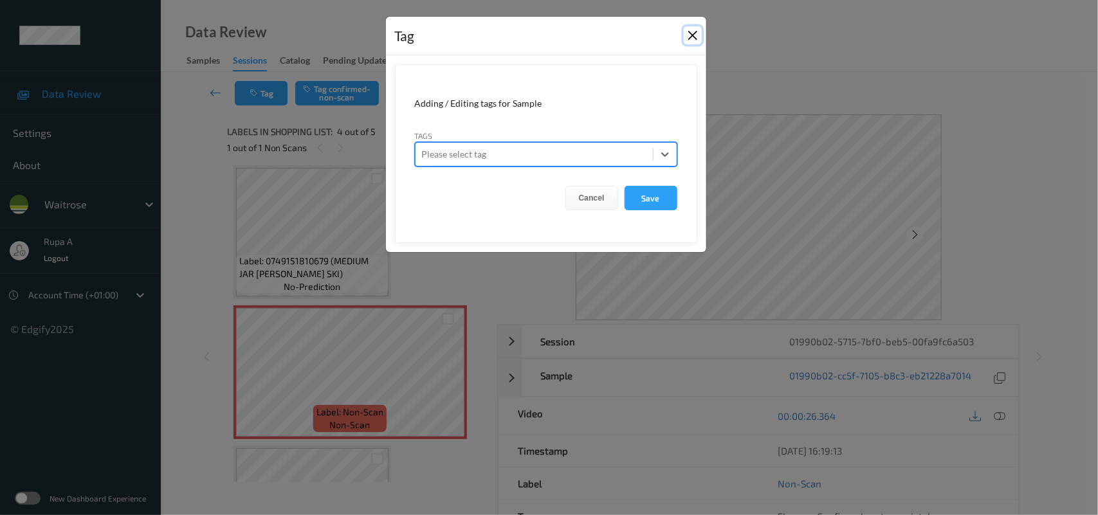
drag, startPoint x: 694, startPoint y: 35, endPoint x: 420, endPoint y: 53, distance: 275.1
click at [696, 34] on button "Close" at bounding box center [693, 35] width 18 height 18
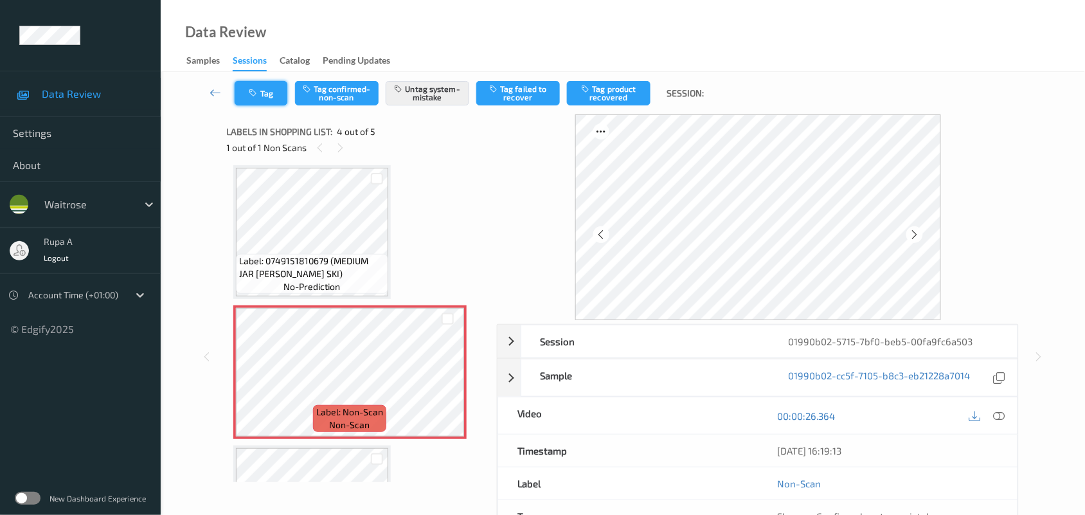
click at [251, 95] on icon "button" at bounding box center [254, 93] width 11 height 9
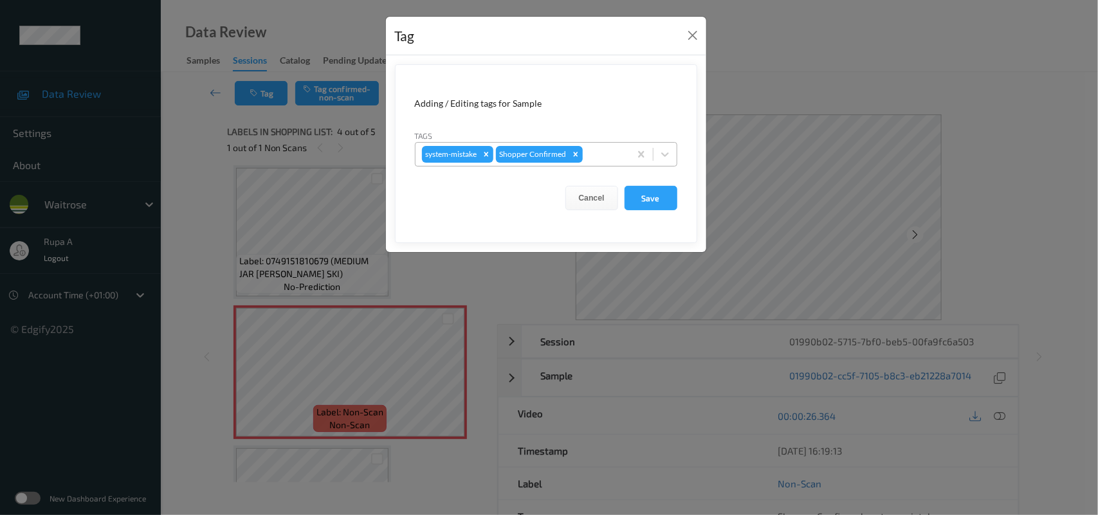
click at [621, 152] on div at bounding box center [604, 154] width 38 height 15
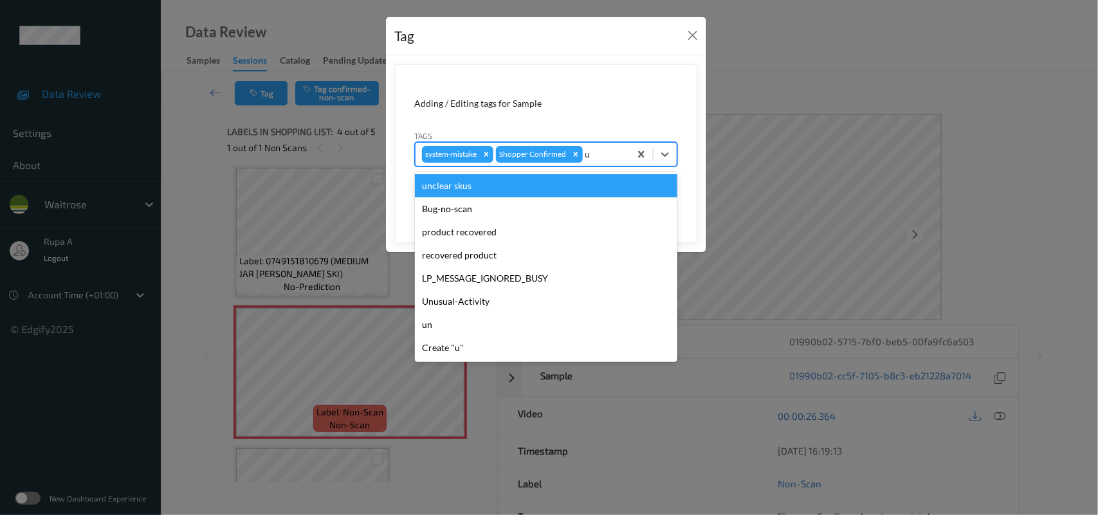
type input "un"
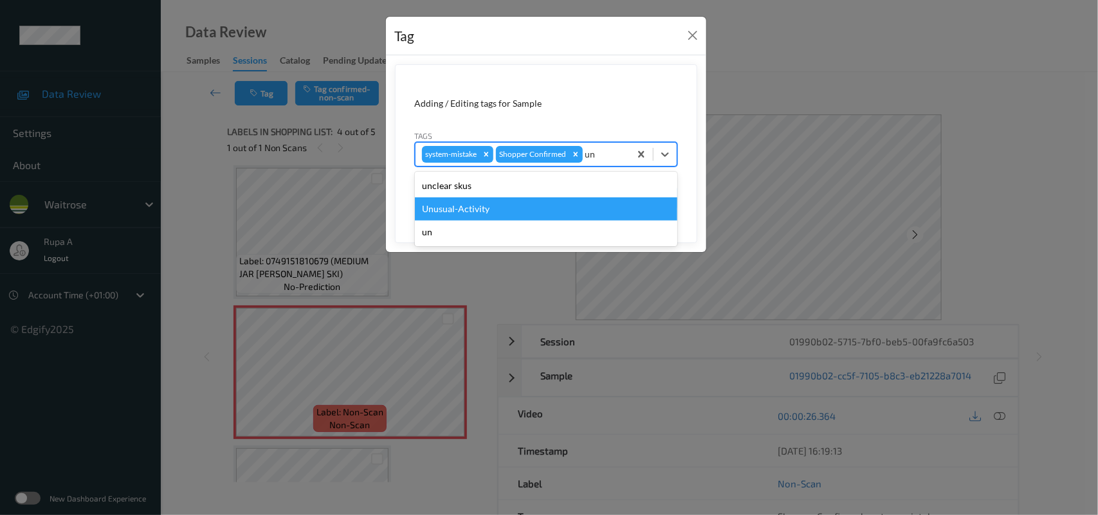
click at [512, 213] on div "Unusual-Activity" at bounding box center [546, 208] width 262 height 23
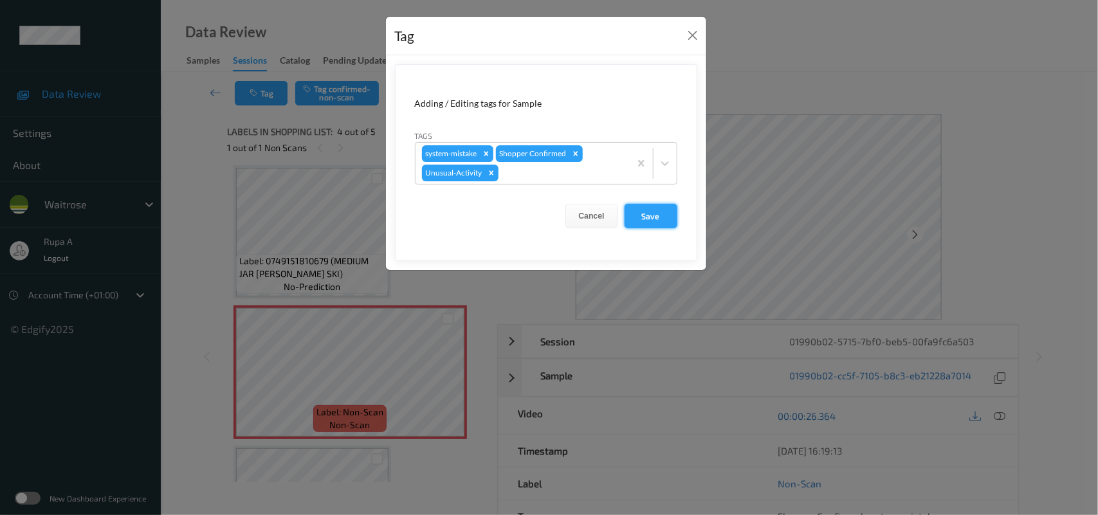
click at [671, 222] on button "Save" at bounding box center [650, 216] width 53 height 24
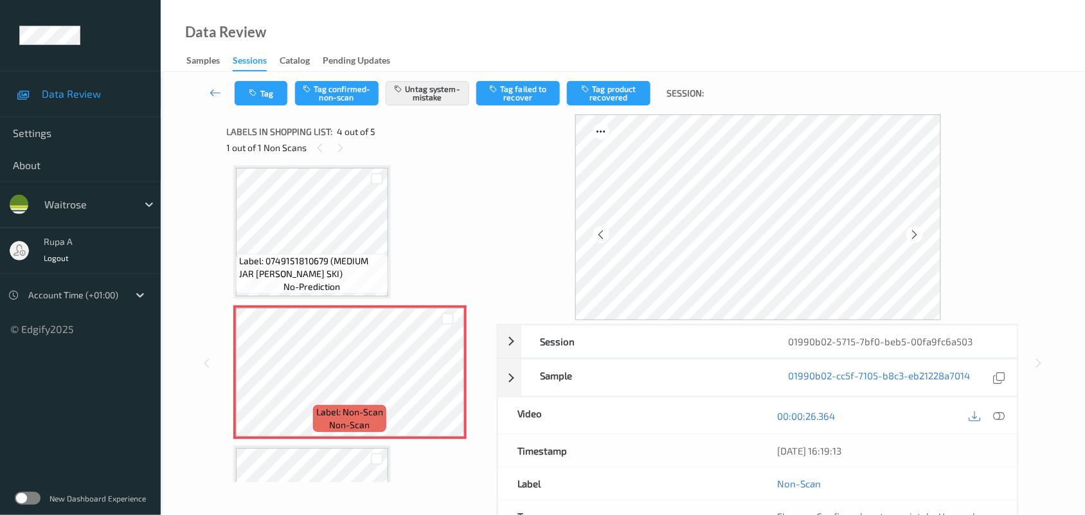
click at [433, 178] on div "Label: 5000169023105 (WR NO1 PREMIU LILIES) no-prediction Label: 3353213712213 …" at bounding box center [357, 232] width 248 height 694
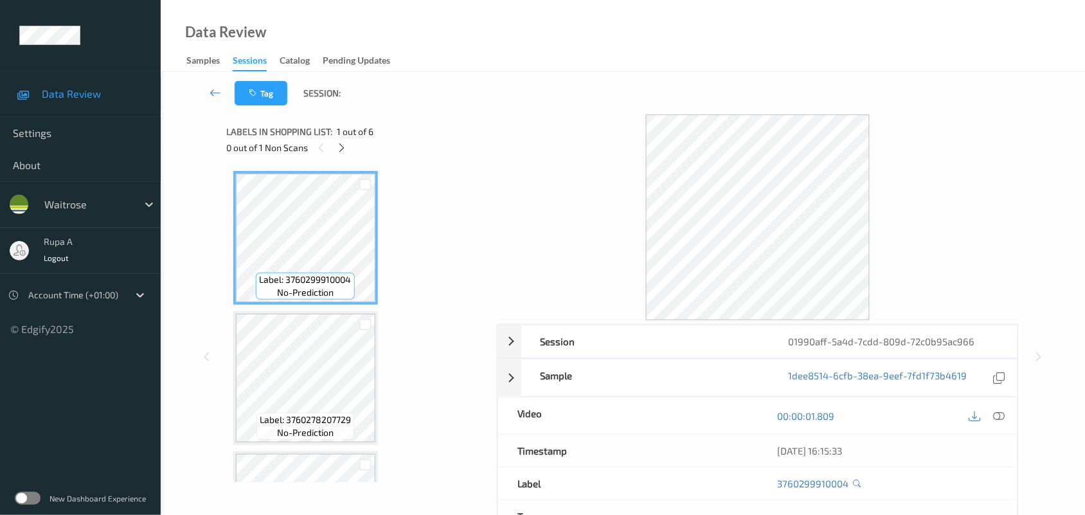
click at [344, 149] on icon at bounding box center [341, 148] width 11 height 12
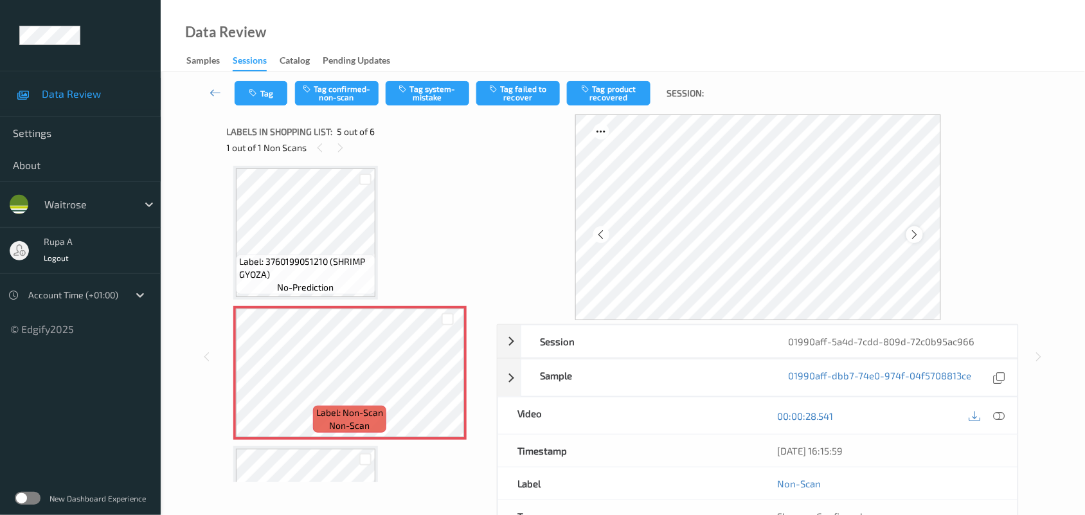
click at [912, 241] on div at bounding box center [915, 234] width 16 height 16
click at [918, 230] on icon at bounding box center [914, 235] width 11 height 12
click at [1004, 415] on icon at bounding box center [1000, 416] width 12 height 12
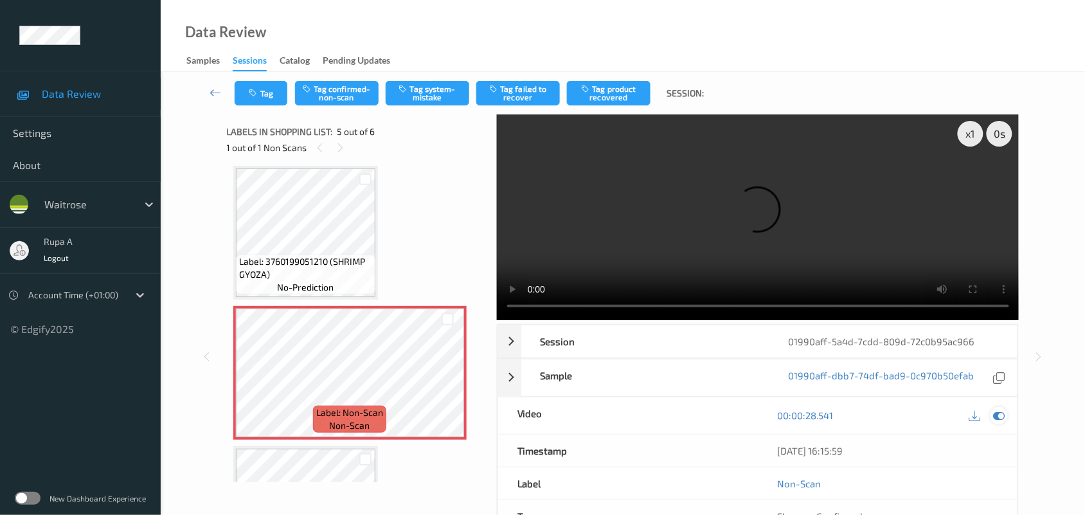
click at [1005, 410] on icon at bounding box center [1000, 416] width 12 height 12
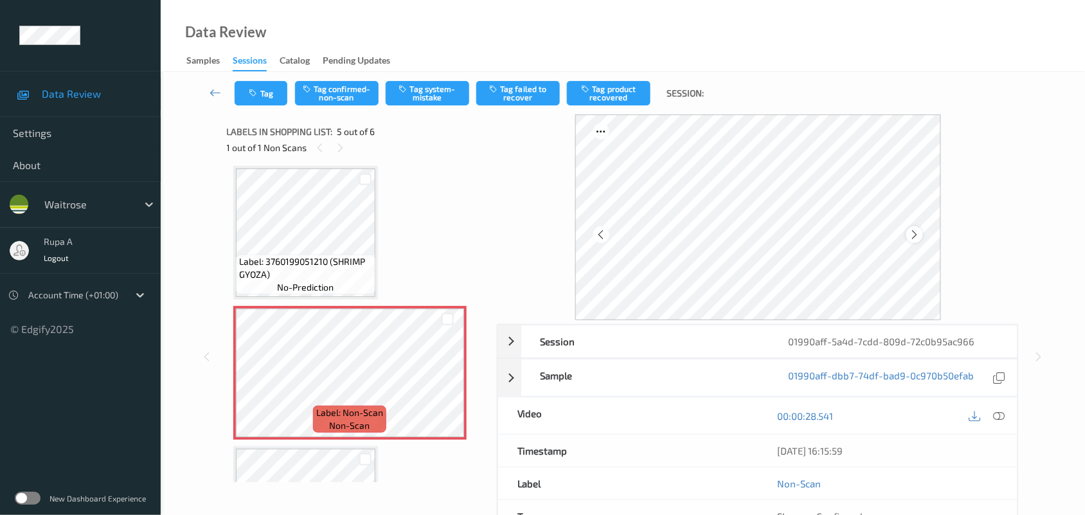
click at [923, 230] on div at bounding box center [915, 234] width 16 height 16
click at [914, 235] on icon at bounding box center [914, 235] width 11 height 12
click at [1000, 420] on icon at bounding box center [1000, 416] width 12 height 12
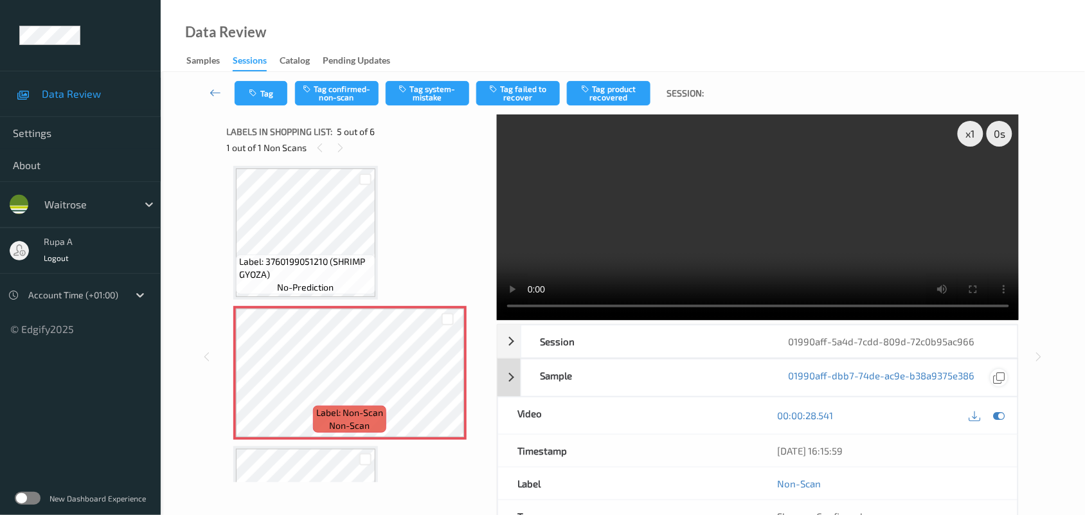
click at [995, 413] on icon at bounding box center [1000, 416] width 12 height 12
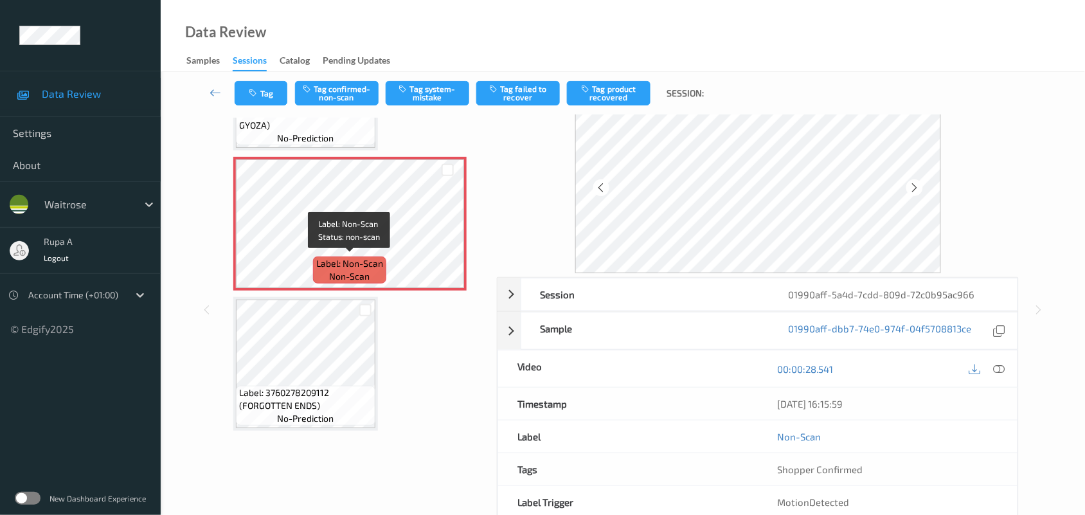
scroll to position [80, 0]
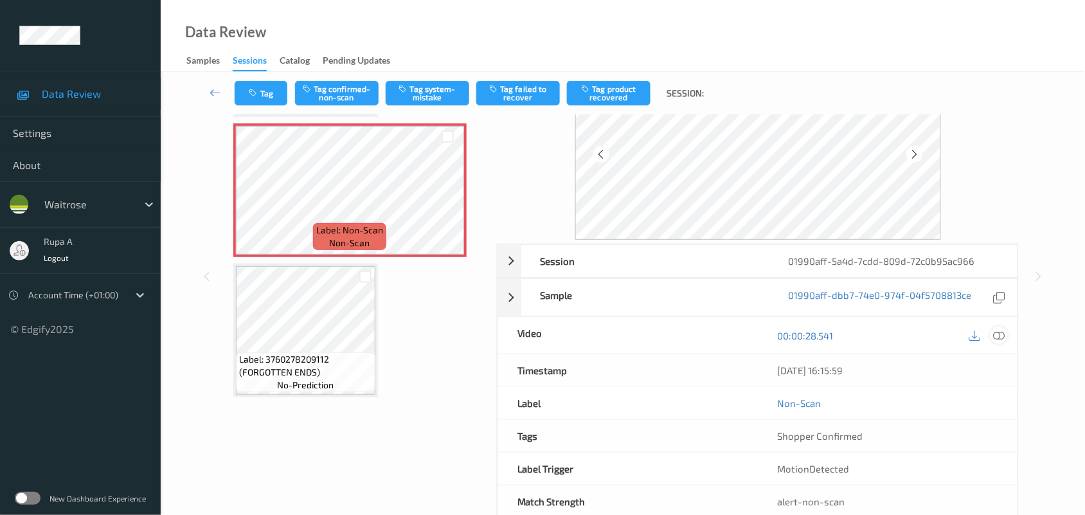
click at [992, 334] on div at bounding box center [999, 335] width 17 height 17
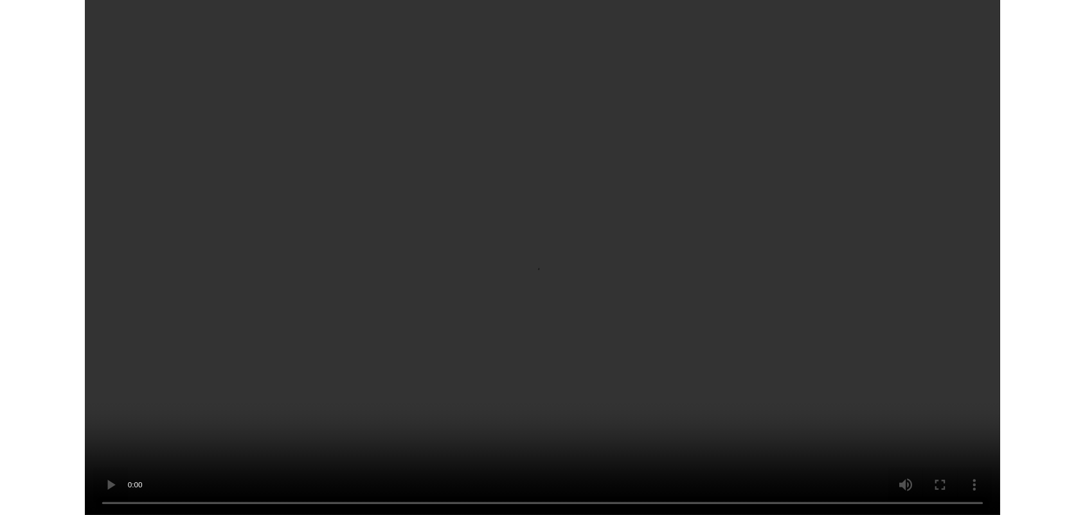
scroll to position [426, 0]
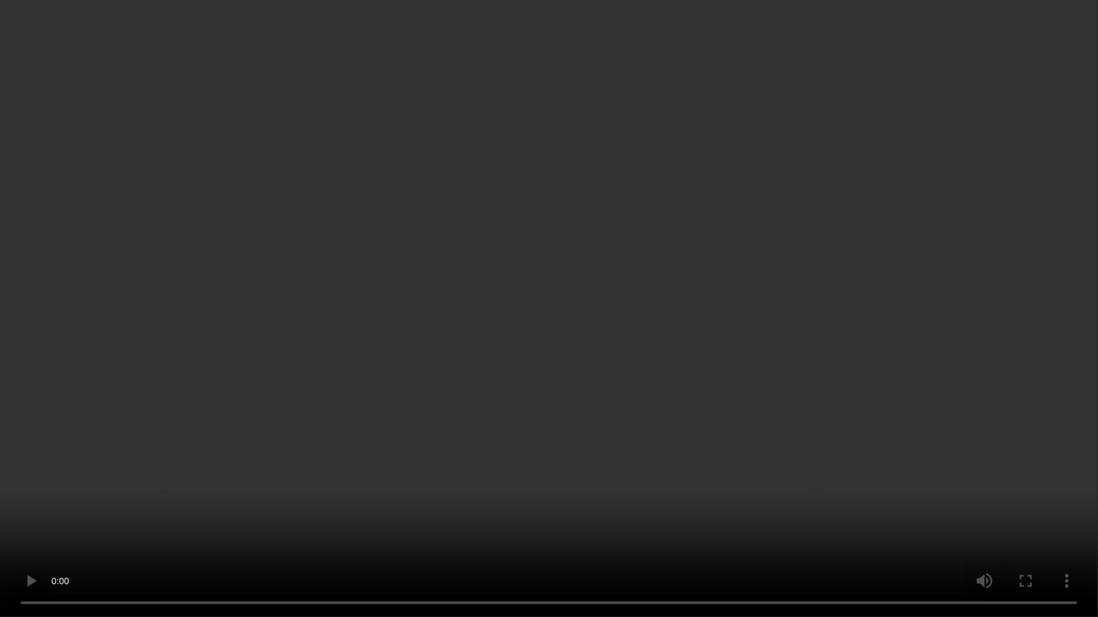
click at [965, 410] on video at bounding box center [549, 308] width 1098 height 617
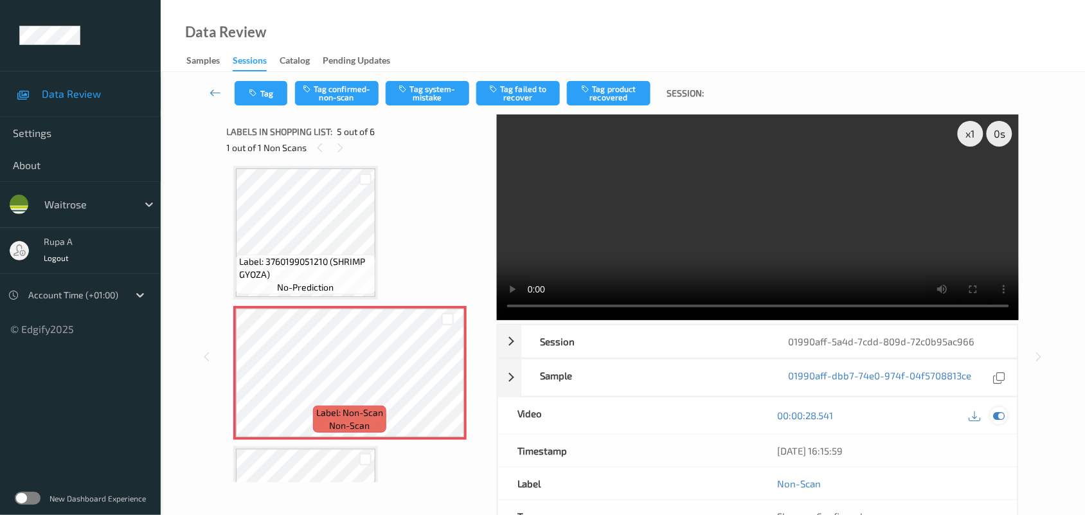
click at [1003, 419] on icon at bounding box center [1000, 416] width 12 height 12
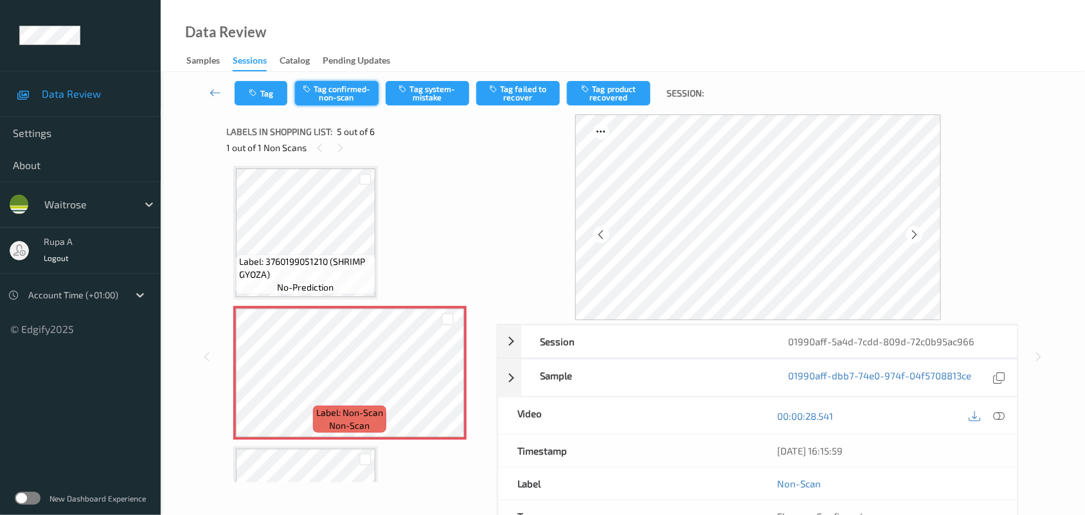
click at [342, 96] on button "Tag confirmed-non-scan" at bounding box center [337, 93] width 84 height 24
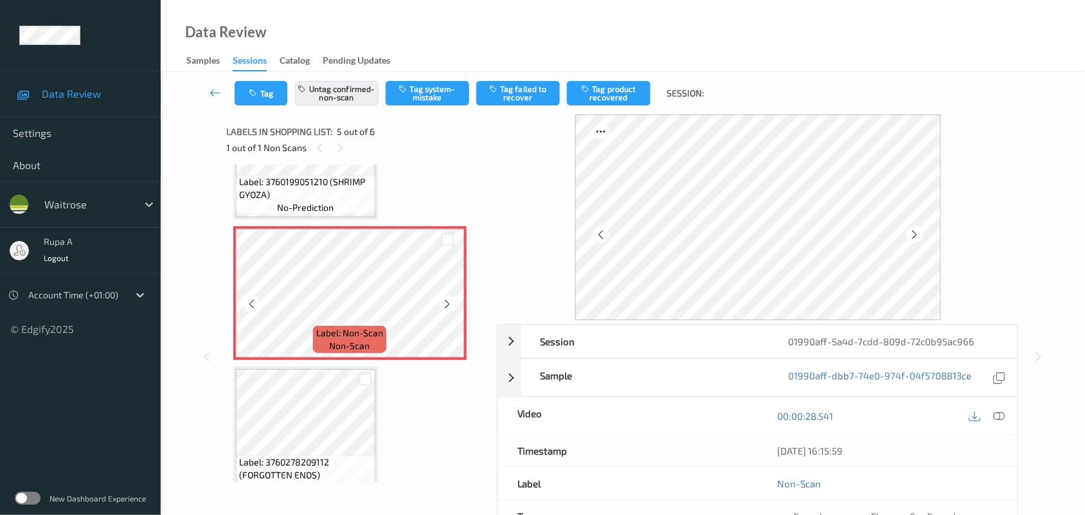
scroll to position [506, 0]
click at [624, 98] on button "Tag product recovered" at bounding box center [609, 93] width 84 height 24
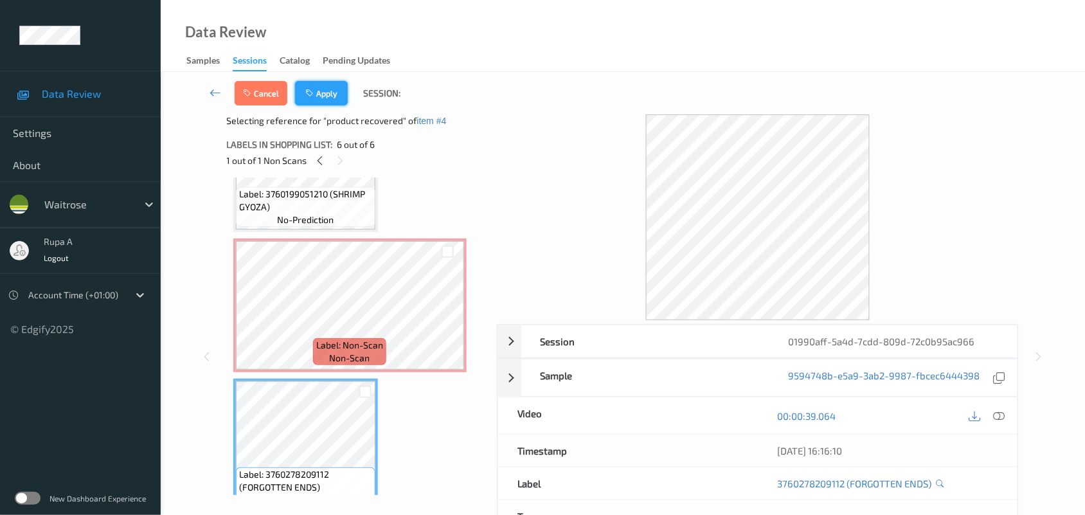
click at [327, 95] on button "Apply" at bounding box center [321, 93] width 53 height 24
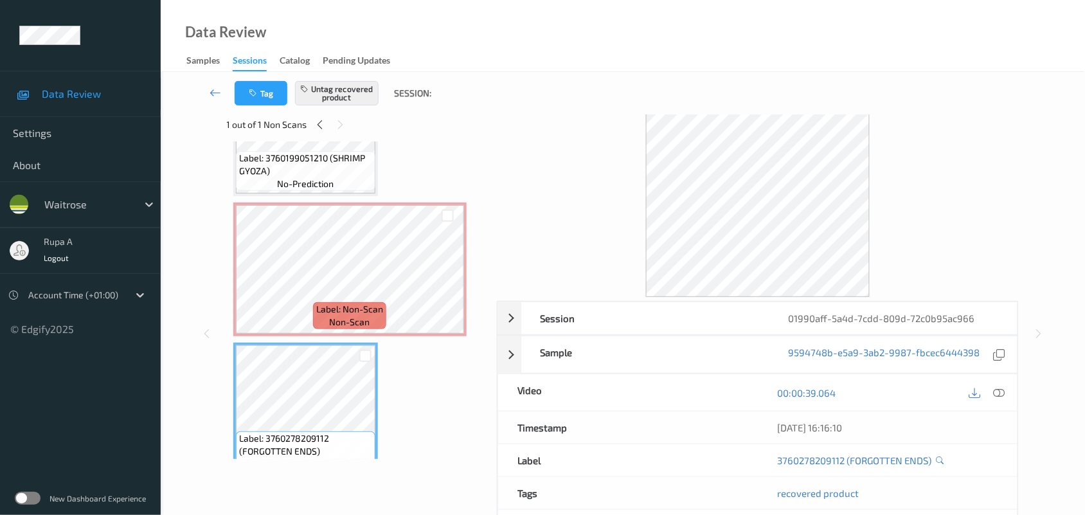
scroll to position [0, 0]
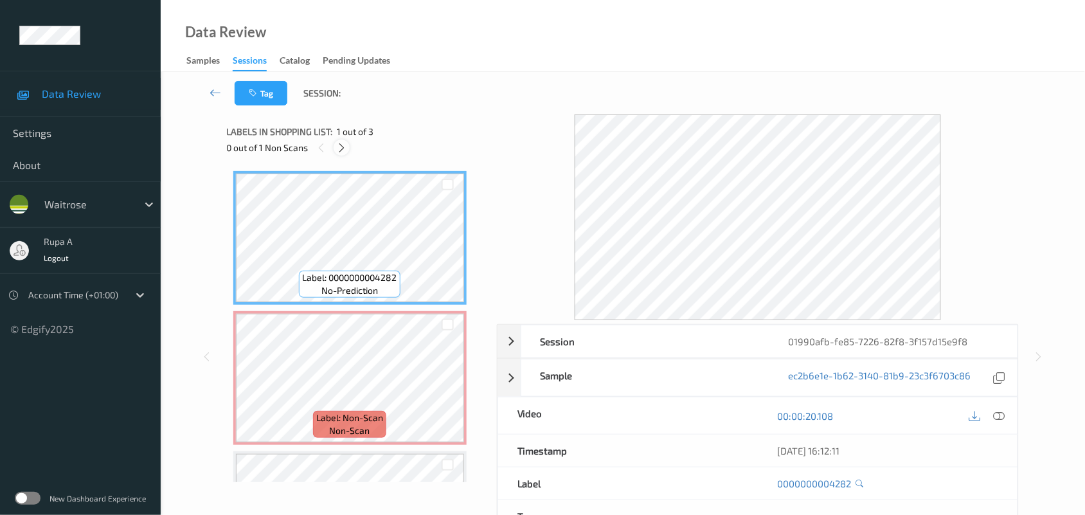
click at [336, 148] on icon at bounding box center [341, 148] width 11 height 12
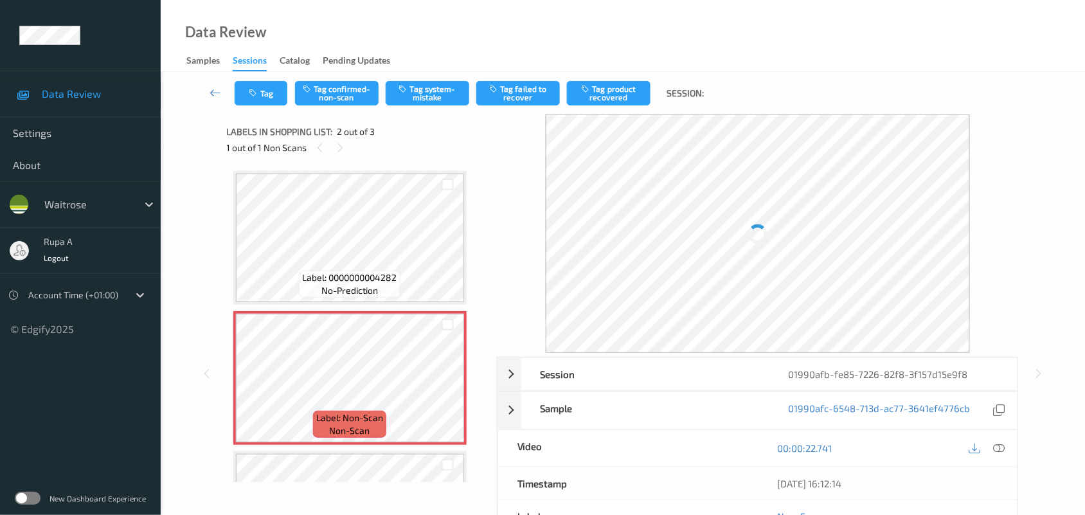
scroll to position [6, 0]
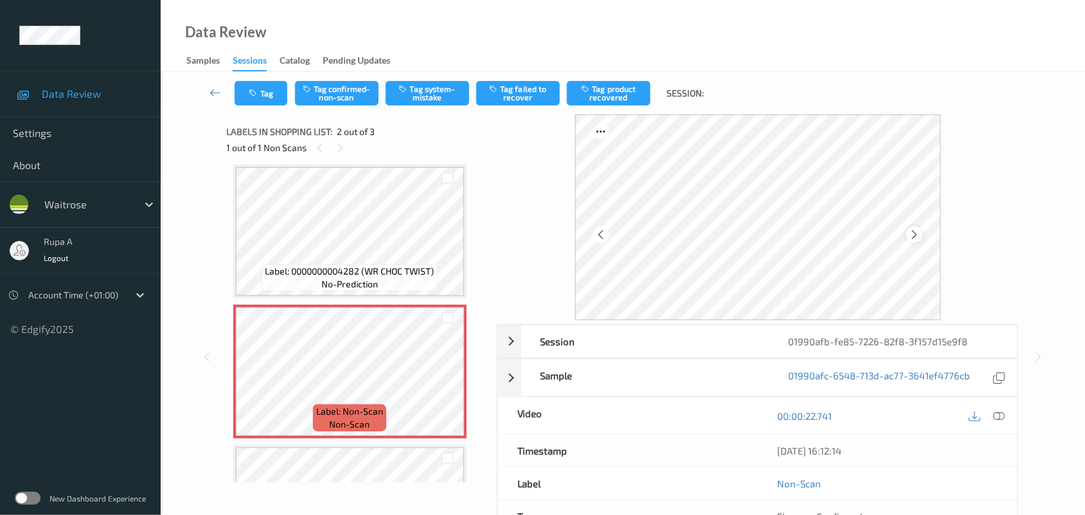
click at [912, 235] on icon at bounding box center [914, 235] width 11 height 12
click at [1000, 413] on icon at bounding box center [1000, 416] width 12 height 12
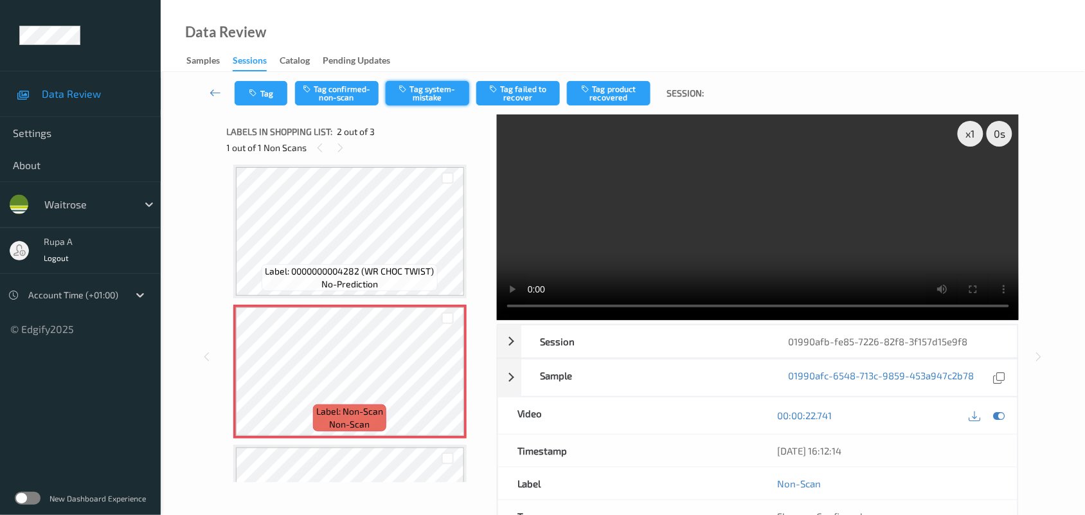
click at [436, 102] on button "Tag system-mistake" at bounding box center [428, 93] width 84 height 24
click at [248, 95] on button "Tag" at bounding box center [261, 93] width 53 height 24
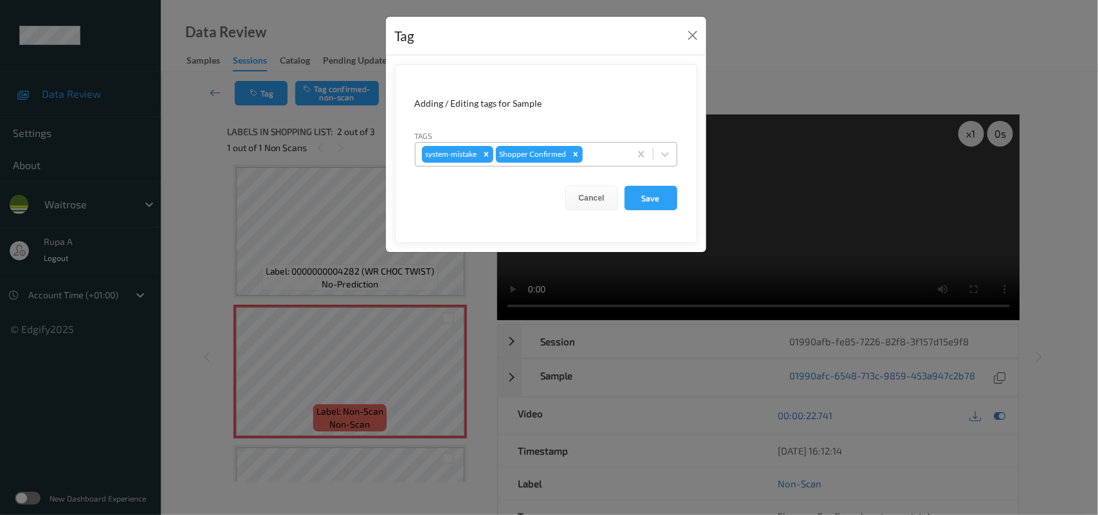
click at [609, 156] on div at bounding box center [604, 154] width 38 height 15
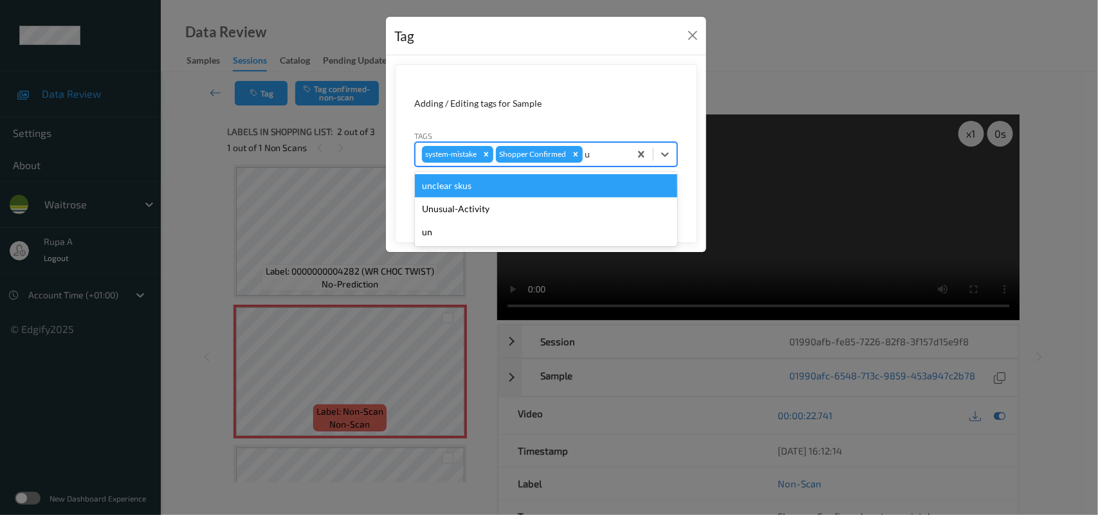
type input "un"
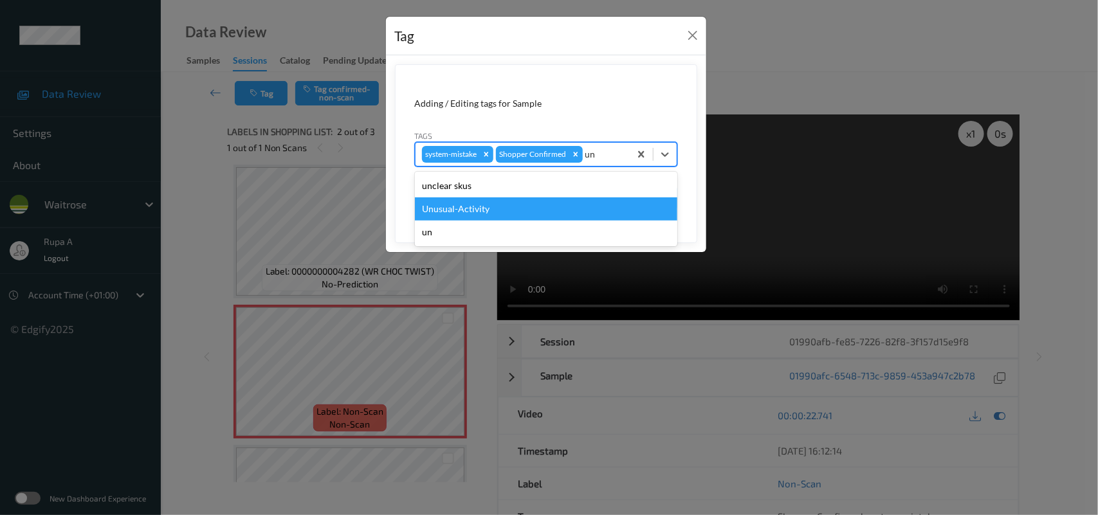
click at [499, 206] on div "Unusual-Activity" at bounding box center [546, 208] width 262 height 23
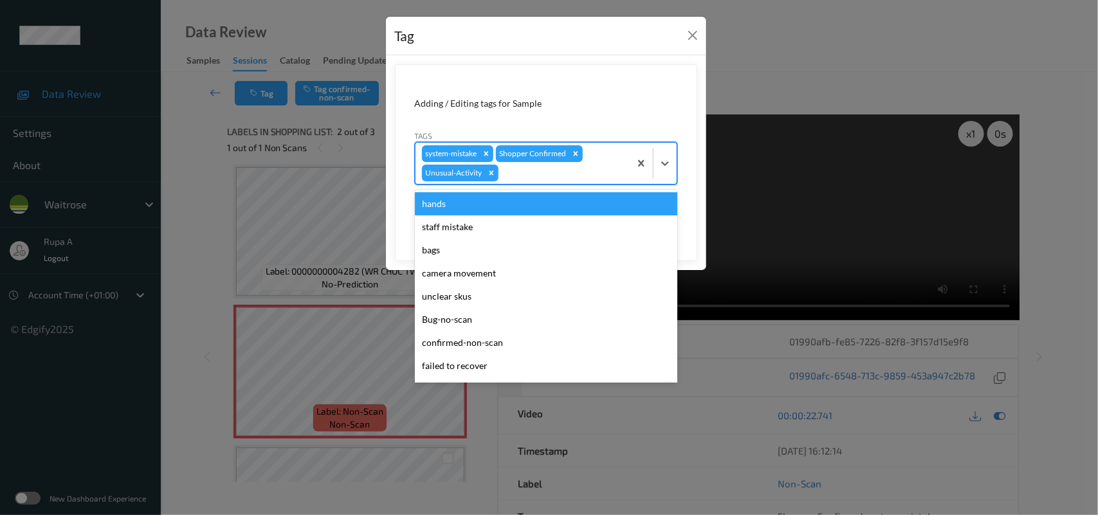
click at [514, 177] on div at bounding box center [562, 172] width 122 height 15
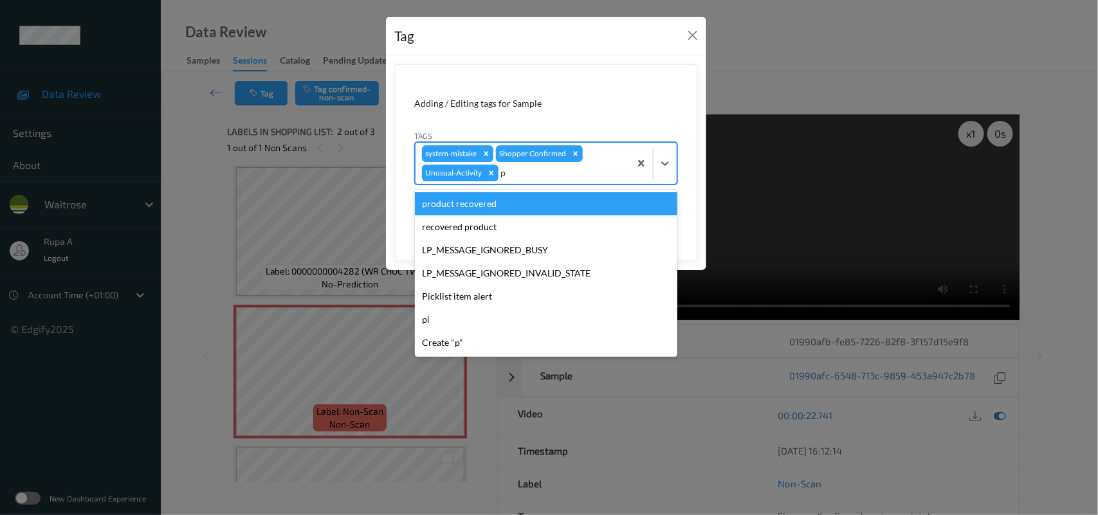
type input "pi"
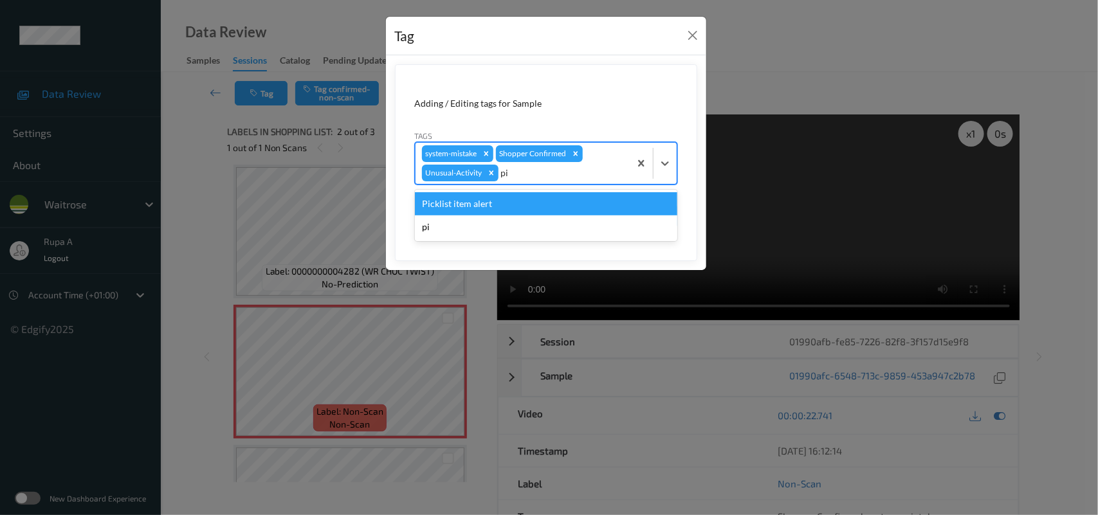
click at [493, 203] on div "Picklist item alert" at bounding box center [546, 203] width 262 height 23
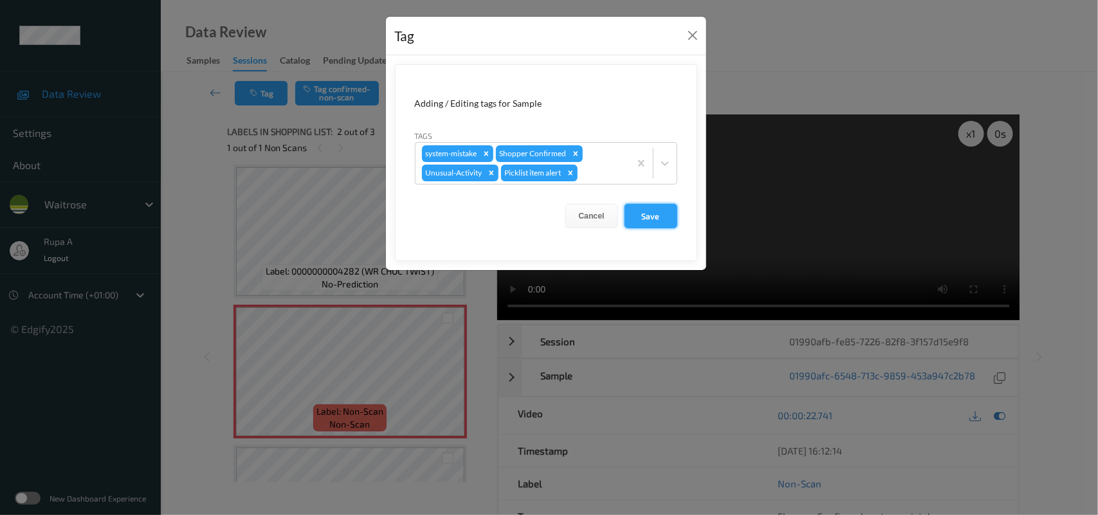
click at [656, 221] on button "Save" at bounding box center [650, 216] width 53 height 24
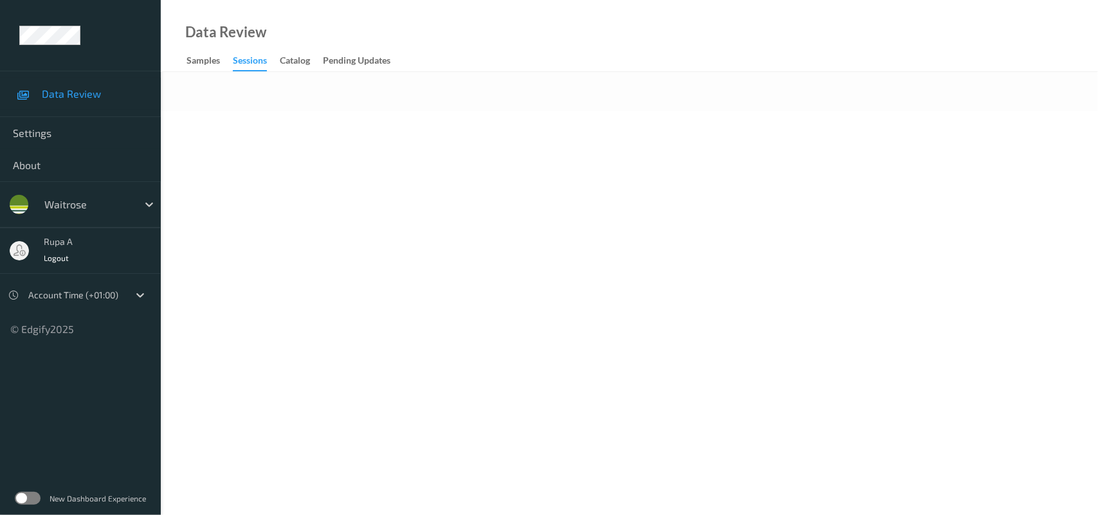
click at [441, 206] on body "Data Review Settings About waitrose rupa a Logout Account Time (+01:00) © Edgif…" at bounding box center [549, 257] width 1098 height 515
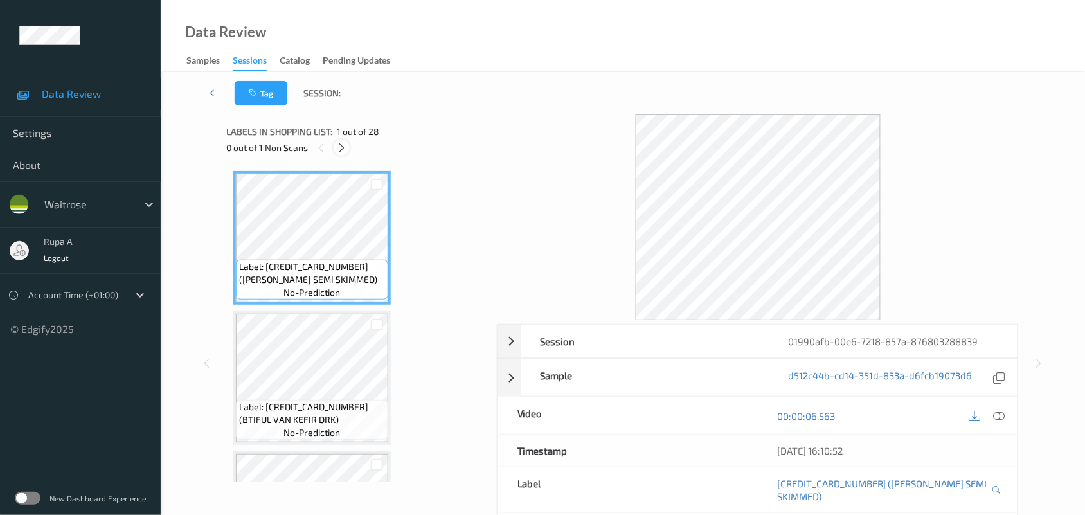
click at [347, 147] on icon at bounding box center [341, 148] width 11 height 12
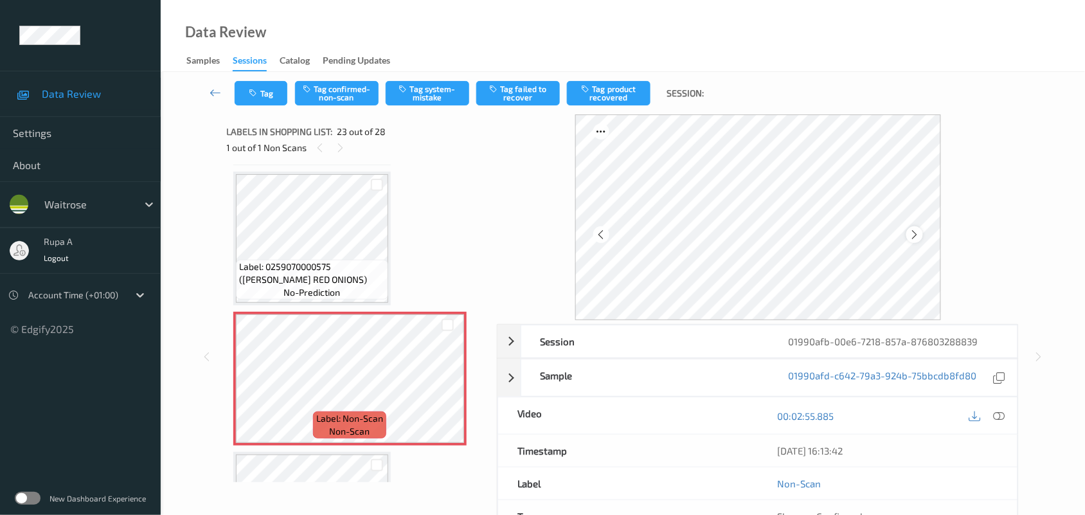
click at [912, 230] on icon at bounding box center [914, 235] width 11 height 12
click at [918, 230] on icon at bounding box center [914, 235] width 11 height 12
click at [919, 230] on icon at bounding box center [914, 235] width 11 height 12
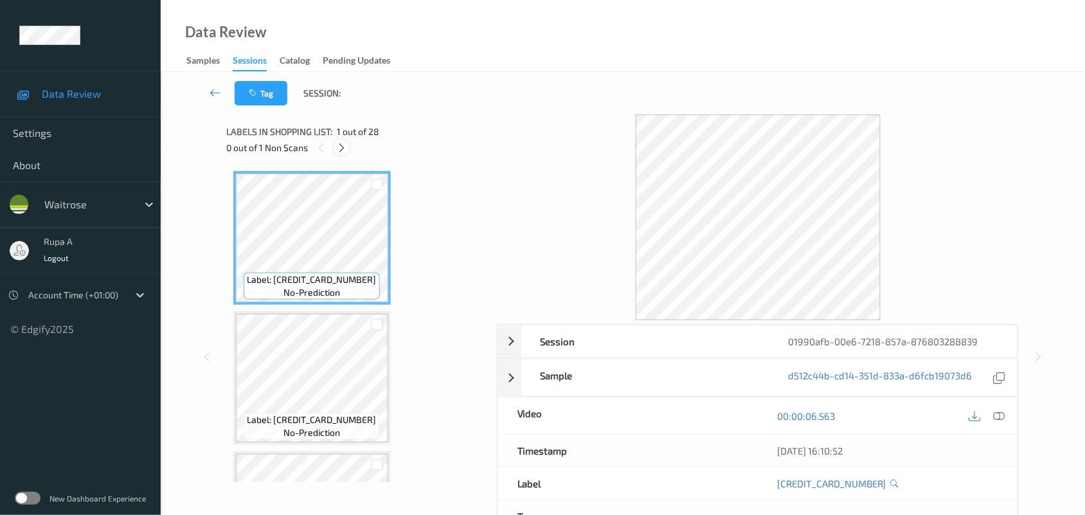
click at [336, 154] on div at bounding box center [342, 148] width 16 height 16
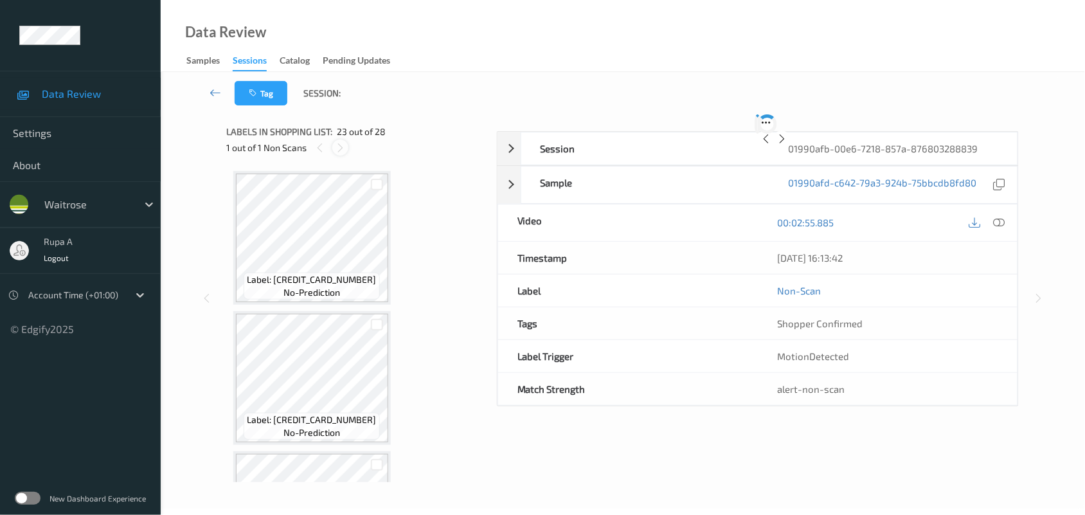
scroll to position [2943, 0]
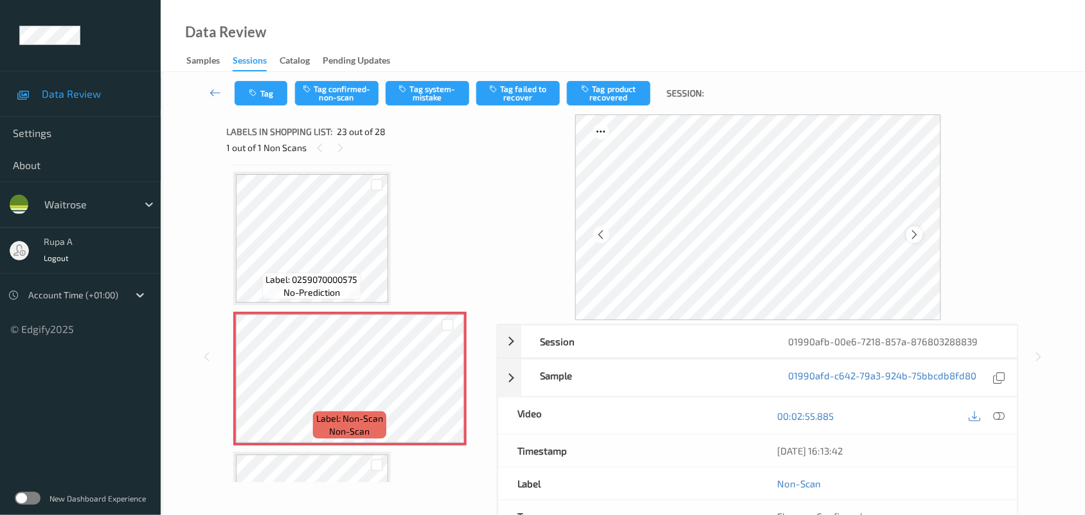
click at [914, 230] on icon at bounding box center [914, 235] width 11 height 12
click at [997, 415] on icon at bounding box center [1000, 416] width 12 height 12
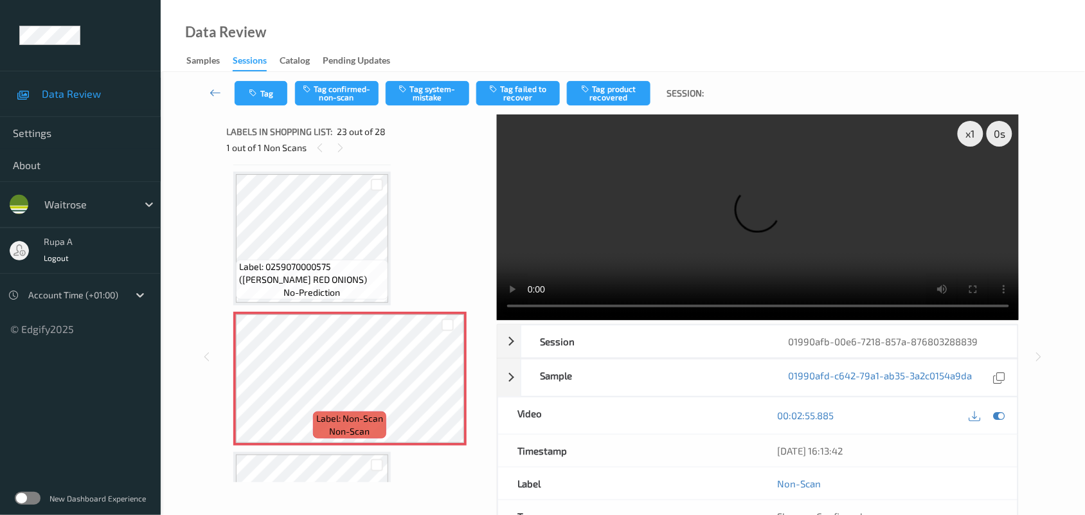
click at [431, 50] on div "Data Review Samples Sessions Catalog Pending Updates" at bounding box center [623, 36] width 925 height 72
click at [1008, 419] on div at bounding box center [999, 415] width 17 height 17
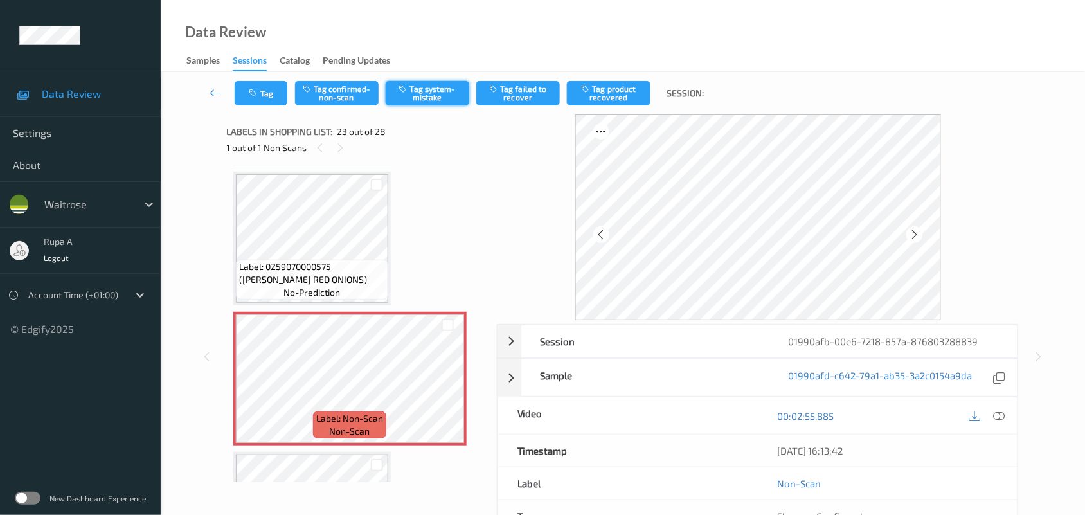
click at [418, 97] on button "Tag system-mistake" at bounding box center [428, 93] width 84 height 24
click at [248, 100] on button "Tag" at bounding box center [261, 93] width 53 height 24
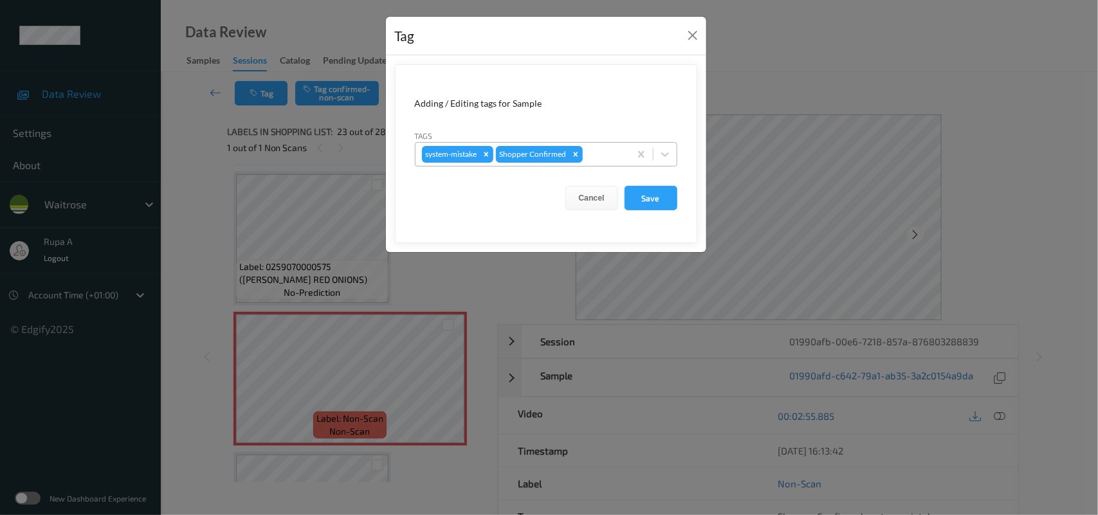
click at [602, 158] on div at bounding box center [604, 154] width 38 height 15
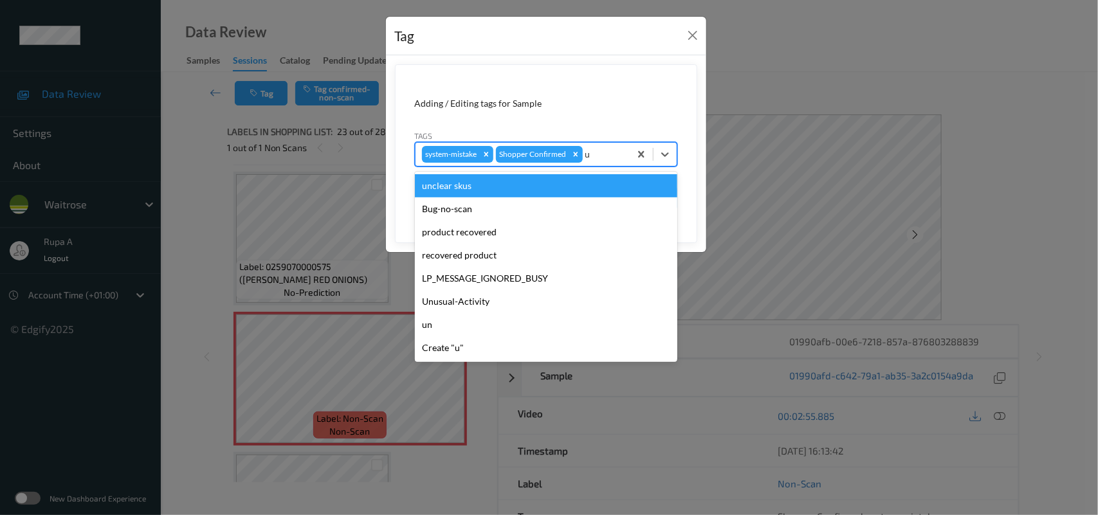
type input "un"
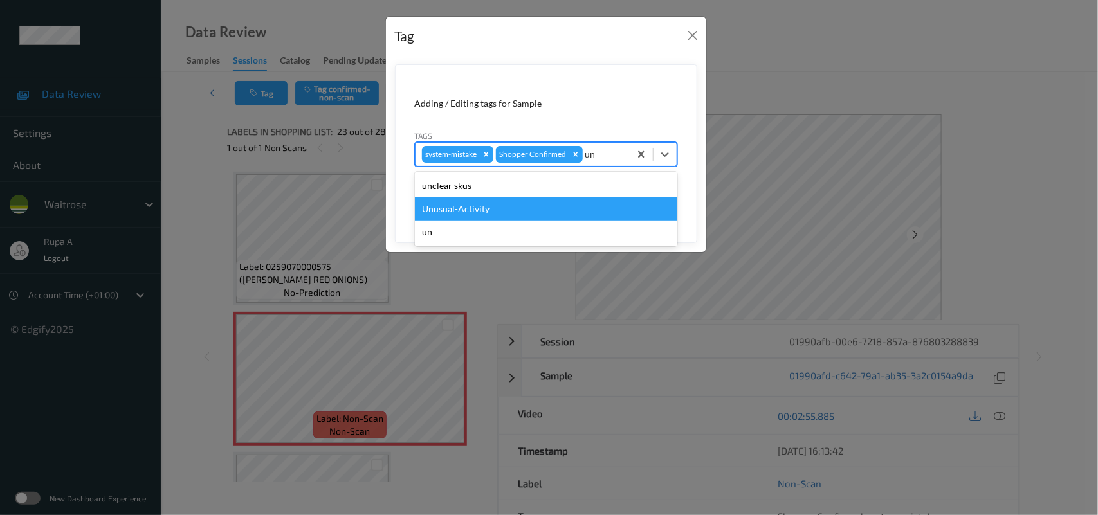
click at [495, 214] on div "Unusual-Activity" at bounding box center [546, 208] width 262 height 23
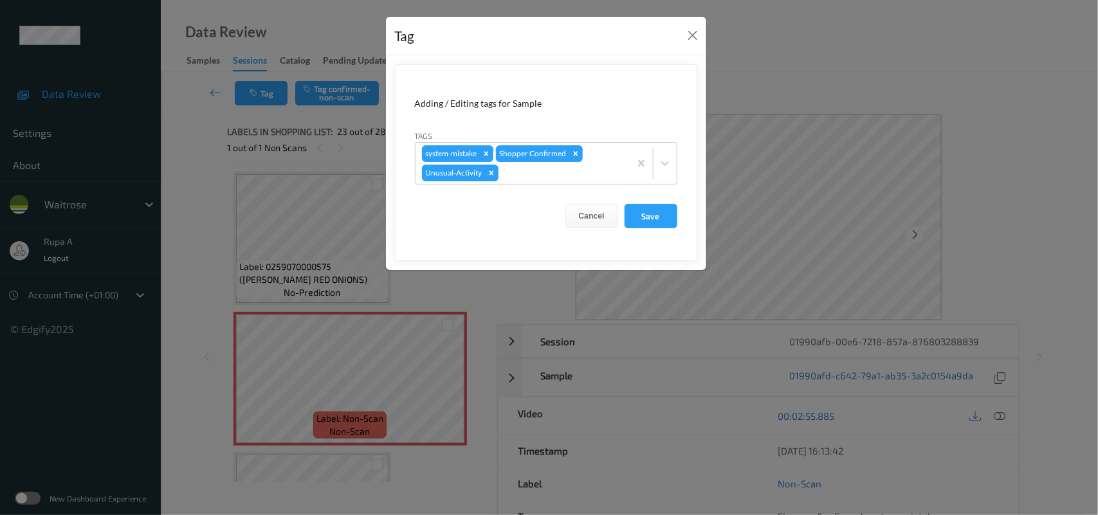
drag, startPoint x: 663, startPoint y: 211, endPoint x: 628, endPoint y: 194, distance: 38.8
click at [664, 211] on button "Save" at bounding box center [650, 216] width 53 height 24
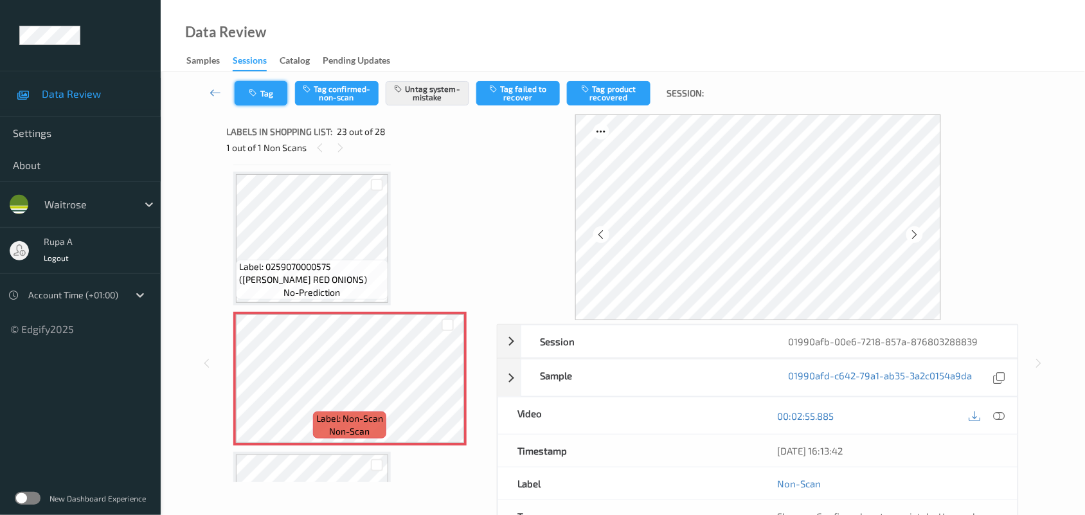
click at [253, 95] on icon "button" at bounding box center [254, 93] width 11 height 9
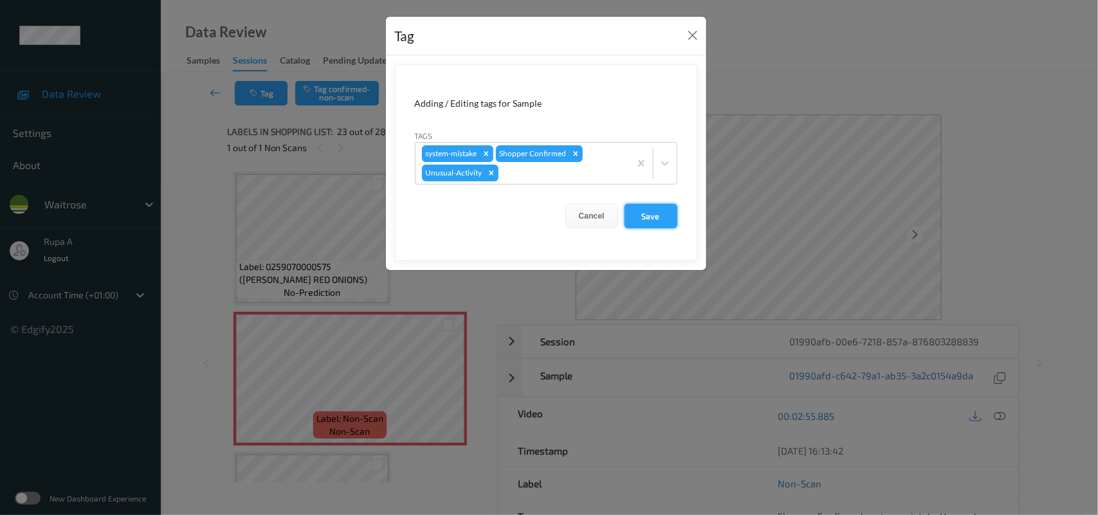
click at [650, 217] on button "Save" at bounding box center [650, 216] width 53 height 24
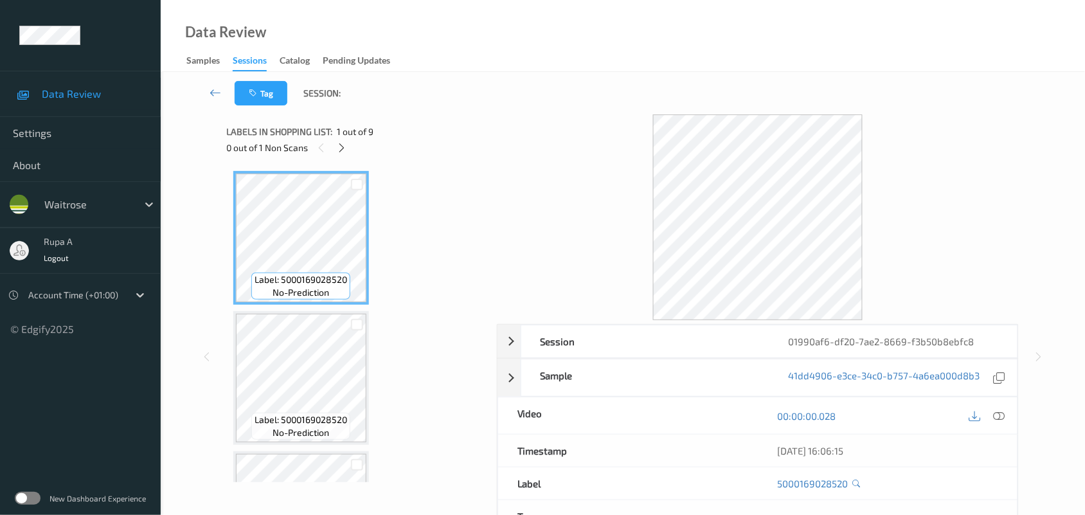
click at [338, 148] on icon at bounding box center [341, 148] width 11 height 12
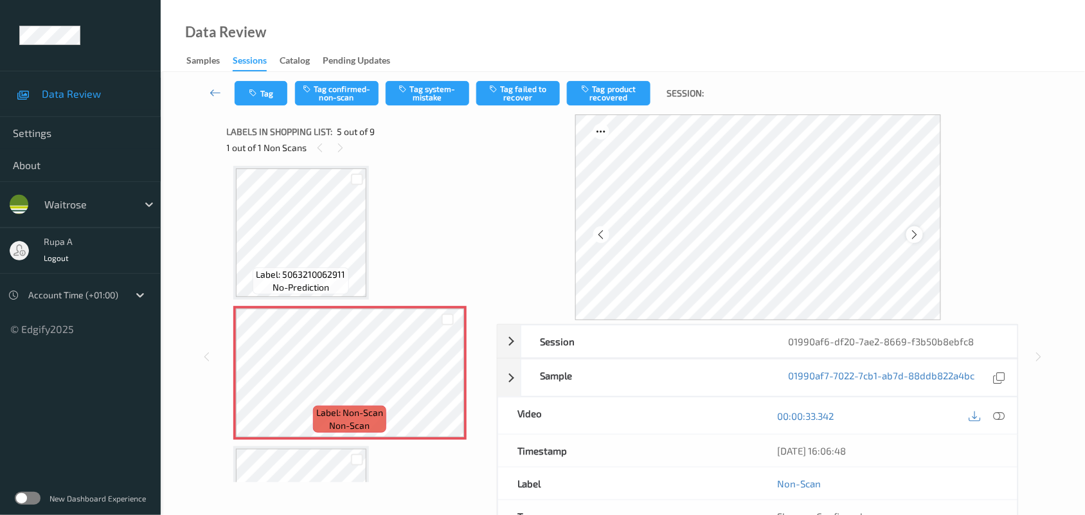
click at [921, 230] on div at bounding box center [915, 234] width 16 height 16
click at [998, 419] on icon at bounding box center [1000, 416] width 12 height 12
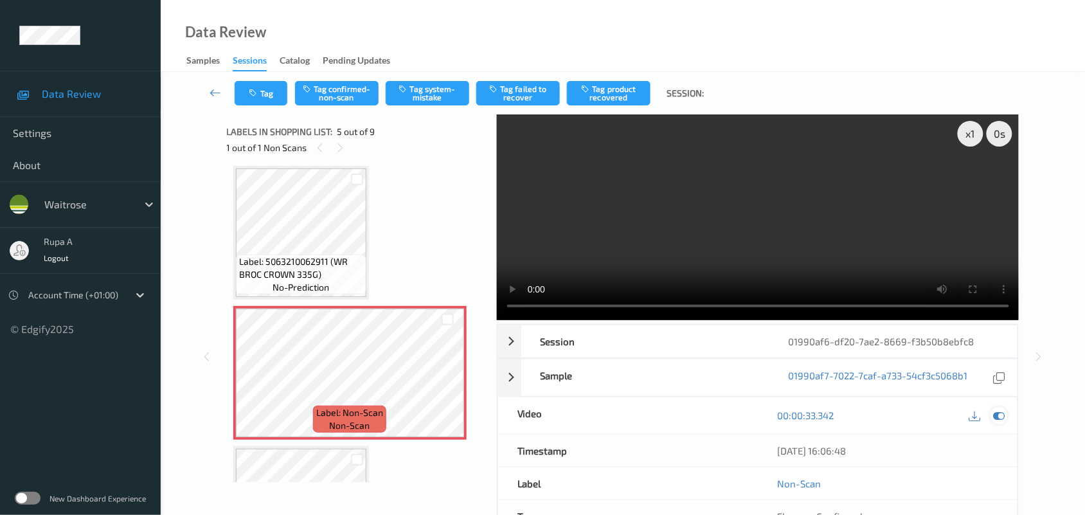
click at [1004, 415] on icon at bounding box center [1000, 416] width 12 height 12
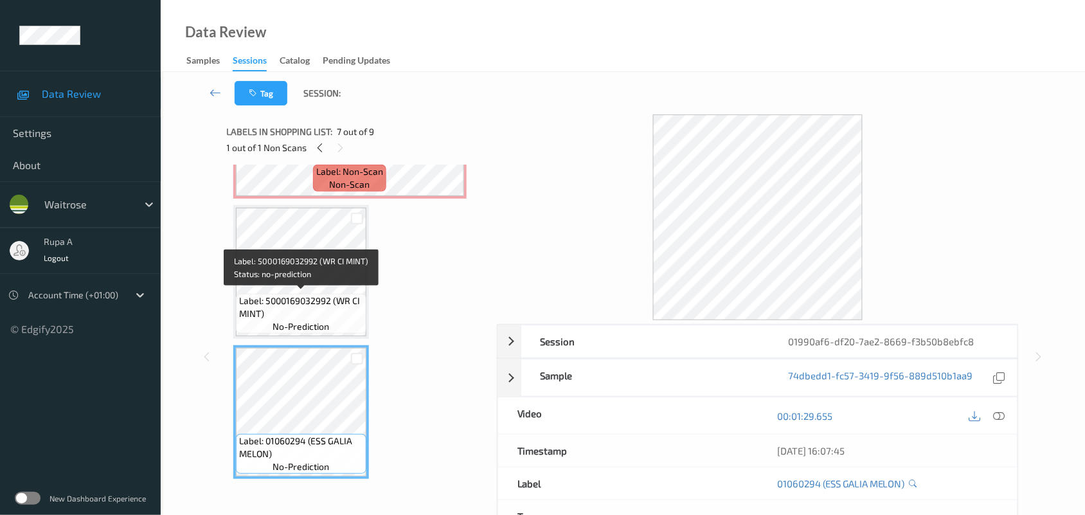
scroll to position [586, 0]
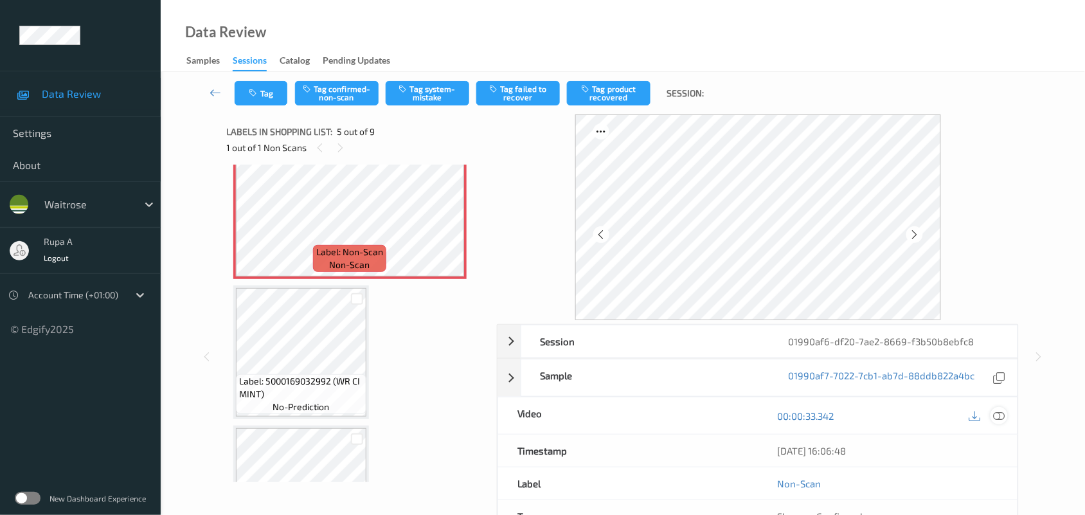
click at [1002, 420] on icon at bounding box center [1000, 416] width 12 height 12
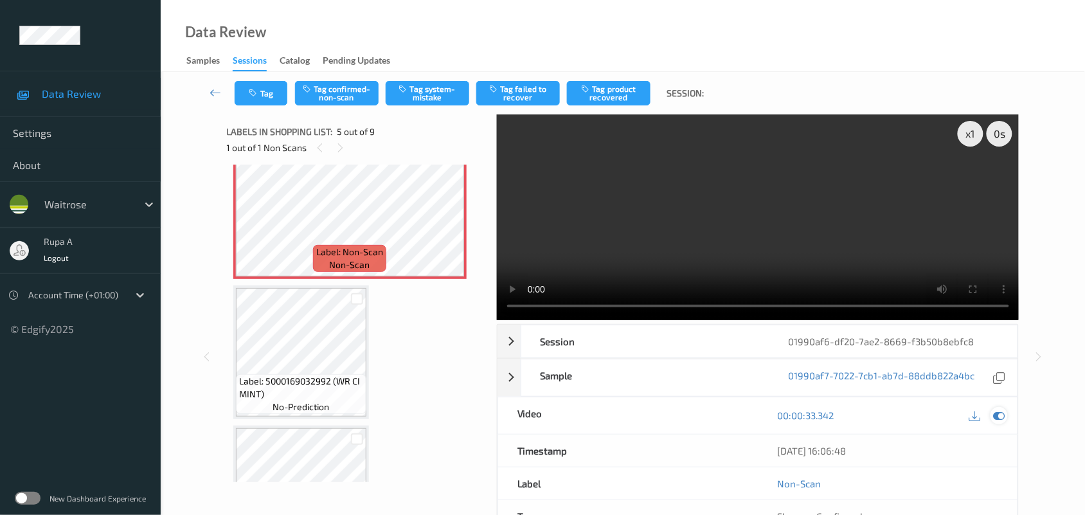
click at [1000, 416] on icon at bounding box center [1000, 416] width 12 height 12
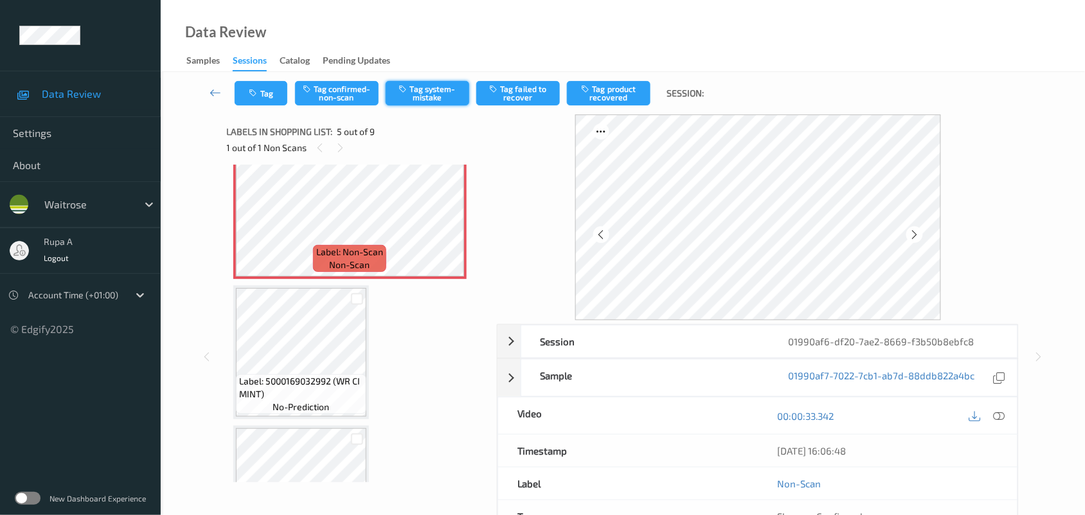
click at [439, 88] on button "Tag system-mistake" at bounding box center [428, 93] width 84 height 24
click at [264, 91] on button "Tag" at bounding box center [261, 93] width 53 height 24
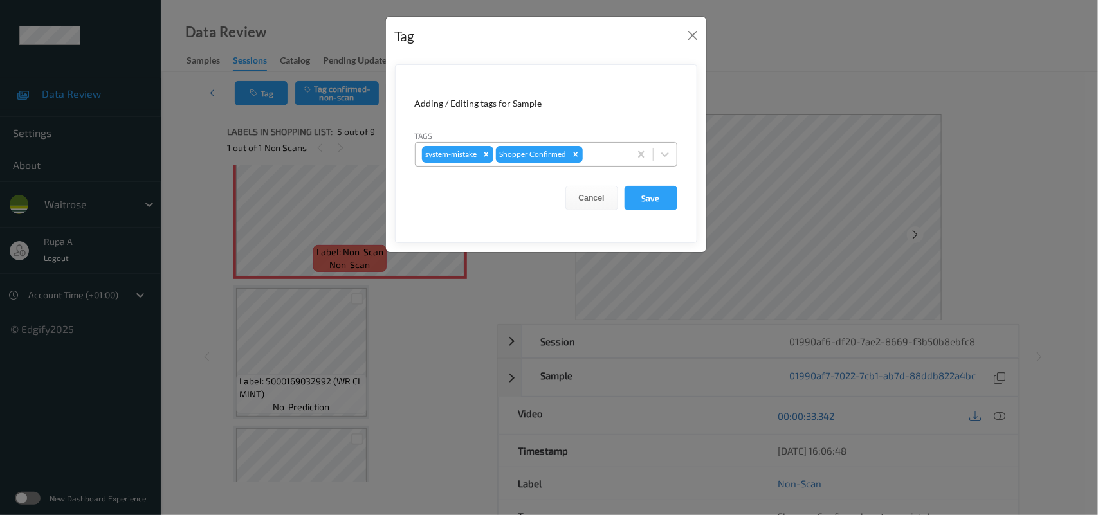
click at [611, 150] on div at bounding box center [604, 154] width 38 height 15
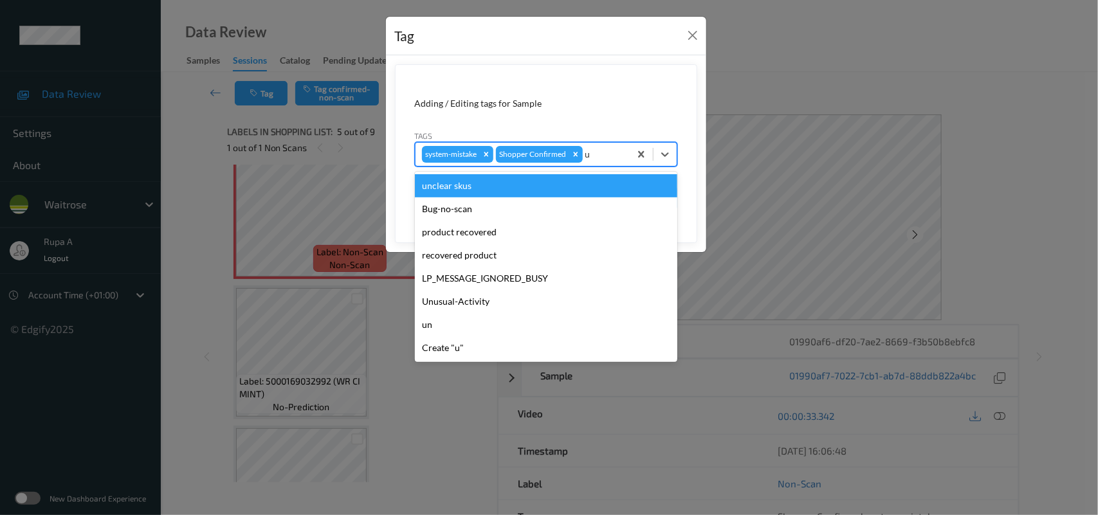
type input "un"
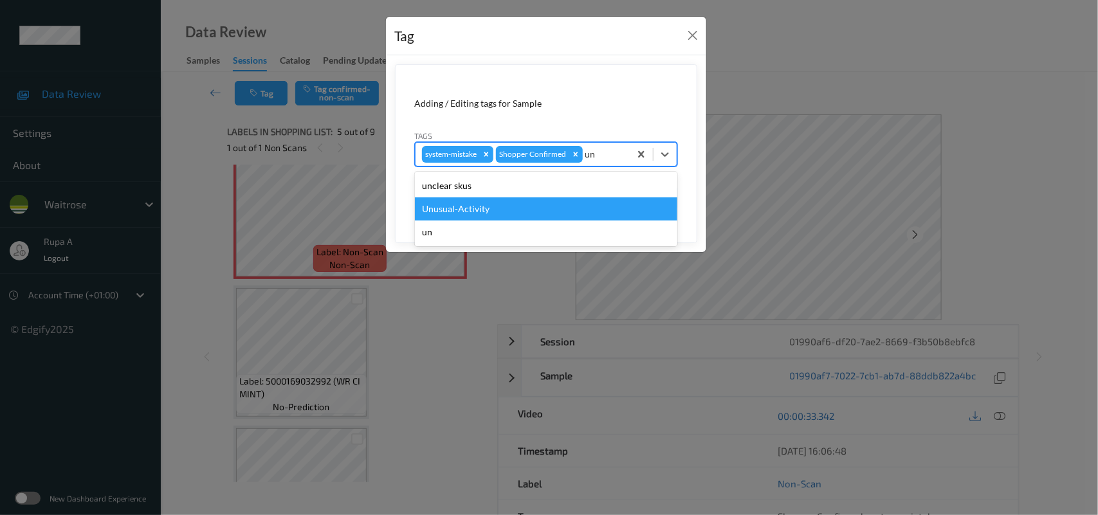
drag, startPoint x: 470, startPoint y: 206, endPoint x: 487, endPoint y: 203, distance: 17.6
click at [471, 204] on div "Unusual-Activity" at bounding box center [546, 208] width 262 height 23
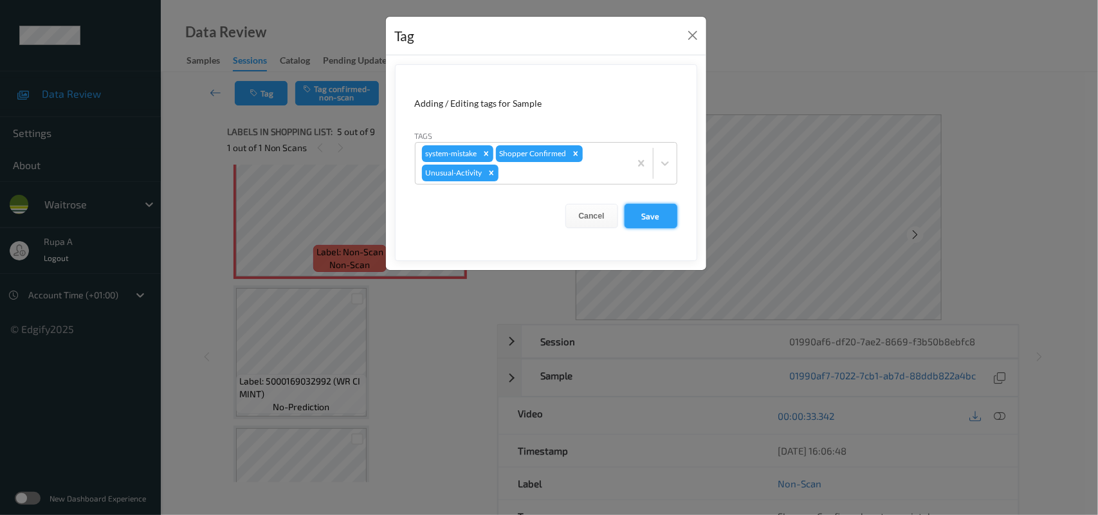
click at [642, 220] on button "Save" at bounding box center [650, 216] width 53 height 24
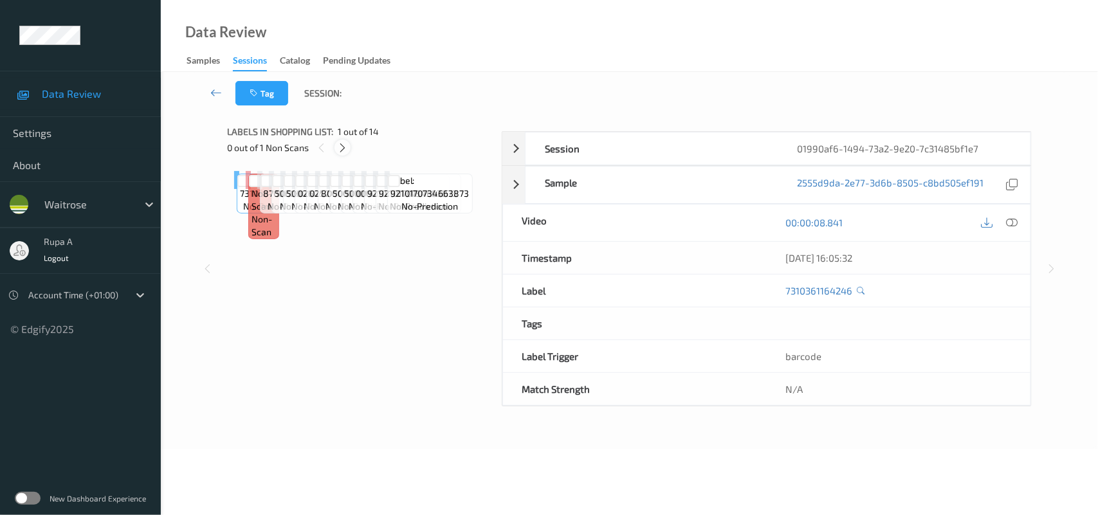
click at [449, 161] on div "Labels in shopping list: 1 out of 14 0 out of 1 Non Scans" at bounding box center [360, 139] width 265 height 50
click at [337, 151] on icon at bounding box center [342, 148] width 11 height 12
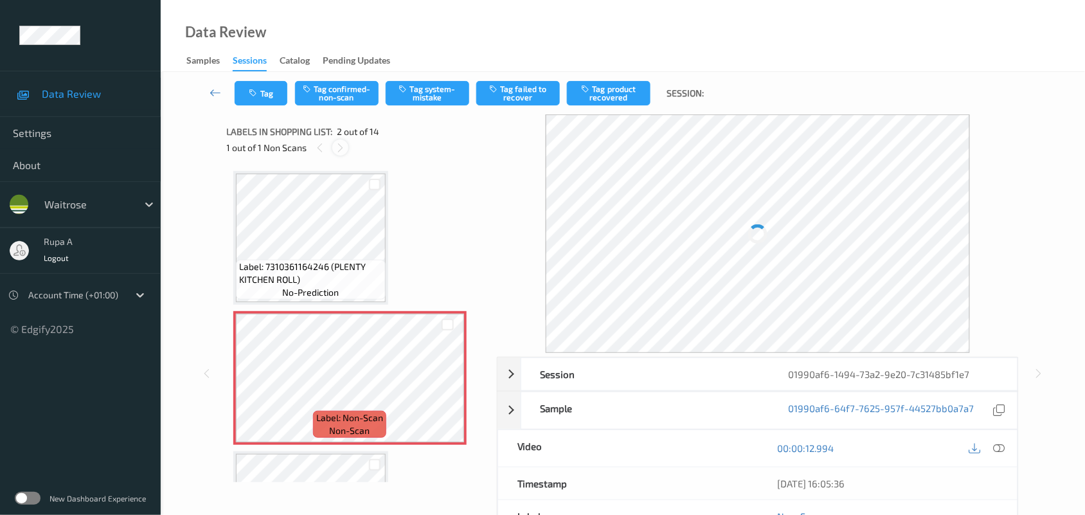
scroll to position [6, 0]
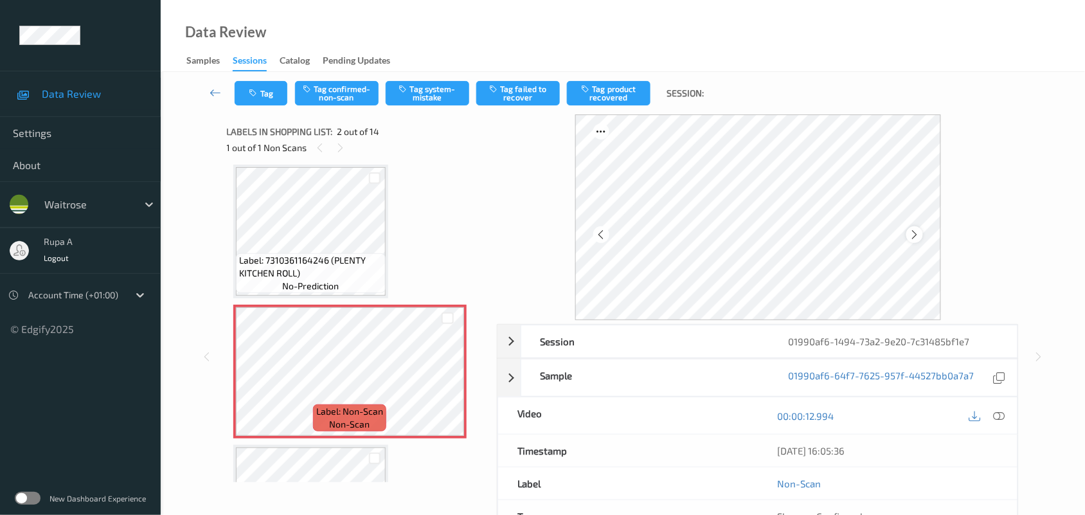
click at [916, 235] on icon at bounding box center [914, 235] width 11 height 12
click at [917, 235] on icon at bounding box center [914, 235] width 11 height 12
click at [994, 413] on icon at bounding box center [1000, 416] width 12 height 12
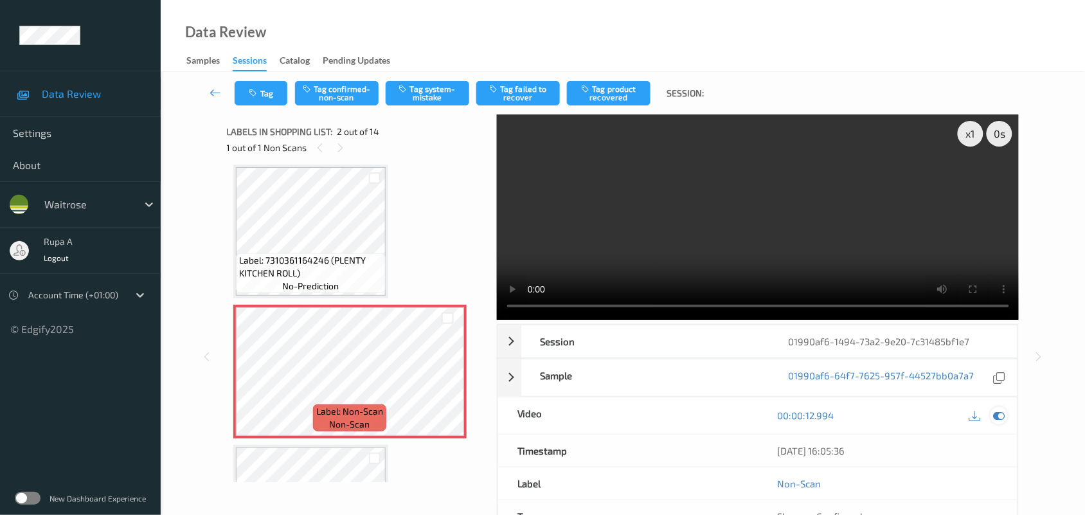
click at [1000, 412] on icon at bounding box center [1000, 416] width 12 height 12
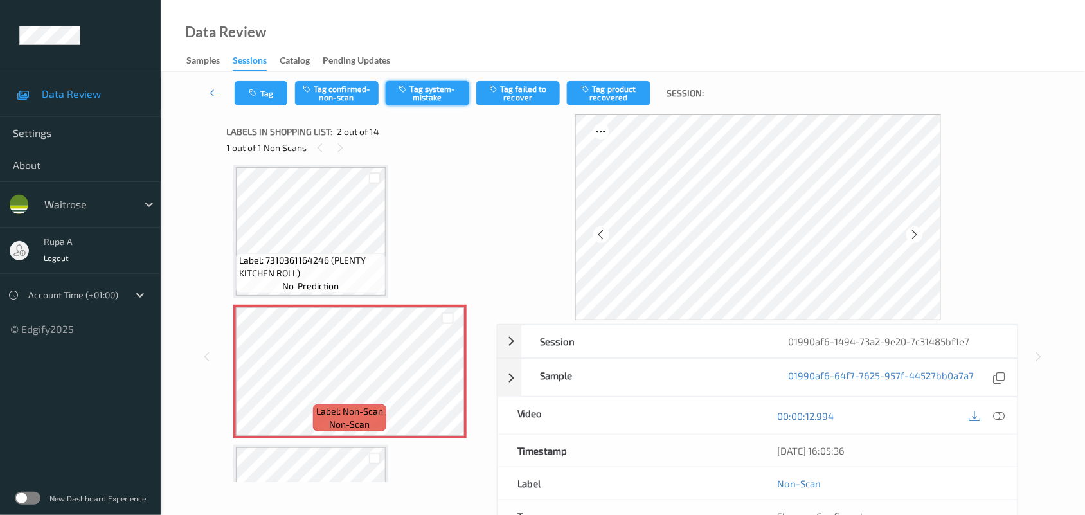
click at [435, 92] on button "Tag system-mistake" at bounding box center [428, 93] width 84 height 24
click at [264, 101] on button "Tag" at bounding box center [261, 93] width 53 height 24
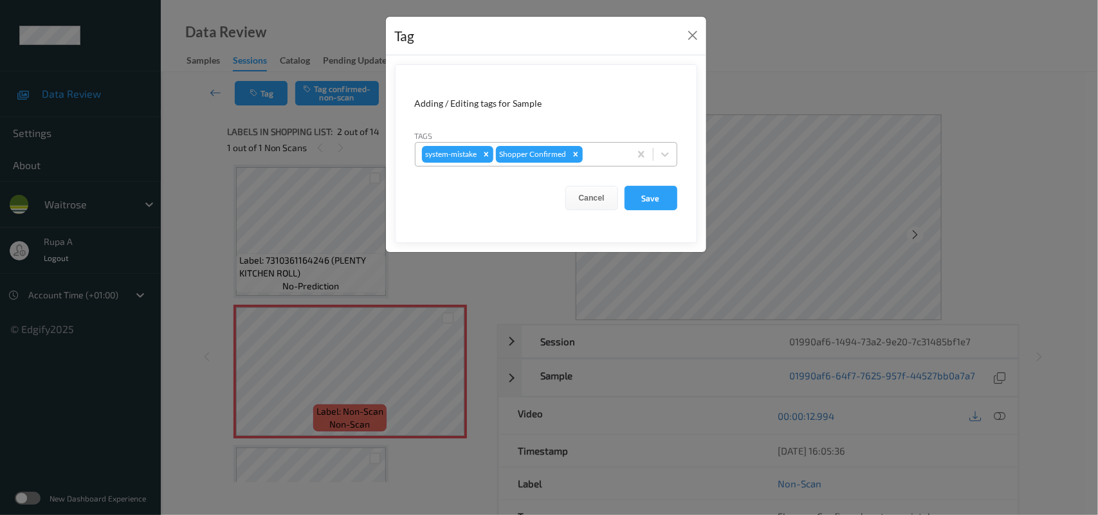
click at [590, 158] on div at bounding box center [604, 154] width 38 height 15
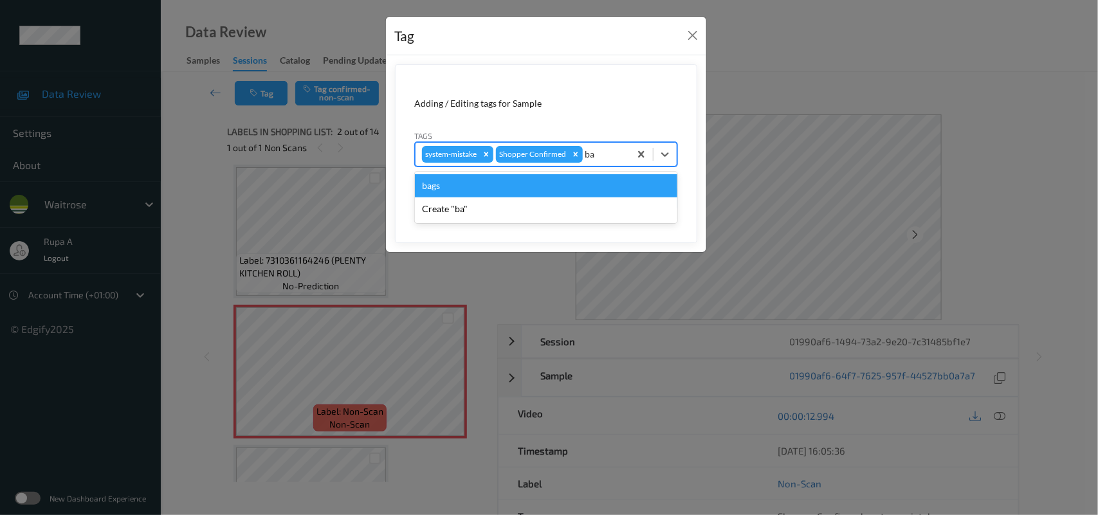
type input "bag"
click at [491, 187] on div "bags" at bounding box center [546, 185] width 262 height 23
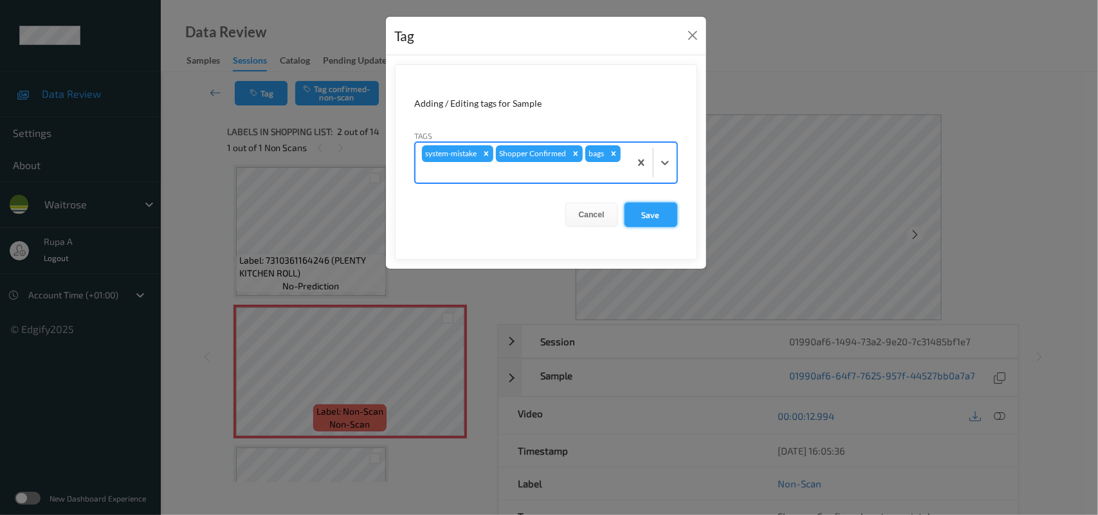
click at [653, 211] on button "Save" at bounding box center [650, 215] width 53 height 24
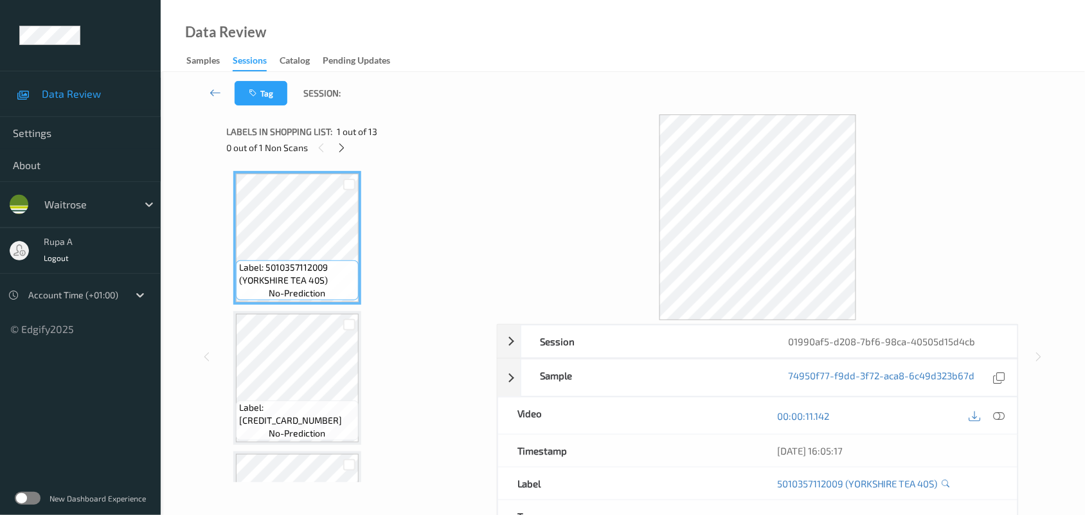
click at [354, 145] on div "0 out of 1 Non Scans" at bounding box center [357, 148] width 261 height 16
click at [339, 149] on icon at bounding box center [341, 148] width 11 height 12
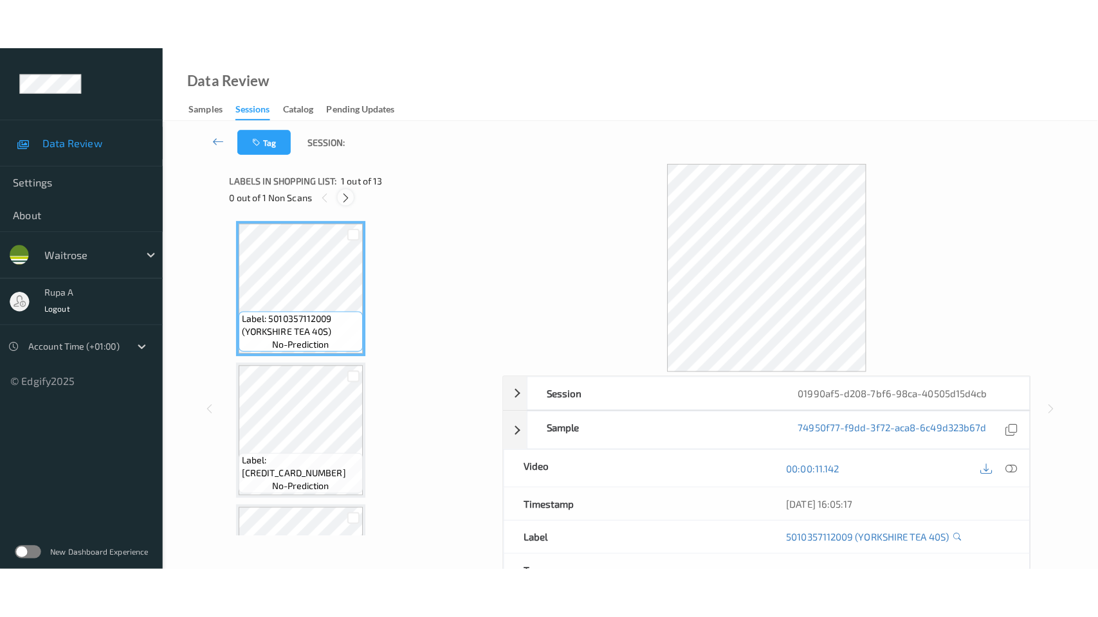
scroll to position [1507, 0]
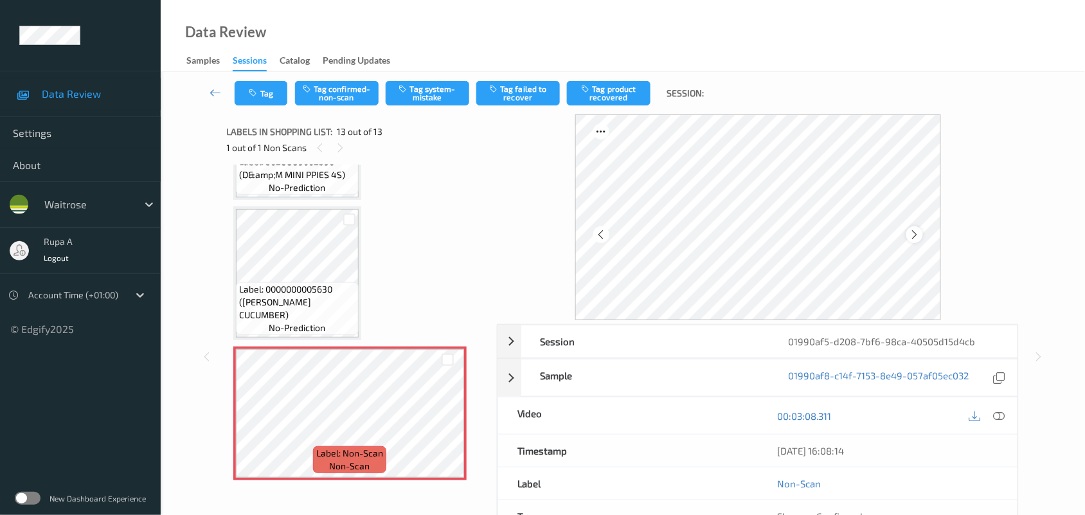
click at [911, 235] on icon at bounding box center [914, 235] width 11 height 12
click at [915, 235] on icon at bounding box center [914, 235] width 11 height 12
click at [920, 232] on icon at bounding box center [914, 235] width 11 height 12
click at [1000, 415] on icon at bounding box center [1000, 416] width 12 height 12
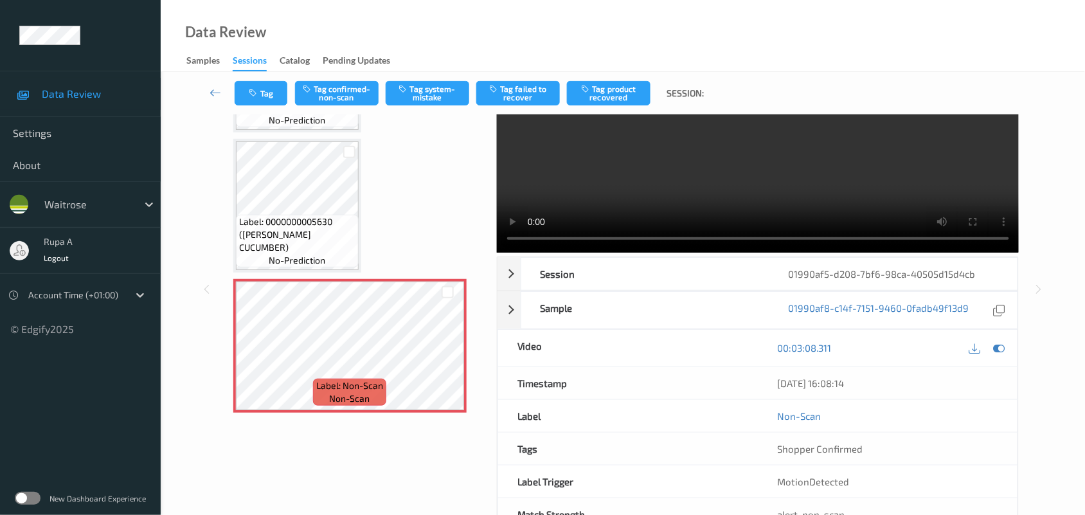
scroll to position [0, 0]
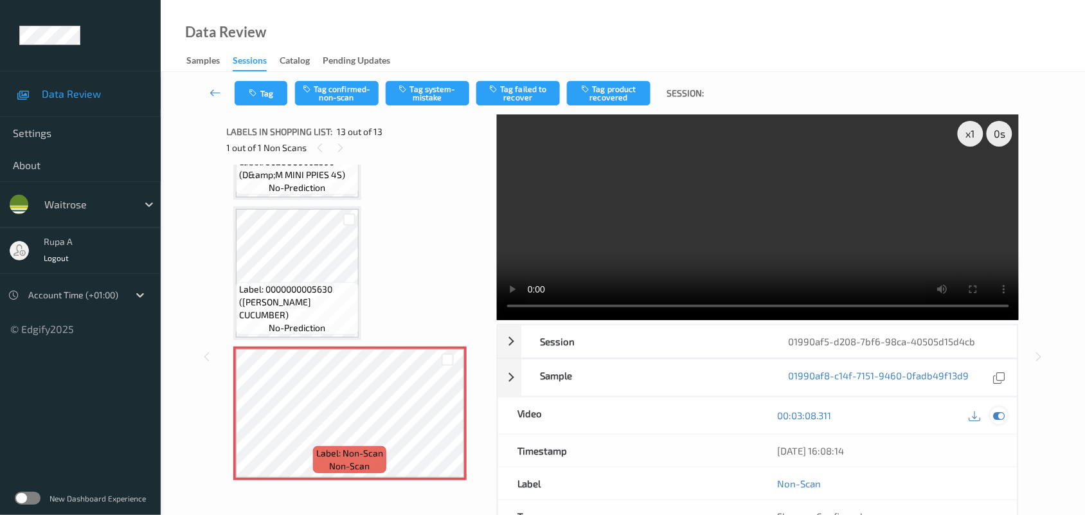
click at [1001, 415] on icon at bounding box center [1000, 416] width 12 height 12
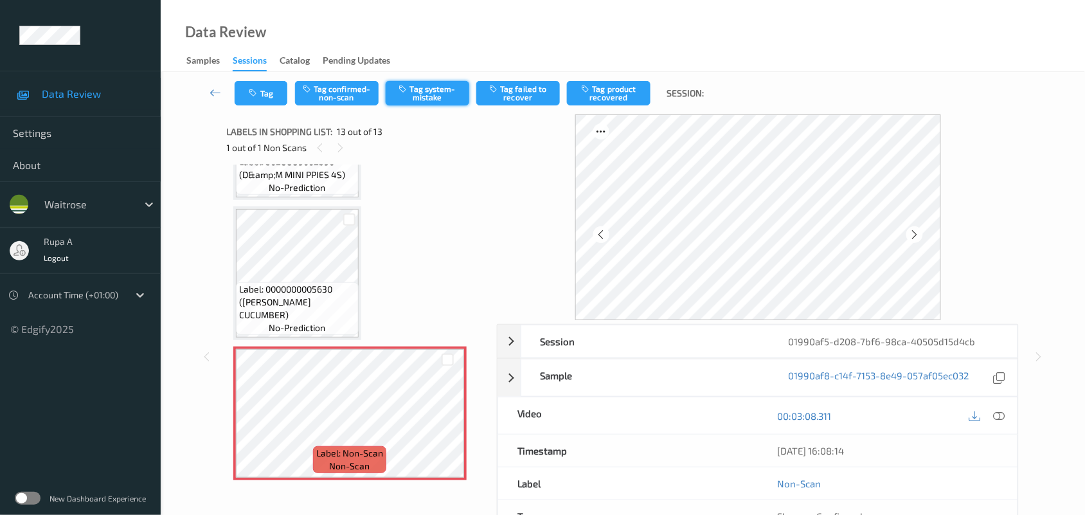
click at [426, 104] on button "Tag system-mistake" at bounding box center [428, 93] width 84 height 24
click at [265, 92] on button "Tag" at bounding box center [261, 93] width 53 height 24
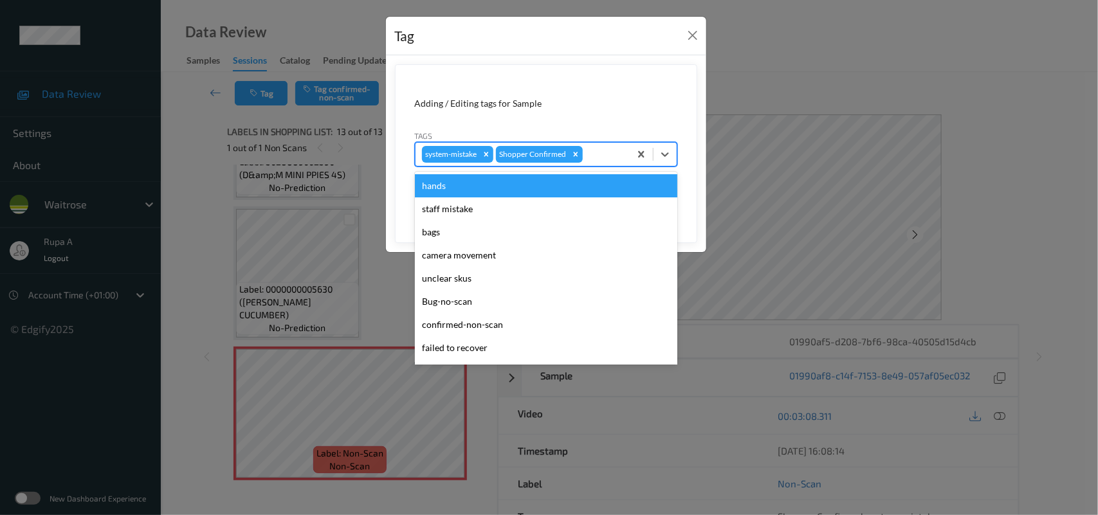
click at [592, 158] on div at bounding box center [604, 154] width 38 height 15
type input "un"
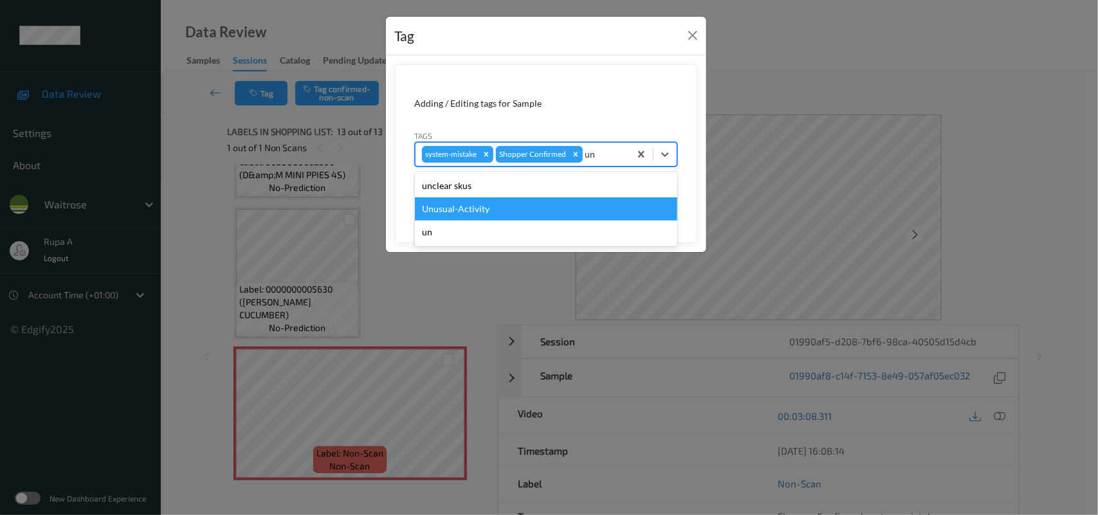
click at [431, 204] on div "Unusual-Activity" at bounding box center [546, 208] width 262 height 23
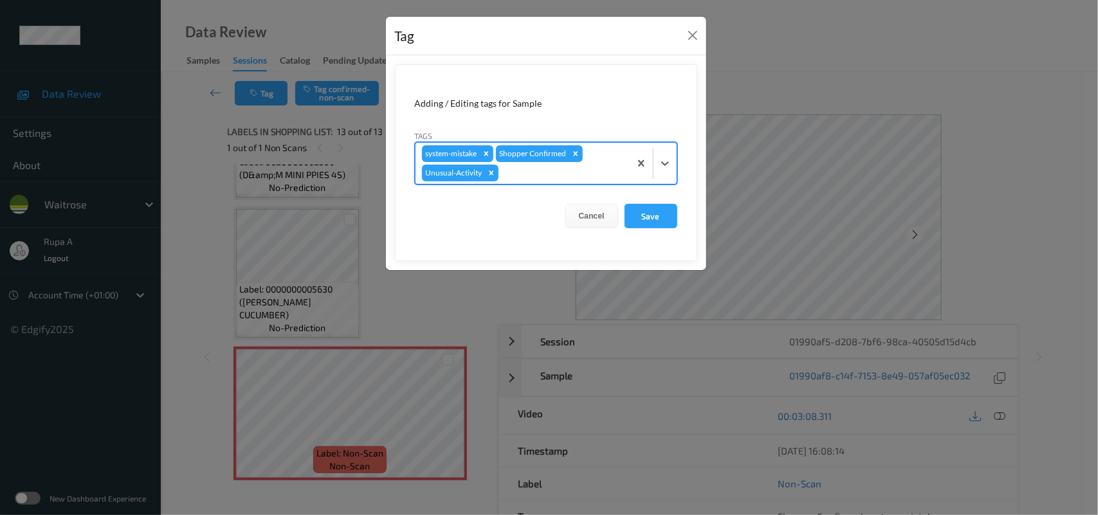
click at [521, 179] on div at bounding box center [562, 172] width 122 height 15
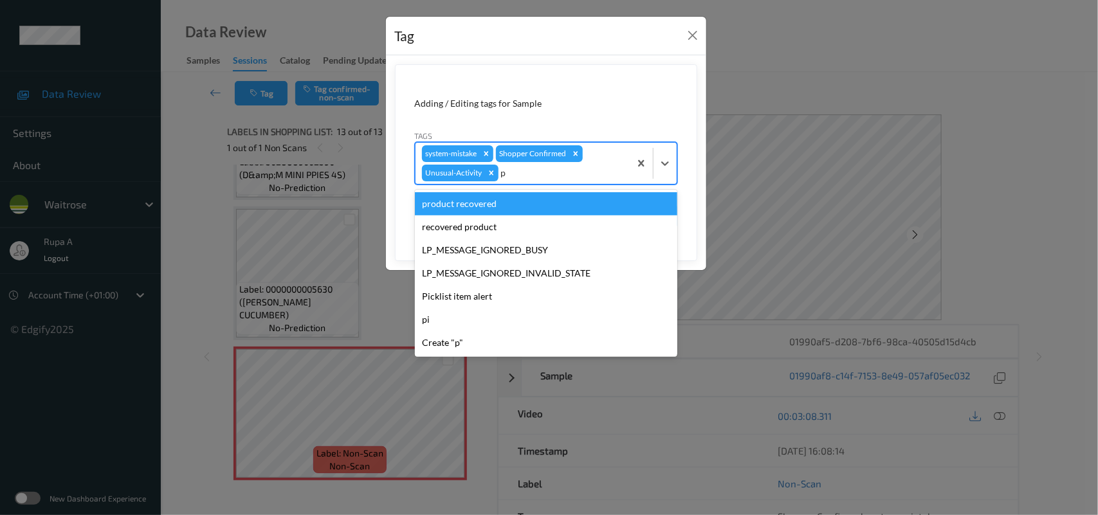
type input "pi"
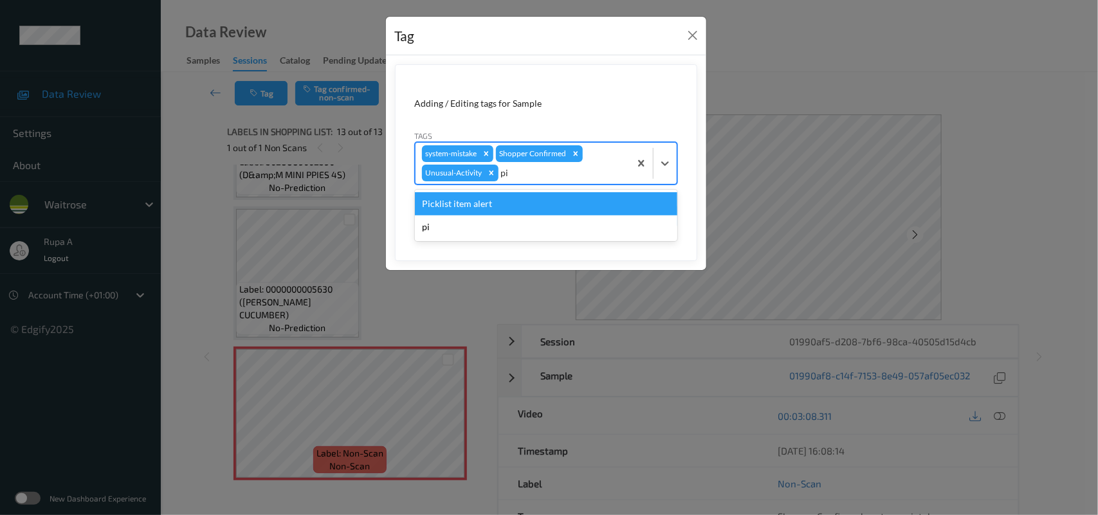
click at [497, 204] on div "Picklist item alert" at bounding box center [546, 203] width 262 height 23
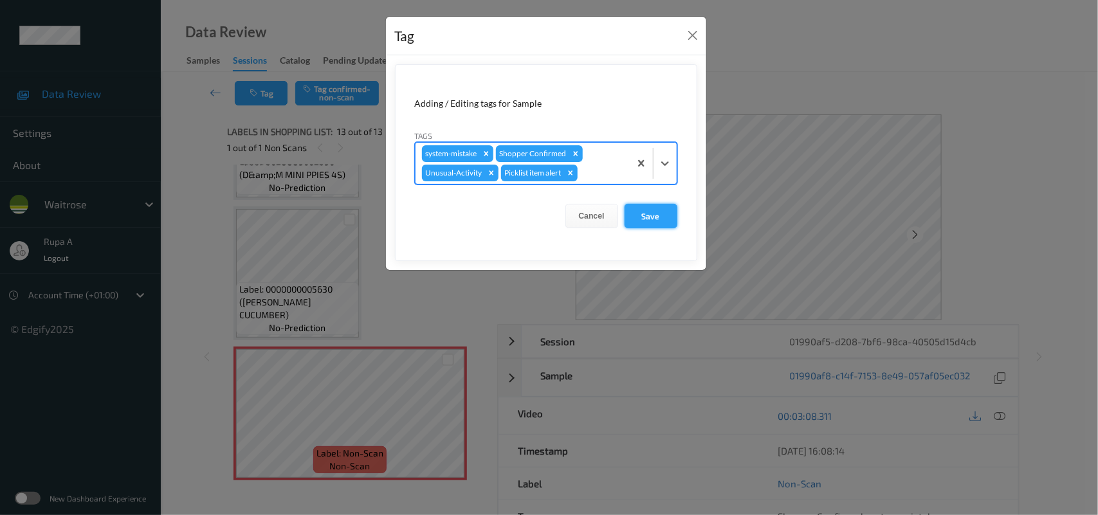
click at [658, 217] on button "Save" at bounding box center [650, 216] width 53 height 24
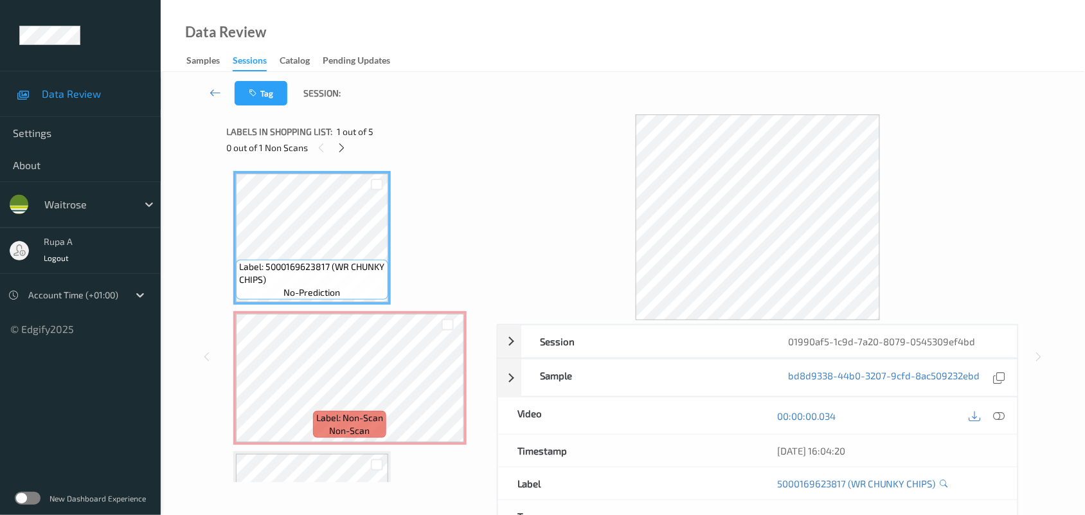
click at [400, 26] on div "Data Review Samples Sessions Catalog Pending Updates" at bounding box center [623, 36] width 925 height 72
click at [341, 149] on icon at bounding box center [341, 148] width 11 height 12
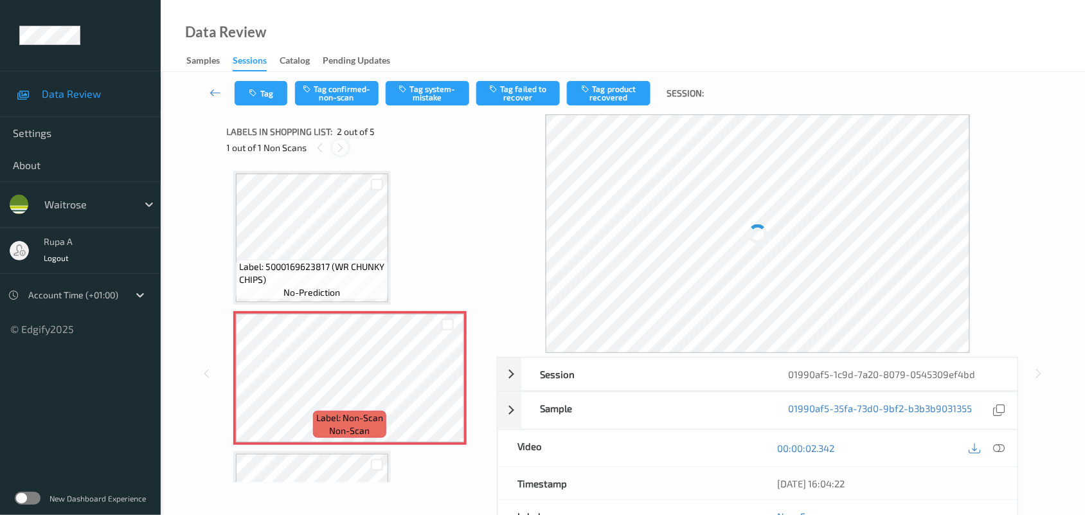
scroll to position [6, 0]
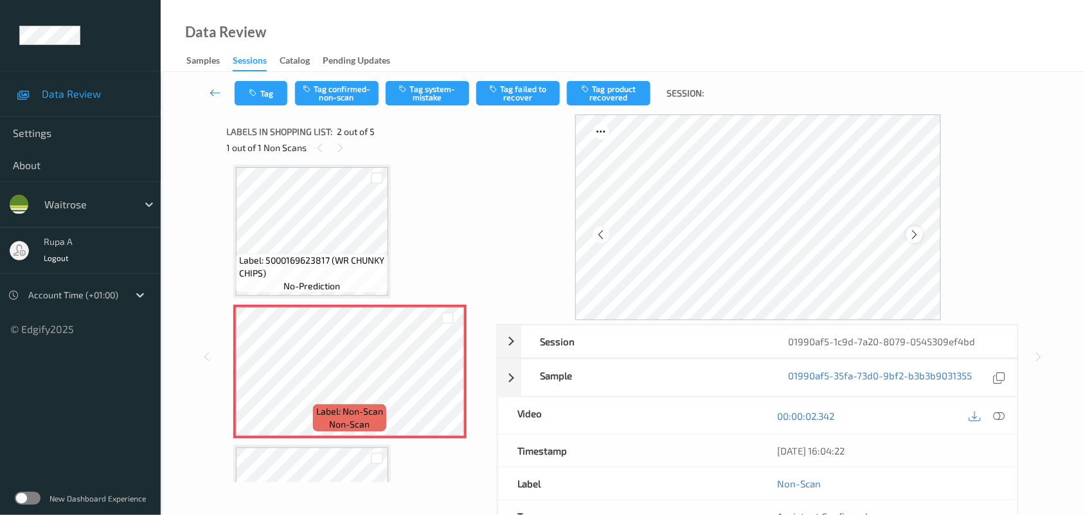
click at [919, 229] on icon at bounding box center [914, 235] width 11 height 12
click at [999, 418] on icon at bounding box center [1000, 416] width 12 height 12
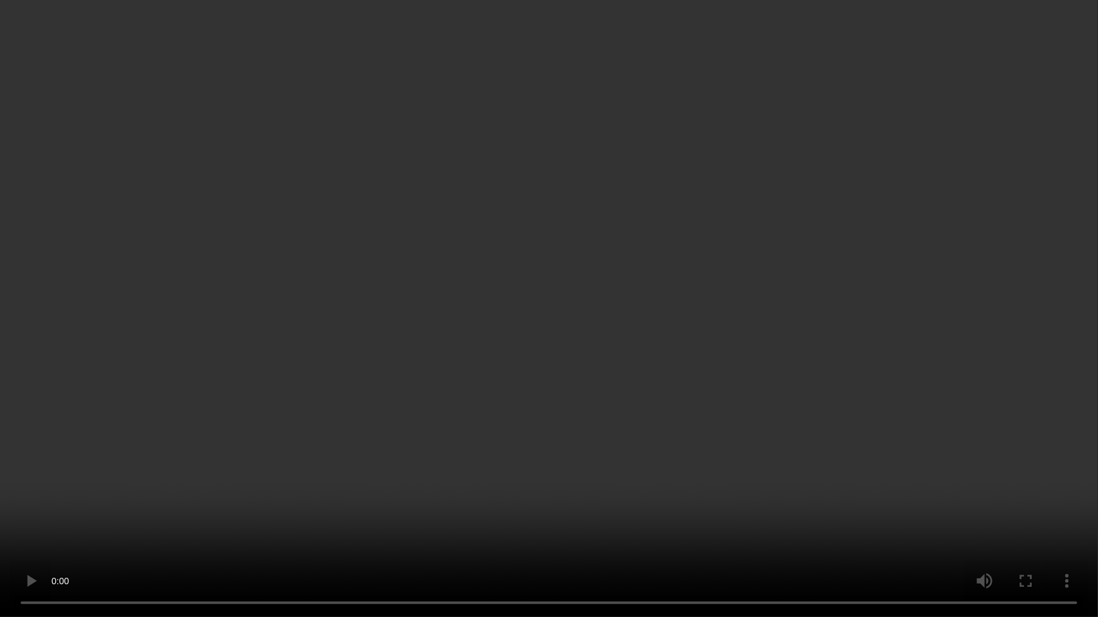
click at [943, 126] on video at bounding box center [549, 308] width 1098 height 617
click at [942, 125] on video at bounding box center [549, 308] width 1098 height 617
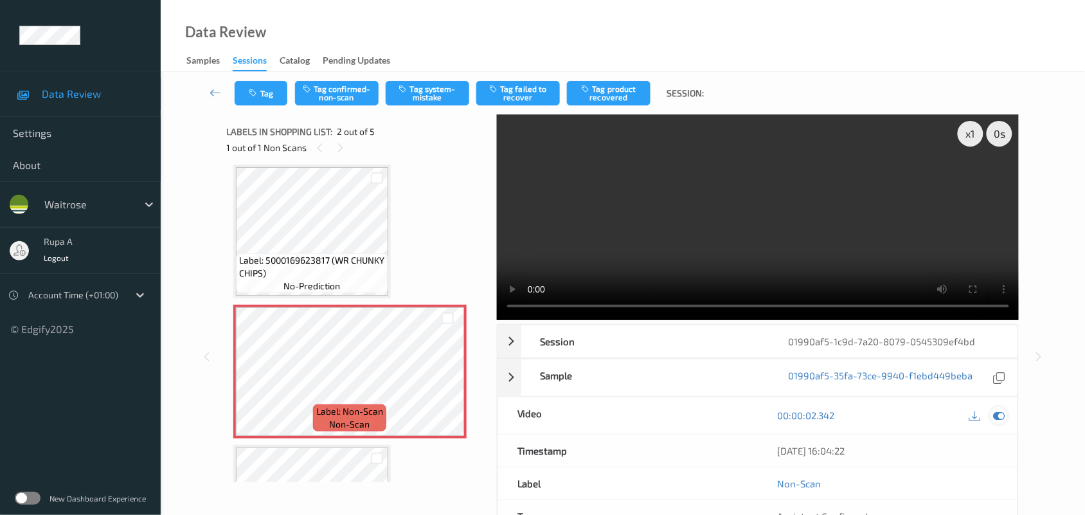
click at [1003, 415] on icon at bounding box center [1000, 416] width 12 height 12
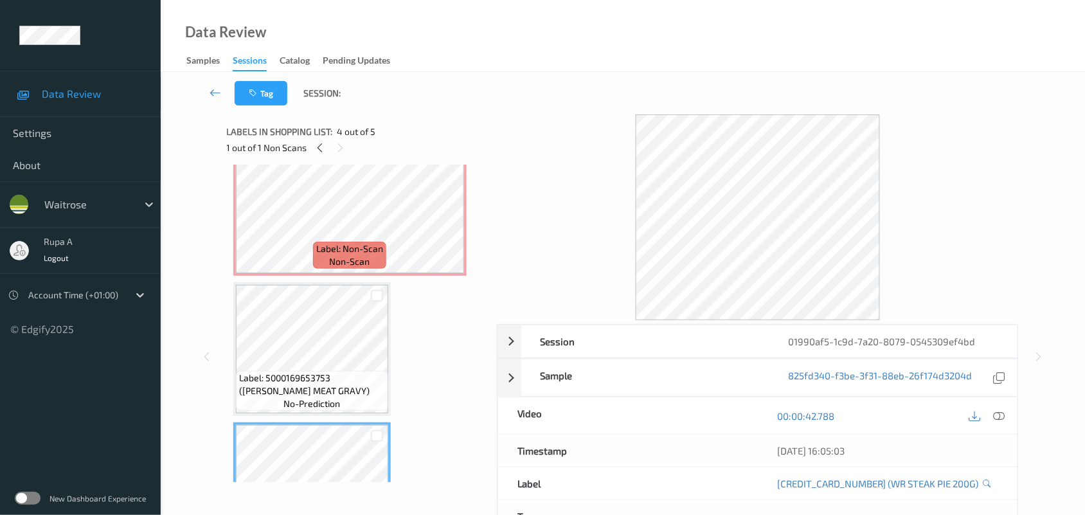
scroll to position [167, 0]
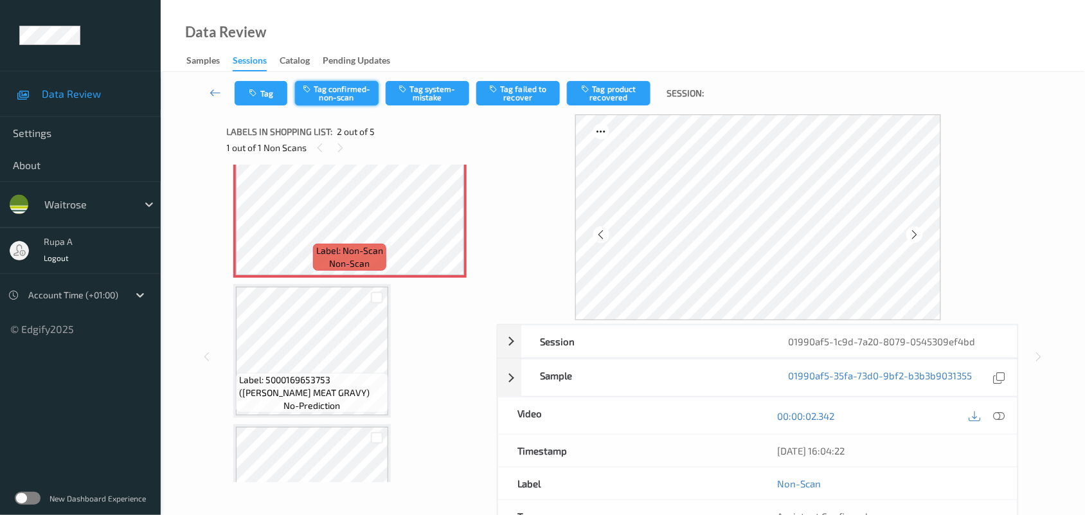
click at [347, 93] on button "Tag confirmed-non-scan" at bounding box center [337, 93] width 84 height 24
click at [614, 98] on button "Tag product recovered" at bounding box center [609, 93] width 84 height 24
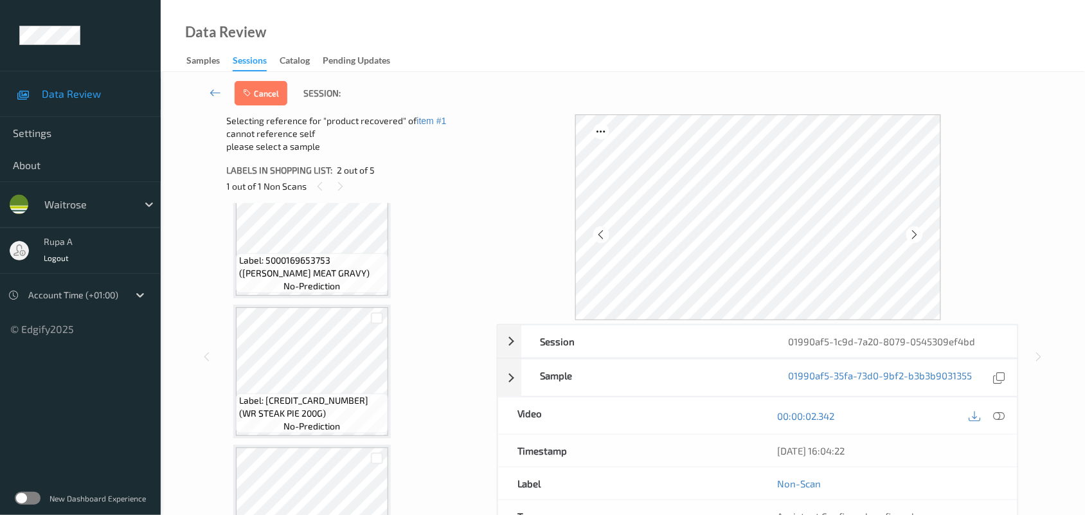
scroll to position [328, 0]
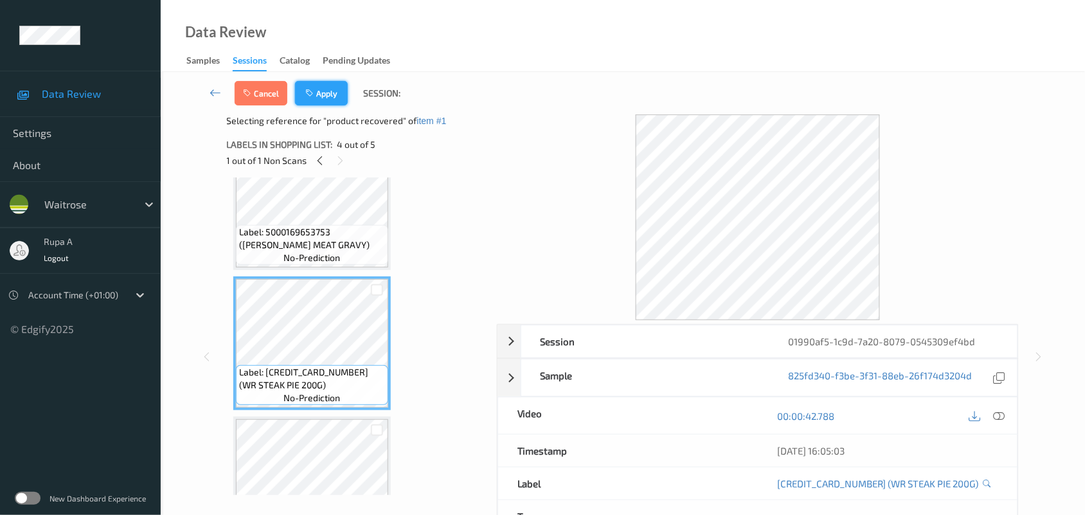
click at [331, 97] on button "Apply" at bounding box center [321, 93] width 53 height 24
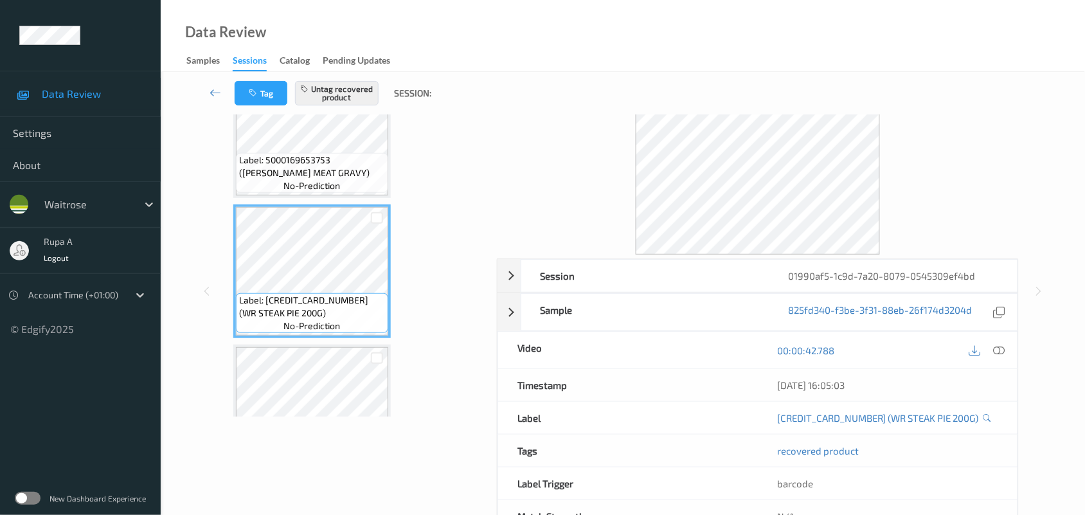
scroll to position [32, 0]
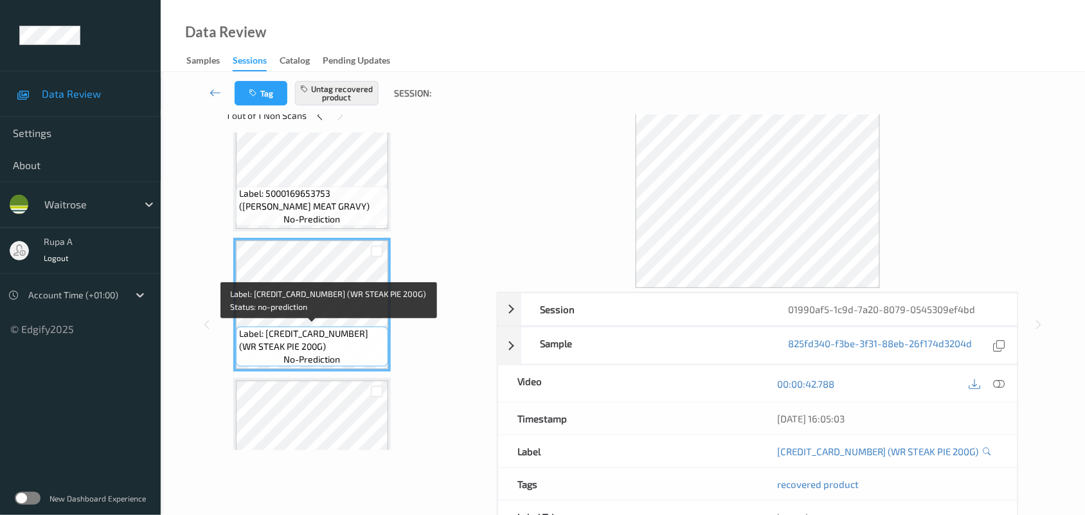
click at [265, 349] on span "Label: 5000169654477 (WR STEAK PIE 200G)" at bounding box center [312, 340] width 146 height 26
copy span "Label: 5000169654477 (WR STEAK PIE 200G)"
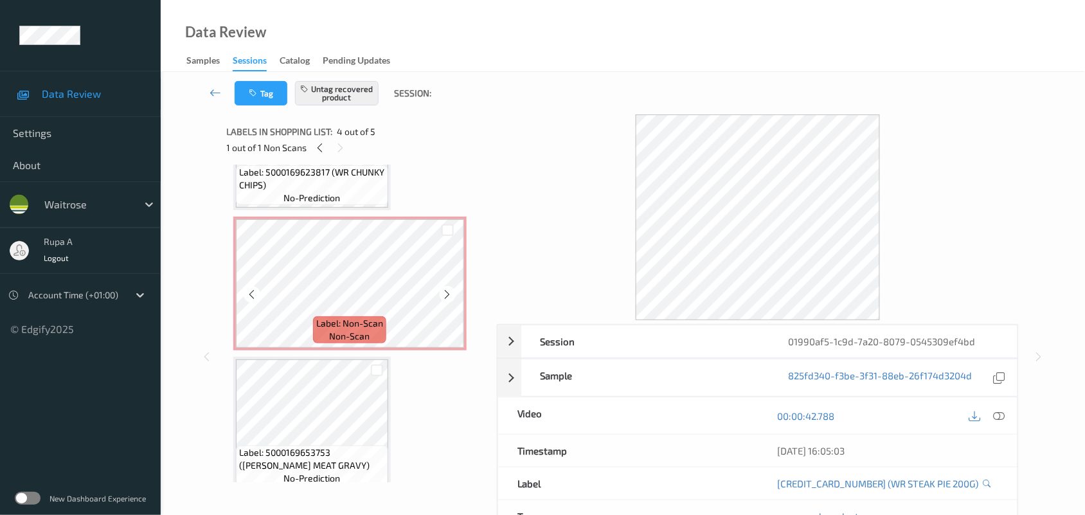
scroll to position [80, 0]
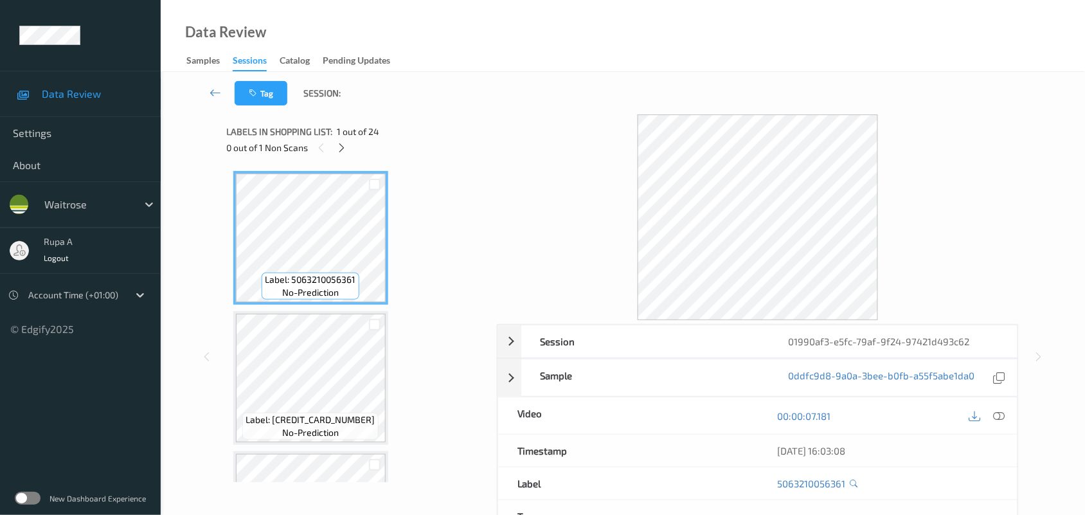
drag, startPoint x: 430, startPoint y: 239, endPoint x: 390, endPoint y: 203, distance: 53.2
click at [346, 143] on icon at bounding box center [341, 148] width 11 height 12
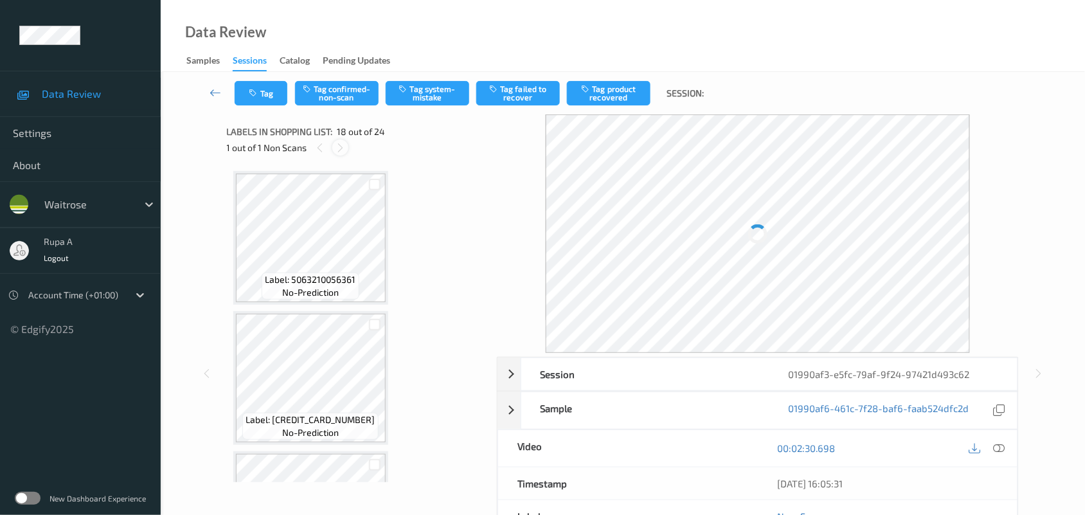
scroll to position [2244, 0]
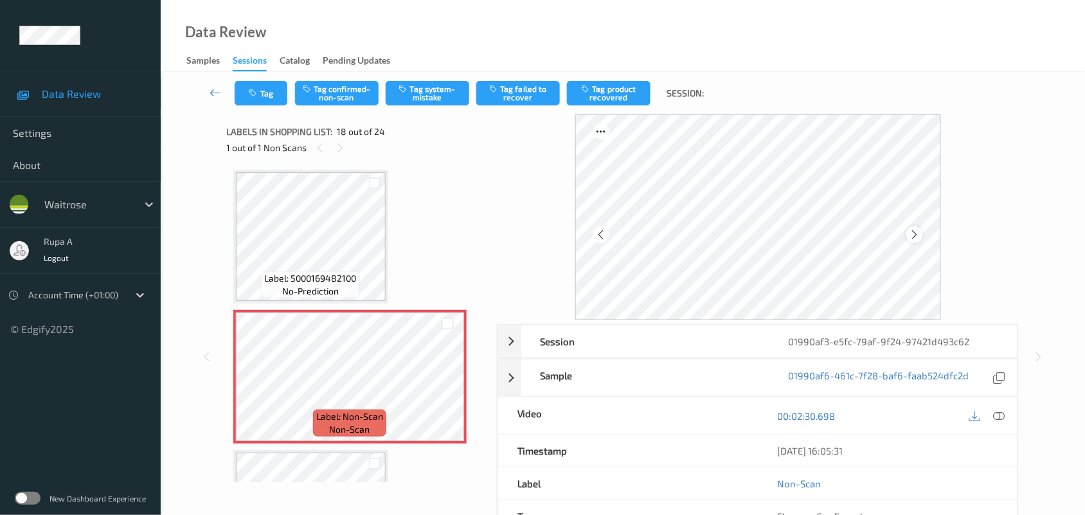
click at [914, 236] on icon at bounding box center [914, 235] width 11 height 12
click at [914, 235] on icon at bounding box center [914, 235] width 11 height 12
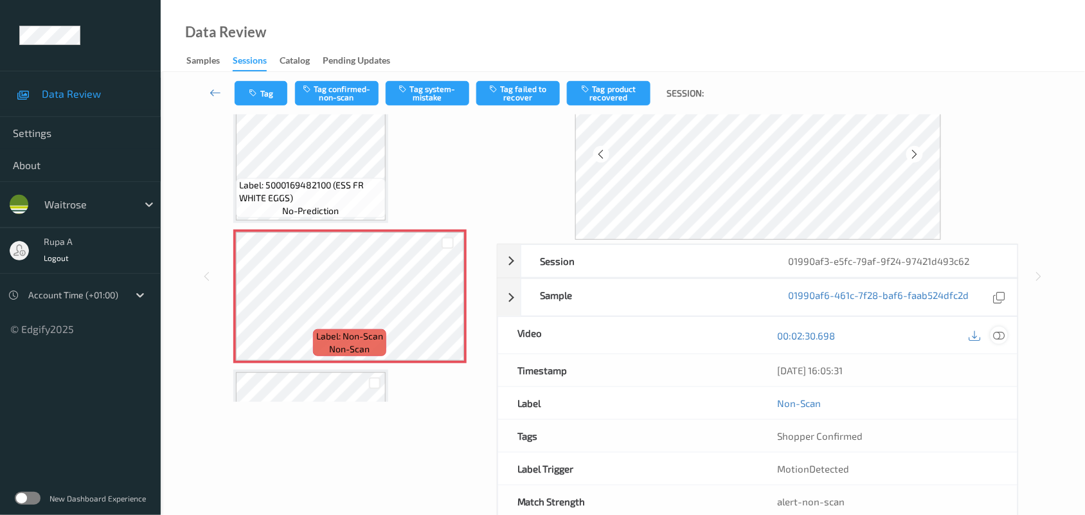
click at [1002, 335] on icon at bounding box center [1000, 335] width 12 height 12
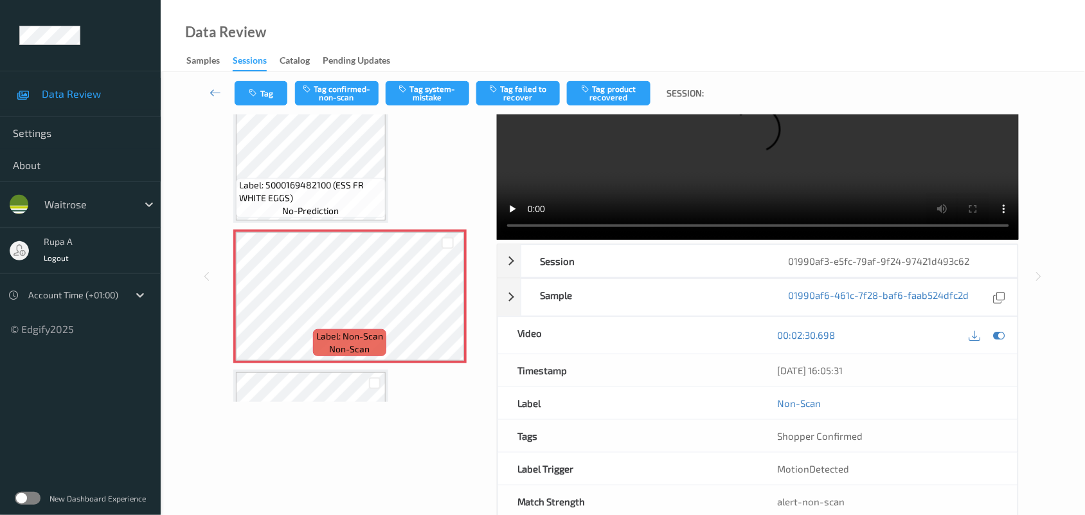
scroll to position [0, 0]
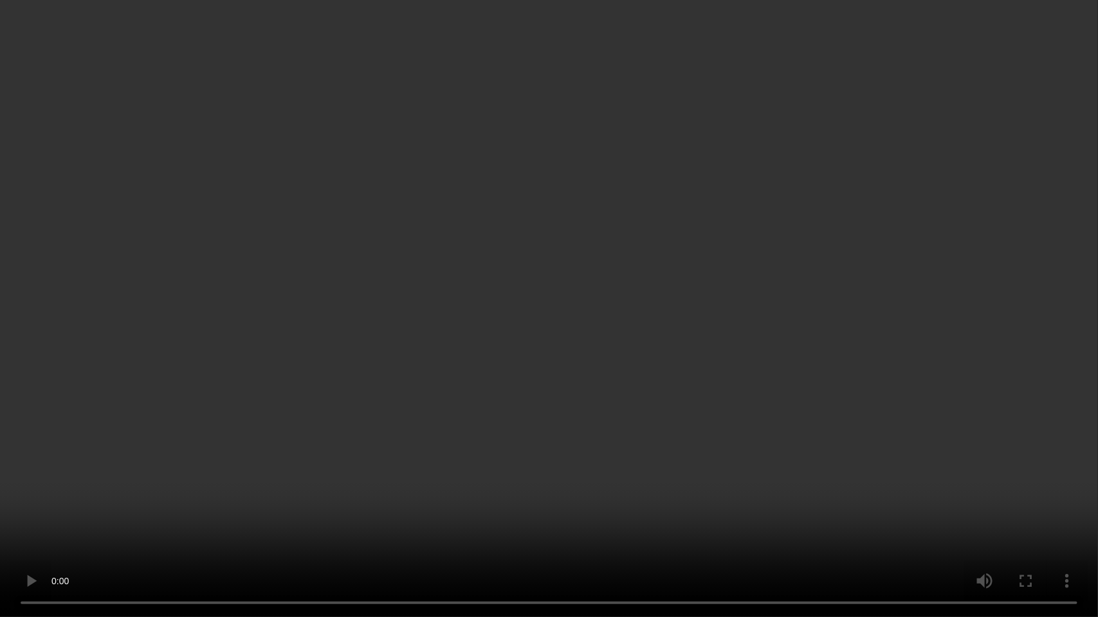
click at [979, 261] on video at bounding box center [549, 308] width 1098 height 617
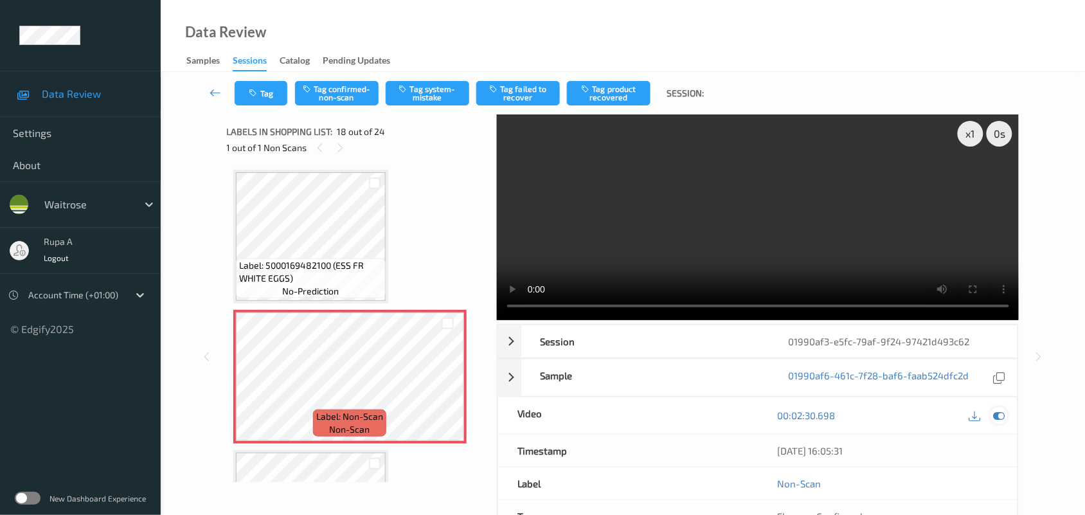
click at [1002, 416] on icon at bounding box center [1000, 416] width 12 height 12
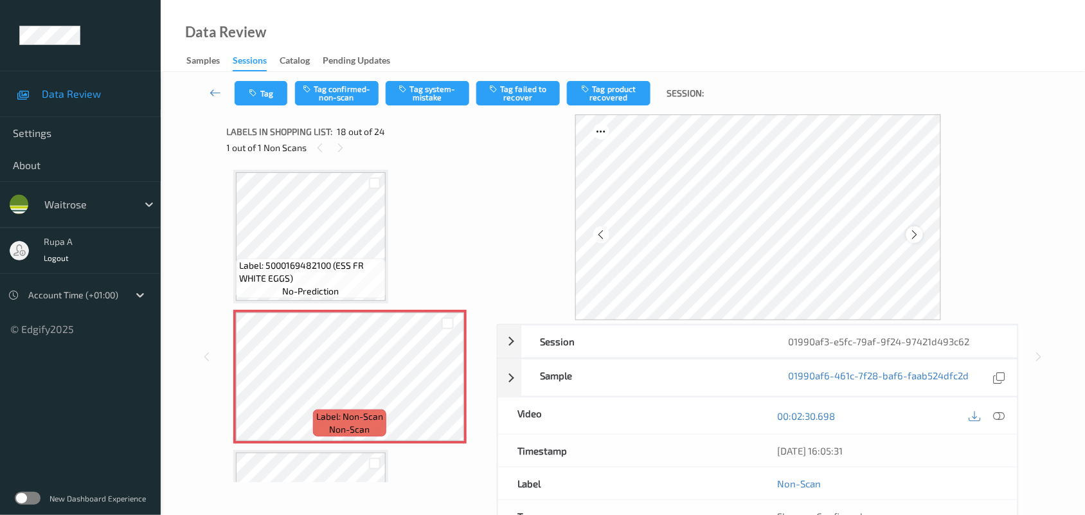
click at [920, 233] on icon at bounding box center [914, 235] width 11 height 12
click at [1003, 419] on icon at bounding box center [1000, 416] width 12 height 12
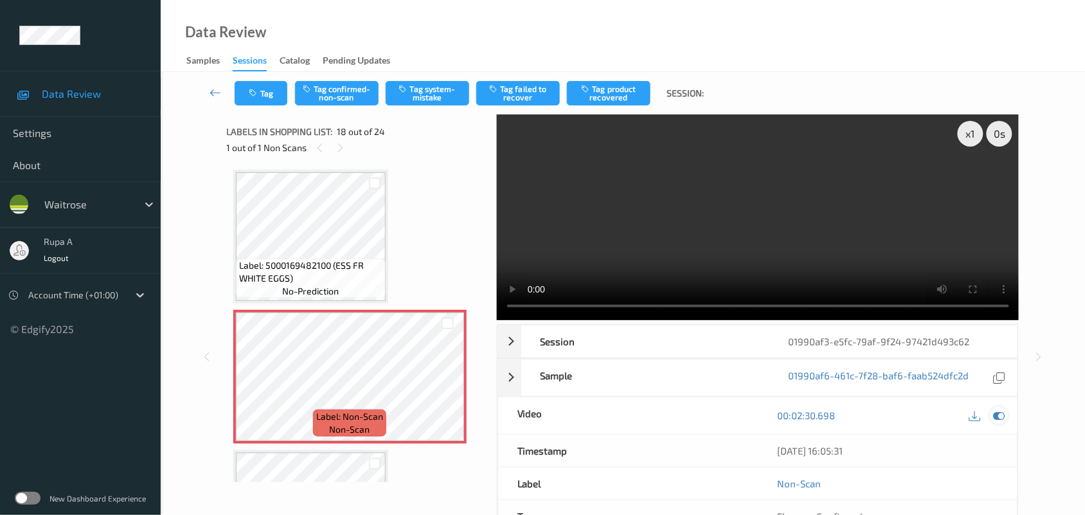
click at [995, 417] on icon at bounding box center [1000, 416] width 12 height 12
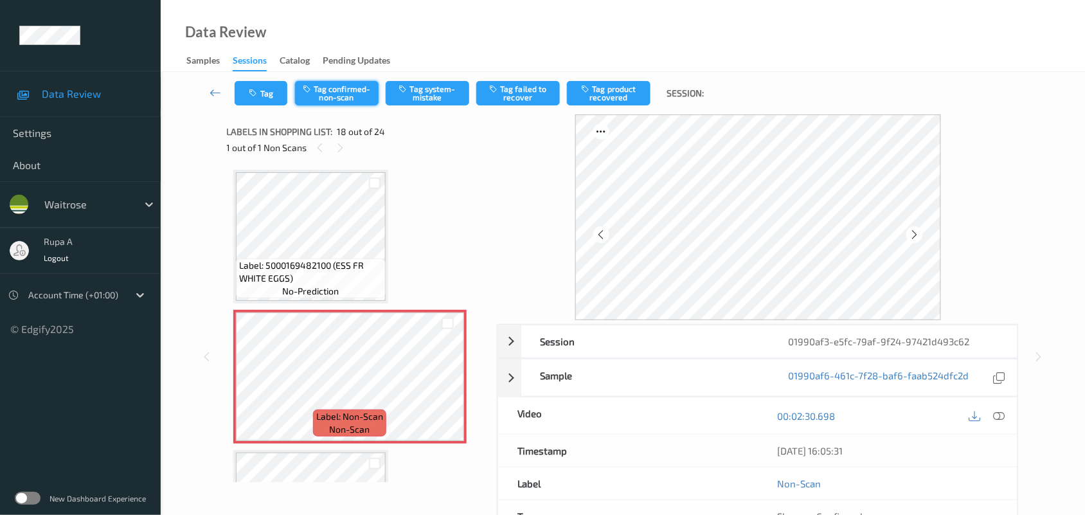
click at [332, 95] on button "Tag confirmed-non-scan" at bounding box center [337, 93] width 84 height 24
click at [529, 95] on button "Tag failed to recover" at bounding box center [518, 93] width 84 height 24
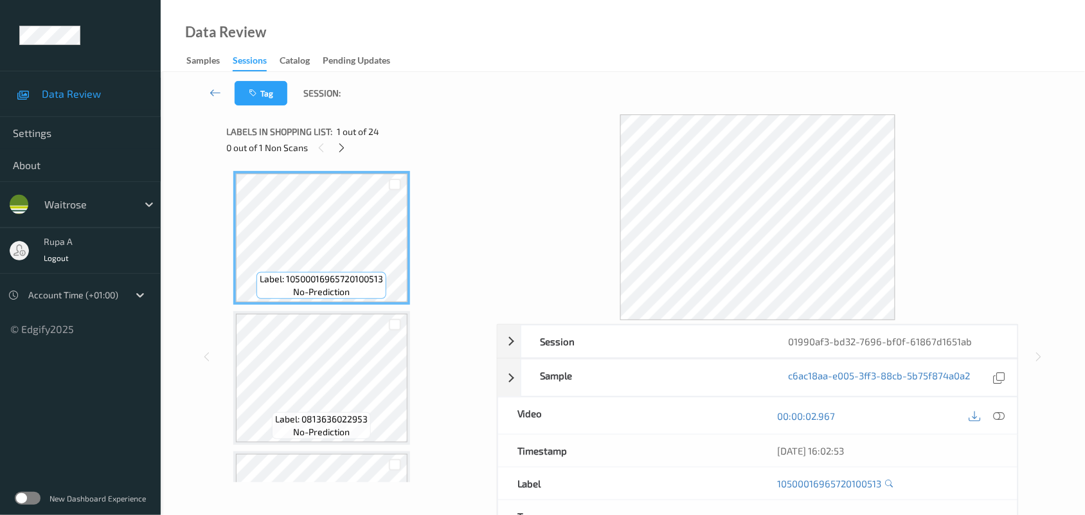
click at [406, 184] on div at bounding box center [395, 184] width 24 height 21
click at [345, 150] on icon at bounding box center [341, 148] width 11 height 12
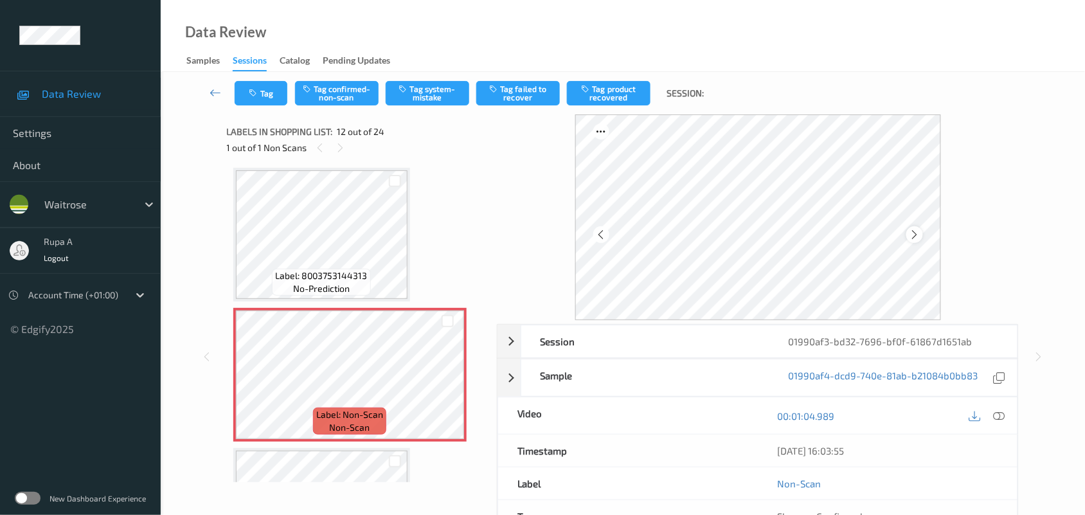
click at [917, 233] on icon at bounding box center [914, 235] width 11 height 12
click at [918, 233] on icon at bounding box center [914, 235] width 11 height 12
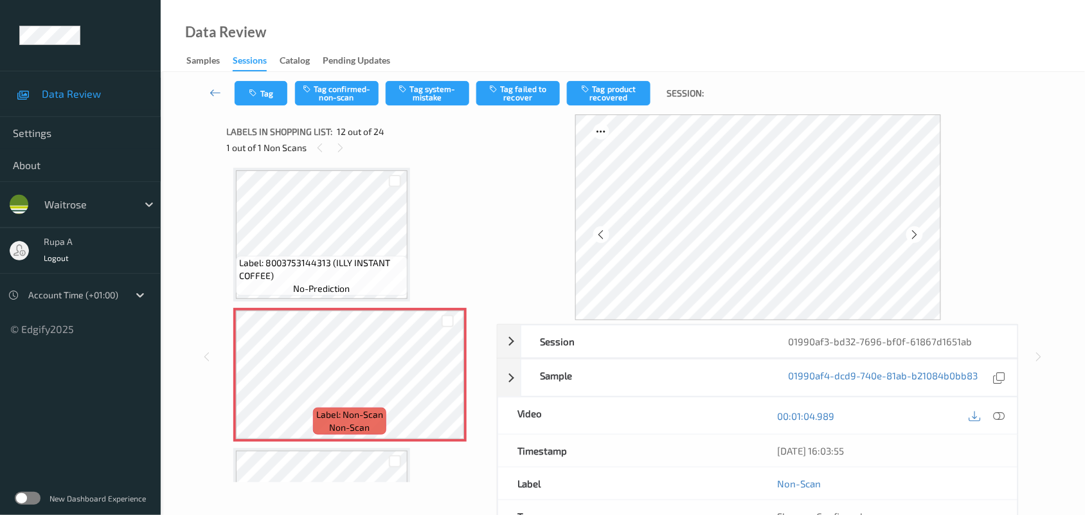
click at [920, 233] on icon at bounding box center [914, 235] width 11 height 12
click at [920, 229] on icon at bounding box center [914, 235] width 11 height 12
click at [912, 233] on icon at bounding box center [914, 235] width 11 height 12
click at [910, 231] on icon at bounding box center [914, 235] width 11 height 12
click at [920, 233] on icon at bounding box center [914, 235] width 11 height 12
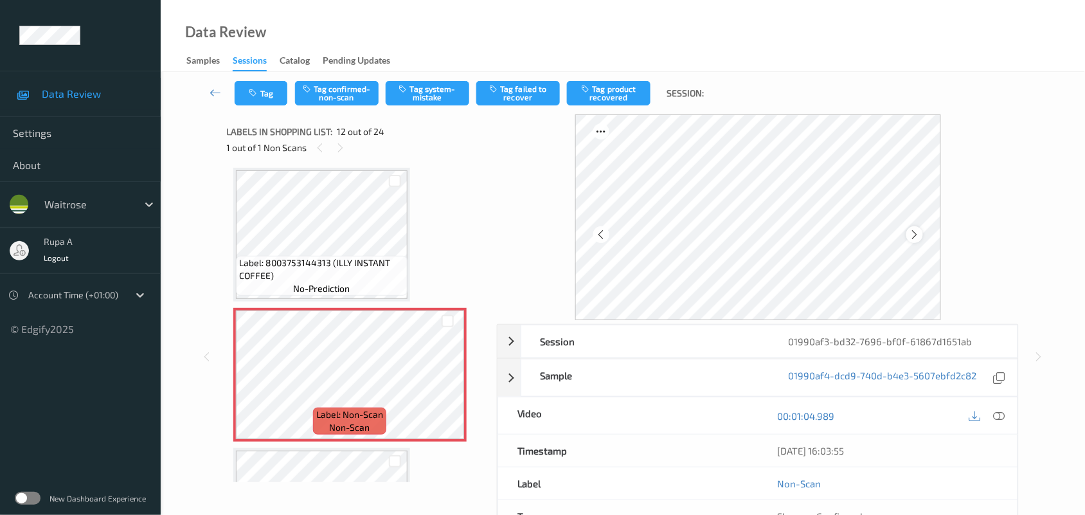
click at [917, 233] on icon at bounding box center [914, 235] width 11 height 12
click at [1000, 419] on icon at bounding box center [1000, 416] width 12 height 12
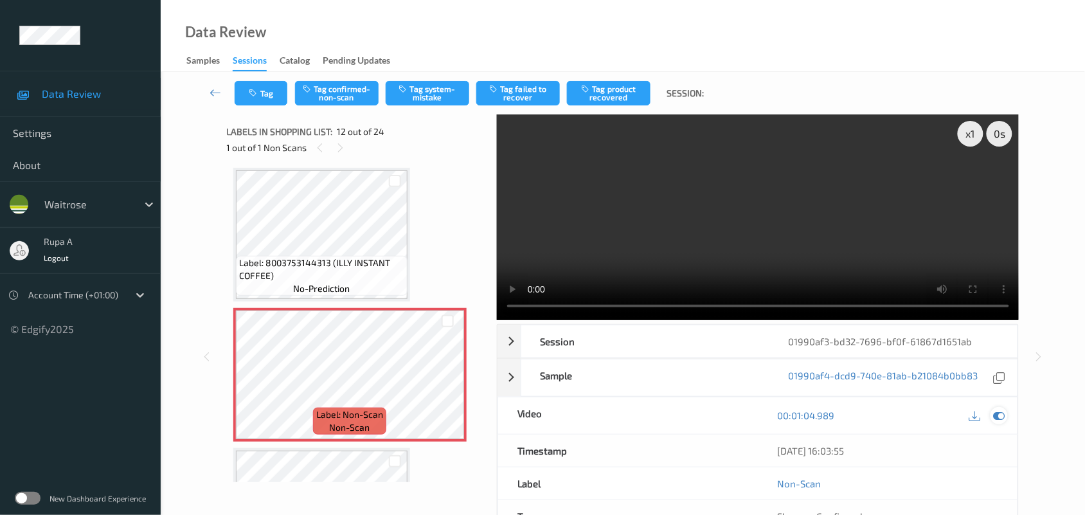
click at [1005, 415] on icon at bounding box center [1000, 416] width 12 height 12
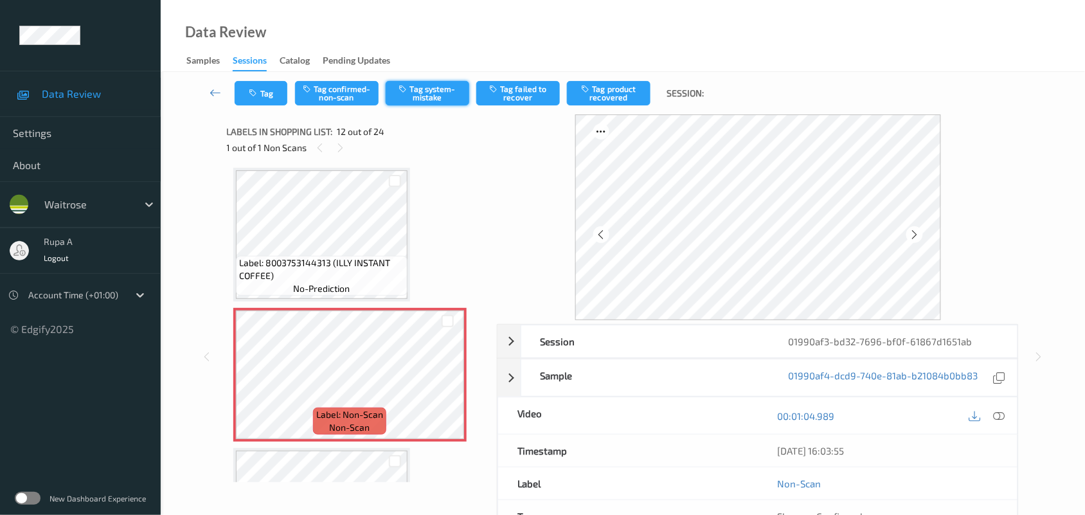
click at [424, 100] on button "Tag system-mistake" at bounding box center [428, 93] width 84 height 24
click at [256, 98] on button "Tag" at bounding box center [261, 93] width 53 height 24
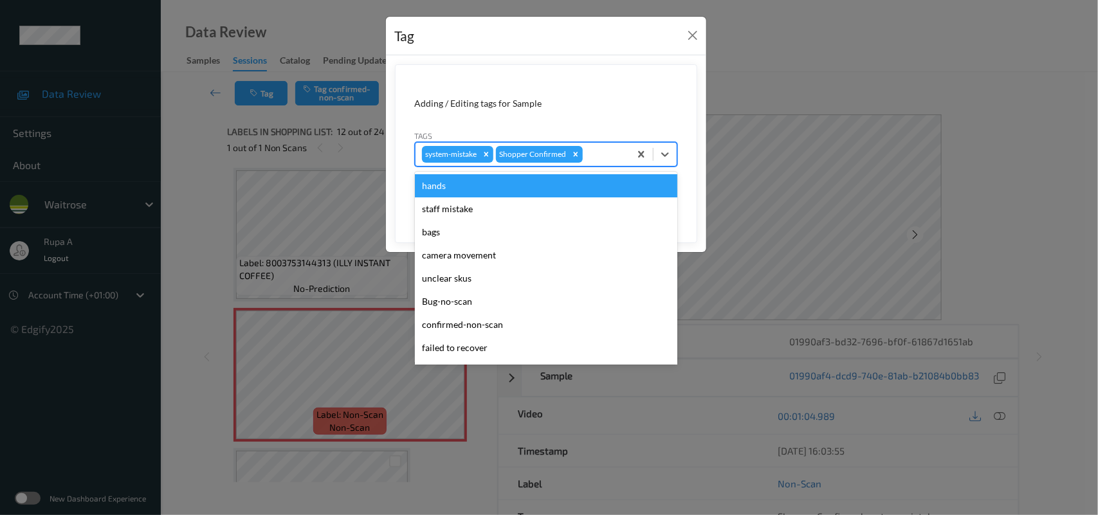
click at [621, 162] on div at bounding box center [604, 154] width 38 height 15
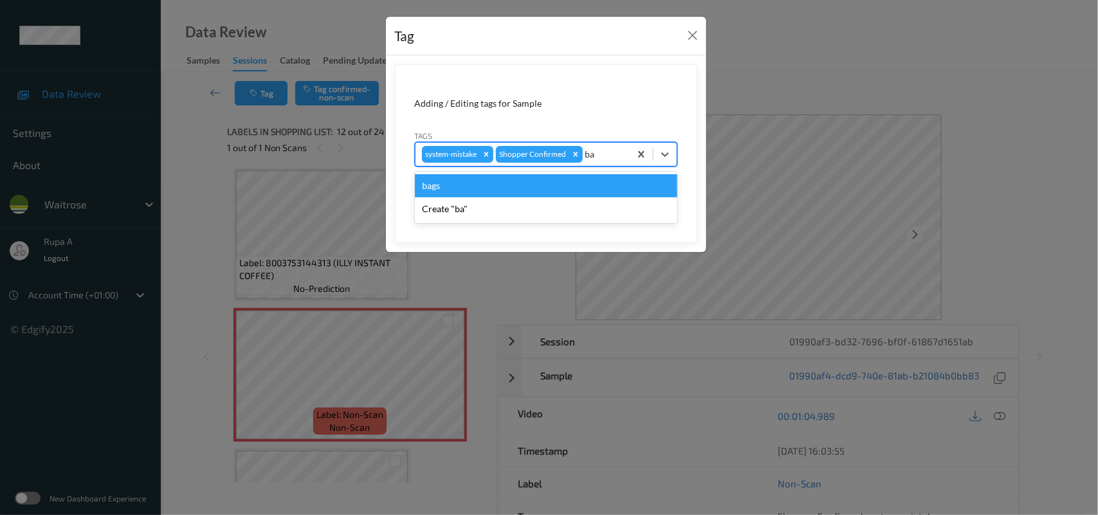
type input "bag"
click at [484, 188] on div "bags" at bounding box center [546, 185] width 262 height 23
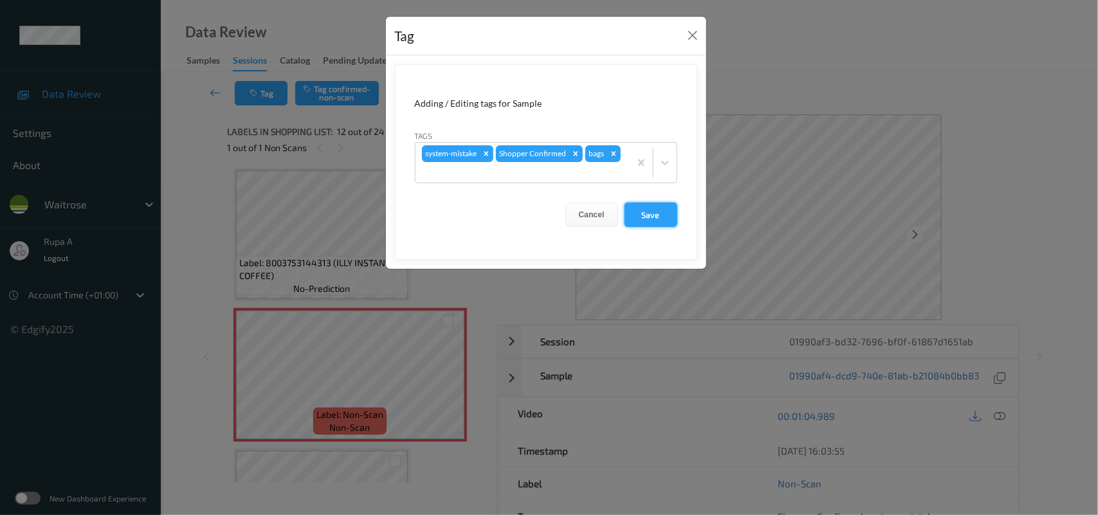
click at [647, 213] on button "Save" at bounding box center [650, 215] width 53 height 24
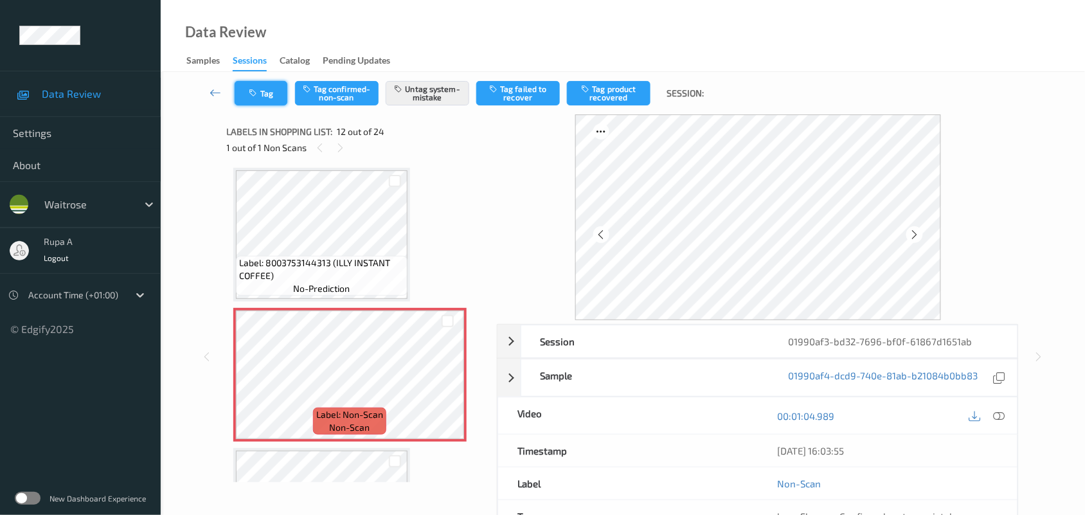
click at [268, 97] on button "Tag" at bounding box center [261, 93] width 53 height 24
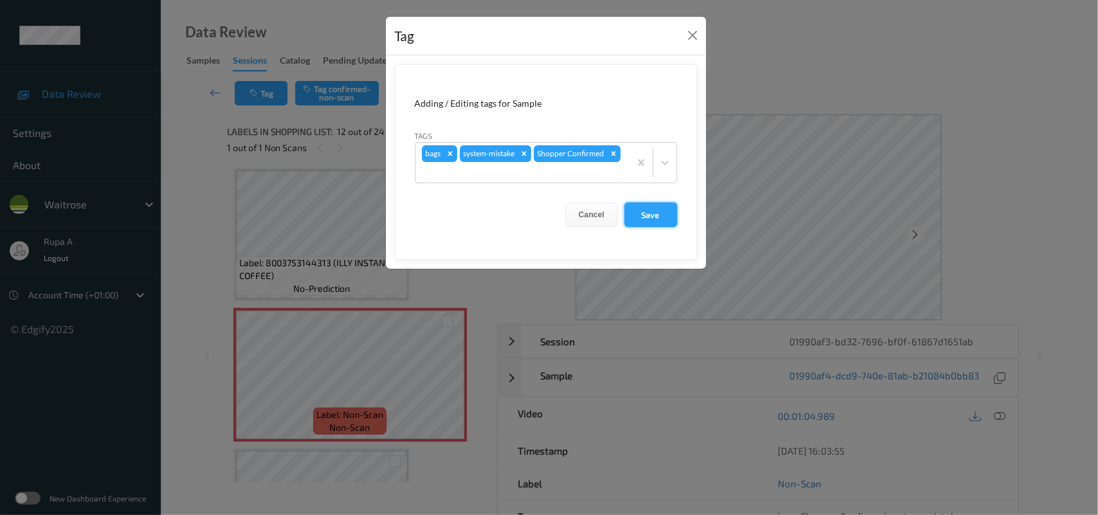
click at [672, 217] on button "Save" at bounding box center [650, 215] width 53 height 24
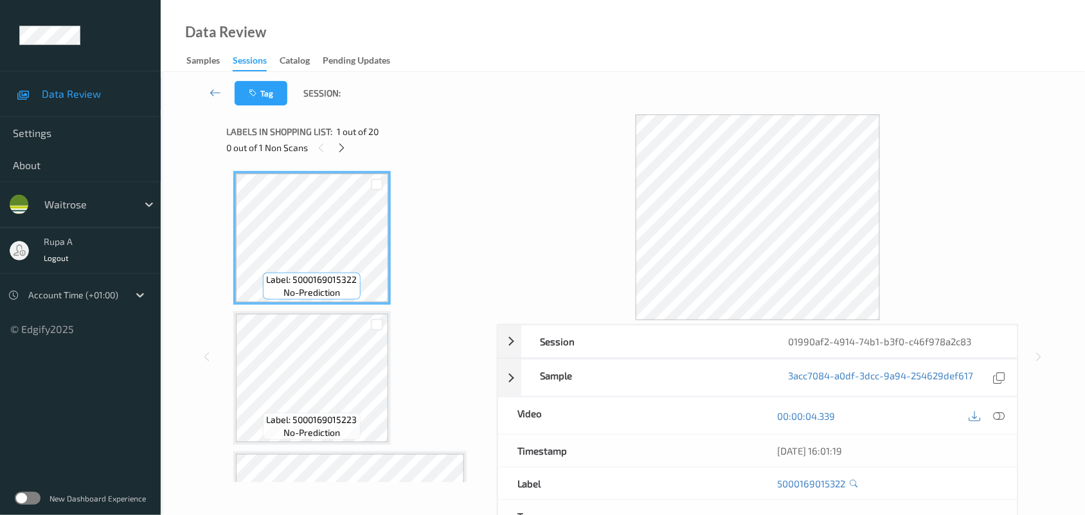
click at [403, 158] on div "Labels in shopping list: 1 out of 20 0 out of 1 Non Scans" at bounding box center [357, 139] width 261 height 50
click at [344, 147] on icon at bounding box center [341, 148] width 11 height 12
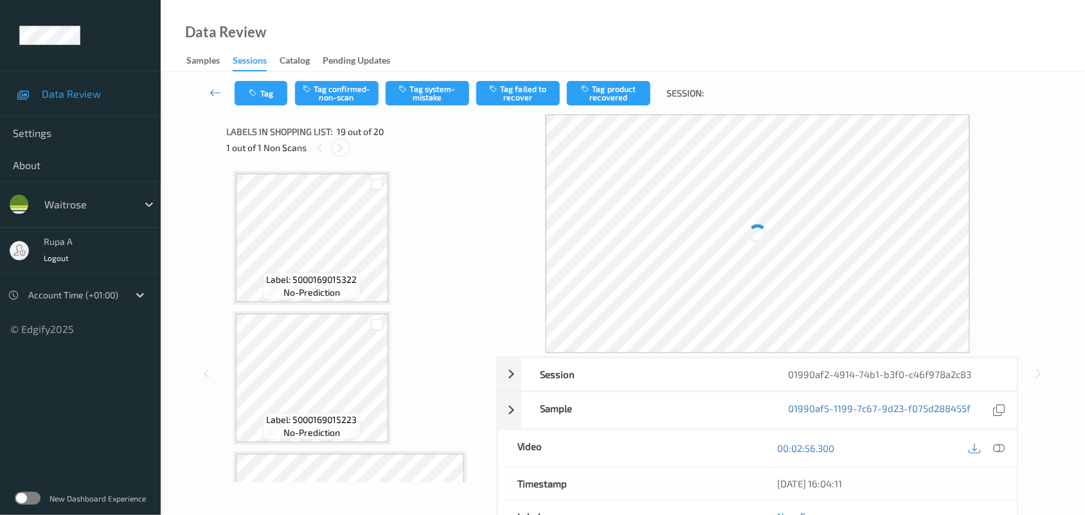
scroll to position [2384, 0]
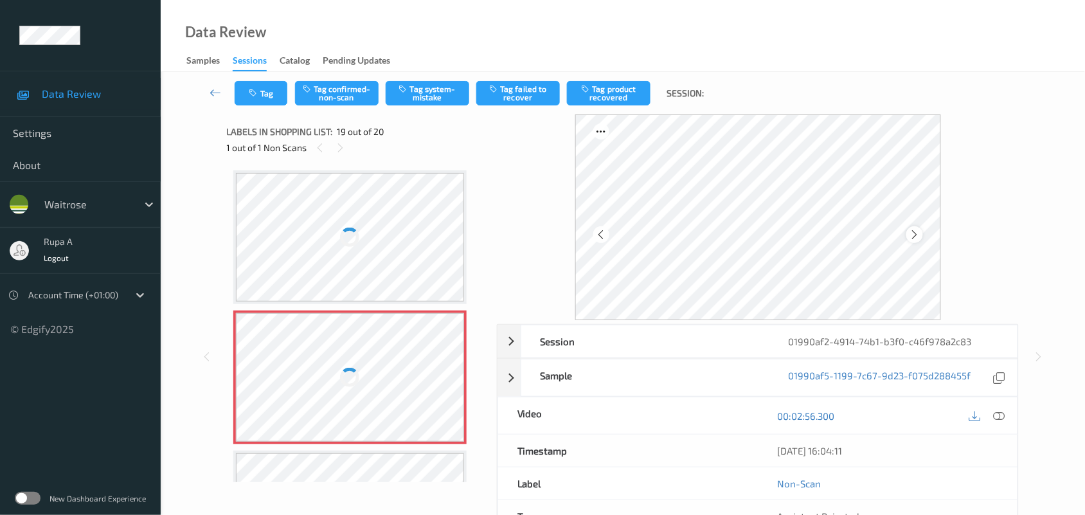
click at [920, 232] on icon at bounding box center [914, 235] width 11 height 12
click at [918, 231] on icon at bounding box center [914, 235] width 11 height 12
click at [998, 413] on icon at bounding box center [1000, 416] width 12 height 12
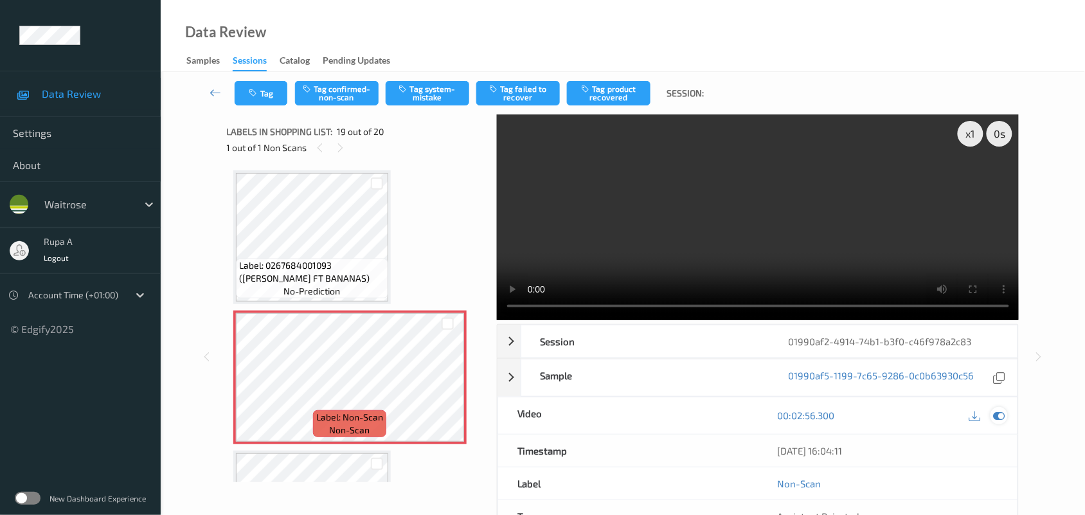
click at [1001, 419] on icon at bounding box center [1000, 416] width 12 height 12
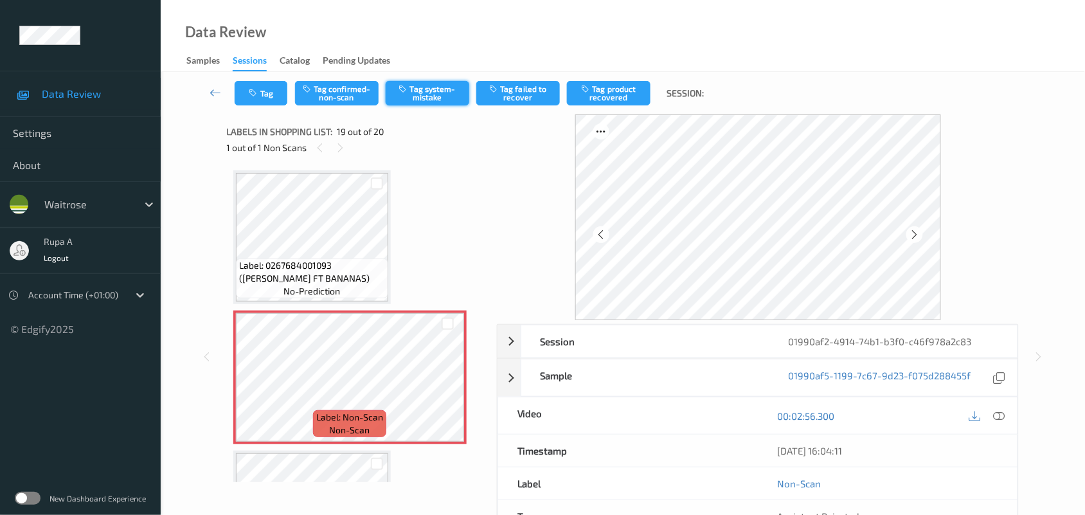
click at [444, 98] on button "Tag system-mistake" at bounding box center [428, 93] width 84 height 24
click at [911, 235] on icon at bounding box center [914, 235] width 11 height 12
click at [266, 91] on button "Tag" at bounding box center [261, 93] width 53 height 24
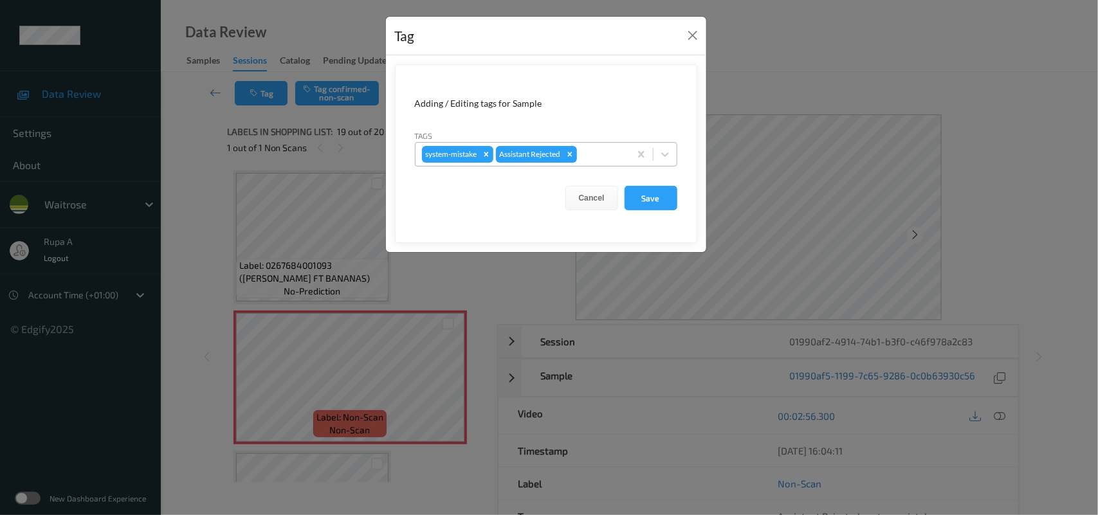
click at [592, 161] on div at bounding box center [601, 154] width 44 height 15
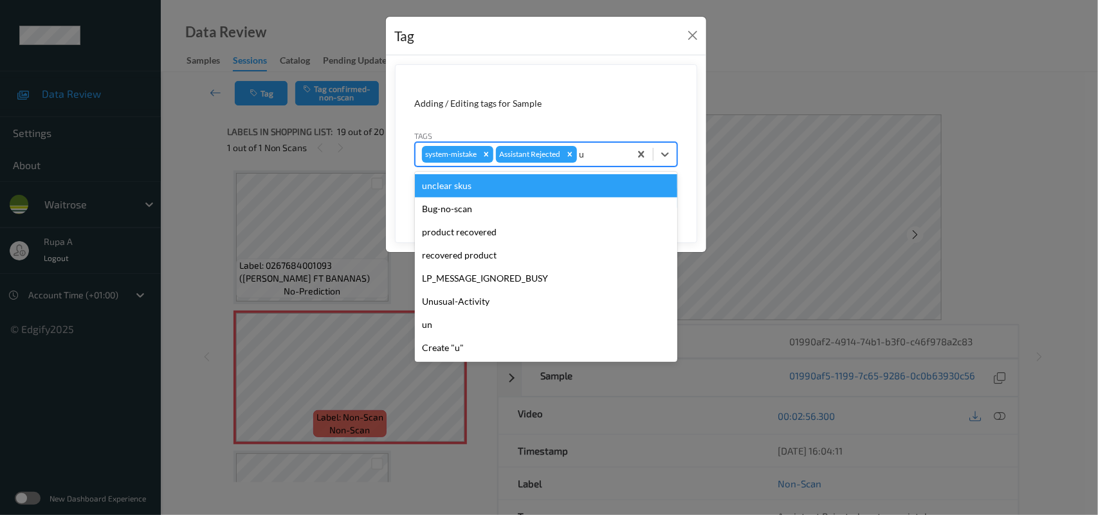
type input "un"
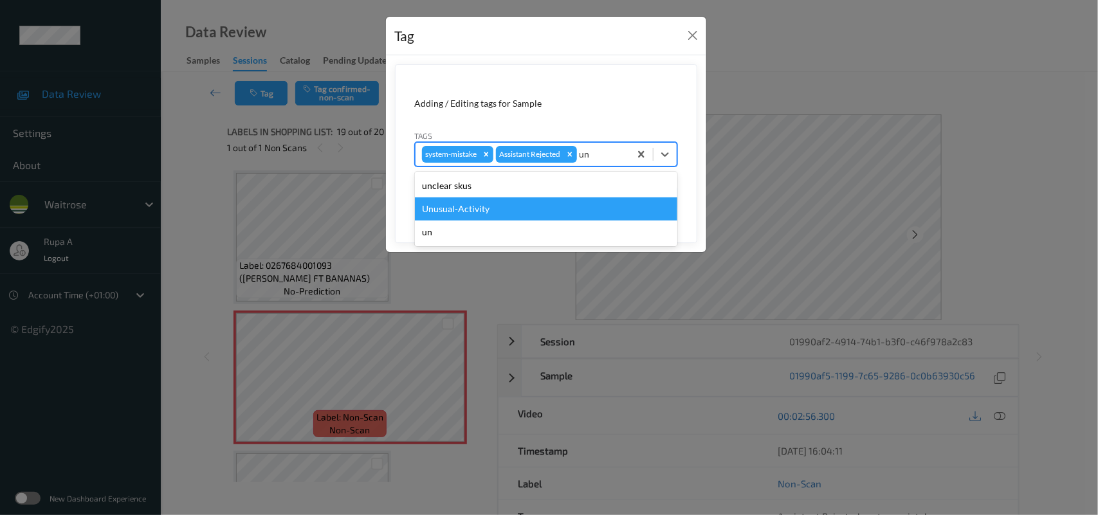
drag, startPoint x: 467, startPoint y: 209, endPoint x: 544, endPoint y: 231, distance: 79.8
click at [468, 209] on div "Unusual-Activity" at bounding box center [546, 208] width 262 height 23
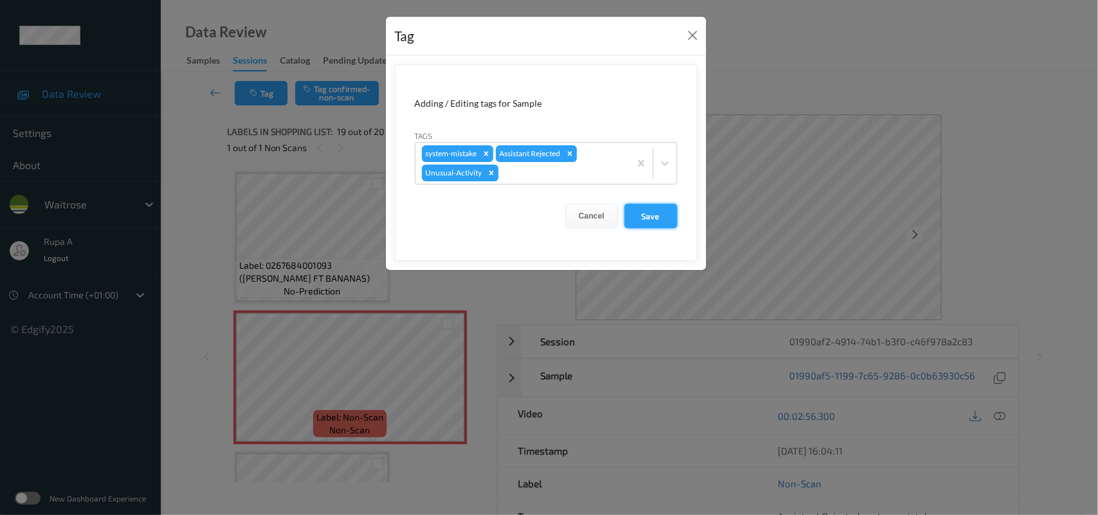
click at [651, 221] on button "Save" at bounding box center [650, 216] width 53 height 24
click at [654, 216] on form "Adding / Editing tags for Sample Tags system-mistake Assistant Rejected Unusual…" at bounding box center [546, 162] width 302 height 197
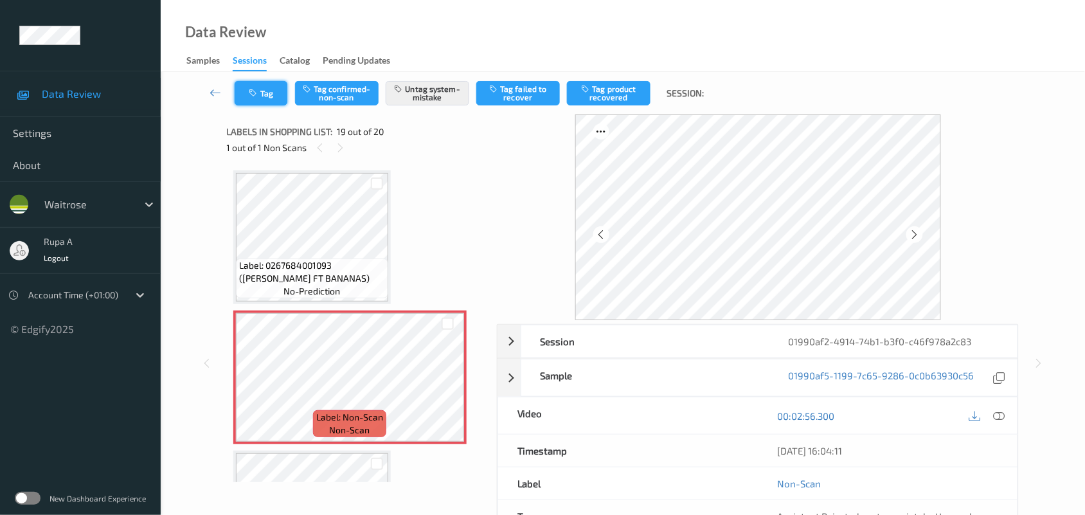
click at [271, 87] on button "Tag" at bounding box center [261, 93] width 53 height 24
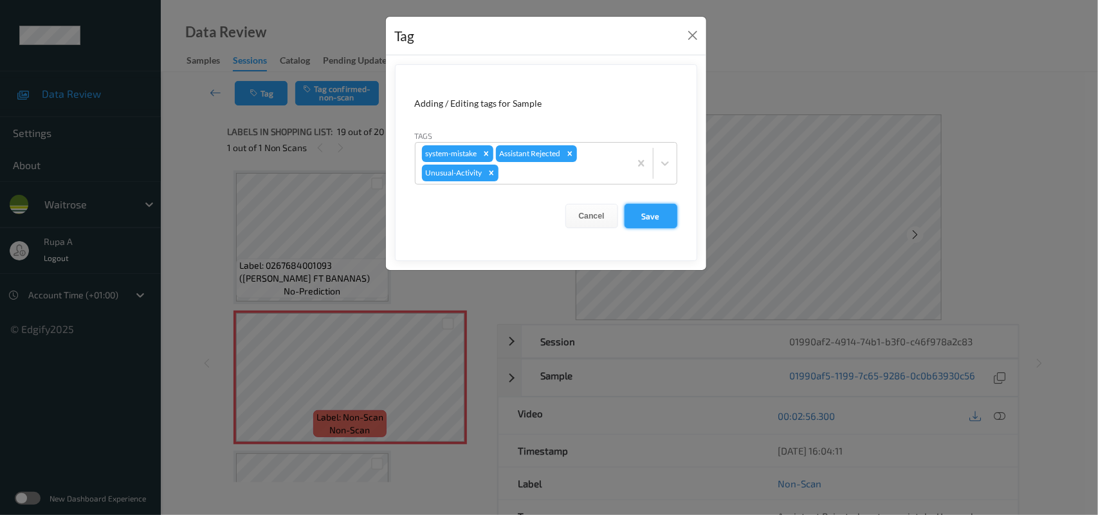
click at [653, 213] on button "Save" at bounding box center [650, 216] width 53 height 24
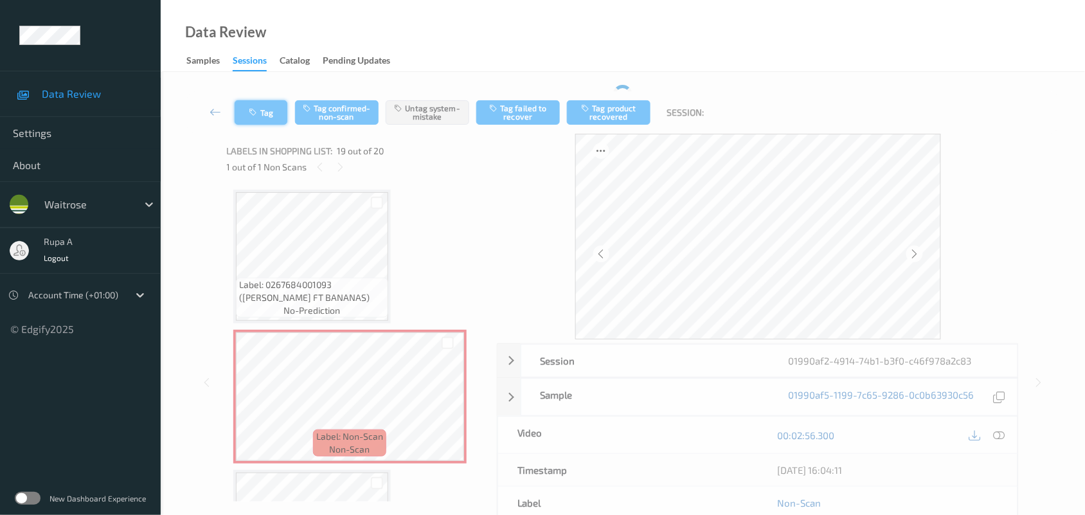
click at [255, 113] on icon "button" at bounding box center [254, 112] width 11 height 9
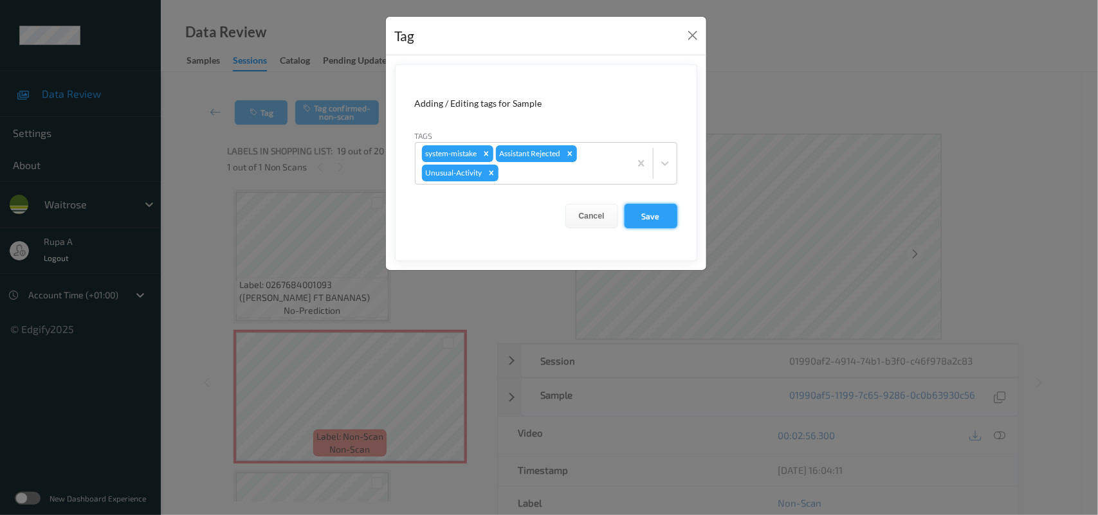
click at [646, 216] on button "Save" at bounding box center [650, 216] width 53 height 24
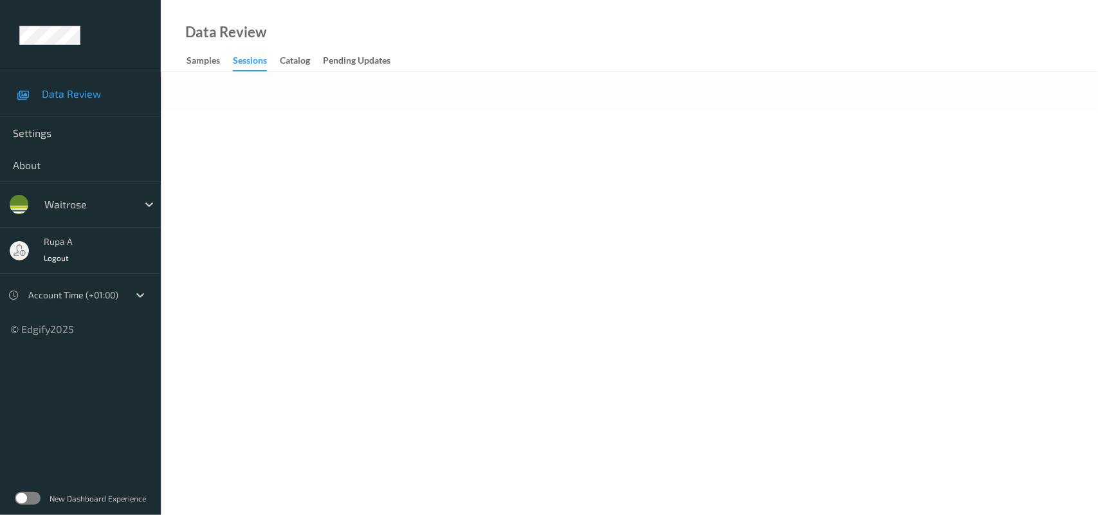
click at [299, 170] on body "Data Review Settings About waitrose rupa a Logout Account Time (+01:00) © Edgif…" at bounding box center [549, 257] width 1098 height 515
click at [633, 176] on body "Data Review Settings About waitrose rupa a Logout Account Time (+01:00) © Edgif…" at bounding box center [549, 257] width 1098 height 515
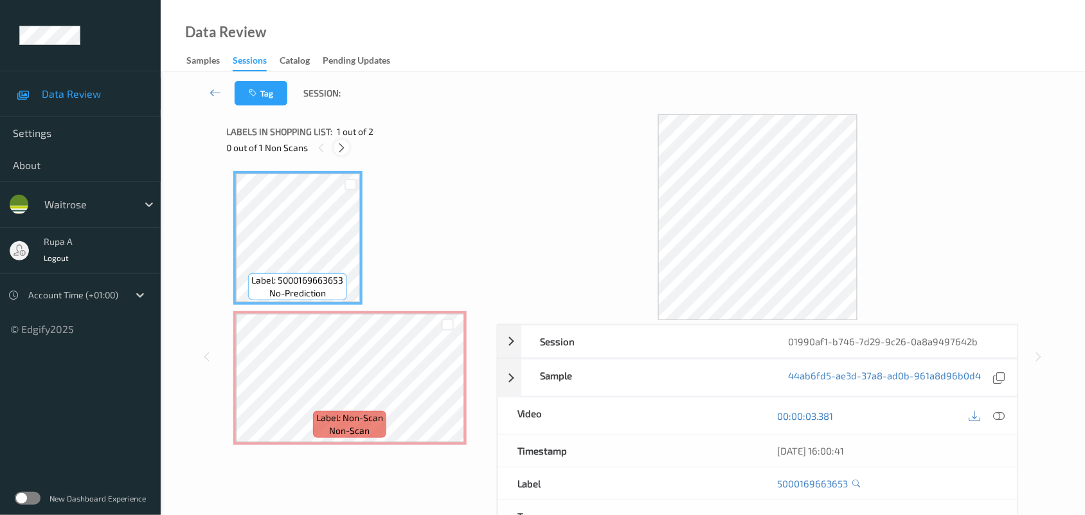
click at [339, 152] on icon at bounding box center [341, 148] width 11 height 12
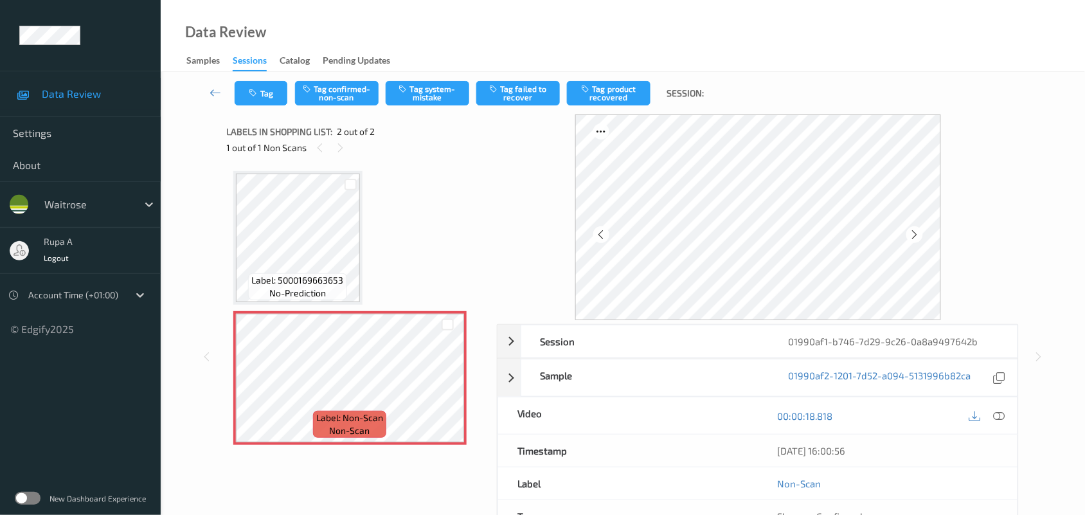
click at [445, 251] on div "Label: 5000169663653 no-prediction Label: Non-Scan non-scan Label: Non-Scan non…" at bounding box center [357, 308] width 248 height 274
click at [916, 235] on icon at bounding box center [914, 235] width 11 height 12
click at [998, 410] on icon at bounding box center [1000, 416] width 12 height 12
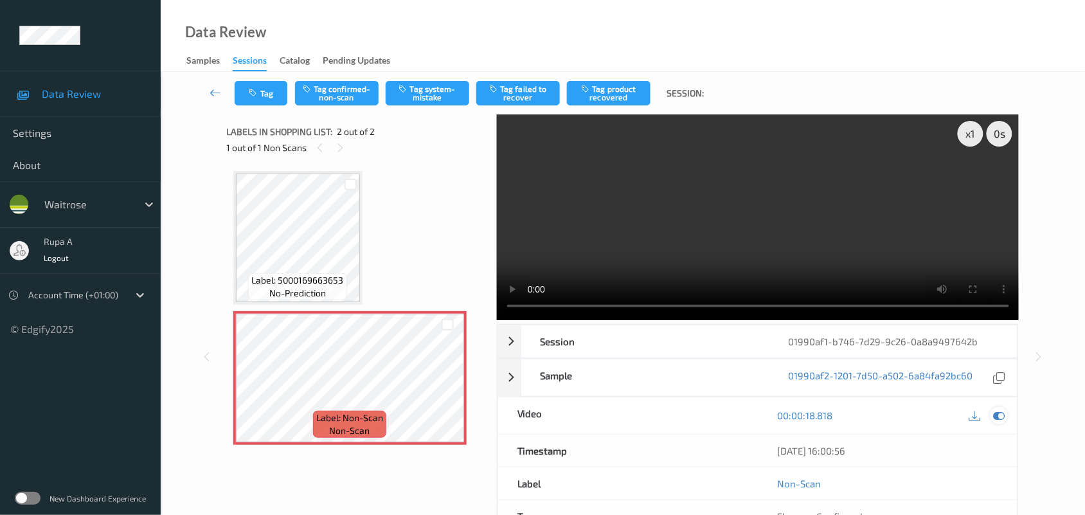
click at [1004, 417] on icon at bounding box center [1000, 416] width 12 height 12
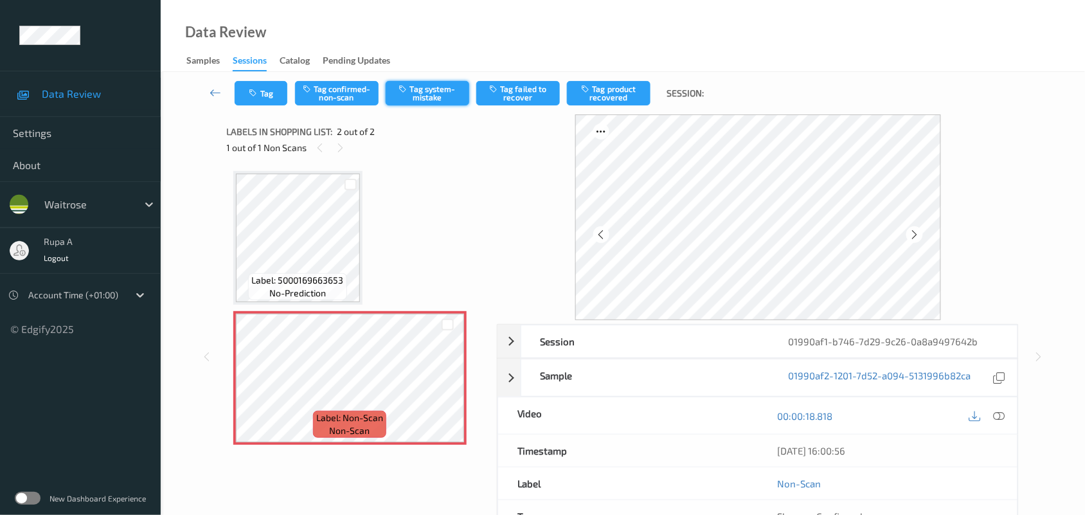
click at [440, 93] on button "Tag system-mistake" at bounding box center [428, 93] width 84 height 24
click at [248, 100] on button "Tag" at bounding box center [261, 93] width 53 height 24
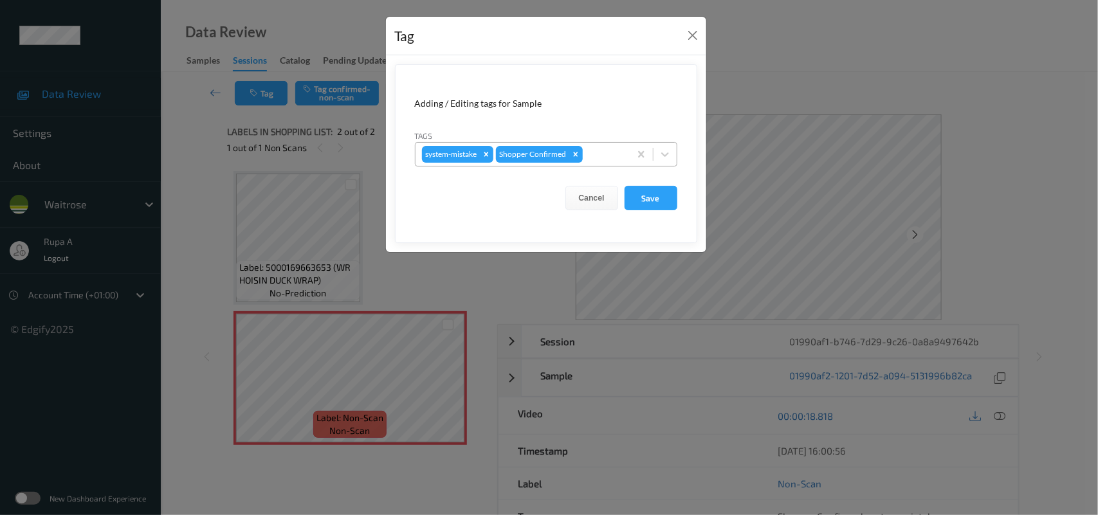
click at [611, 158] on div at bounding box center [604, 154] width 38 height 15
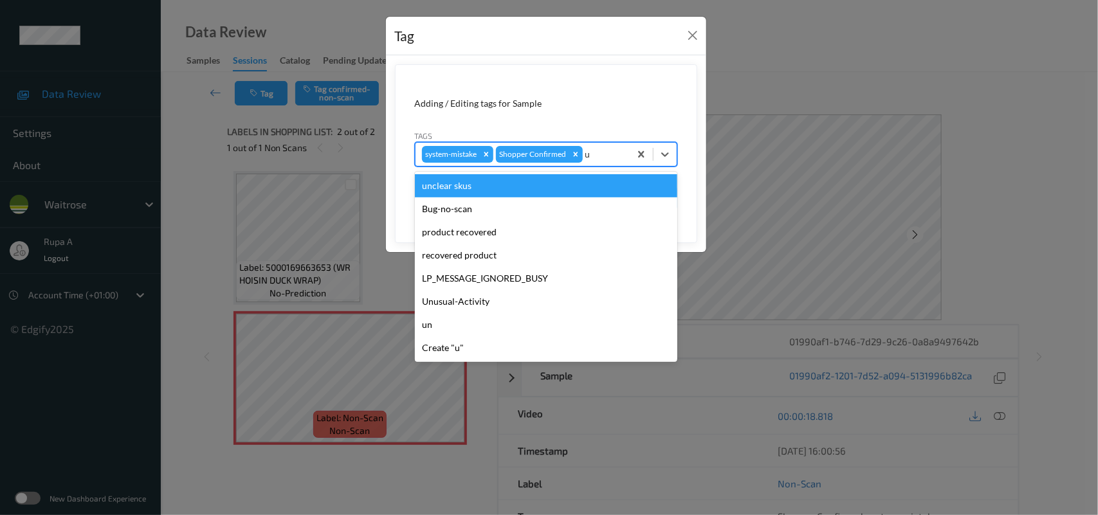
type input "un"
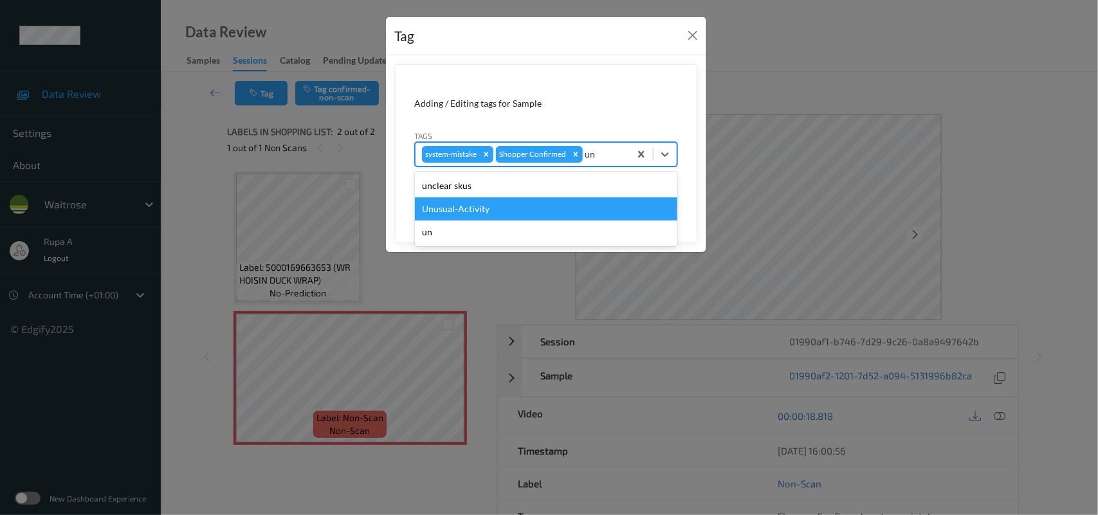
click at [433, 203] on div "Unusual-Activity" at bounding box center [546, 208] width 262 height 23
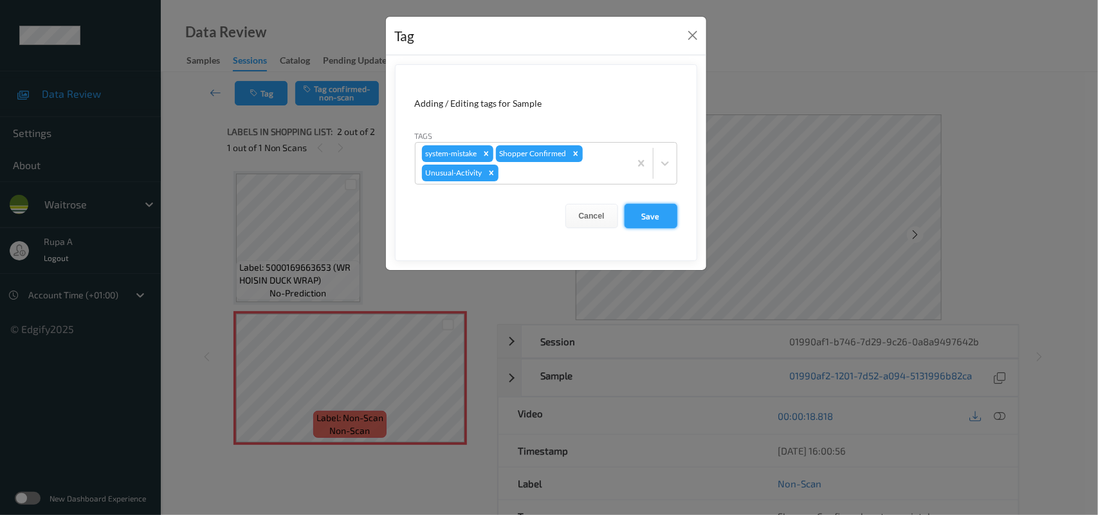
click at [646, 213] on button "Save" at bounding box center [650, 216] width 53 height 24
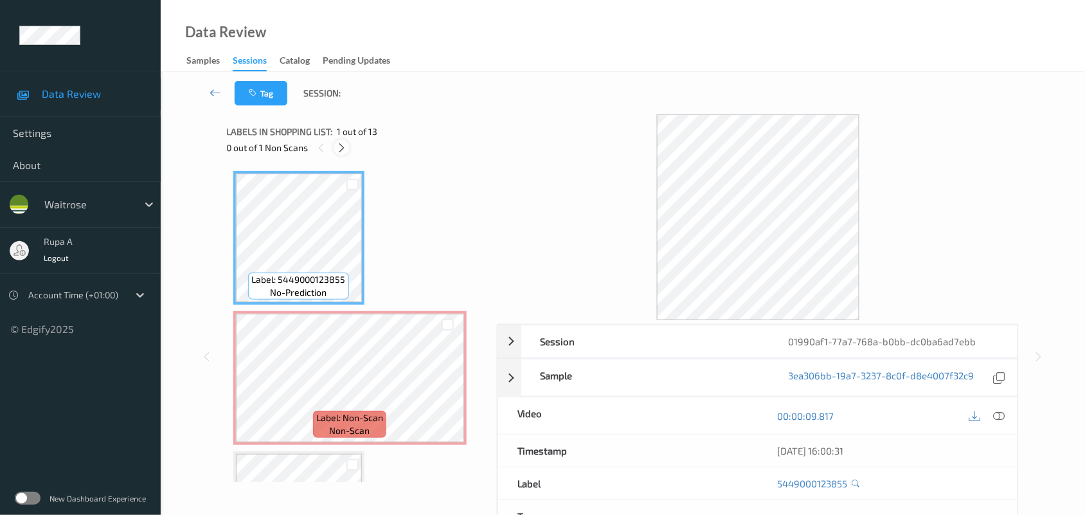
click at [339, 149] on icon at bounding box center [341, 148] width 11 height 12
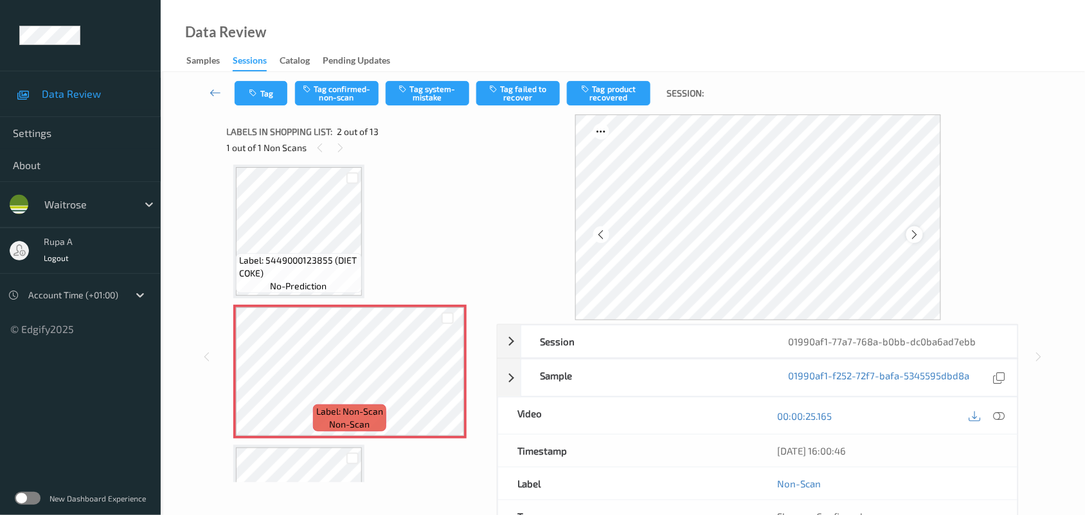
click at [911, 231] on icon at bounding box center [914, 235] width 11 height 12
click at [1006, 417] on div at bounding box center [999, 415] width 17 height 17
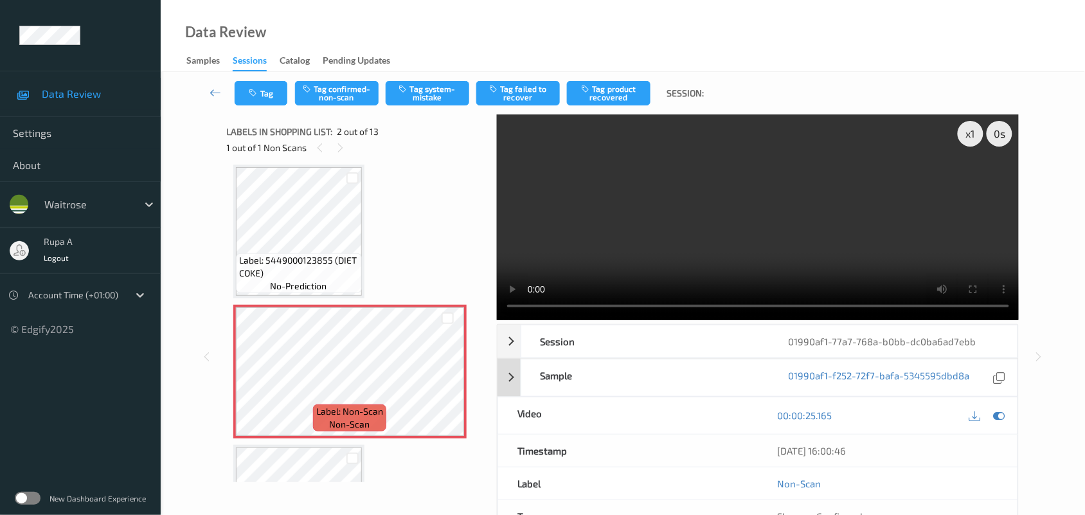
drag, startPoint x: 1000, startPoint y: 417, endPoint x: 871, endPoint y: 396, distance: 130.9
click at [1001, 415] on icon at bounding box center [1000, 416] width 12 height 12
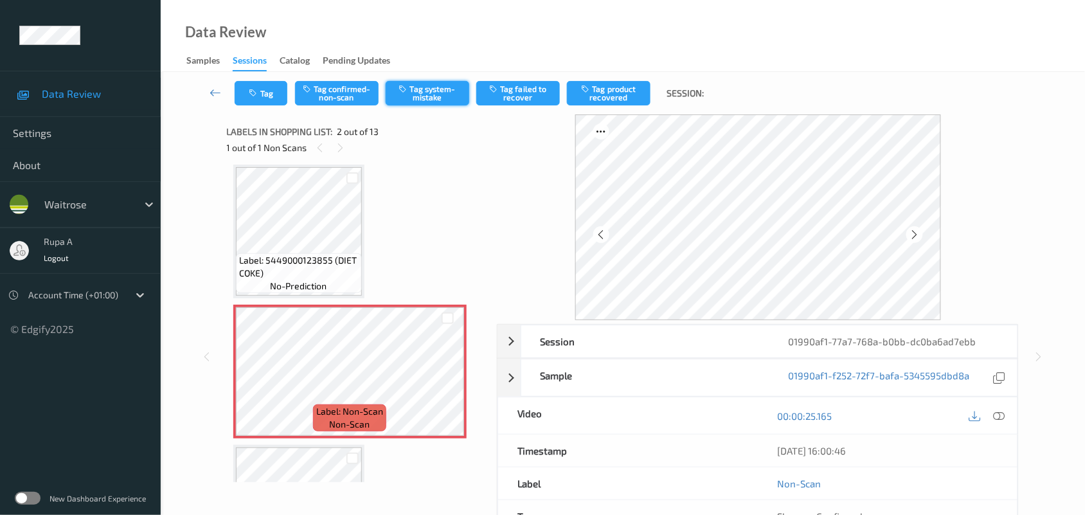
click at [431, 93] on button "Tag system-mistake" at bounding box center [428, 93] width 84 height 24
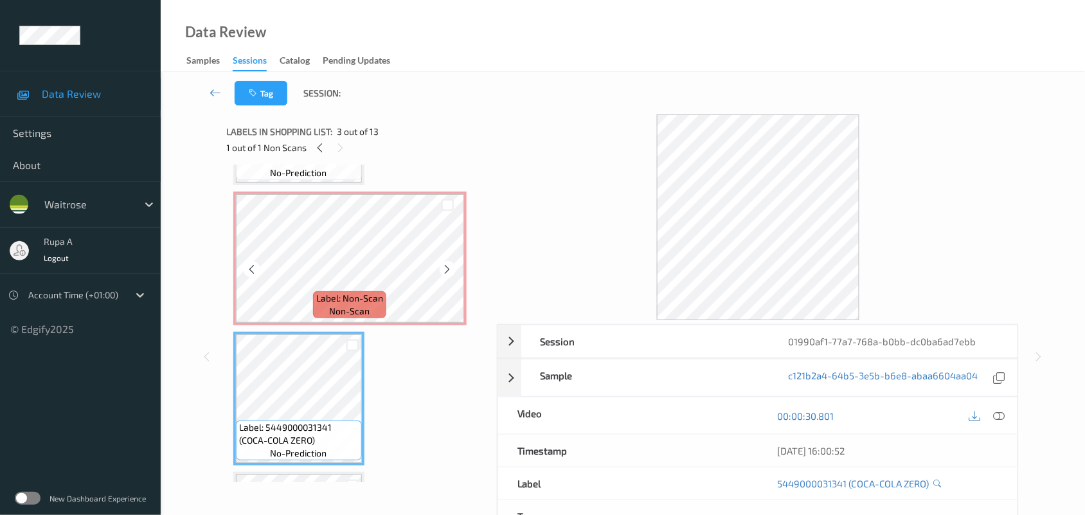
scroll to position [87, 0]
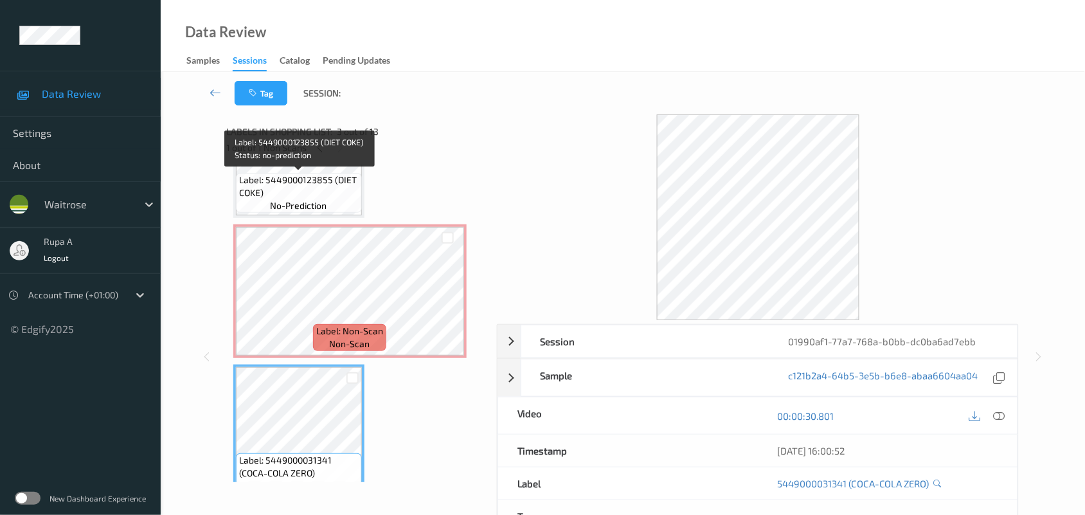
click at [282, 209] on span "no-prediction" at bounding box center [299, 205] width 57 height 13
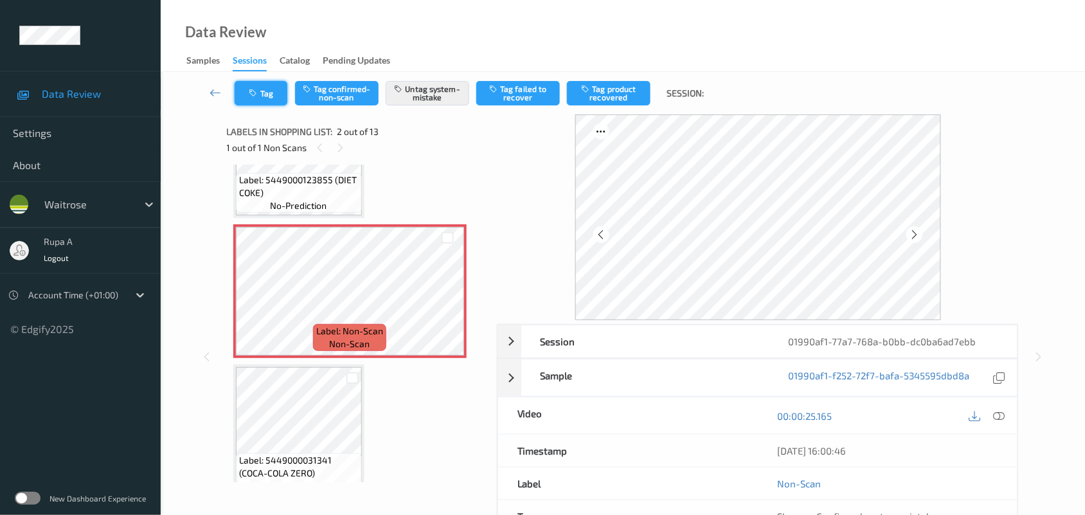
click at [276, 92] on button "Tag" at bounding box center [261, 93] width 53 height 24
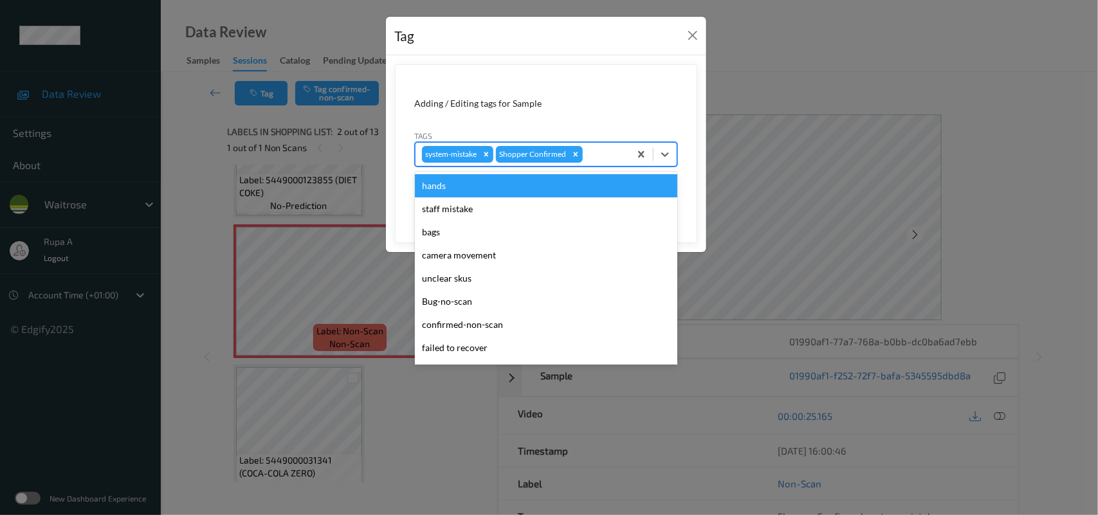
click at [609, 158] on div at bounding box center [604, 154] width 38 height 15
type input "un"
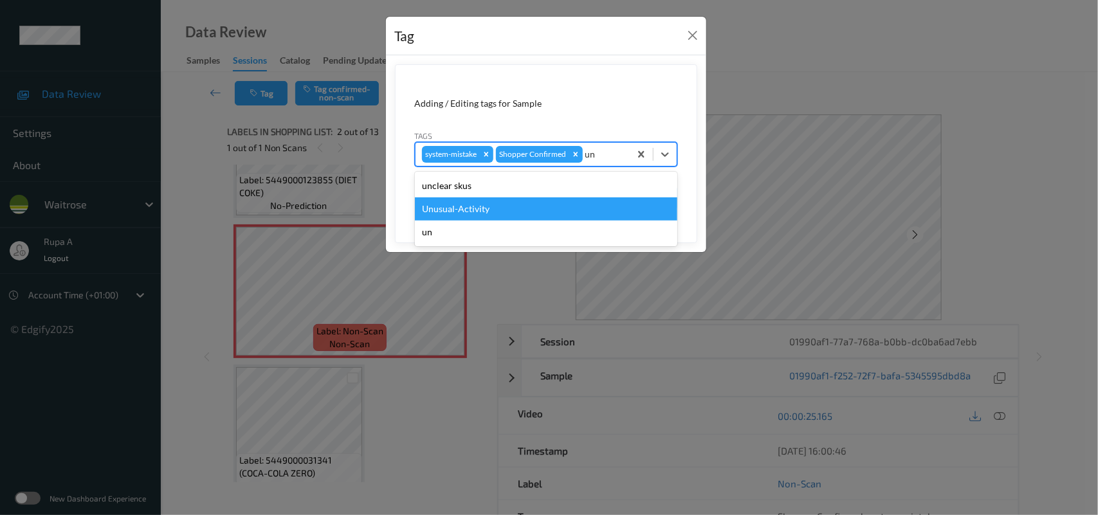
click at [479, 208] on div "Unusual-Activity" at bounding box center [546, 208] width 262 height 23
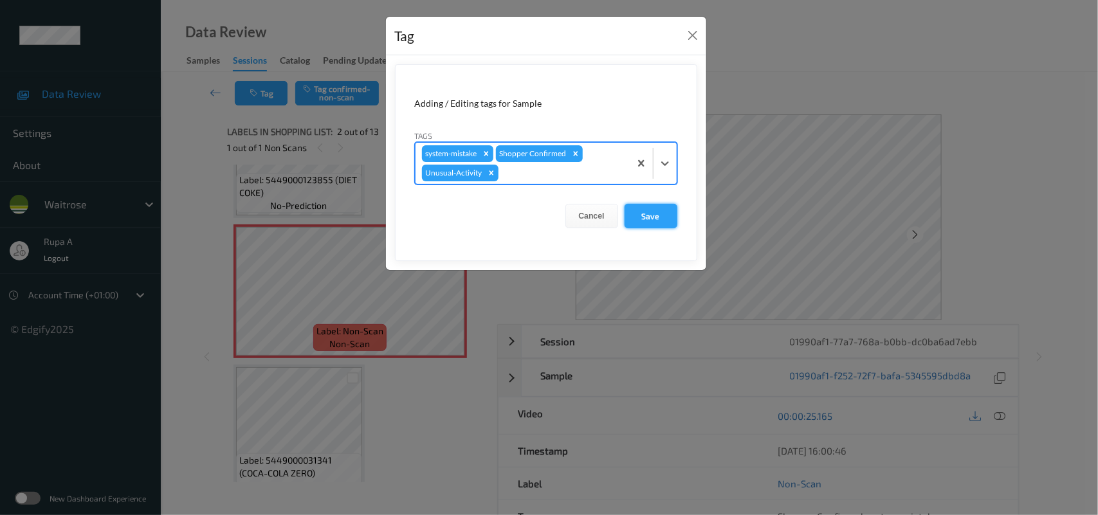
click at [656, 223] on button "Save" at bounding box center [650, 216] width 53 height 24
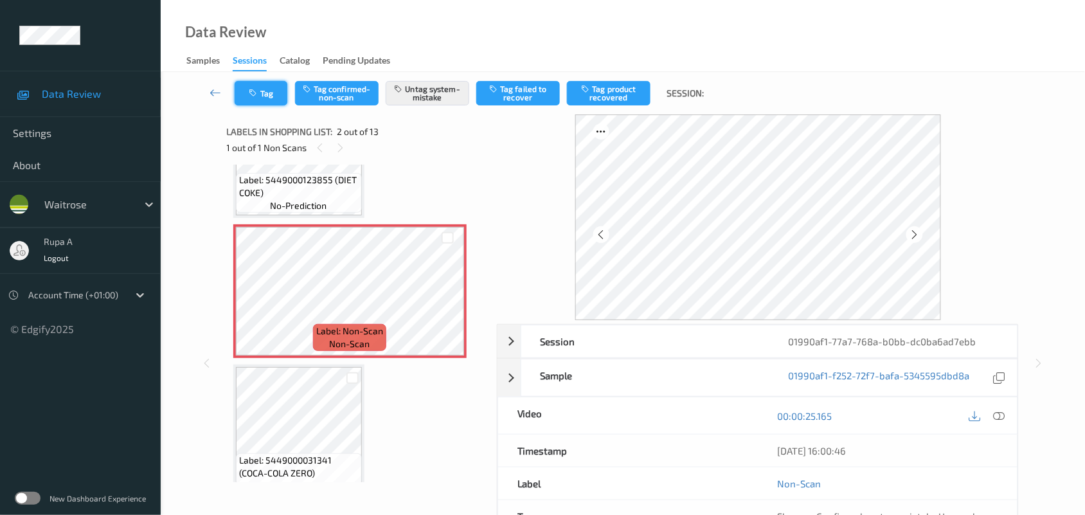
click at [257, 96] on icon "button" at bounding box center [254, 93] width 11 height 9
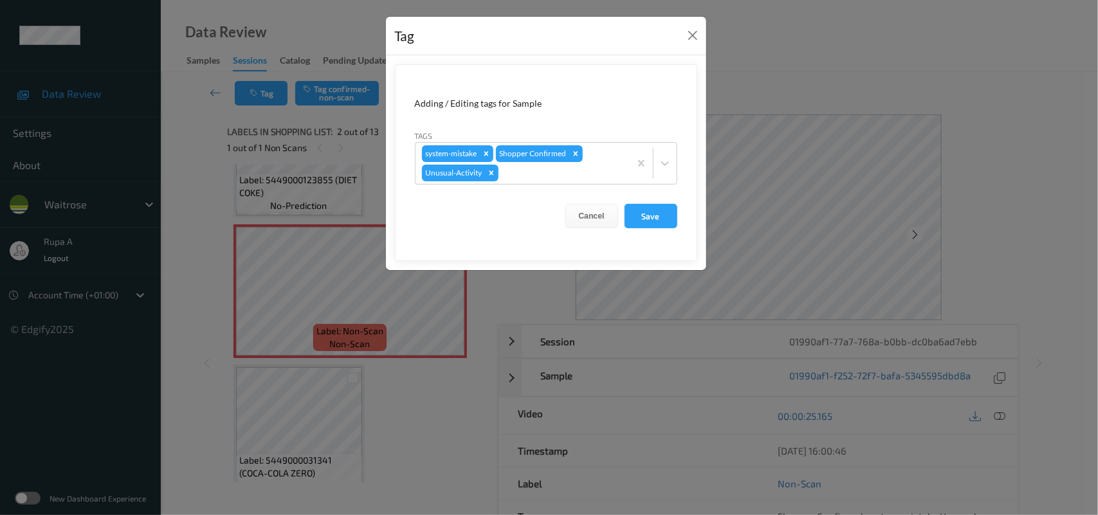
drag, startPoint x: 644, startPoint y: 213, endPoint x: 426, endPoint y: 1, distance: 304.7
click at [646, 213] on button "Save" at bounding box center [650, 216] width 53 height 24
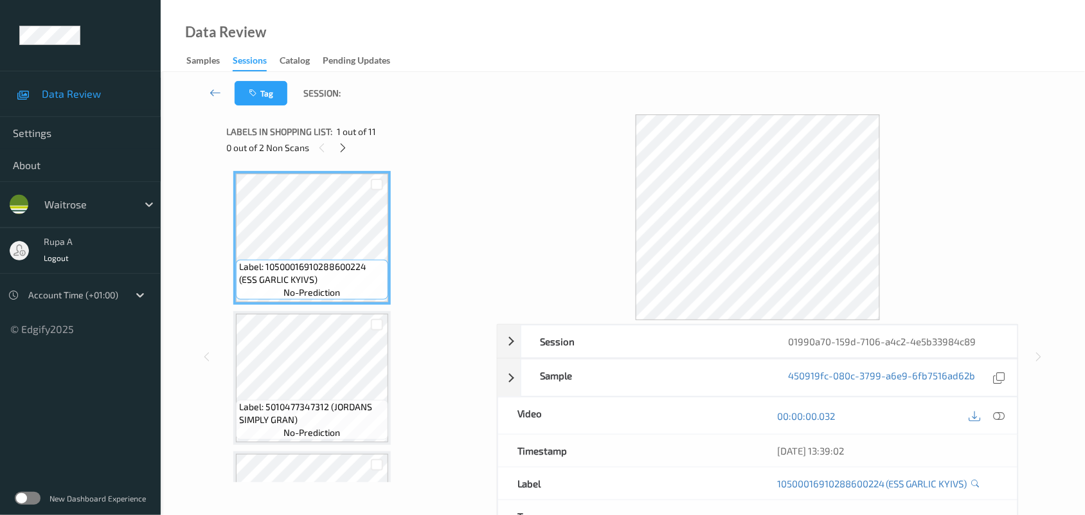
click at [478, 178] on div "Label: 10500016910288600224 (ESS GARLIC KYIVS) no-prediction Label: 50104773473…" at bounding box center [357, 324] width 261 height 318
click at [338, 150] on icon at bounding box center [343, 148] width 11 height 12
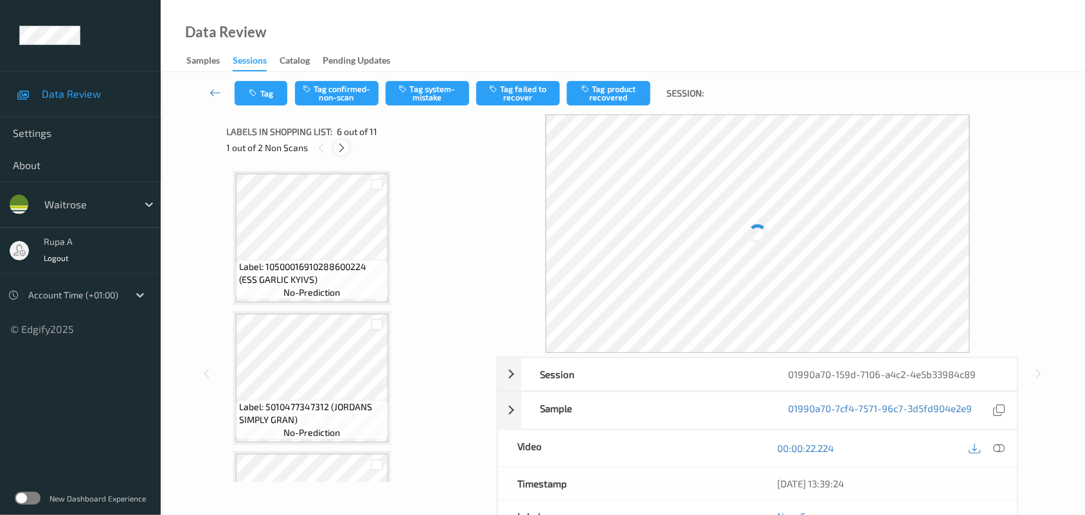
scroll to position [566, 0]
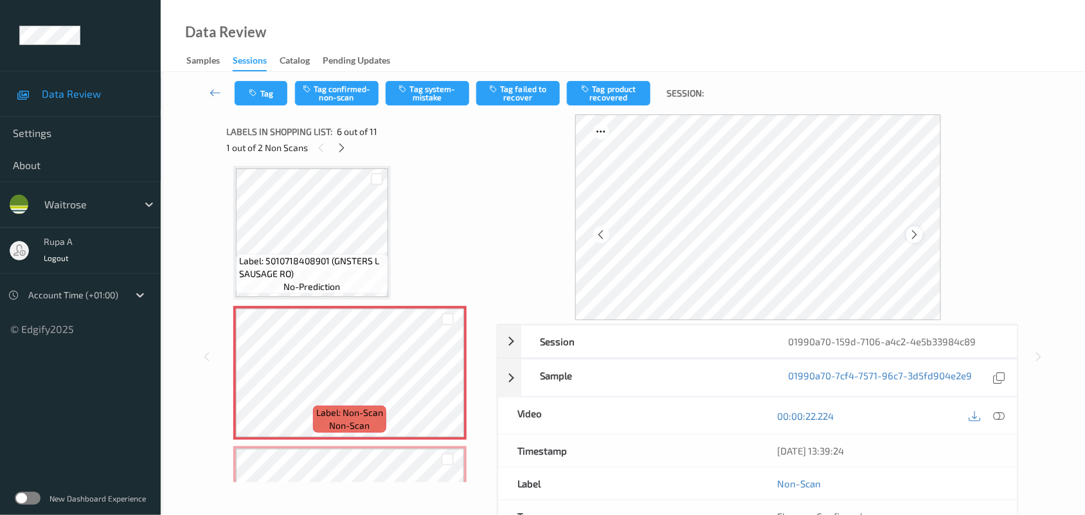
click at [911, 242] on div at bounding box center [915, 234] width 16 height 16
click at [916, 230] on icon at bounding box center [914, 235] width 11 height 12
click at [1000, 418] on icon at bounding box center [1000, 416] width 12 height 12
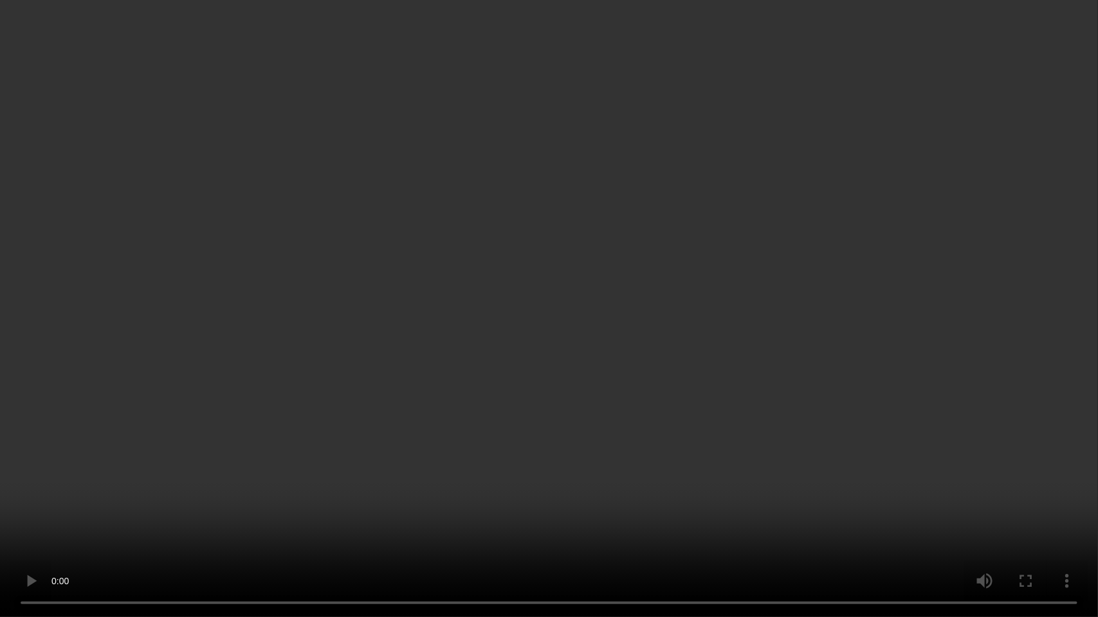
click at [1029, 498] on video at bounding box center [549, 308] width 1098 height 617
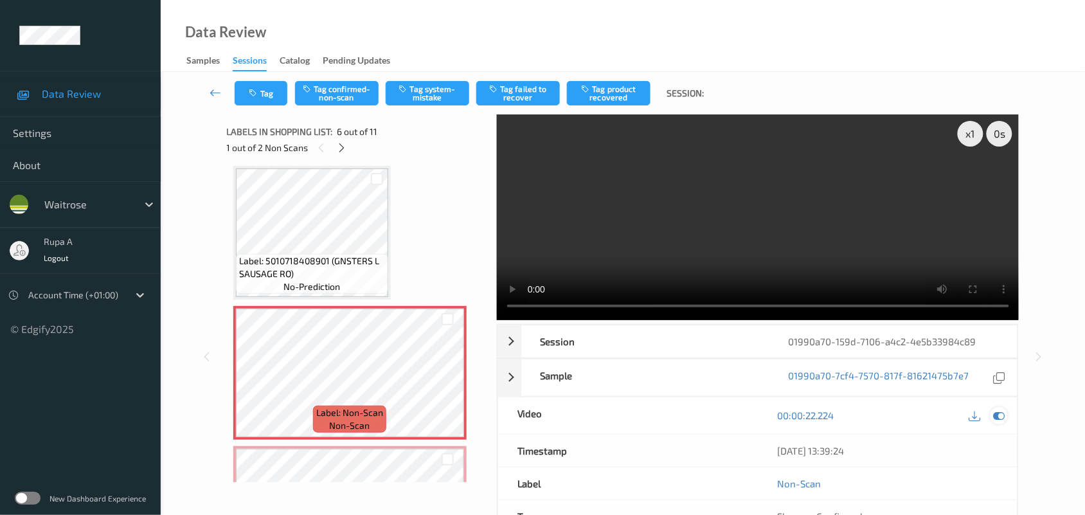
click at [1000, 415] on icon at bounding box center [1000, 416] width 12 height 12
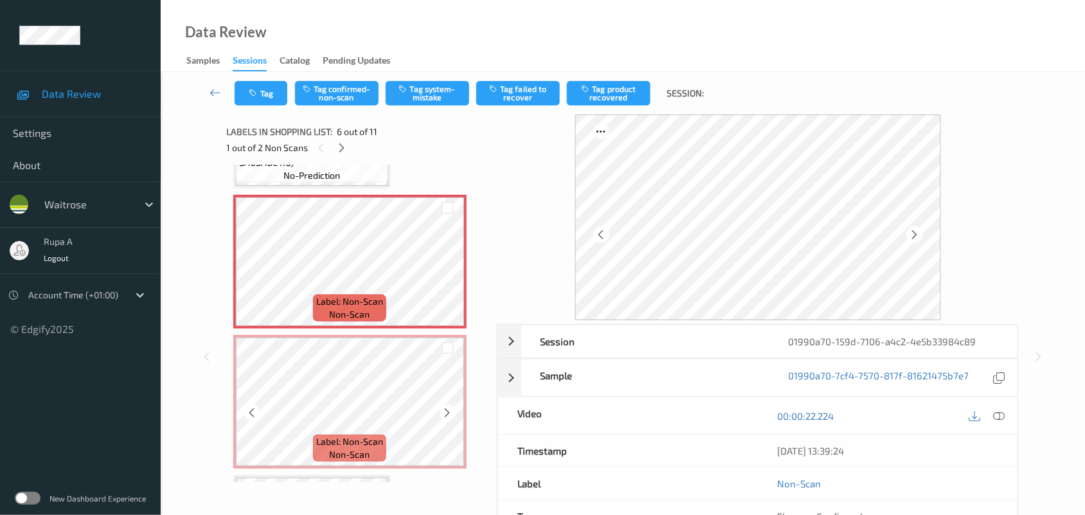
scroll to position [646, 0]
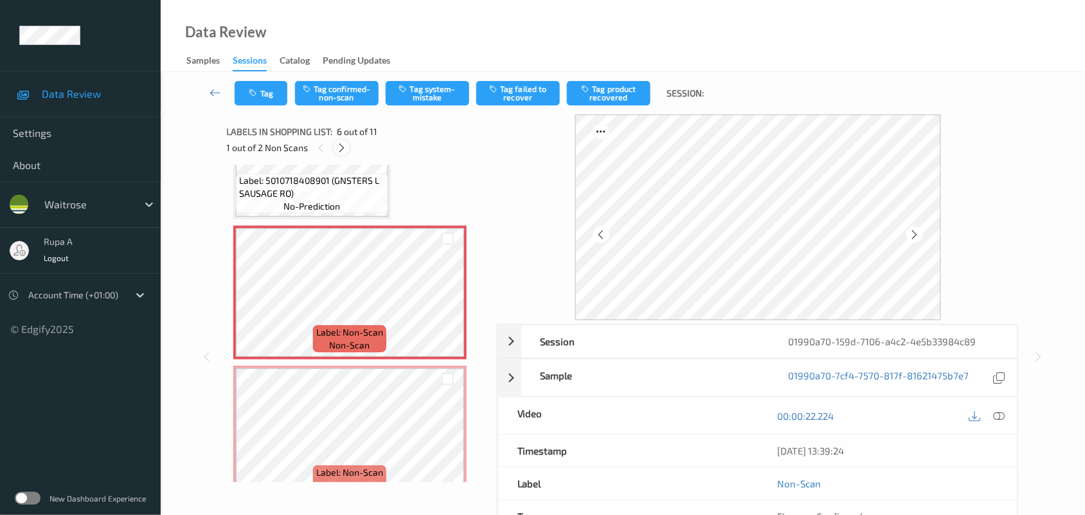
click at [339, 152] on icon at bounding box center [341, 148] width 11 height 12
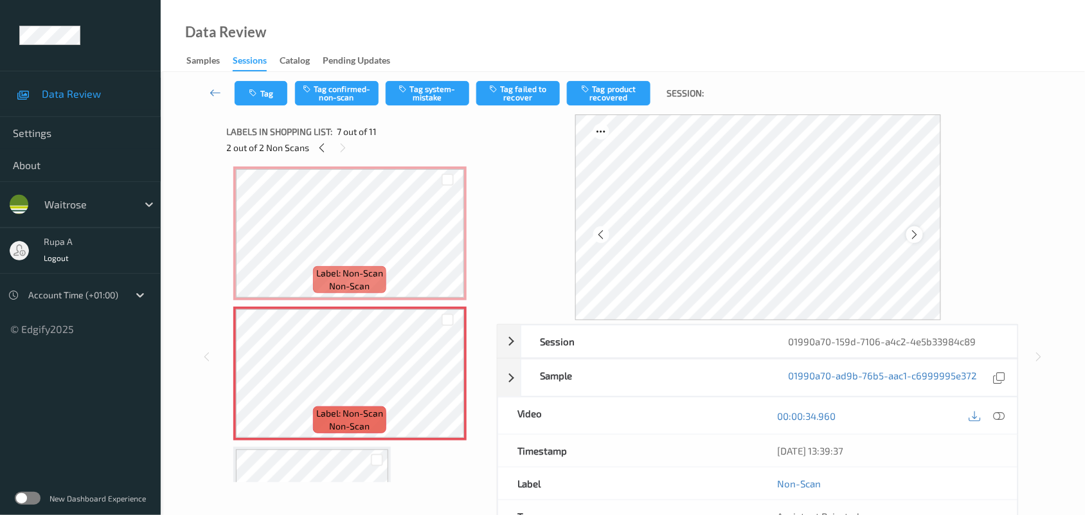
click at [917, 239] on icon at bounding box center [914, 235] width 11 height 12
click at [918, 239] on icon at bounding box center [914, 235] width 11 height 12
click at [918, 238] on icon at bounding box center [914, 235] width 11 height 12
click at [598, 230] on icon at bounding box center [601, 235] width 11 height 12
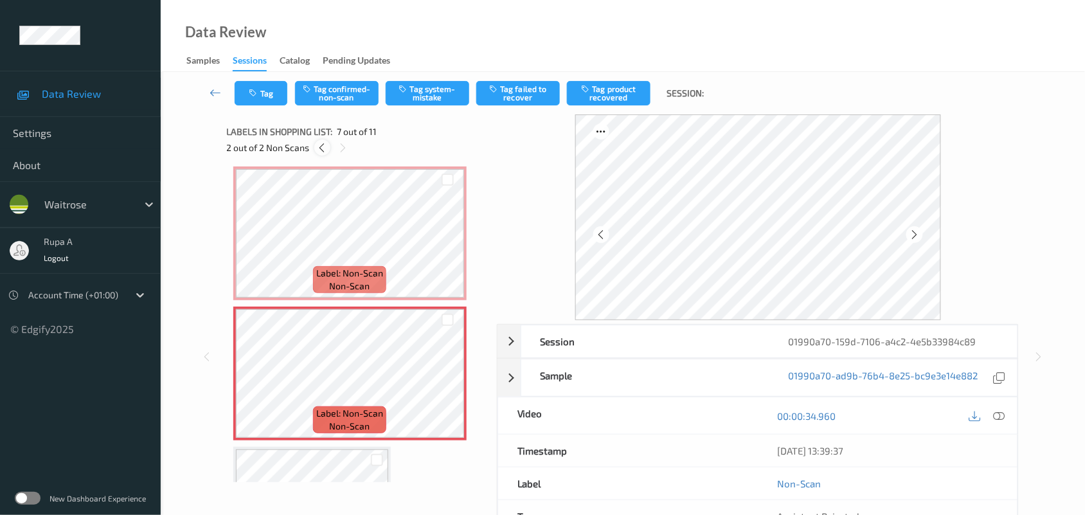
click at [318, 149] on icon at bounding box center [322, 148] width 11 height 12
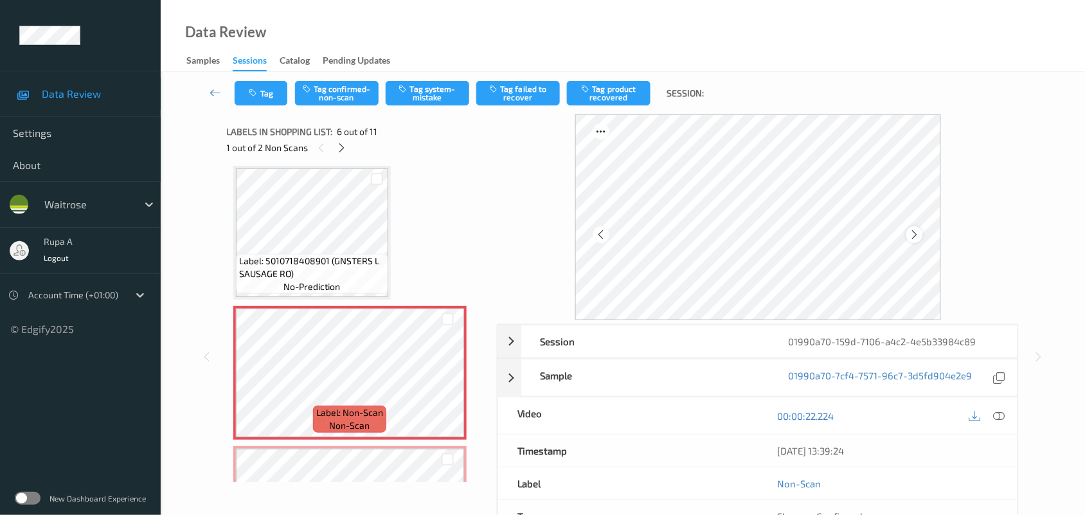
click at [914, 233] on icon at bounding box center [914, 235] width 11 height 12
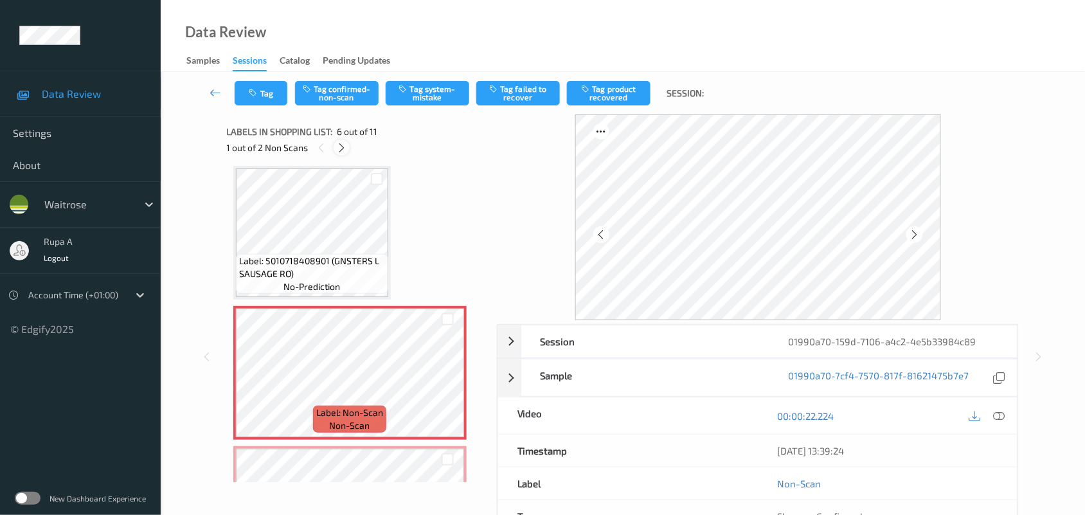
click at [346, 146] on icon at bounding box center [341, 148] width 11 height 12
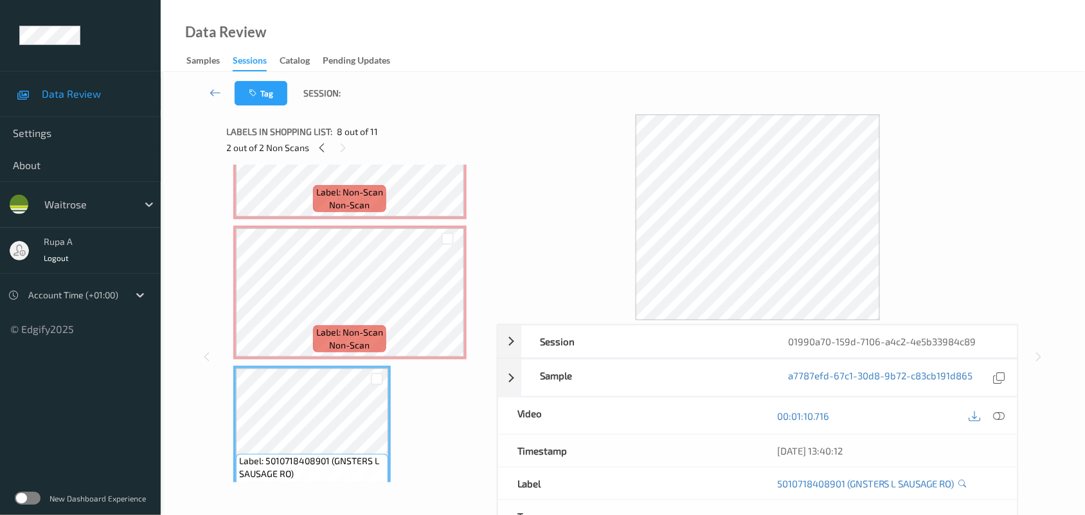
scroll to position [786, 0]
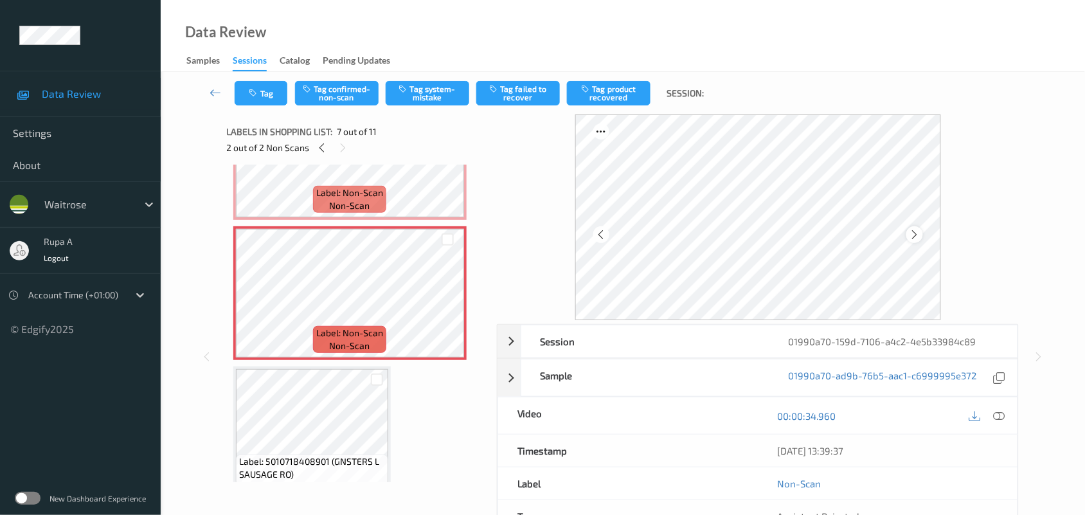
click at [914, 231] on icon at bounding box center [914, 235] width 11 height 12
click at [914, 230] on icon at bounding box center [914, 235] width 11 height 12
click at [1003, 410] on icon at bounding box center [1000, 416] width 12 height 12
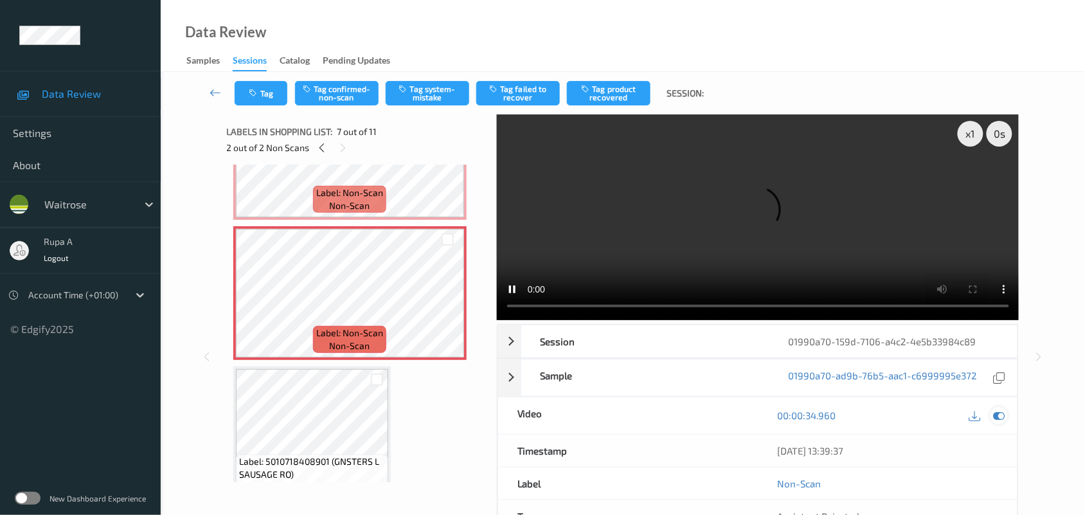
click at [997, 419] on icon at bounding box center [1000, 416] width 12 height 12
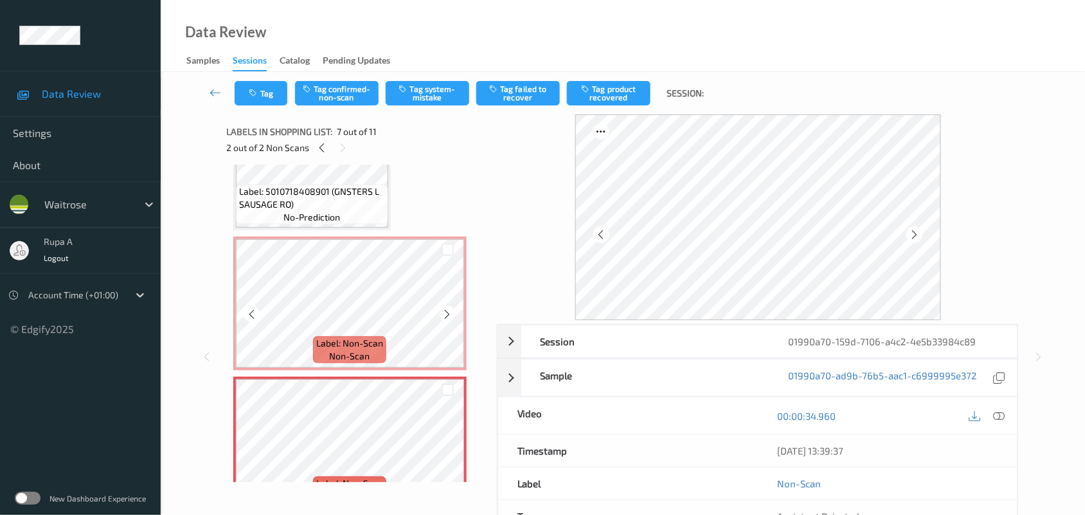
scroll to position [625, 0]
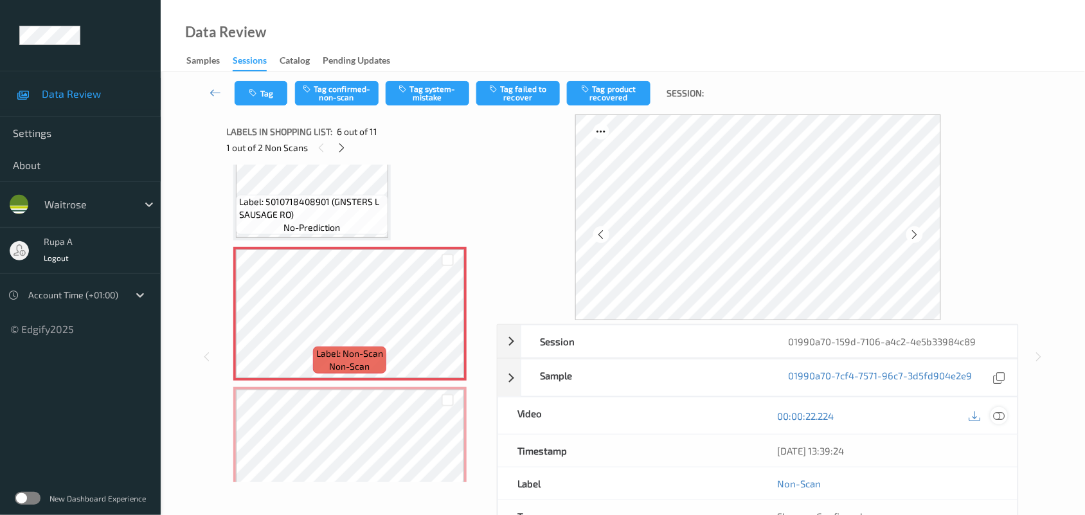
click at [995, 415] on icon at bounding box center [1000, 416] width 12 height 12
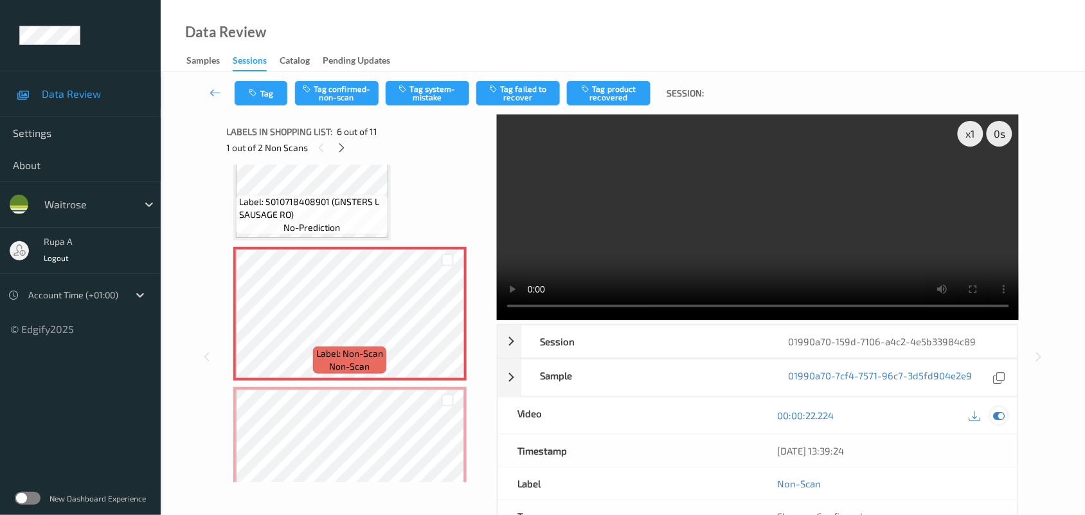
click at [999, 413] on icon at bounding box center [1000, 416] width 12 height 12
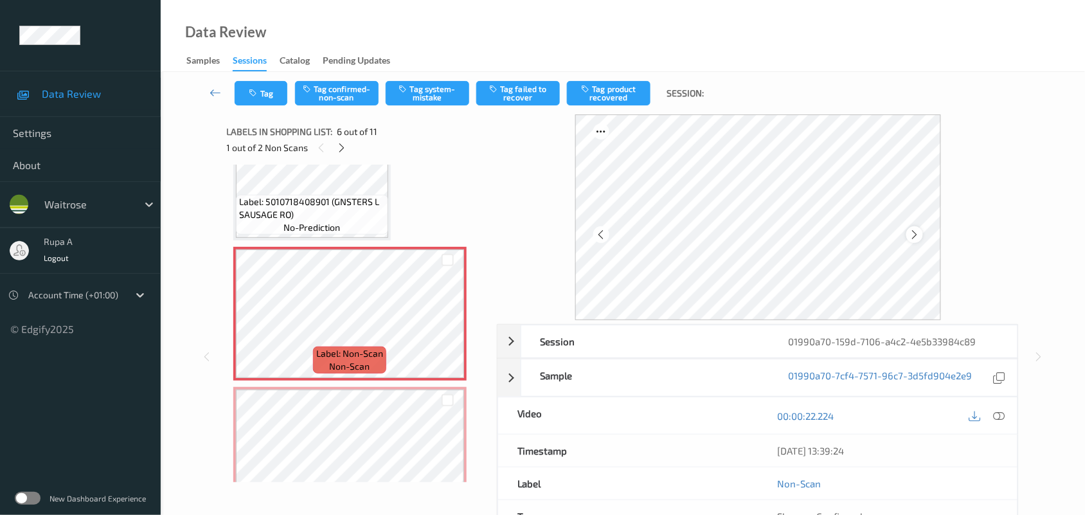
click at [918, 230] on icon at bounding box center [914, 235] width 11 height 12
click at [914, 231] on icon at bounding box center [914, 235] width 11 height 12
click at [346, 145] on icon at bounding box center [341, 148] width 11 height 12
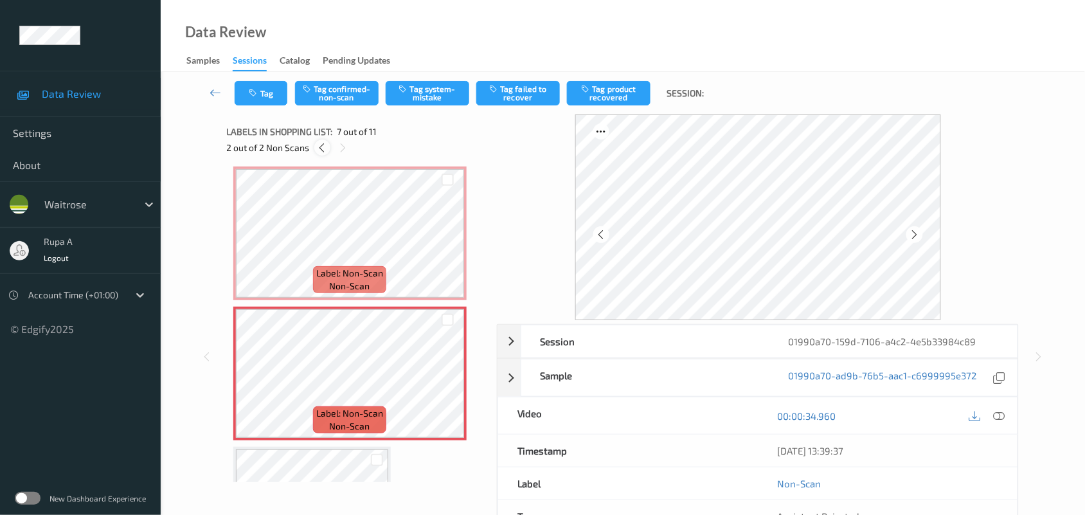
click at [318, 152] on icon at bounding box center [322, 148] width 11 height 12
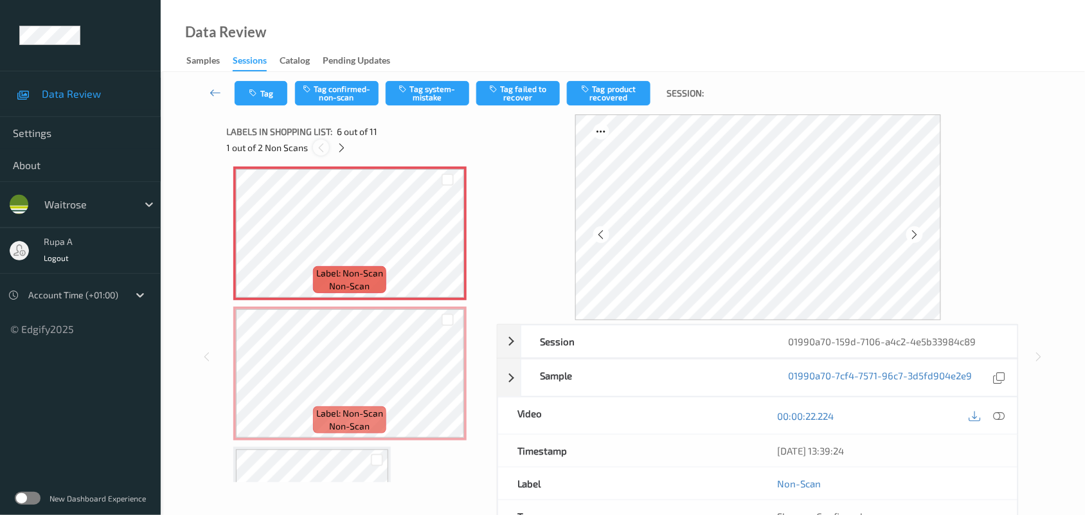
scroll to position [566, 0]
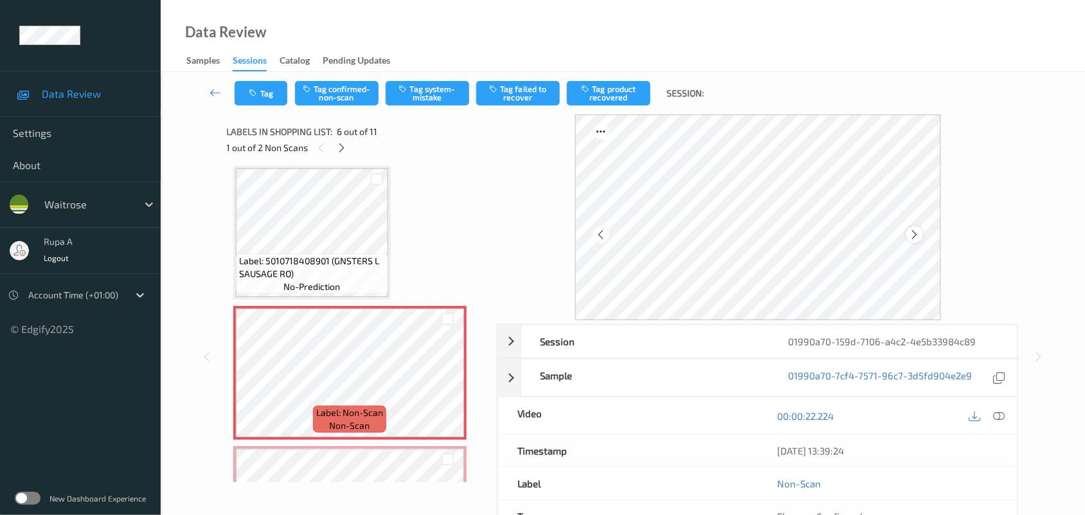
click at [912, 239] on icon at bounding box center [914, 235] width 11 height 12
click at [1001, 413] on icon at bounding box center [1000, 416] width 12 height 12
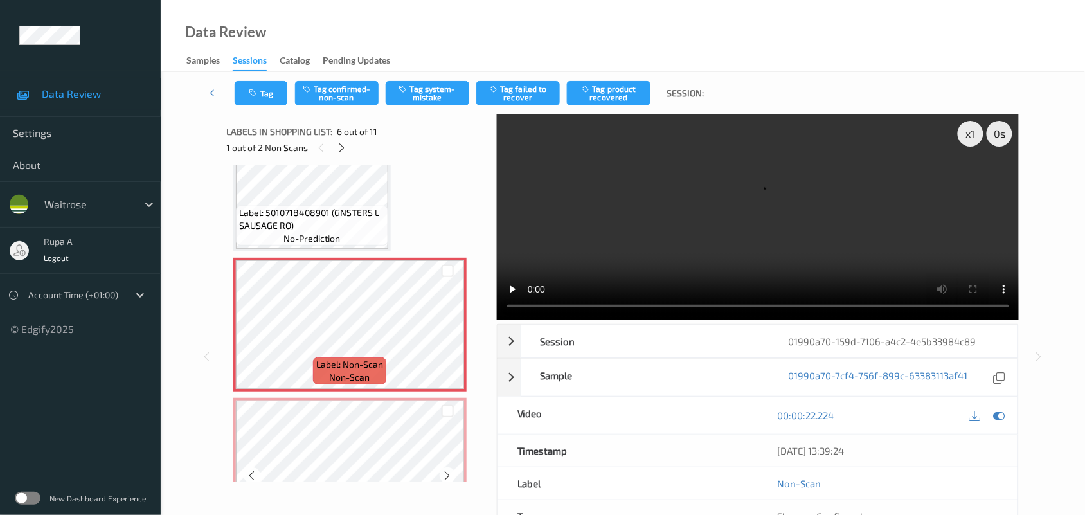
scroll to position [646, 0]
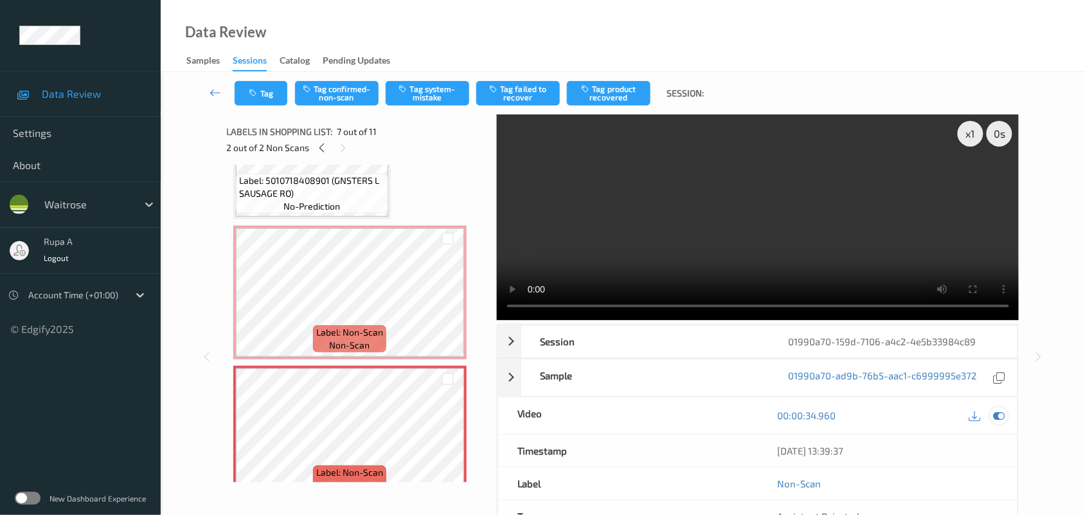
click at [998, 410] on icon at bounding box center [1000, 416] width 12 height 12
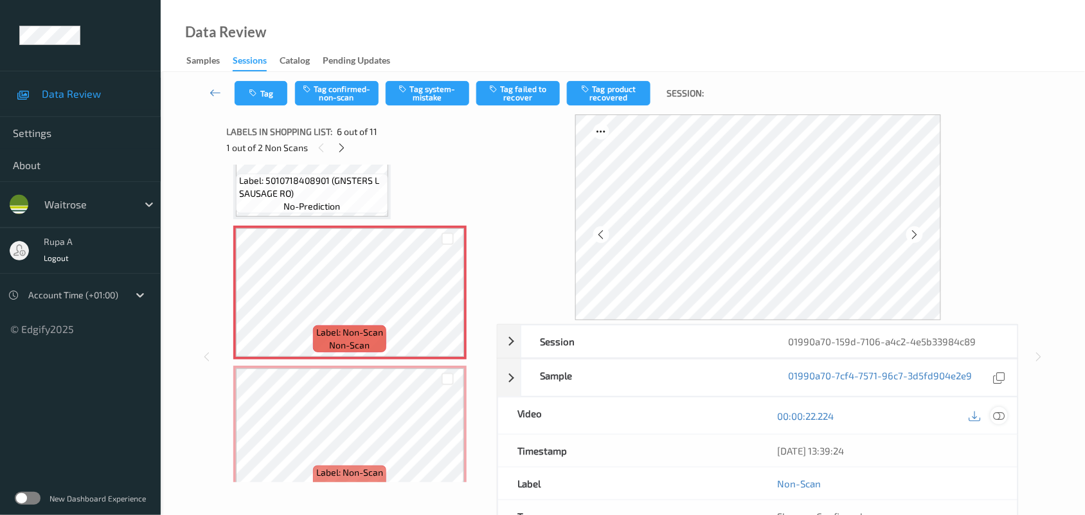
click at [995, 416] on icon at bounding box center [1000, 416] width 12 height 12
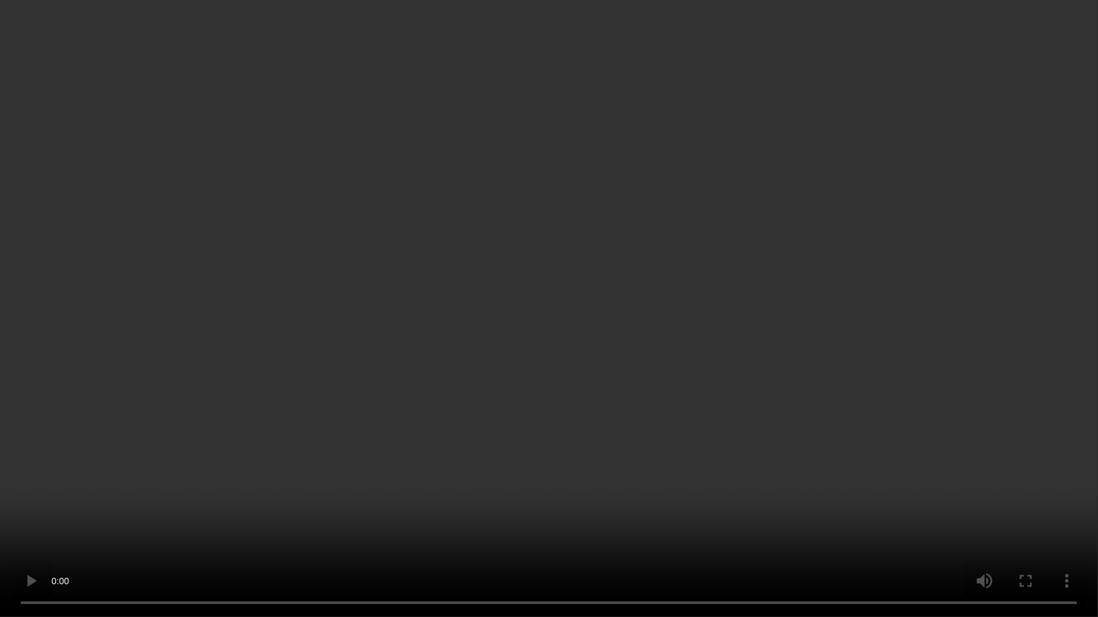
click at [1053, 422] on video at bounding box center [549, 308] width 1098 height 617
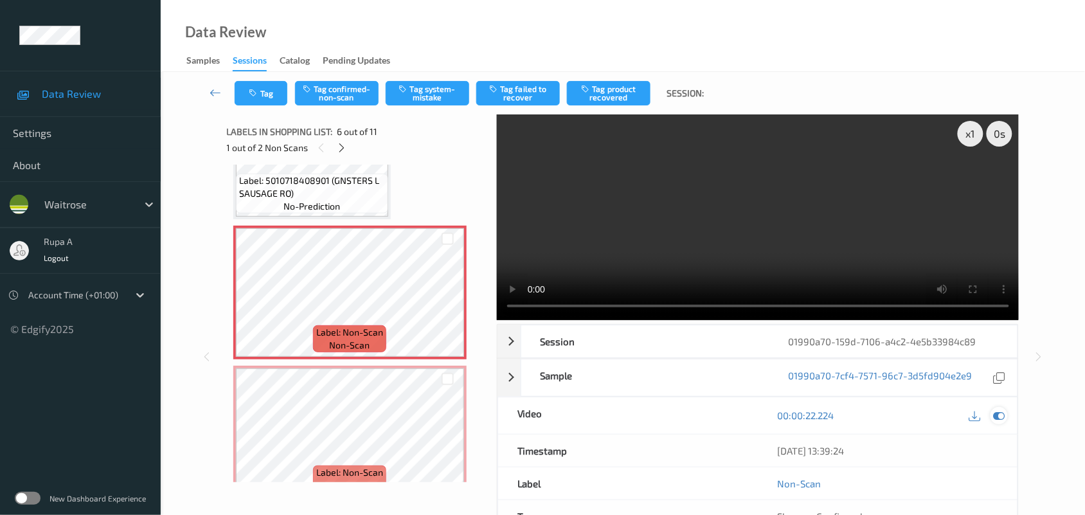
click at [1005, 415] on icon at bounding box center [1000, 416] width 12 height 12
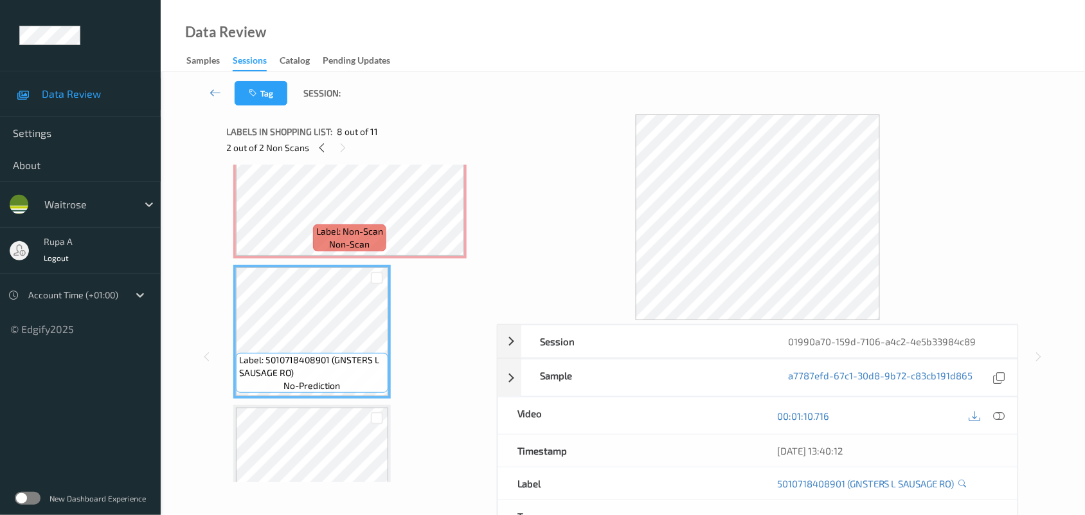
scroll to position [727, 0]
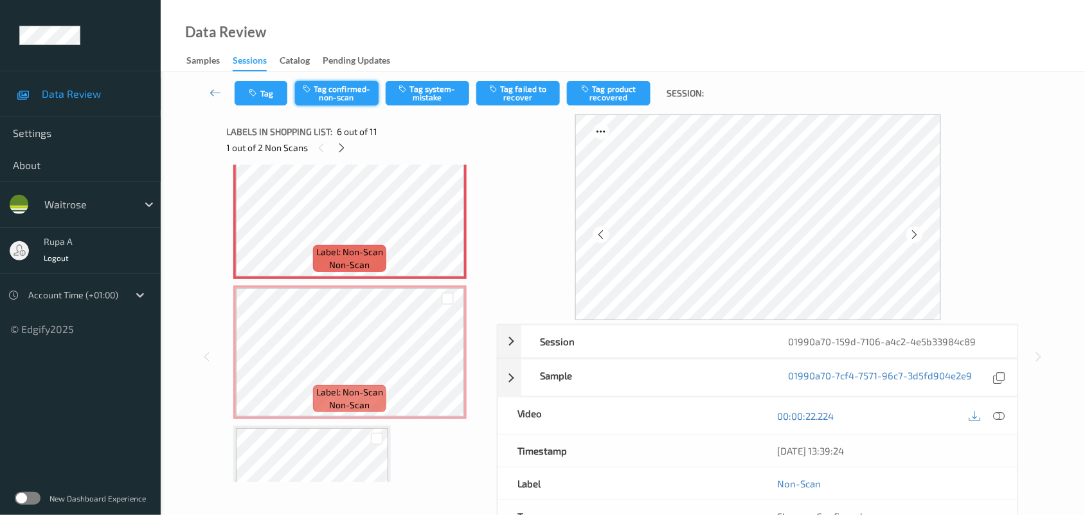
click at [357, 98] on button "Tag confirmed-non-scan" at bounding box center [337, 93] width 84 height 24
click at [609, 98] on button "Tag product recovered" at bounding box center [609, 93] width 84 height 24
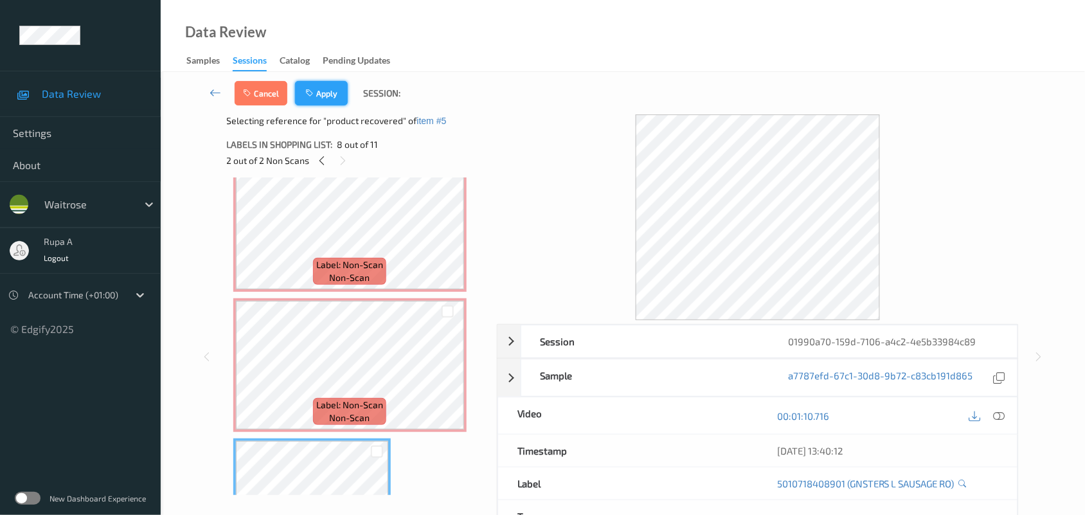
click at [310, 94] on icon "button" at bounding box center [310, 93] width 11 height 9
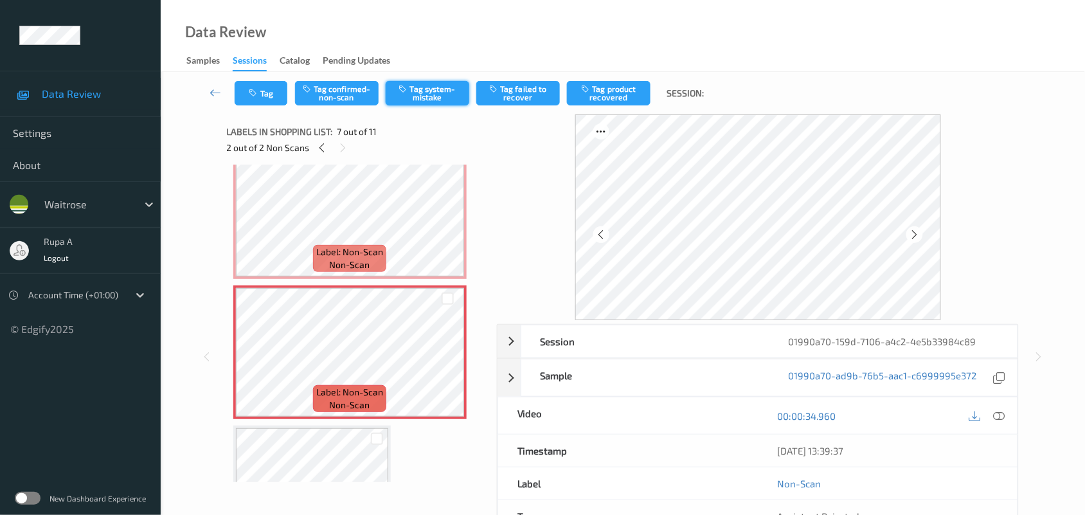
click at [434, 103] on button "Tag system-mistake" at bounding box center [428, 93] width 84 height 24
click at [267, 103] on button "Tag" at bounding box center [261, 93] width 53 height 24
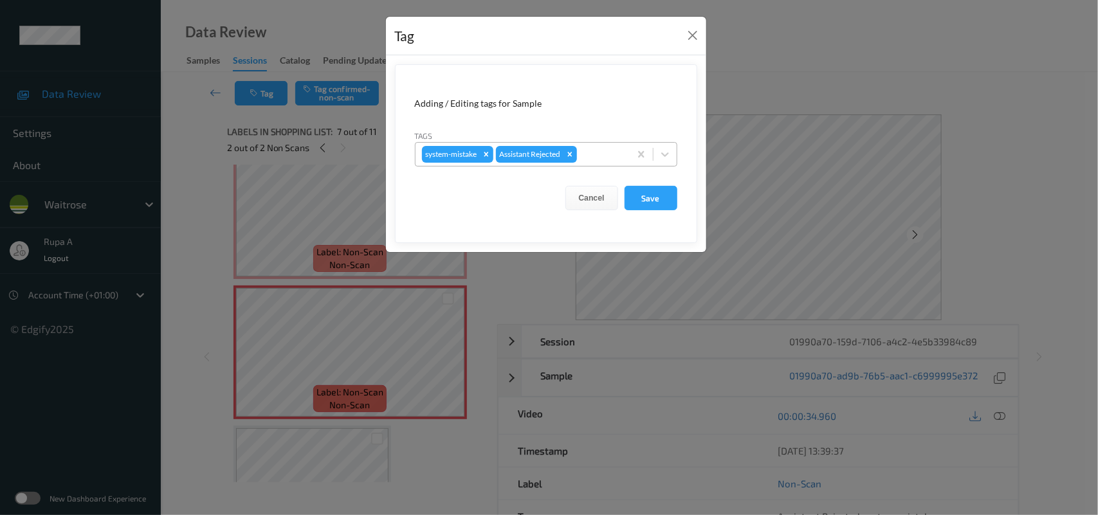
click at [599, 158] on div at bounding box center [601, 154] width 44 height 15
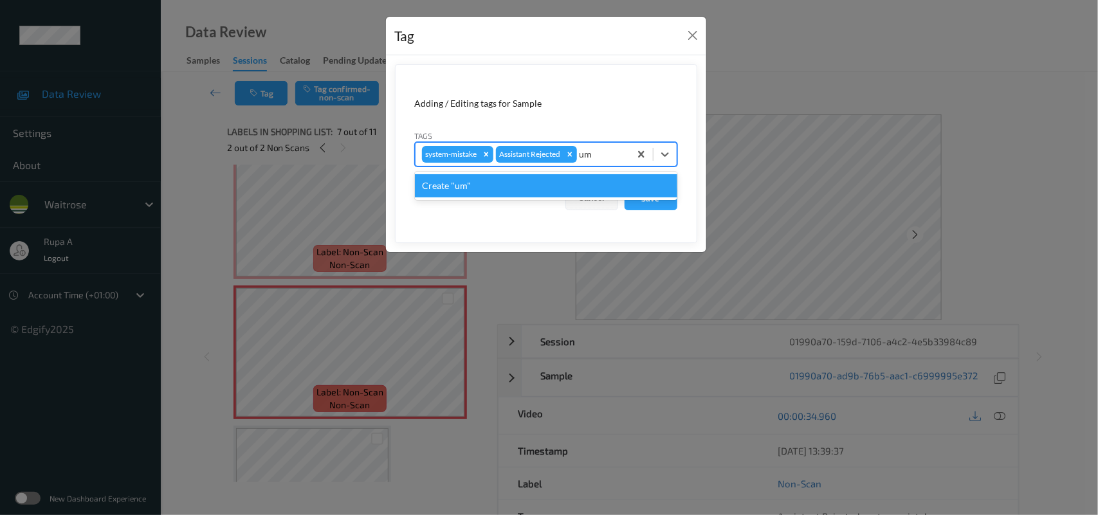
click at [592, 156] on input "um" at bounding box center [586, 154] width 15 height 13
type input "un"
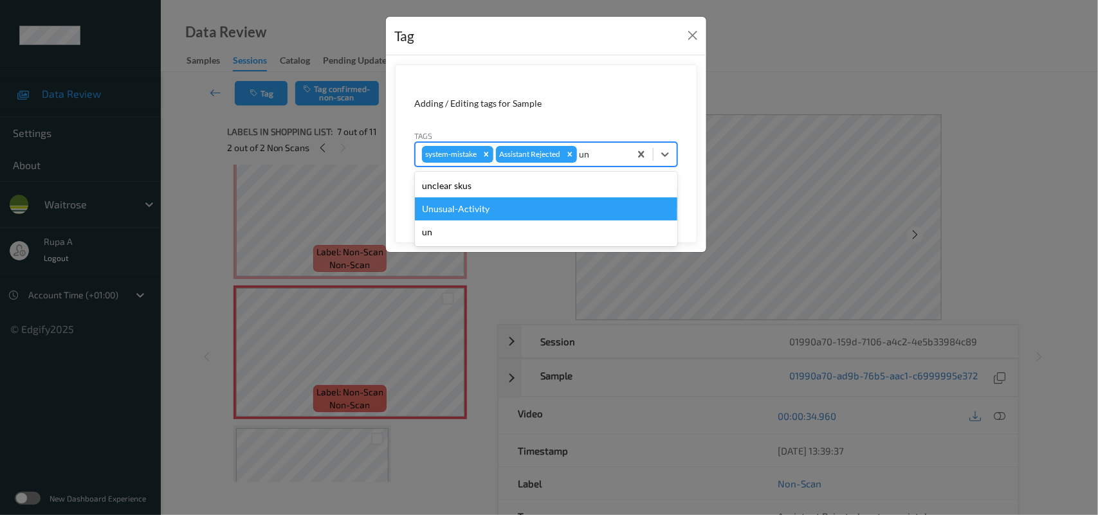
click at [500, 207] on div "Unusual-Activity" at bounding box center [546, 208] width 262 height 23
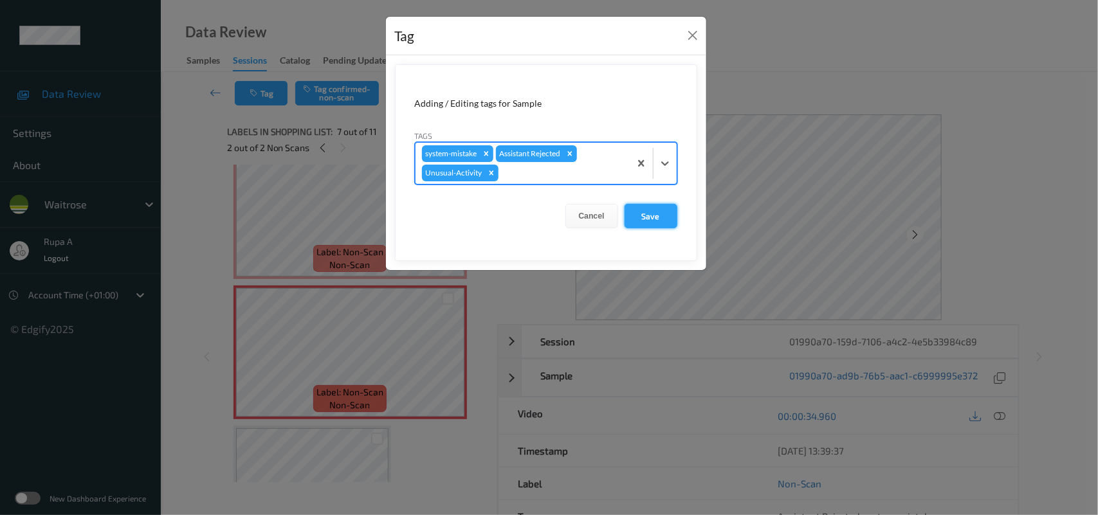
click at [653, 219] on button "Save" at bounding box center [650, 216] width 53 height 24
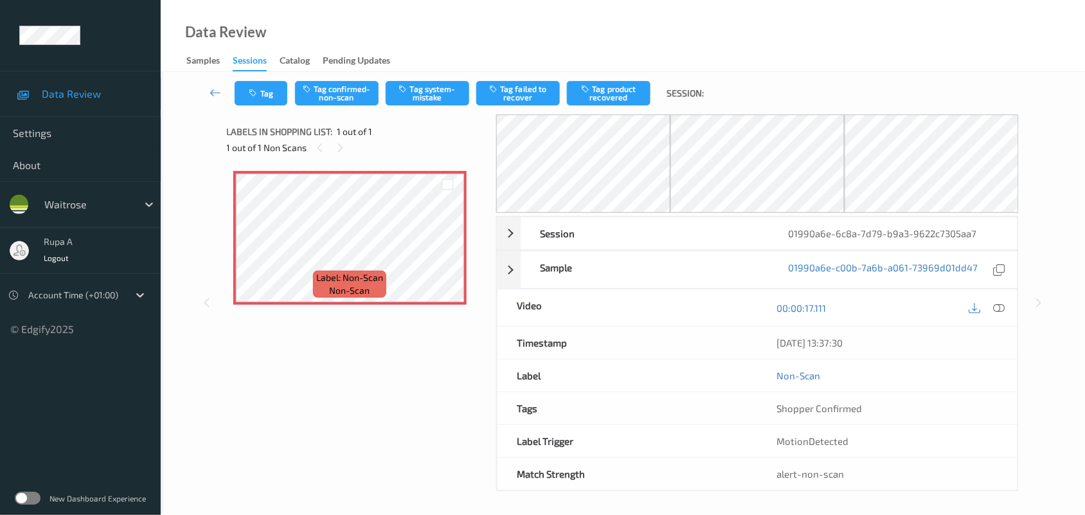
click at [410, 149] on div "1 out of 1 Non Scans" at bounding box center [357, 148] width 261 height 16
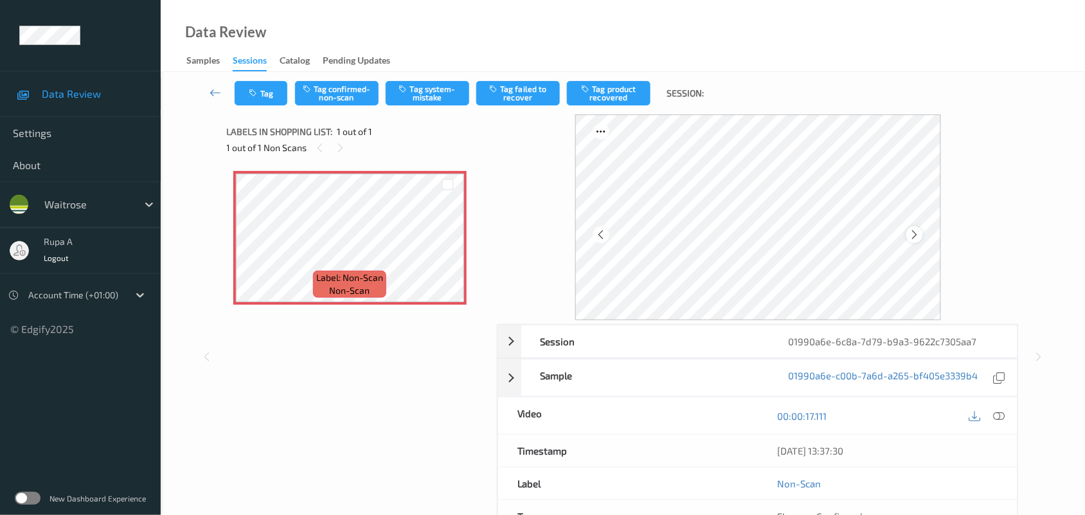
click at [910, 230] on icon at bounding box center [914, 235] width 11 height 12
click at [910, 232] on icon at bounding box center [914, 235] width 11 height 12
click at [1004, 415] on icon at bounding box center [1000, 416] width 12 height 12
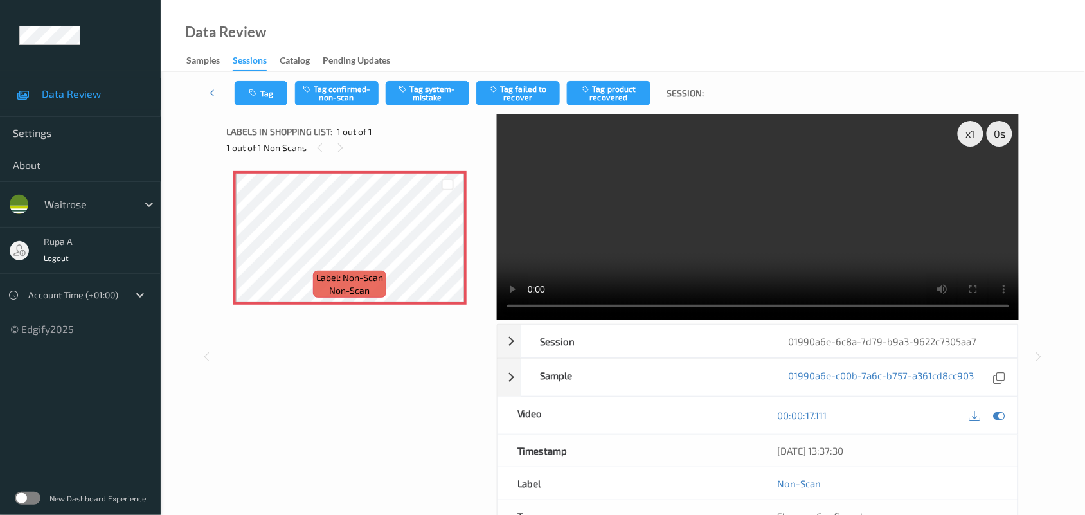
click at [289, 434] on div "Labels in shopping list: 1 out of 1 1 out of 1 Non Scans Label: Non-Scan non-sc…" at bounding box center [357, 356] width 261 height 485
click at [342, 104] on button "Tag confirmed-non-scan" at bounding box center [337, 93] width 84 height 24
click at [245, 103] on button "Tag" at bounding box center [261, 93] width 53 height 24
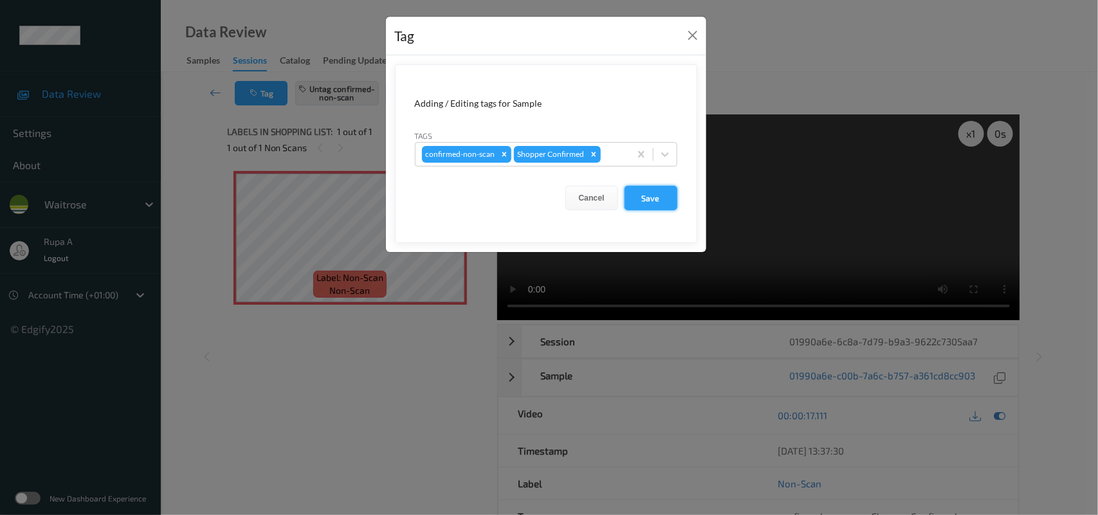
click at [658, 197] on button "Save" at bounding box center [650, 198] width 53 height 24
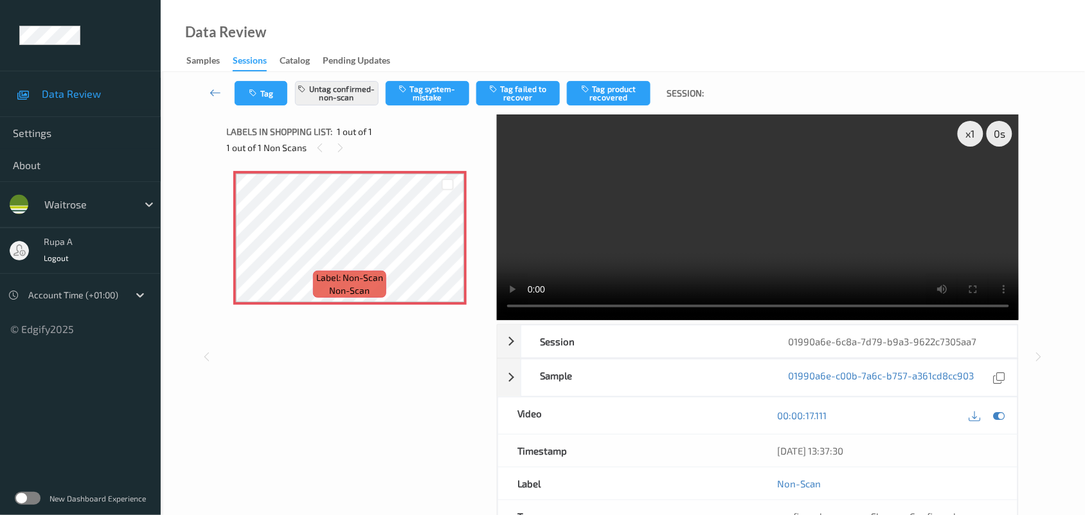
click at [444, 21] on div "Data Review Samples Sessions Catalog Pending Updates" at bounding box center [623, 36] width 925 height 72
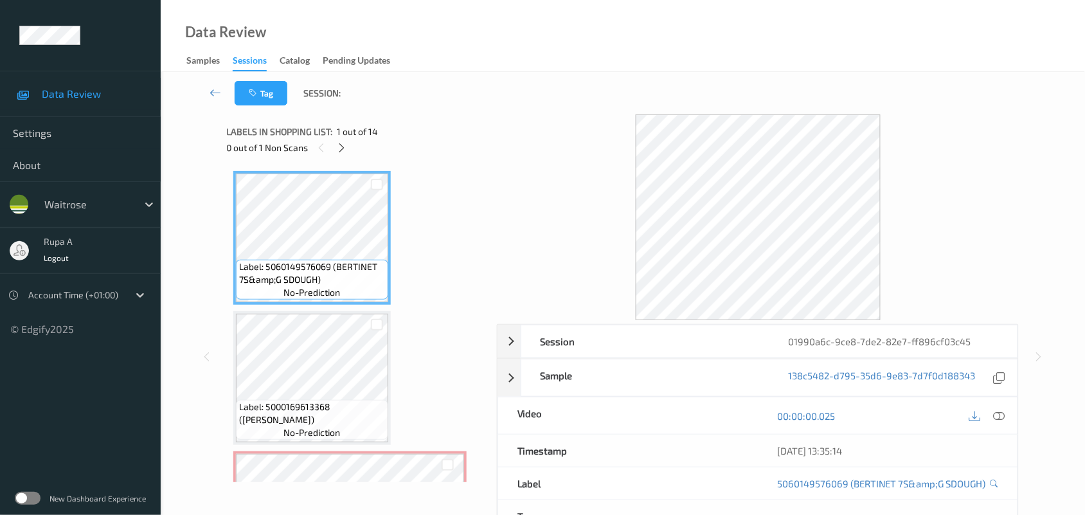
click at [463, 105] on div "Tag Session:" at bounding box center [623, 93] width 872 height 42
click at [341, 149] on icon at bounding box center [341, 148] width 11 height 12
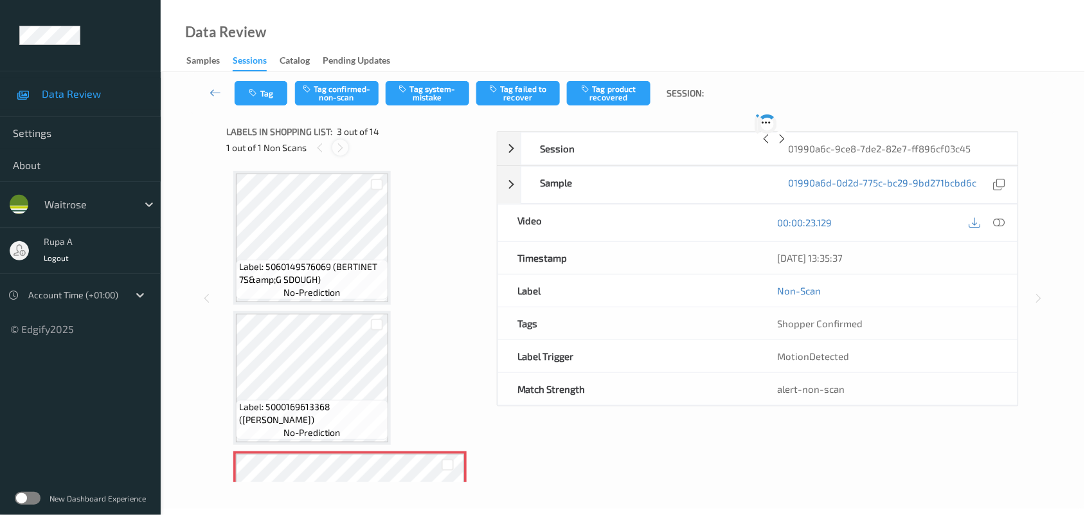
scroll to position [146, 0]
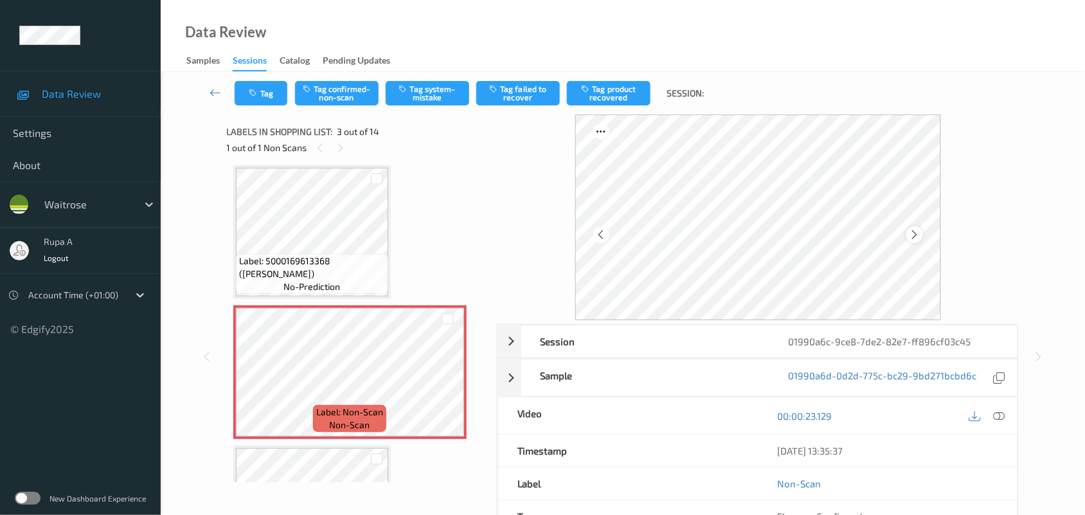
click at [917, 231] on icon at bounding box center [914, 235] width 11 height 12
click at [919, 235] on icon at bounding box center [914, 235] width 11 height 12
click at [999, 412] on icon at bounding box center [1000, 416] width 12 height 12
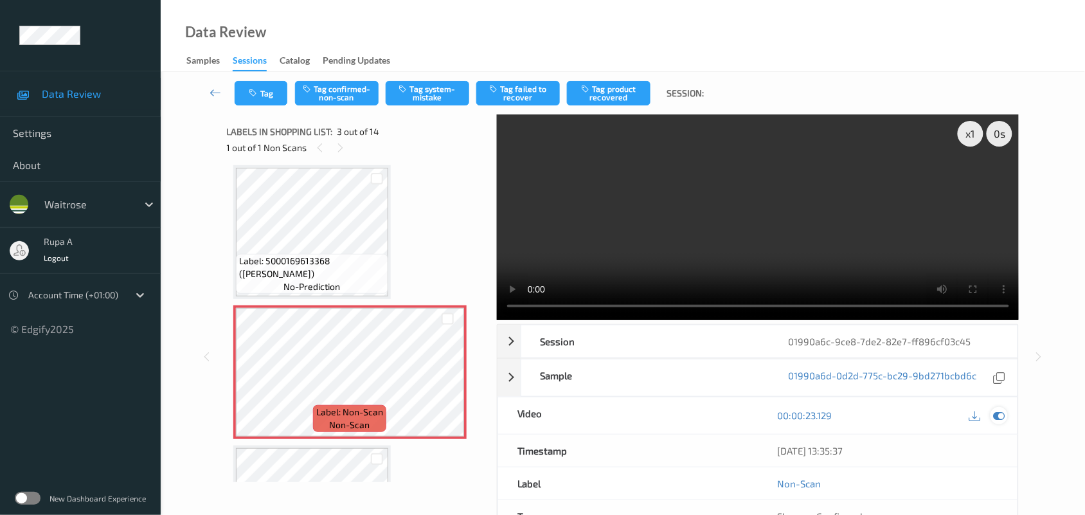
click at [1004, 415] on icon at bounding box center [1000, 416] width 12 height 12
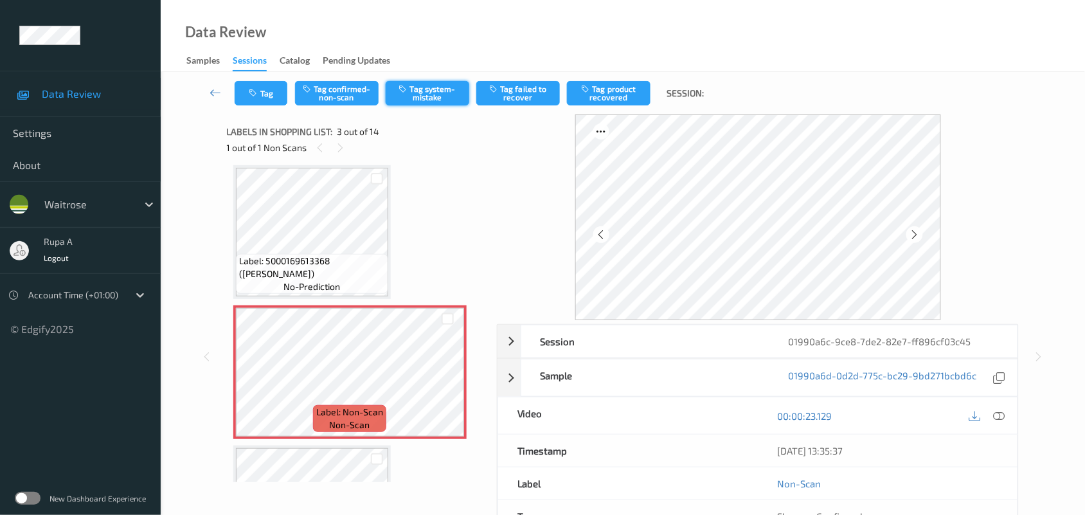
click at [434, 98] on button "Tag system-mistake" at bounding box center [428, 93] width 84 height 24
click at [258, 104] on button "Tag" at bounding box center [261, 93] width 53 height 24
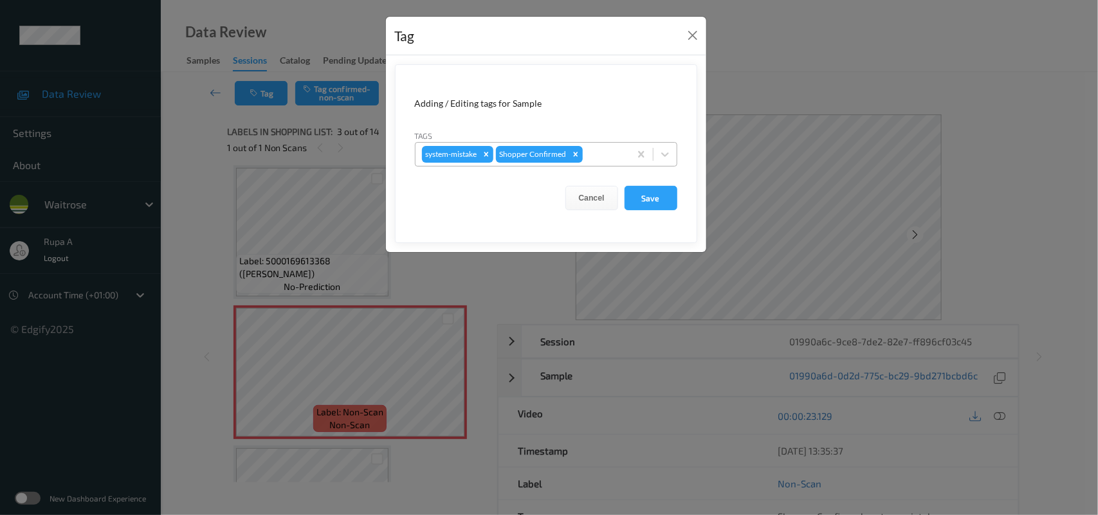
click at [593, 161] on div at bounding box center [604, 154] width 38 height 15
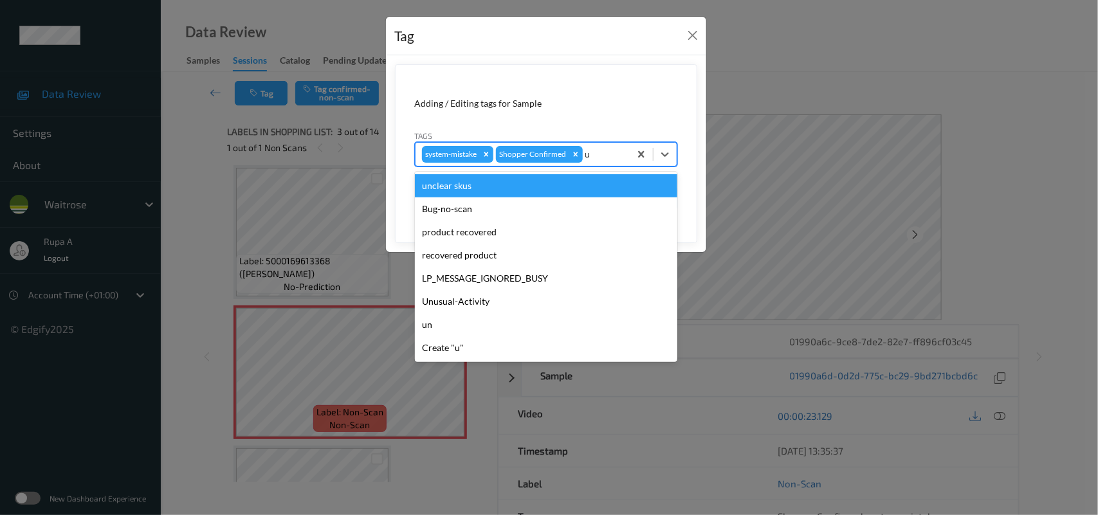
type input "un"
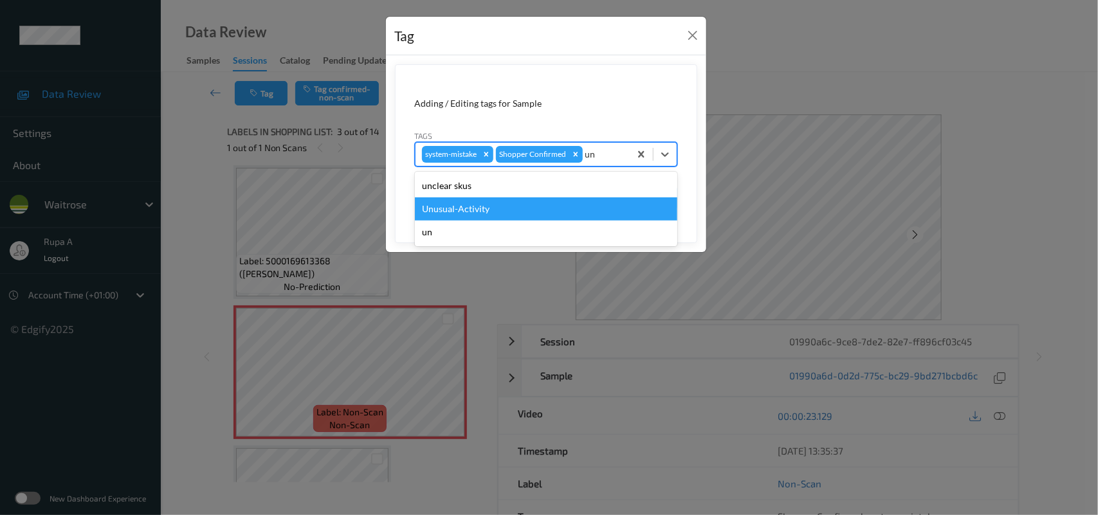
click at [522, 214] on div "Unusual-Activity" at bounding box center [546, 208] width 262 height 23
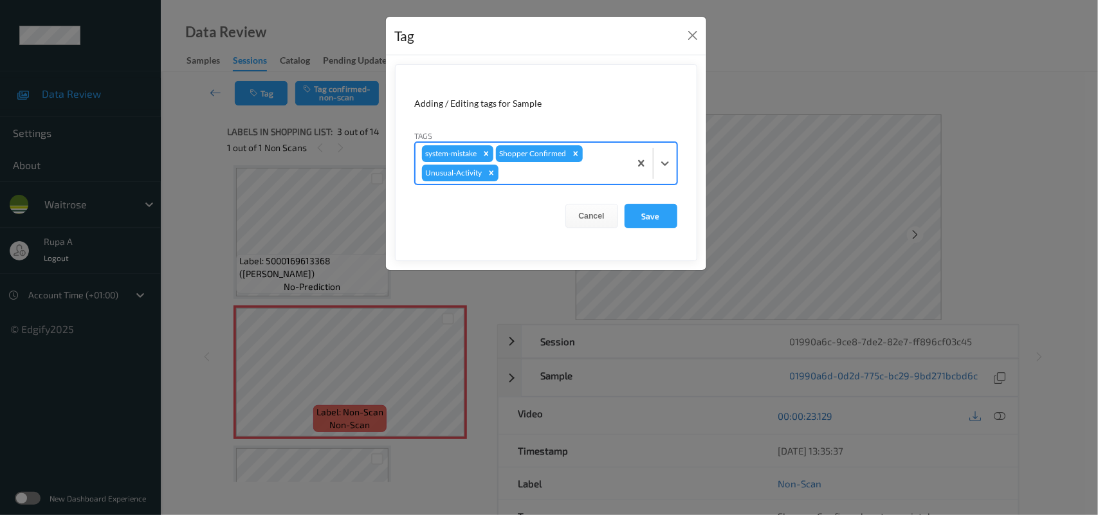
click at [588, 175] on div at bounding box center [562, 172] width 122 height 15
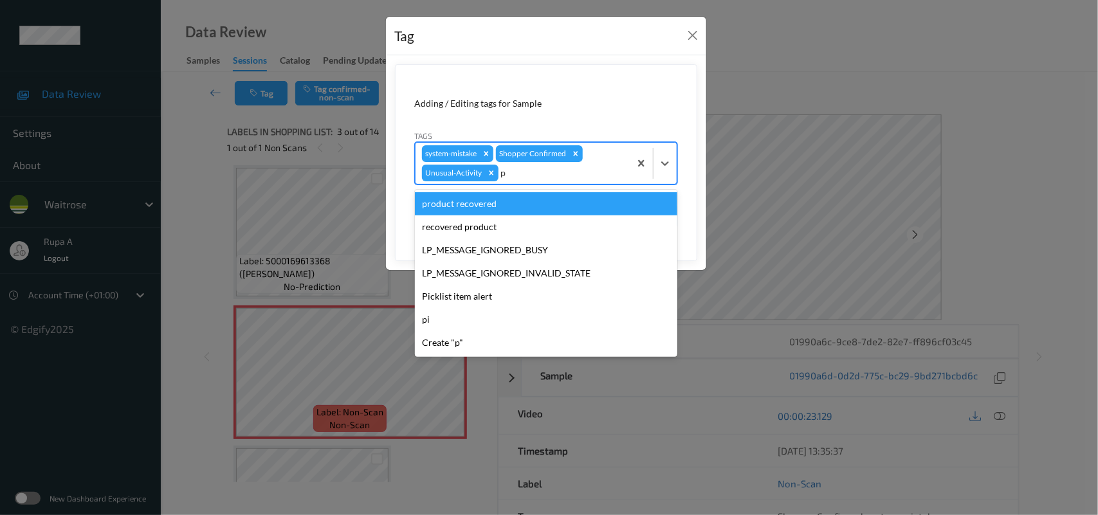
type input "pi"
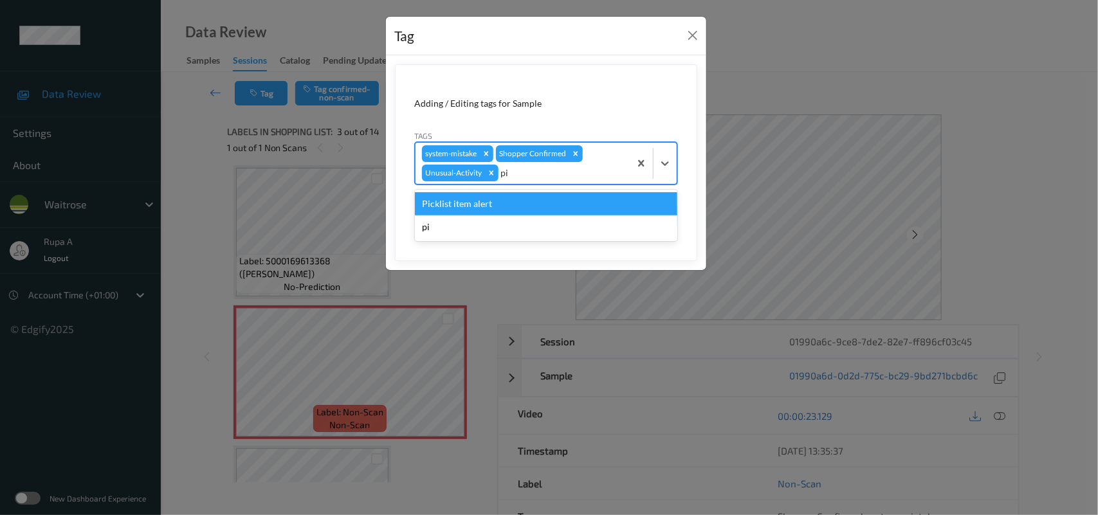
click at [574, 210] on div "Picklist item alert" at bounding box center [546, 203] width 262 height 23
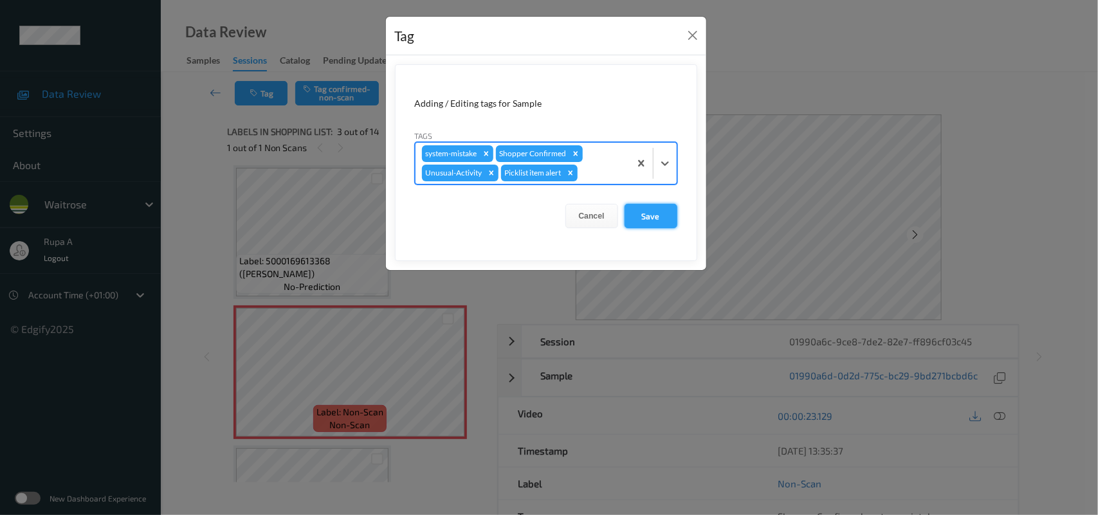
click at [650, 220] on button "Save" at bounding box center [650, 216] width 53 height 24
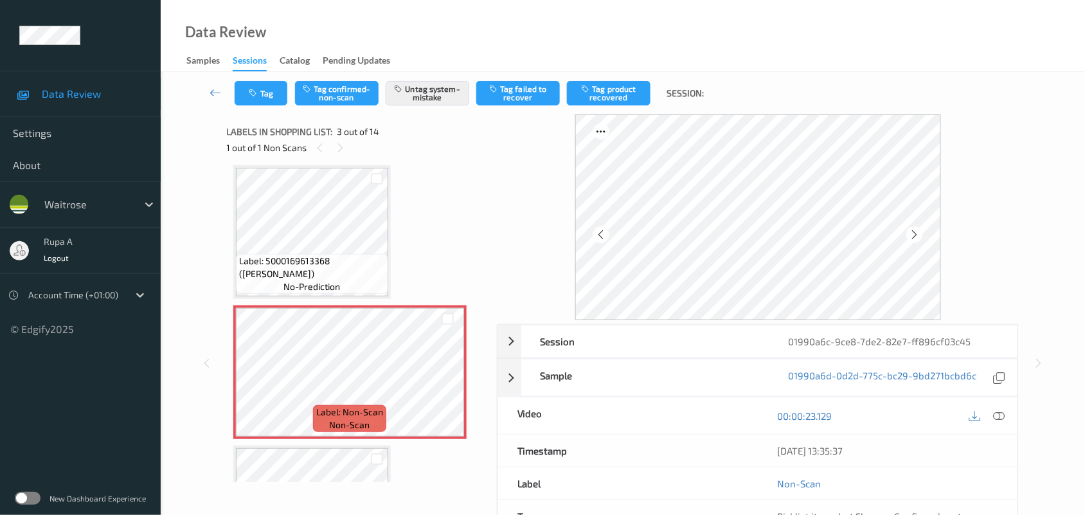
click at [407, 46] on div "Data Review Samples Sessions Catalog Pending Updates" at bounding box center [623, 36] width 925 height 72
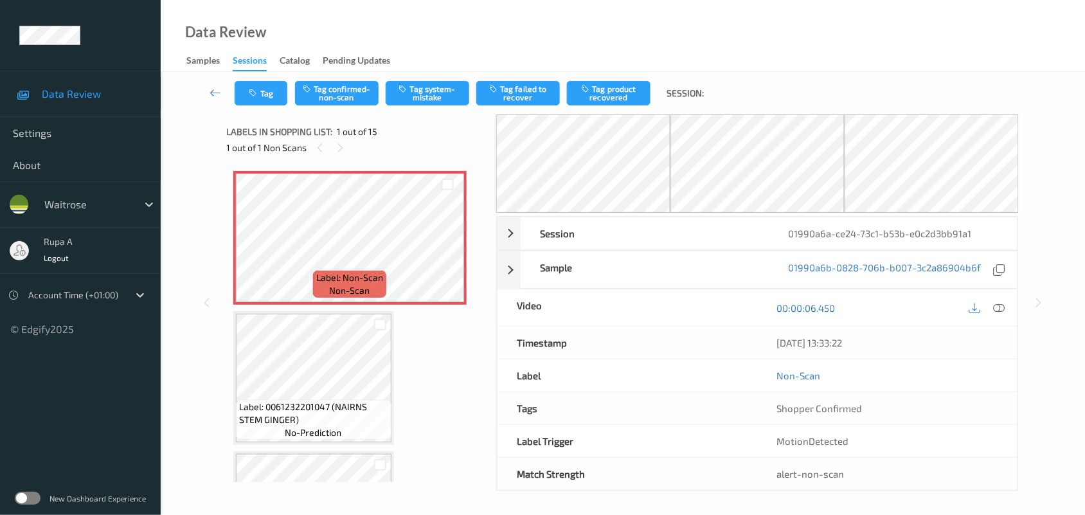
click at [403, 156] on div "Labels in shopping list: 1 out of 15 1 out of 1 Non Scans" at bounding box center [357, 139] width 261 height 50
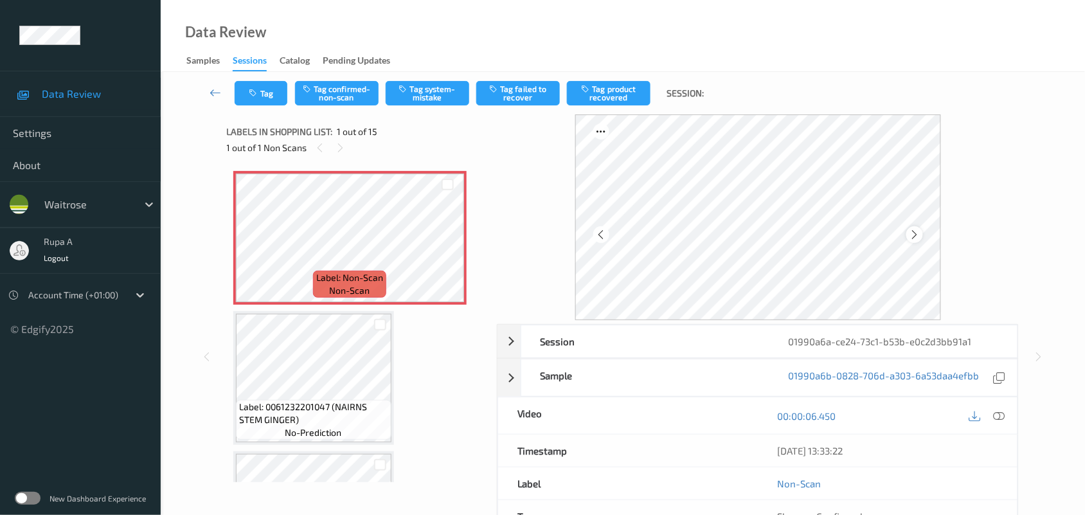
click at [914, 233] on icon at bounding box center [914, 235] width 11 height 12
click at [917, 233] on icon at bounding box center [914, 235] width 11 height 12
click at [1008, 417] on div at bounding box center [999, 415] width 17 height 17
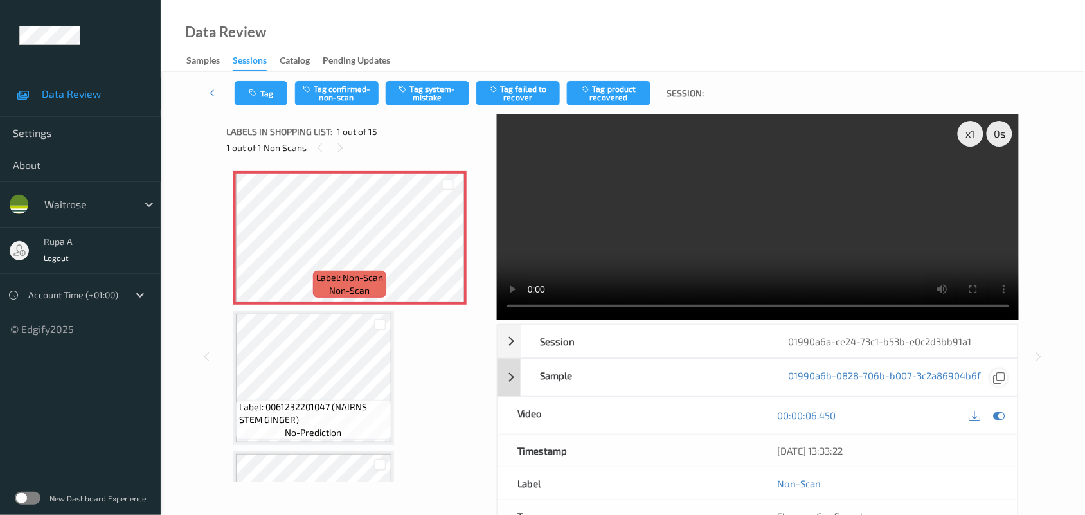
click at [1005, 415] on icon at bounding box center [1000, 416] width 12 height 12
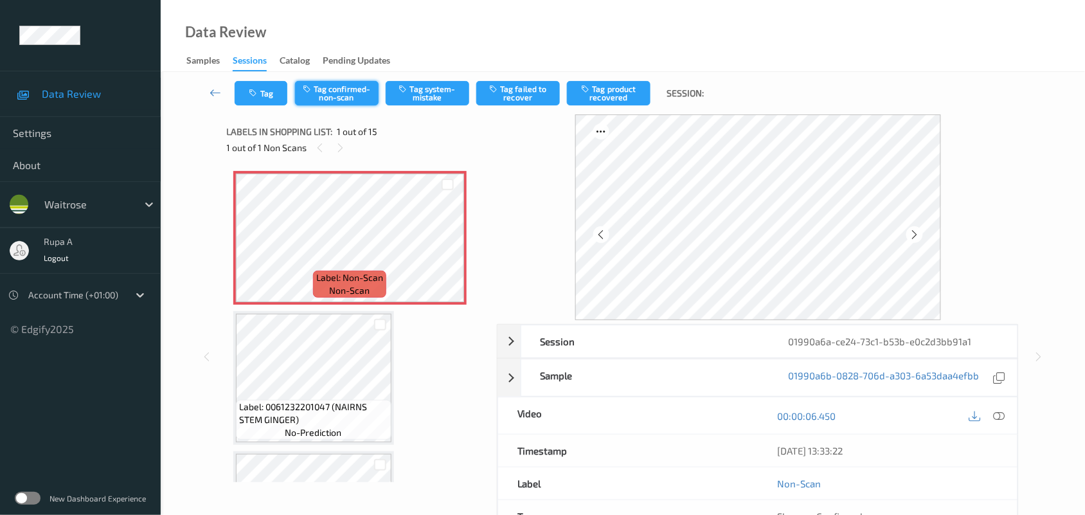
click at [347, 95] on button "Tag confirmed-non-scan" at bounding box center [337, 93] width 84 height 24
click at [495, 93] on icon "button" at bounding box center [494, 88] width 11 height 9
click at [255, 95] on icon "button" at bounding box center [254, 93] width 11 height 9
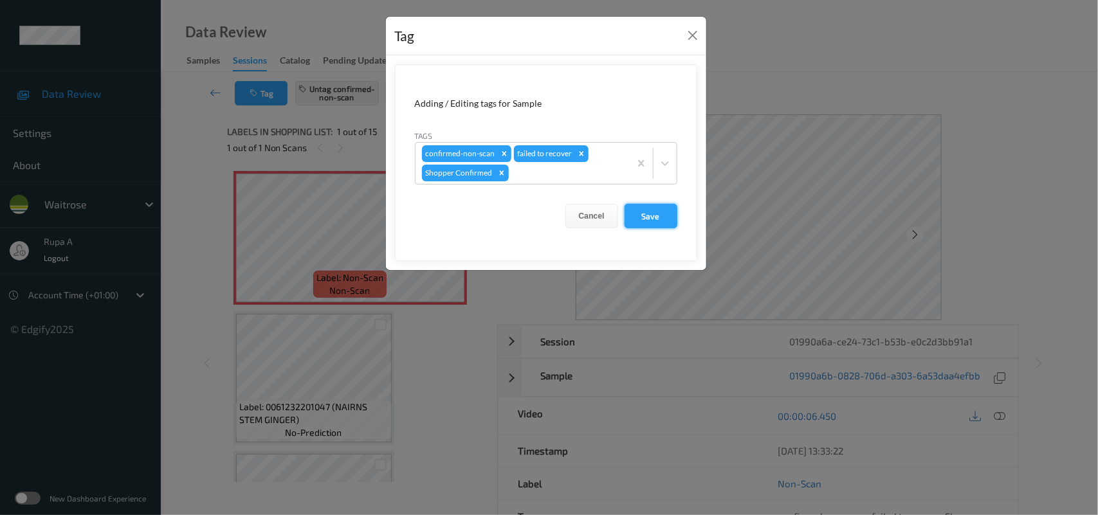
click at [627, 210] on button "Save" at bounding box center [650, 216] width 53 height 24
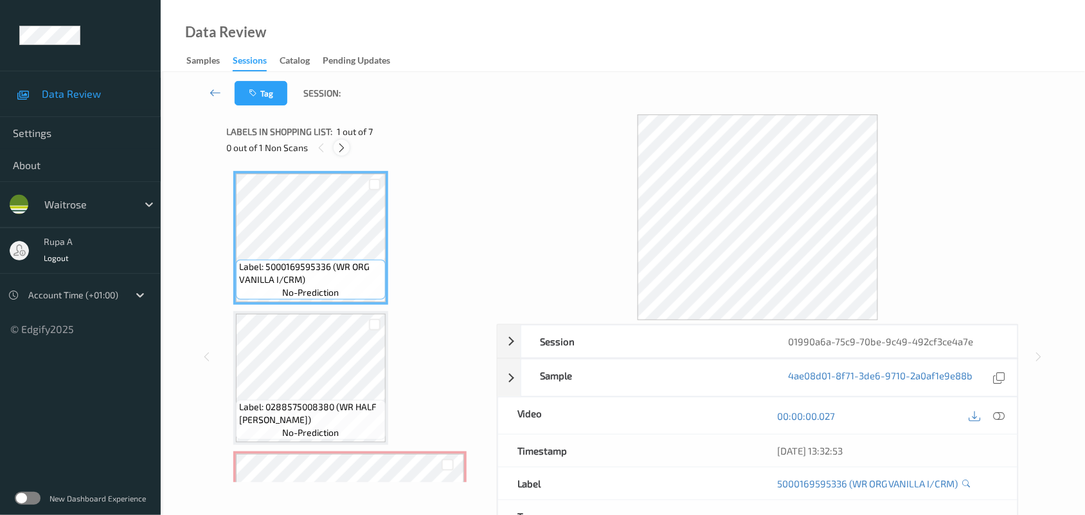
click at [341, 151] on icon at bounding box center [341, 148] width 11 height 12
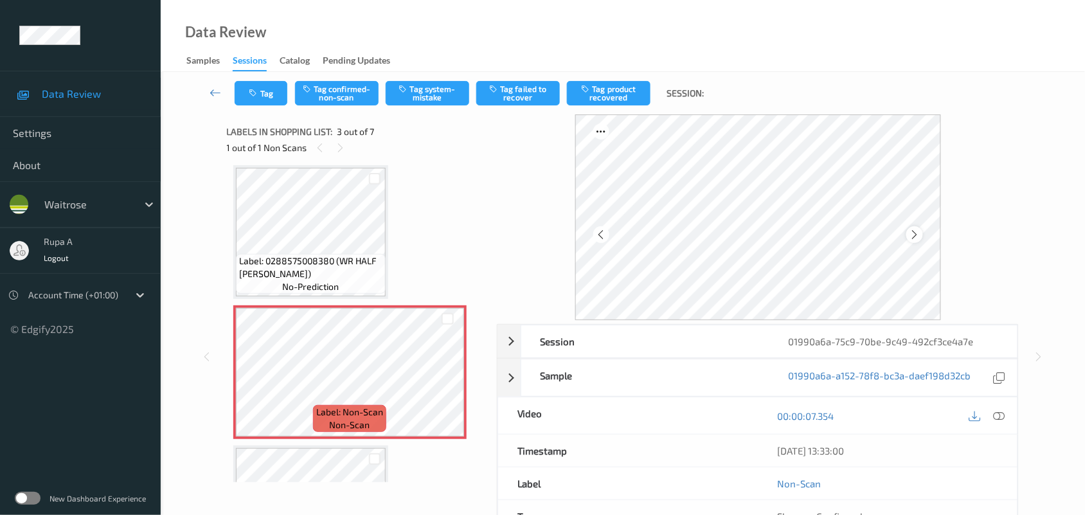
click at [914, 231] on icon at bounding box center [914, 235] width 11 height 12
click at [910, 236] on icon at bounding box center [914, 235] width 11 height 12
click at [997, 413] on icon at bounding box center [1000, 416] width 12 height 12
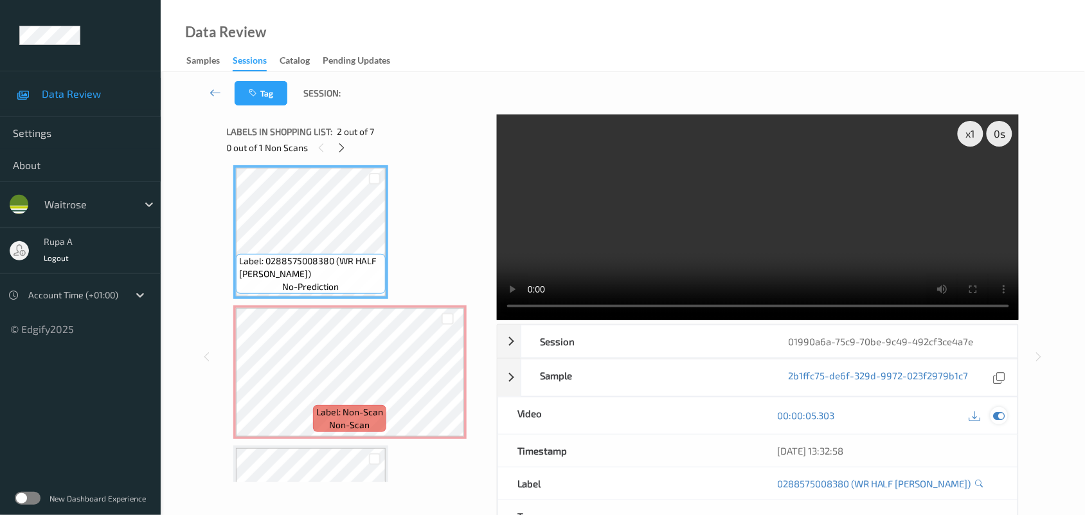
click at [991, 413] on div at bounding box center [999, 415] width 17 height 17
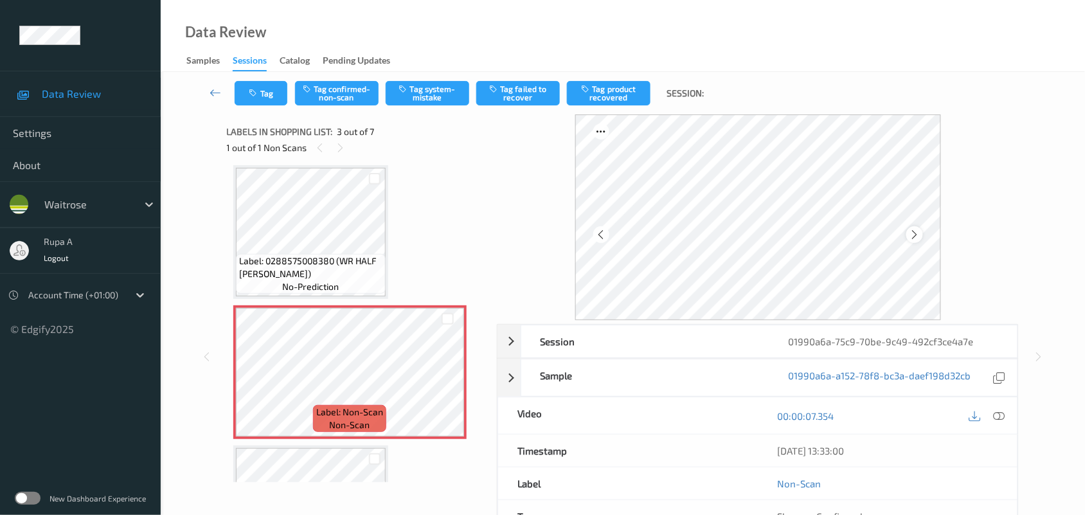
click at [913, 230] on icon at bounding box center [914, 235] width 11 height 12
click at [998, 412] on icon at bounding box center [1000, 416] width 12 height 12
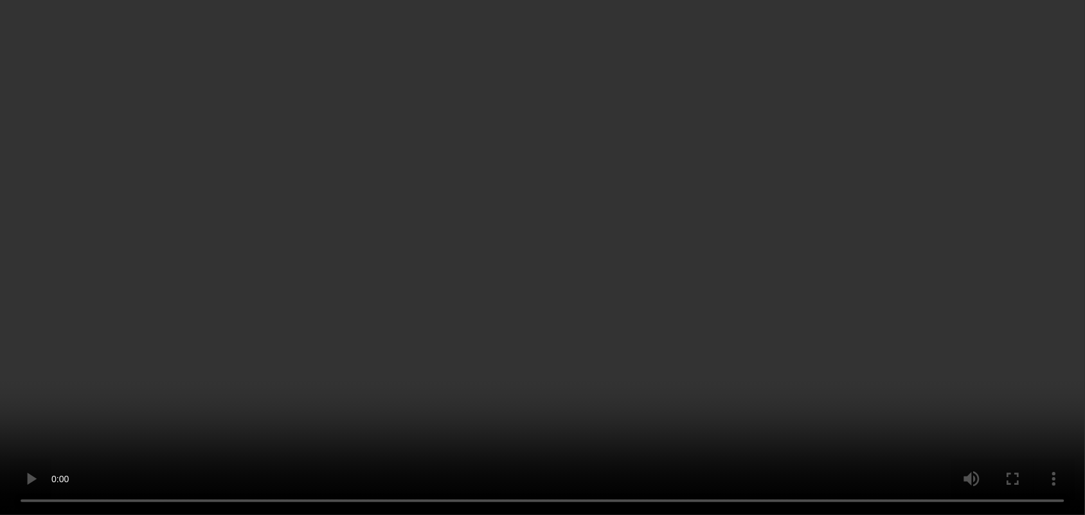
scroll to position [307, 0]
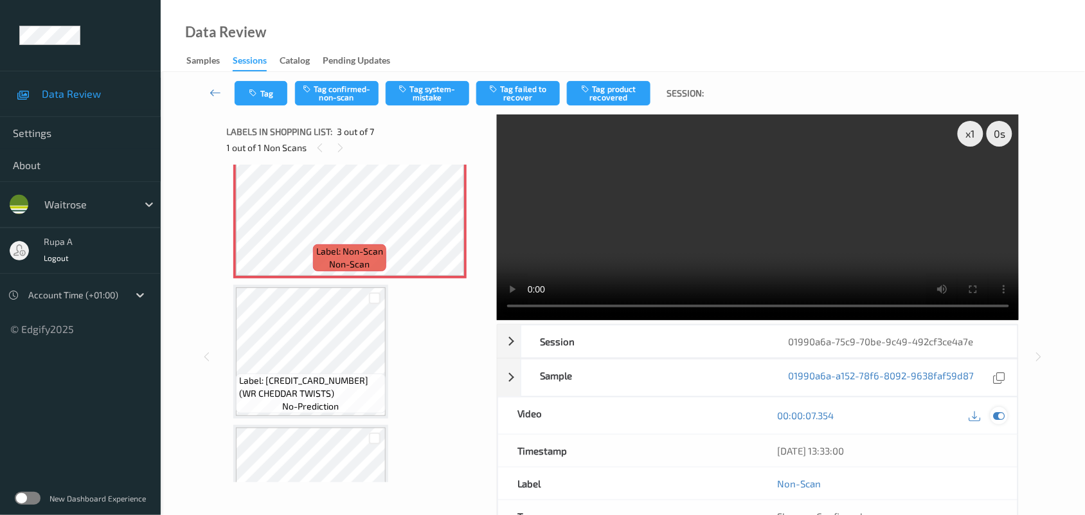
click at [1002, 413] on icon at bounding box center [1000, 416] width 12 height 12
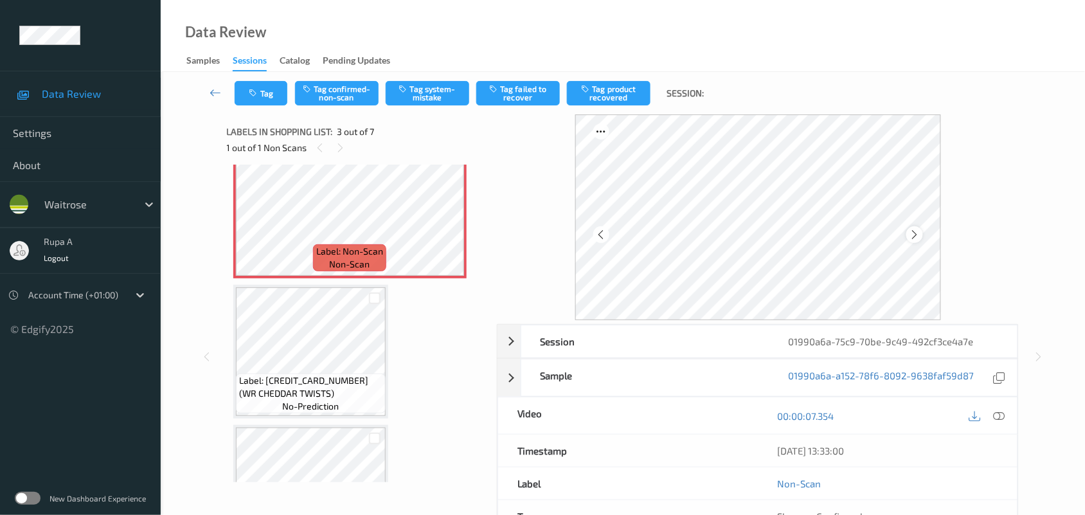
click at [911, 230] on icon at bounding box center [914, 235] width 11 height 12
click at [1005, 418] on icon at bounding box center [1000, 416] width 12 height 12
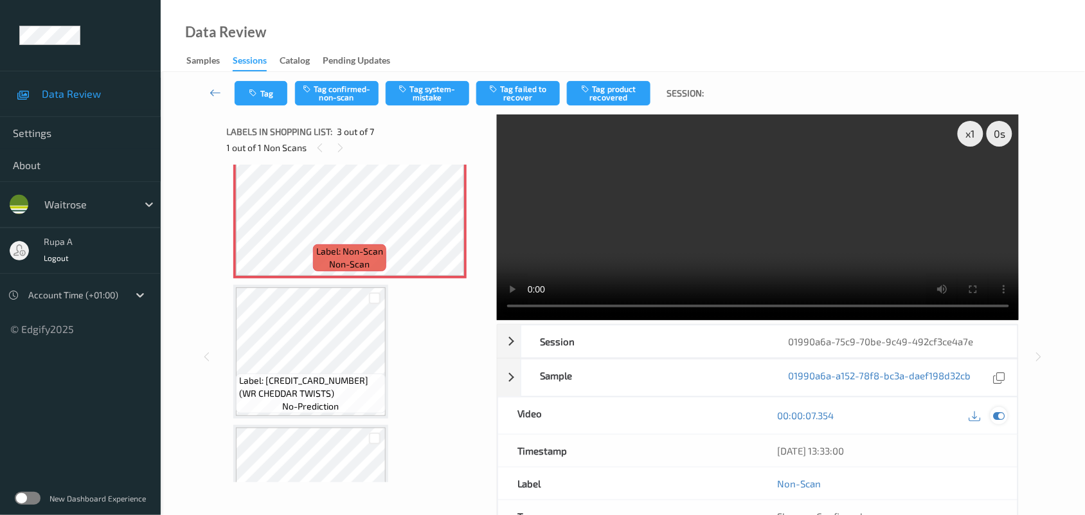
click at [1003, 418] on icon at bounding box center [1000, 416] width 12 height 12
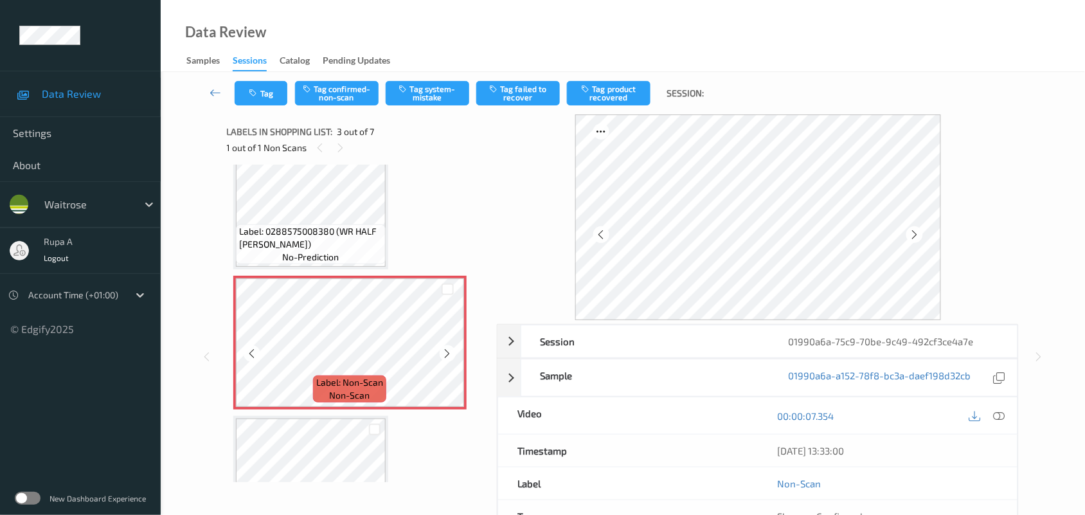
scroll to position [146, 0]
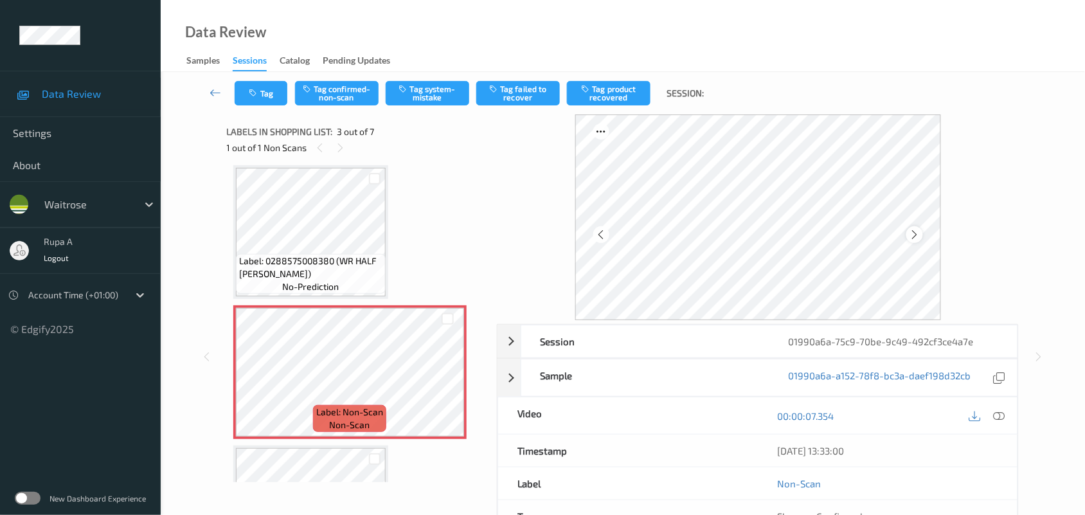
click at [918, 230] on icon at bounding box center [914, 235] width 11 height 12
click at [917, 230] on icon at bounding box center [914, 235] width 11 height 12
click at [412, 98] on button "Tag system-mistake" at bounding box center [428, 93] width 84 height 24
click at [272, 100] on button "Tag" at bounding box center [261, 93] width 53 height 24
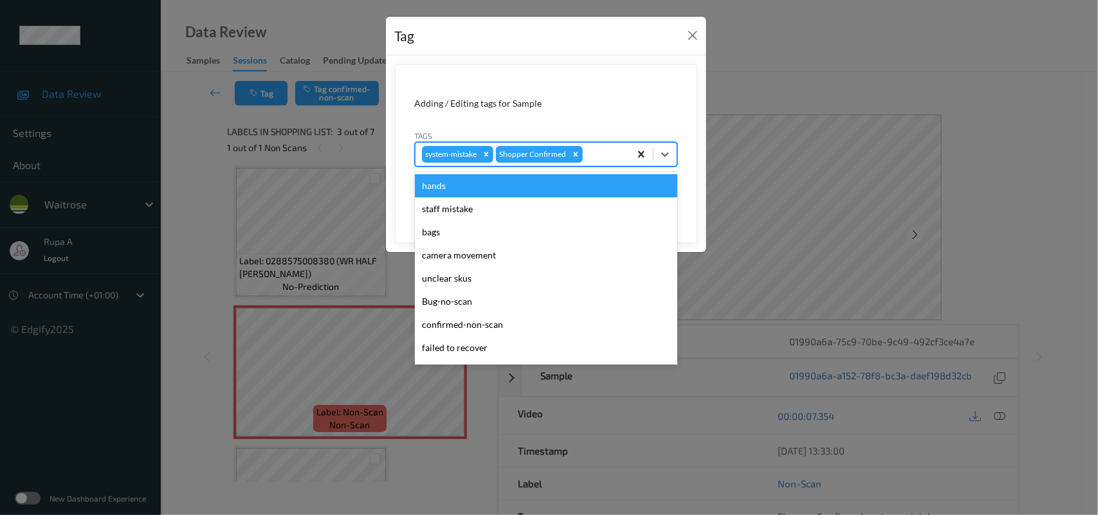
click at [629, 152] on div "system-mistake Shopper Confirmed" at bounding box center [546, 154] width 262 height 24
type input "un"
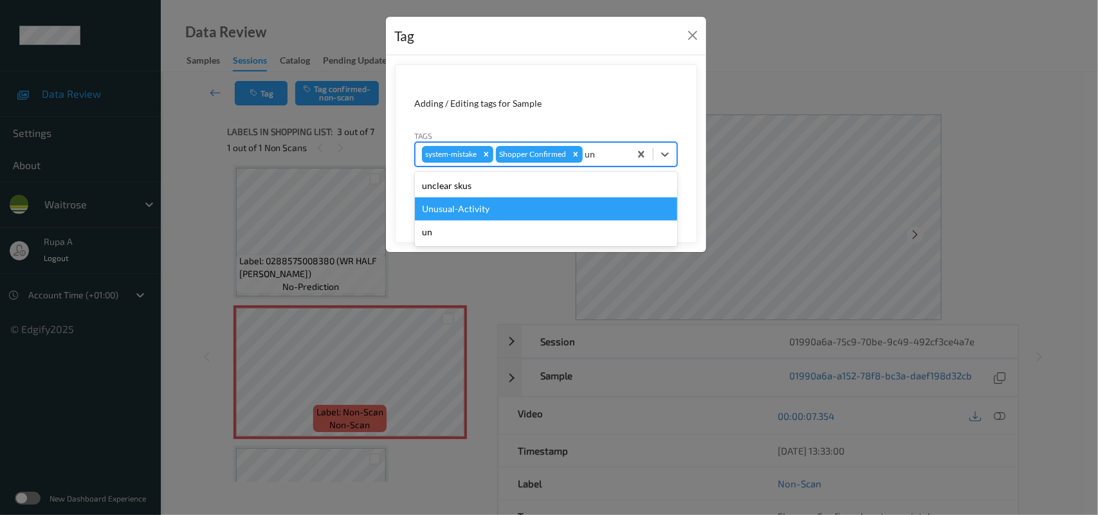
click at [487, 207] on div "Unusual-Activity" at bounding box center [546, 208] width 262 height 23
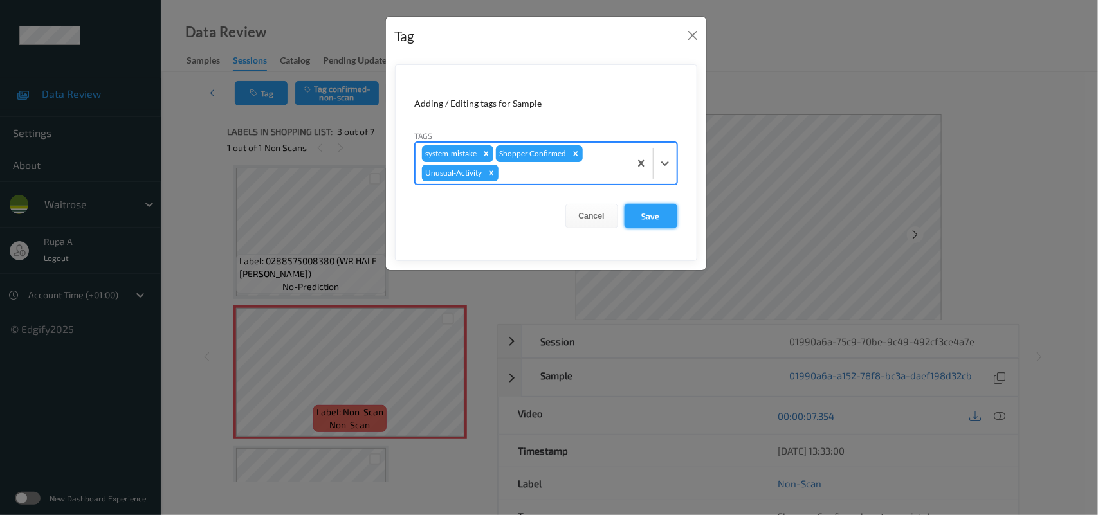
click at [669, 219] on button "Save" at bounding box center [650, 216] width 53 height 24
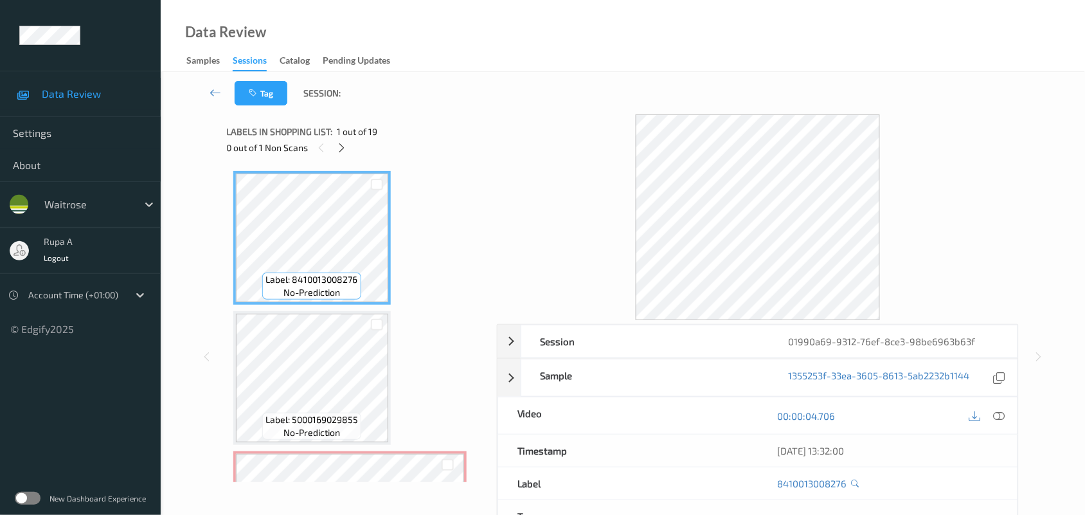
click at [345, 148] on icon at bounding box center [341, 148] width 11 height 12
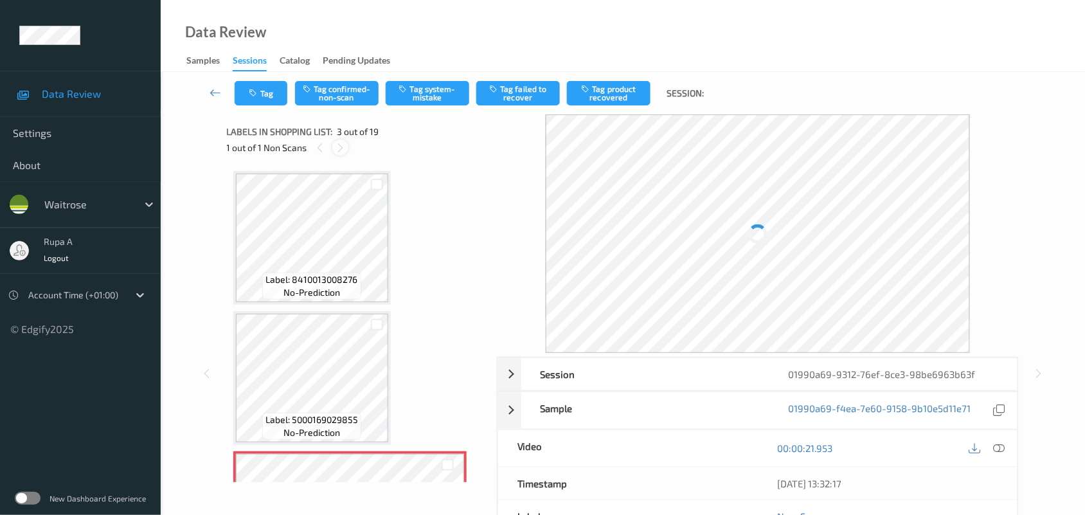
scroll to position [146, 0]
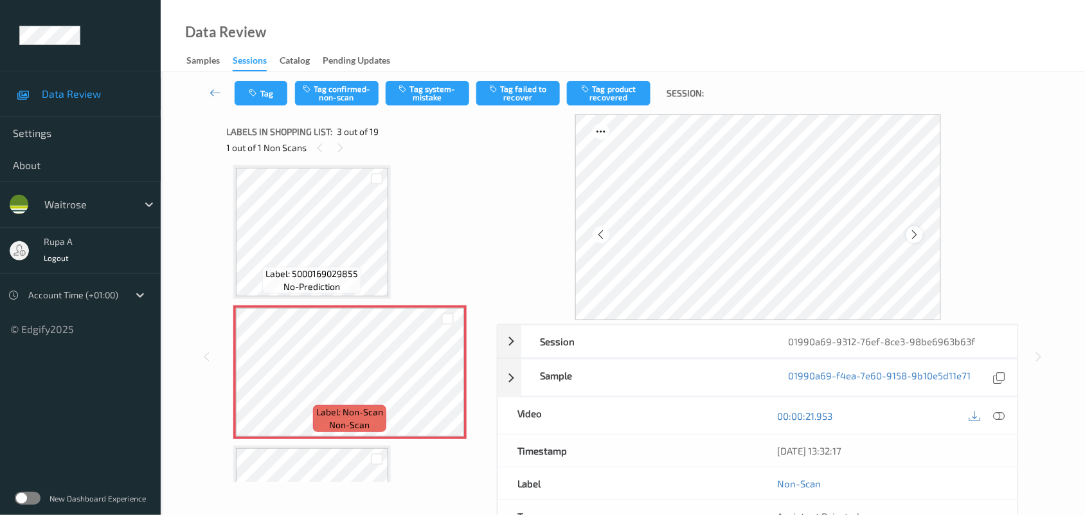
click at [913, 227] on div at bounding box center [915, 234] width 16 height 16
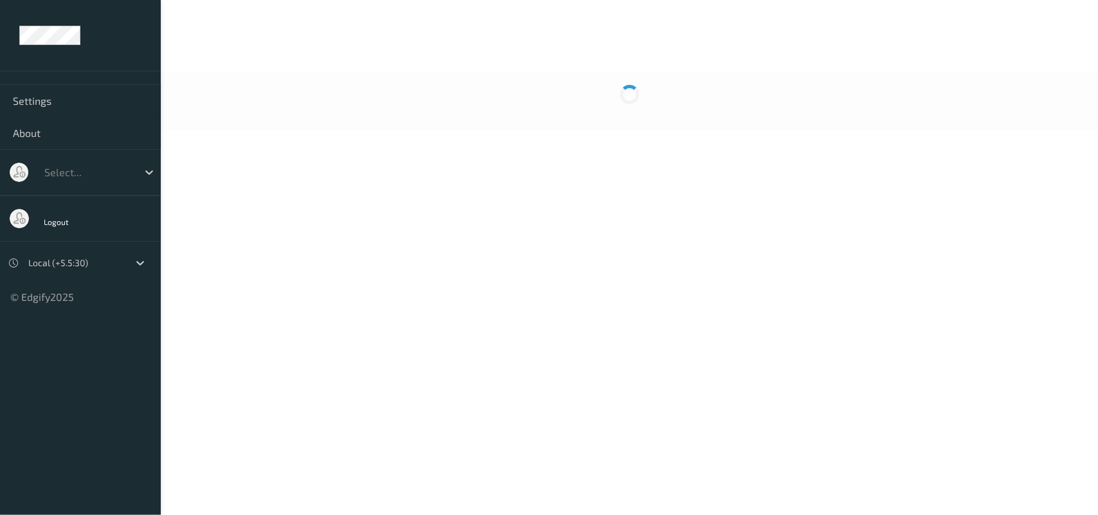
click at [370, 145] on body "Settings About Select... Logout Local (+5.5:30) © Edgify 2025 New Dashboard Exp…" at bounding box center [549, 257] width 1098 height 515
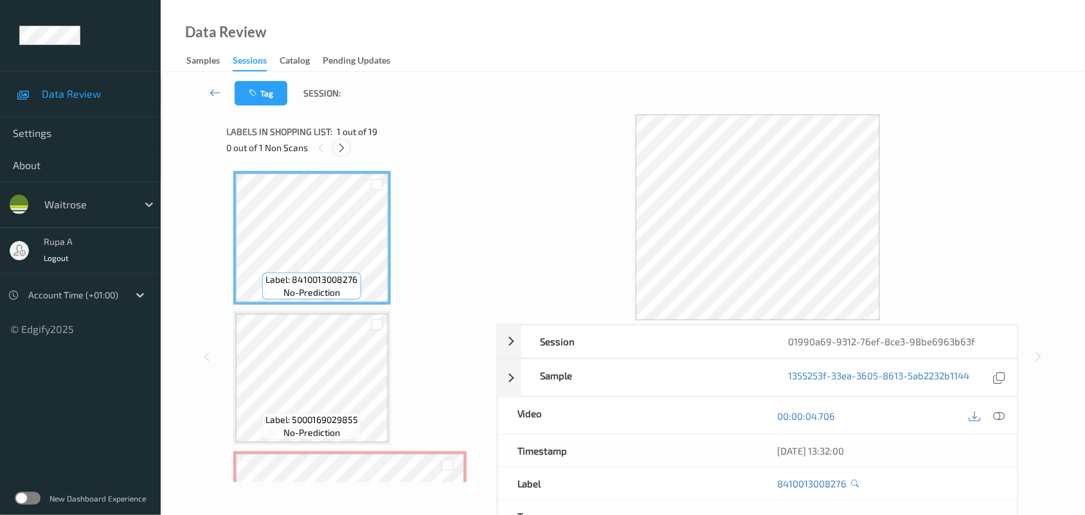
click at [344, 152] on icon at bounding box center [341, 148] width 11 height 12
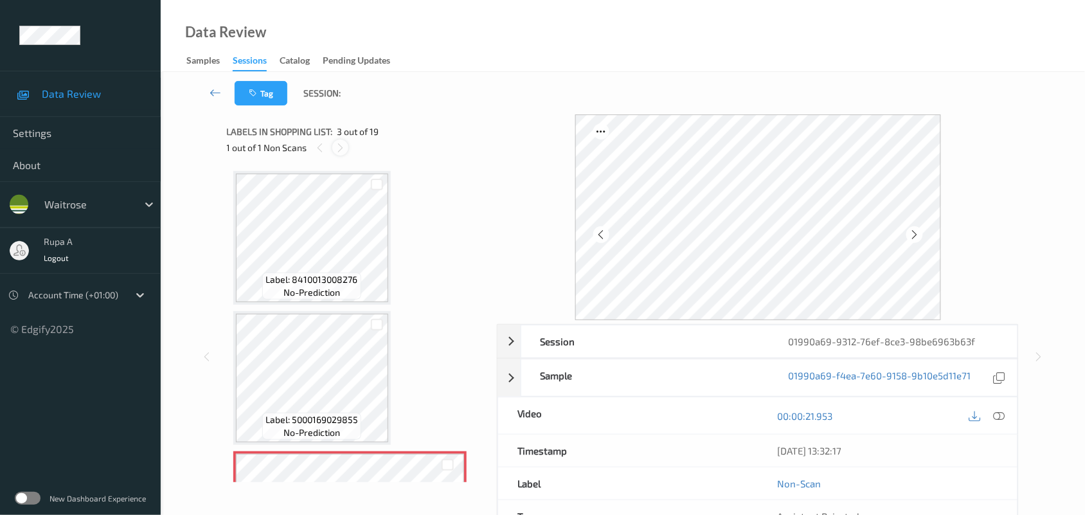
scroll to position [146, 0]
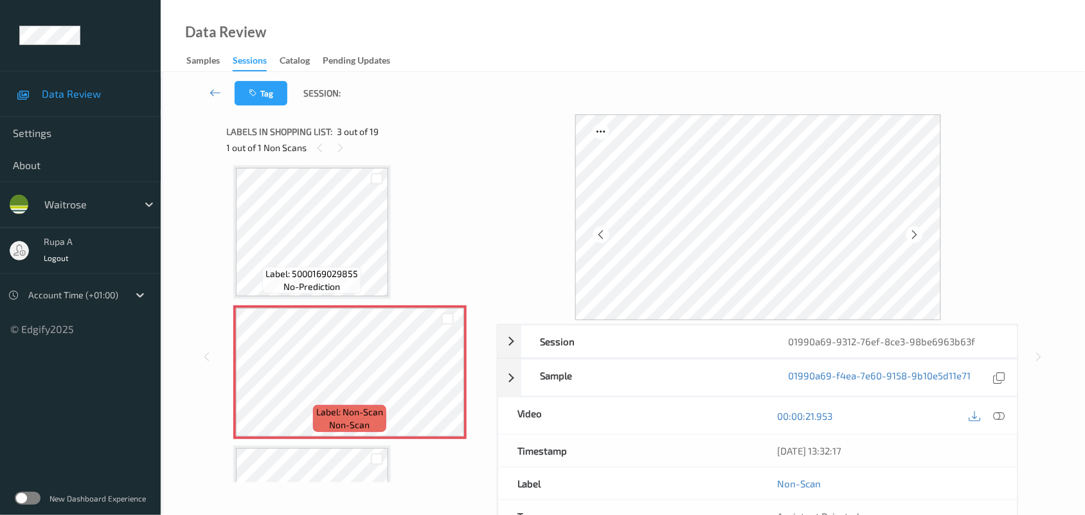
click at [920, 231] on icon at bounding box center [914, 235] width 11 height 12
click at [914, 233] on icon at bounding box center [914, 235] width 11 height 12
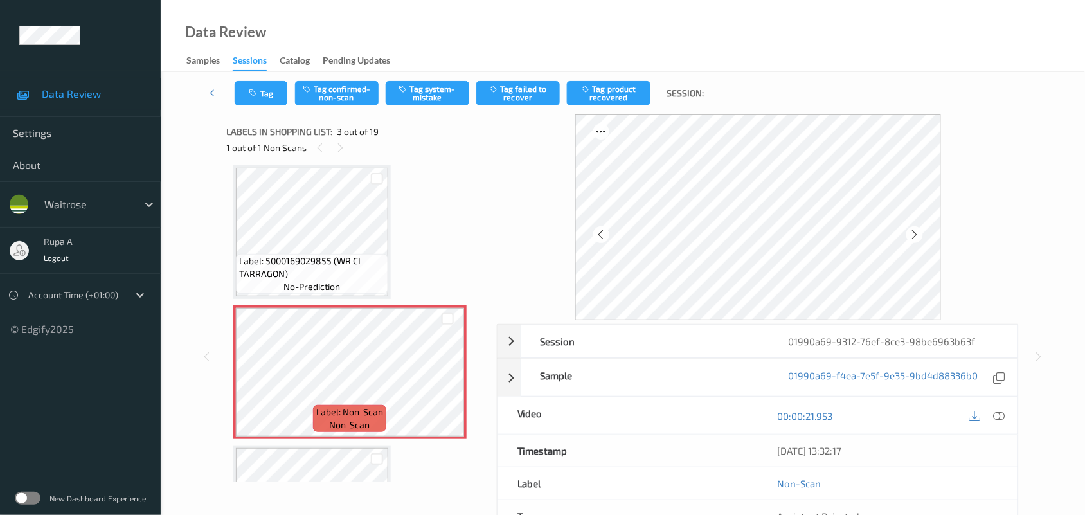
click at [914, 233] on icon at bounding box center [914, 235] width 11 height 12
click at [914, 235] on icon at bounding box center [914, 235] width 11 height 12
click at [995, 421] on icon at bounding box center [1000, 416] width 12 height 12
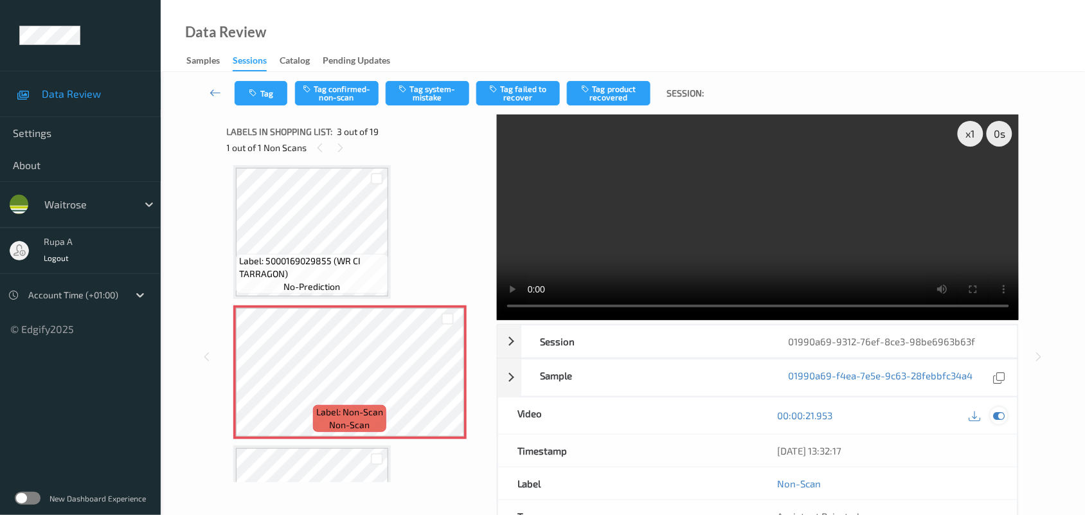
click at [1002, 410] on icon at bounding box center [1000, 416] width 12 height 12
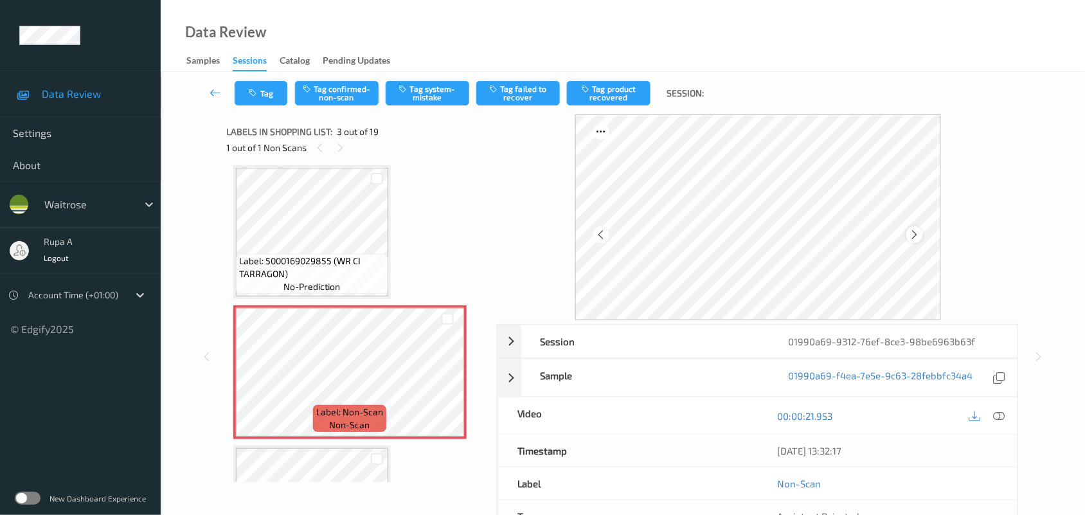
click at [913, 230] on icon at bounding box center [914, 235] width 11 height 12
click at [914, 230] on icon at bounding box center [914, 235] width 11 height 12
click at [915, 228] on div at bounding box center [915, 234] width 16 height 16
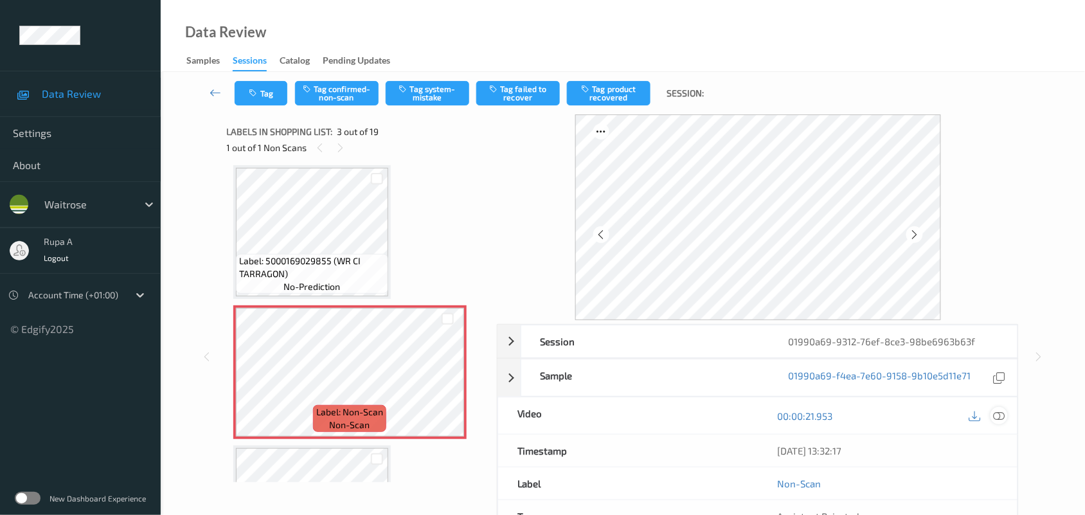
click at [1004, 415] on icon at bounding box center [1000, 416] width 12 height 12
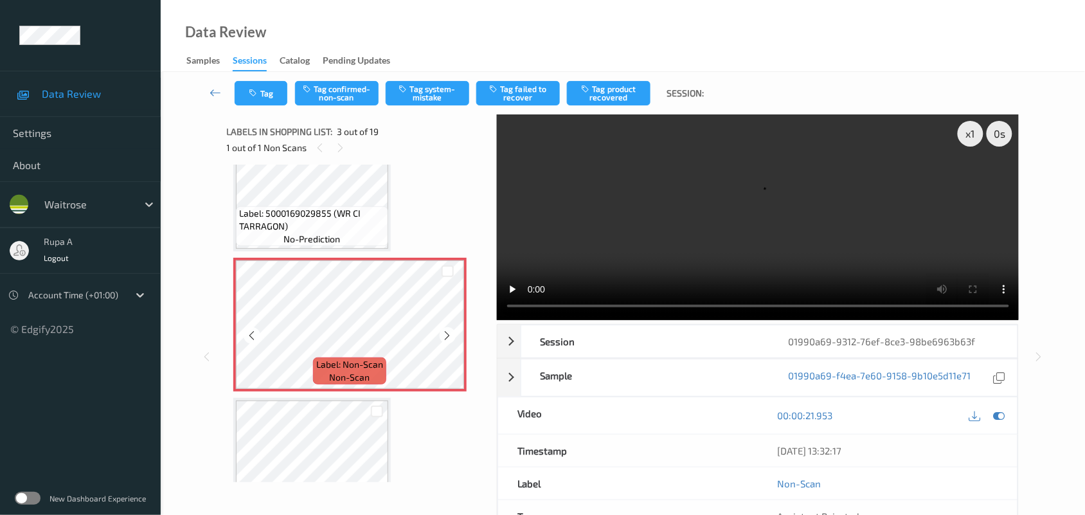
scroll to position [226, 0]
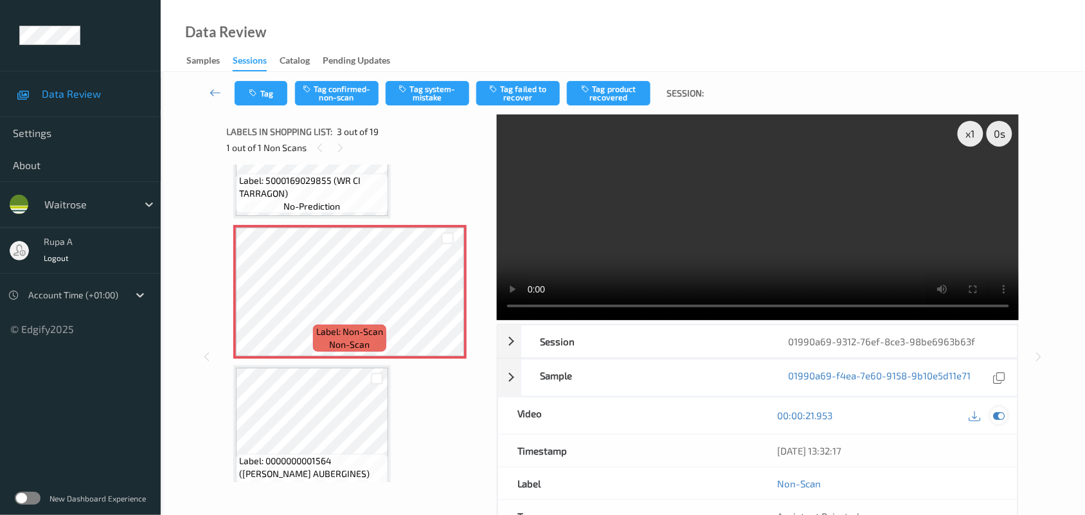
click at [1004, 419] on icon at bounding box center [1000, 416] width 12 height 12
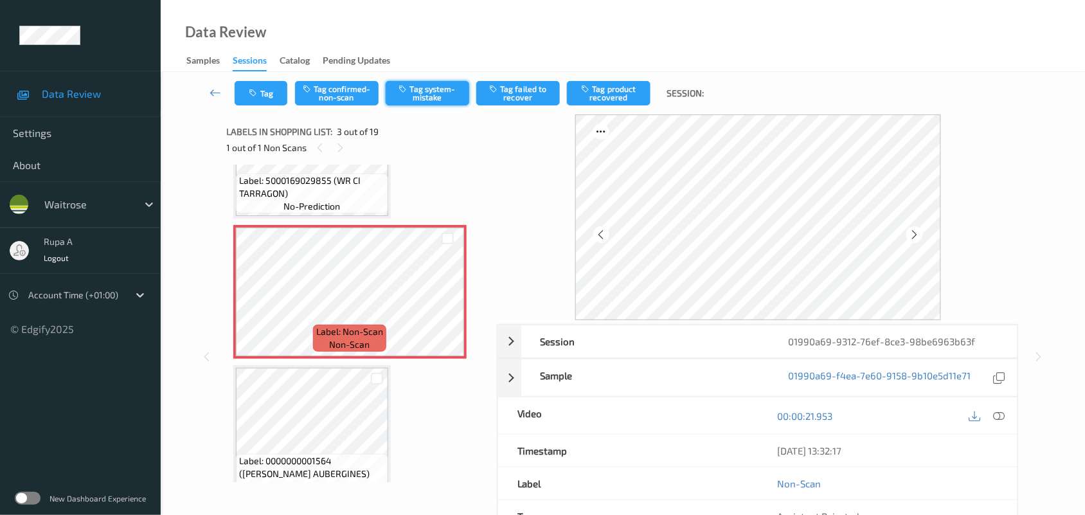
click at [439, 104] on button "Tag system-mistake" at bounding box center [428, 93] width 84 height 24
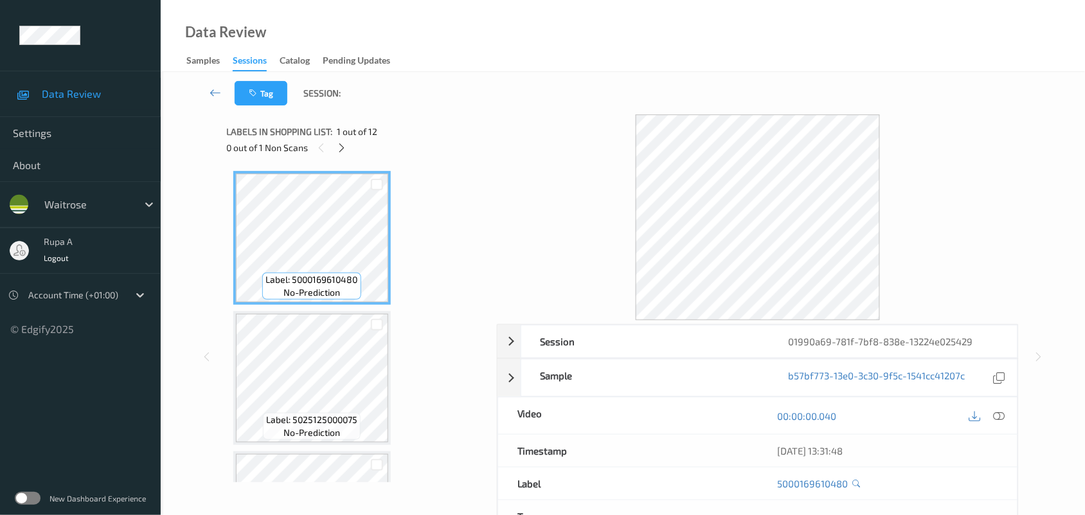
click at [342, 152] on icon at bounding box center [341, 148] width 11 height 12
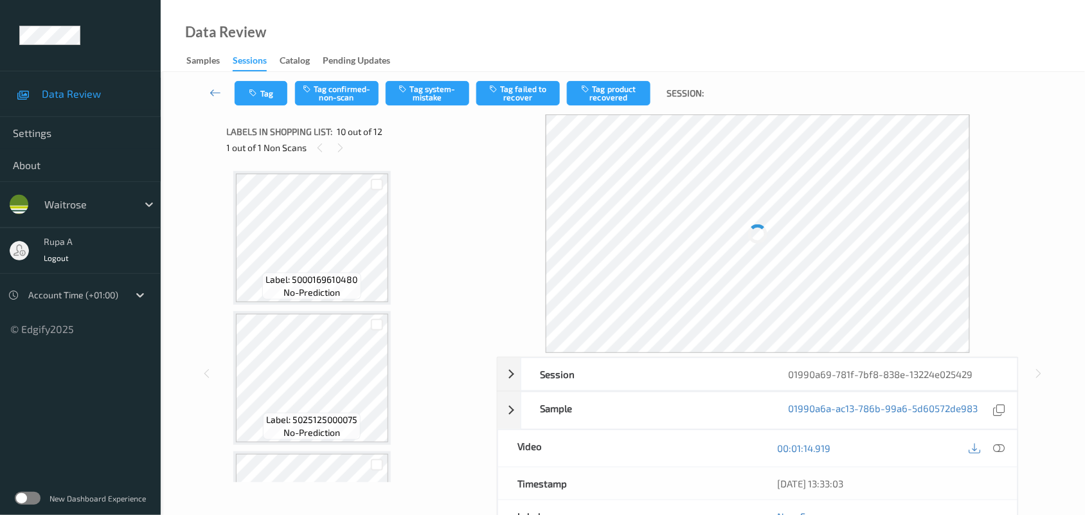
scroll to position [1125, 0]
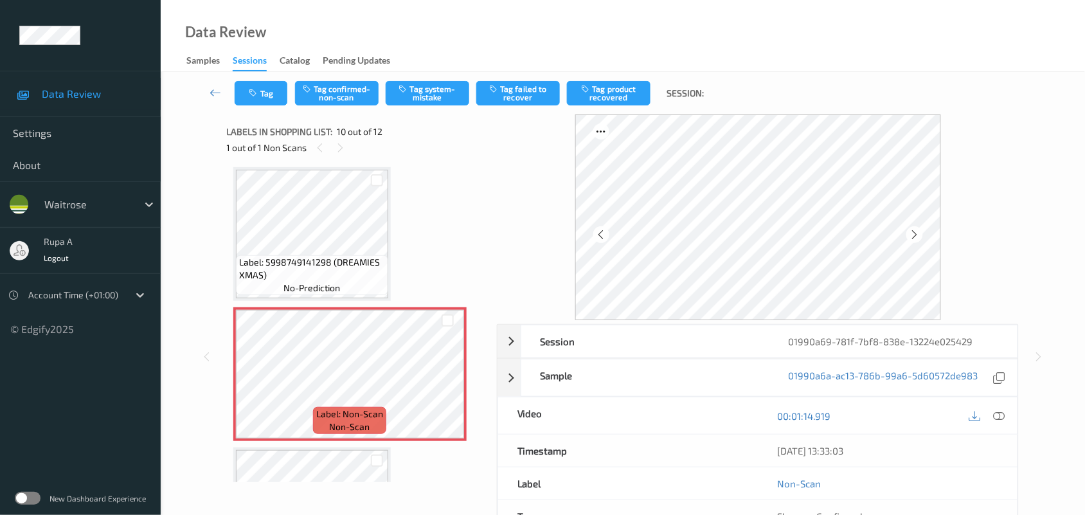
click at [913, 230] on icon at bounding box center [914, 235] width 11 height 12
click at [912, 233] on icon at bounding box center [914, 235] width 11 height 12
click at [912, 235] on icon at bounding box center [914, 235] width 11 height 12
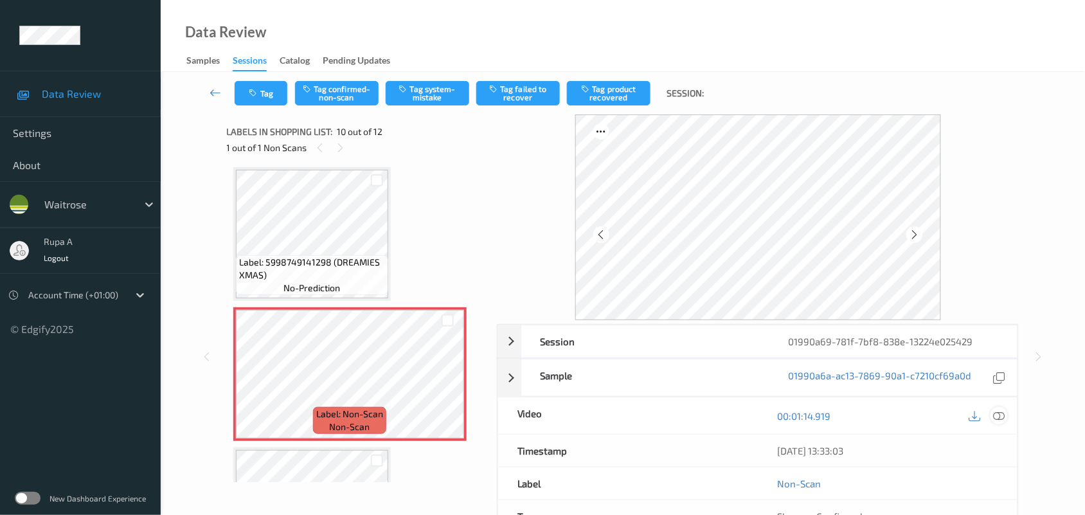
click at [1007, 415] on div at bounding box center [999, 415] width 17 height 17
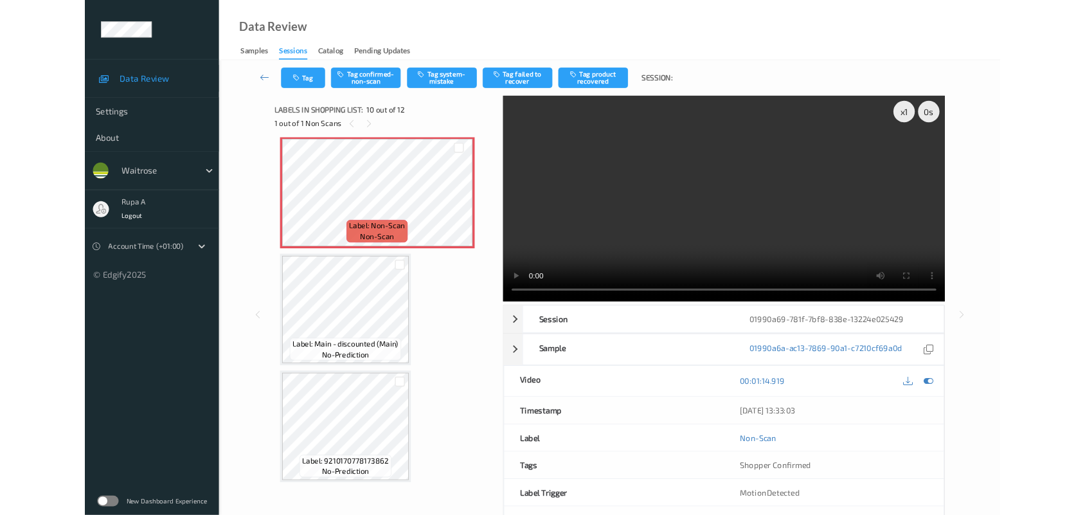
scroll to position [1265, 0]
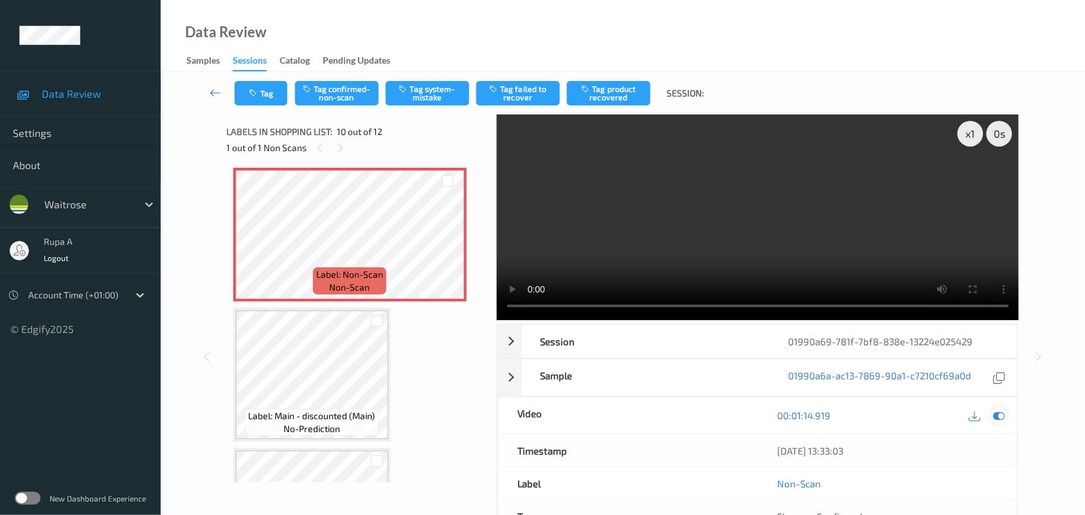
click at [1004, 416] on icon at bounding box center [1000, 416] width 12 height 12
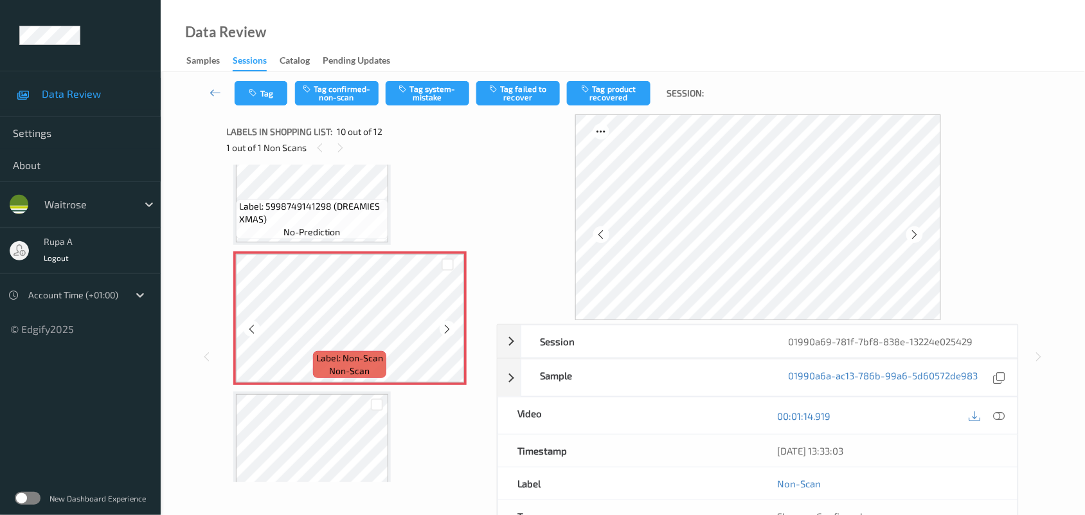
scroll to position [1184, 0]
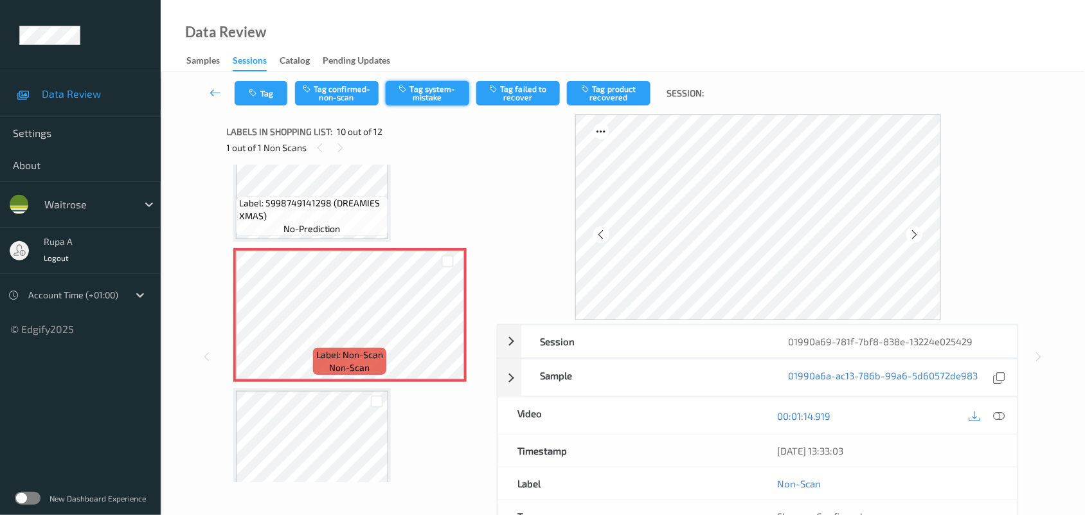
click at [434, 100] on button "Tag system-mistake" at bounding box center [428, 93] width 84 height 24
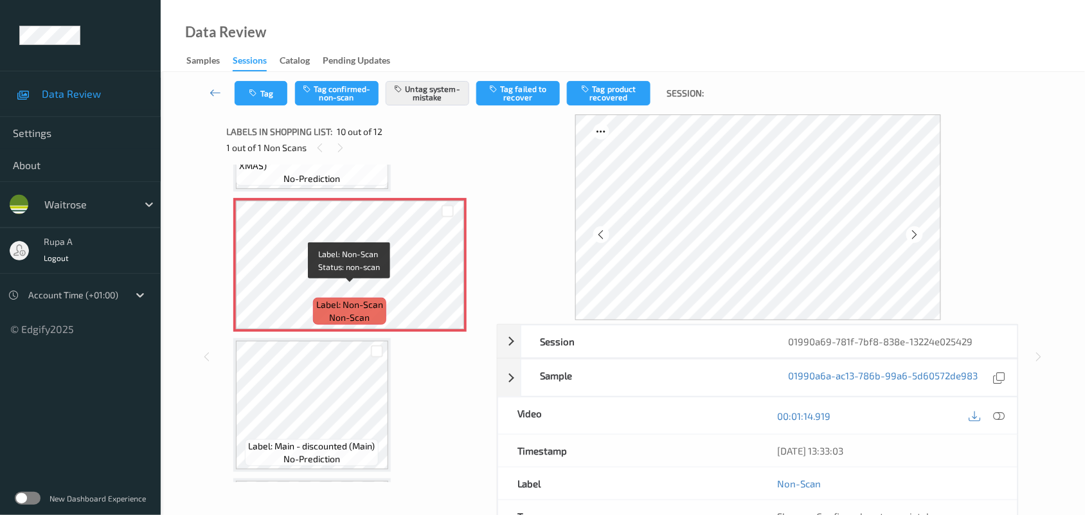
scroll to position [1265, 0]
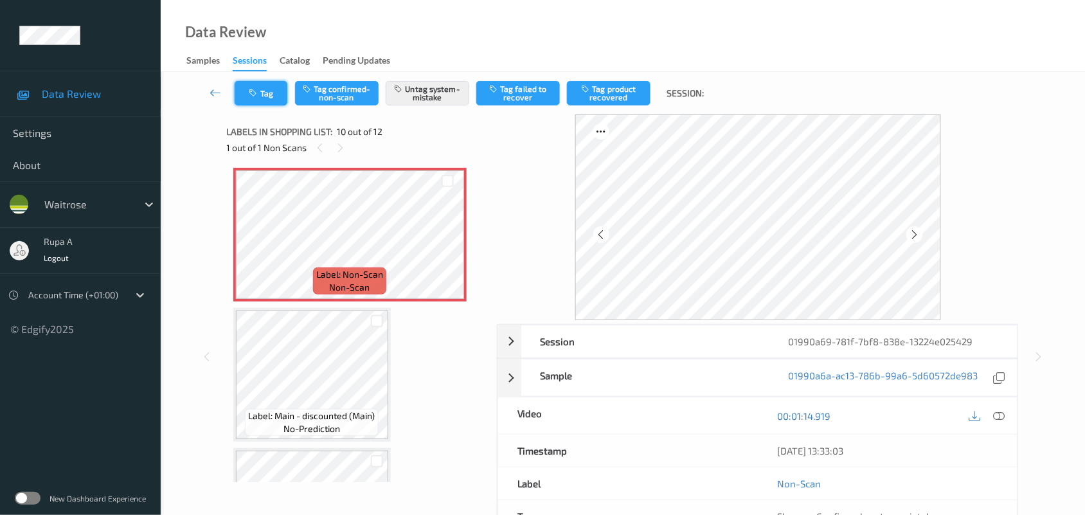
click at [264, 93] on button "Tag" at bounding box center [261, 93] width 53 height 24
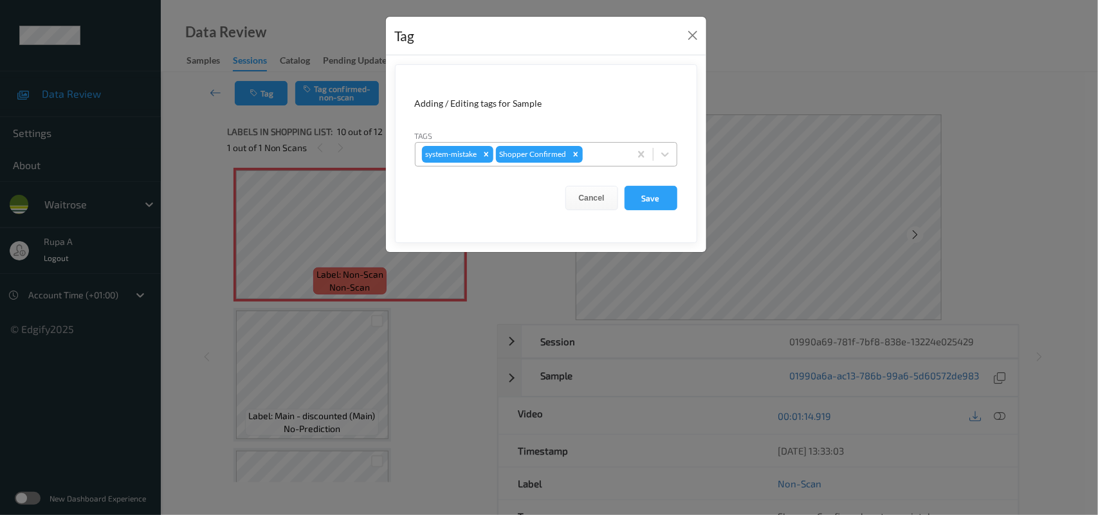
click at [603, 165] on div "system-mistake Shopper Confirmed" at bounding box center [522, 154] width 214 height 22
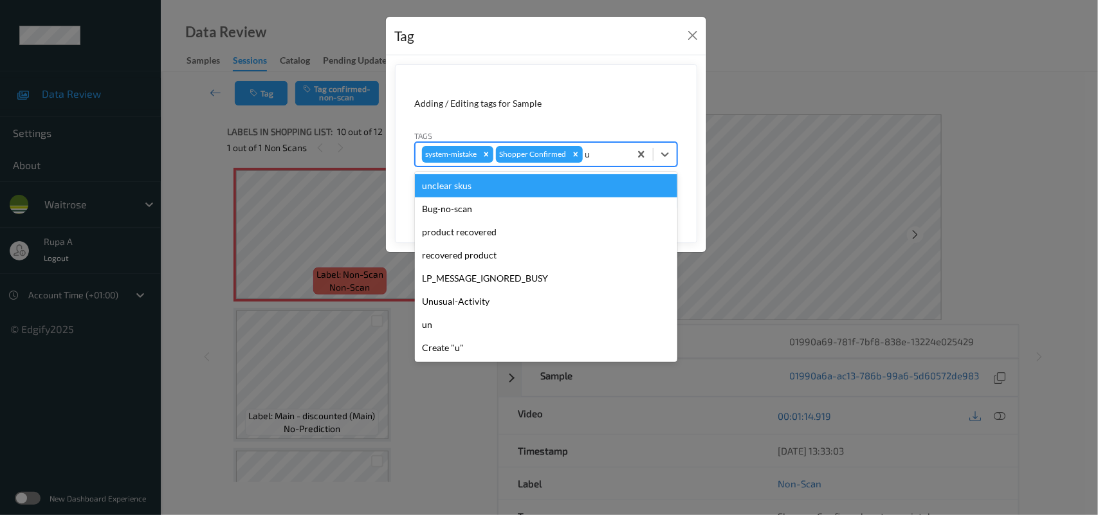
type input "un"
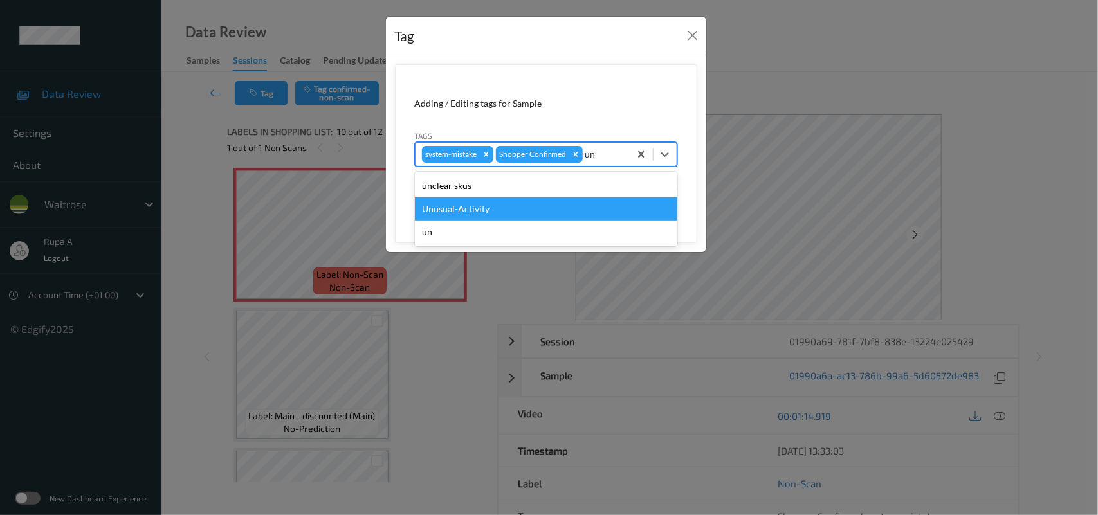
click at [493, 204] on div "Unusual-Activity" at bounding box center [546, 208] width 262 height 23
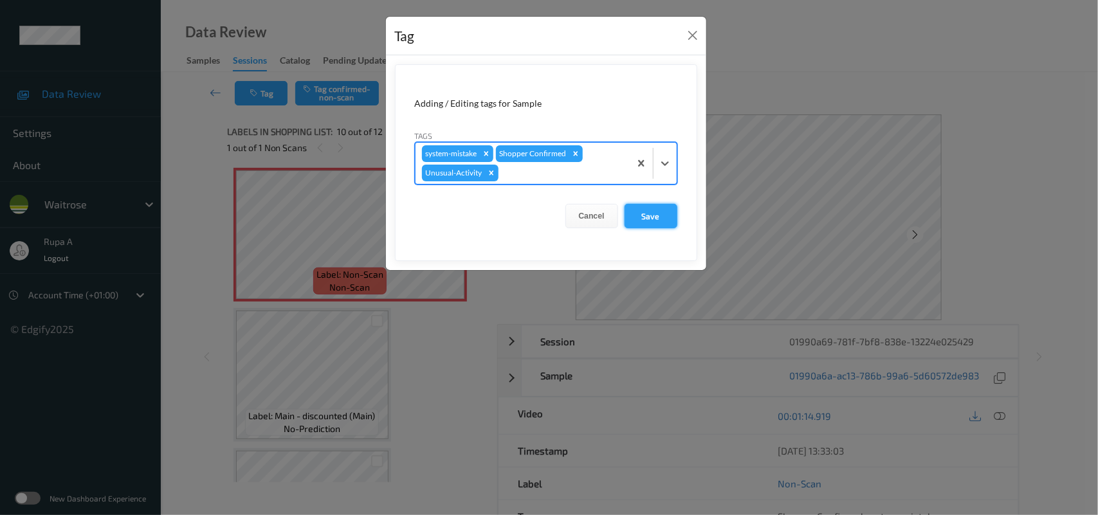
click at [642, 214] on button "Save" at bounding box center [650, 216] width 53 height 24
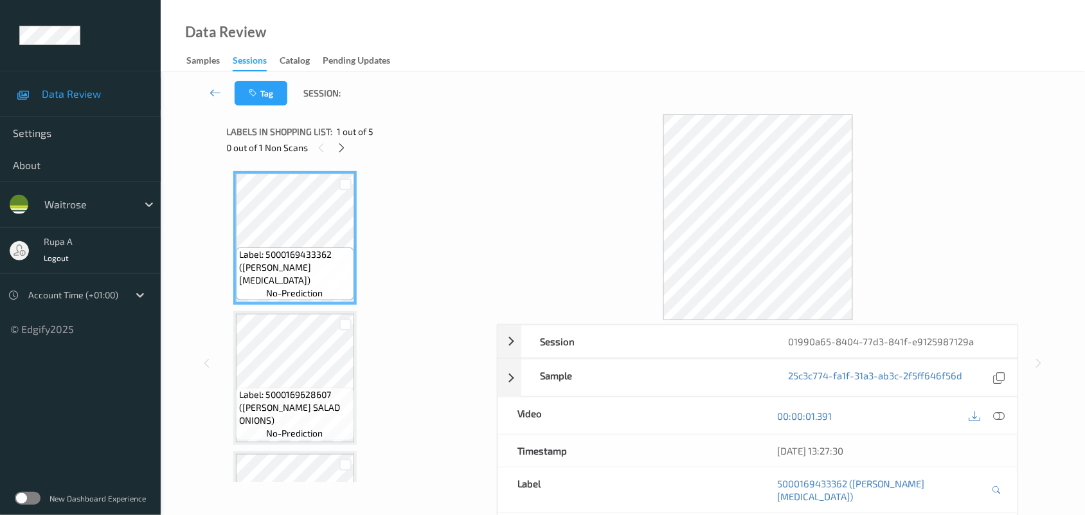
click at [332, 146] on div "0 out of 1 Non Scans" at bounding box center [357, 148] width 261 height 16
click at [339, 147] on icon at bounding box center [341, 148] width 11 height 12
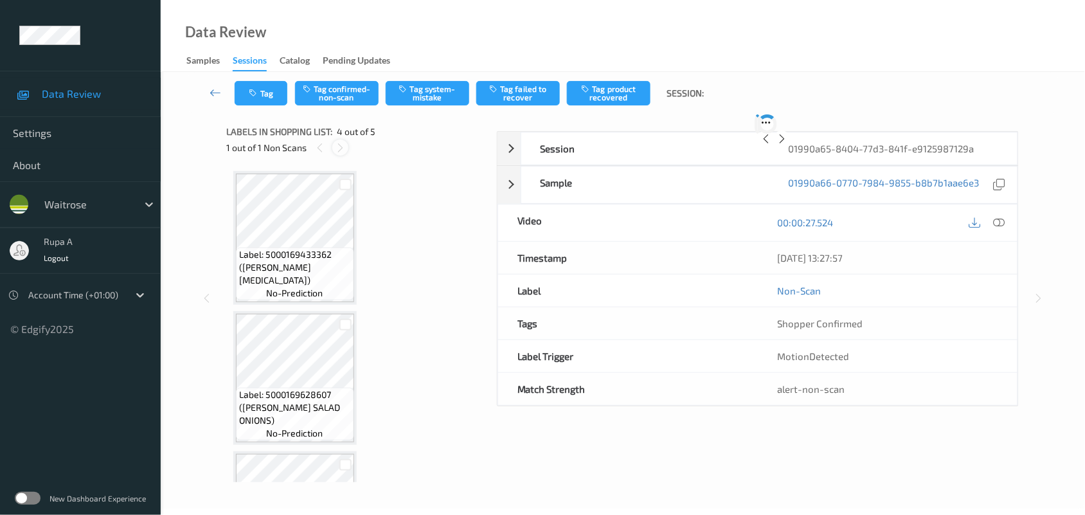
scroll to position [286, 0]
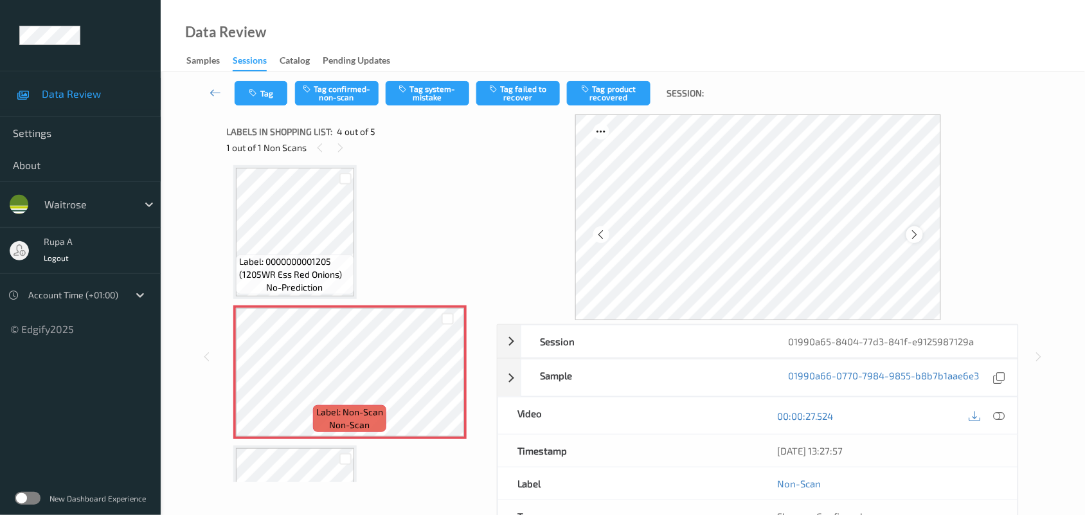
click at [917, 239] on icon at bounding box center [914, 235] width 11 height 12
click at [995, 416] on icon at bounding box center [1000, 416] width 12 height 12
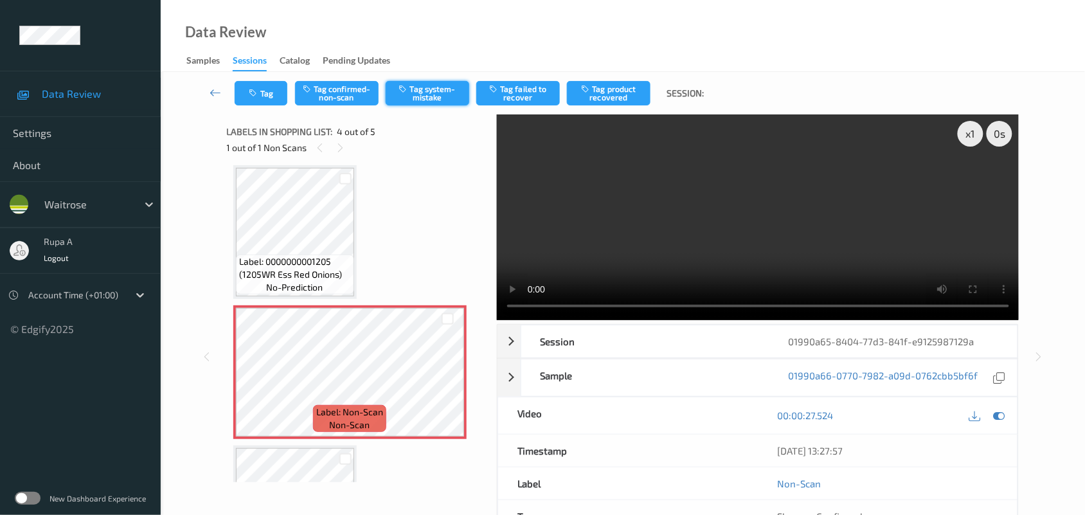
click at [407, 92] on icon "button" at bounding box center [404, 88] width 11 height 9
click at [251, 92] on icon "button" at bounding box center [254, 93] width 11 height 9
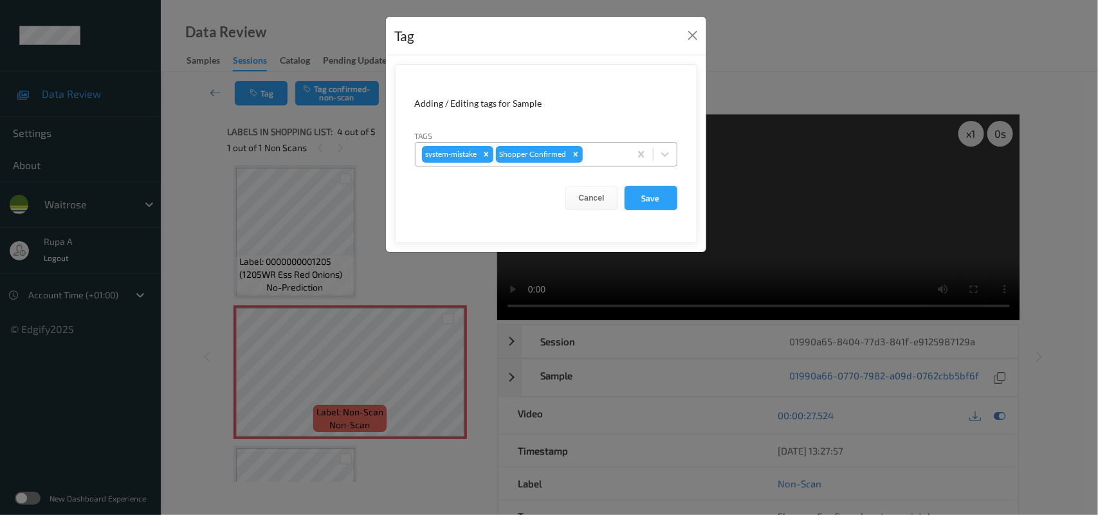
click at [599, 152] on div at bounding box center [604, 154] width 38 height 15
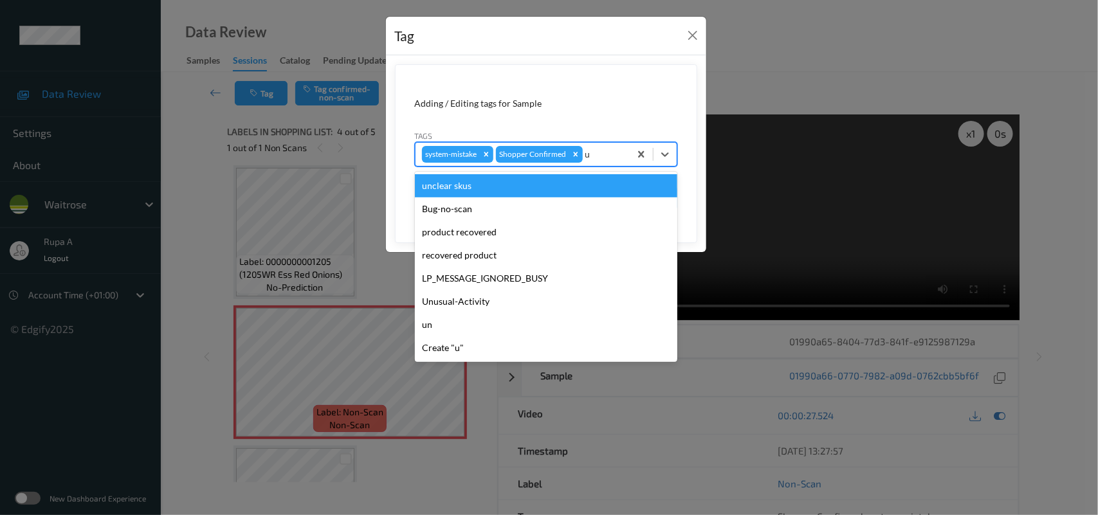
type input "un"
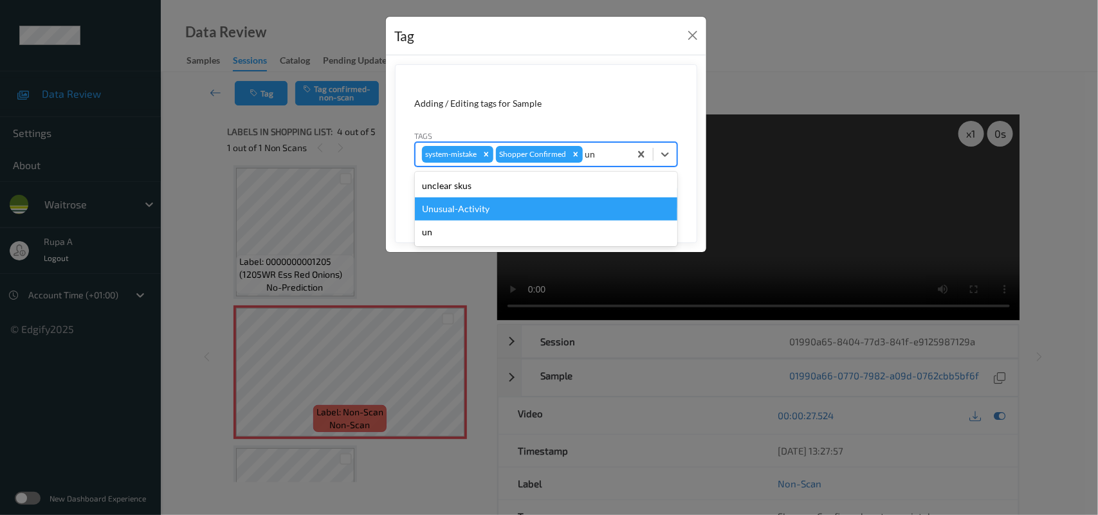
click at [505, 206] on div "Unusual-Activity" at bounding box center [546, 208] width 262 height 23
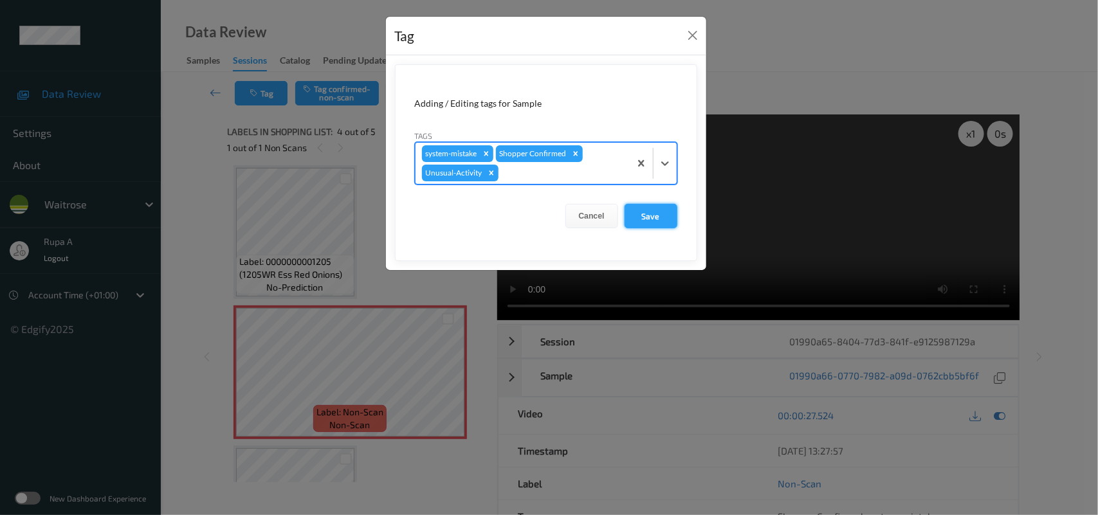
click at [651, 213] on button "Save" at bounding box center [650, 216] width 53 height 24
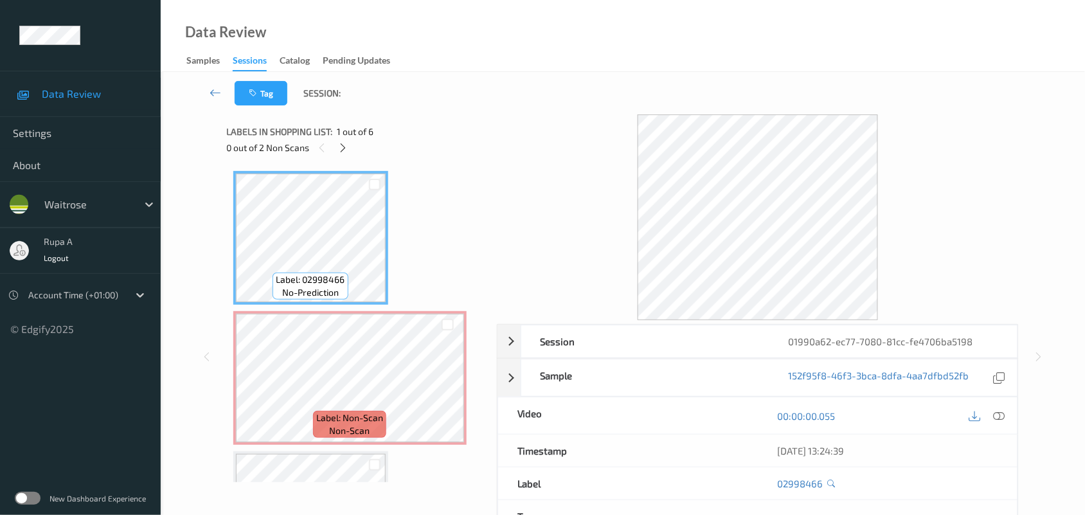
click at [425, 107] on div "Tag Session:" at bounding box center [623, 93] width 872 height 42
click at [349, 150] on icon at bounding box center [343, 148] width 11 height 12
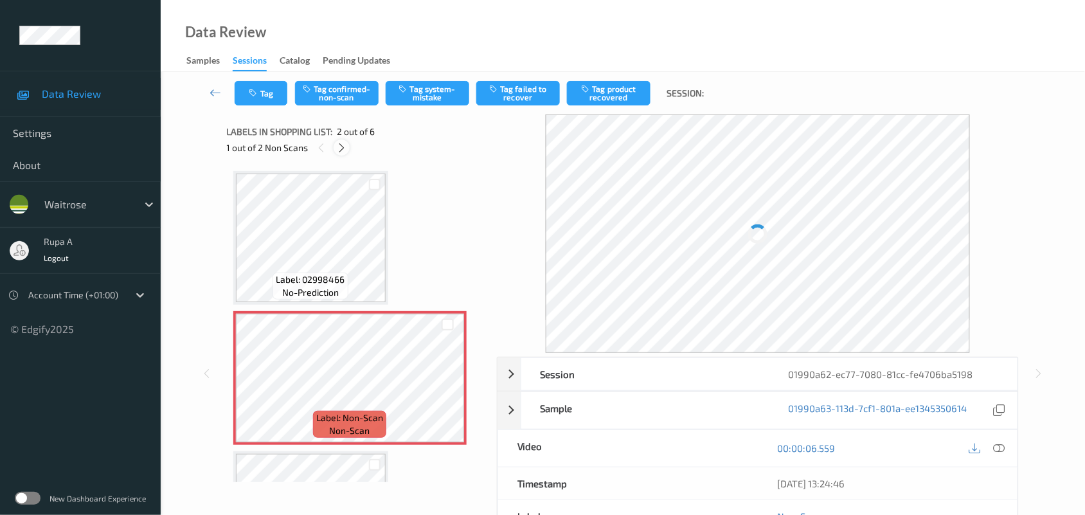
scroll to position [6, 0]
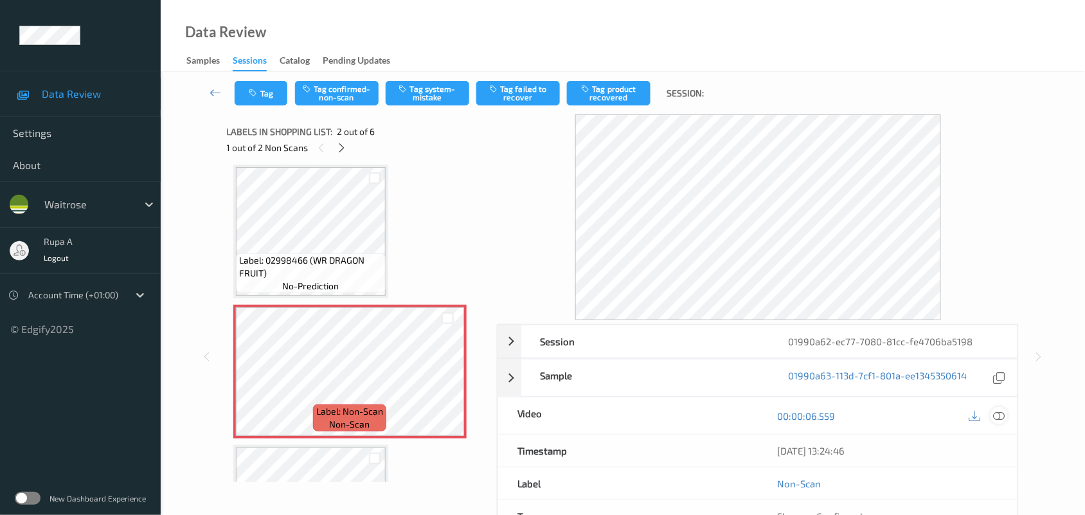
click at [997, 417] on icon at bounding box center [1000, 416] width 12 height 12
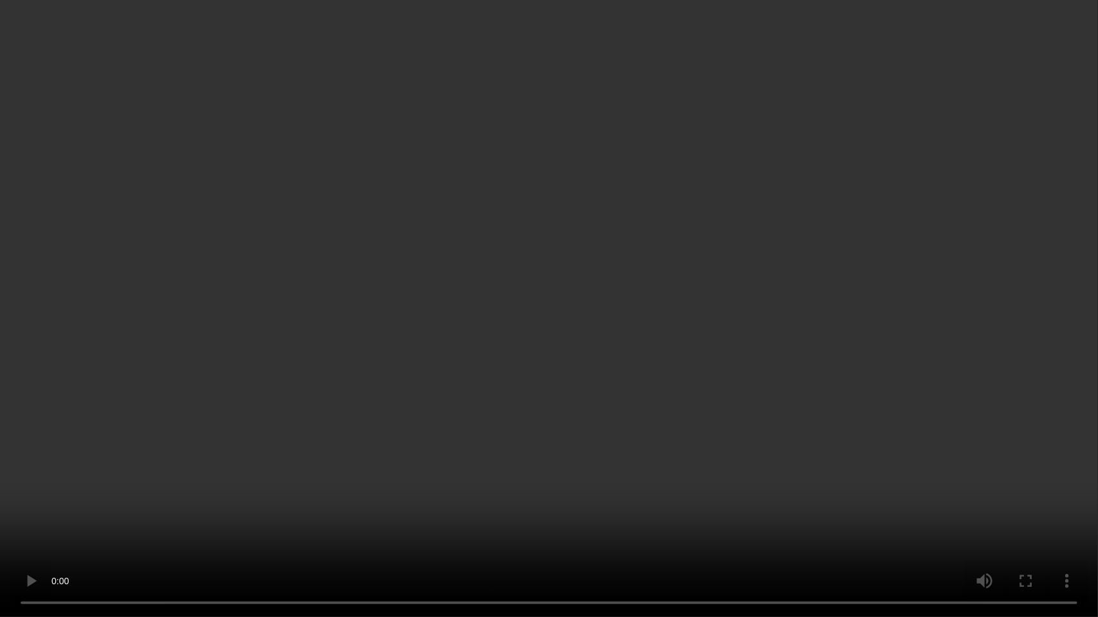
click at [1002, 359] on video at bounding box center [549, 308] width 1098 height 617
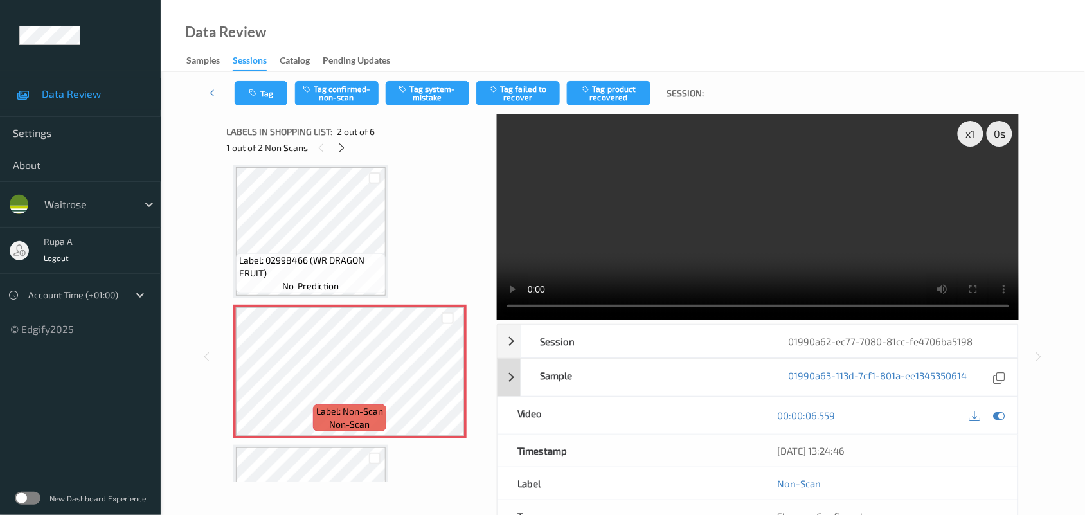
click at [997, 419] on icon at bounding box center [1000, 416] width 12 height 12
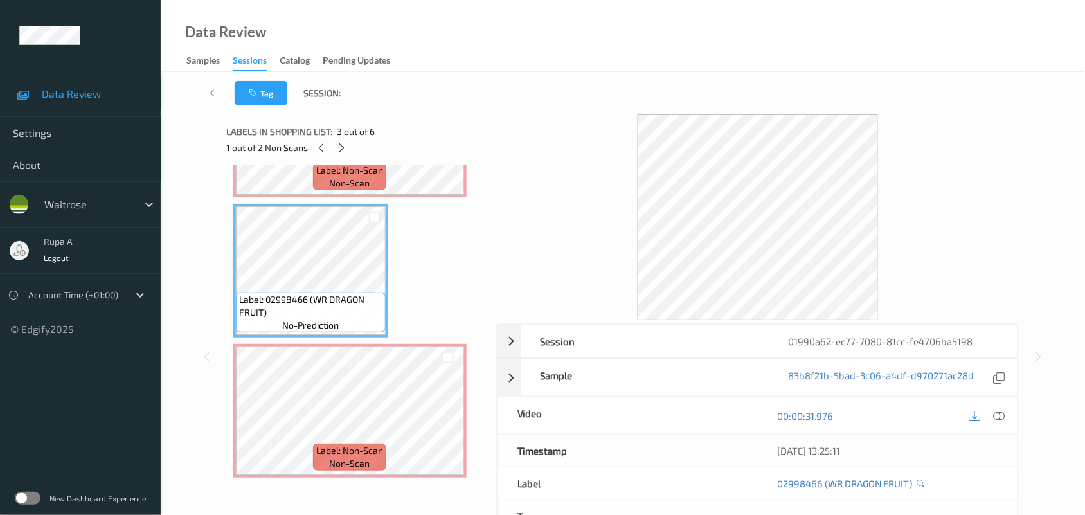
scroll to position [167, 0]
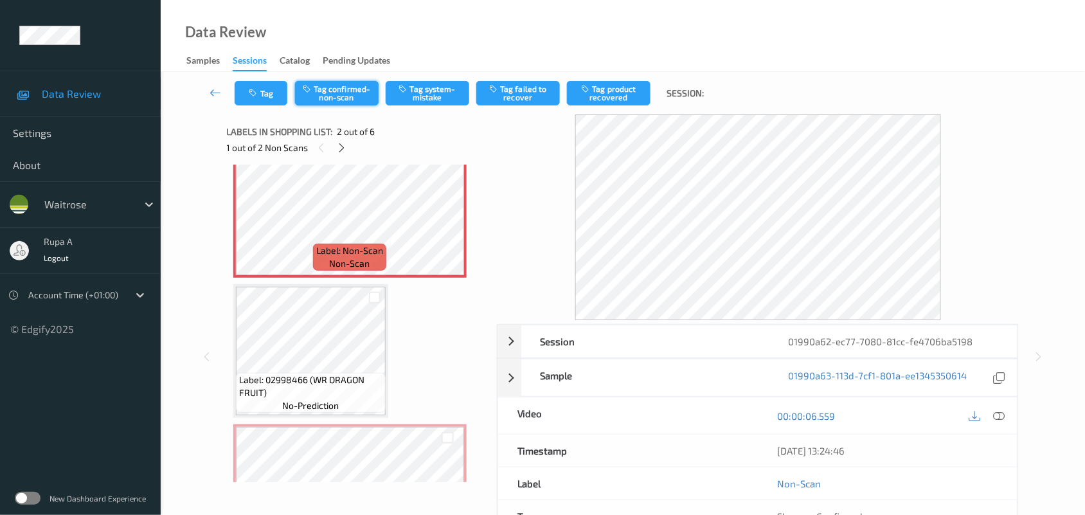
click at [332, 97] on button "Tag confirmed-non-scan" at bounding box center [337, 93] width 84 height 24
click at [595, 97] on button "Tag product recovered" at bounding box center [609, 93] width 84 height 24
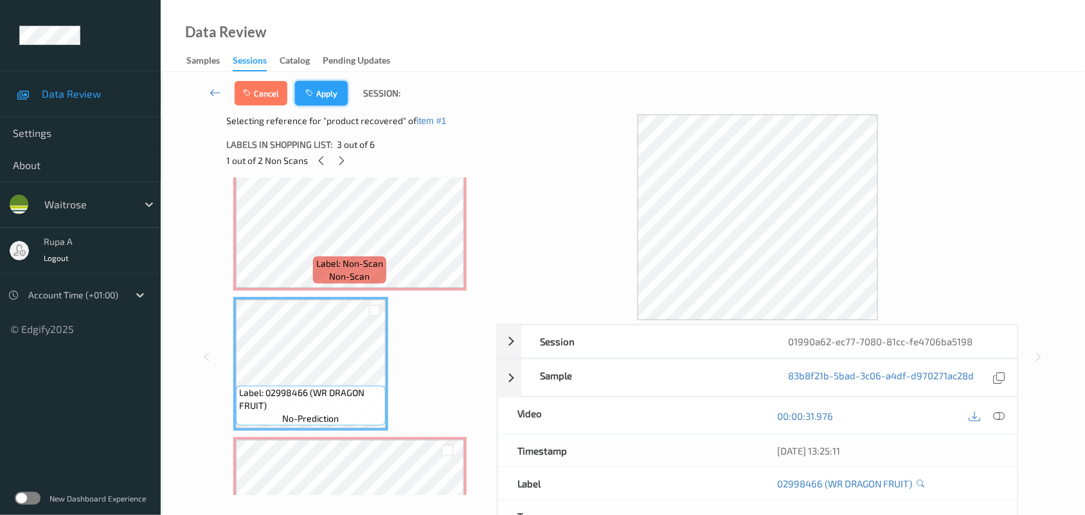
click at [334, 89] on button "Apply" at bounding box center [321, 93] width 53 height 24
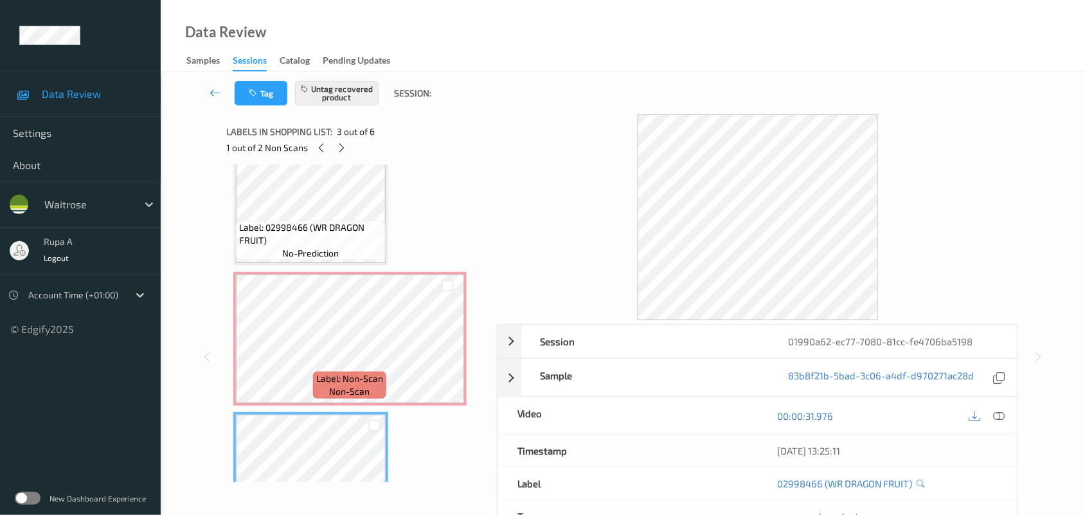
scroll to position [6, 0]
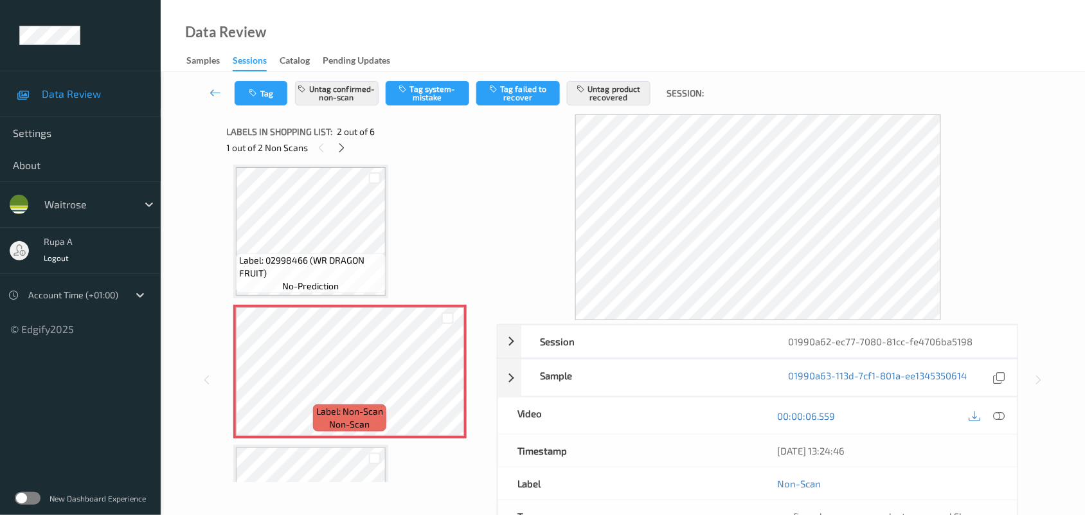
click at [343, 151] on icon at bounding box center [341, 148] width 11 height 12
click at [914, 233] on icon at bounding box center [914, 235] width 11 height 12
click at [999, 413] on icon at bounding box center [1000, 416] width 12 height 12
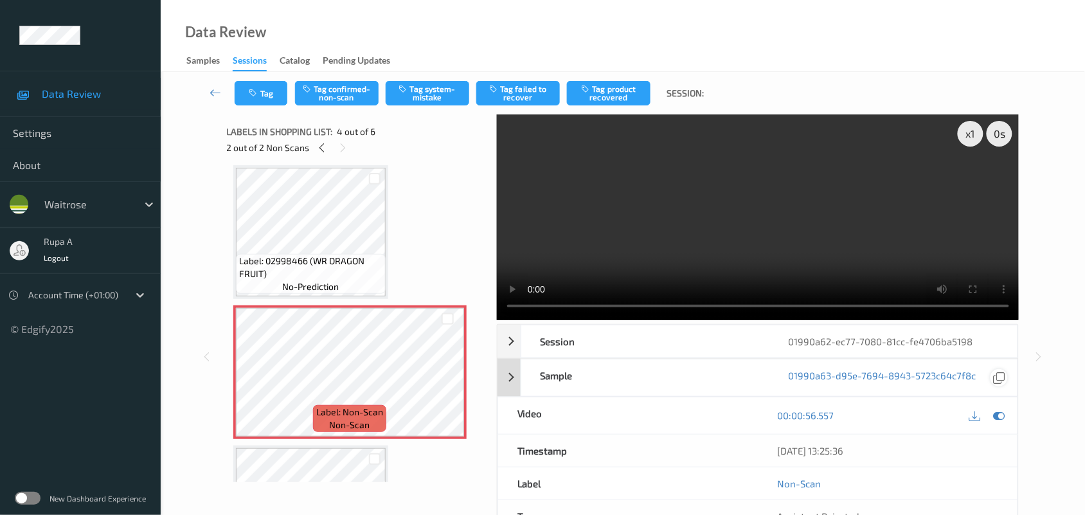
click at [999, 417] on icon at bounding box center [1000, 416] width 12 height 12
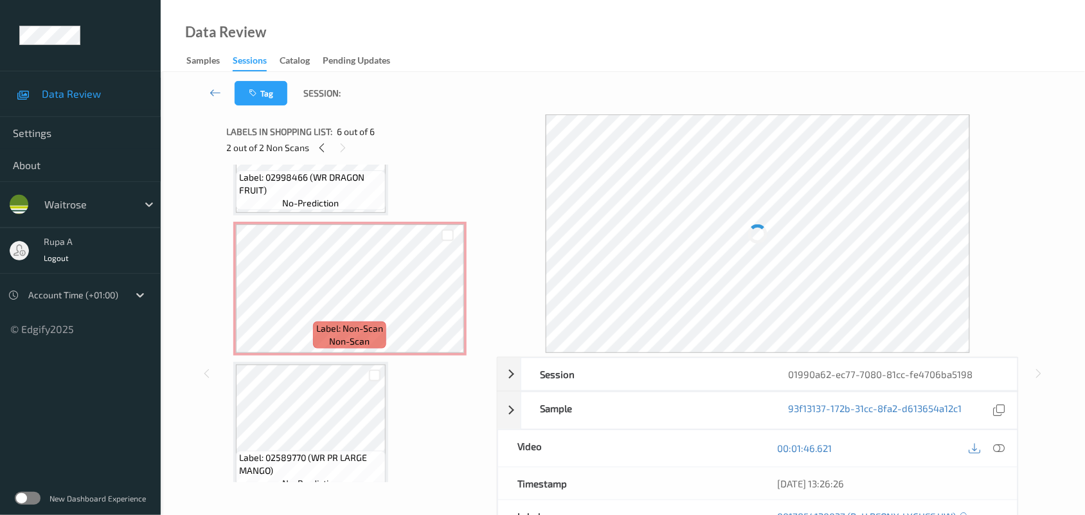
scroll to position [367, 0]
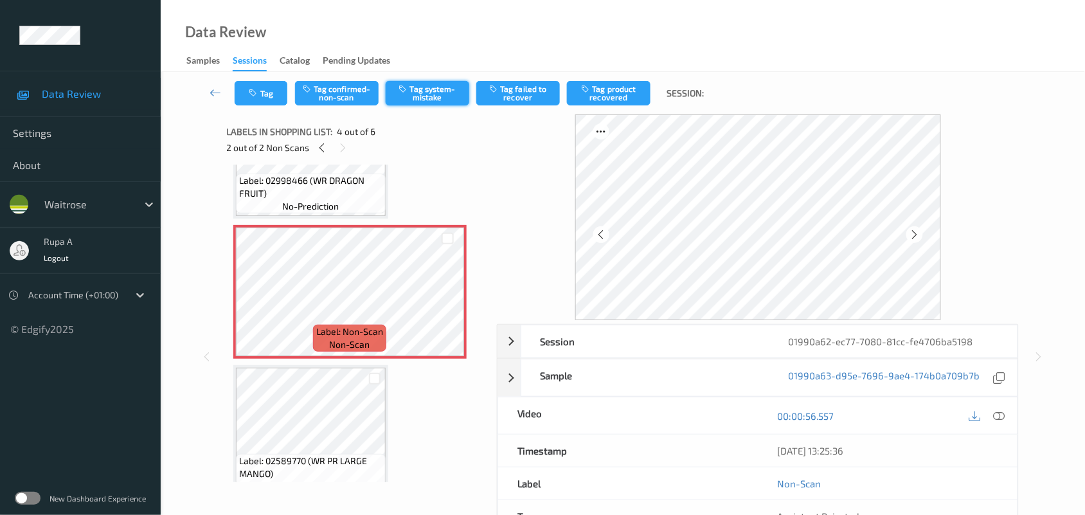
click at [439, 95] on button "Tag system-mistake" at bounding box center [428, 93] width 84 height 24
click at [253, 93] on icon "button" at bounding box center [254, 93] width 11 height 9
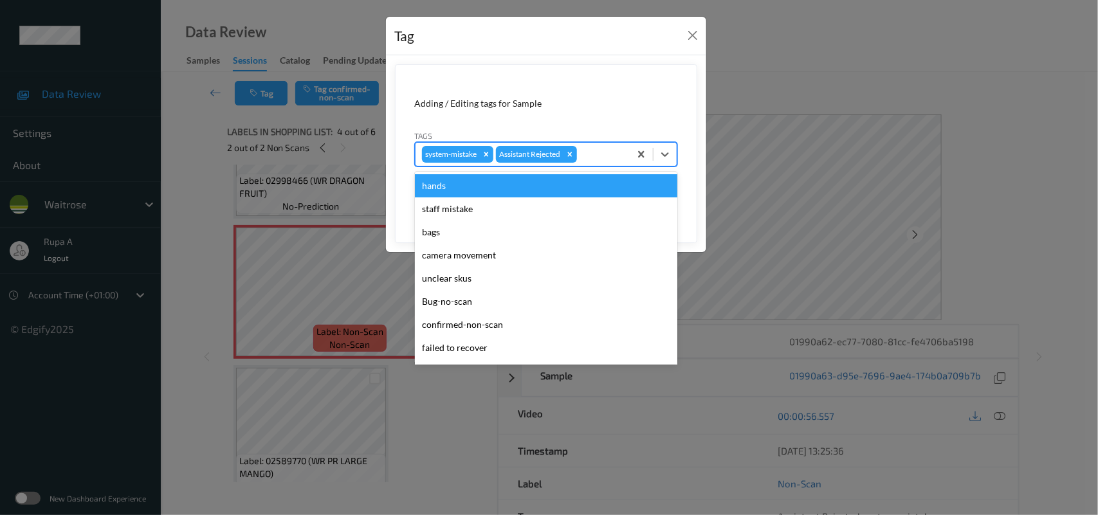
click at [604, 158] on div at bounding box center [601, 154] width 44 height 15
type input "un"
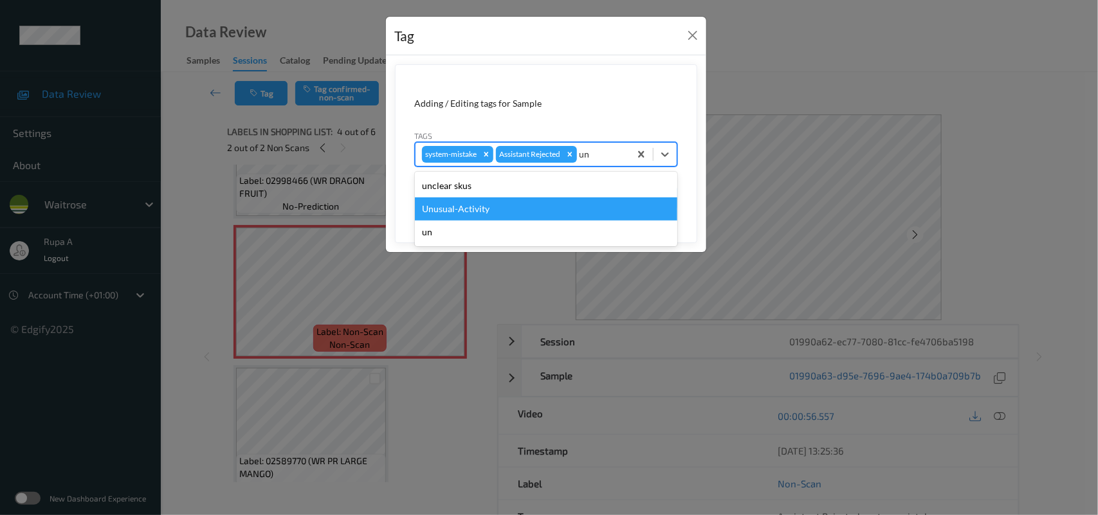
click at [476, 210] on div "Unusual-Activity" at bounding box center [546, 208] width 262 height 23
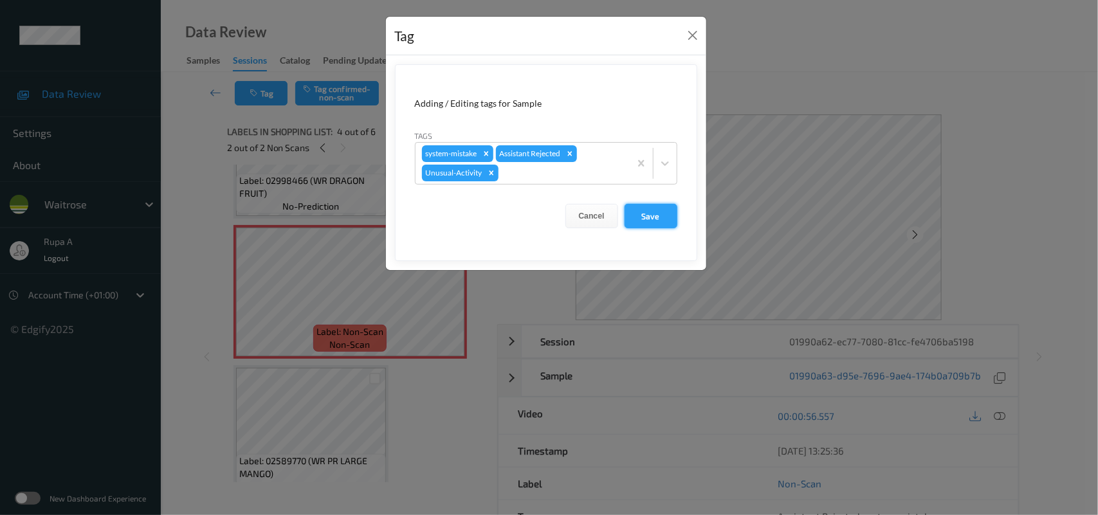
click at [658, 213] on button "Save" at bounding box center [650, 216] width 53 height 24
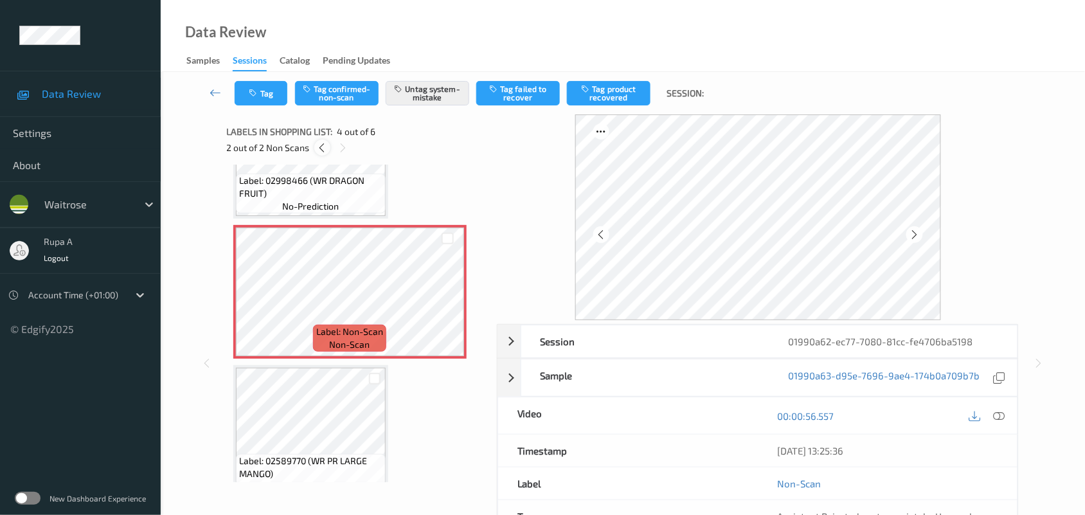
click at [321, 149] on icon at bounding box center [322, 148] width 11 height 12
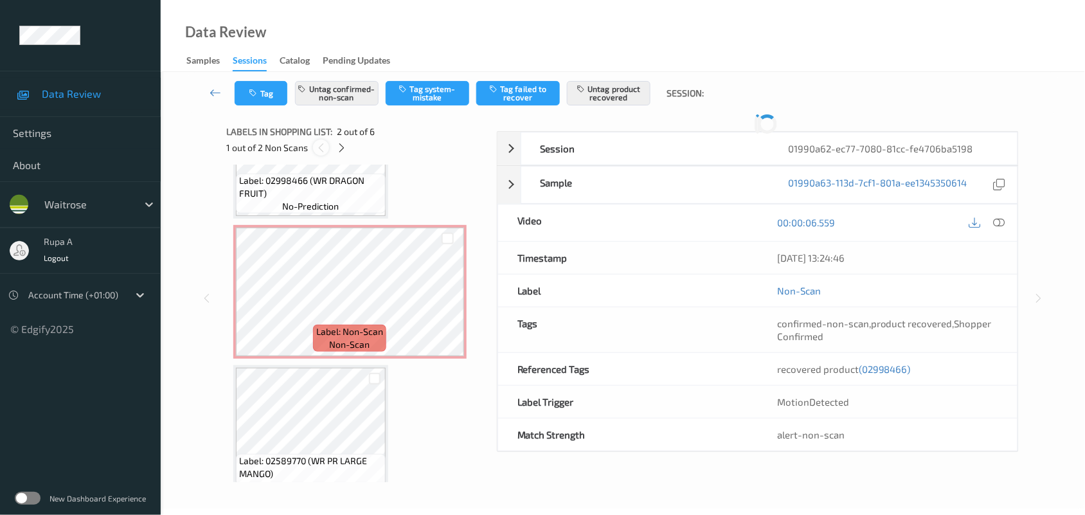
scroll to position [6, 0]
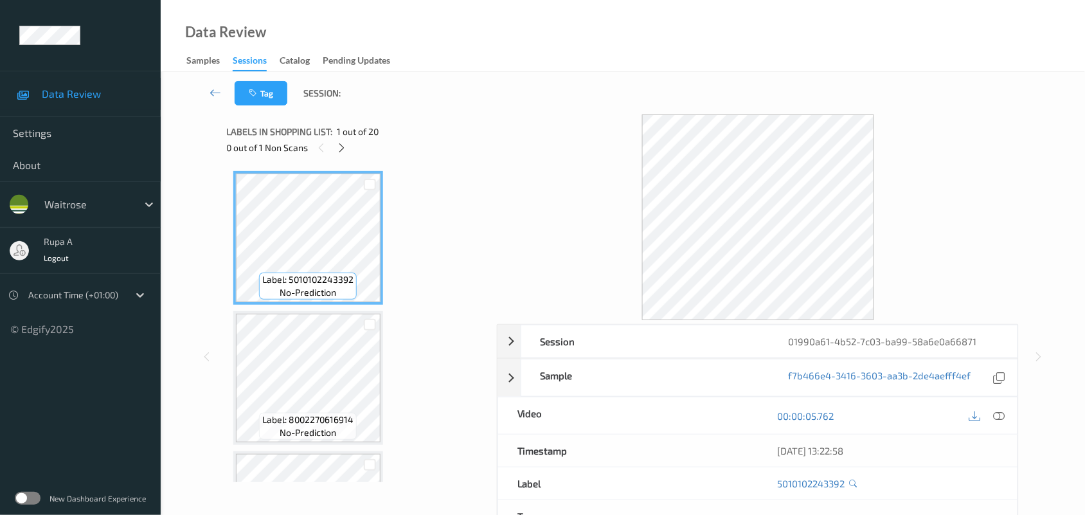
click at [333, 154] on div "Labels in shopping list: 1 out of 20 0 out of 1 Non Scans" at bounding box center [357, 139] width 261 height 50
click at [341, 149] on icon at bounding box center [341, 148] width 11 height 12
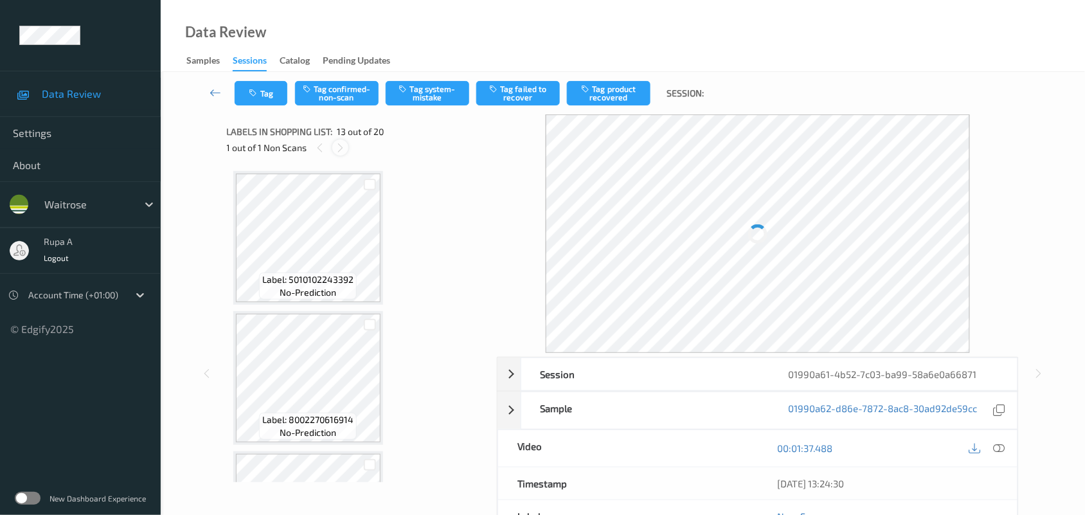
scroll to position [1544, 0]
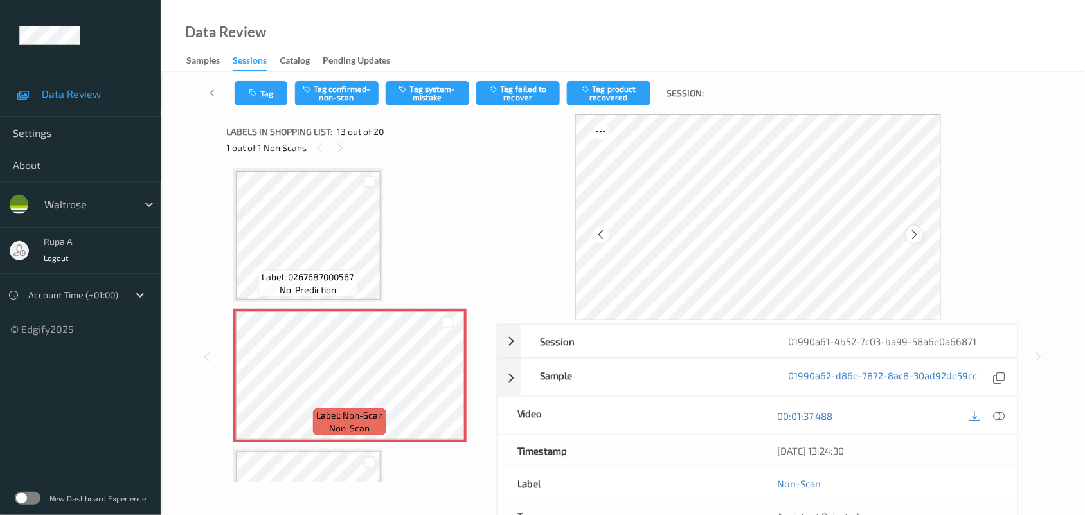
click at [912, 226] on div at bounding box center [758, 217] width 366 height 206
click at [912, 237] on icon at bounding box center [914, 235] width 11 height 12
click at [914, 231] on icon at bounding box center [914, 235] width 11 height 12
click at [997, 423] on div at bounding box center [999, 415] width 17 height 17
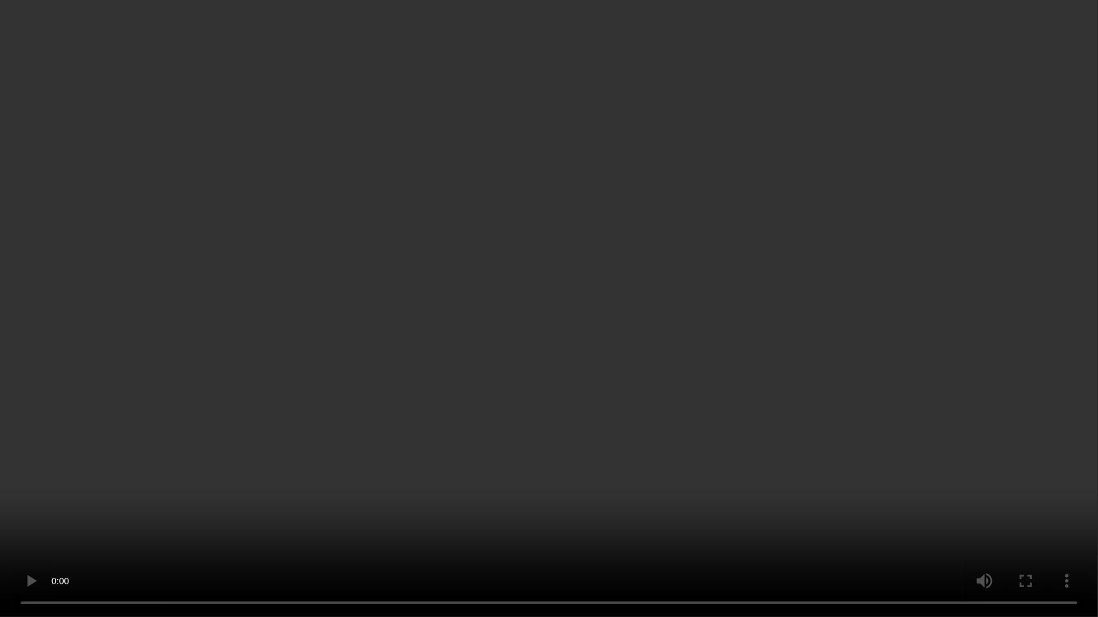
click at [840, 212] on video at bounding box center [549, 308] width 1098 height 617
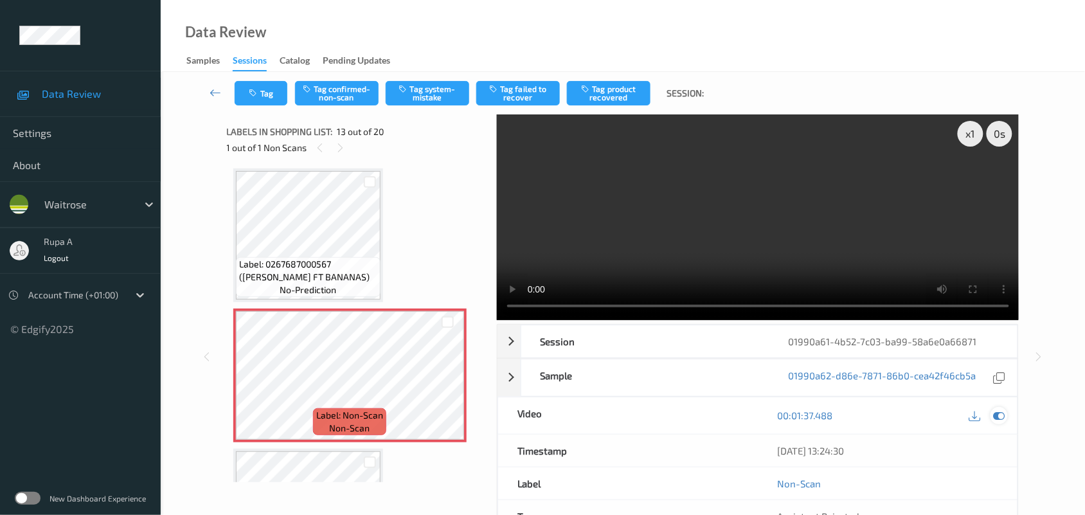
click at [1005, 417] on icon at bounding box center [1000, 416] width 12 height 12
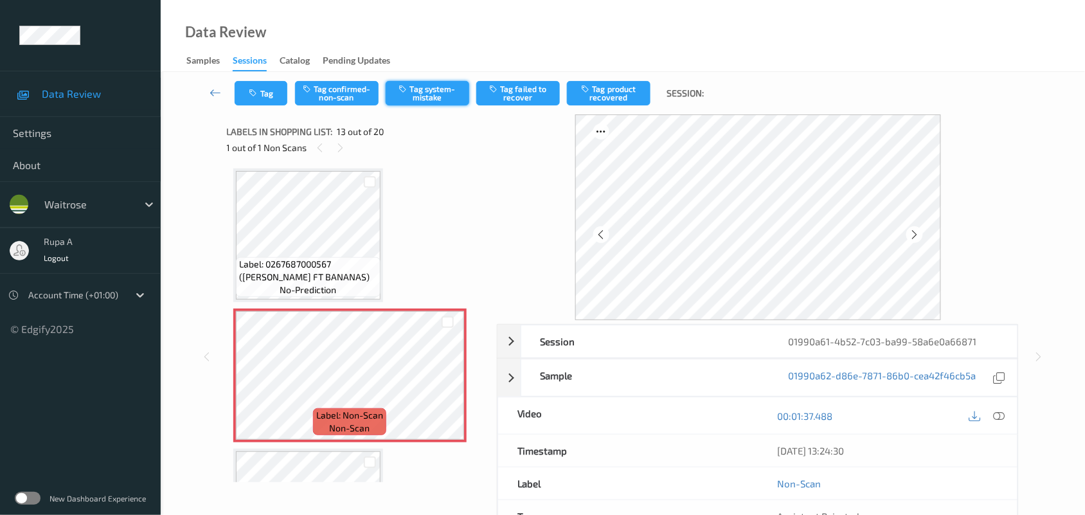
click at [440, 96] on button "Tag system-mistake" at bounding box center [428, 93] width 84 height 24
click at [267, 100] on button "Tag" at bounding box center [261, 93] width 53 height 24
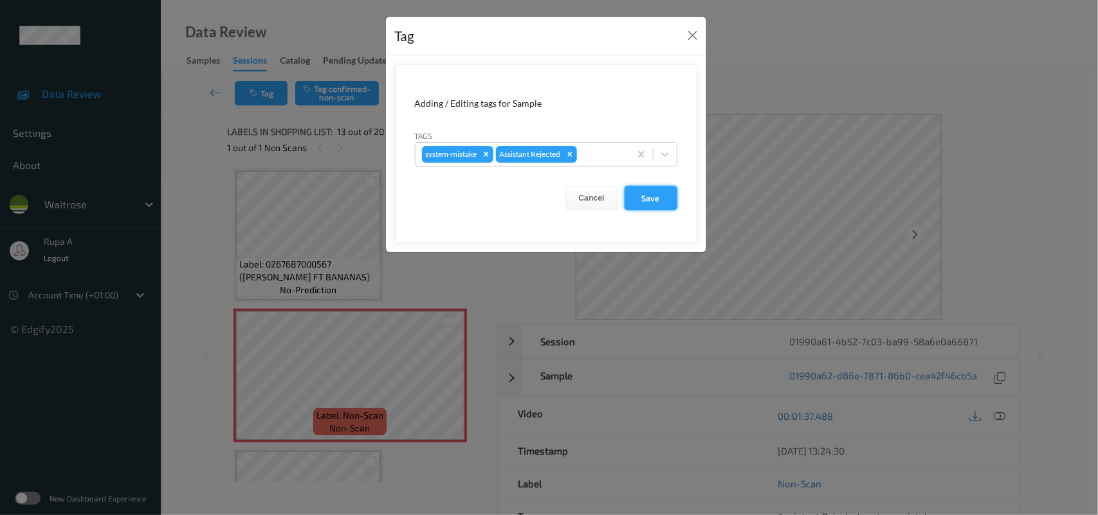
click at [653, 201] on button "Save" at bounding box center [650, 198] width 53 height 24
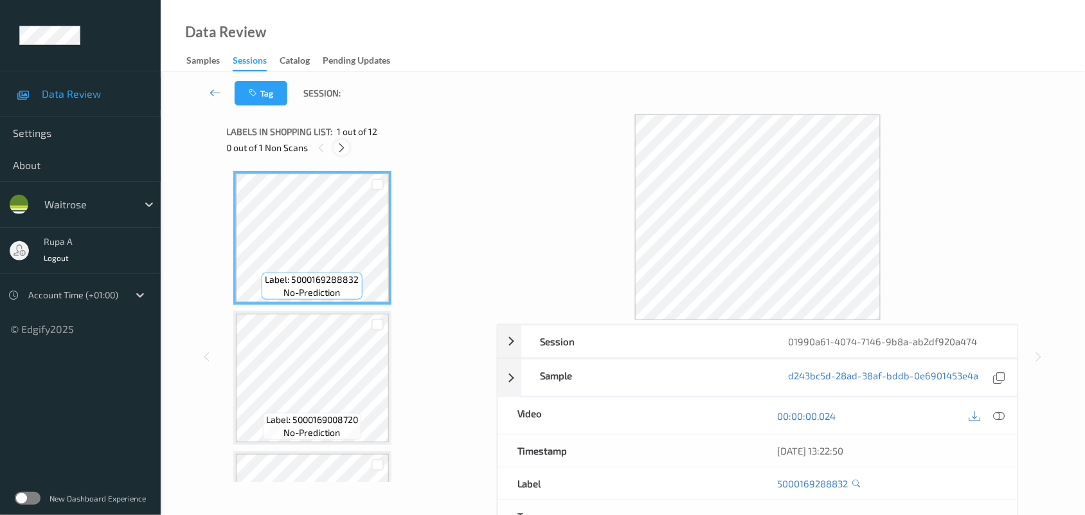
click at [338, 153] on div at bounding box center [342, 148] width 16 height 16
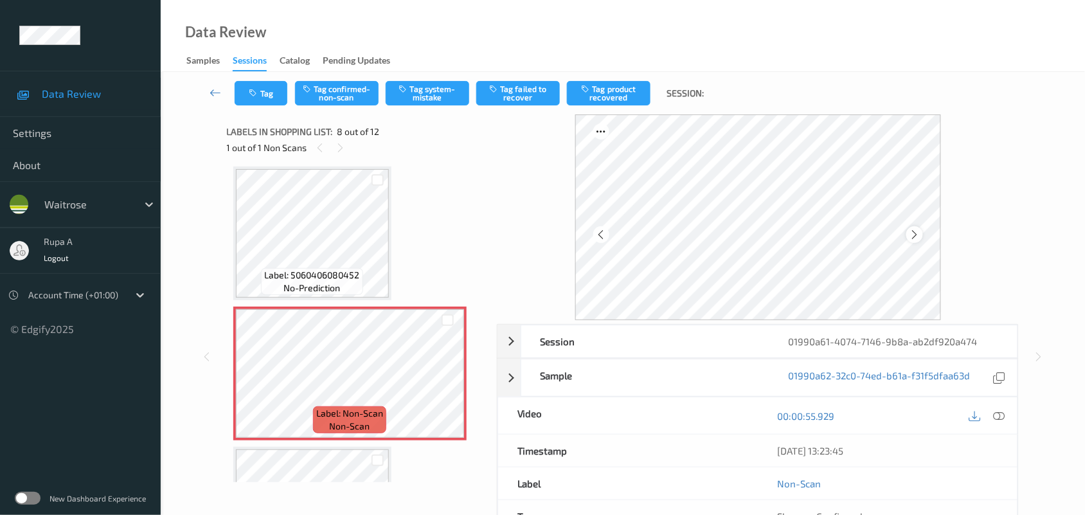
click at [915, 235] on icon at bounding box center [914, 235] width 11 height 12
click at [910, 235] on icon at bounding box center [914, 235] width 11 height 12
click at [999, 418] on icon at bounding box center [1000, 416] width 12 height 12
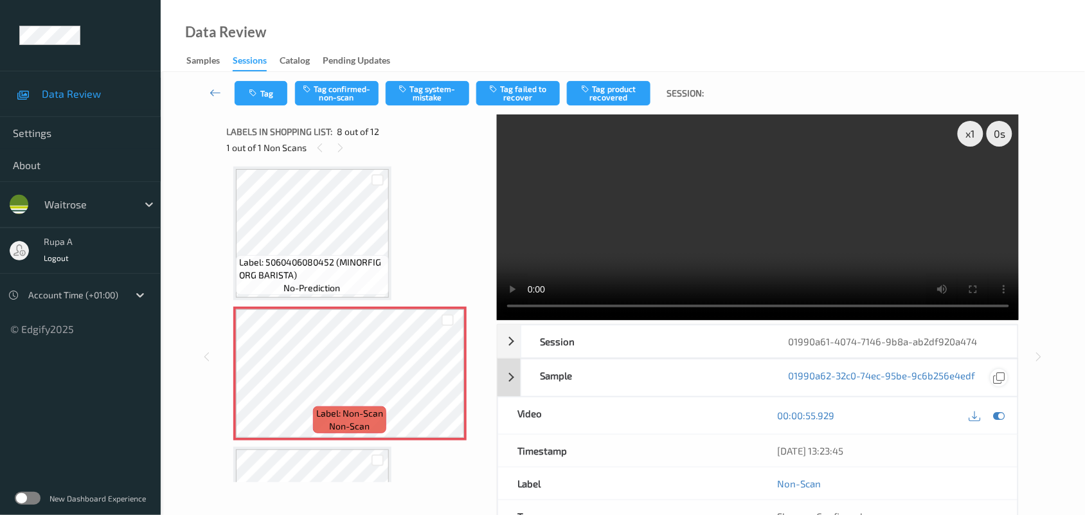
click at [999, 410] on div at bounding box center [999, 415] width 17 height 17
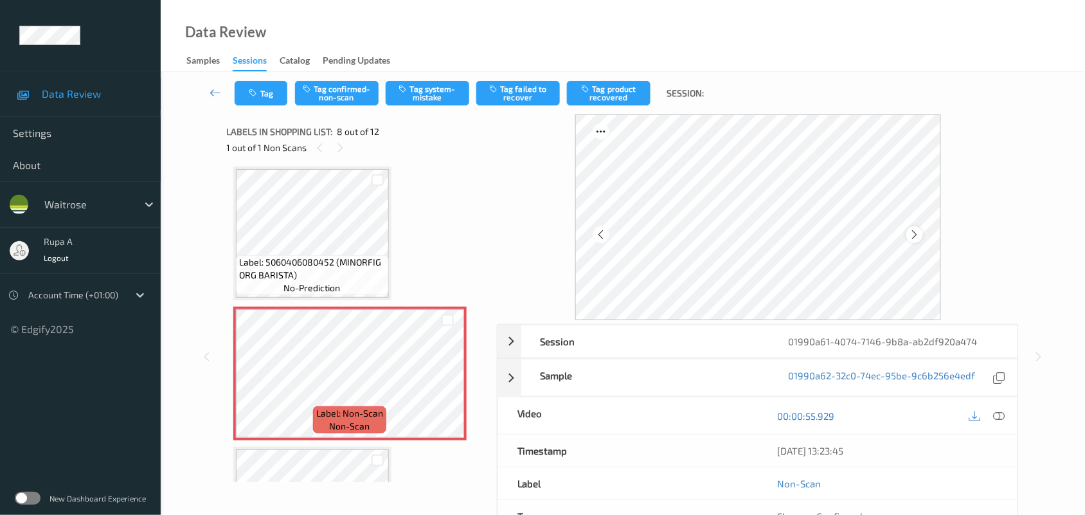
click at [914, 231] on icon at bounding box center [914, 235] width 11 height 12
click at [995, 418] on icon at bounding box center [1000, 416] width 12 height 12
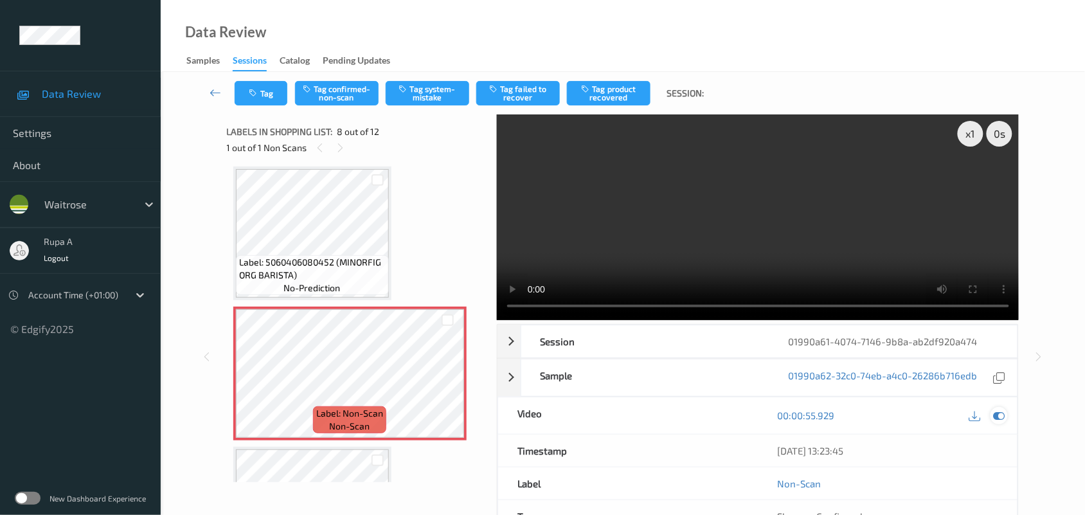
click at [1003, 410] on icon at bounding box center [1000, 416] width 12 height 12
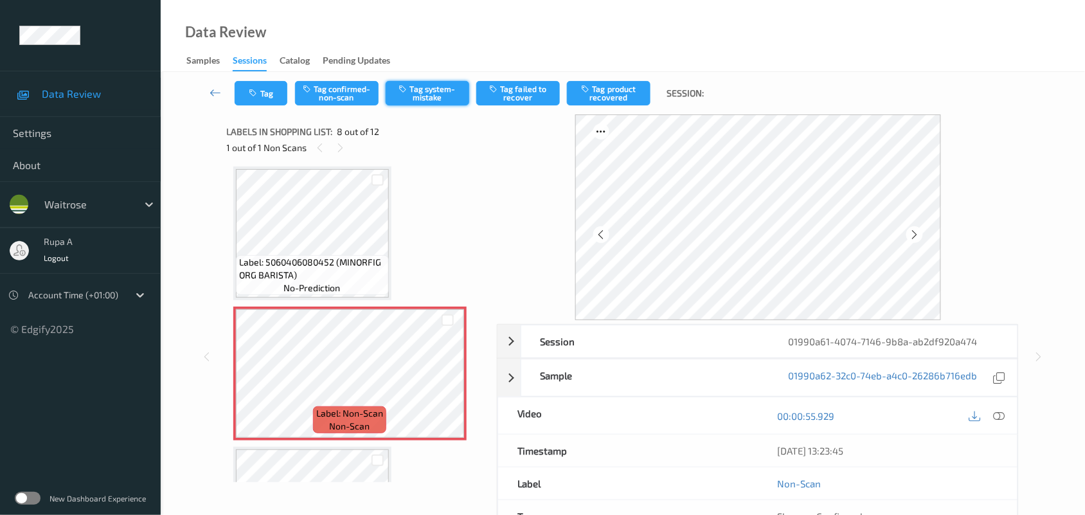
click at [415, 96] on button "Tag system-mistake" at bounding box center [428, 93] width 84 height 24
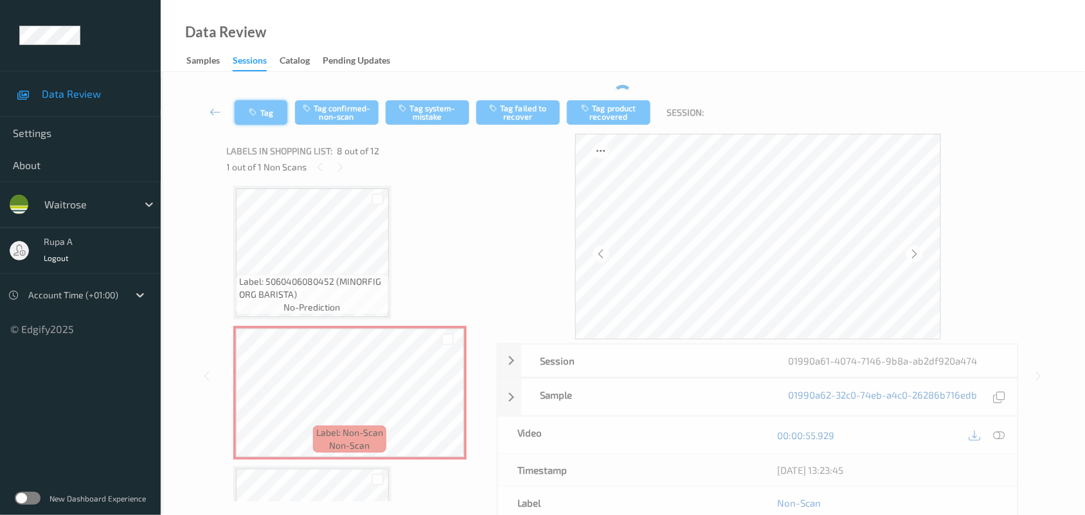
click at [276, 117] on button "Tag" at bounding box center [261, 112] width 53 height 24
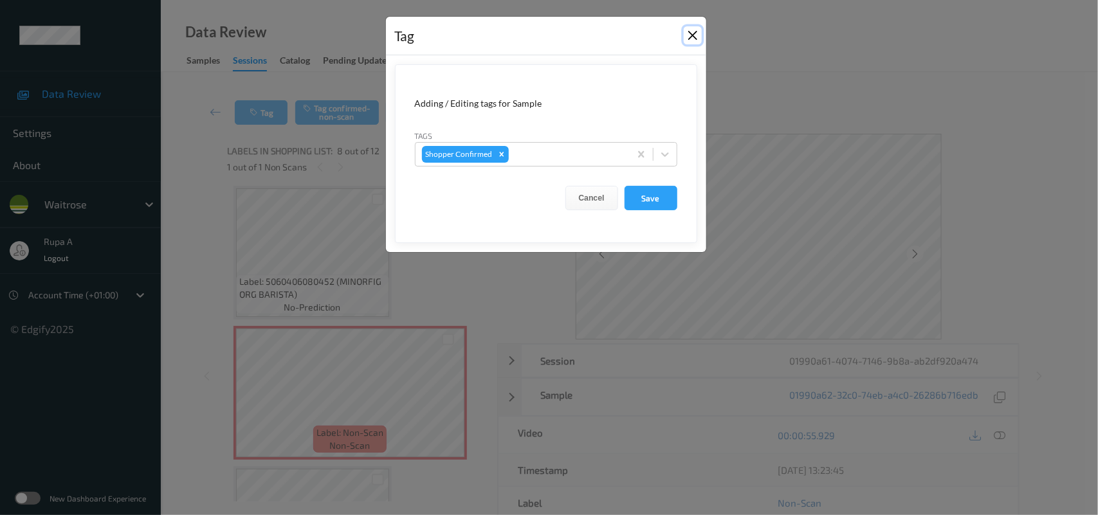
click at [690, 35] on button "Close" at bounding box center [693, 35] width 18 height 18
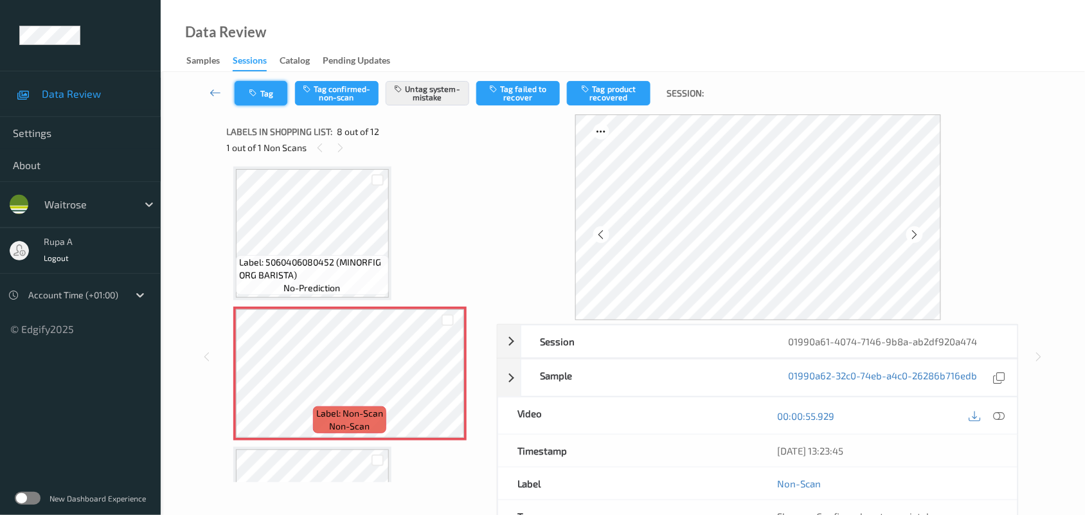
click at [245, 100] on button "Tag" at bounding box center [261, 93] width 53 height 24
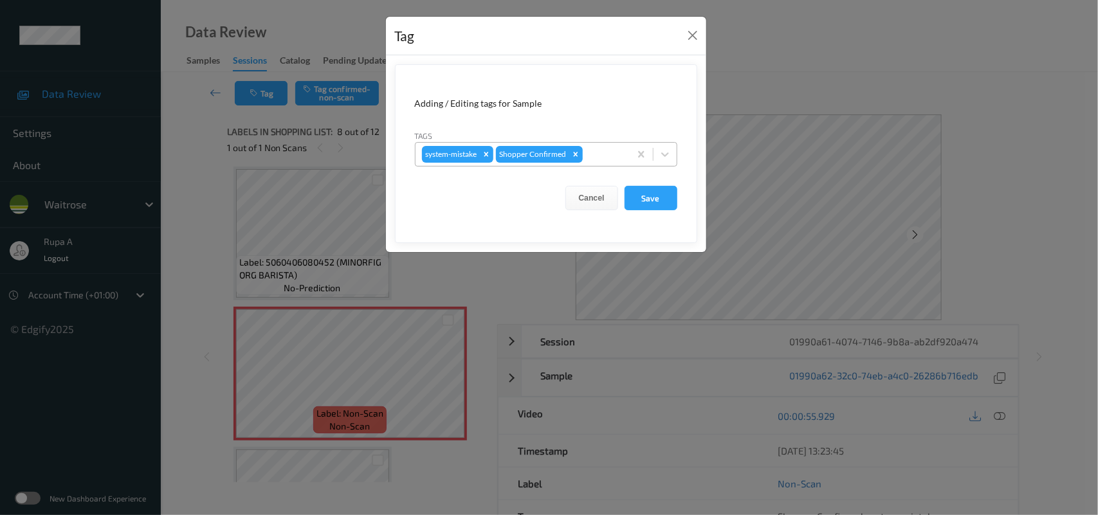
click at [596, 159] on div at bounding box center [604, 154] width 38 height 15
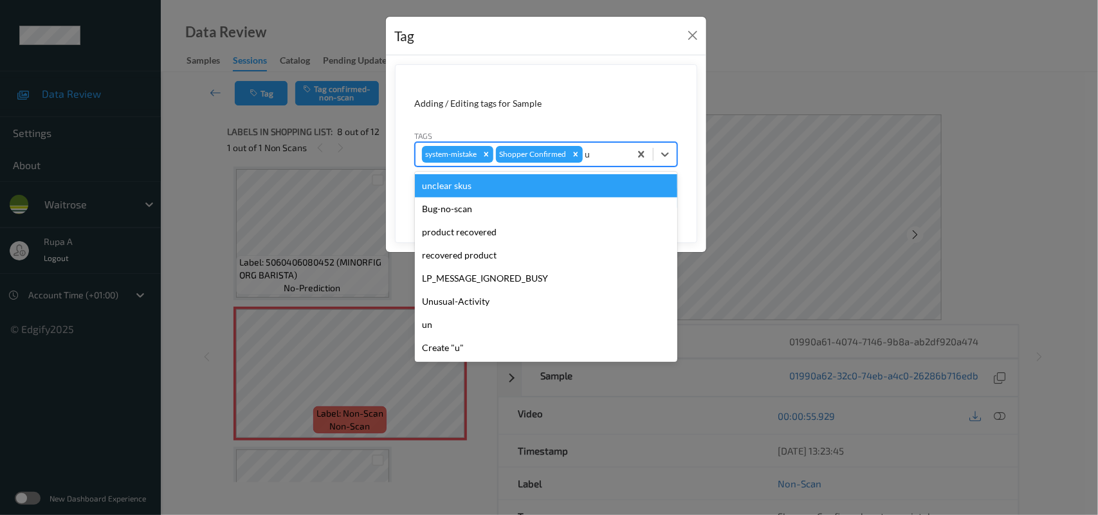
type input "un"
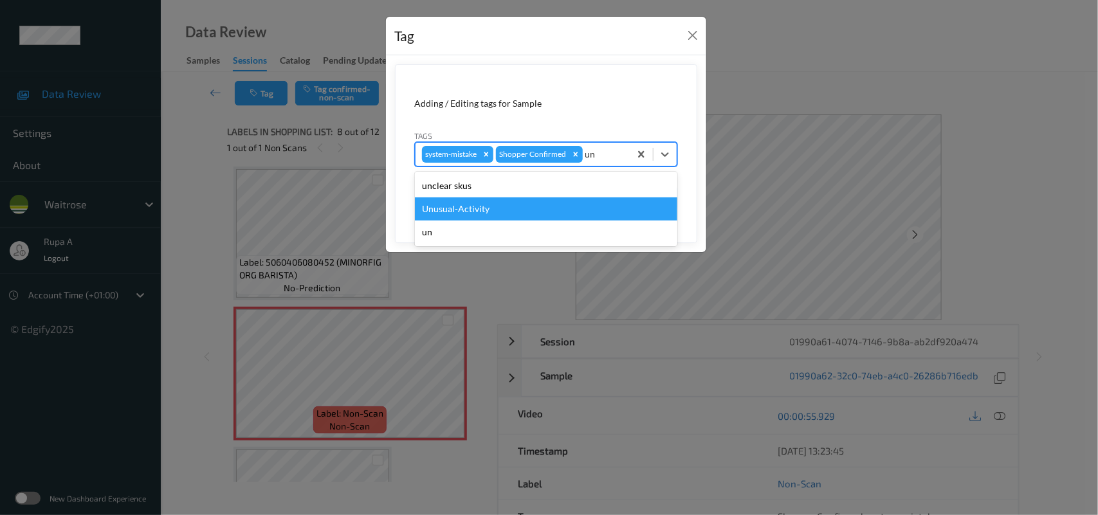
click at [534, 201] on div "Unusual-Activity" at bounding box center [546, 208] width 262 height 23
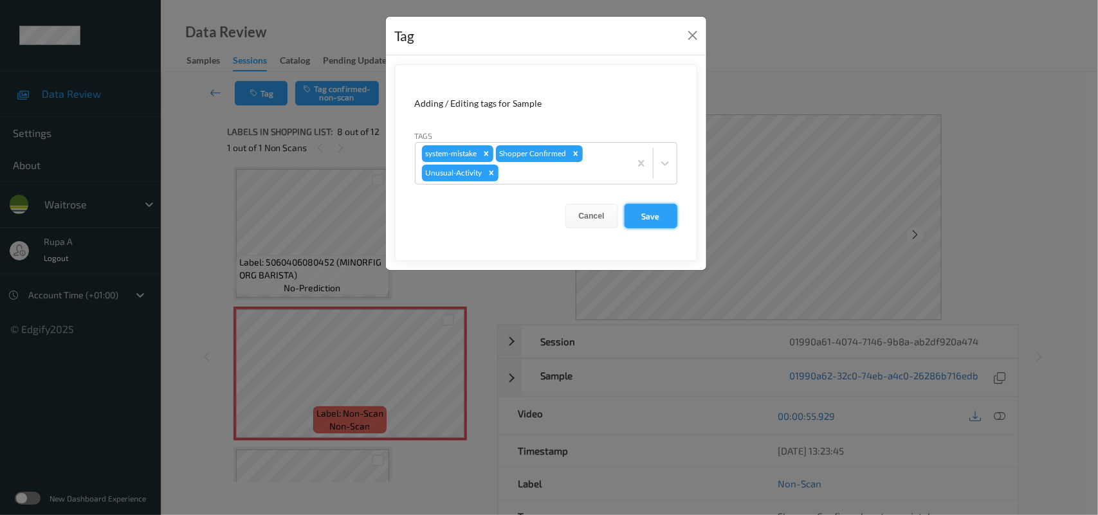
click at [664, 217] on button "Save" at bounding box center [650, 216] width 53 height 24
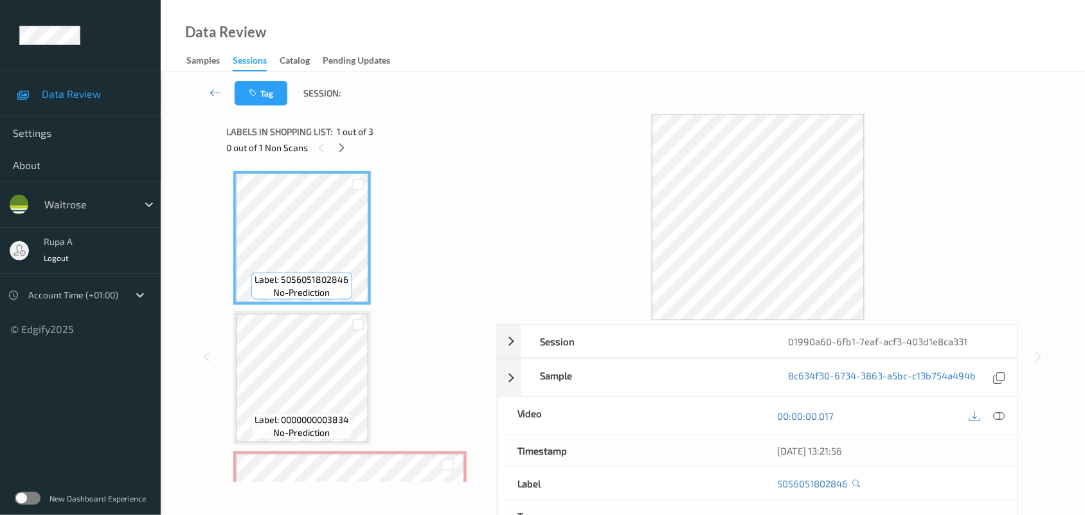
click at [516, 130] on div at bounding box center [758, 217] width 523 height 206
click at [339, 147] on icon at bounding box center [341, 148] width 11 height 12
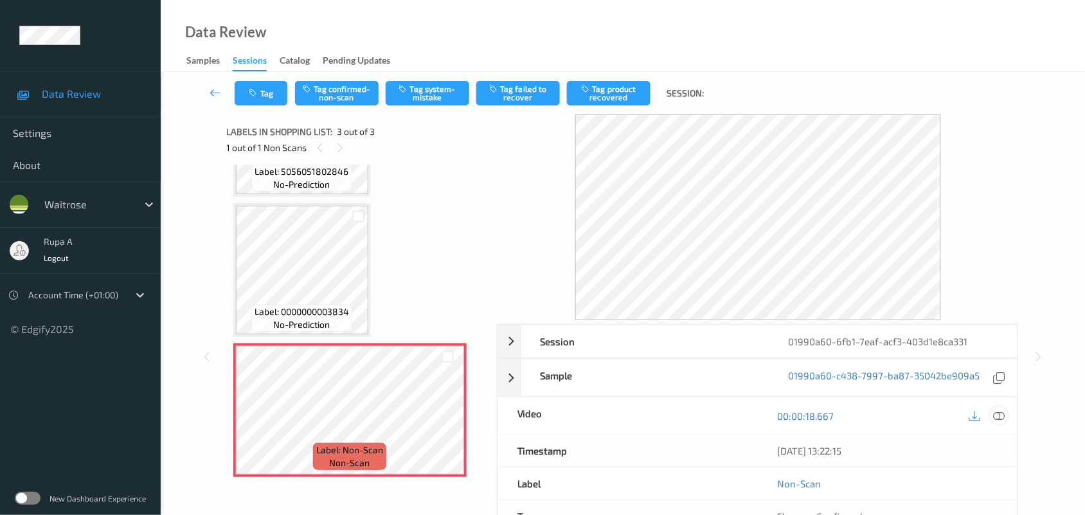
click at [1000, 418] on icon at bounding box center [1000, 416] width 12 height 12
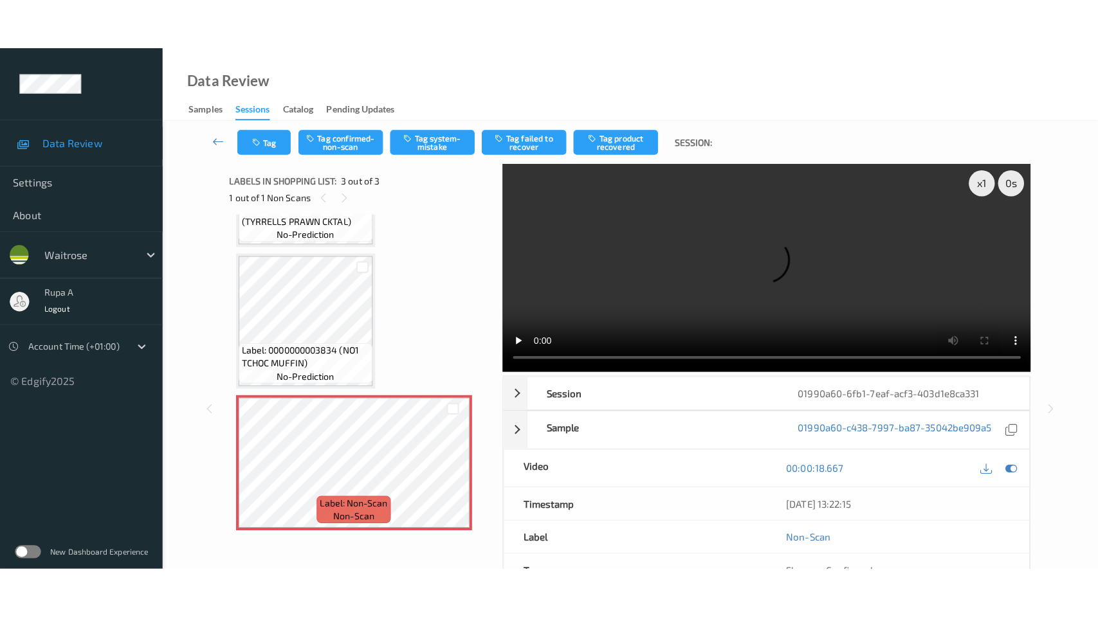
scroll to position [95, 0]
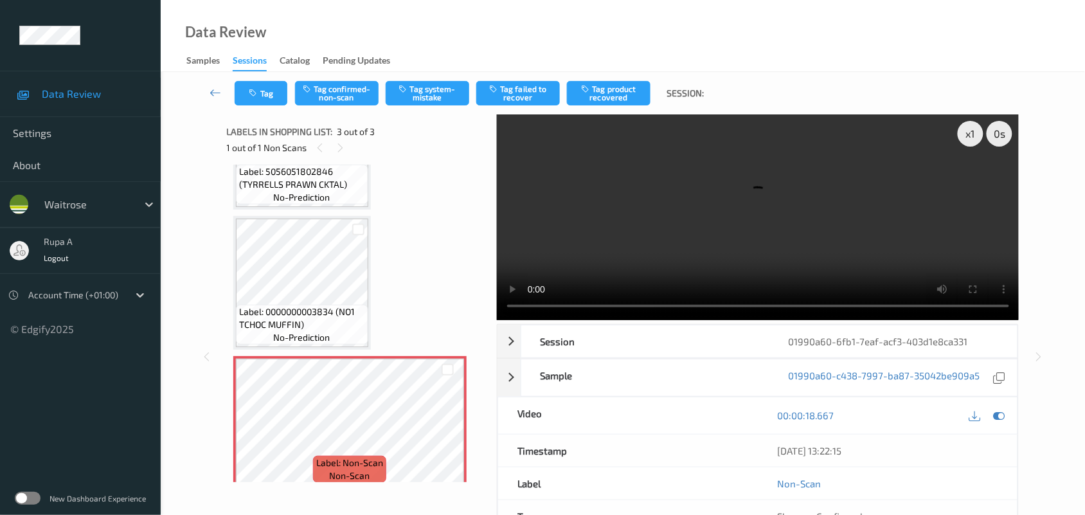
click at [448, 179] on div "Label: 5056051802846 (TYRRELLS PRAWN CKTAL) no-prediction Label: 0000000003834 …" at bounding box center [357, 283] width 248 height 414
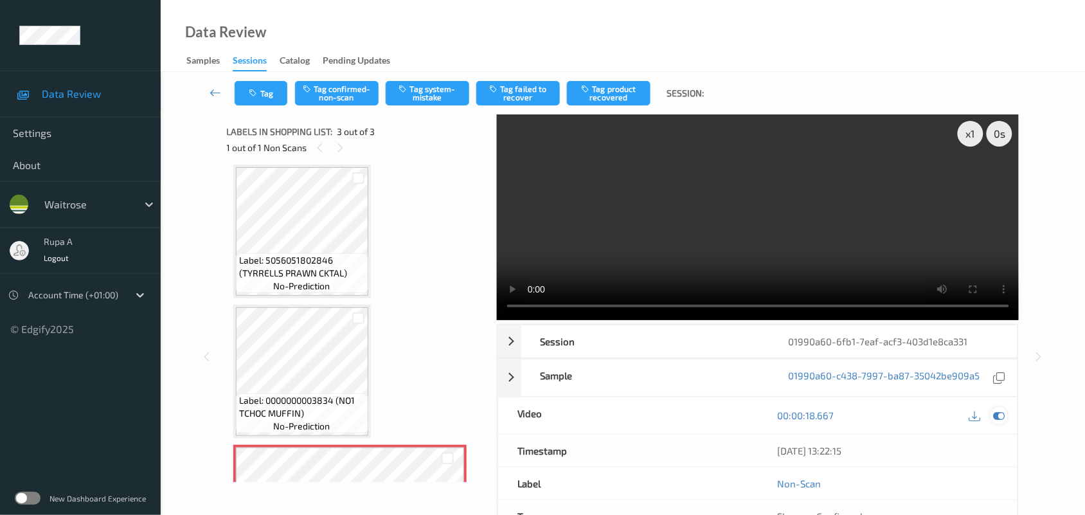
click at [1004, 418] on icon at bounding box center [1000, 416] width 12 height 12
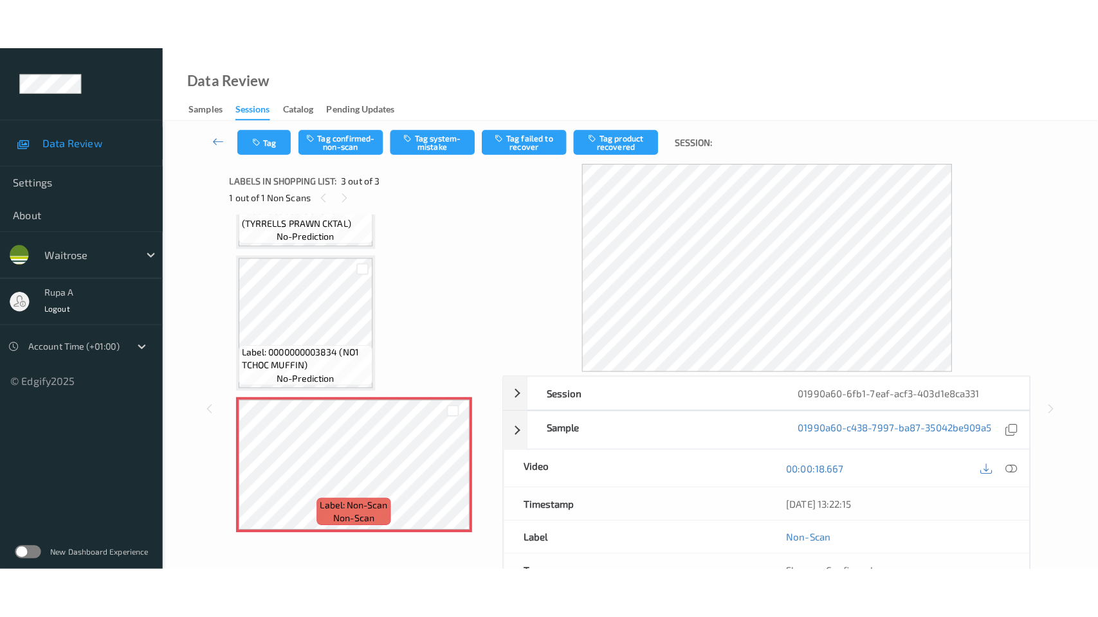
scroll to position [108, 0]
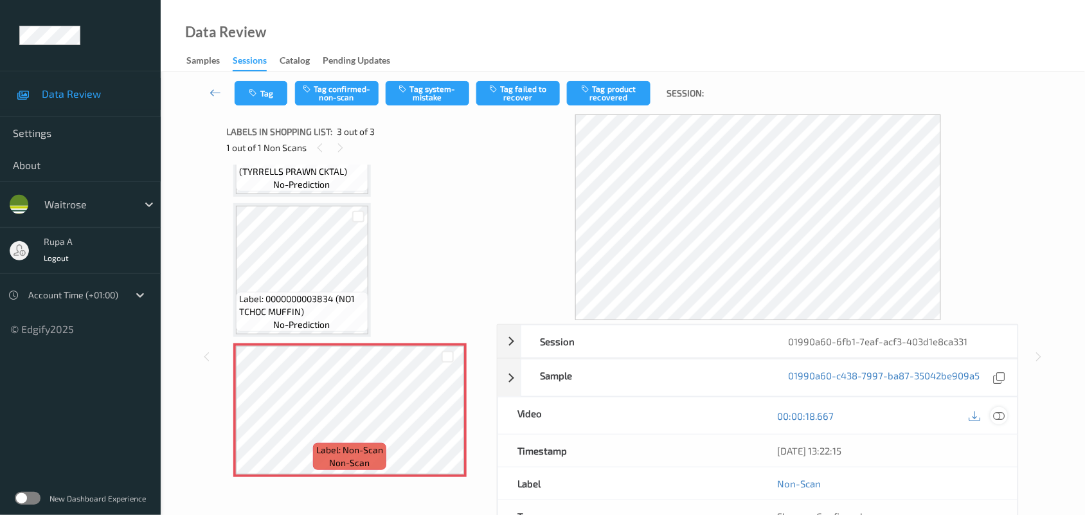
click at [995, 413] on icon at bounding box center [1000, 416] width 12 height 12
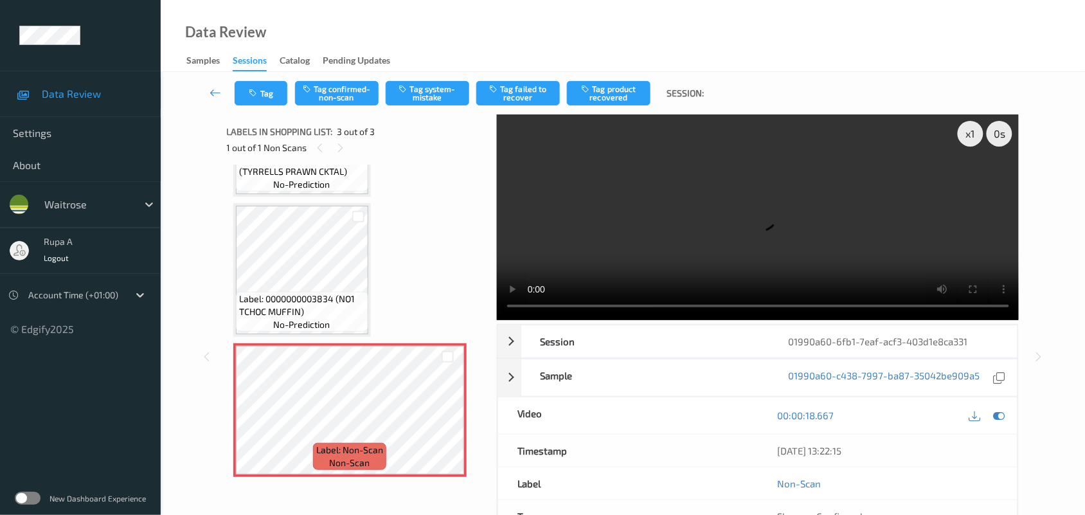
scroll to position [6, 0]
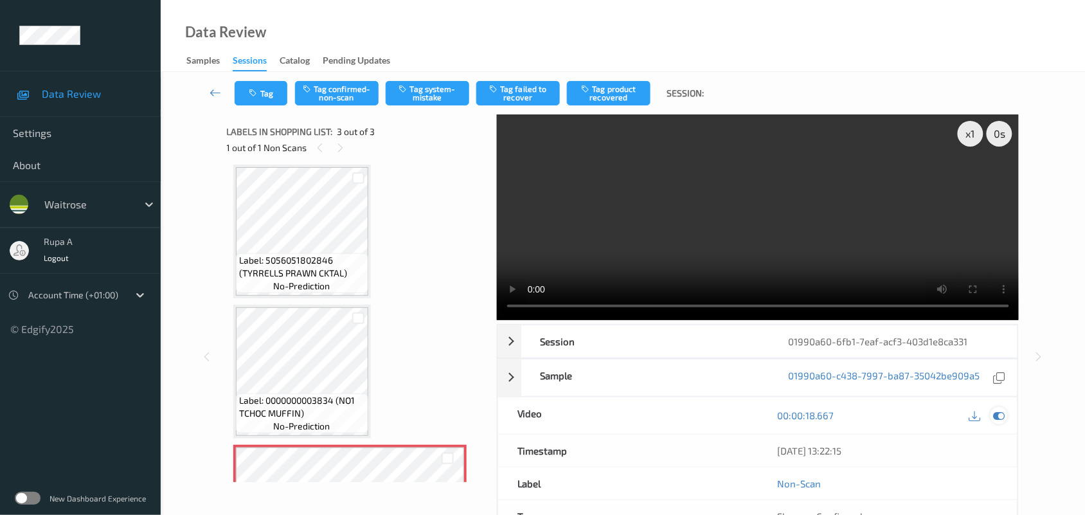
click at [1001, 415] on icon at bounding box center [1000, 416] width 12 height 12
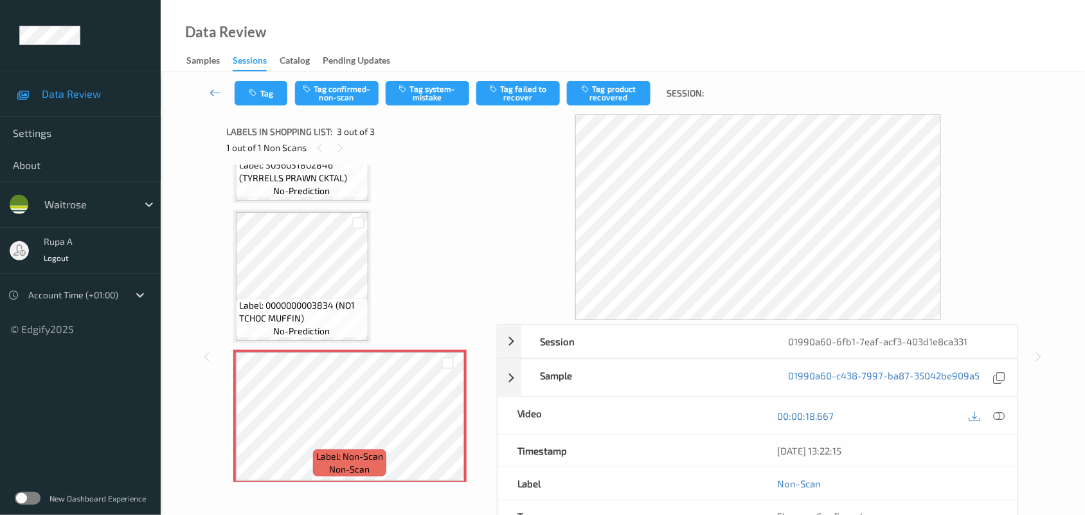
scroll to position [108, 0]
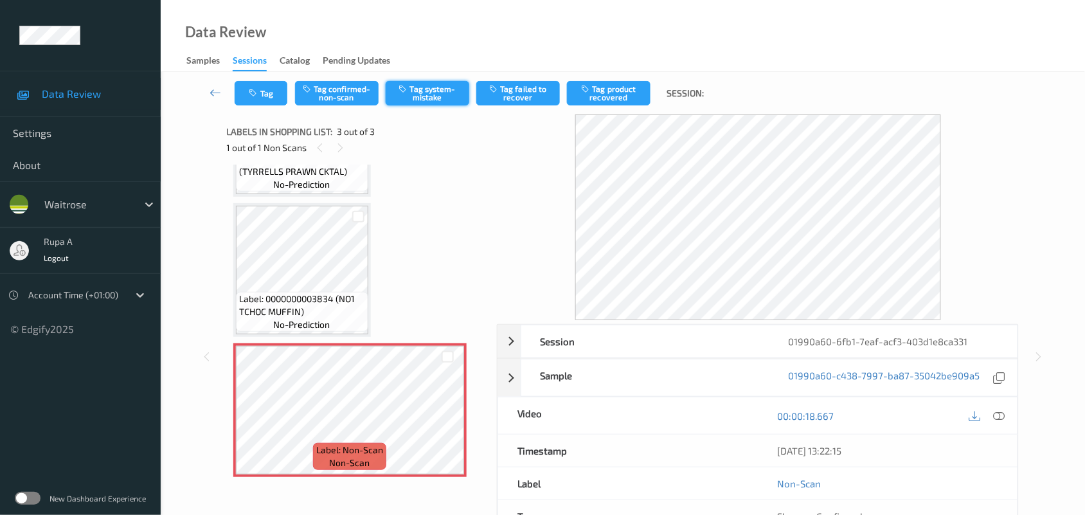
click at [439, 96] on button "Tag system-mistake" at bounding box center [428, 93] width 84 height 24
click at [242, 95] on button "Tag" at bounding box center [261, 93] width 53 height 24
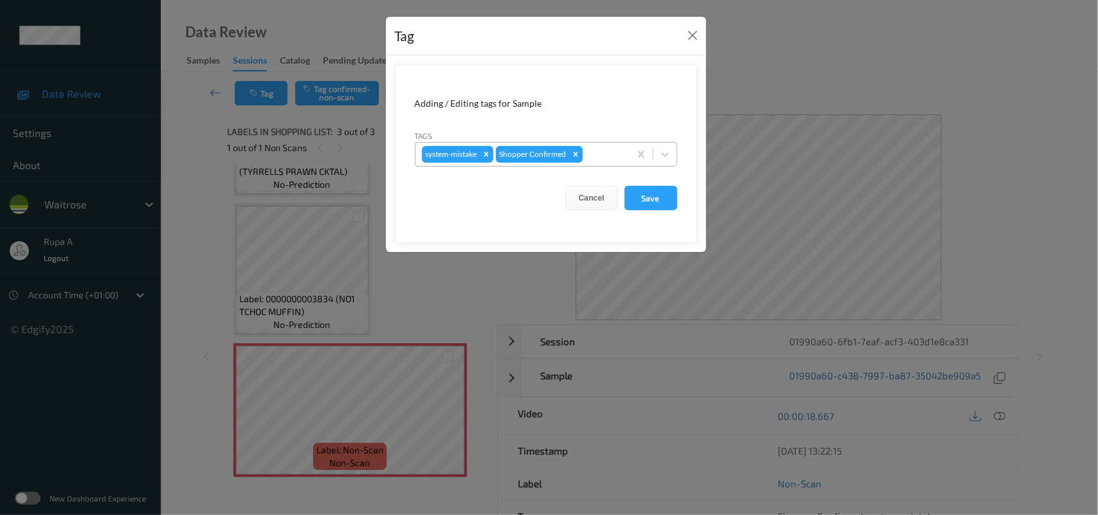
click at [617, 161] on div at bounding box center [604, 154] width 38 height 15
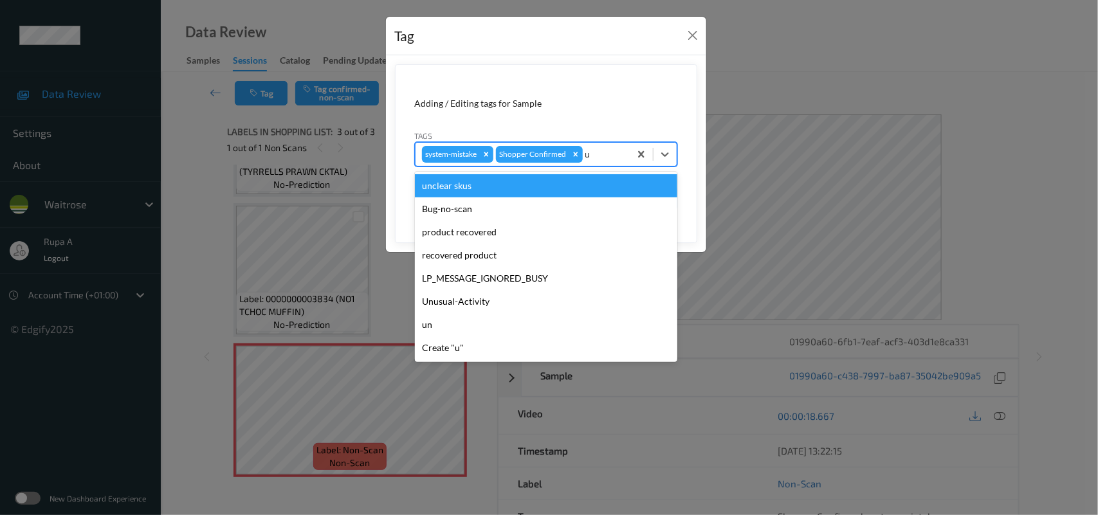
type input "un"
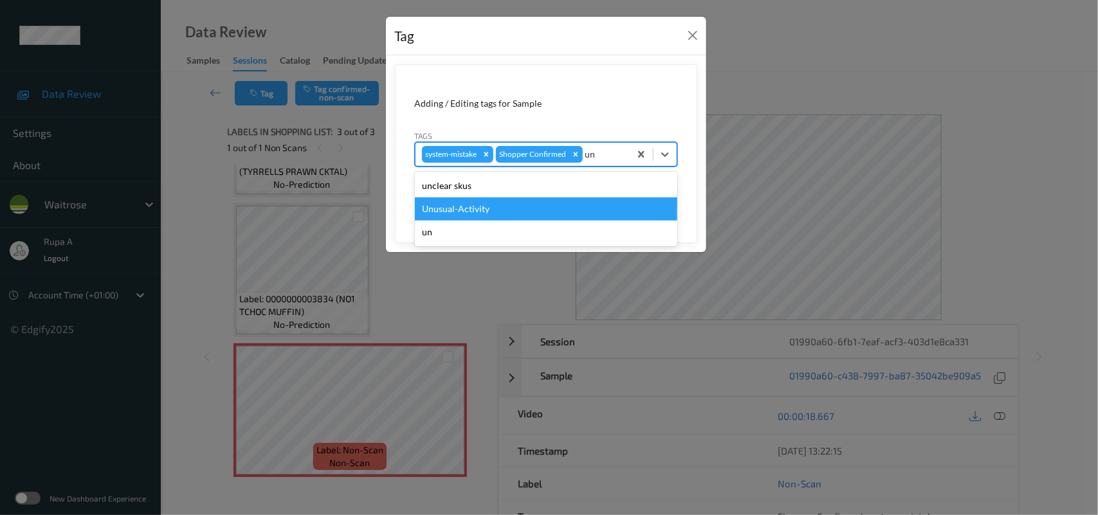
click at [516, 203] on div "Unusual-Activity" at bounding box center [546, 208] width 262 height 23
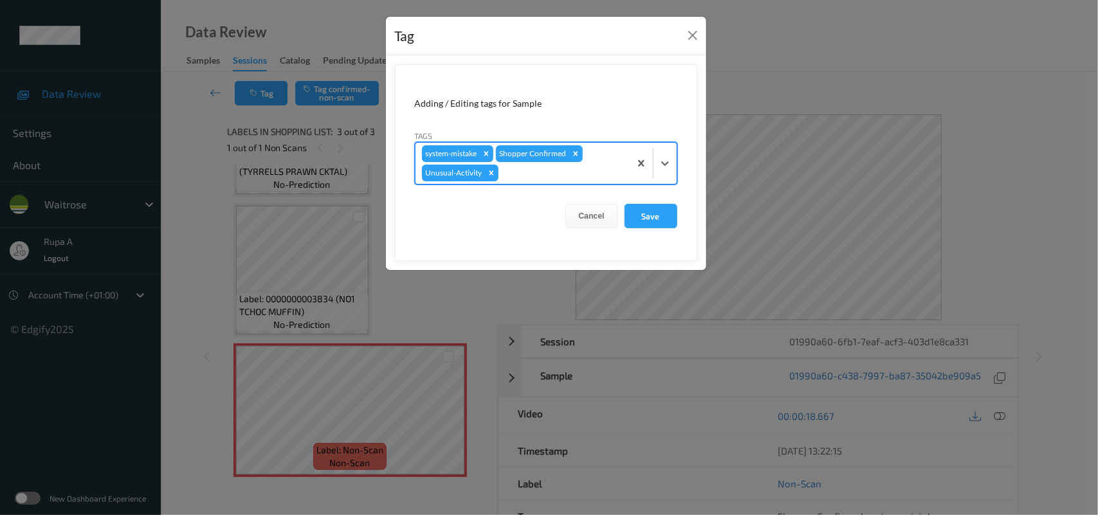
click at [538, 177] on div at bounding box center [562, 172] width 122 height 15
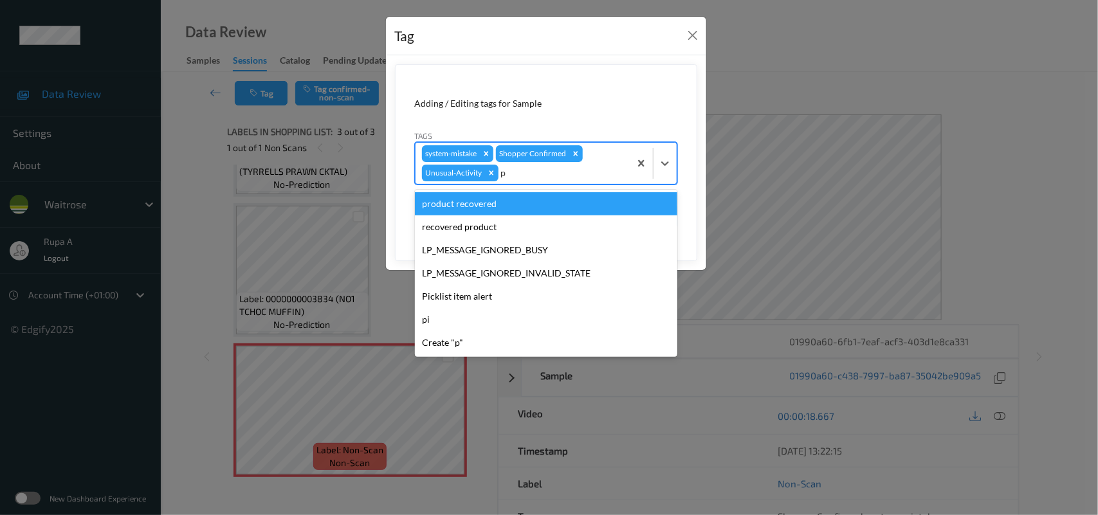
type input "pi"
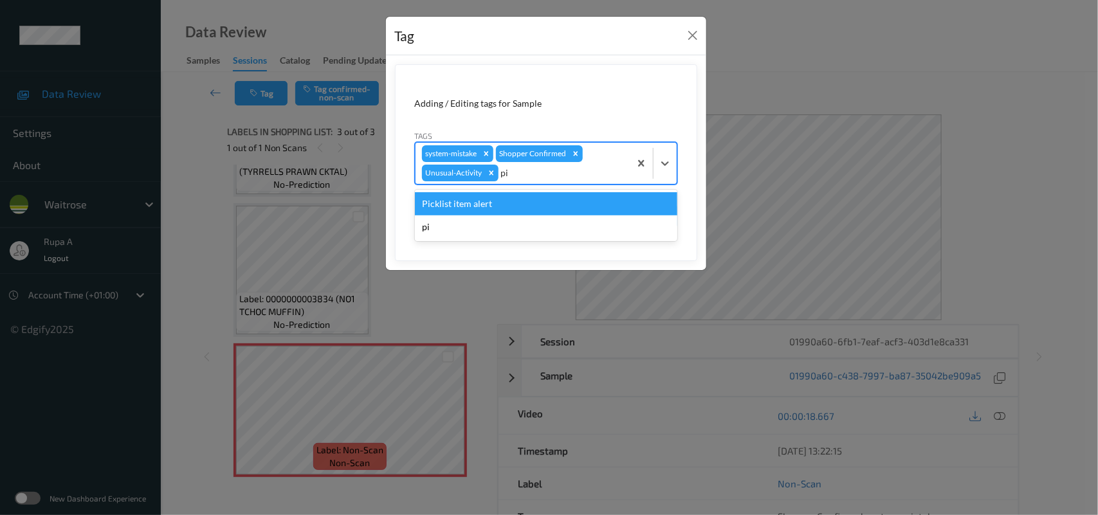
click at [526, 196] on div "Picklist item alert" at bounding box center [546, 203] width 262 height 23
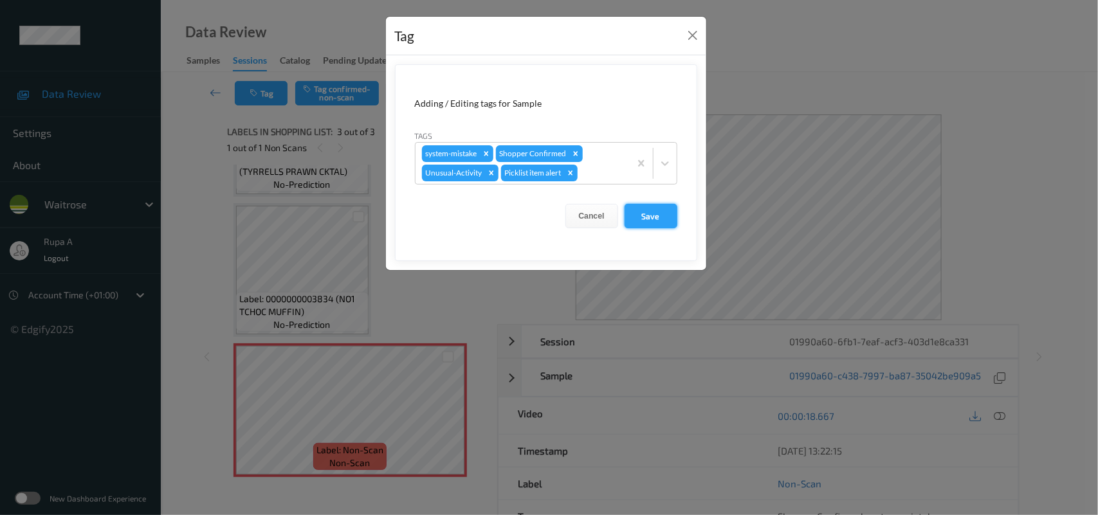
click at [648, 214] on button "Save" at bounding box center [650, 216] width 53 height 24
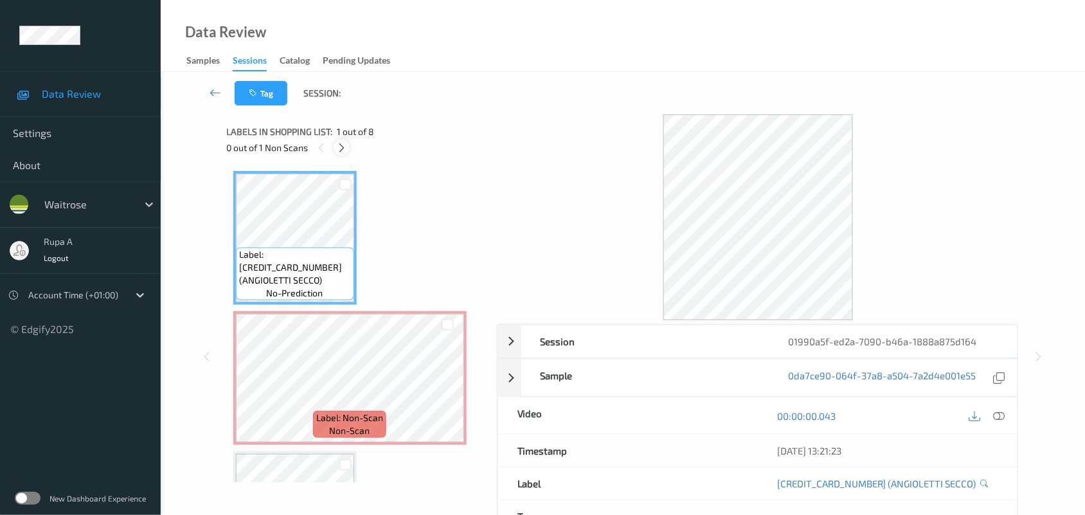
click at [336, 148] on icon at bounding box center [341, 148] width 11 height 12
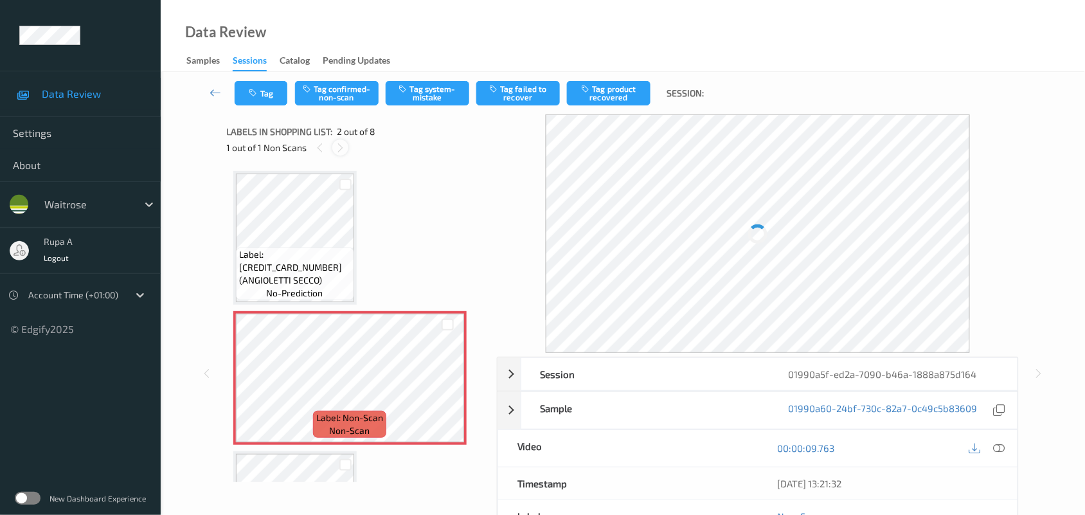
scroll to position [6, 0]
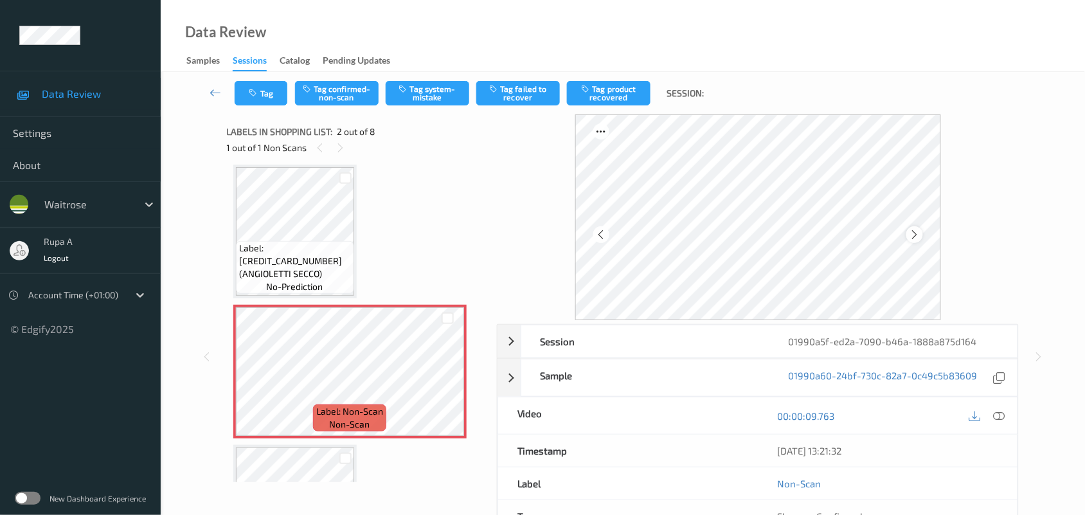
click at [914, 233] on icon at bounding box center [914, 235] width 11 height 12
click at [1000, 413] on icon at bounding box center [1000, 416] width 12 height 12
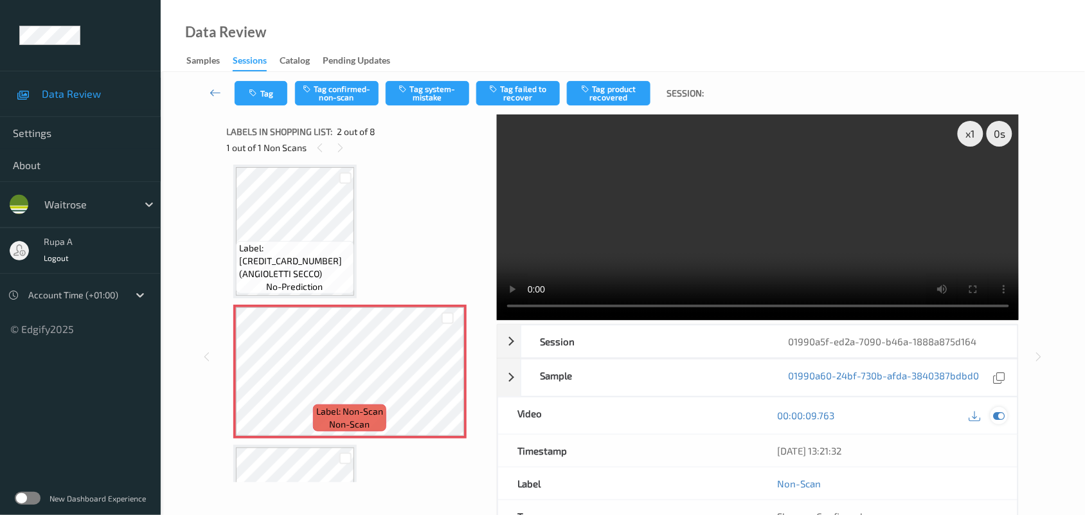
click at [1005, 415] on icon at bounding box center [1000, 416] width 12 height 12
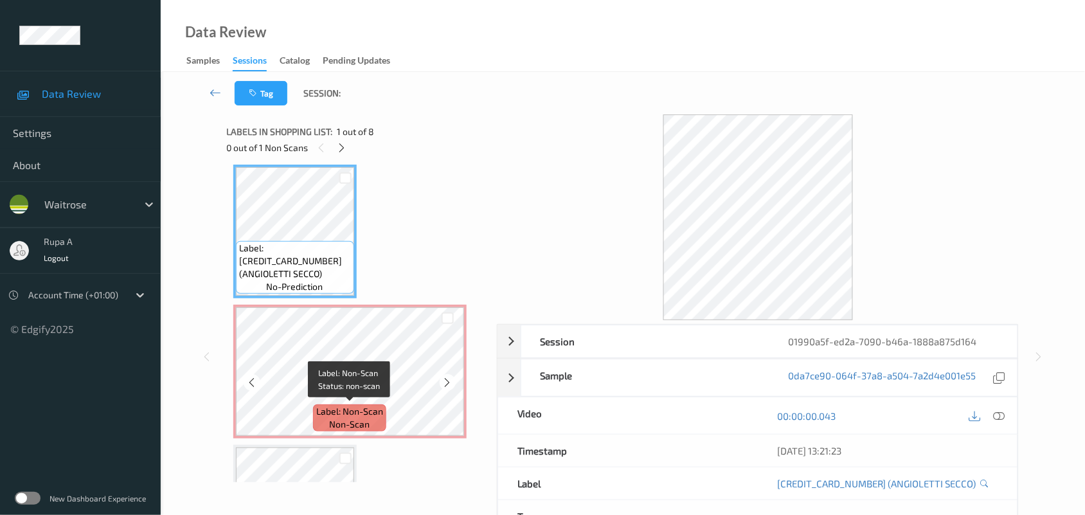
click at [323, 405] on span "Label: Non-Scan" at bounding box center [349, 411] width 67 height 13
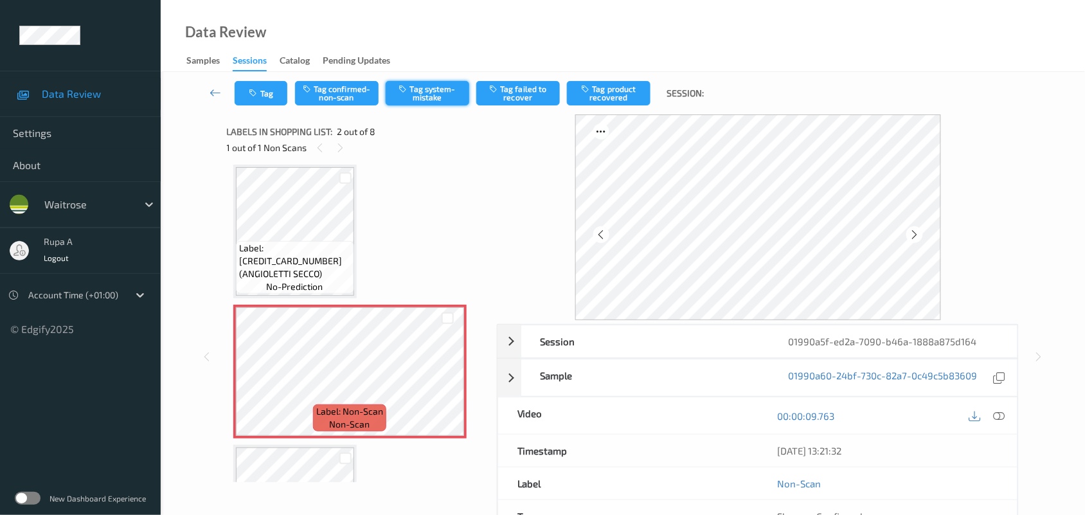
click at [442, 95] on button "Tag system-mistake" at bounding box center [428, 93] width 84 height 24
click at [262, 98] on button "Tag" at bounding box center [261, 93] width 53 height 24
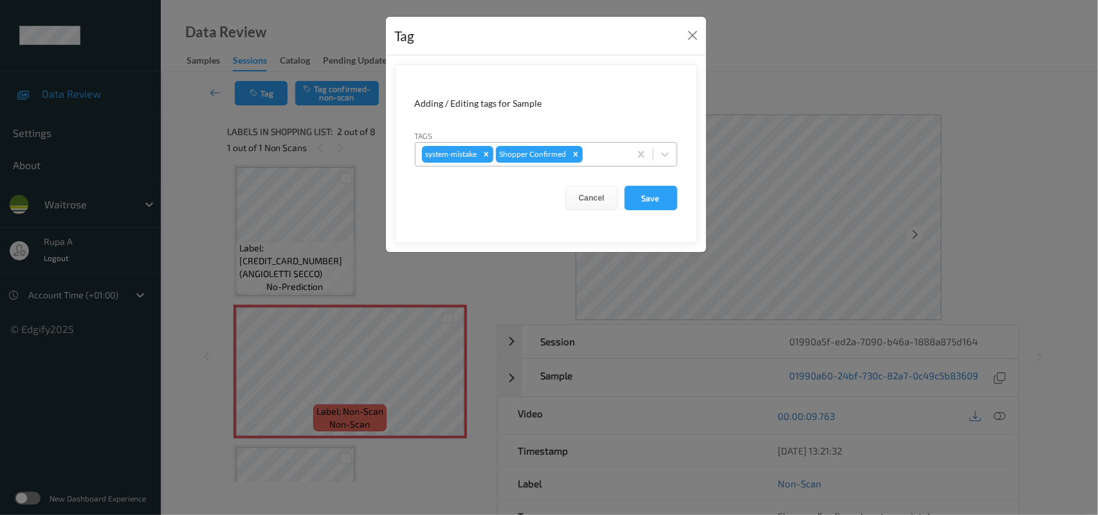
click at [600, 161] on div at bounding box center [604, 154] width 38 height 15
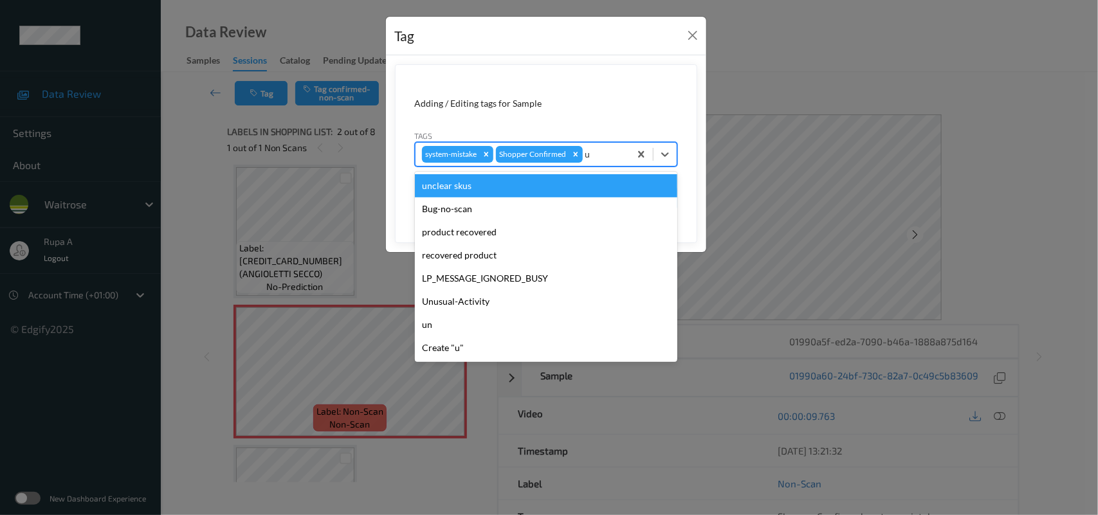
type input "un"
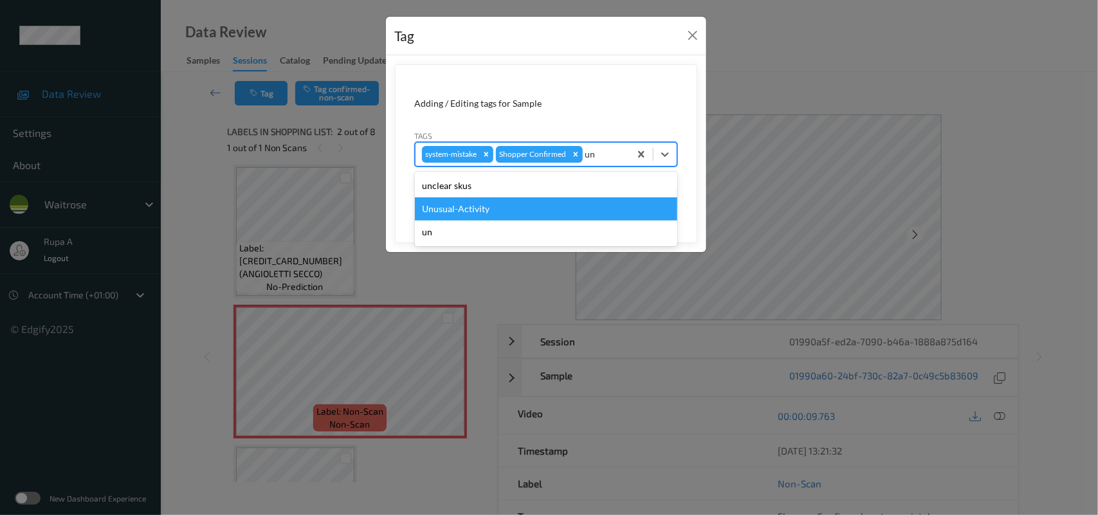
click at [478, 209] on div "Unusual-Activity" at bounding box center [546, 208] width 262 height 23
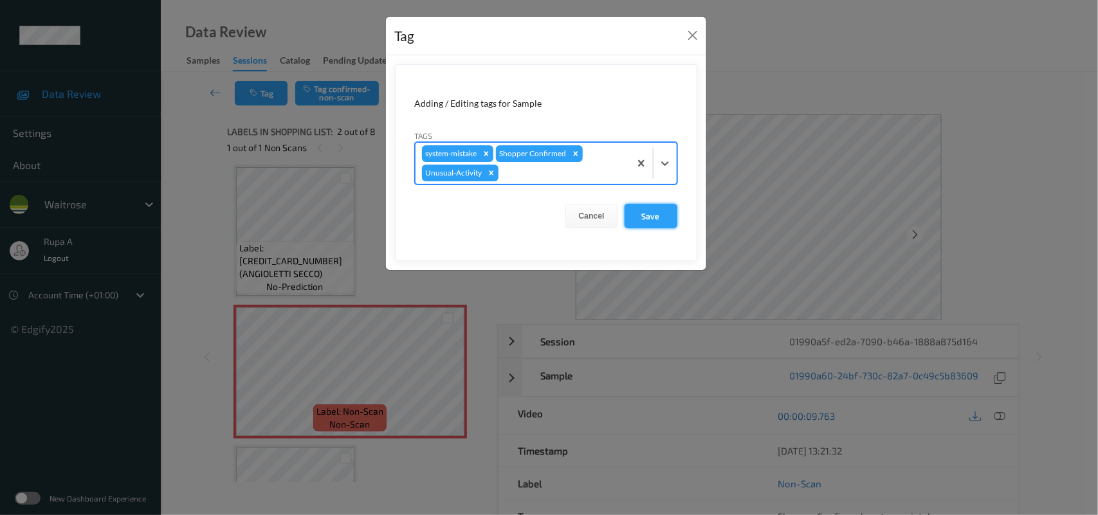
click at [666, 216] on button "Save" at bounding box center [650, 216] width 53 height 24
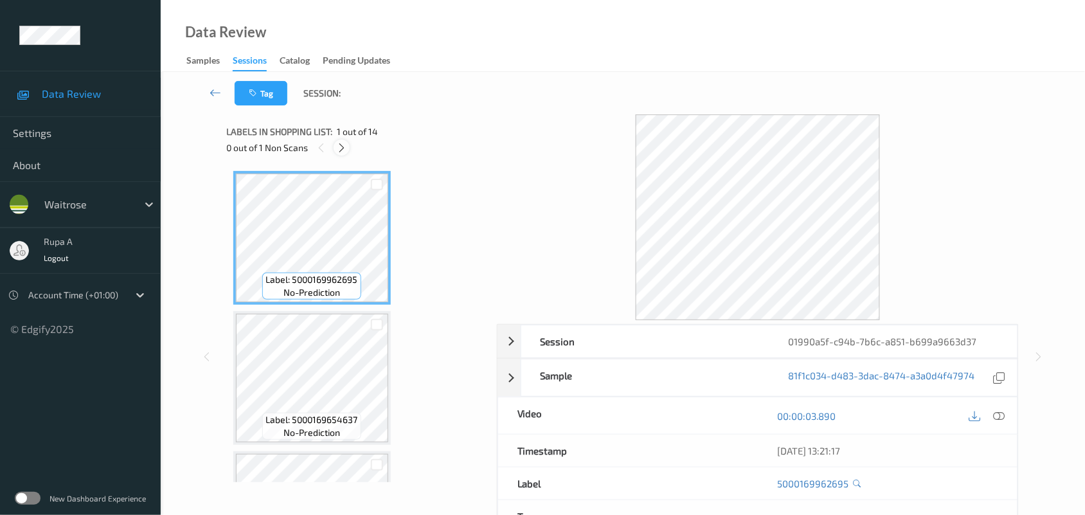
click at [336, 149] on icon at bounding box center [341, 148] width 11 height 12
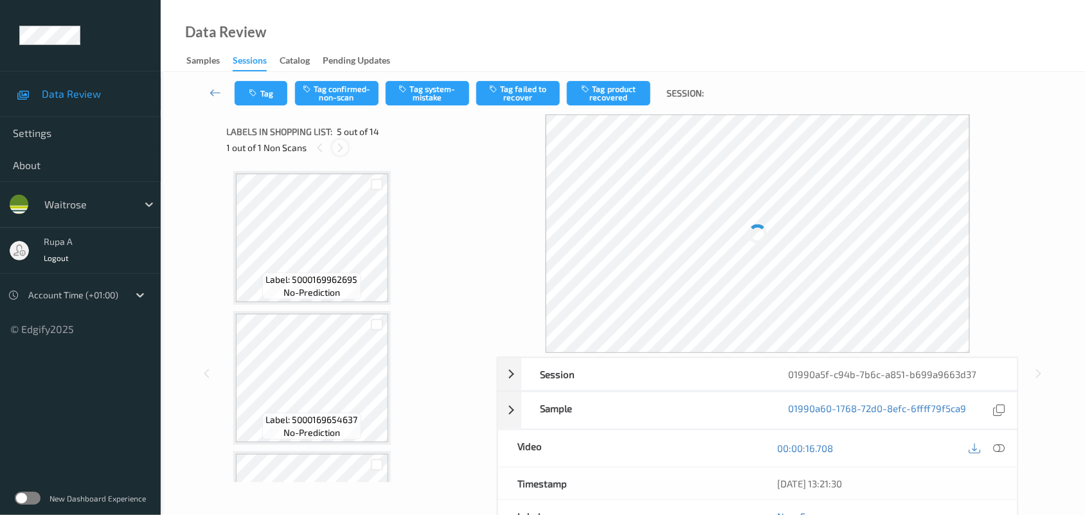
scroll to position [426, 0]
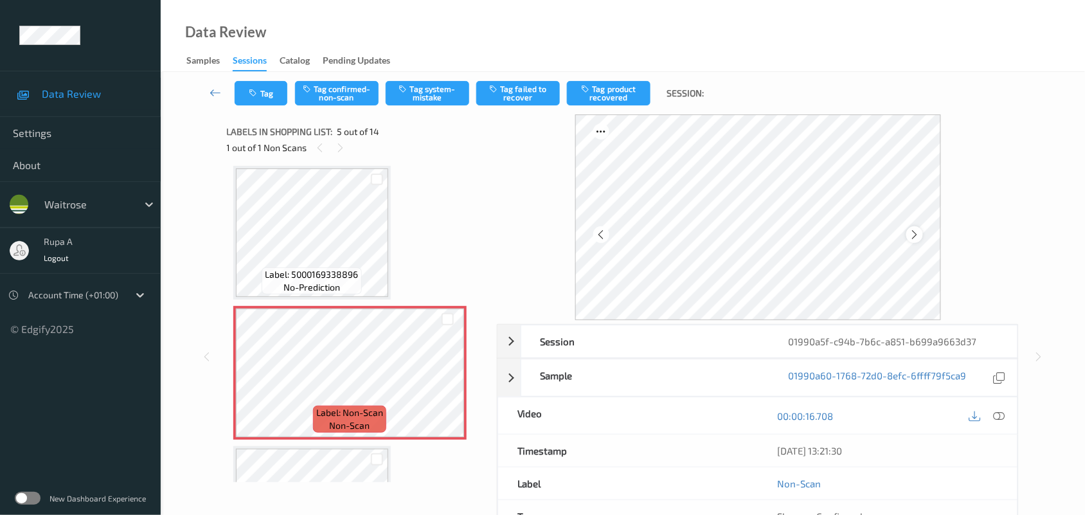
click at [910, 231] on icon at bounding box center [914, 235] width 11 height 12
click at [999, 417] on icon at bounding box center [1000, 416] width 12 height 12
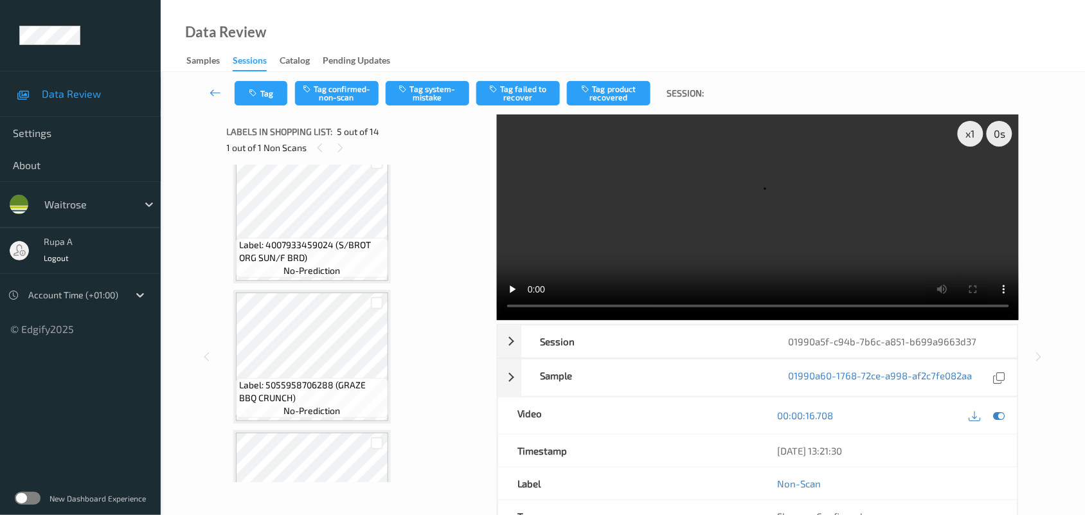
scroll to position [747, 0]
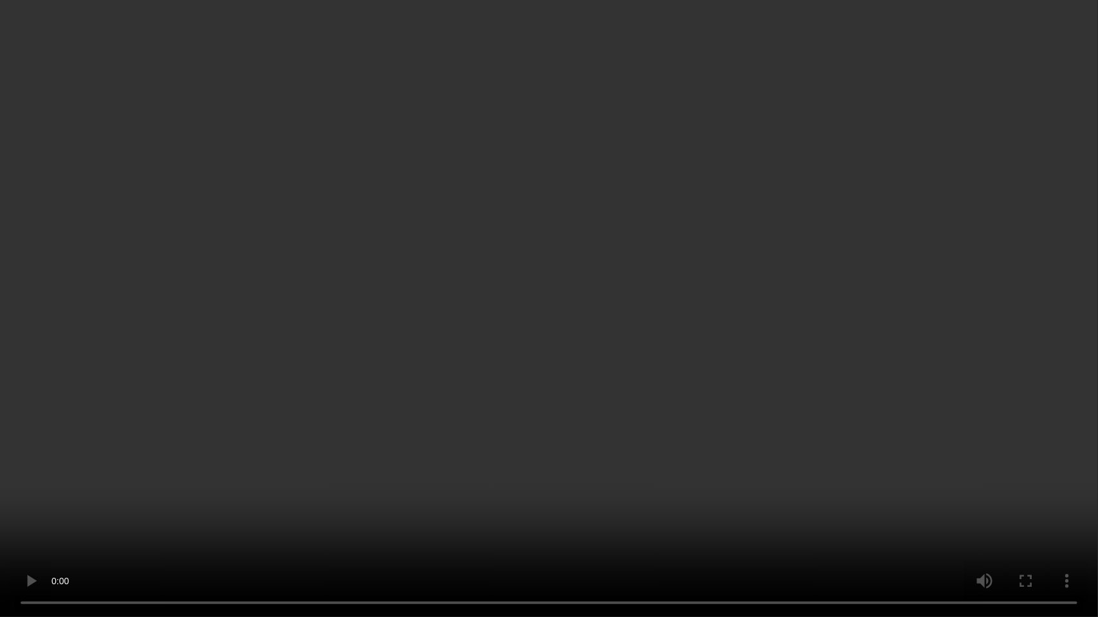
click at [1034, 68] on video at bounding box center [549, 308] width 1098 height 617
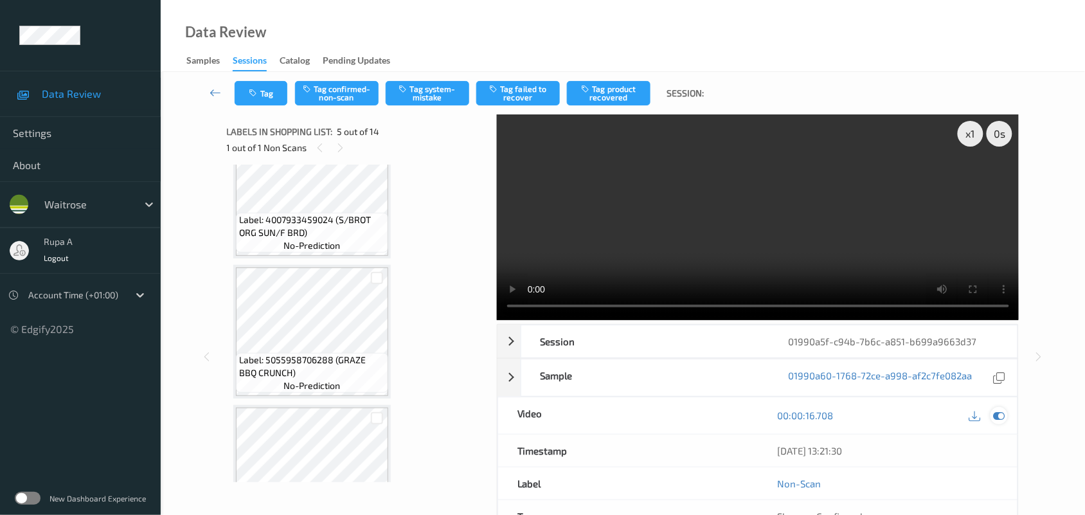
click at [998, 412] on icon at bounding box center [1000, 416] width 12 height 12
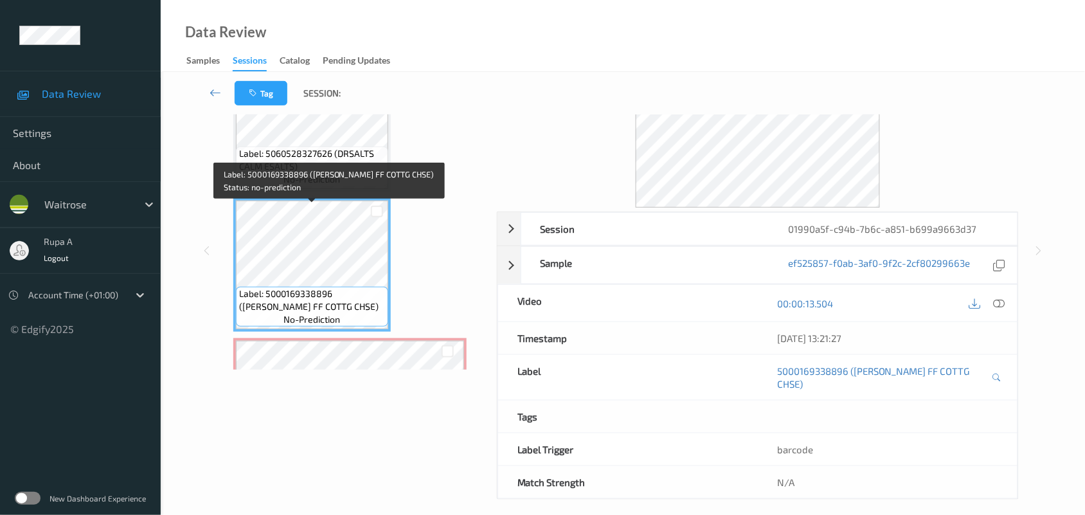
scroll to position [280, 0]
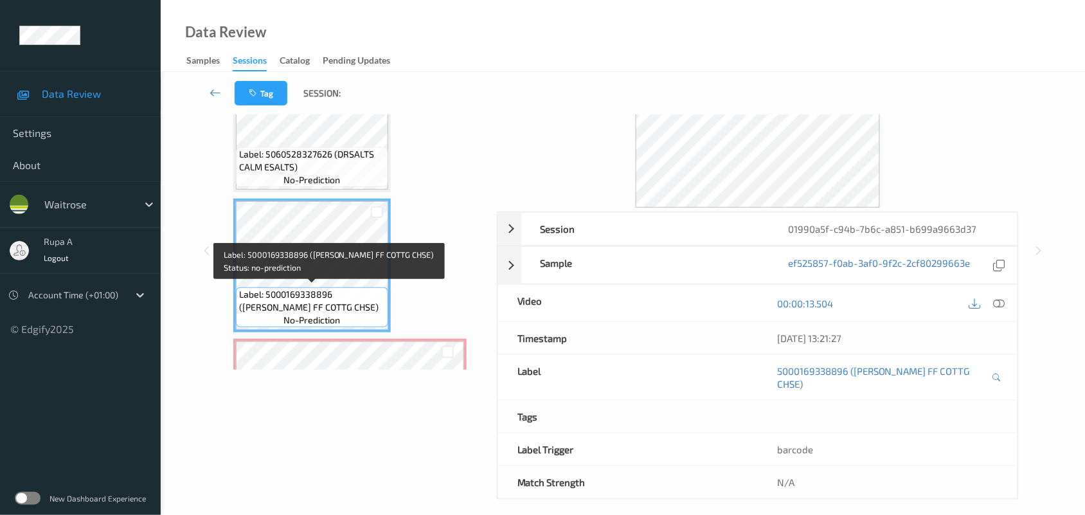
click at [265, 309] on span "Label: 5000169338896 ([PERSON_NAME] FF COTTG CHSE)" at bounding box center [312, 301] width 146 height 26
copy span "Label: 5000169338896 ([PERSON_NAME] FF COTTG CHSE)"
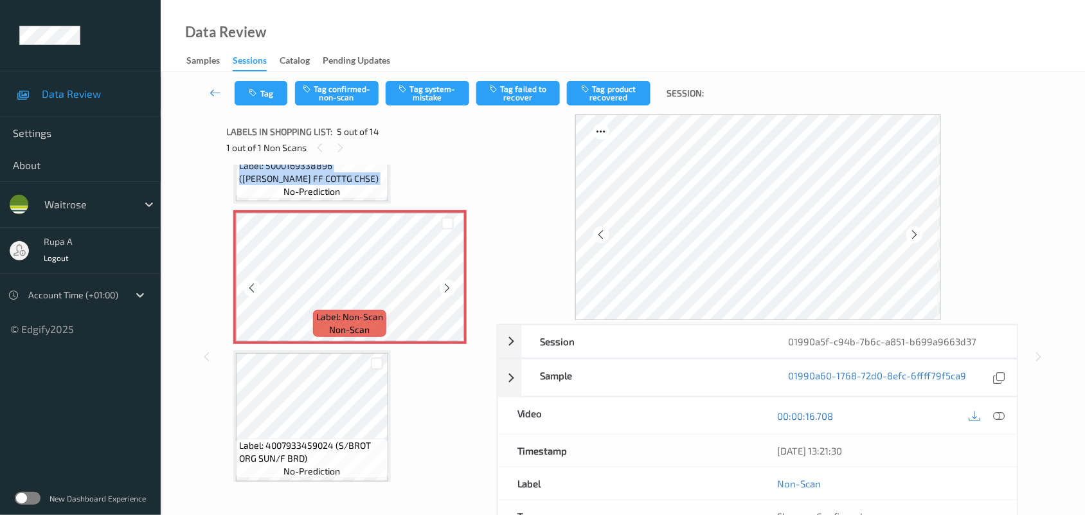
scroll to position [441, 0]
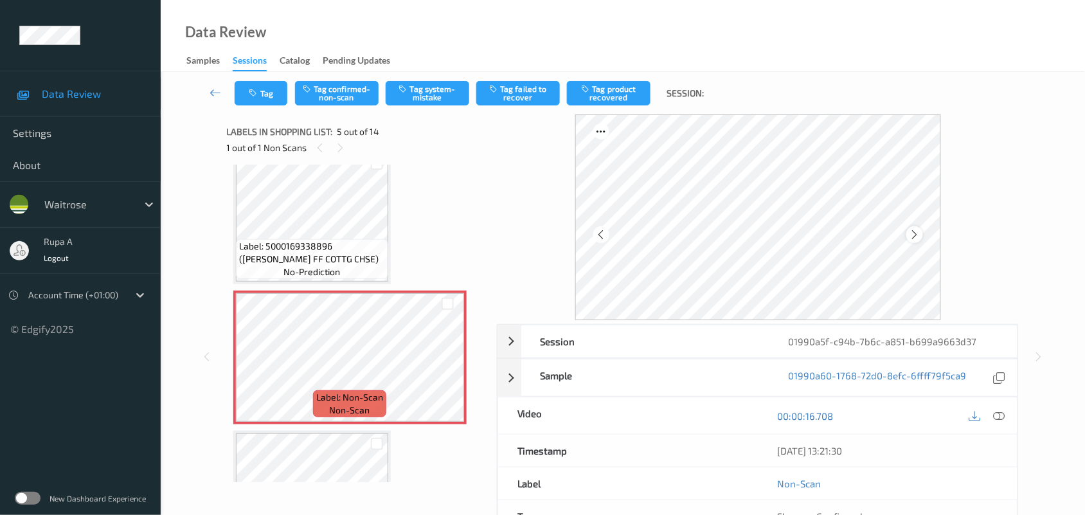
click at [918, 235] on icon at bounding box center [914, 235] width 11 height 12
click at [998, 417] on icon at bounding box center [1000, 416] width 12 height 12
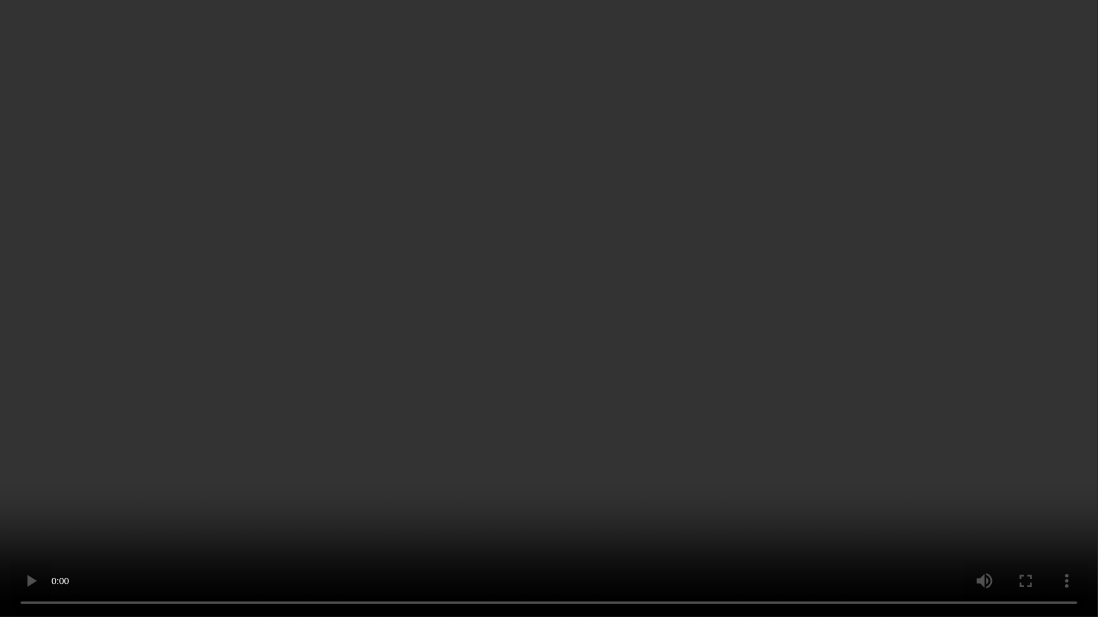
click at [902, 441] on video at bounding box center [549, 308] width 1098 height 617
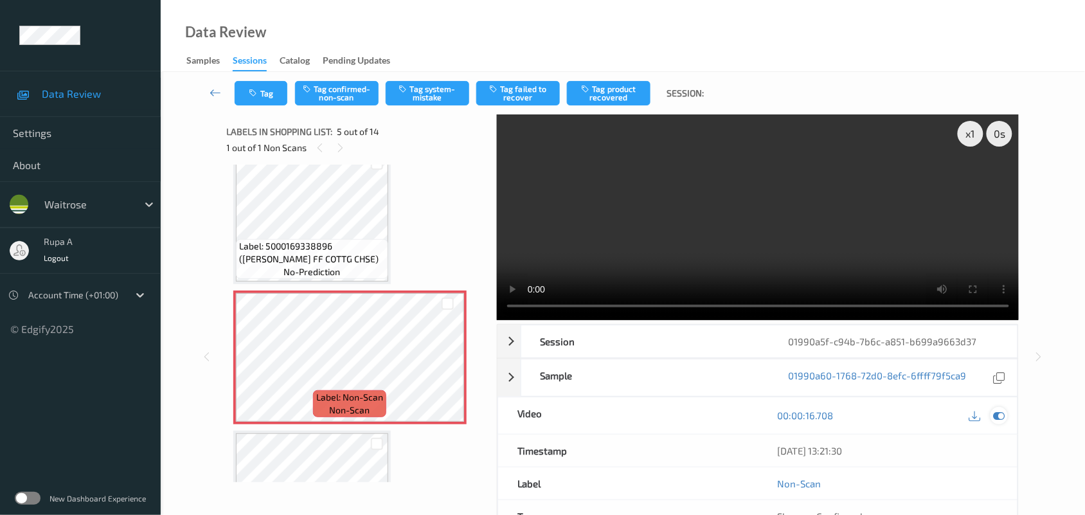
click at [998, 417] on icon at bounding box center [1000, 416] width 12 height 12
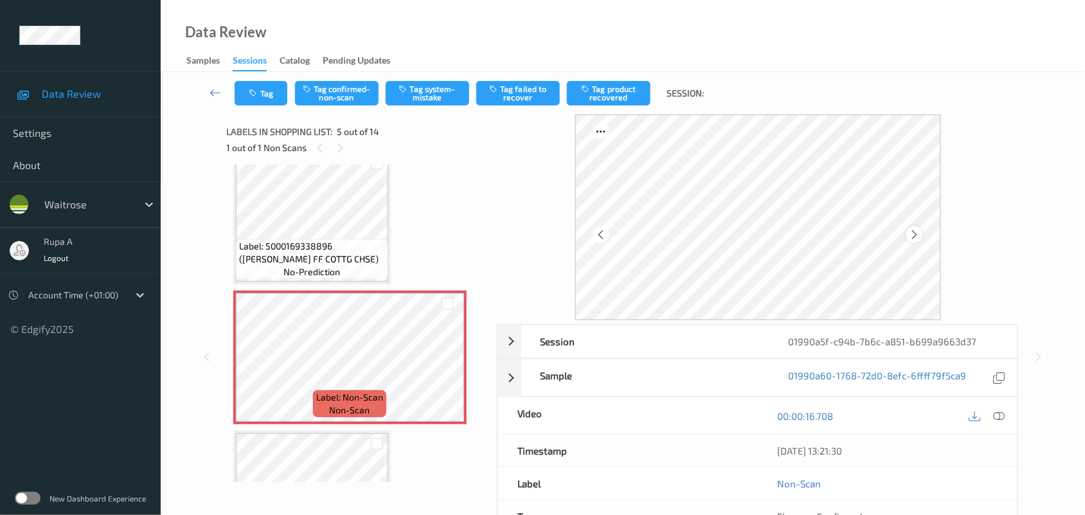
click at [913, 233] on icon at bounding box center [914, 235] width 11 height 12
click at [915, 233] on icon at bounding box center [914, 235] width 11 height 12
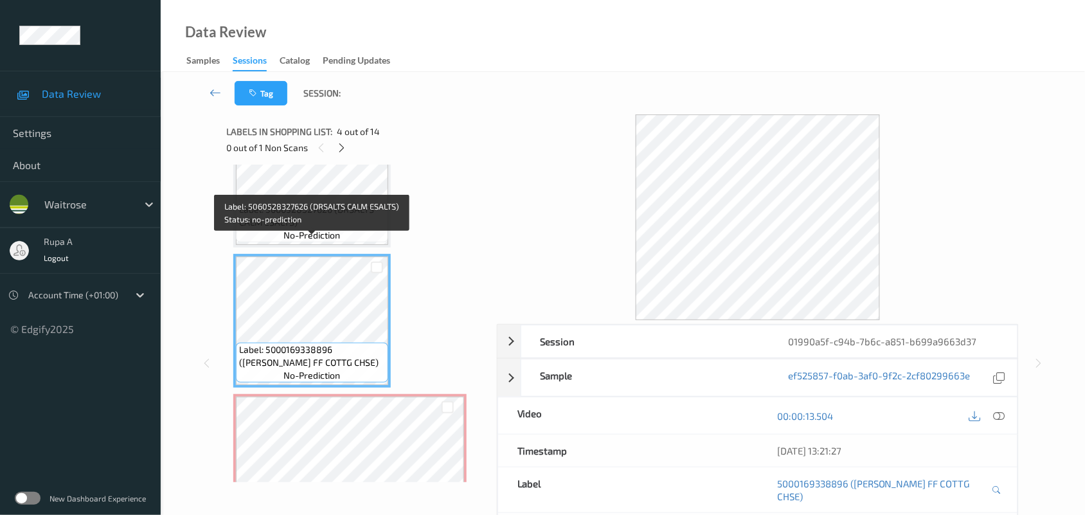
scroll to position [280, 0]
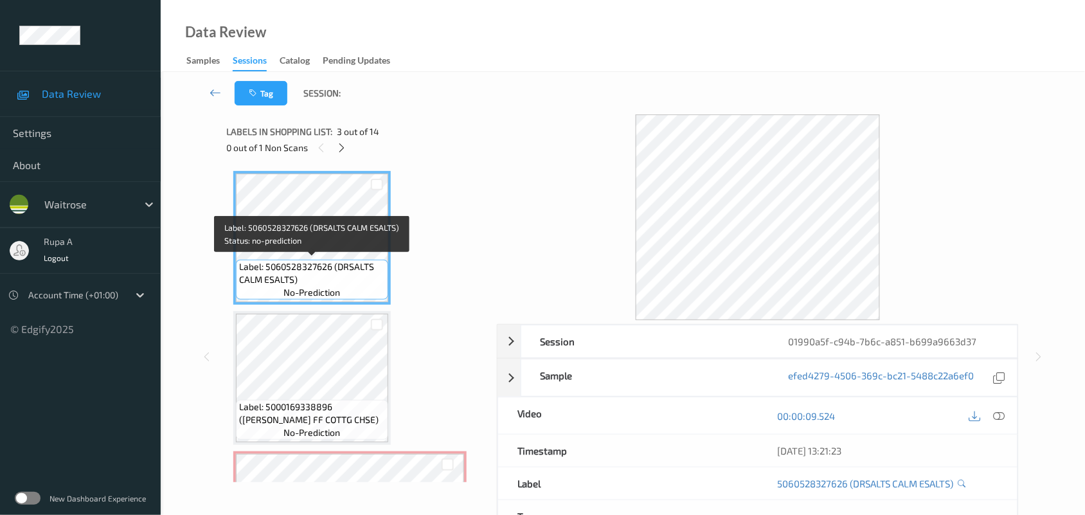
click at [242, 278] on span "Label: 5060528327626 (DRSALTS CALM ESALTS)" at bounding box center [312, 273] width 146 height 26
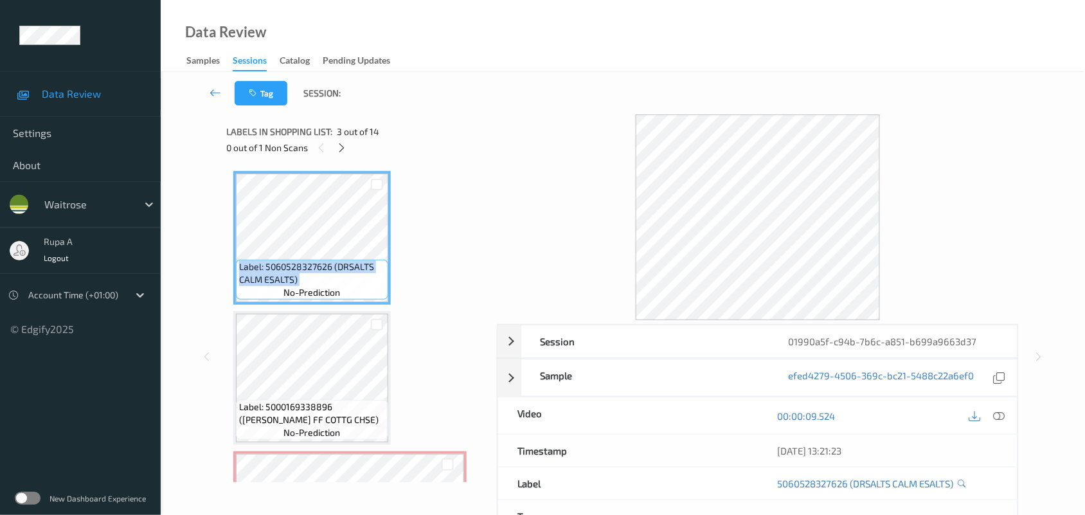
copy span "Label: 5060528327626 (DRSALTS CALM ESALTS)"
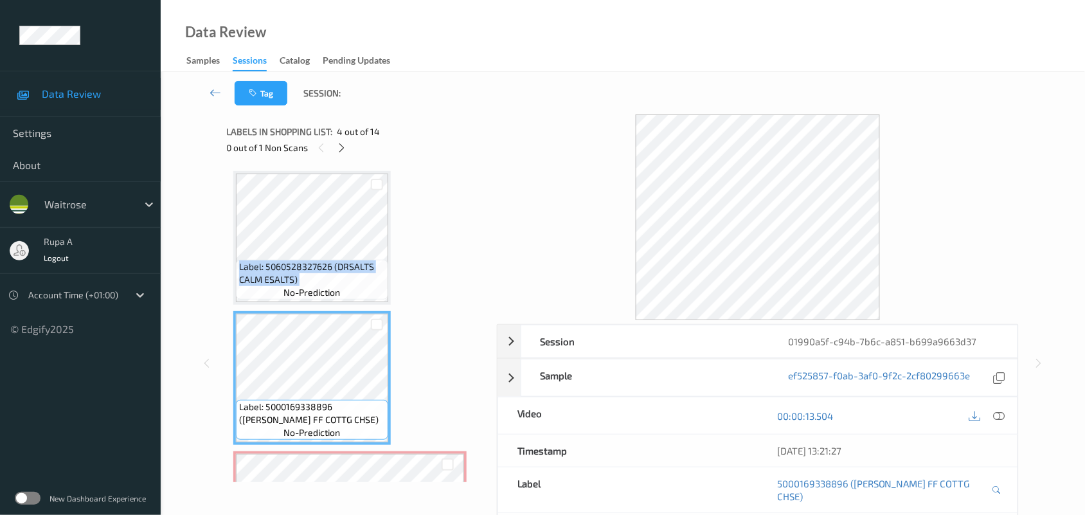
scroll to position [361, 0]
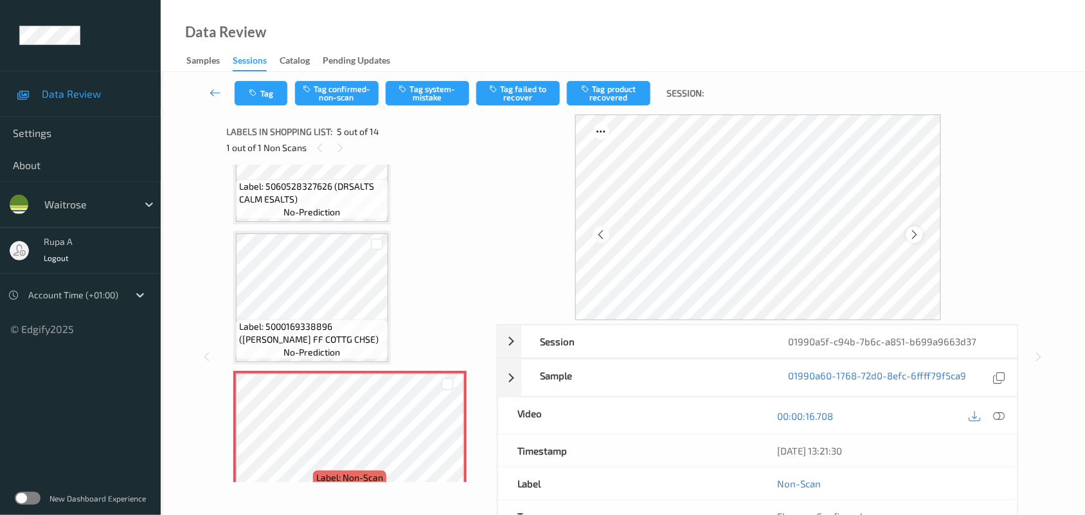
click at [913, 237] on icon at bounding box center [914, 235] width 11 height 12
click at [914, 237] on icon at bounding box center [914, 235] width 11 height 12
click at [1001, 415] on icon at bounding box center [1000, 416] width 12 height 12
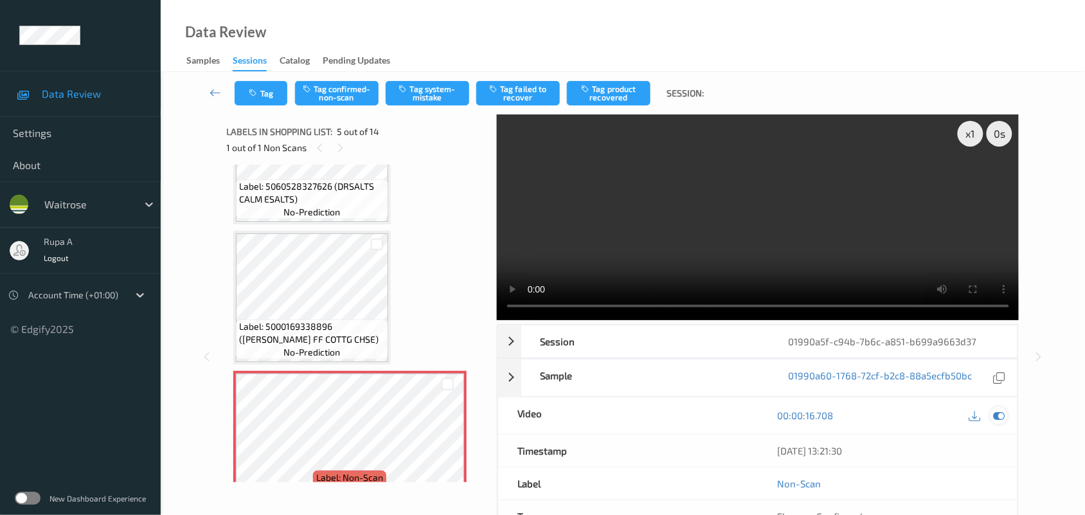
click at [995, 410] on icon at bounding box center [1000, 416] width 12 height 12
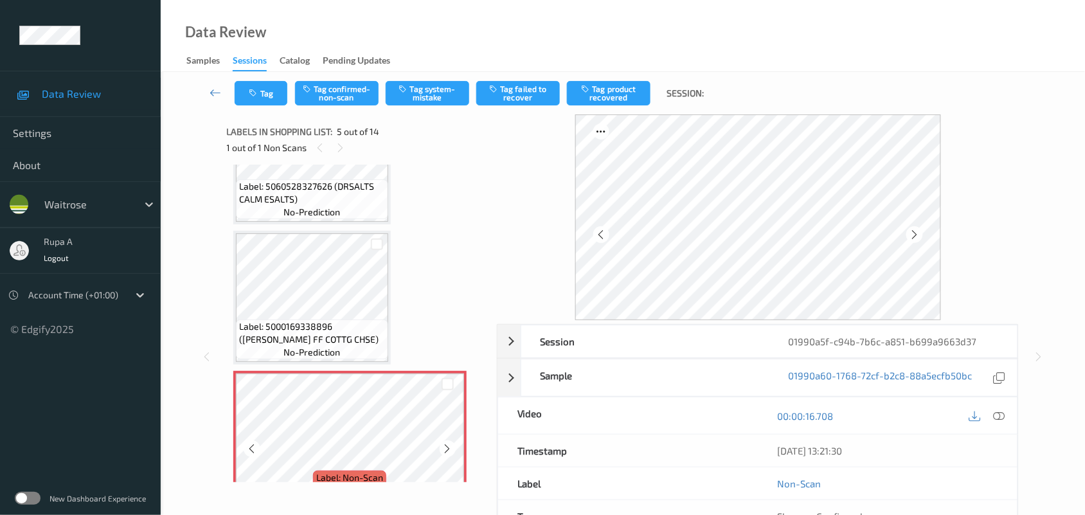
scroll to position [441, 0]
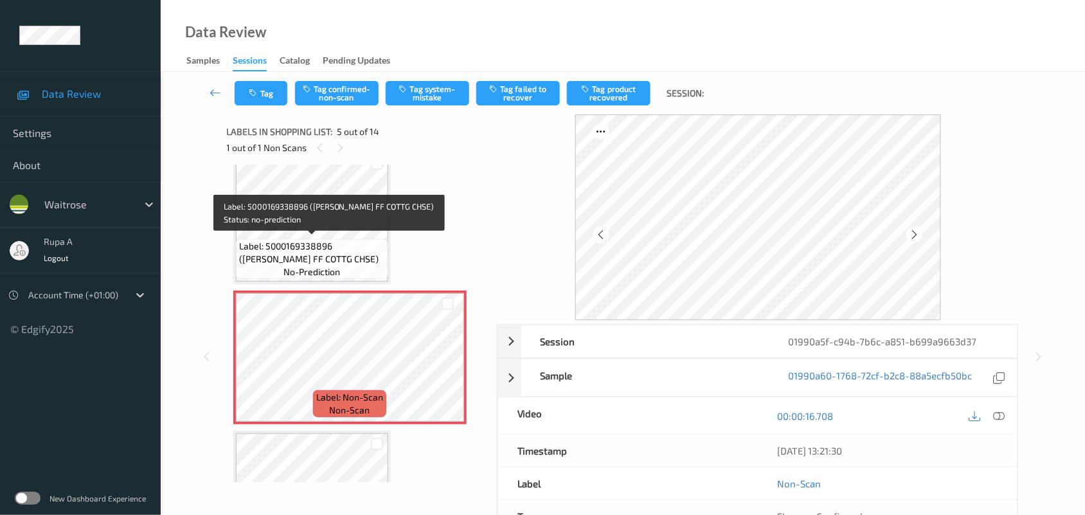
click at [306, 244] on span "Label: 5000169338896 ([PERSON_NAME] FF COTTG CHSE)" at bounding box center [312, 253] width 146 height 26
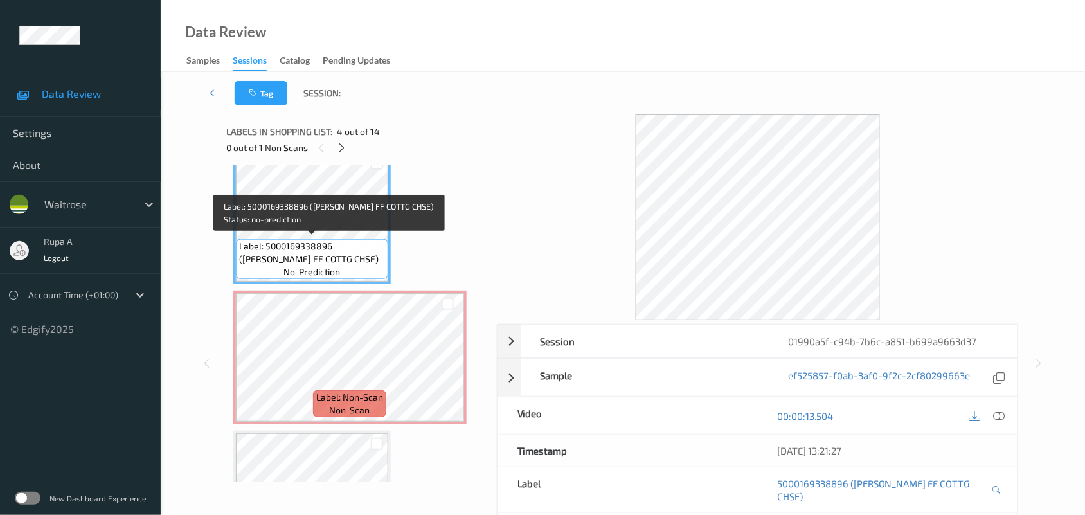
click at [275, 258] on span "Label: 5000169338896 ([PERSON_NAME] FF COTTG CHSE)" at bounding box center [312, 253] width 146 height 26
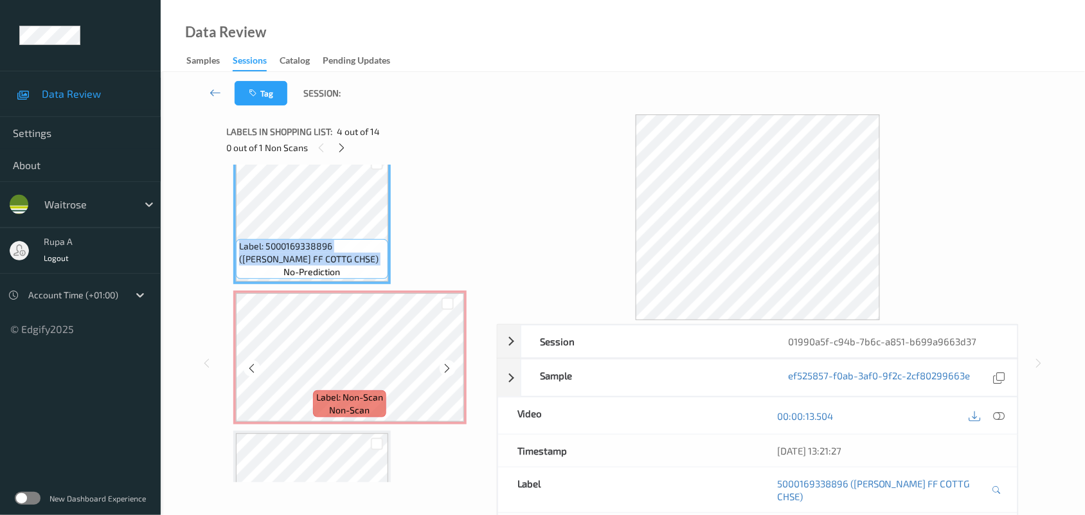
copy span "Label: 5000169338896 ([PERSON_NAME] FF COTTG CHSE)"
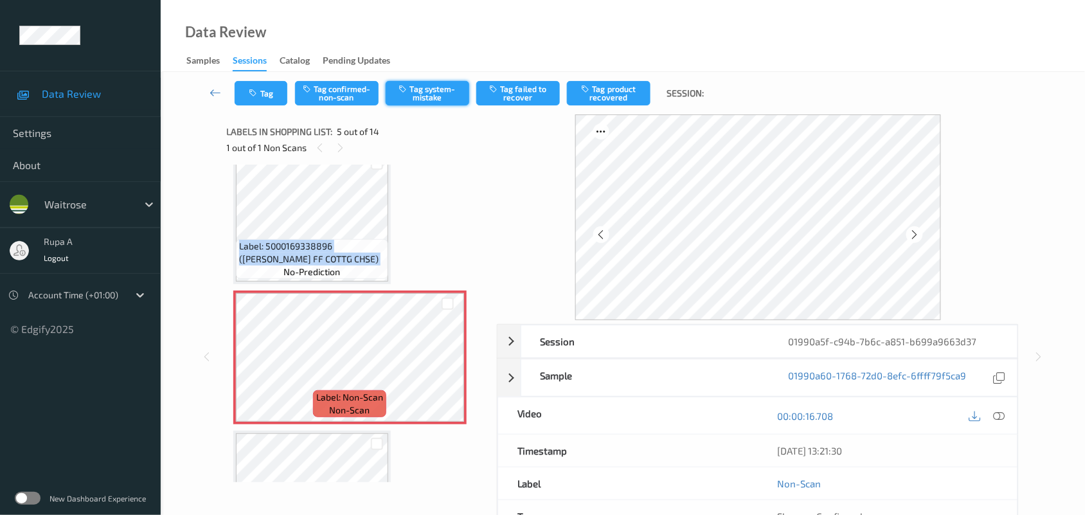
click at [426, 98] on button "Tag system-mistake" at bounding box center [428, 93] width 84 height 24
click at [248, 100] on button "Tag" at bounding box center [261, 93] width 53 height 24
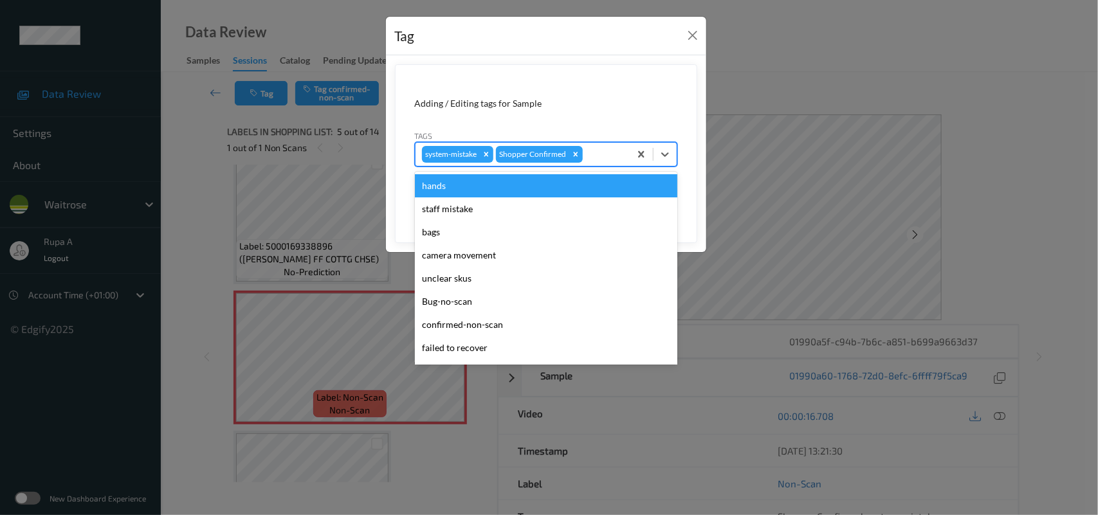
click at [603, 158] on div at bounding box center [604, 154] width 38 height 15
type input "un"
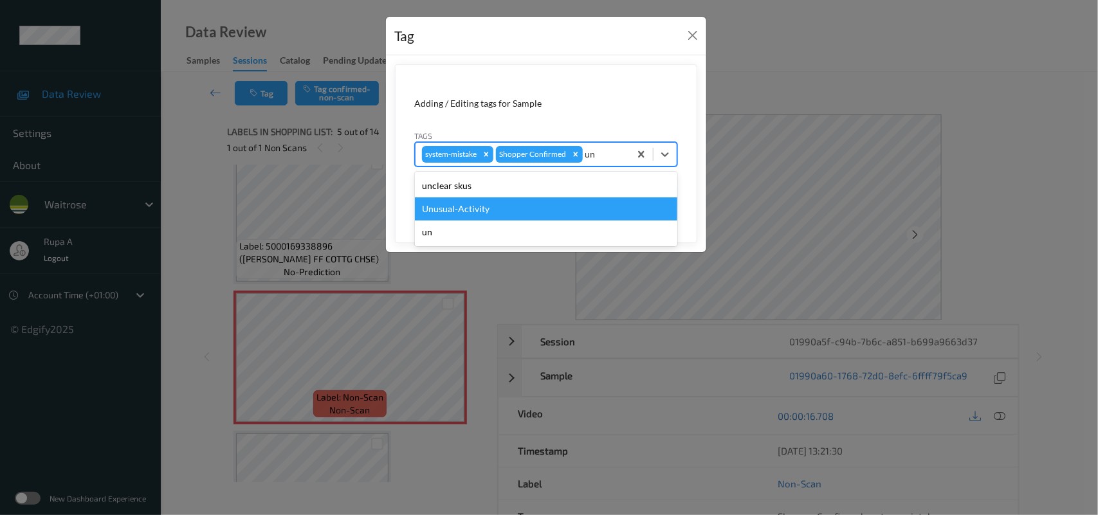
click at [512, 210] on div "Unusual-Activity" at bounding box center [546, 208] width 262 height 23
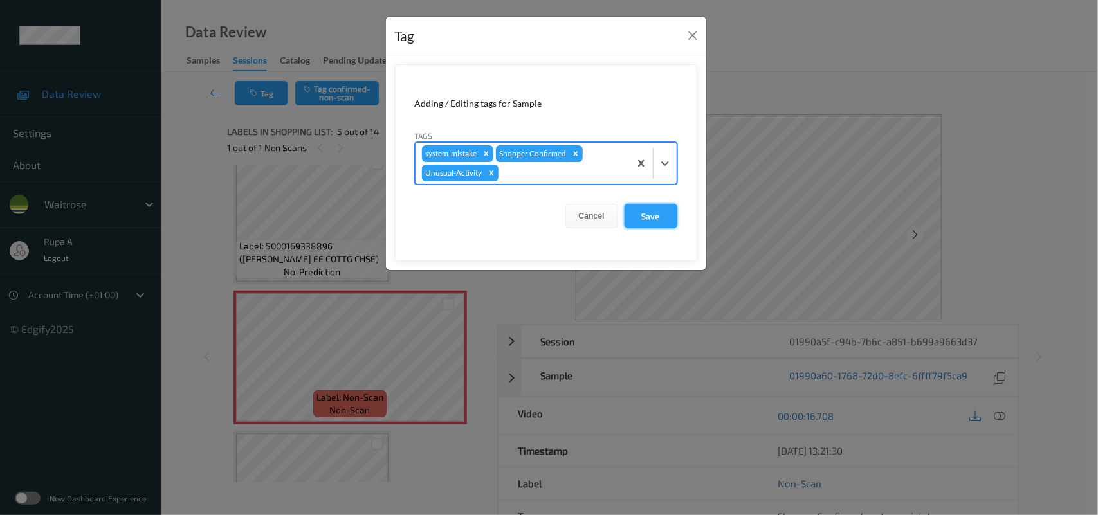
click at [646, 226] on button "Save" at bounding box center [650, 216] width 53 height 24
